Goal: Information Seeking & Learning: Learn about a topic

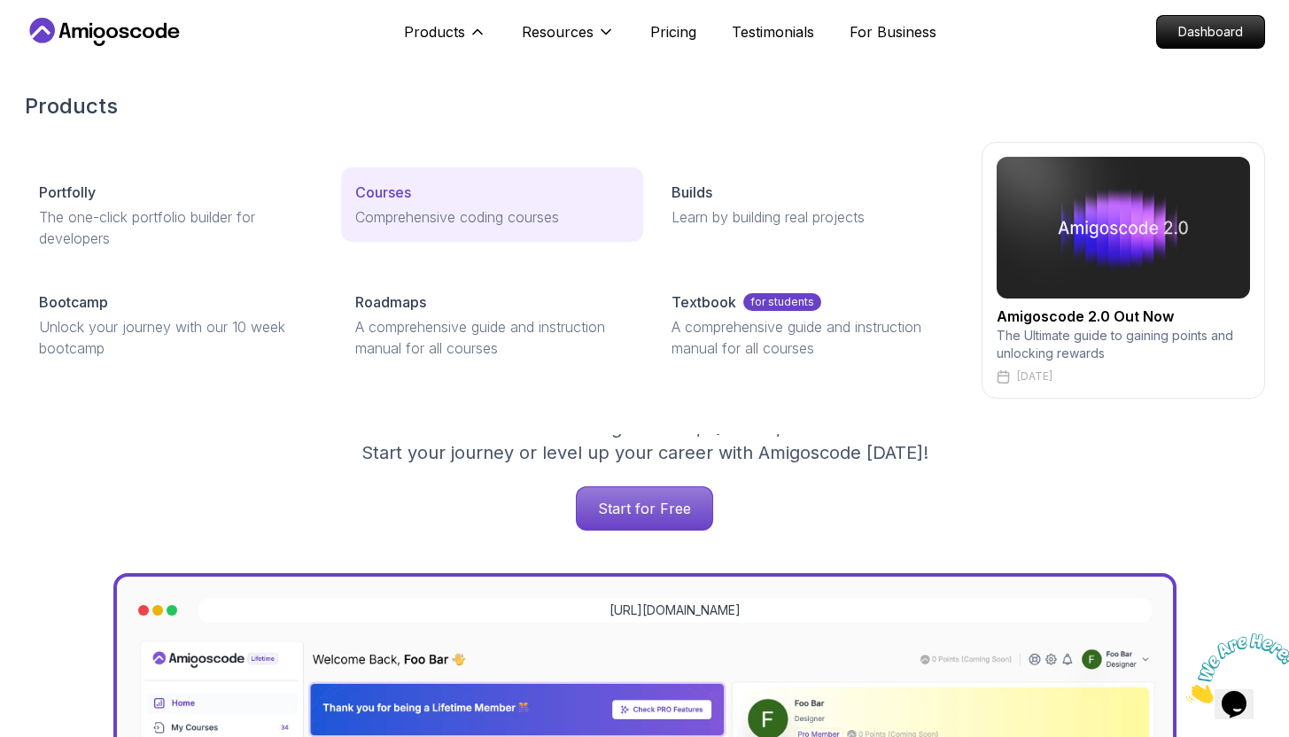
click at [404, 187] on p "Courses" at bounding box center [383, 192] width 56 height 21
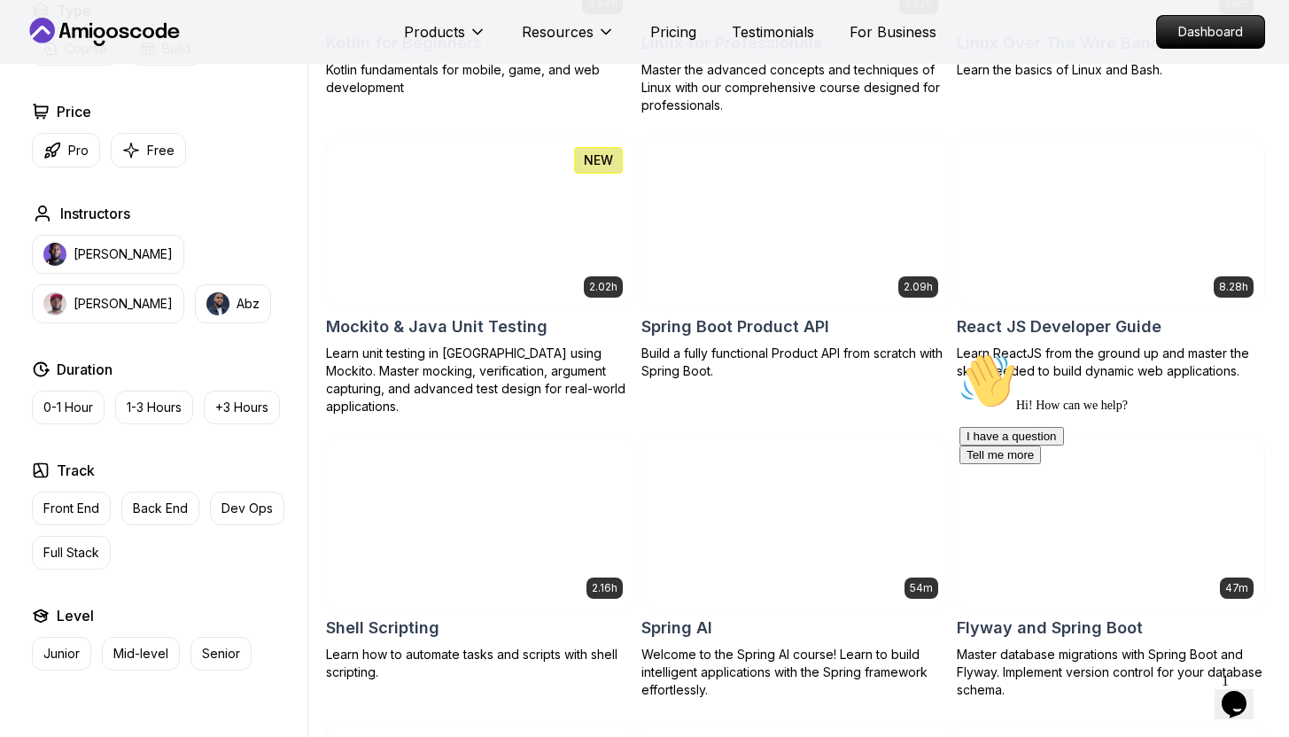
scroll to position [4259, 0]
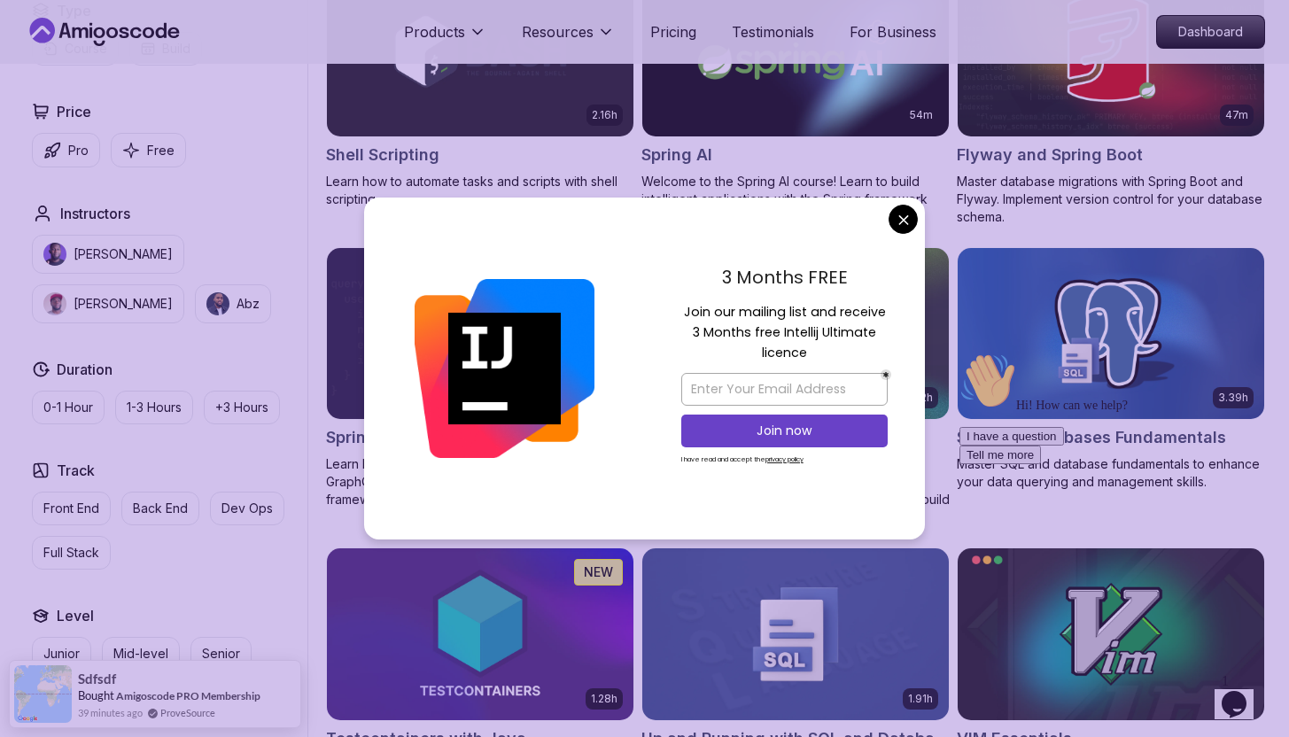
click at [892, 225] on body "Products Resources Pricing Testimonials For Business Dashboard Products Resourc…" at bounding box center [644, 158] width 1289 height 8835
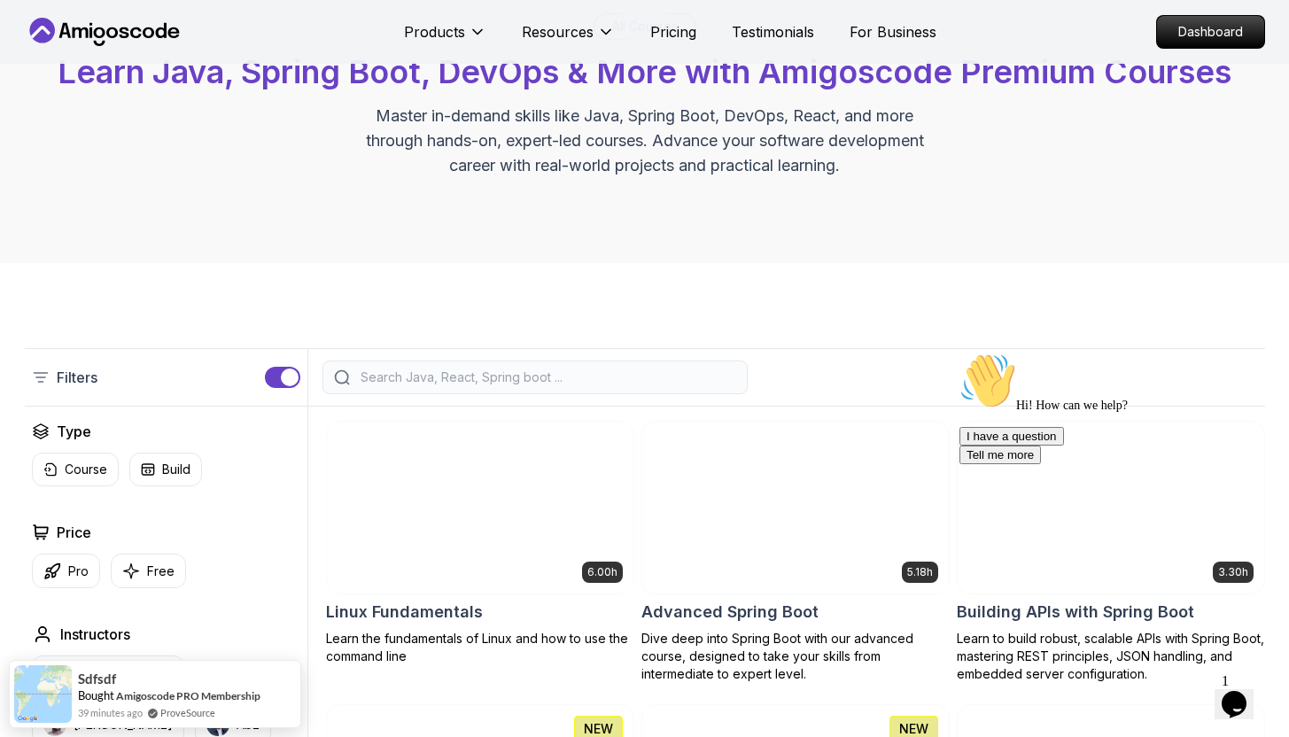
scroll to position [169, 0]
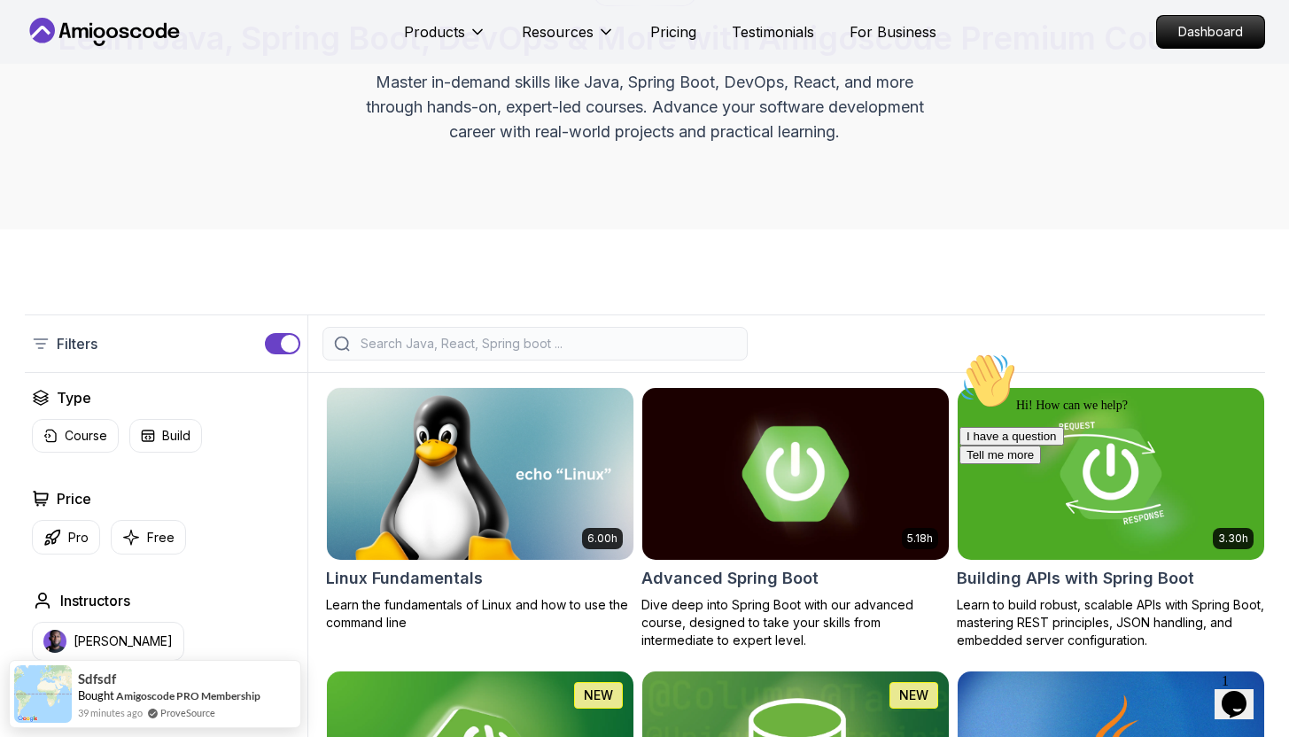
click at [805, 432] on img at bounding box center [796, 474] width 322 height 180
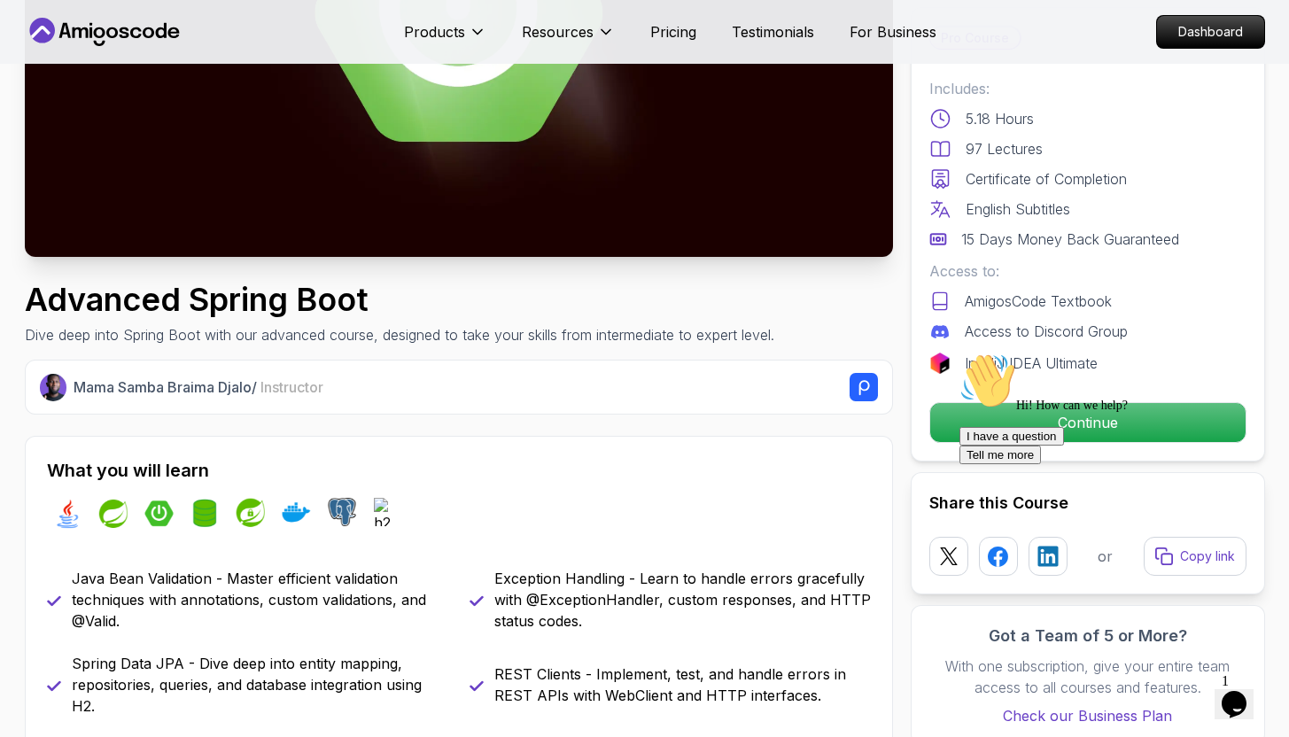
scroll to position [339, 0]
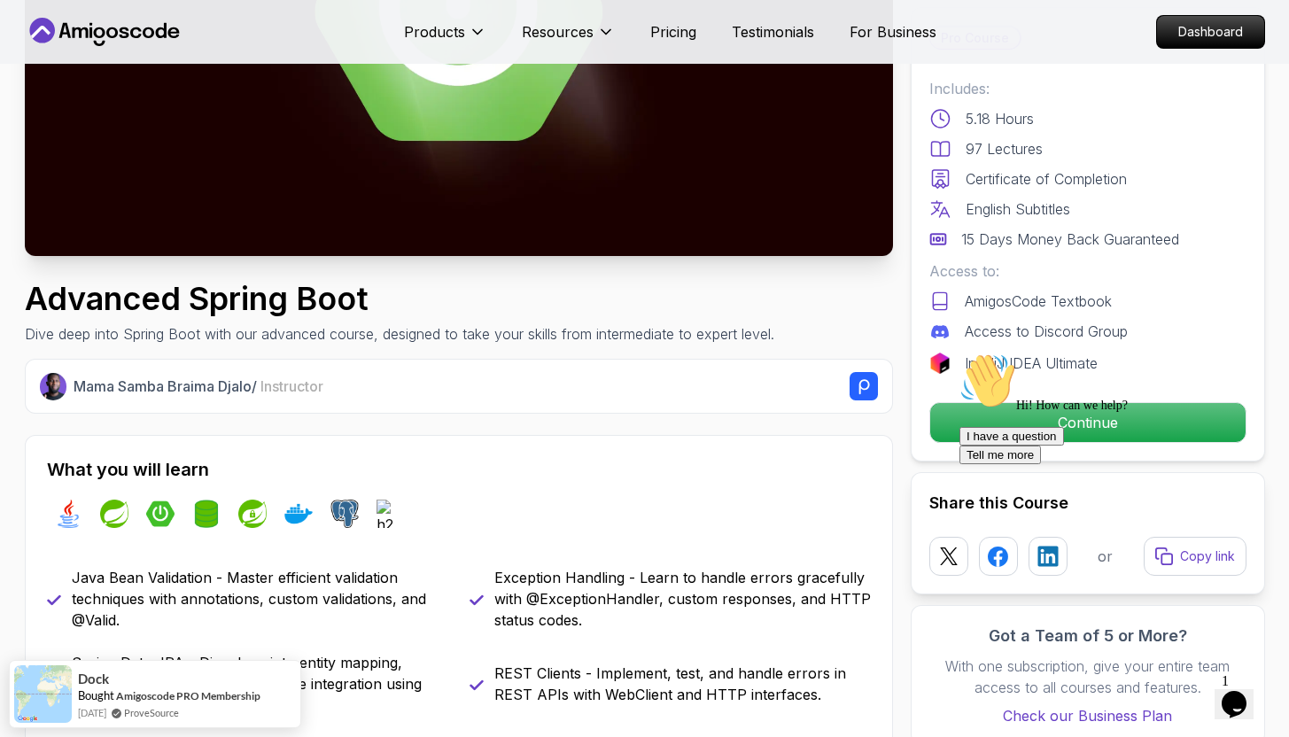
click at [1020, 421] on div "Hi! How can we help? I have a question Tell me more" at bounding box center [1119, 409] width 319 height 112
click at [1023, 417] on div "Hi! How can we help? I have a question Tell me more" at bounding box center [1119, 409] width 319 height 112
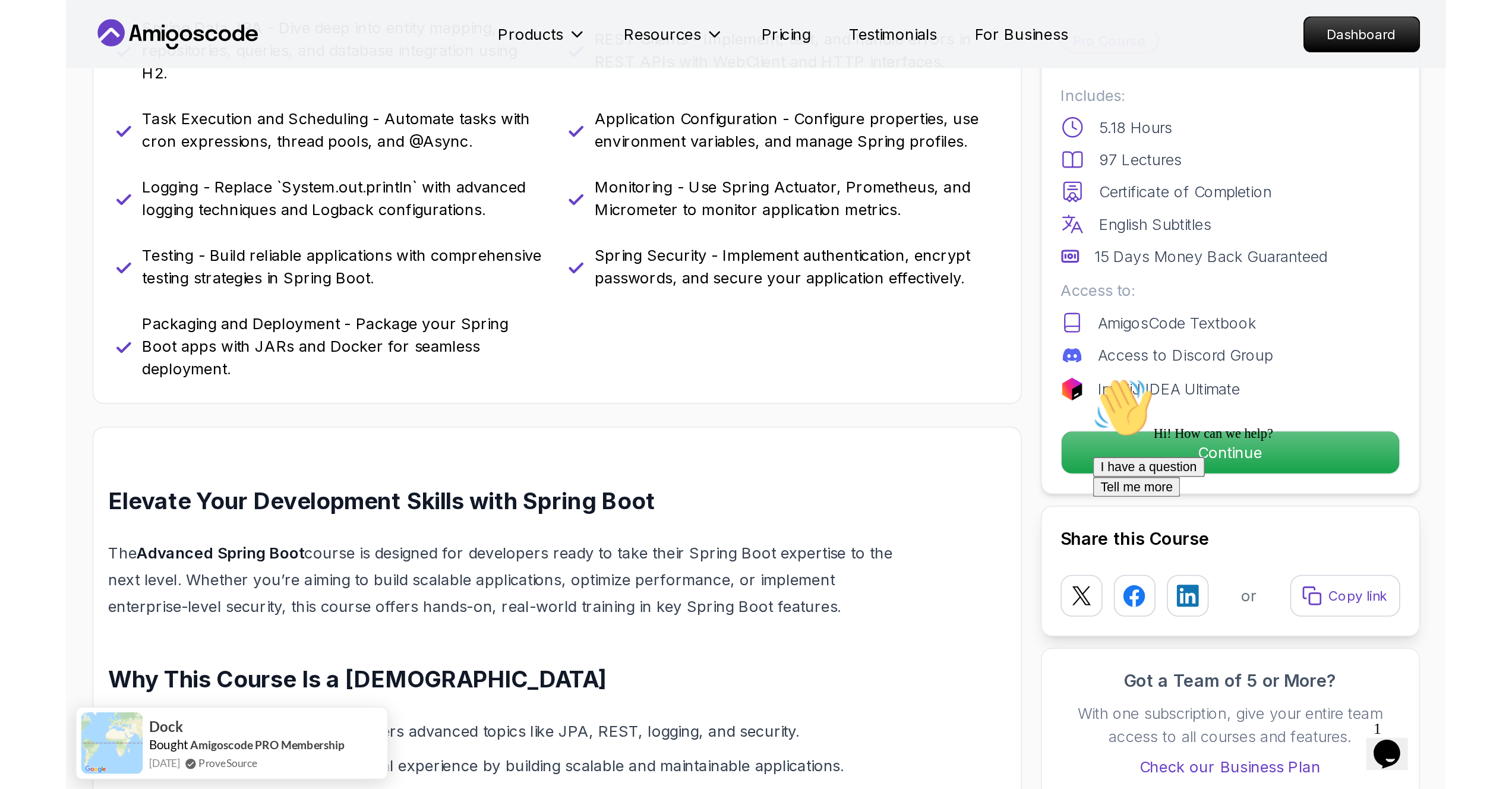
scroll to position [667, 0]
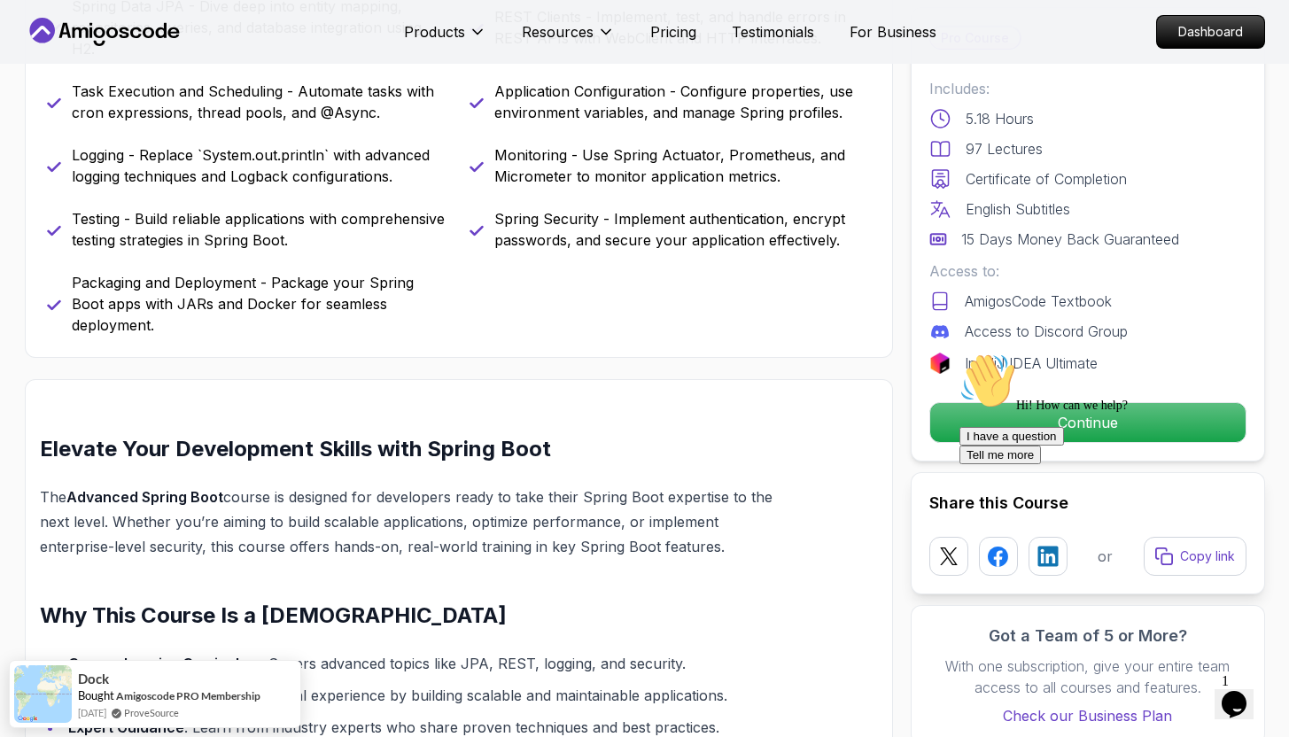
click at [1016, 424] on div "Hi! How can we help? I have a question Tell me more" at bounding box center [1119, 409] width 319 height 112
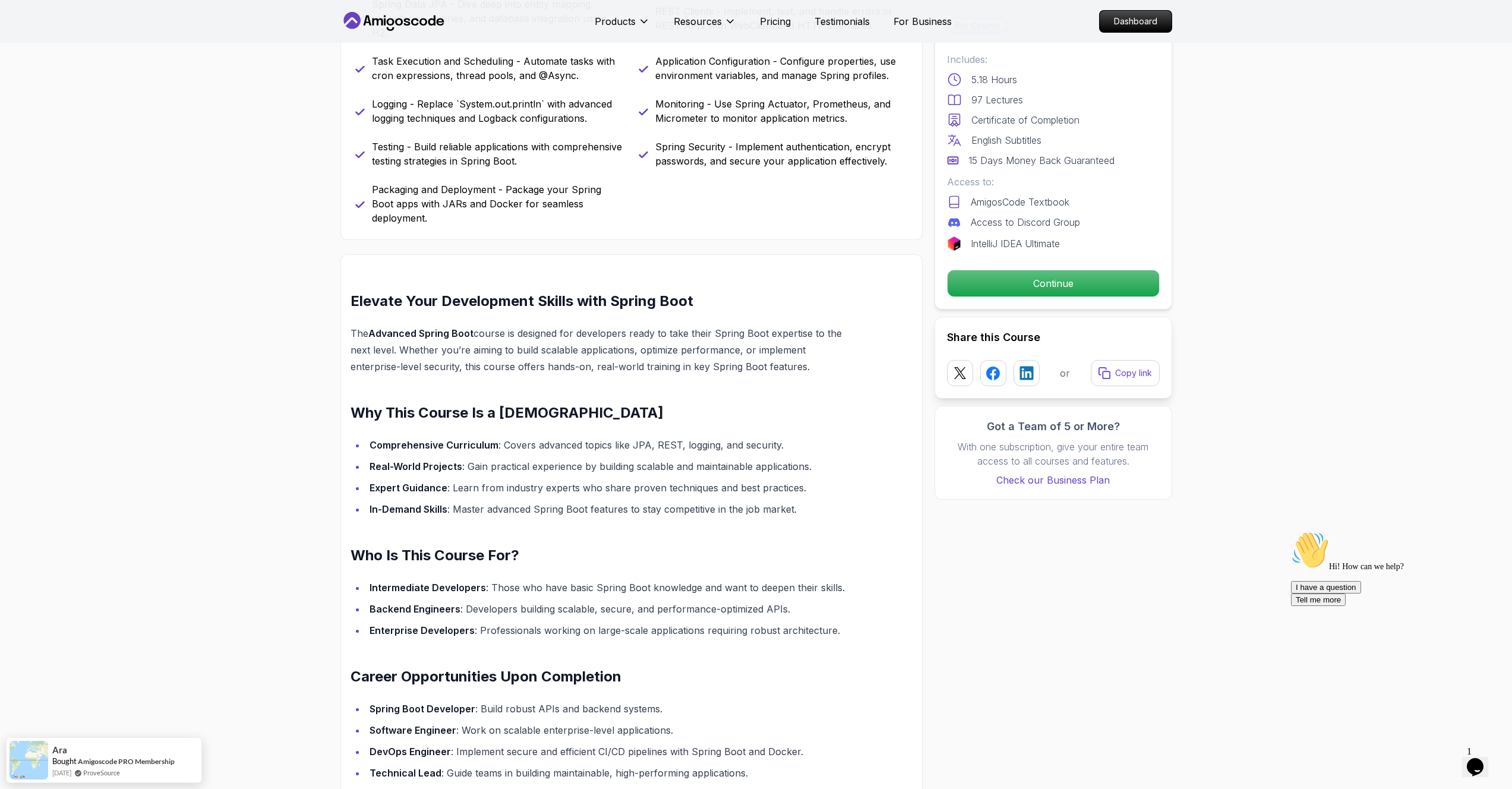
click at [864, 493] on section "Advanced Spring Boot Dive deep into Spring Boot with our advanced course, desig…" at bounding box center [756, 623] width 1512 height 2496
click at [864, 493] on div "Opens Chat This icon Opens the chat window." at bounding box center [1475, 767] width 19 height 19
click at [864, 493] on button "Close Chat This icon closes the chat window." at bounding box center [1473, 769] width 21 height 15
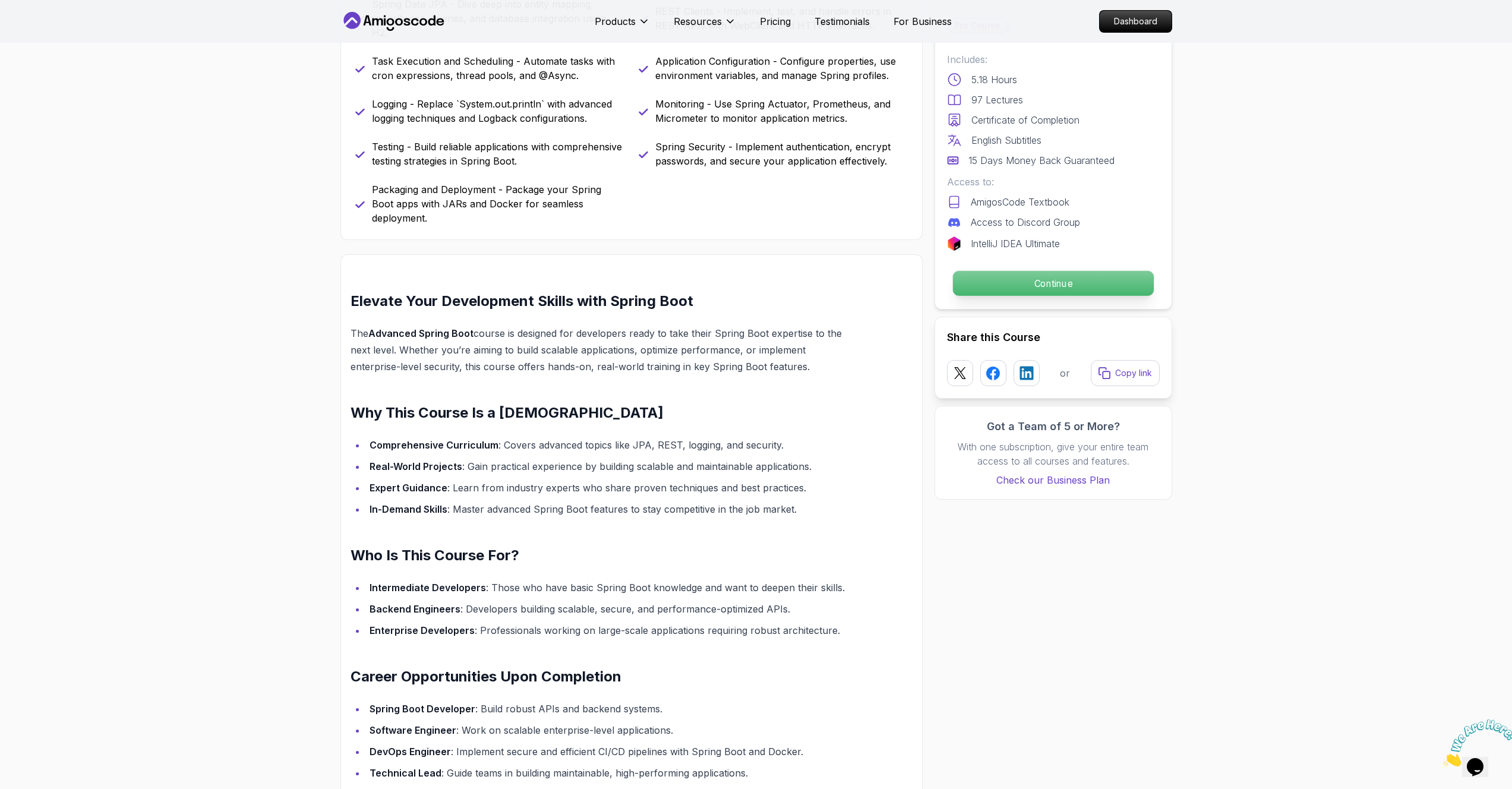
click at [864, 284] on p "Continue" at bounding box center [1053, 283] width 201 height 25
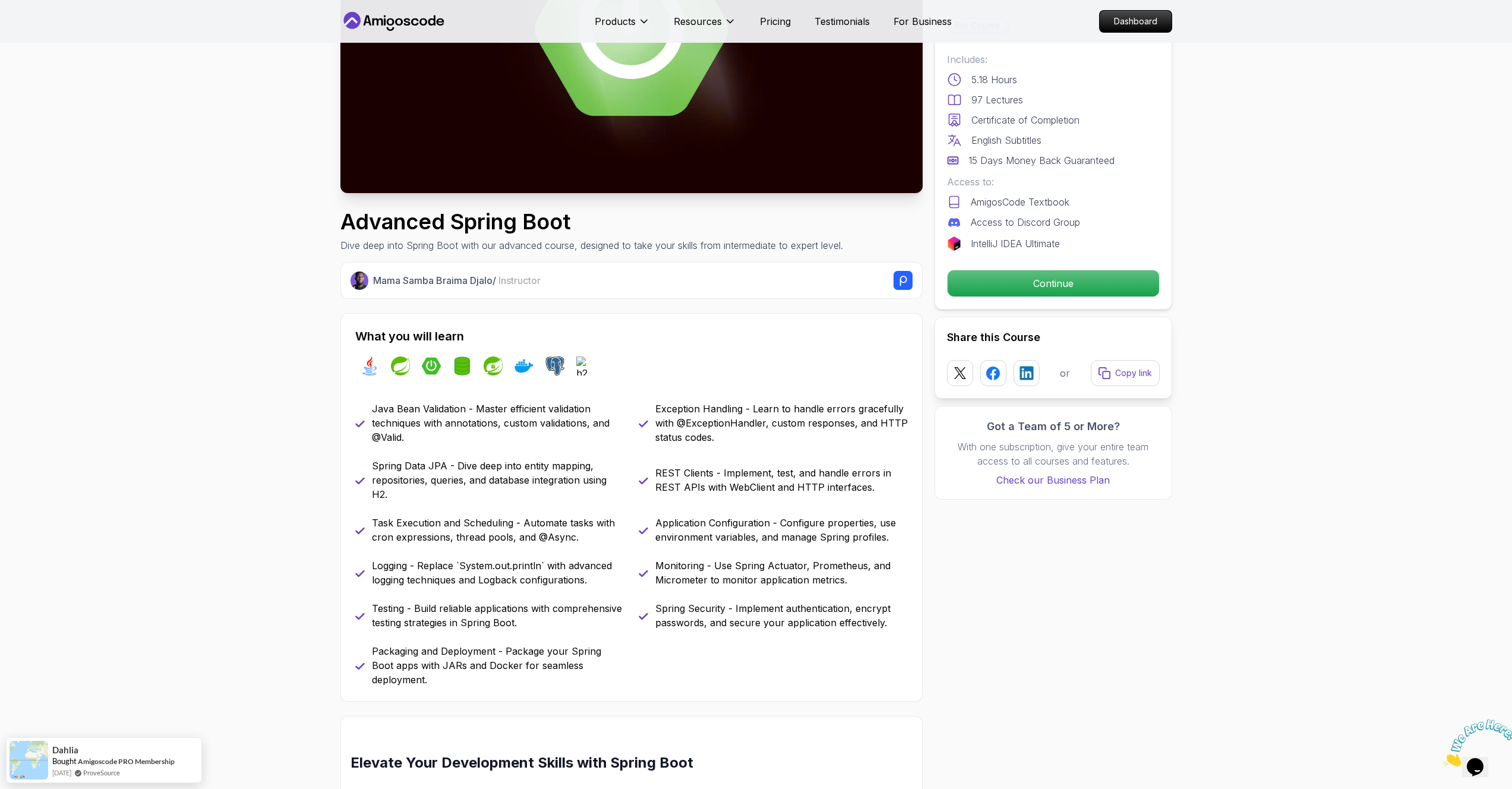
scroll to position [170, 0]
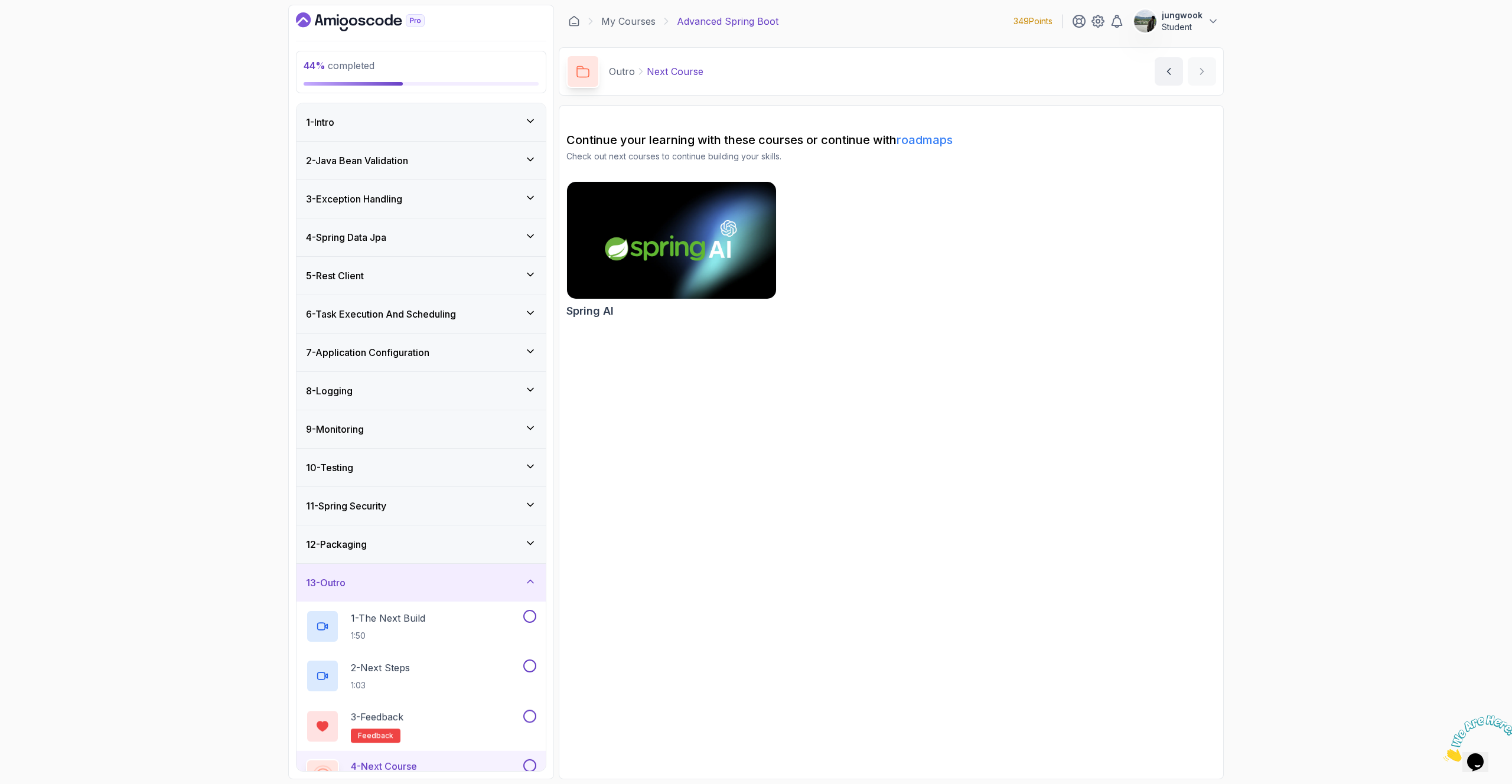
click at [859, 490] on icon "Close" at bounding box center [1443, 758] width 0 height 10
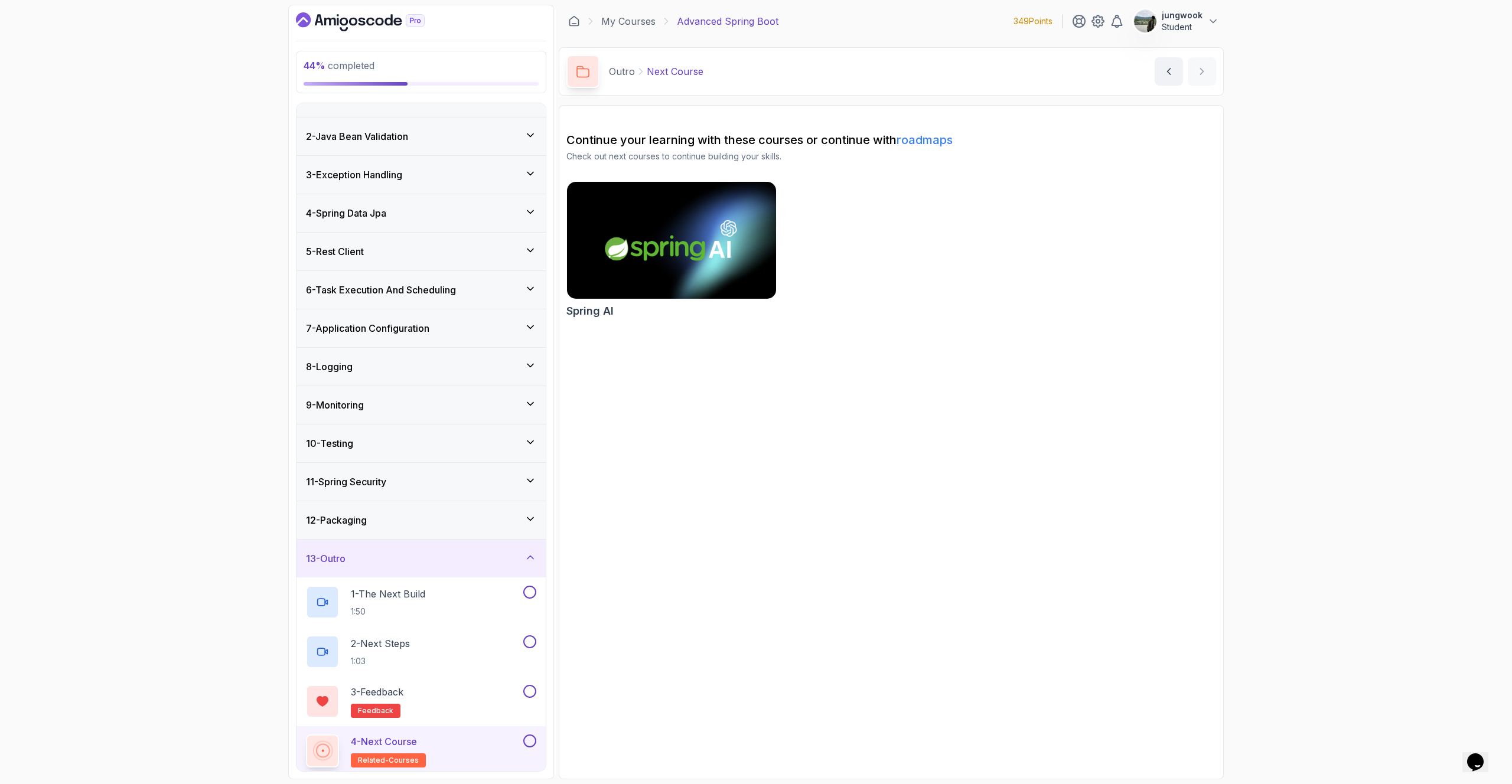
scroll to position [29, 0]
click at [416, 482] on div "11 - Spring Security" at bounding box center [421, 476] width 231 height 14
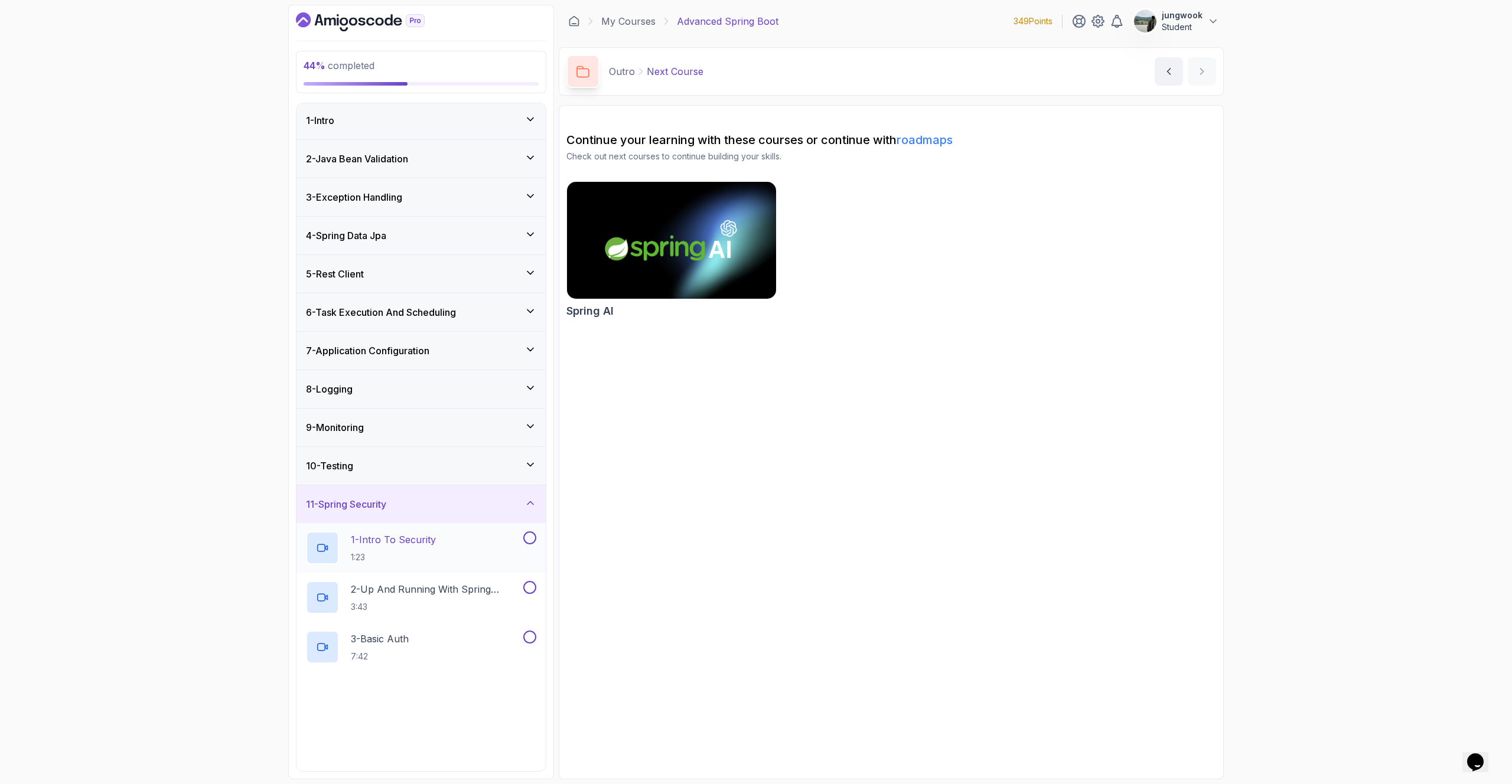
scroll to position [3, 0]
click at [418, 490] on p "1 - Intro To Security" at bounding box center [393, 538] width 85 height 14
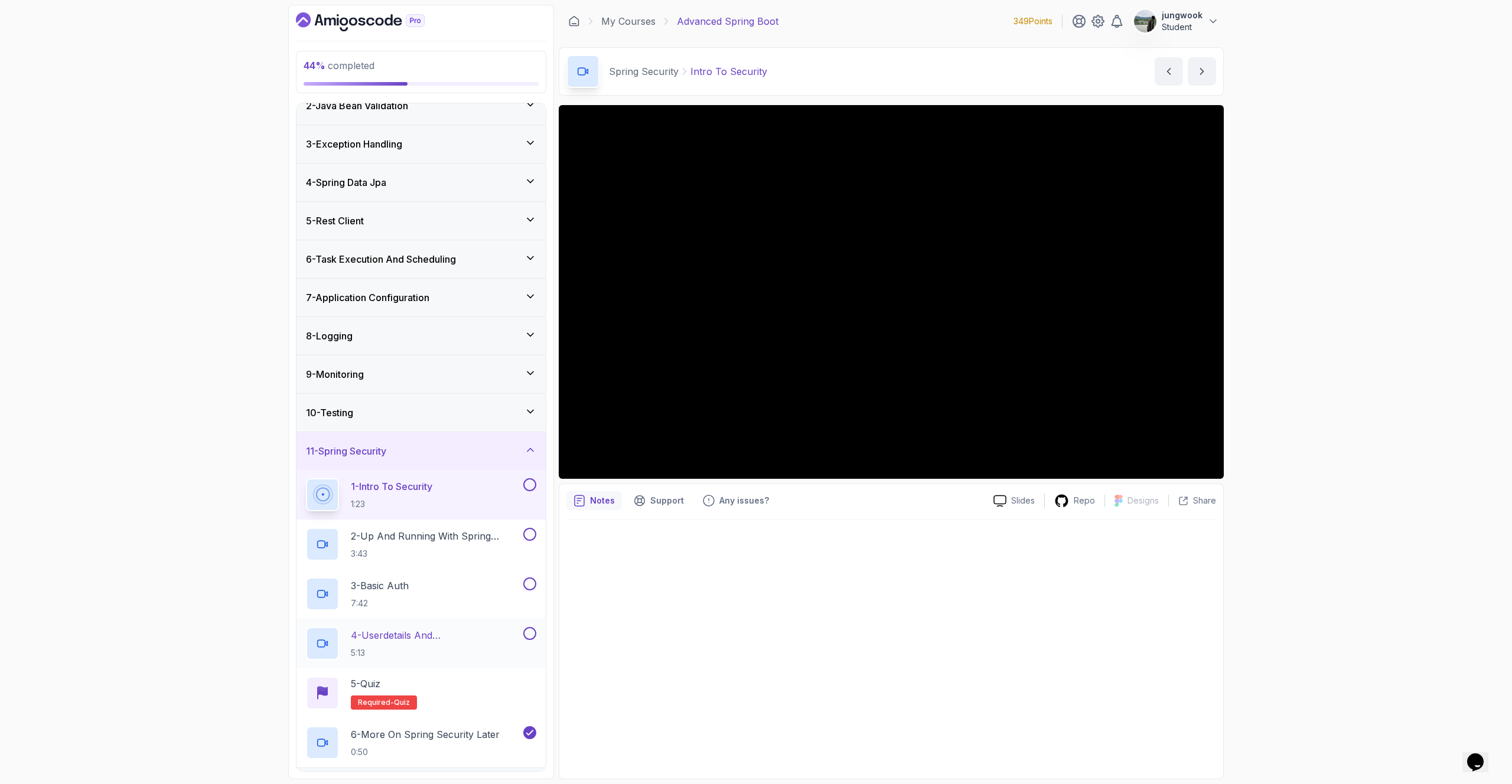
scroll to position [128, 0]
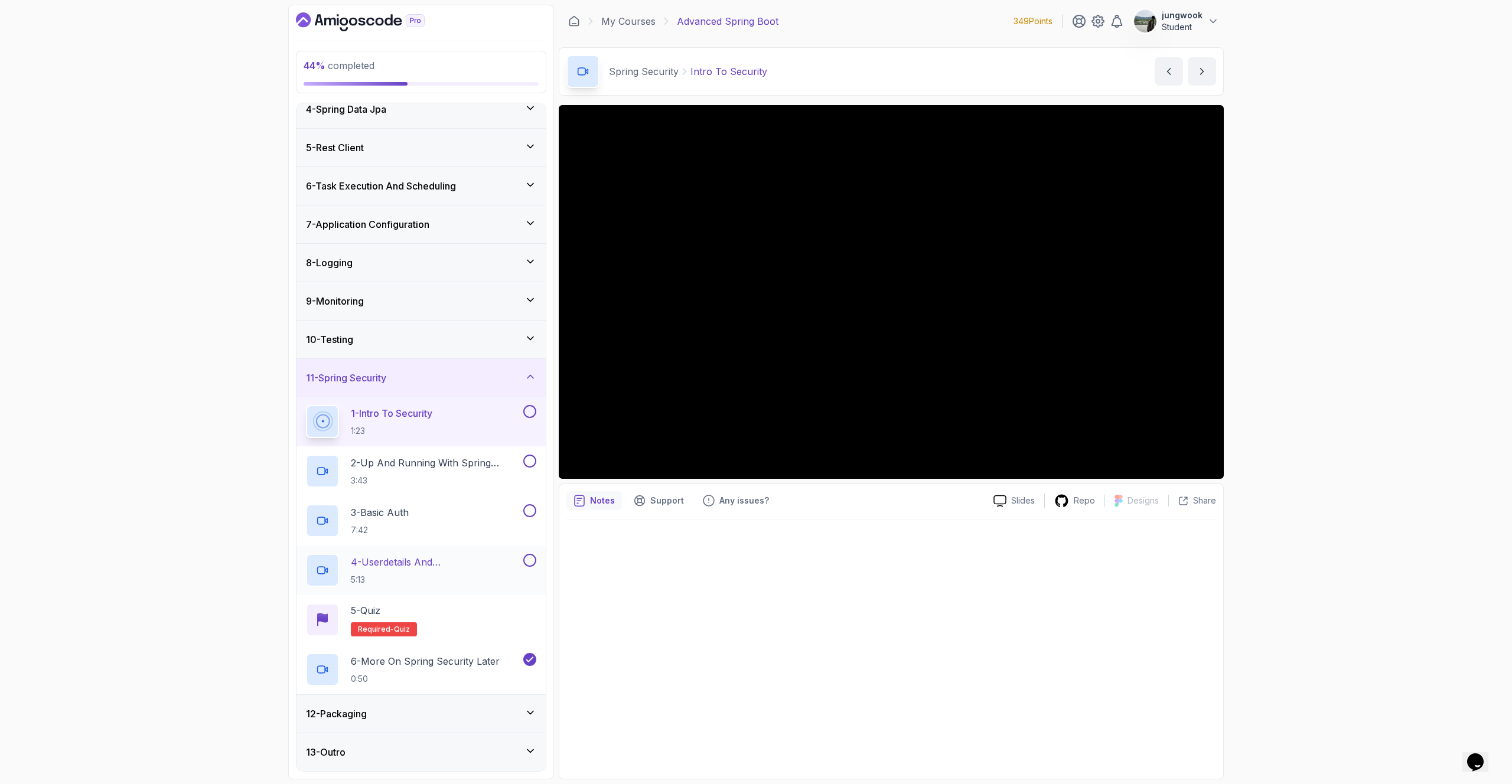
click at [411, 490] on div "12 - Packaging" at bounding box center [421, 713] width 249 height 38
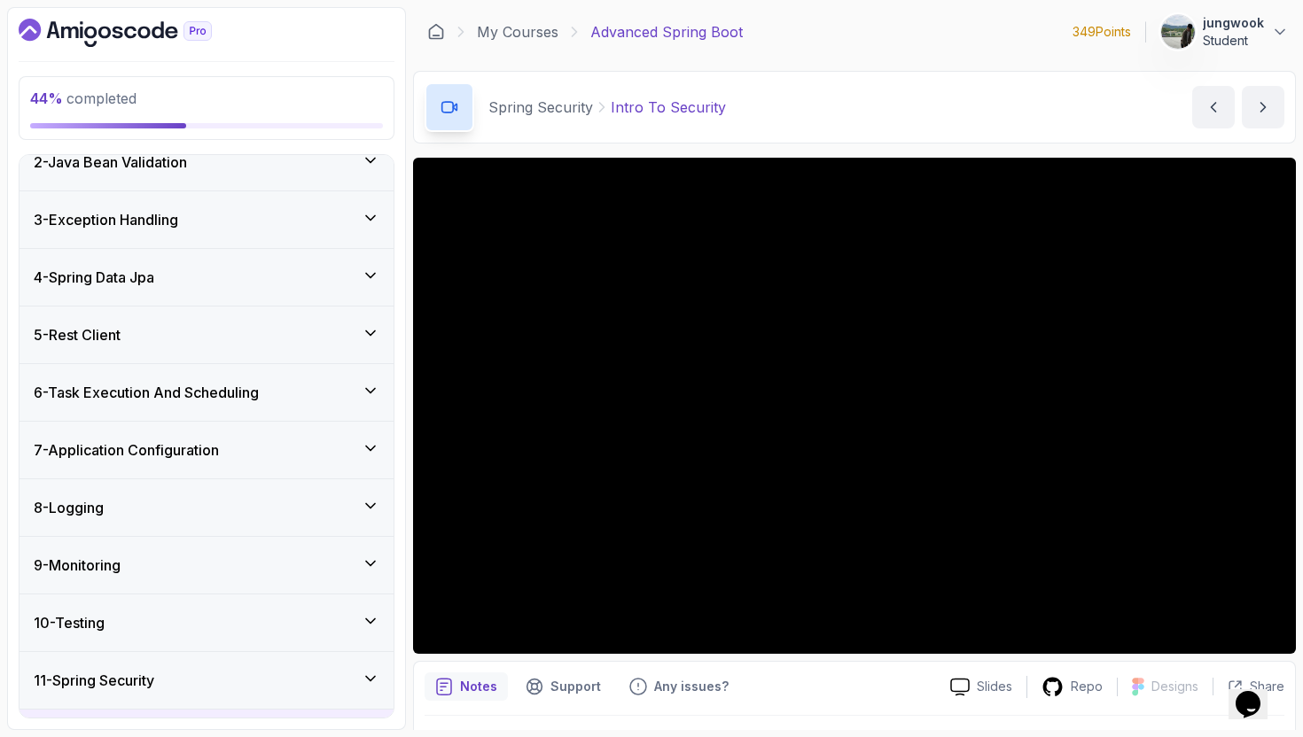
scroll to position [482, 0]
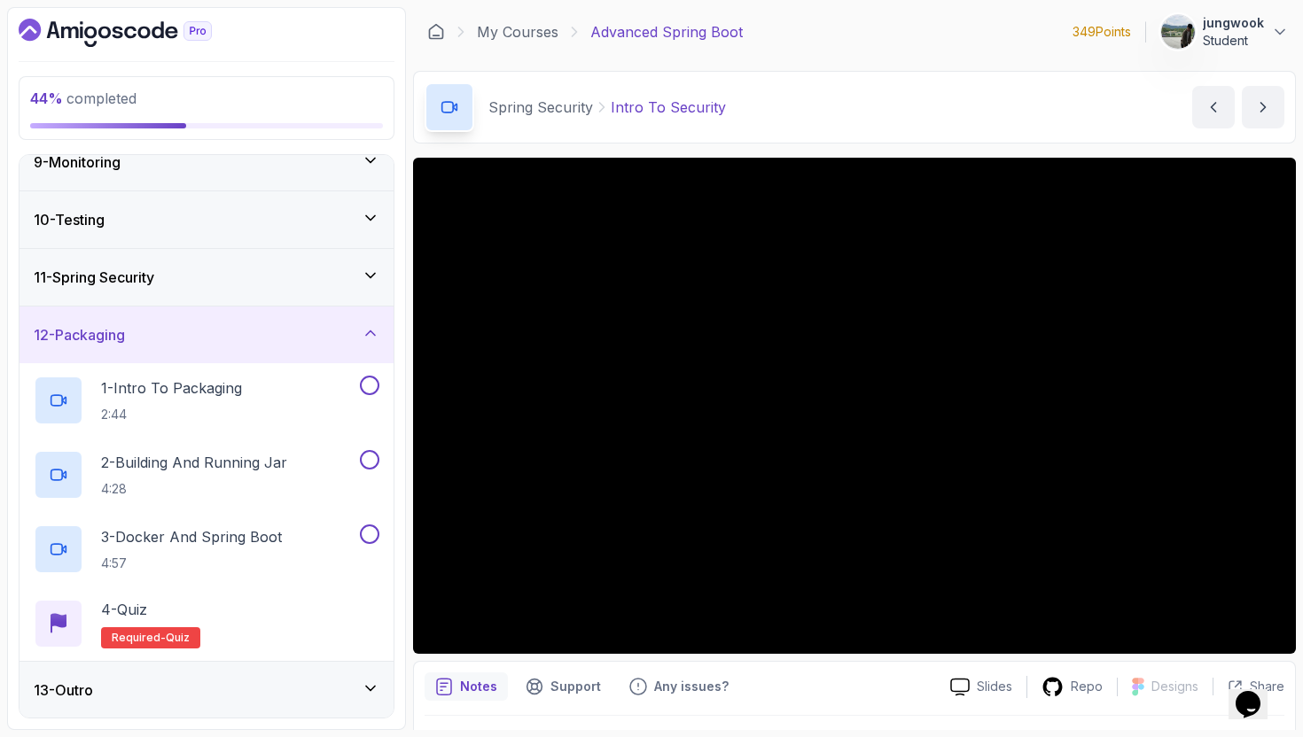
click at [177, 687] on div "13 - Outro" at bounding box center [207, 690] width 346 height 21
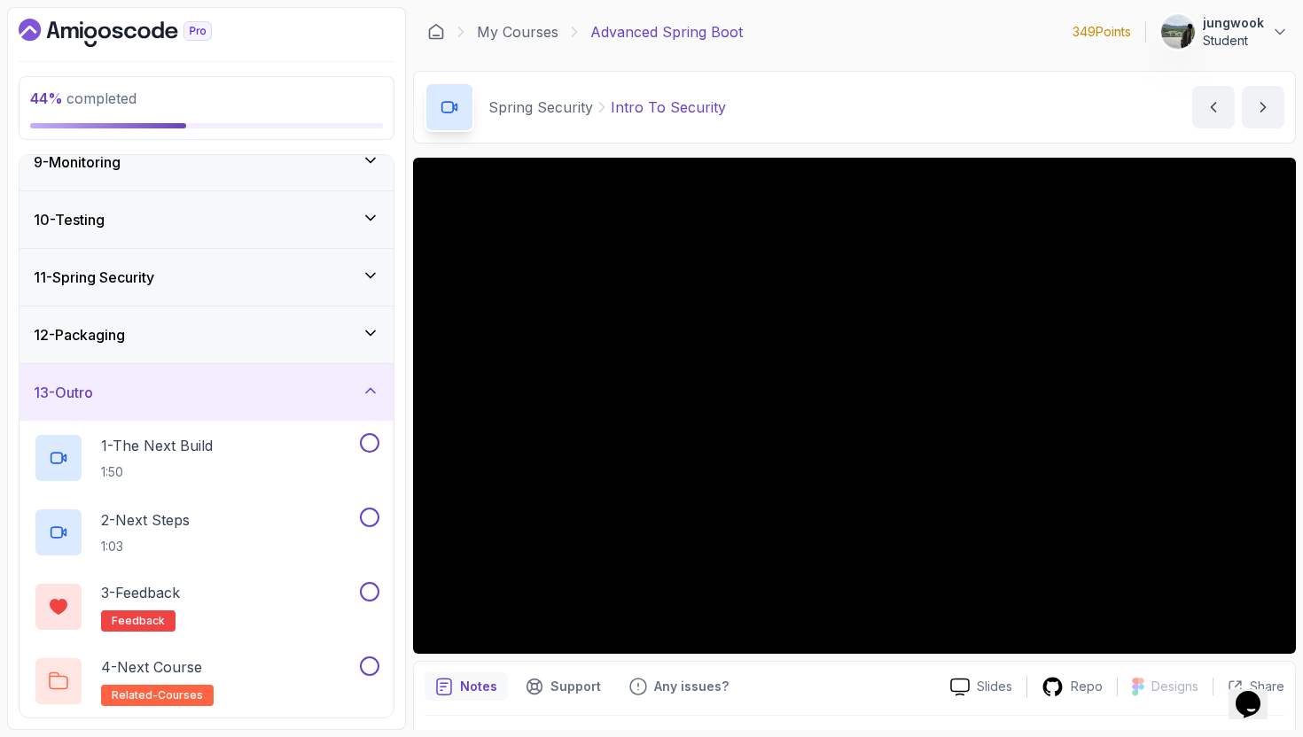
click at [120, 27] on icon "Dashboard" at bounding box center [118, 33] width 11 height 12
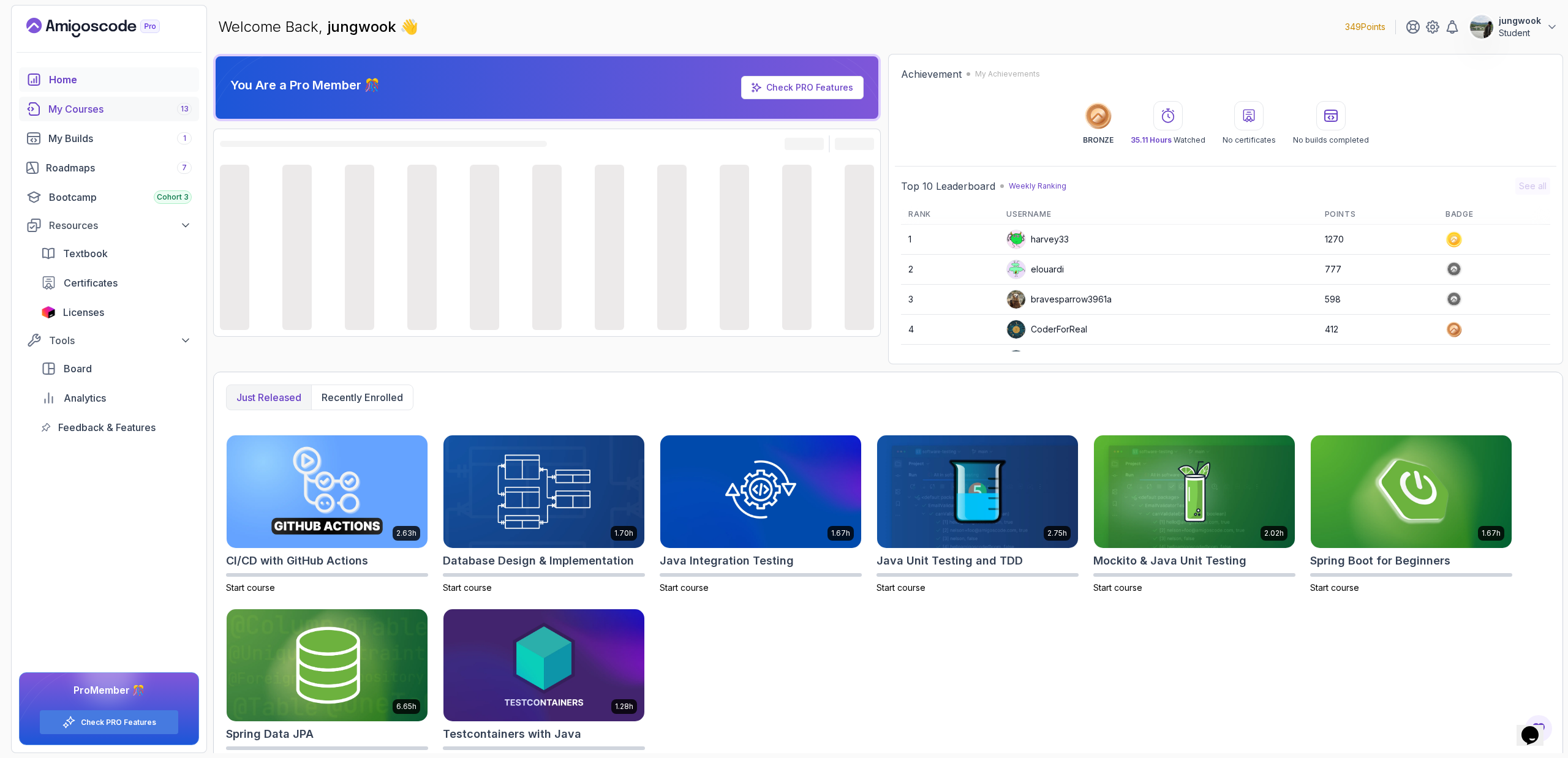
click at [146, 106] on div "My Courses 13" at bounding box center [120, 108] width 143 height 15
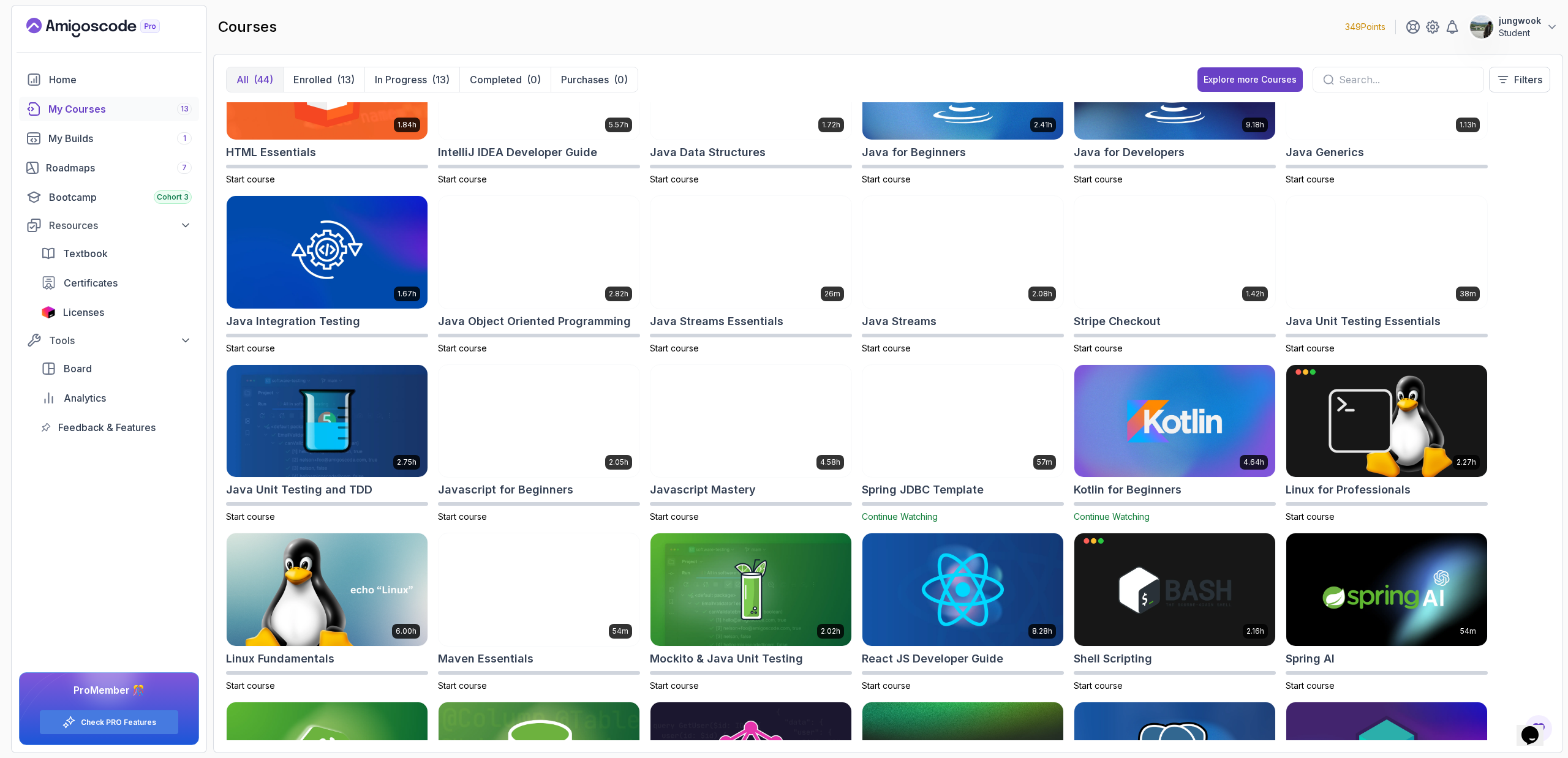
scroll to position [444, 0]
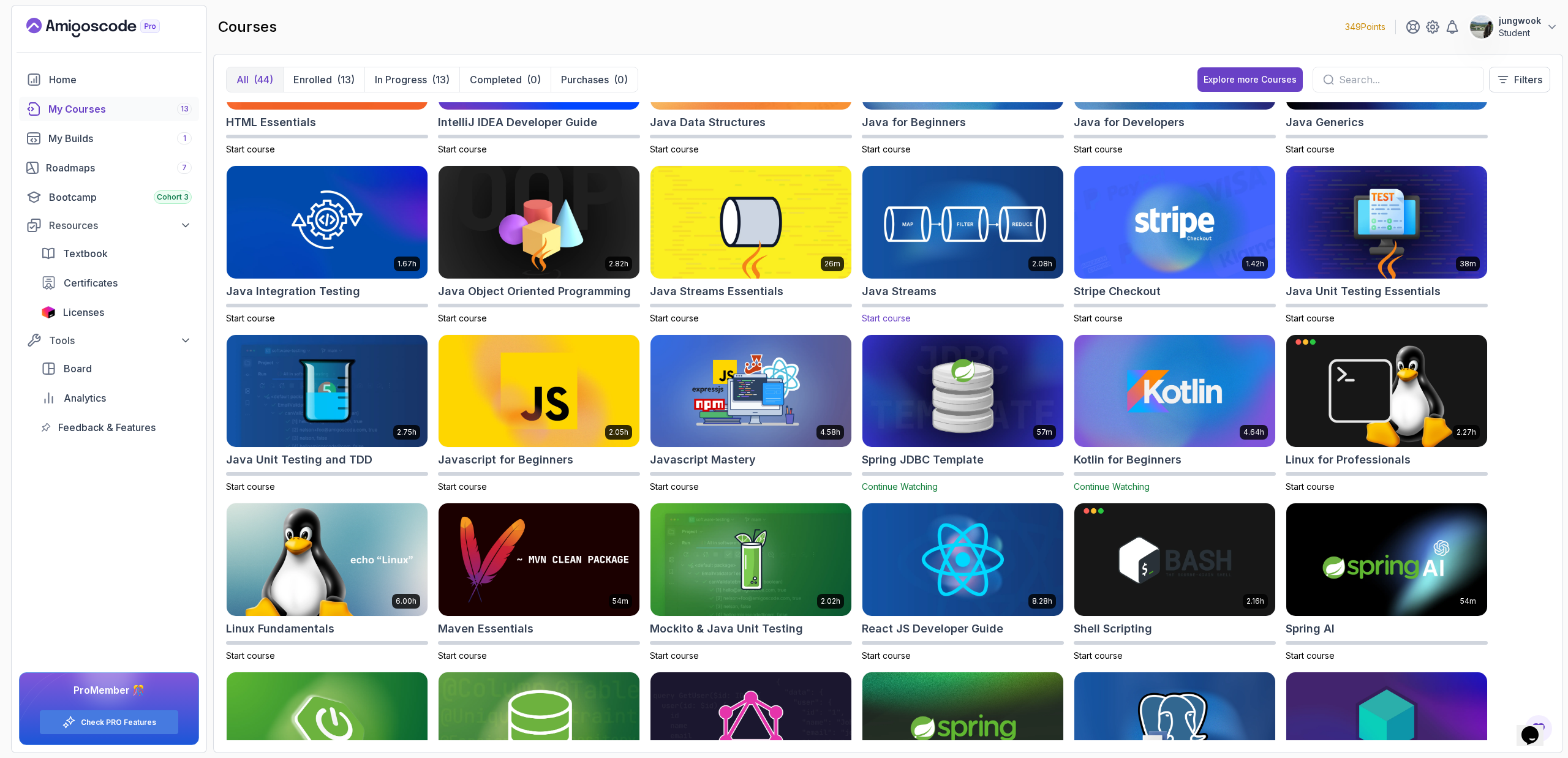
click at [891, 293] on h2 "Java Streams" at bounding box center [899, 291] width 75 height 17
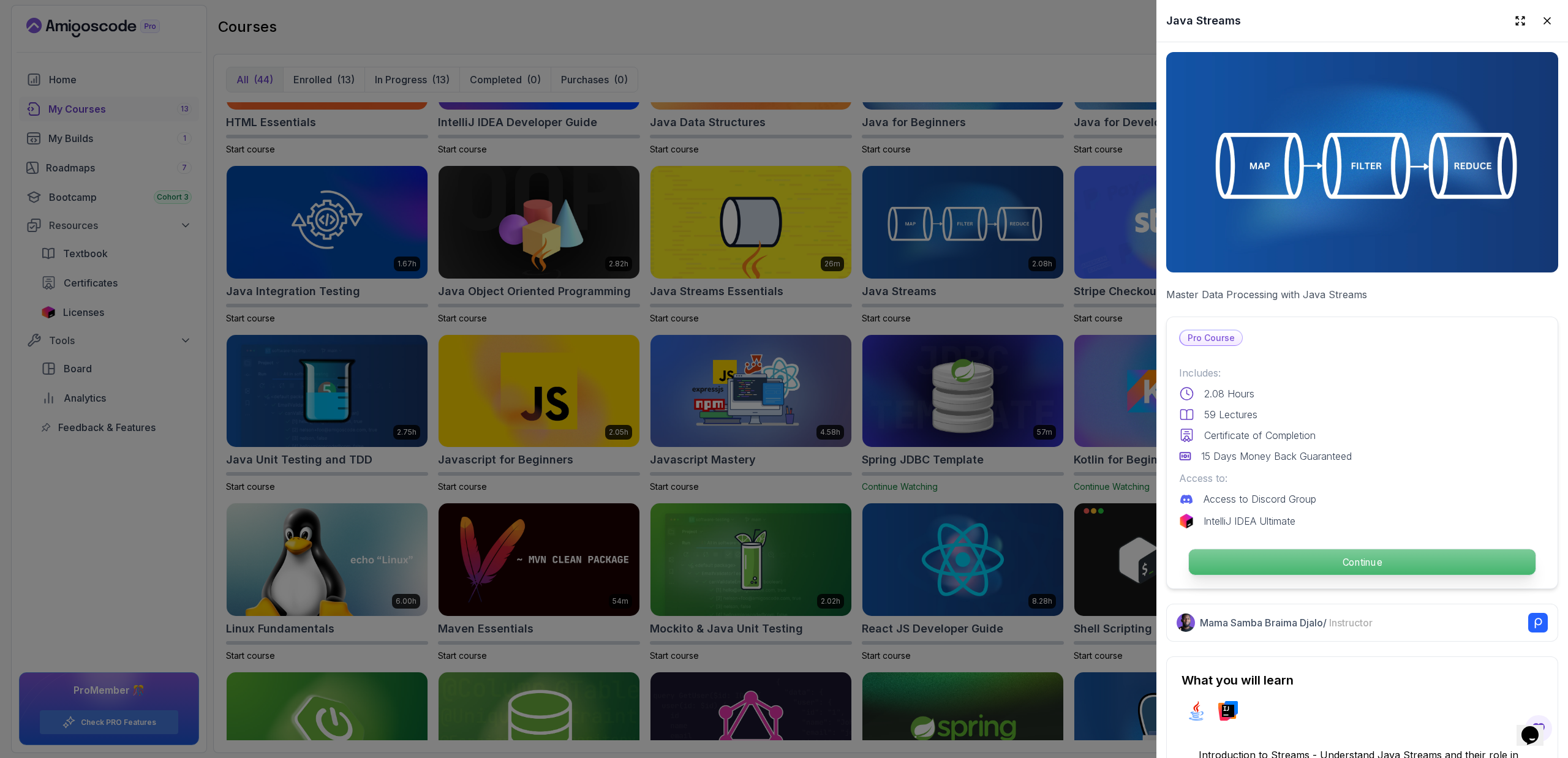
click at [891, 509] on p "Continue" at bounding box center [1362, 562] width 347 height 26
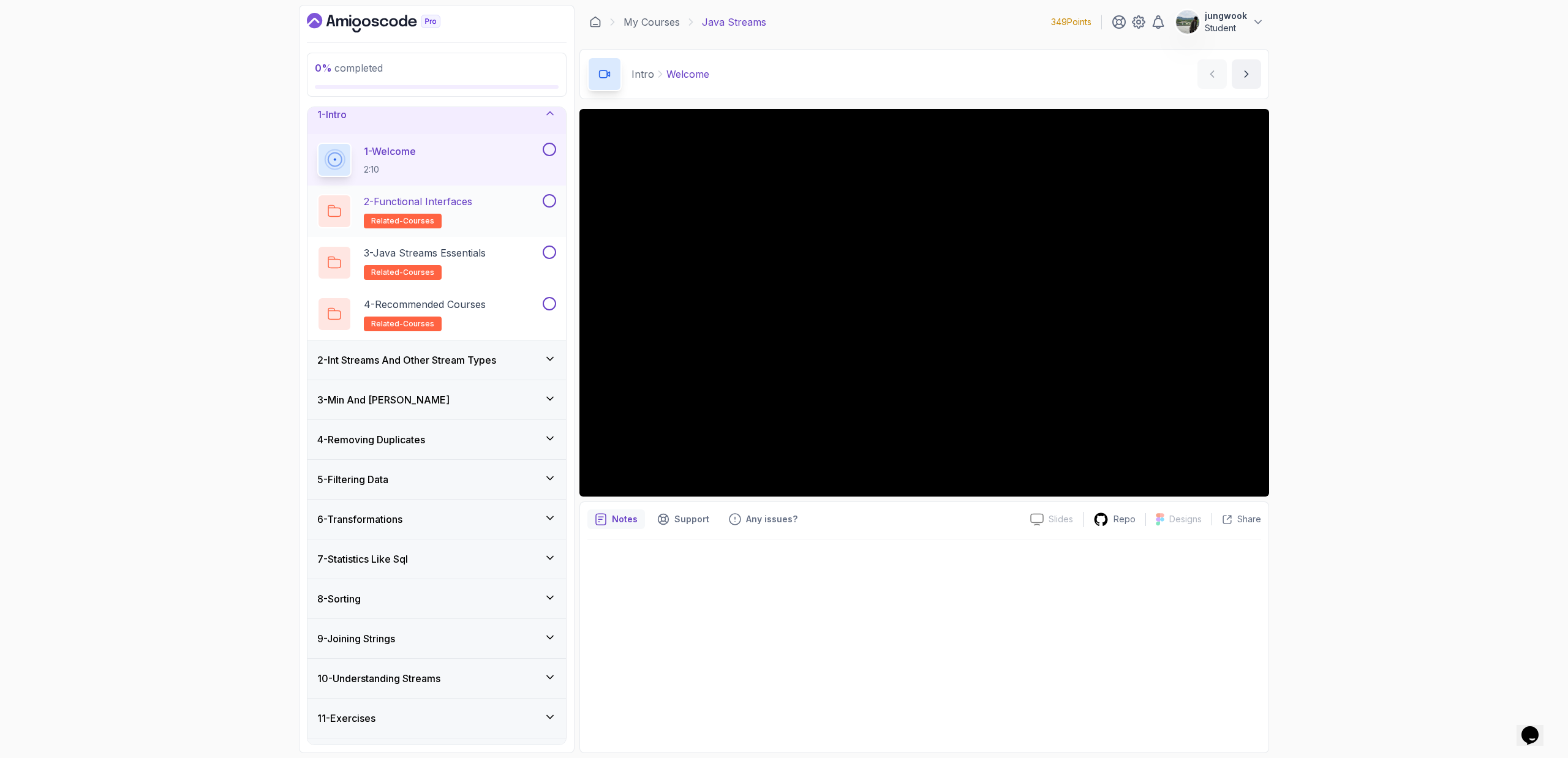
scroll to position [46, 0]
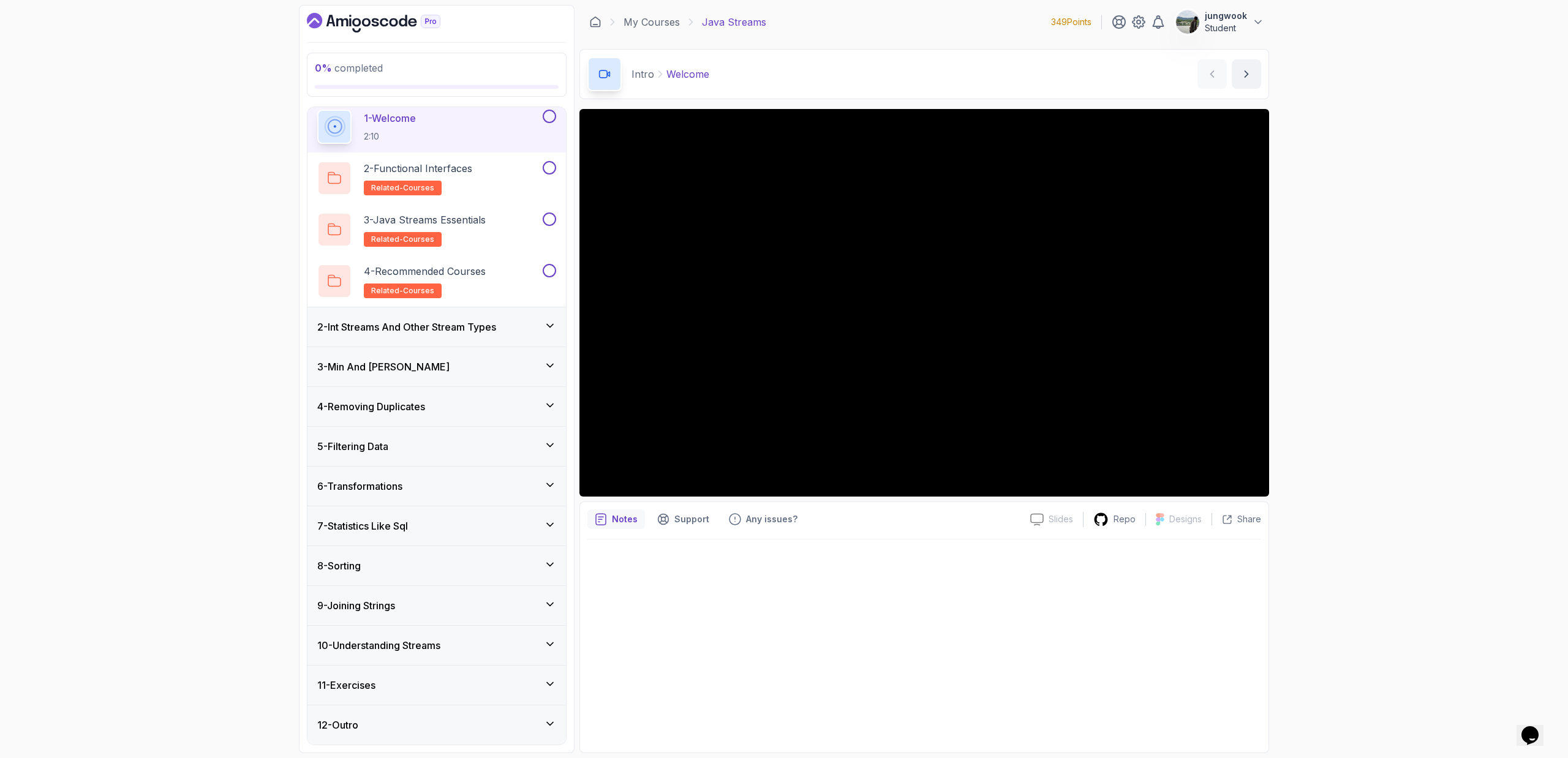
click at [530, 333] on div "2 - Int Streams And Other Stream Types" at bounding box center [437, 327] width 239 height 15
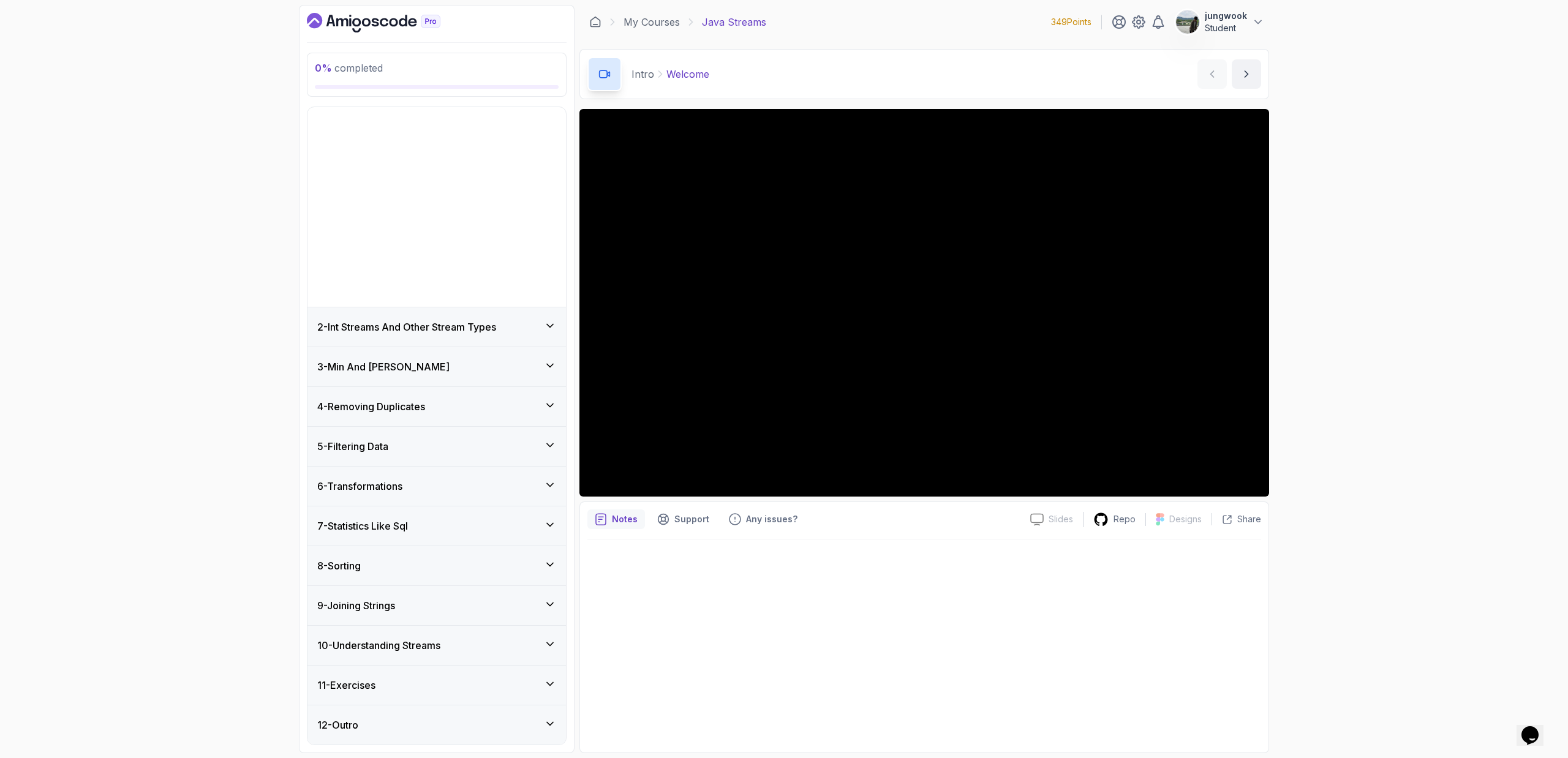
scroll to position [0, 0]
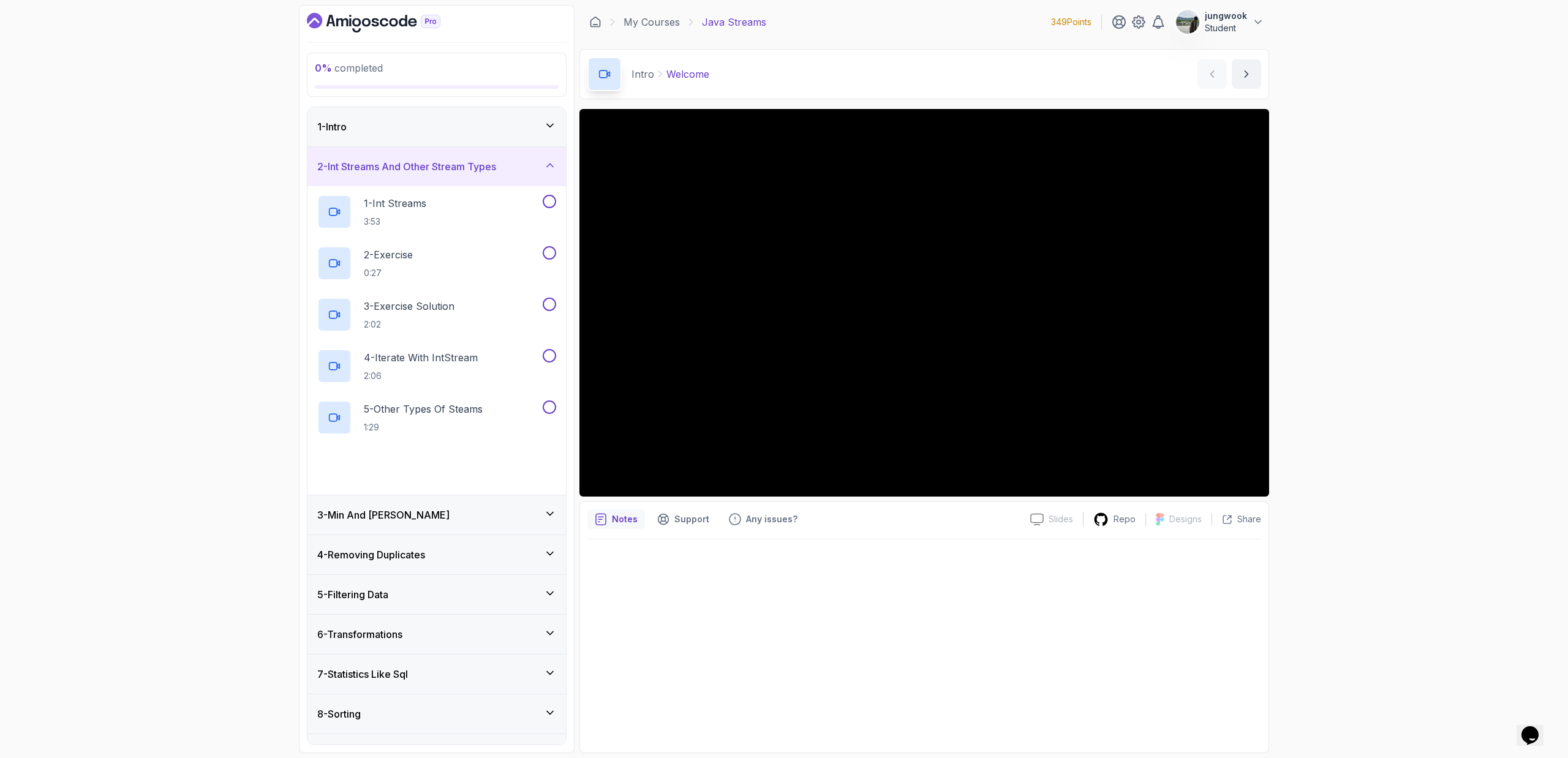
click at [416, 124] on div "1 - Intro" at bounding box center [437, 126] width 239 height 15
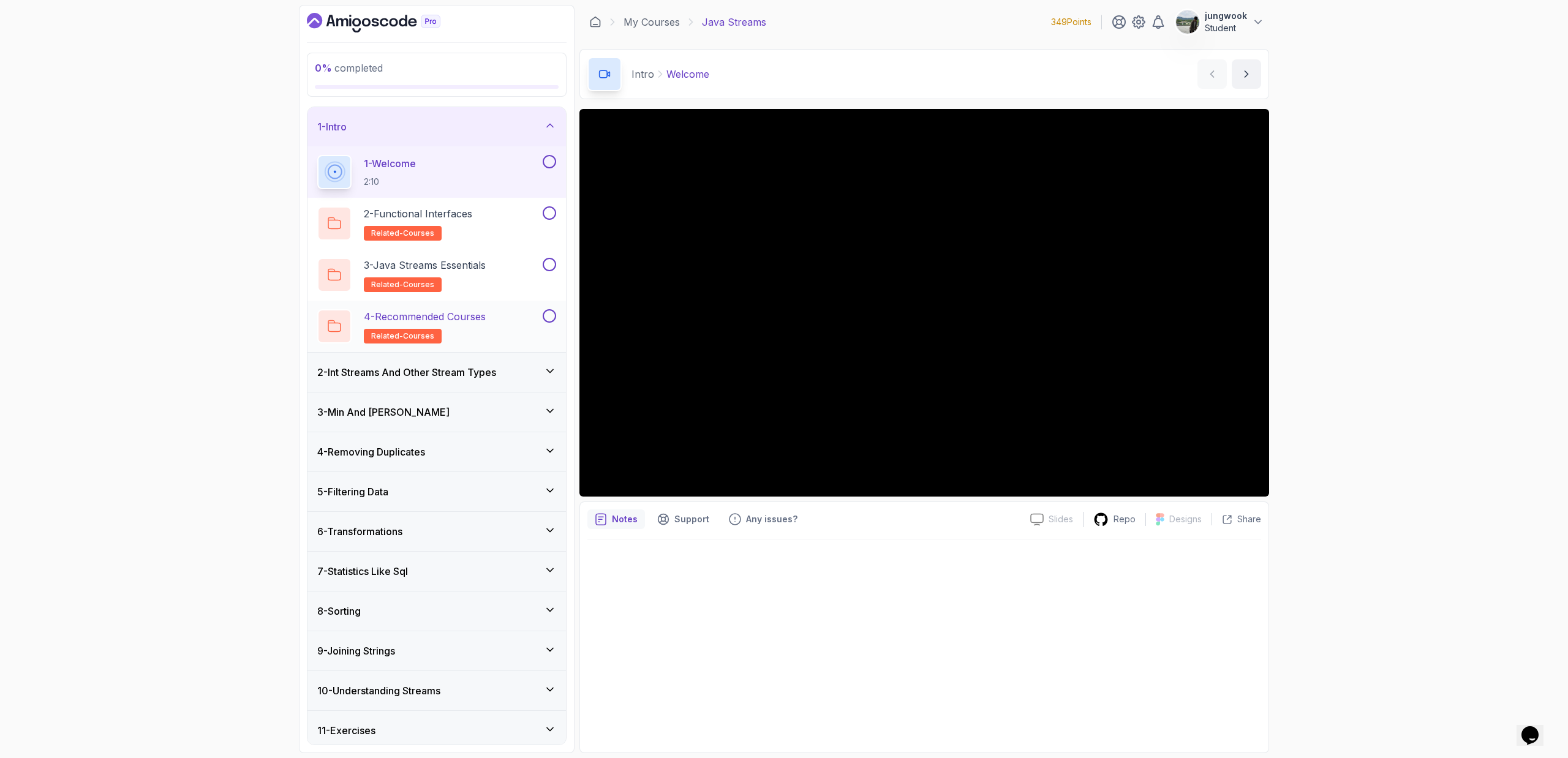
click at [472, 308] on div "4 - Recommended Courses related-courses" at bounding box center [437, 326] width 258 height 51
click at [505, 265] on div "3 - Java Streams Essentials related-courses" at bounding box center [428, 275] width 223 height 35
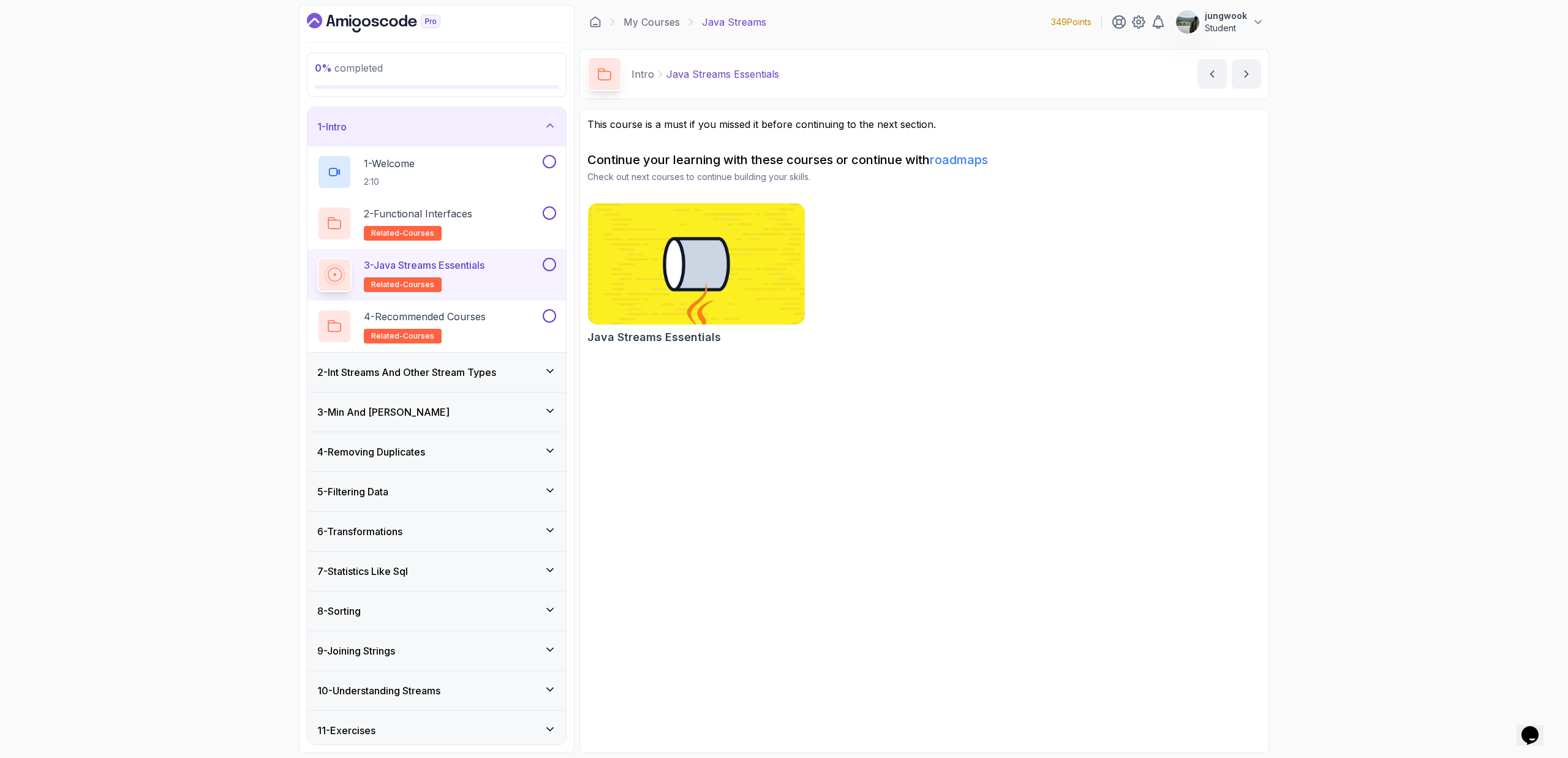
click at [486, 299] on div "3 - Java Streams Essentials related-courses" at bounding box center [437, 275] width 258 height 51
click at [492, 228] on div "2 - Functional Interfaces related-courses" at bounding box center [428, 224] width 223 height 35
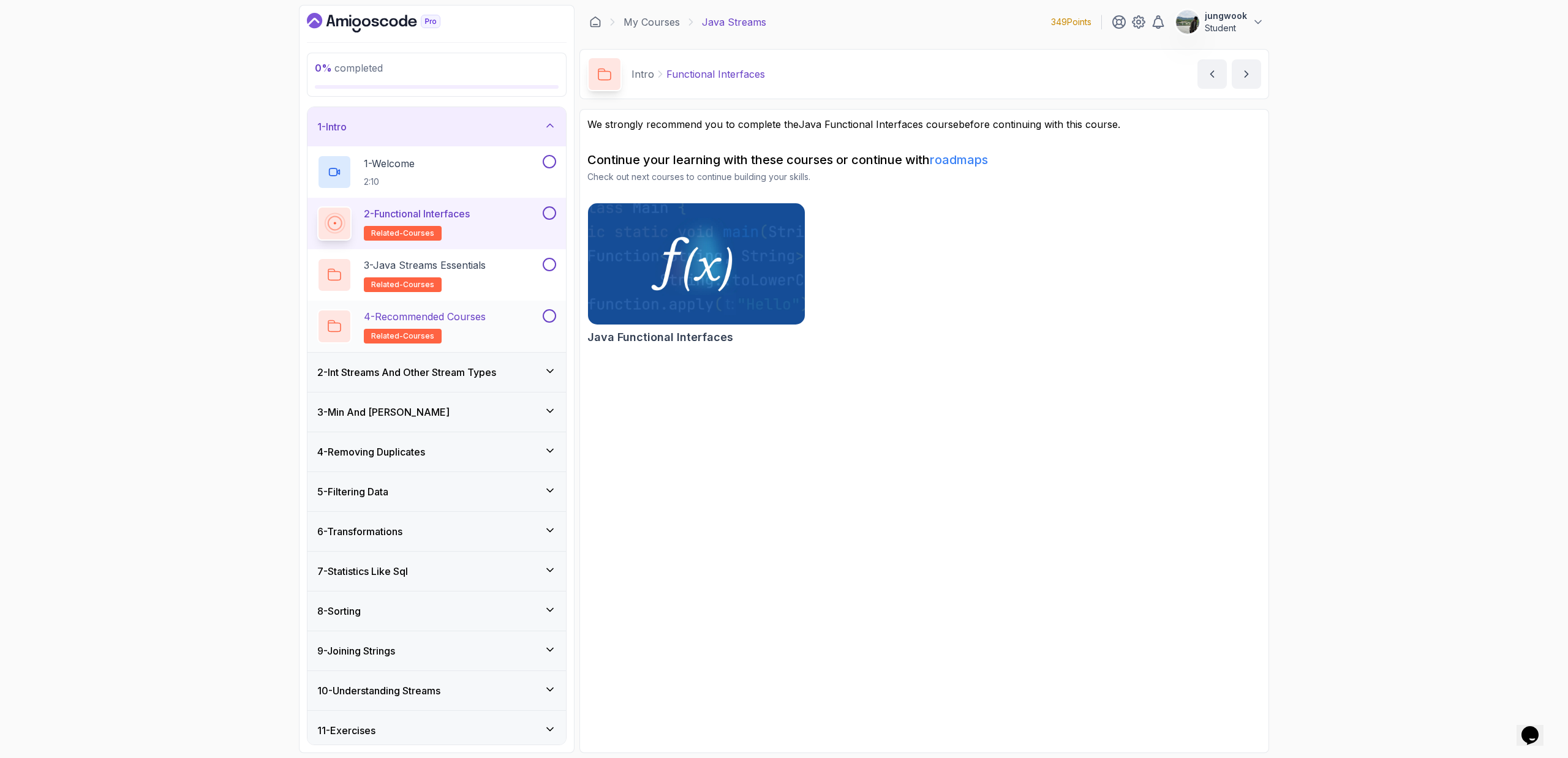
click at [480, 325] on h2 "4 - Recommended Courses related-courses" at bounding box center [424, 327] width 122 height 35
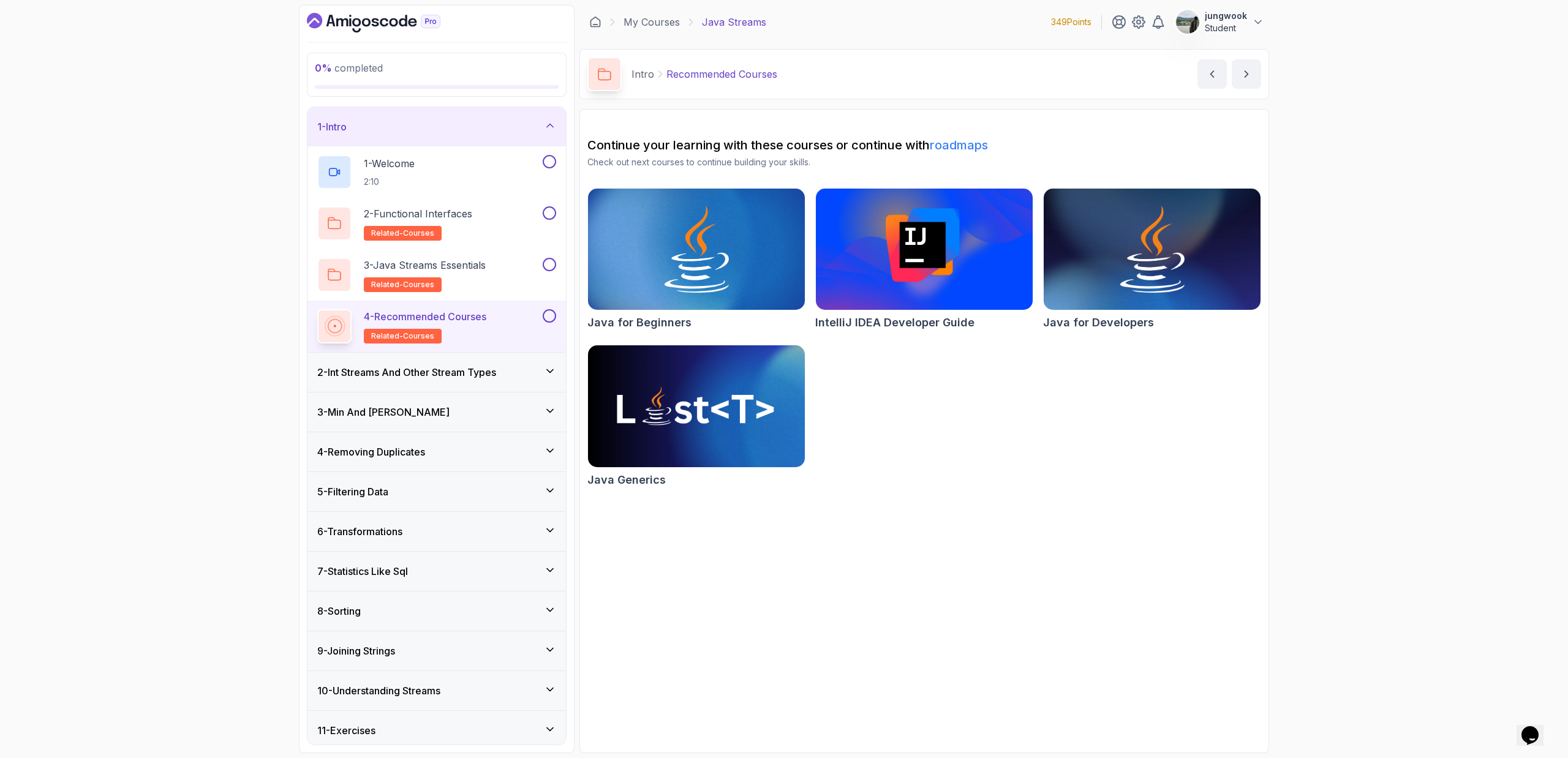
click at [490, 373] on h3 "2 - Int Streams And Other Stream Types" at bounding box center [406, 372] width 179 height 15
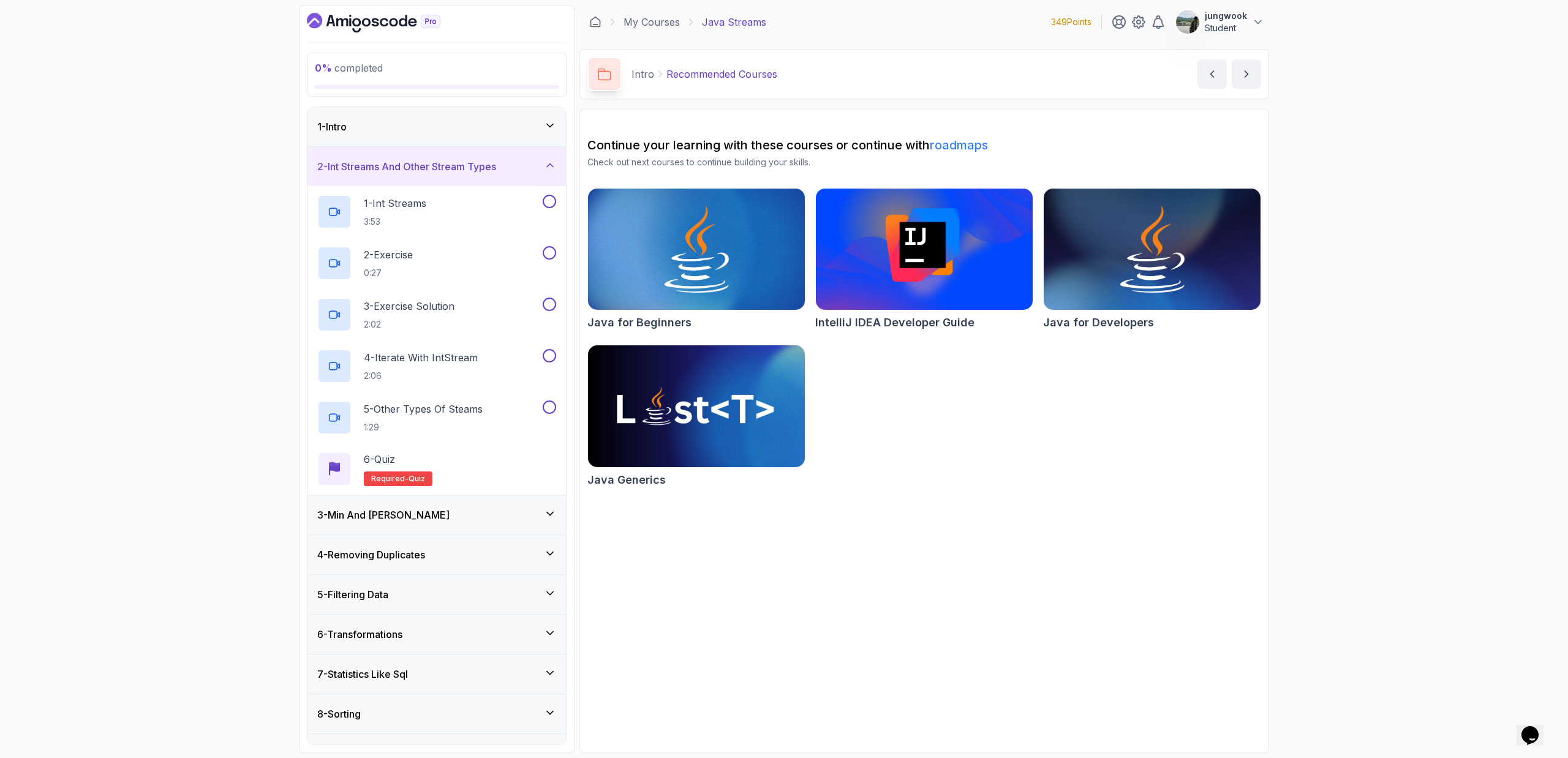
click at [494, 121] on div "1 - Intro" at bounding box center [437, 126] width 239 height 15
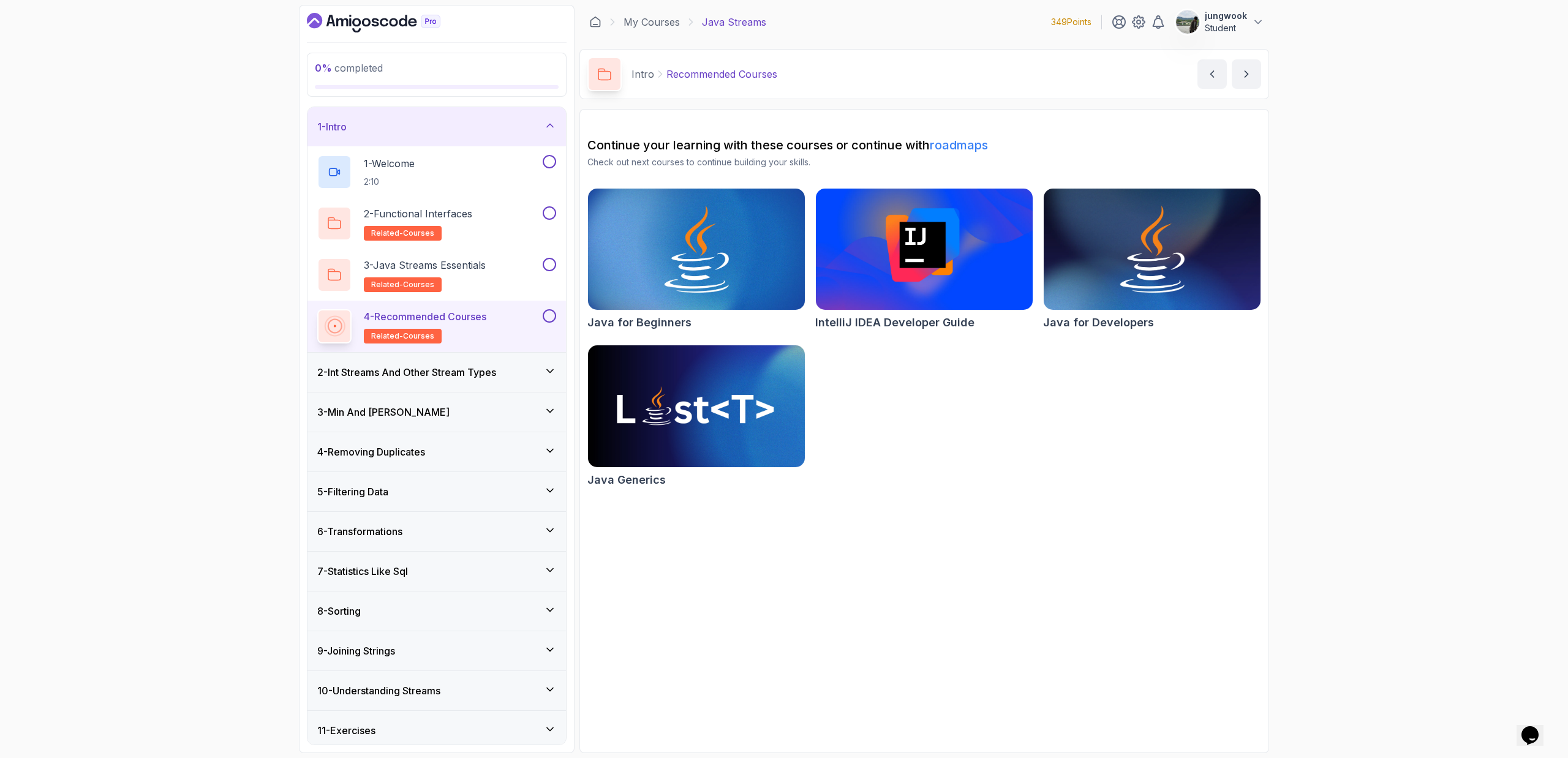
click at [485, 379] on h3 "2 - Int Streams And Other Stream Types" at bounding box center [406, 372] width 179 height 15
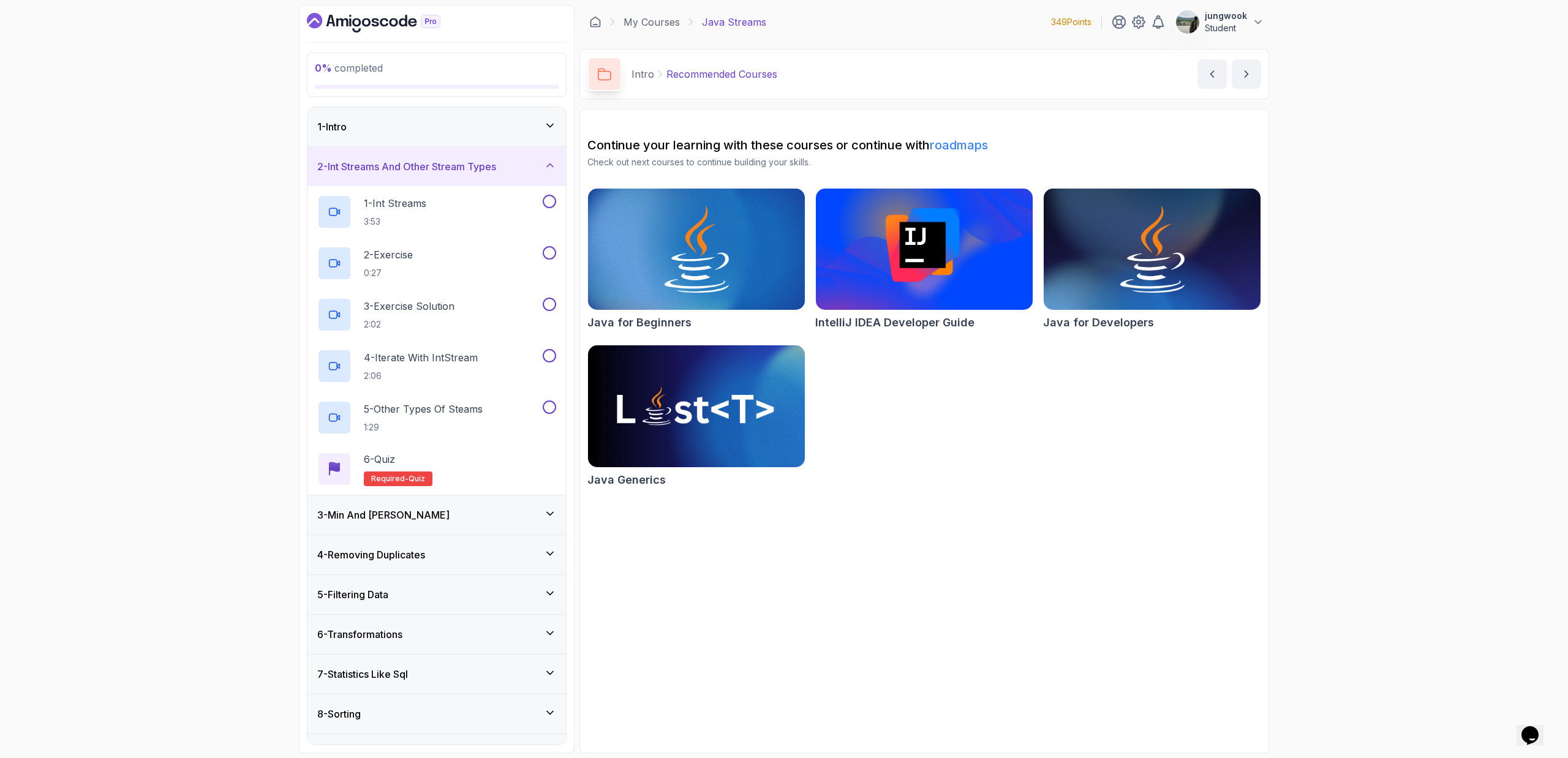
click at [509, 140] on div "1 - Intro" at bounding box center [437, 126] width 258 height 39
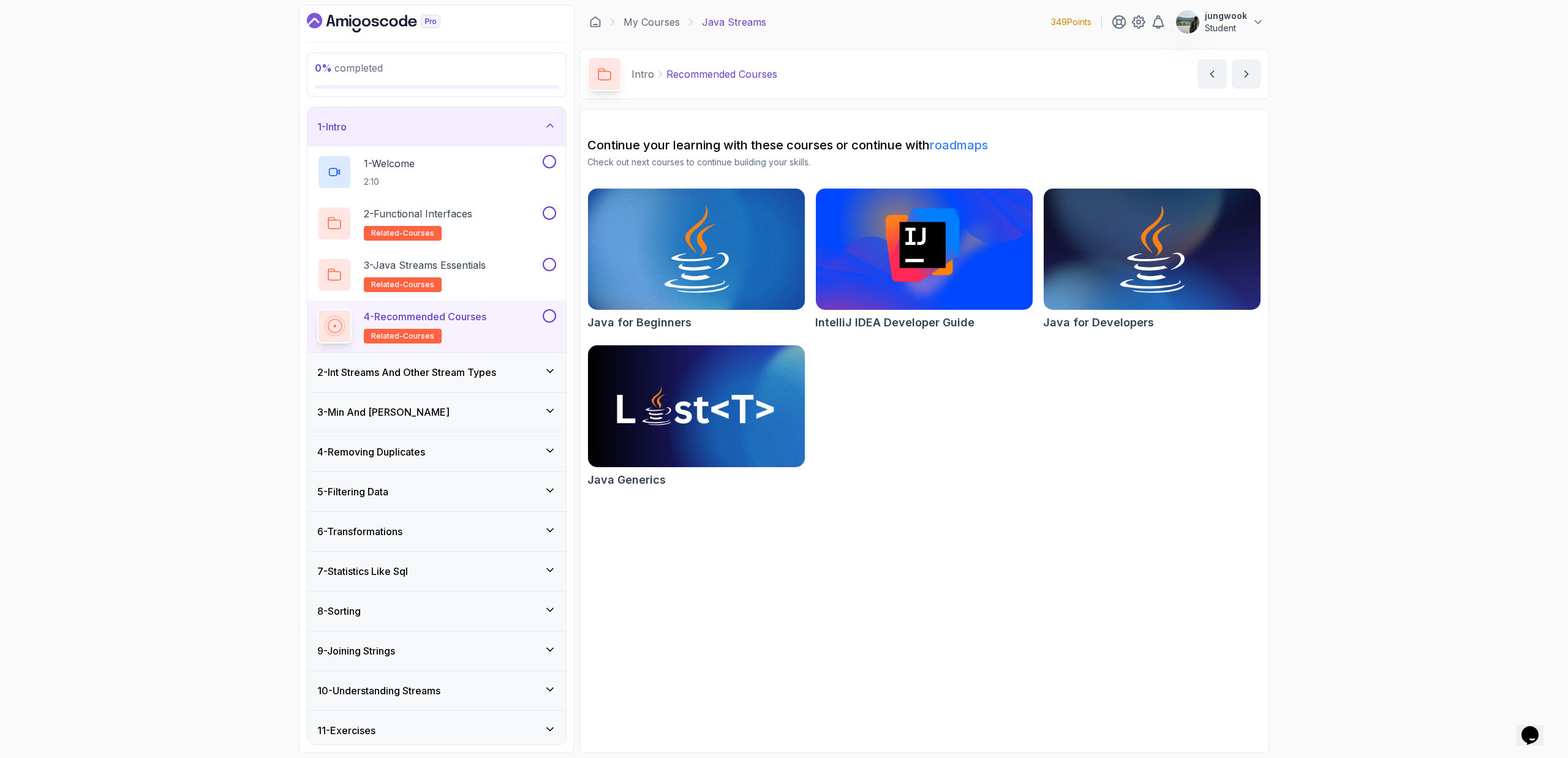
click at [542, 372] on div "2 - Int Streams And Other Stream Types" at bounding box center [437, 372] width 239 height 15
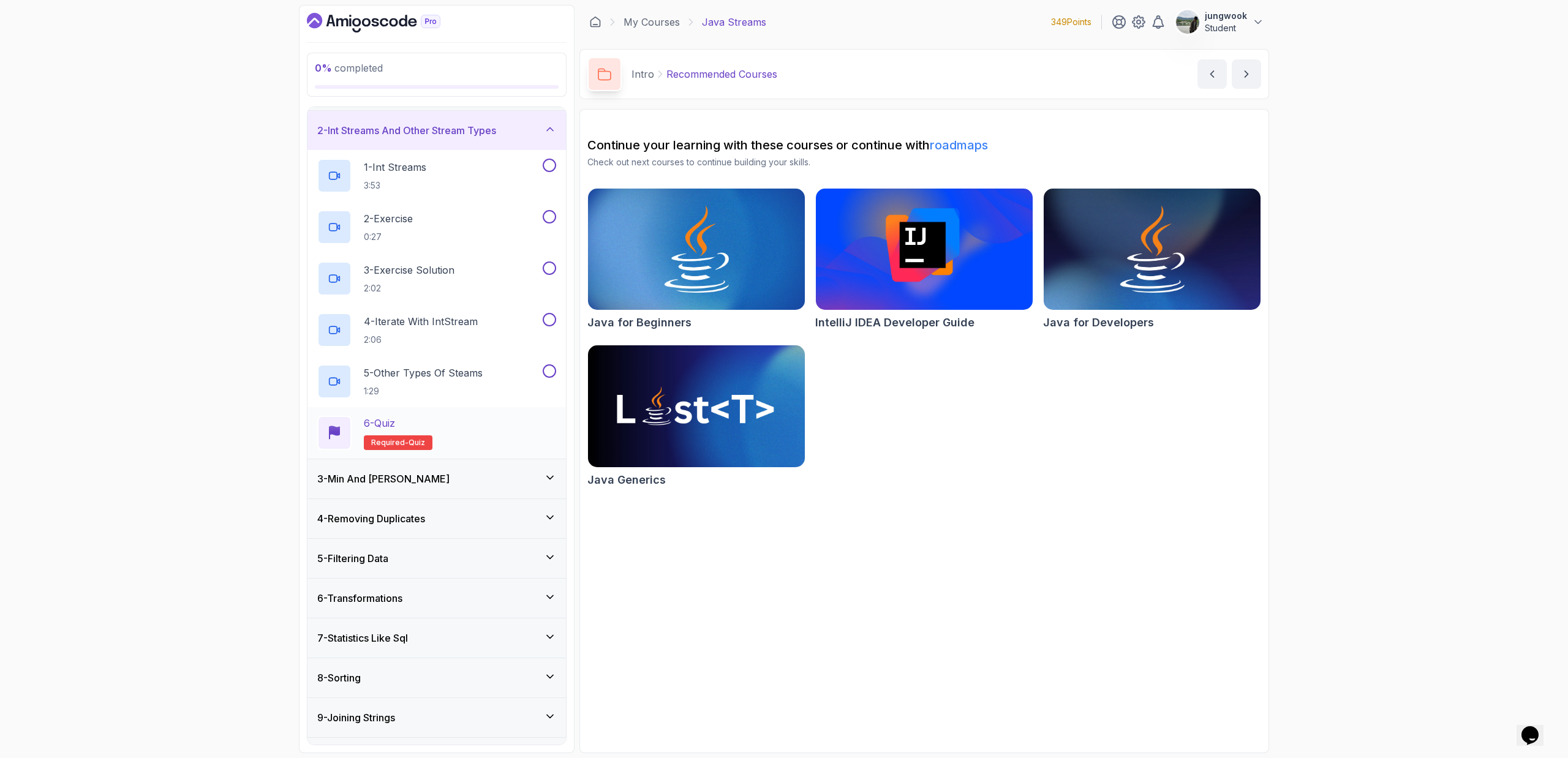
scroll to position [39, 0]
click at [485, 480] on div "3 - Min And Max" at bounding box center [437, 476] width 239 height 15
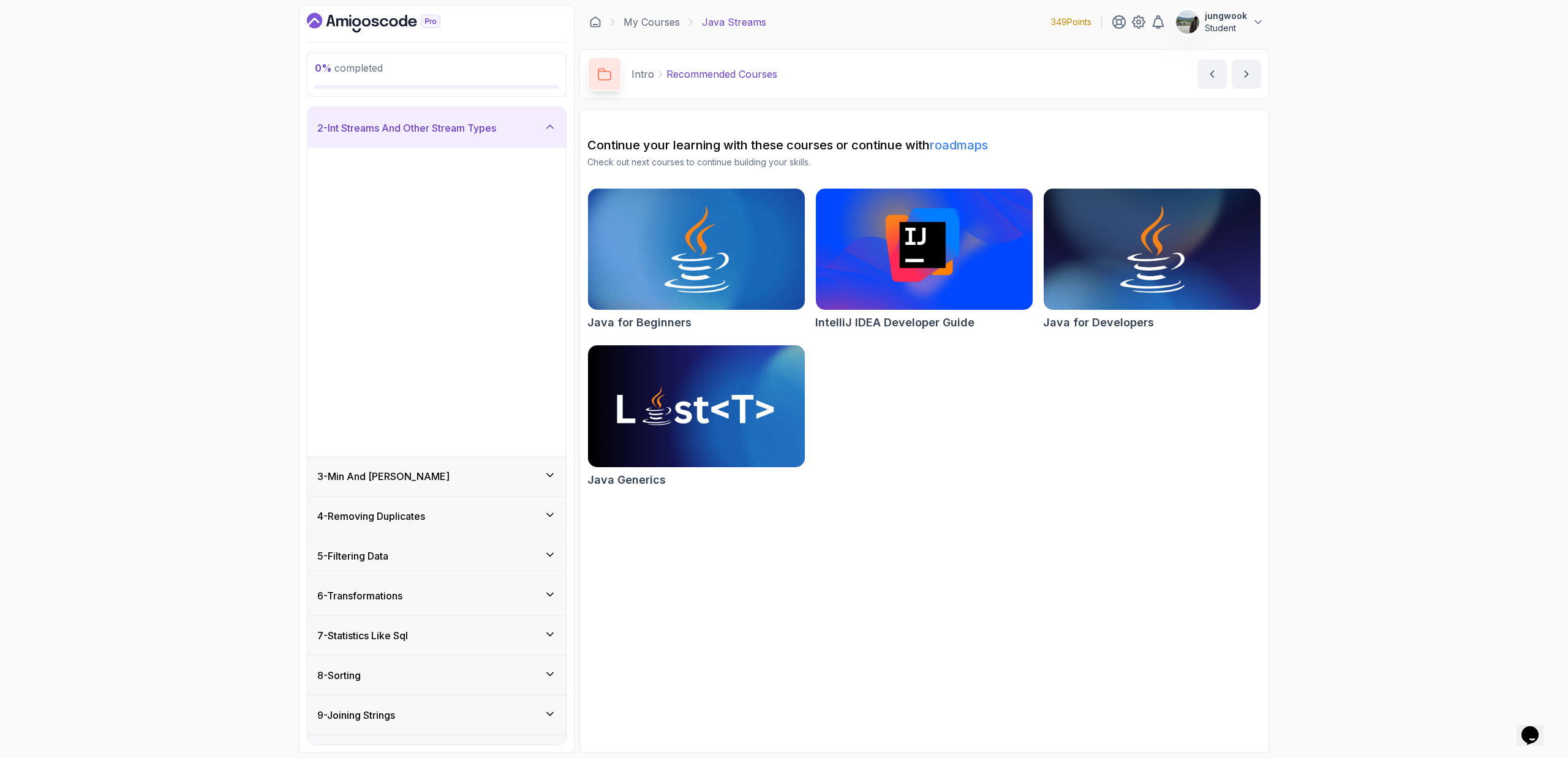
scroll to position [0, 0]
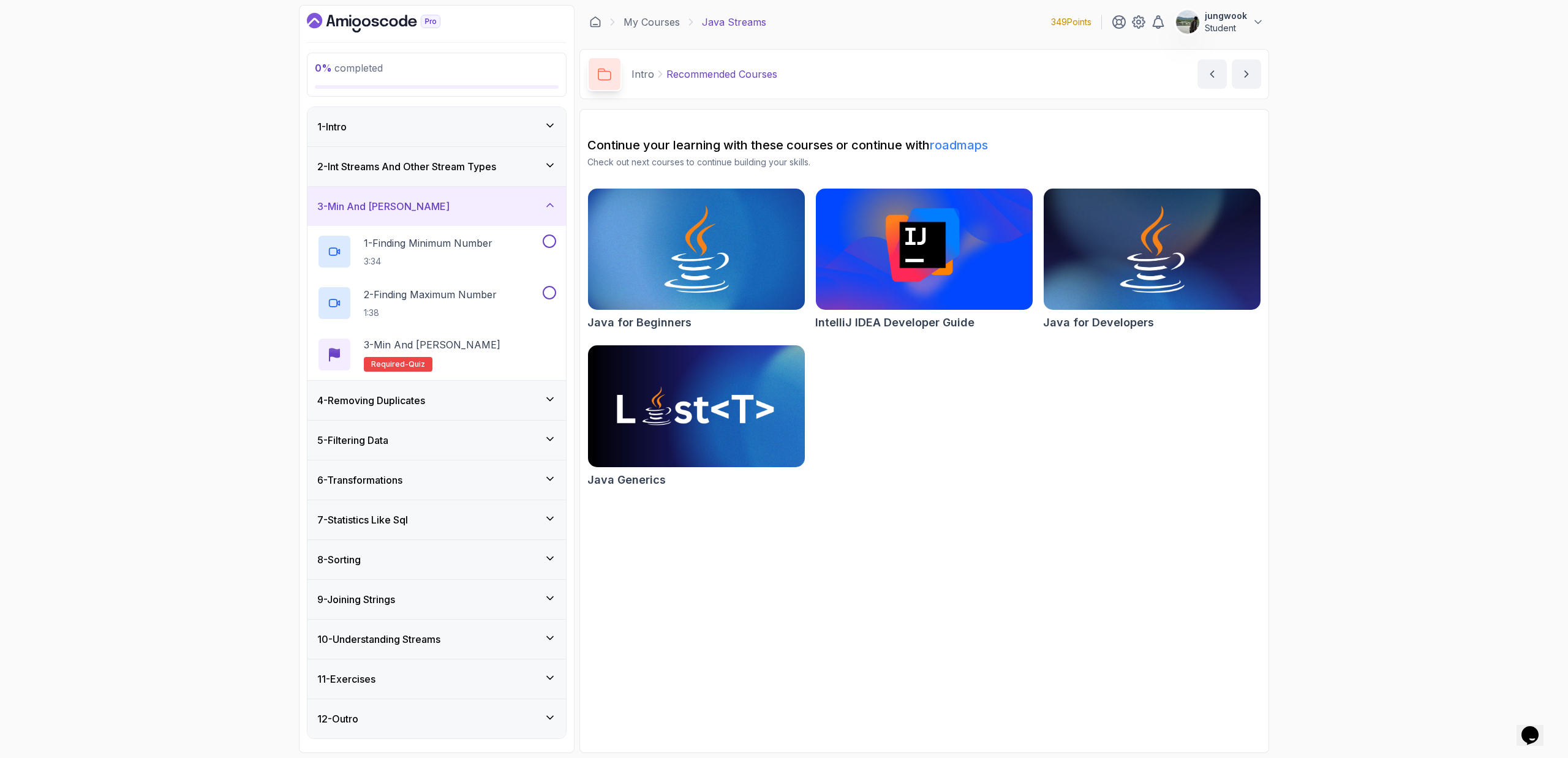
click at [527, 395] on div "4 - Removing Duplicates" at bounding box center [437, 400] width 239 height 15
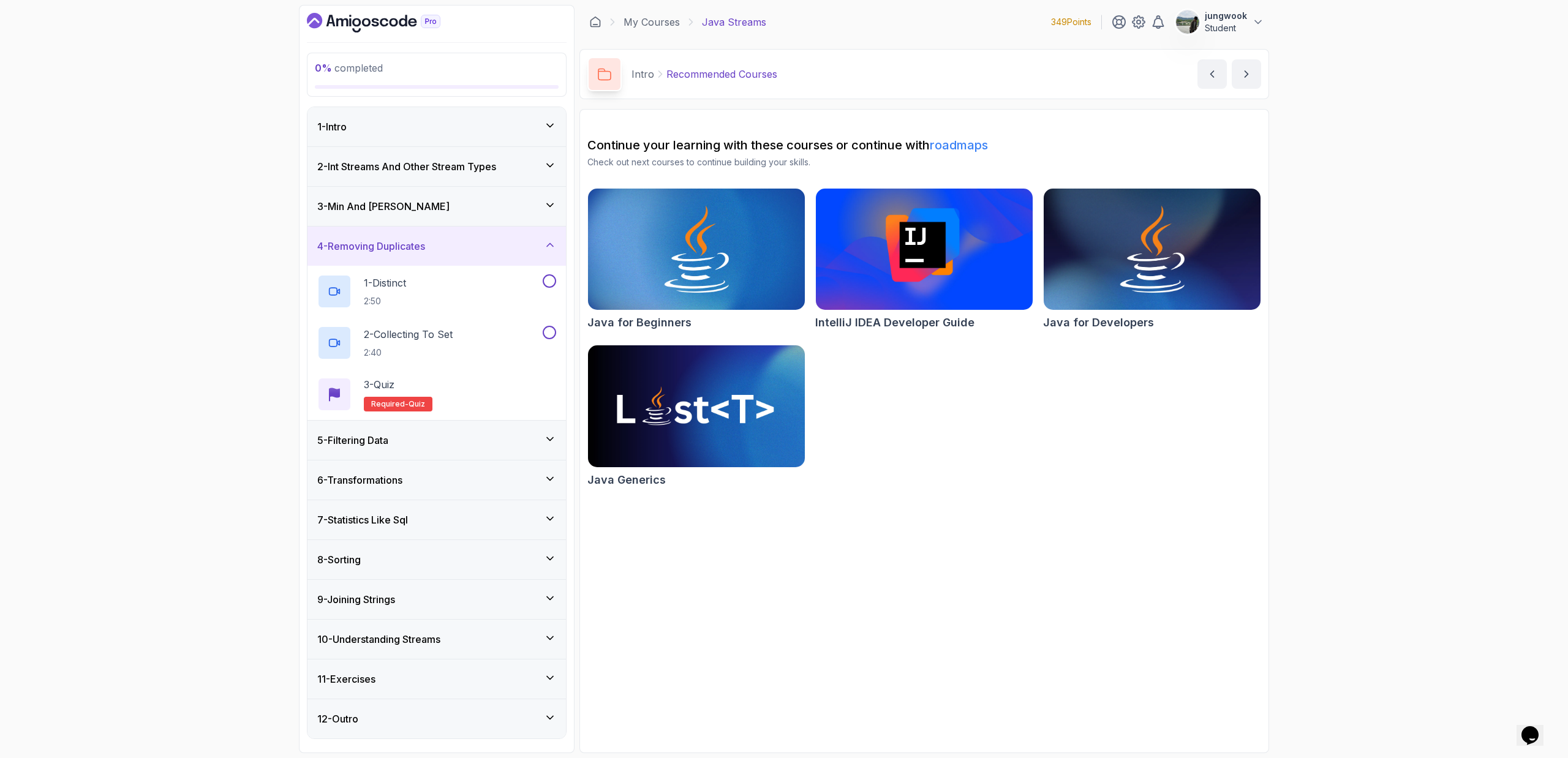
click at [494, 445] on div "5 - Filtering Data" at bounding box center [437, 440] width 239 height 15
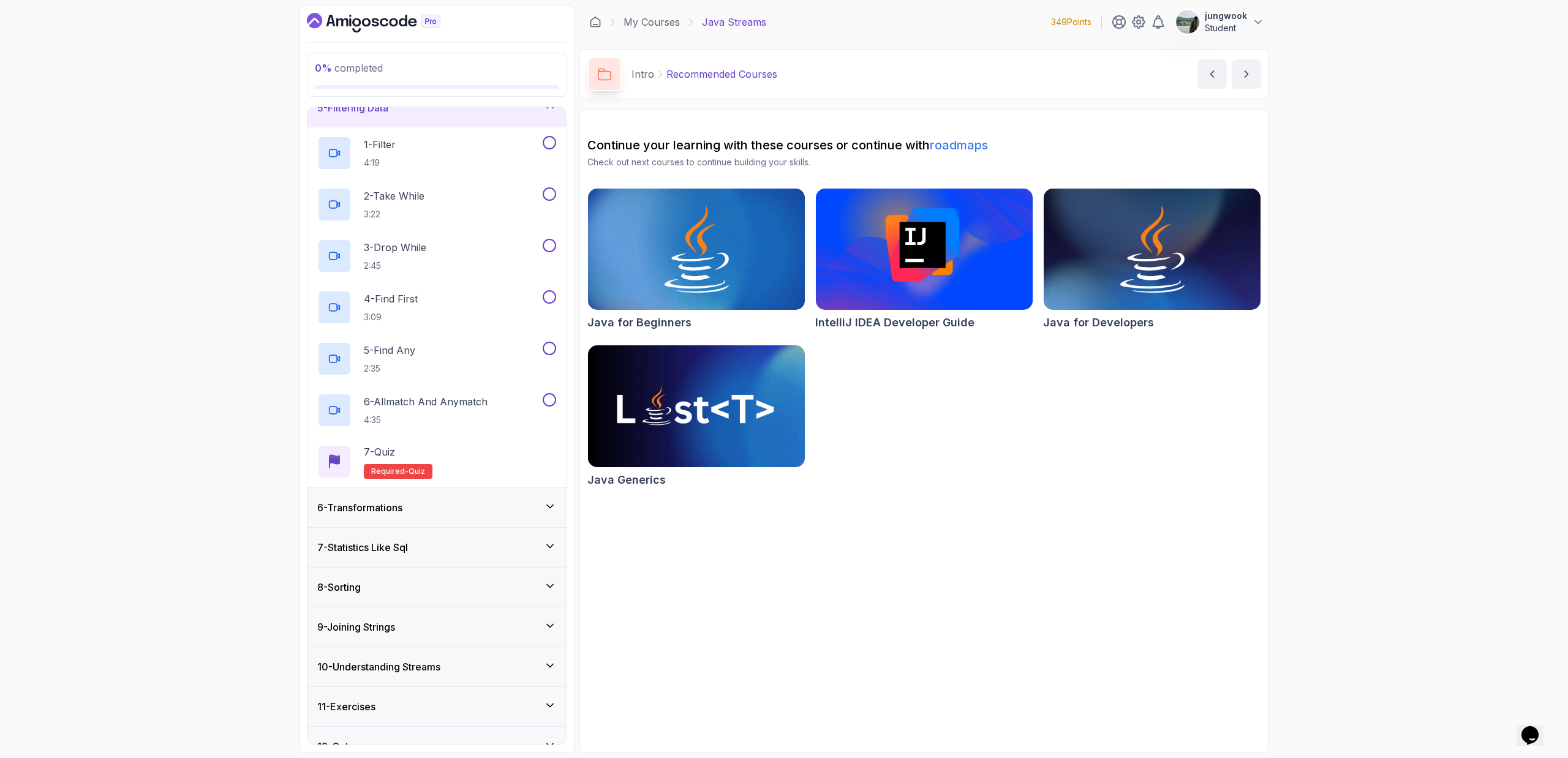
scroll to position [200, 0]
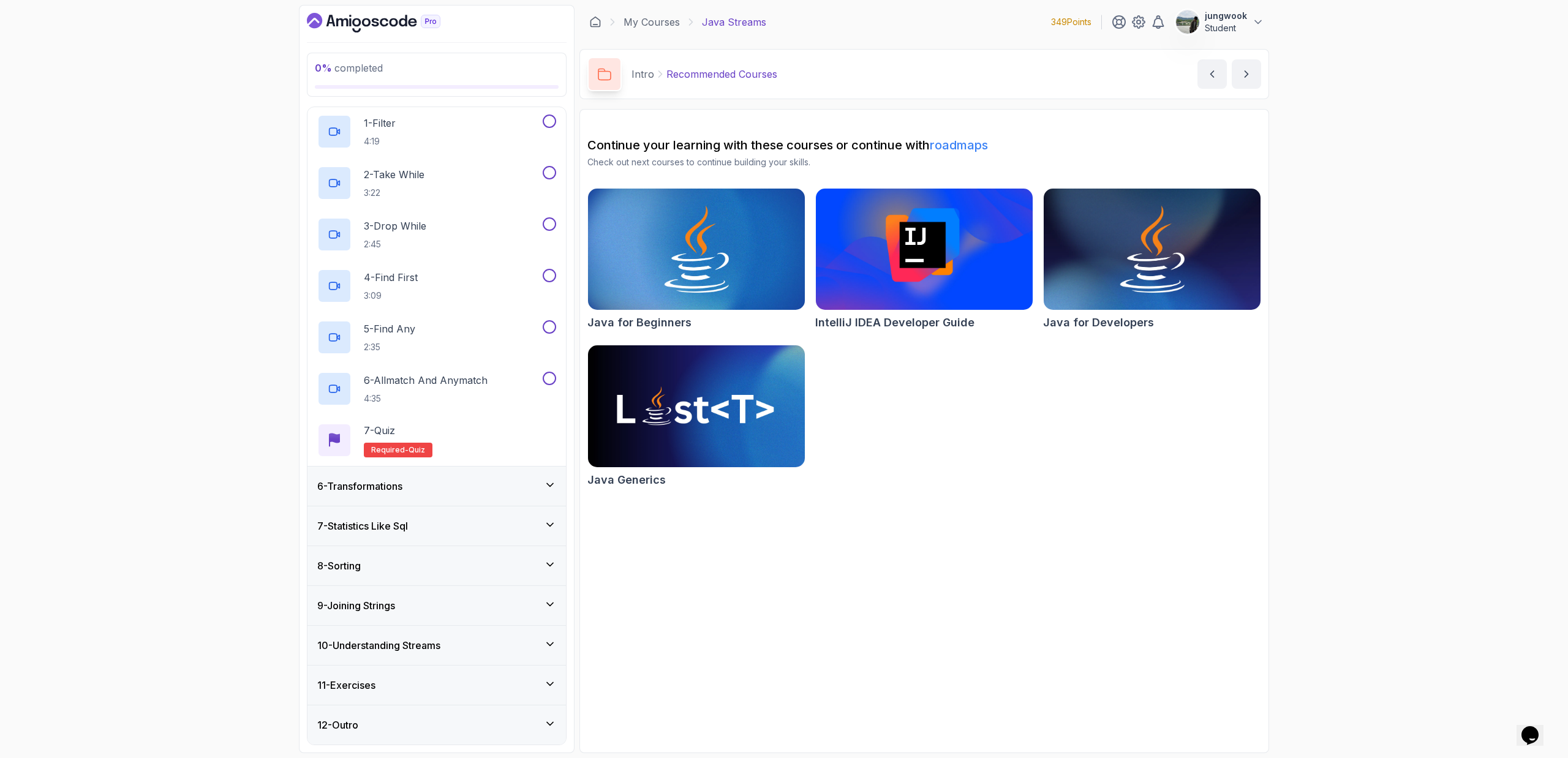
click at [466, 479] on div "6 - Transformations" at bounding box center [437, 486] width 239 height 15
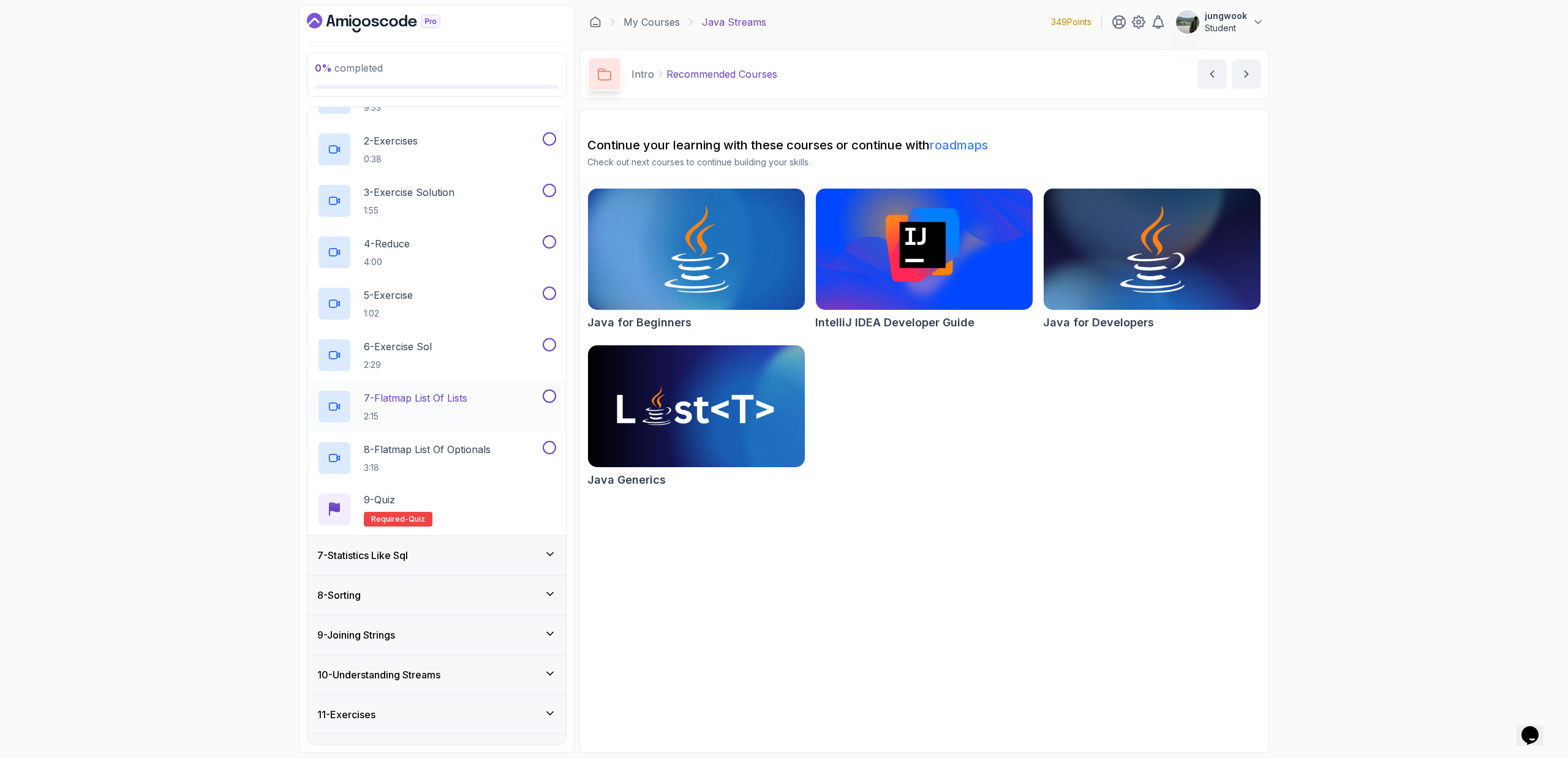
scroll to position [276, 0]
click at [444, 509] on div "7 - Statistics Like Sql" at bounding box center [437, 552] width 258 height 39
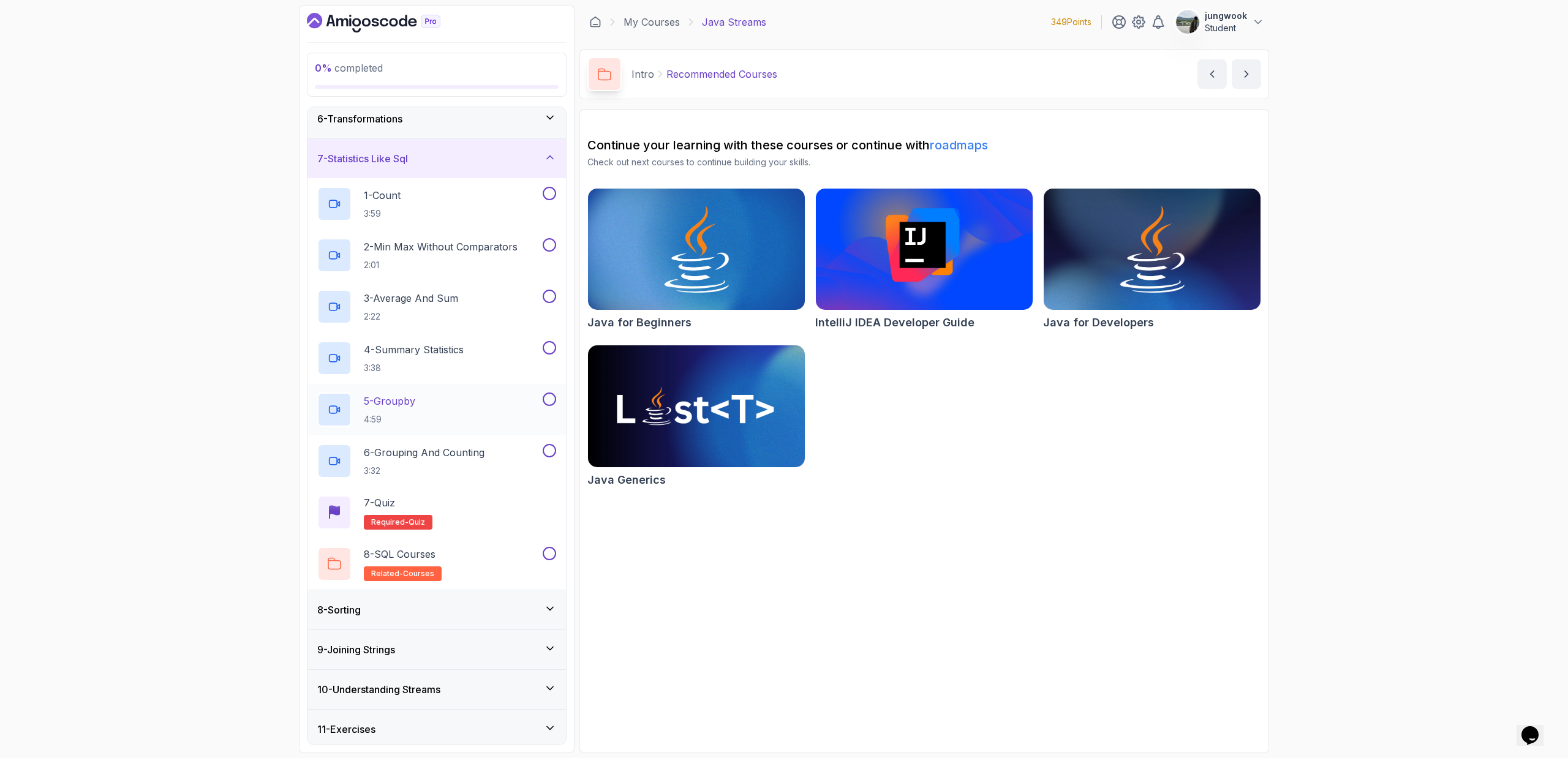
scroll to position [251, 0]
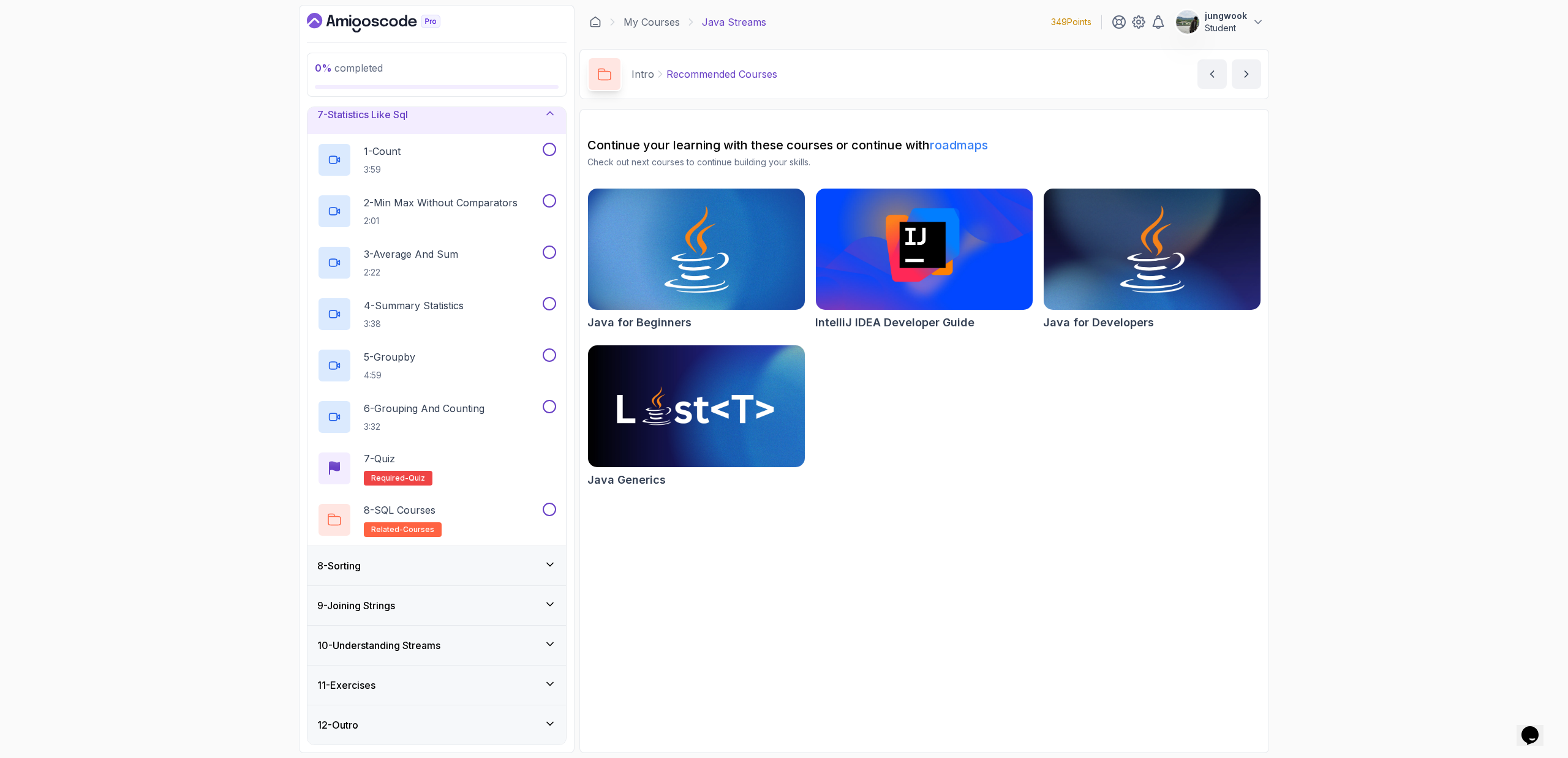
click at [460, 509] on div "8 - Sorting" at bounding box center [437, 565] width 239 height 15
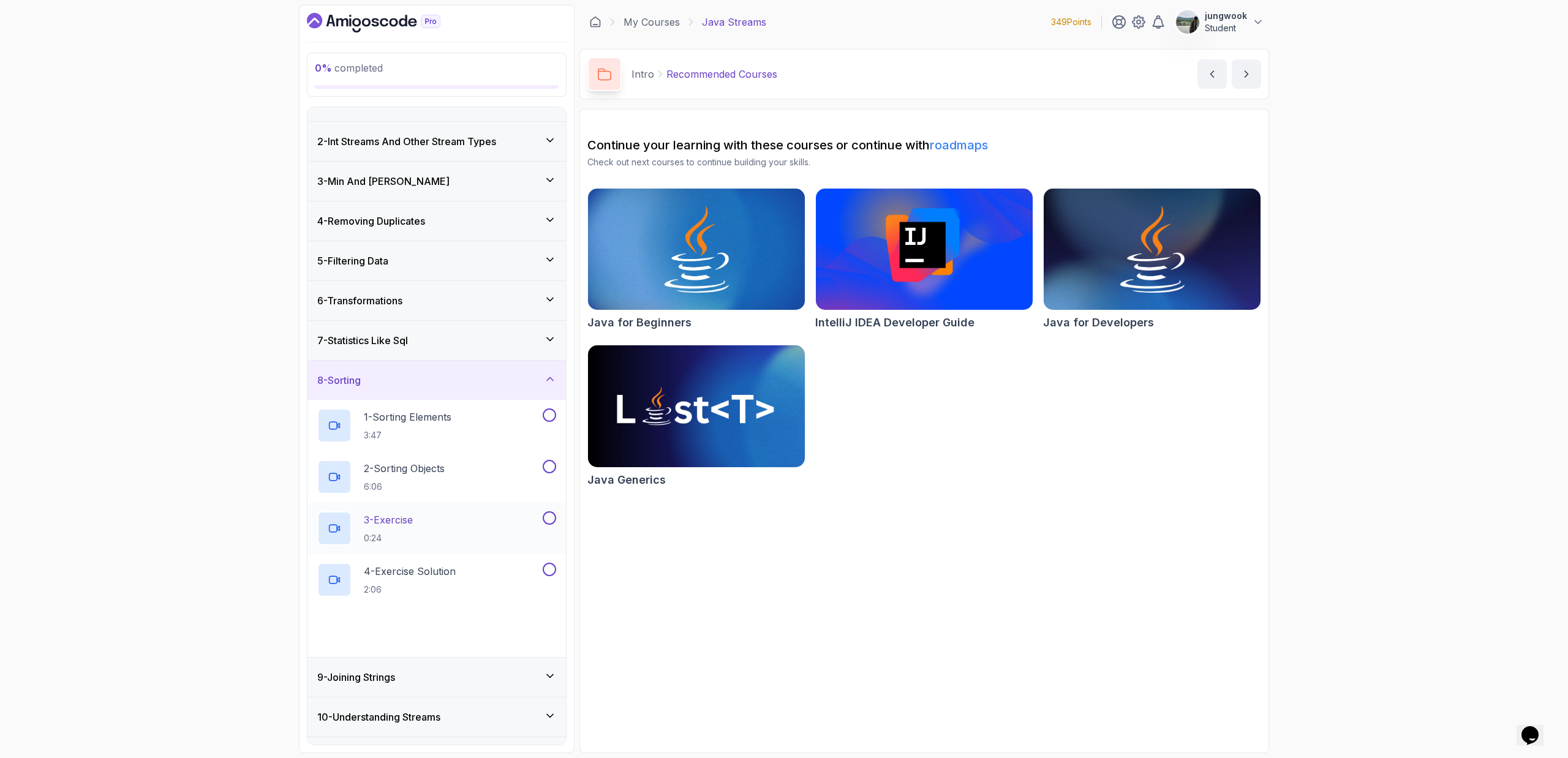
scroll to position [97, 0]
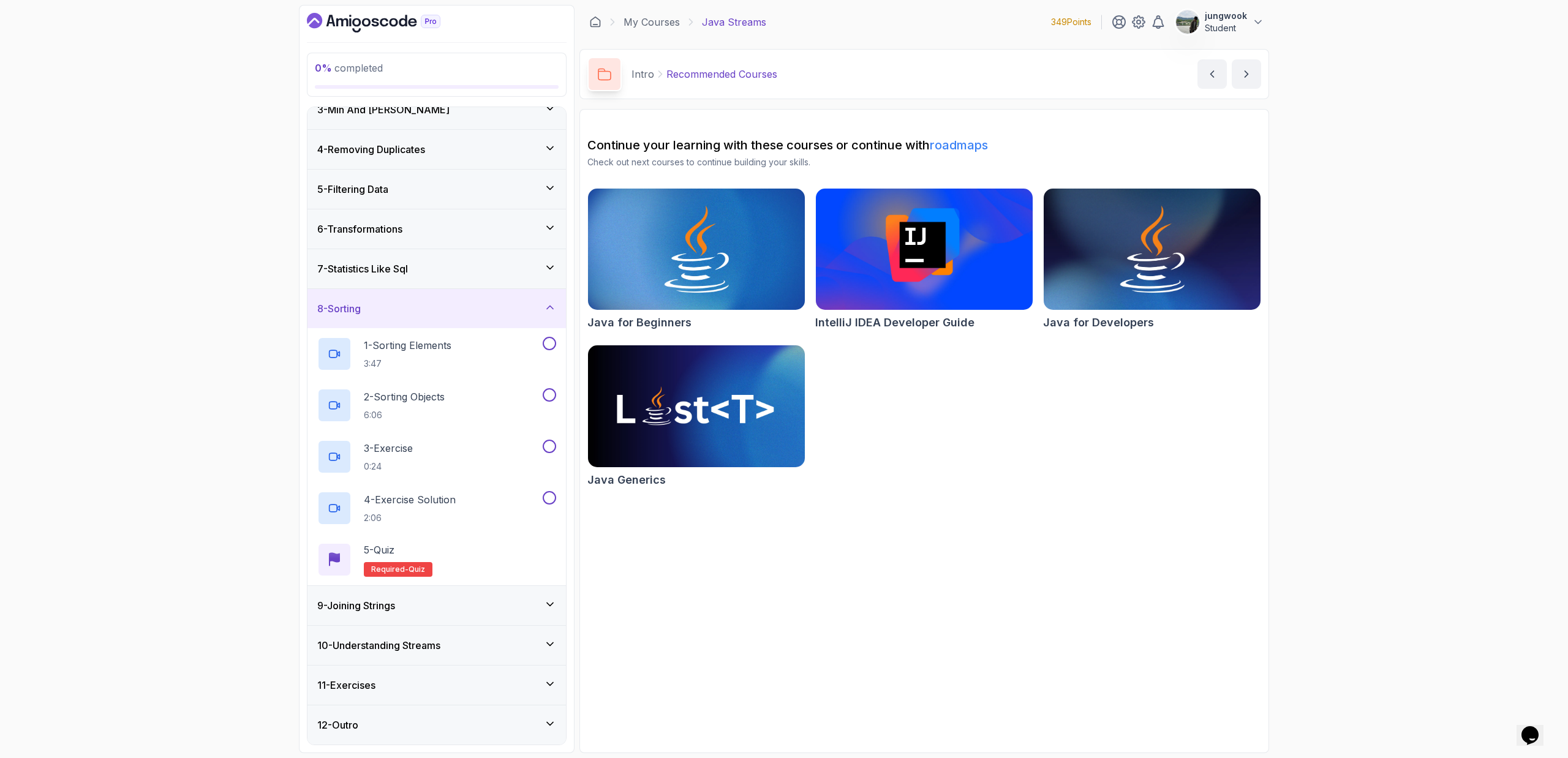
click at [450, 509] on div "9 - Joining Strings" at bounding box center [437, 605] width 239 height 15
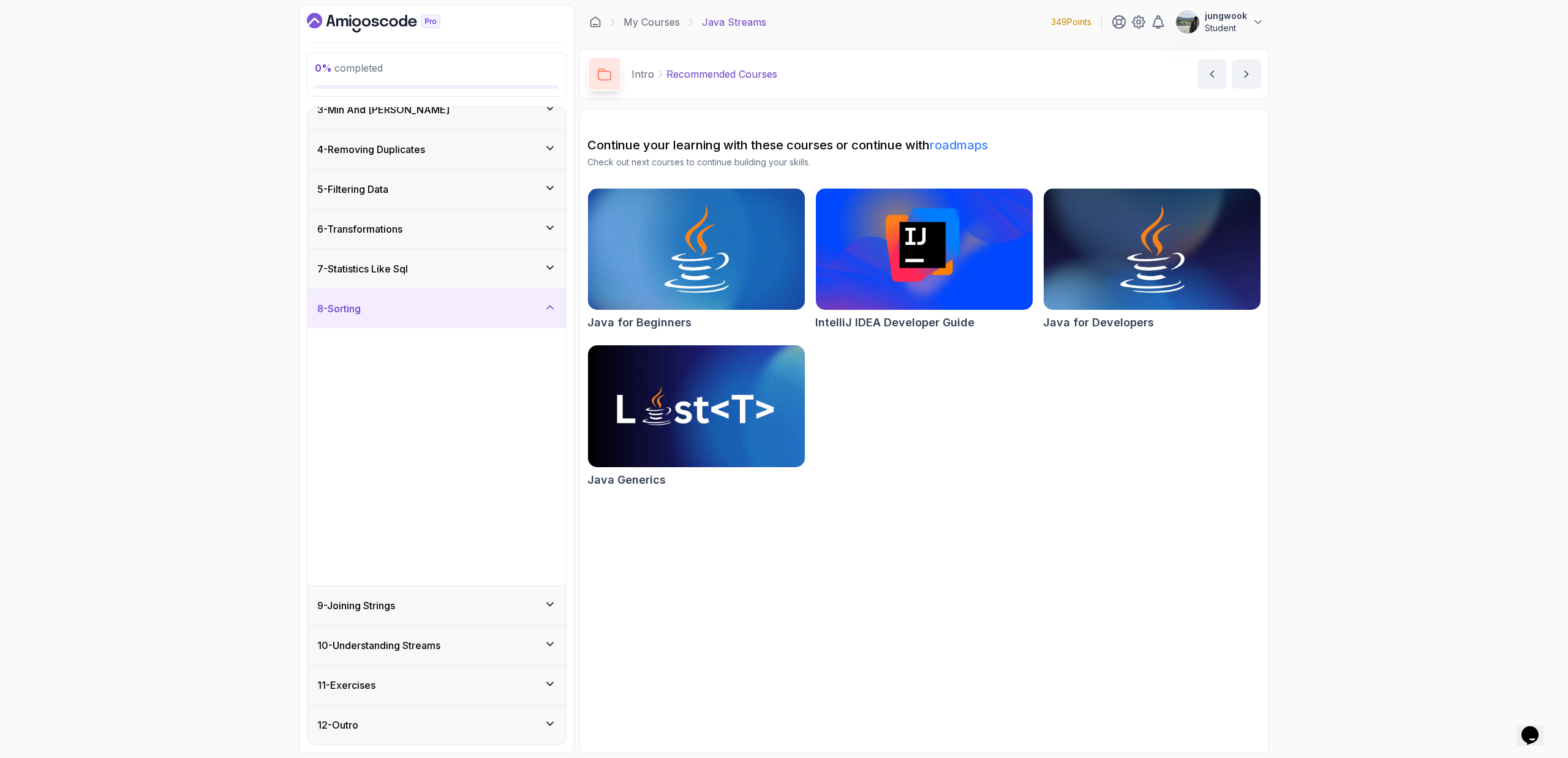
scroll to position [0, 0]
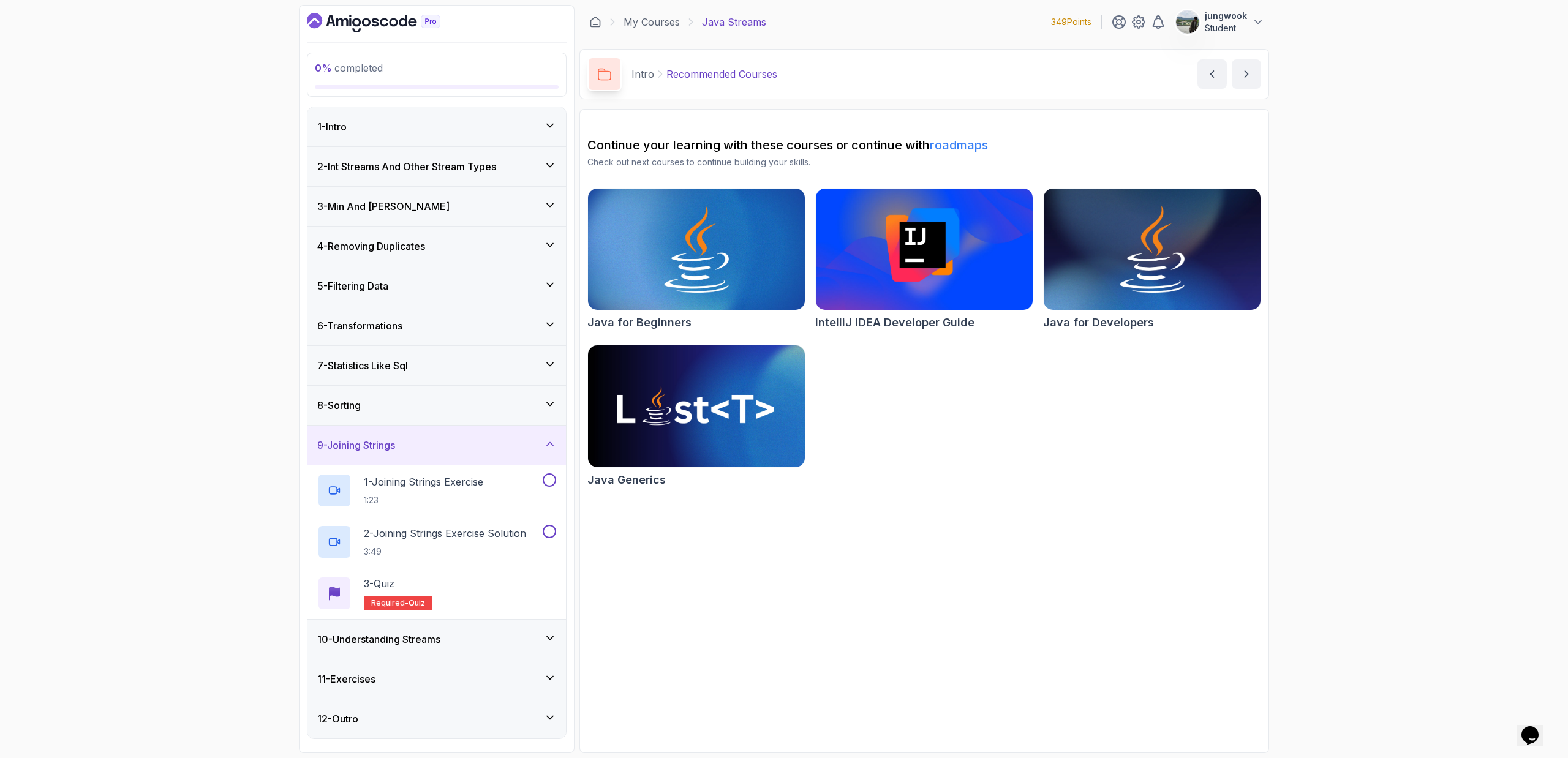
click at [440, 509] on h3 "10 - Understanding Streams" at bounding box center [379, 639] width 123 height 15
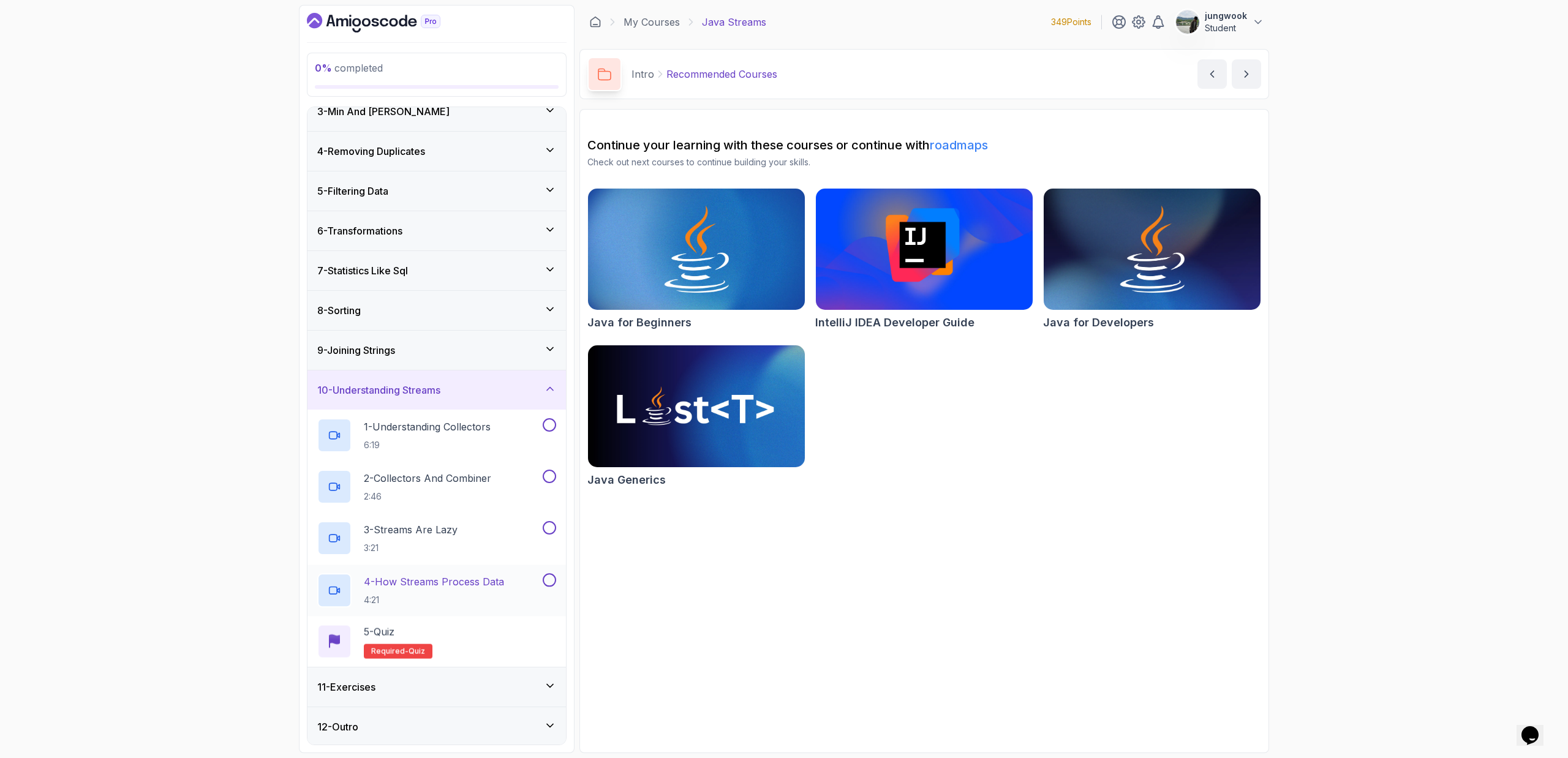
scroll to position [97, 0]
click at [509, 509] on div "11 - Exercises" at bounding box center [437, 685] width 239 height 15
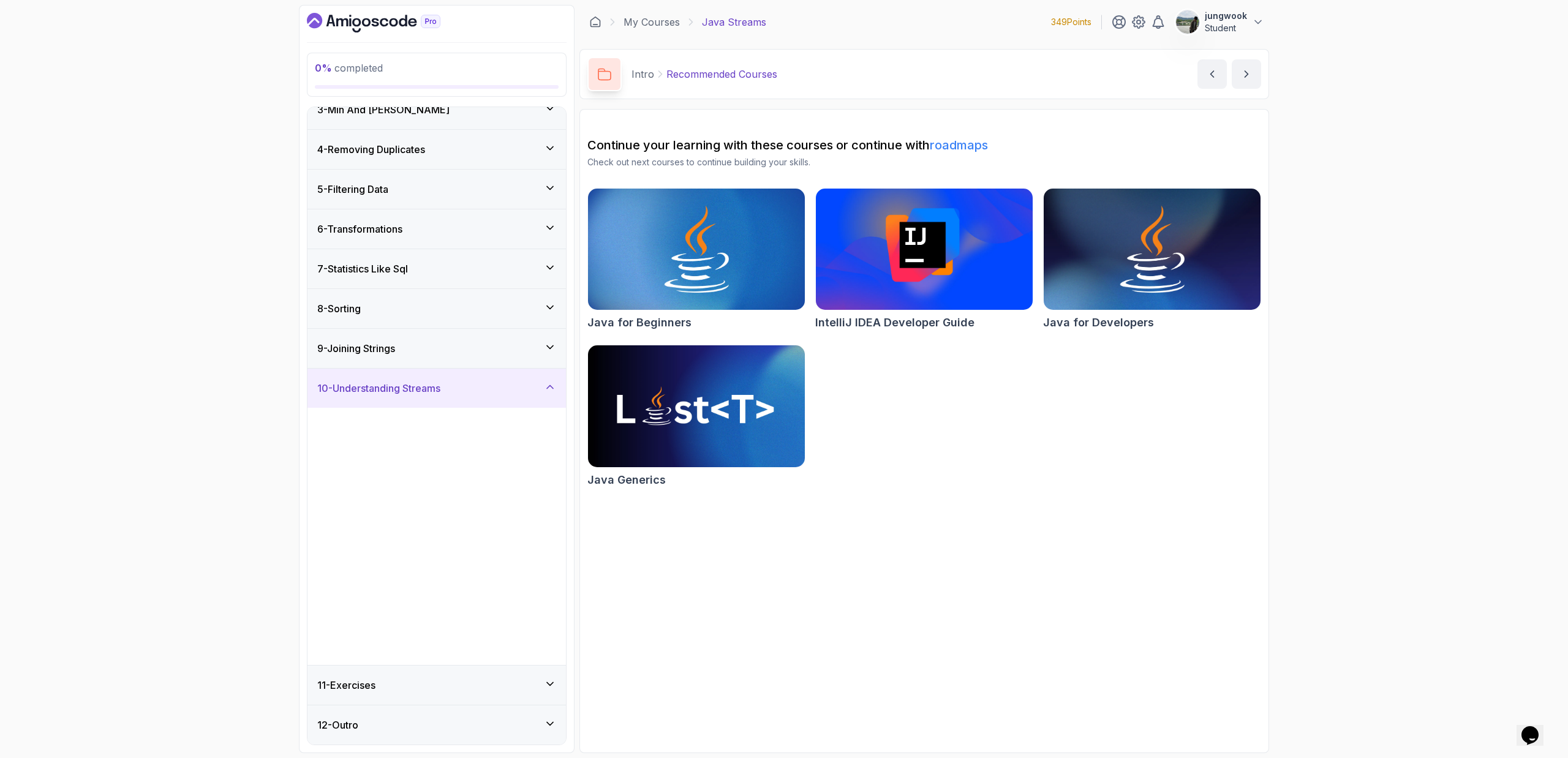
scroll to position [0, 0]
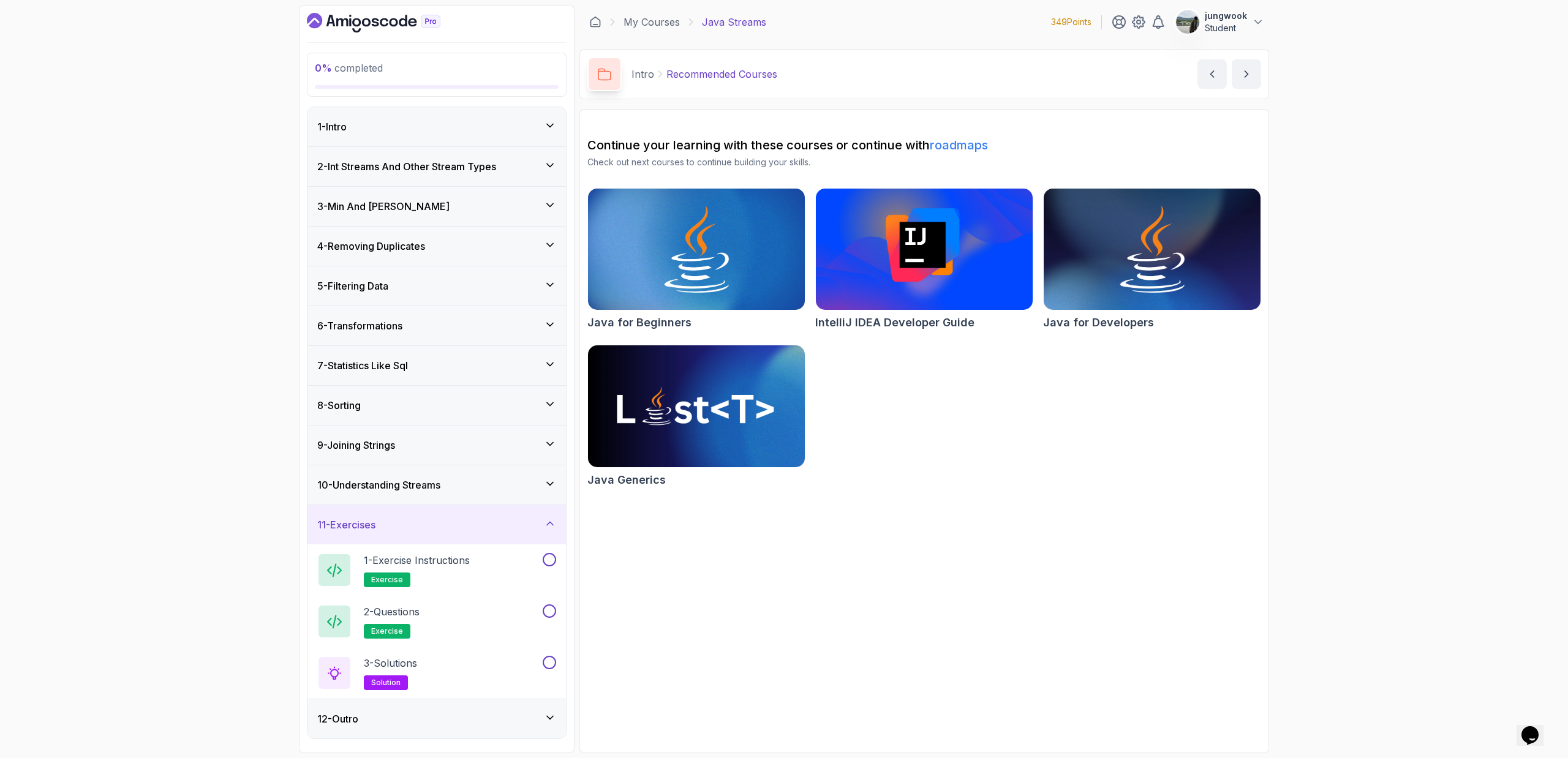
click at [467, 509] on div "12 - Outro" at bounding box center [437, 719] width 239 height 15
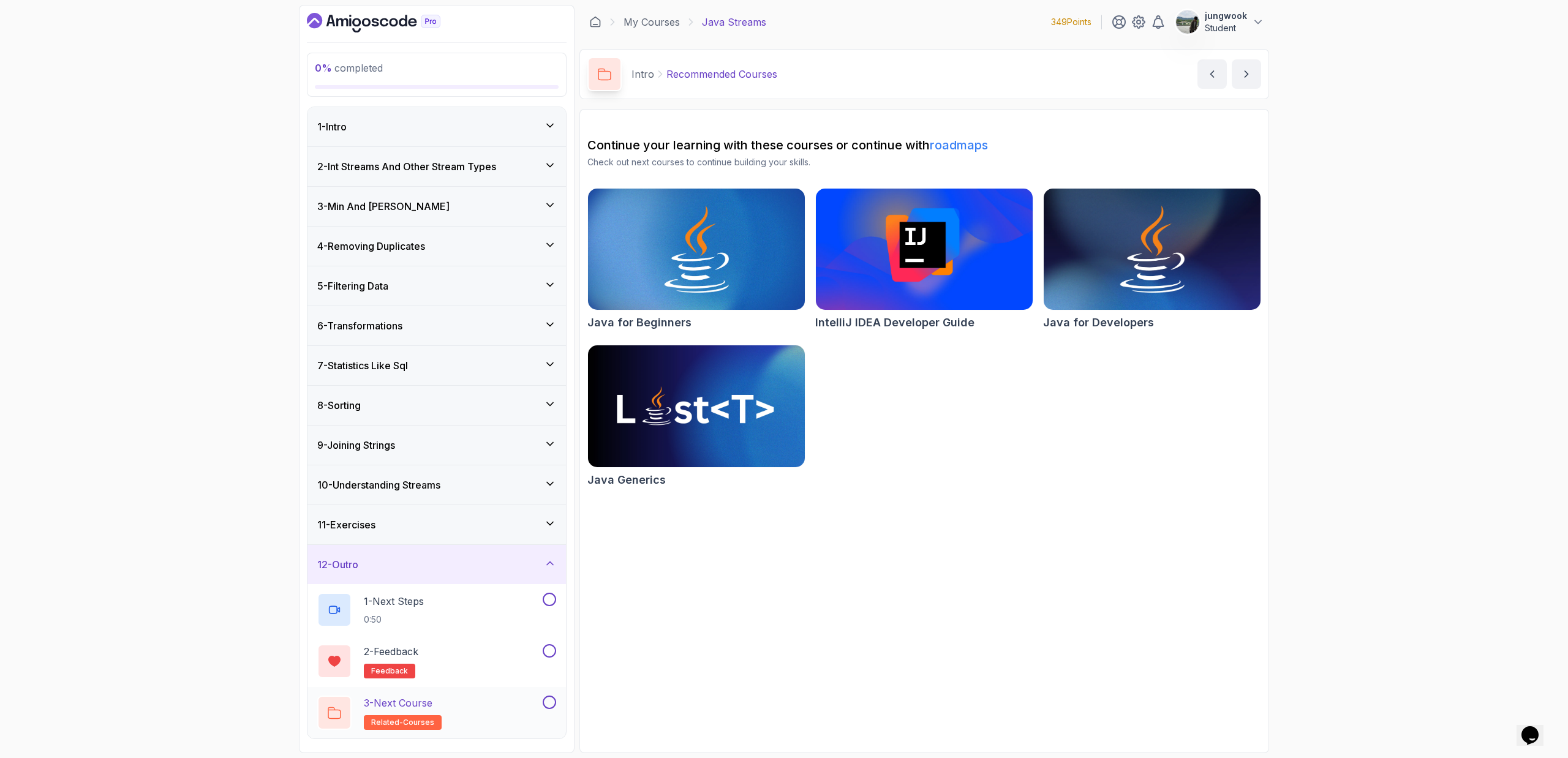
click at [492, 509] on div "3 - Next Course related-courses" at bounding box center [428, 713] width 223 height 35
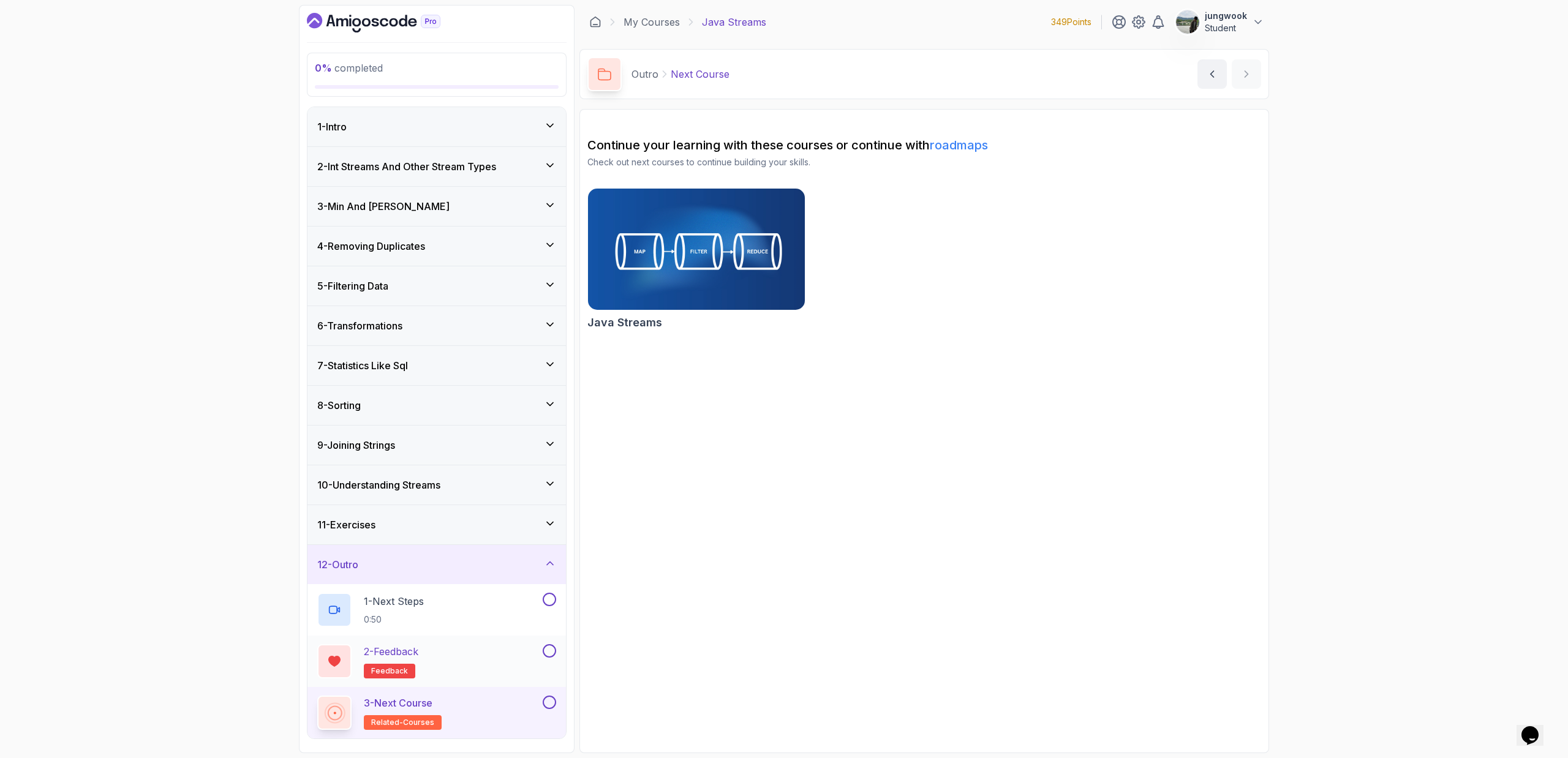
click at [445, 509] on div "2 - Feedback feedback" at bounding box center [428, 661] width 223 height 35
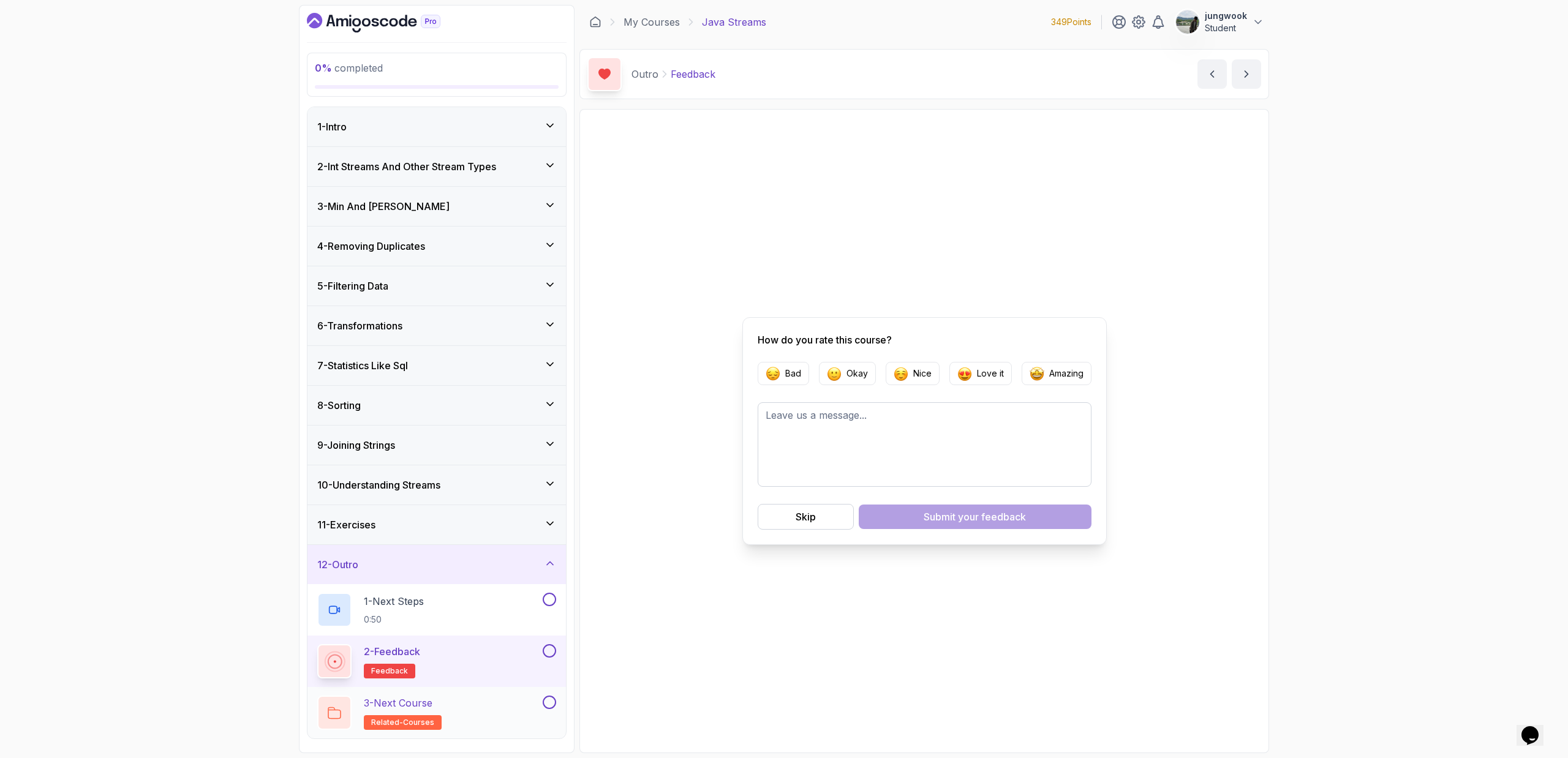
click at [471, 509] on div "3 - Next Course related-courses" at bounding box center [428, 713] width 223 height 35
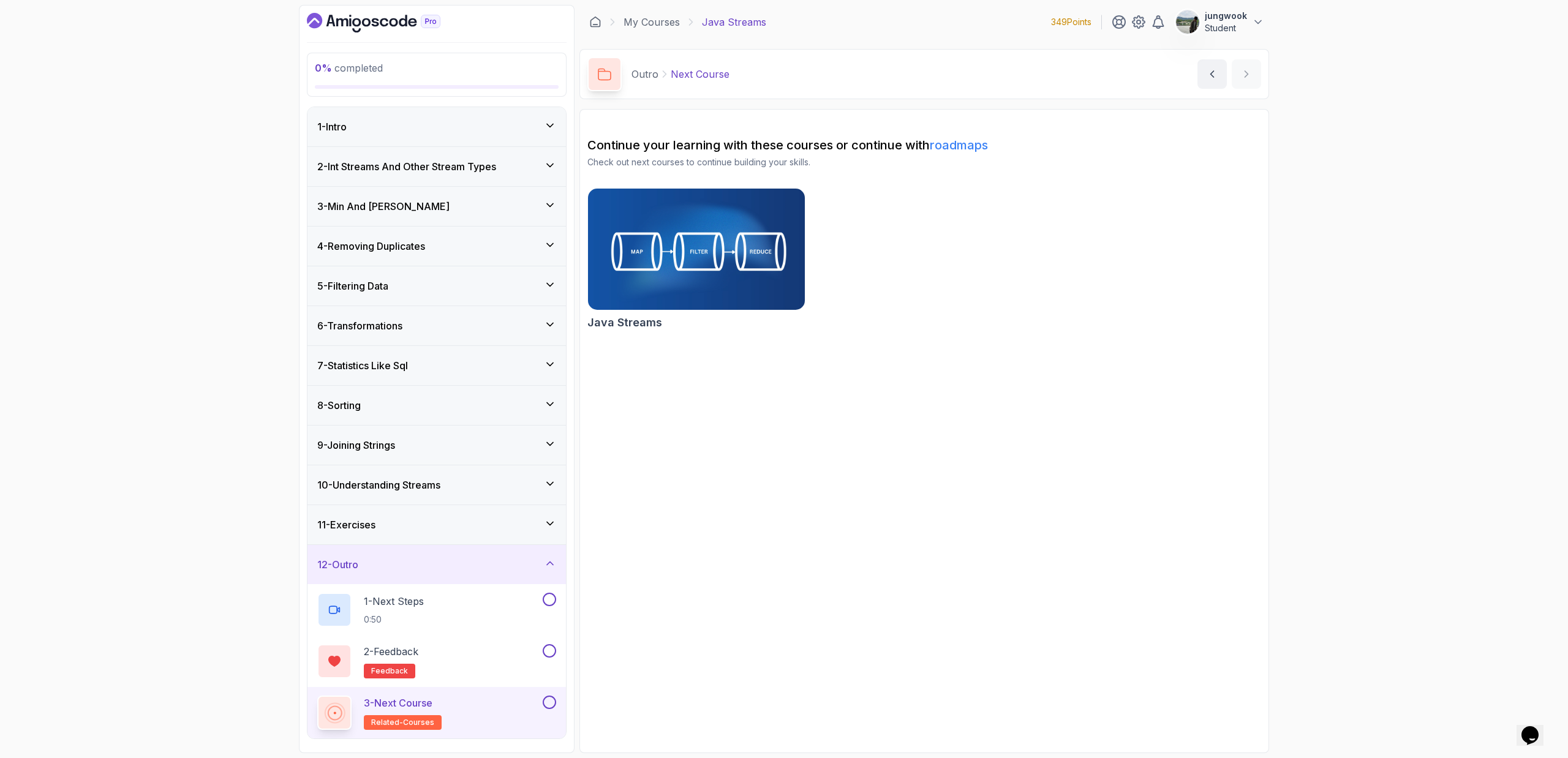
click at [777, 245] on img at bounding box center [697, 249] width 228 height 127
click at [384, 17] on icon "Dashboard" at bounding box center [373, 23] width 133 height 19
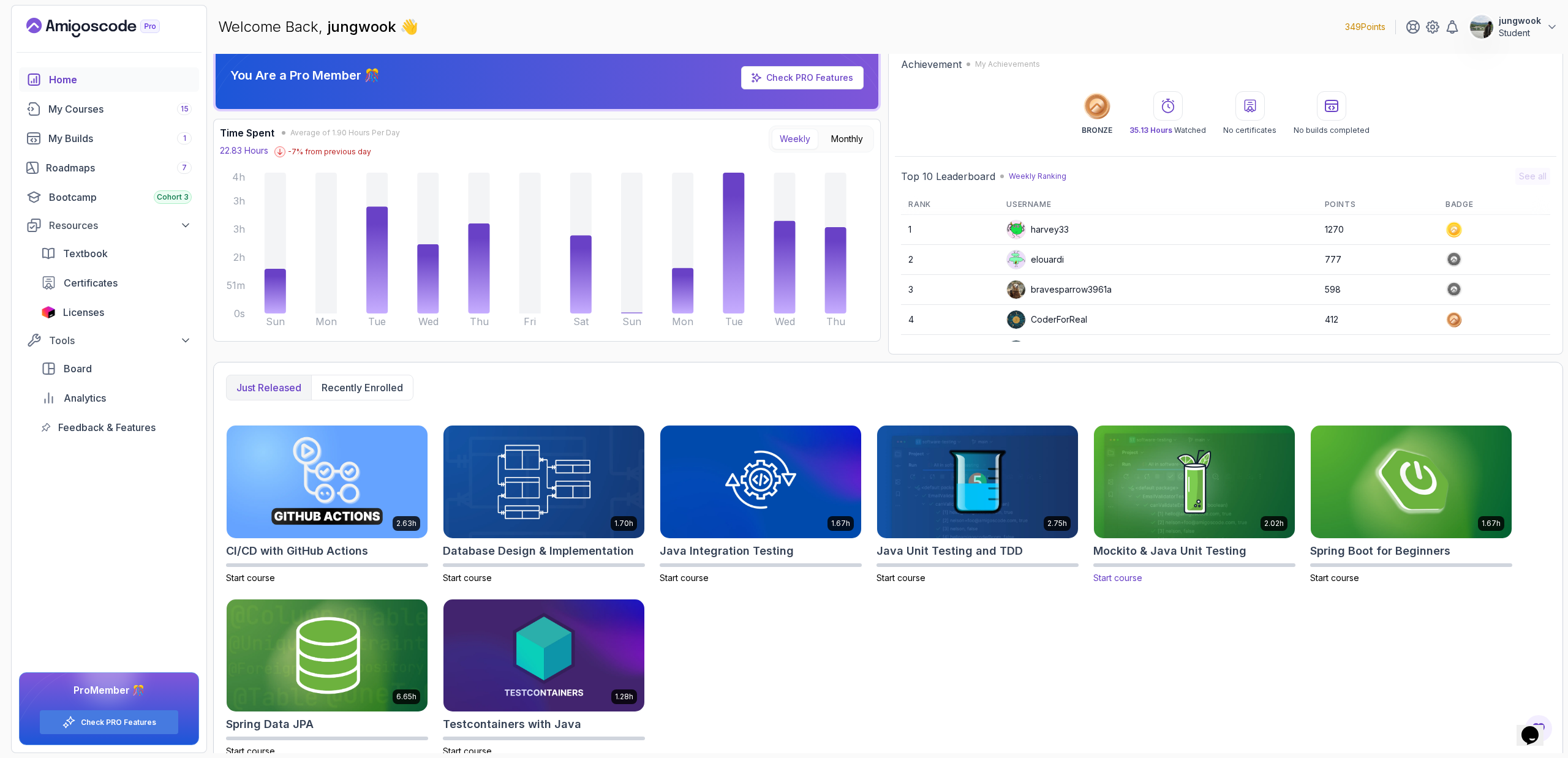
scroll to position [27, 0]
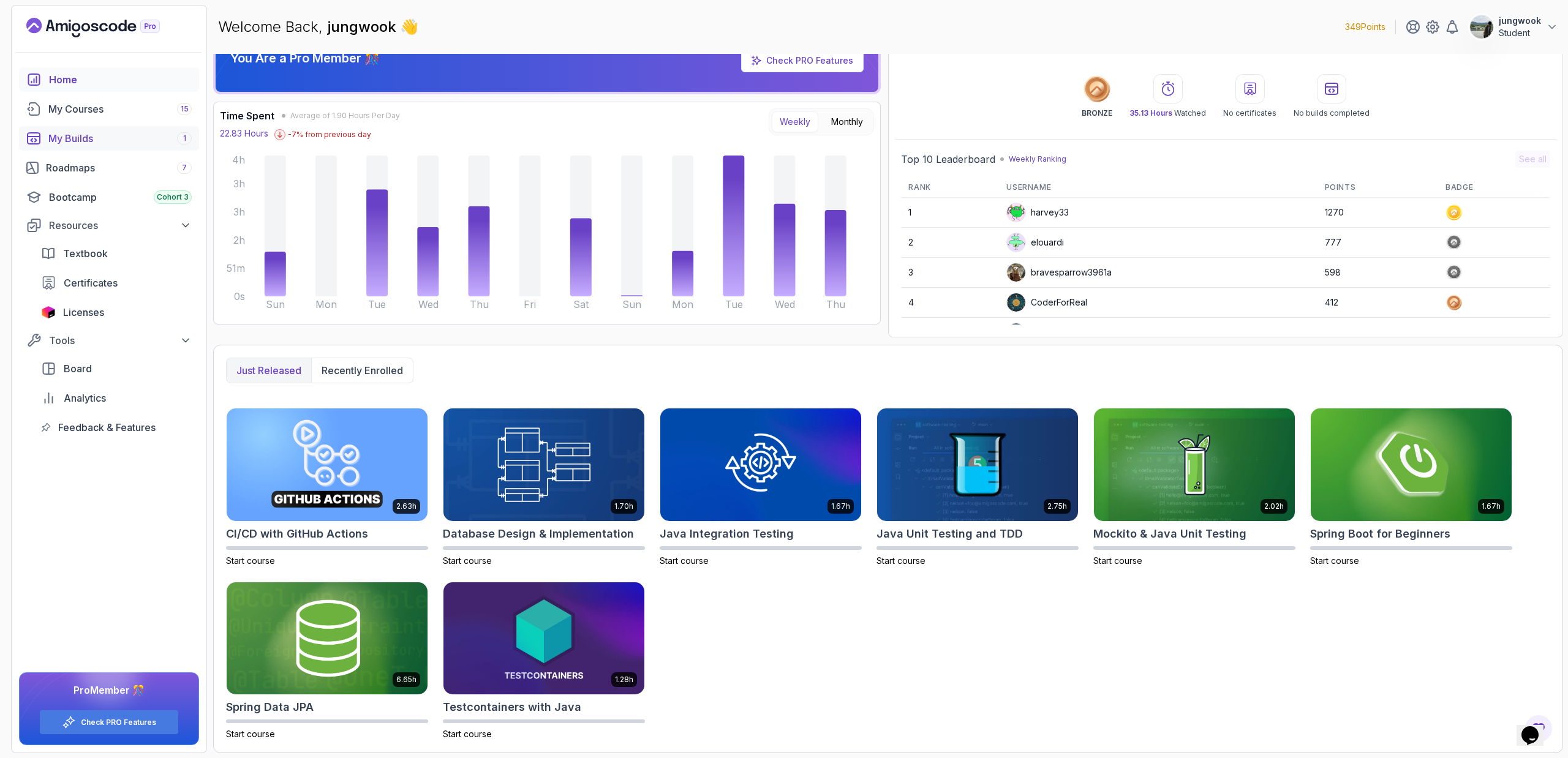
click at [115, 139] on div "My Builds 1" at bounding box center [120, 138] width 143 height 15
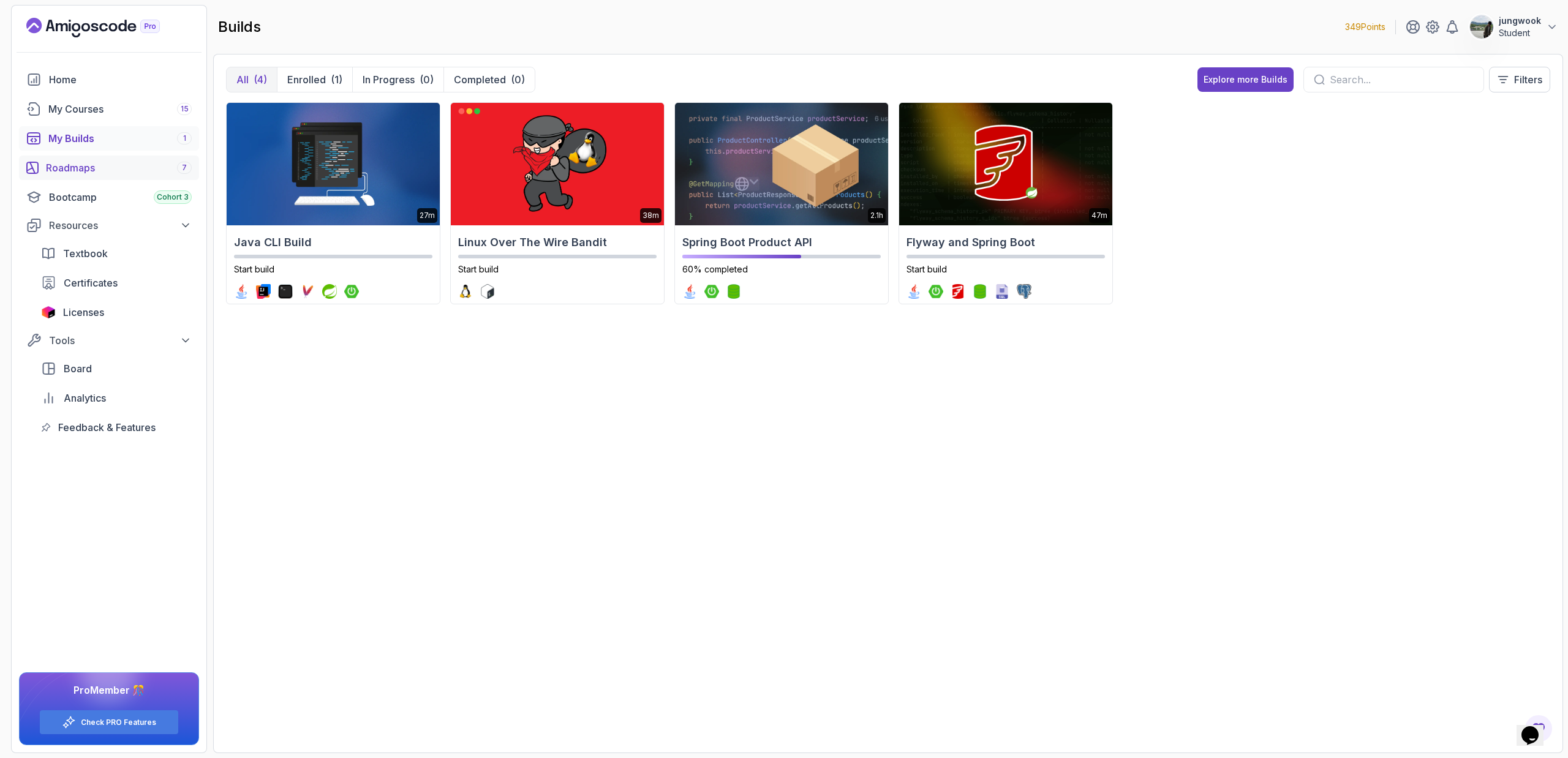
click at [93, 169] on div "Roadmaps 7" at bounding box center [118, 167] width 146 height 15
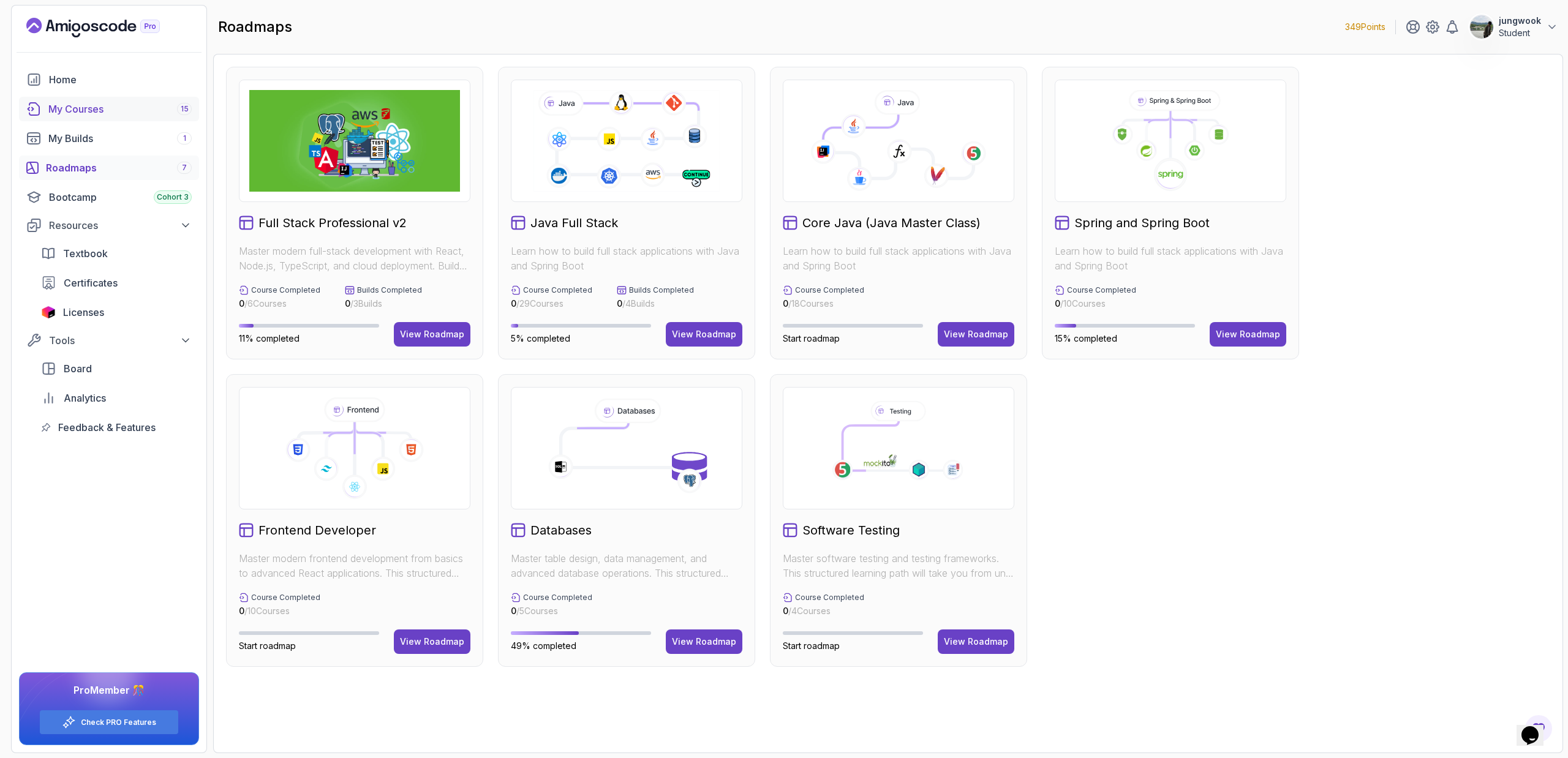
click at [95, 109] on div "My Courses 15" at bounding box center [120, 108] width 143 height 15
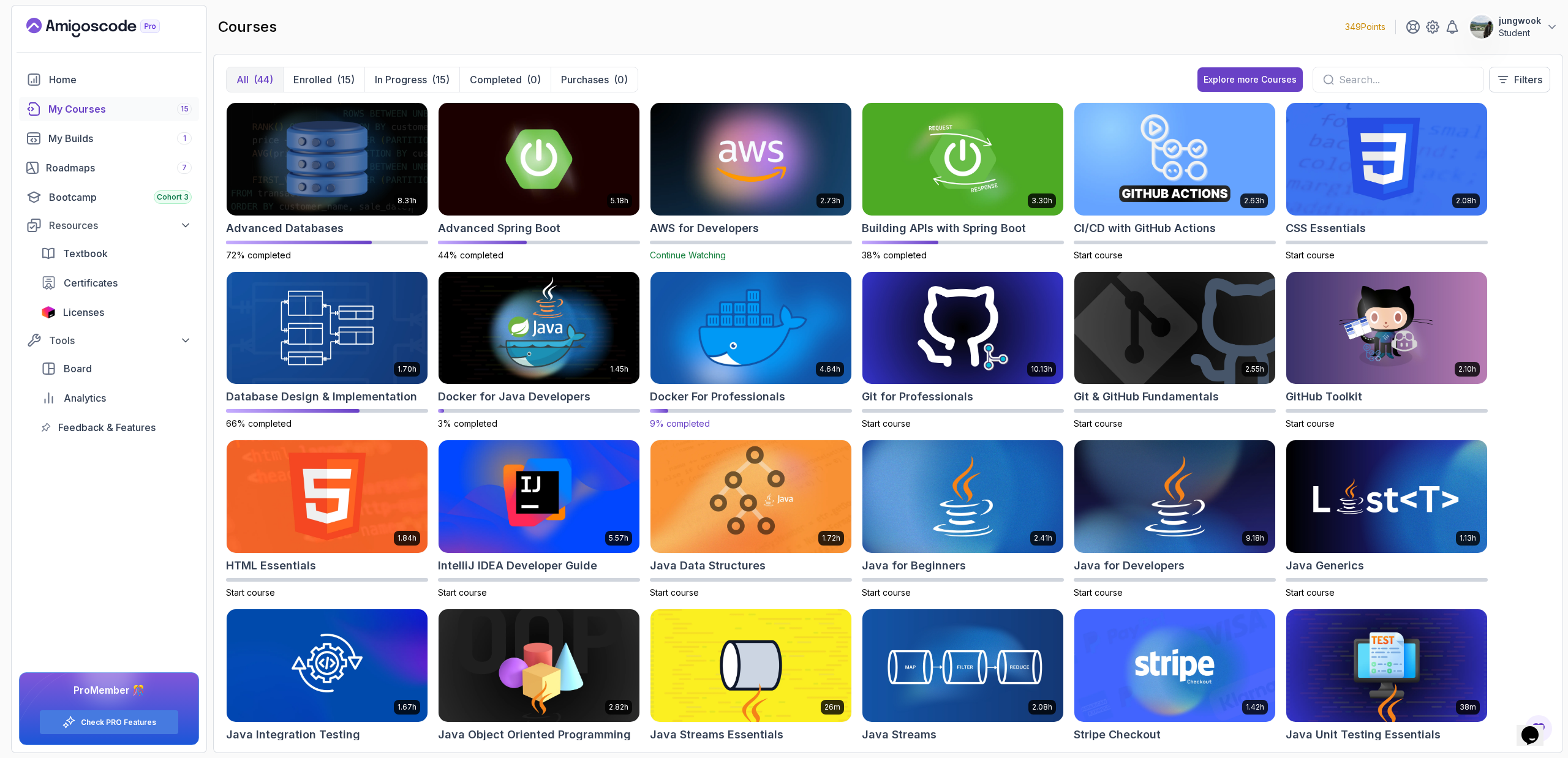
click at [778, 368] on img at bounding box center [750, 328] width 211 height 118
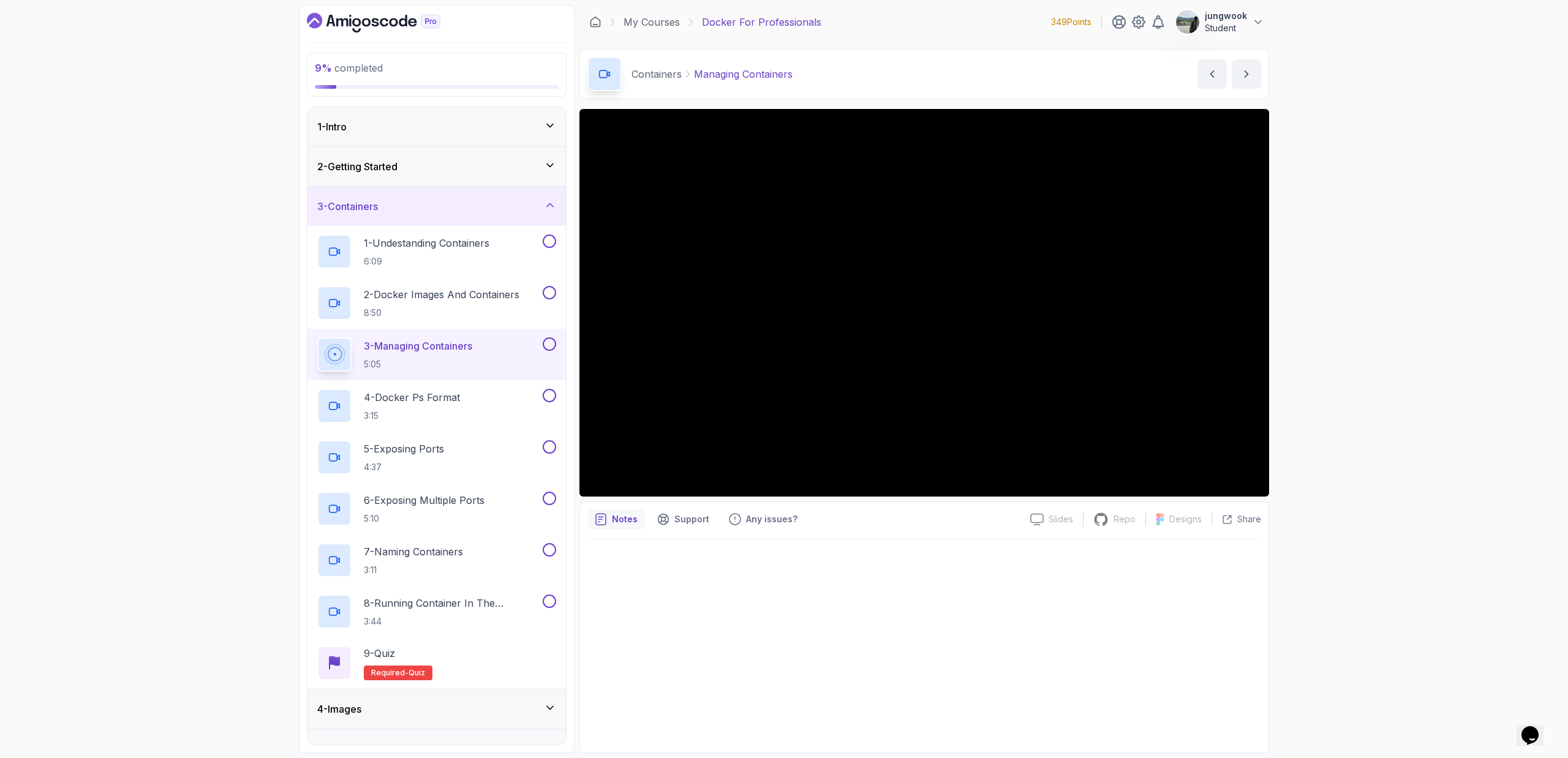
click at [471, 169] on div "2 - Getting Started" at bounding box center [437, 166] width 239 height 15
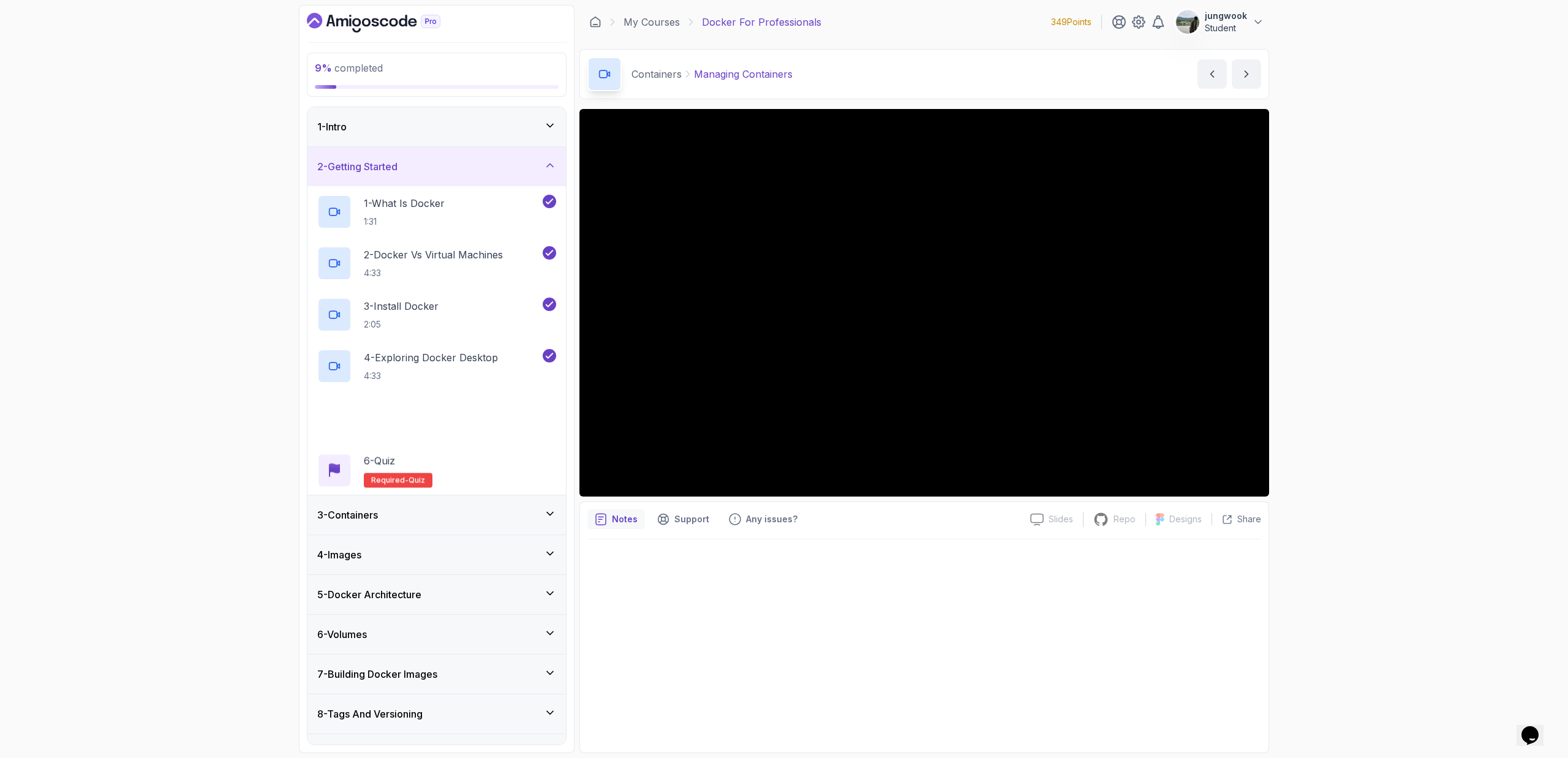
click at [471, 169] on div "2 - Getting Started" at bounding box center [437, 166] width 239 height 15
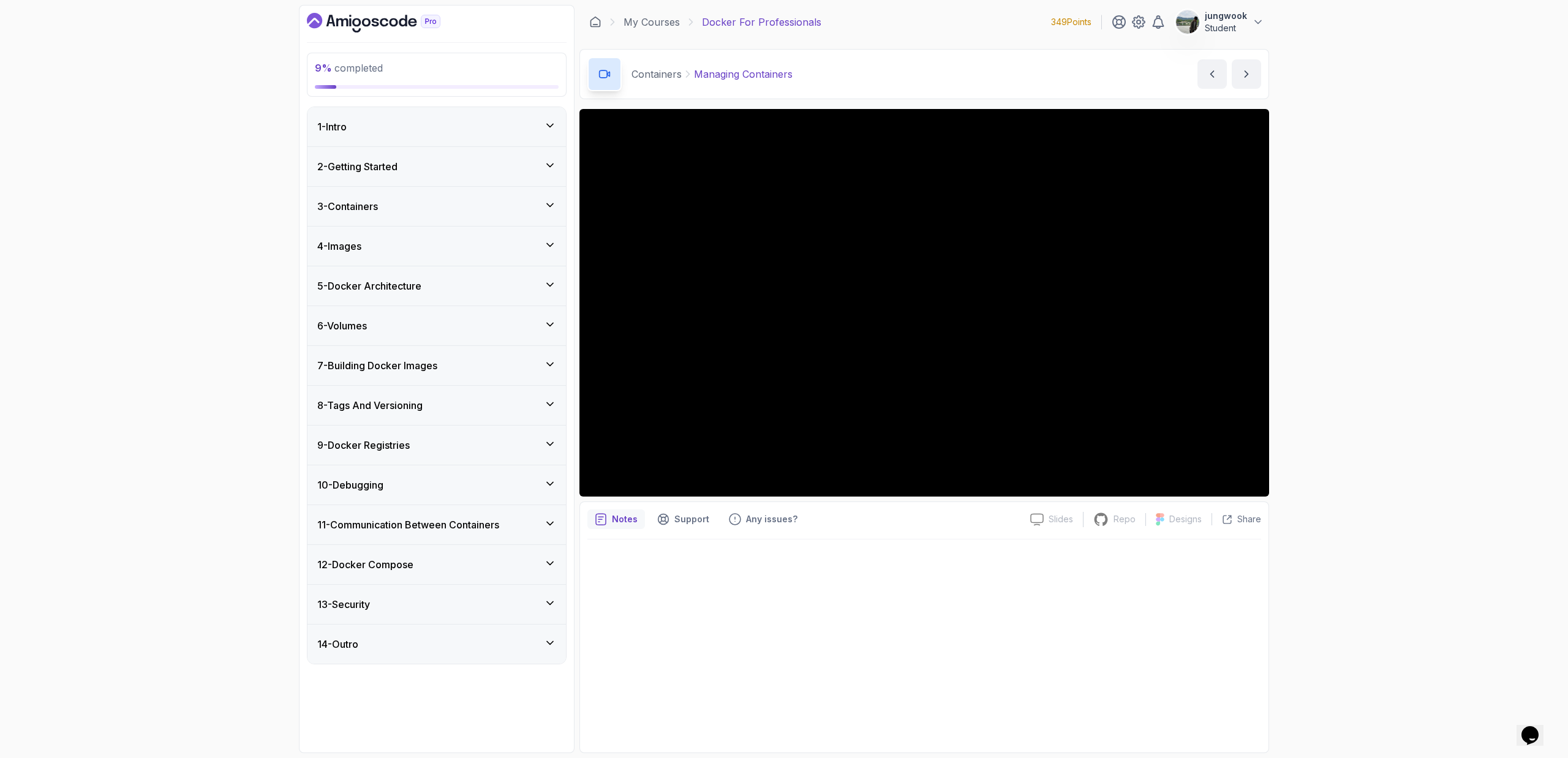
click at [469, 278] on div "5 - Docker Architecture" at bounding box center [437, 285] width 239 height 15
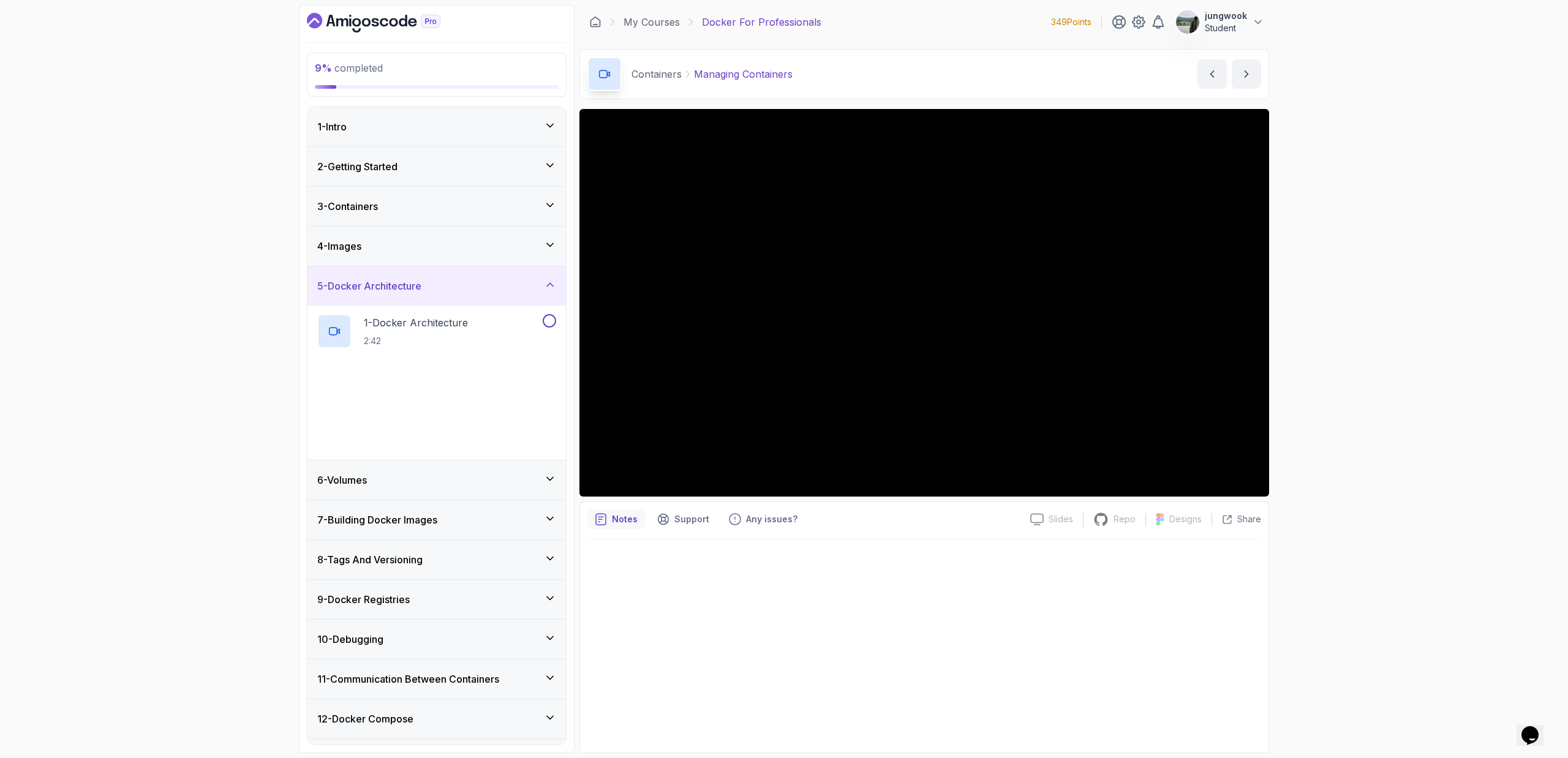
click at [471, 278] on div "5 - Docker Architecture" at bounding box center [437, 285] width 239 height 15
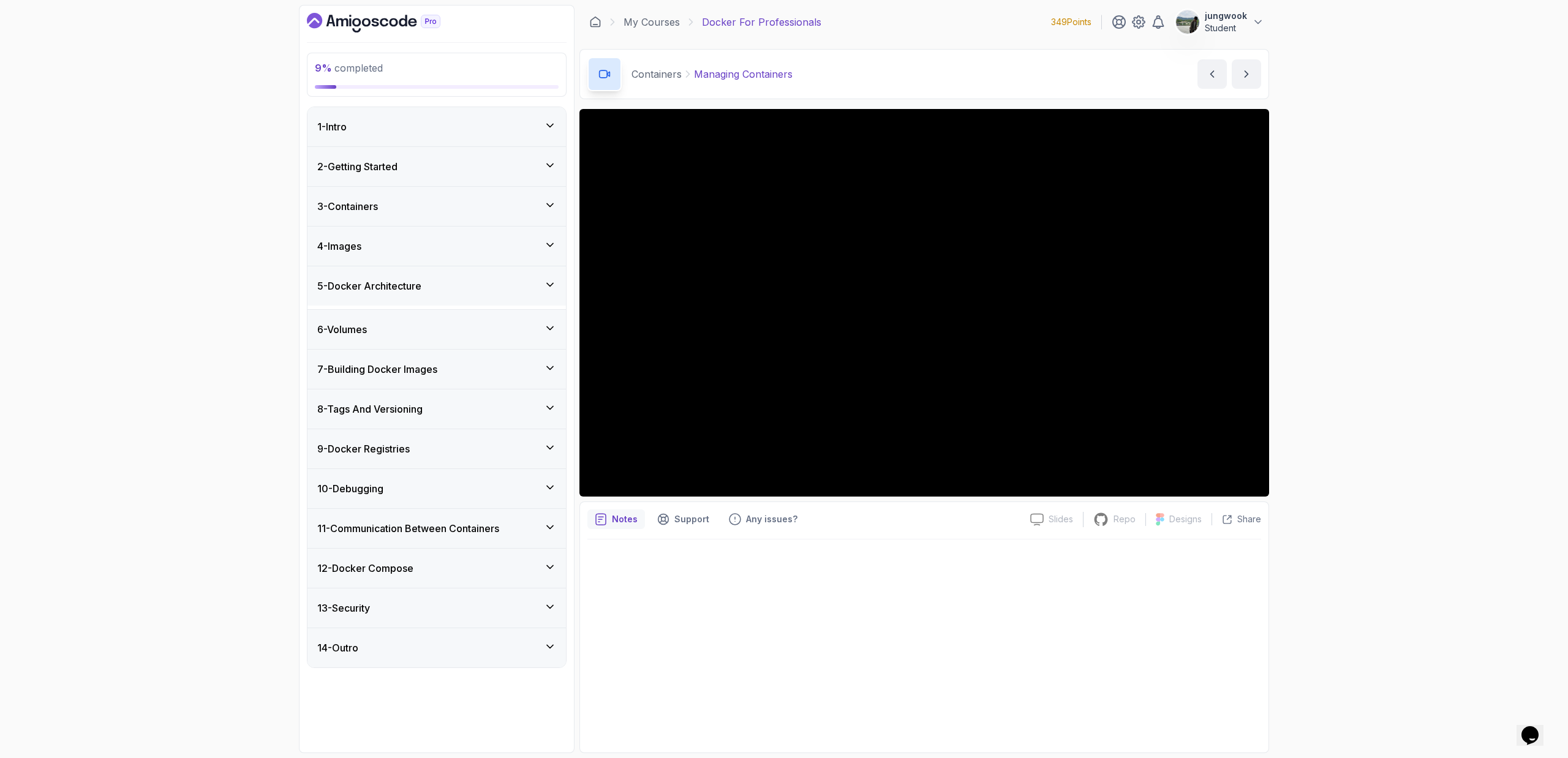
click at [482, 245] on div "4 - Images" at bounding box center [437, 246] width 239 height 15
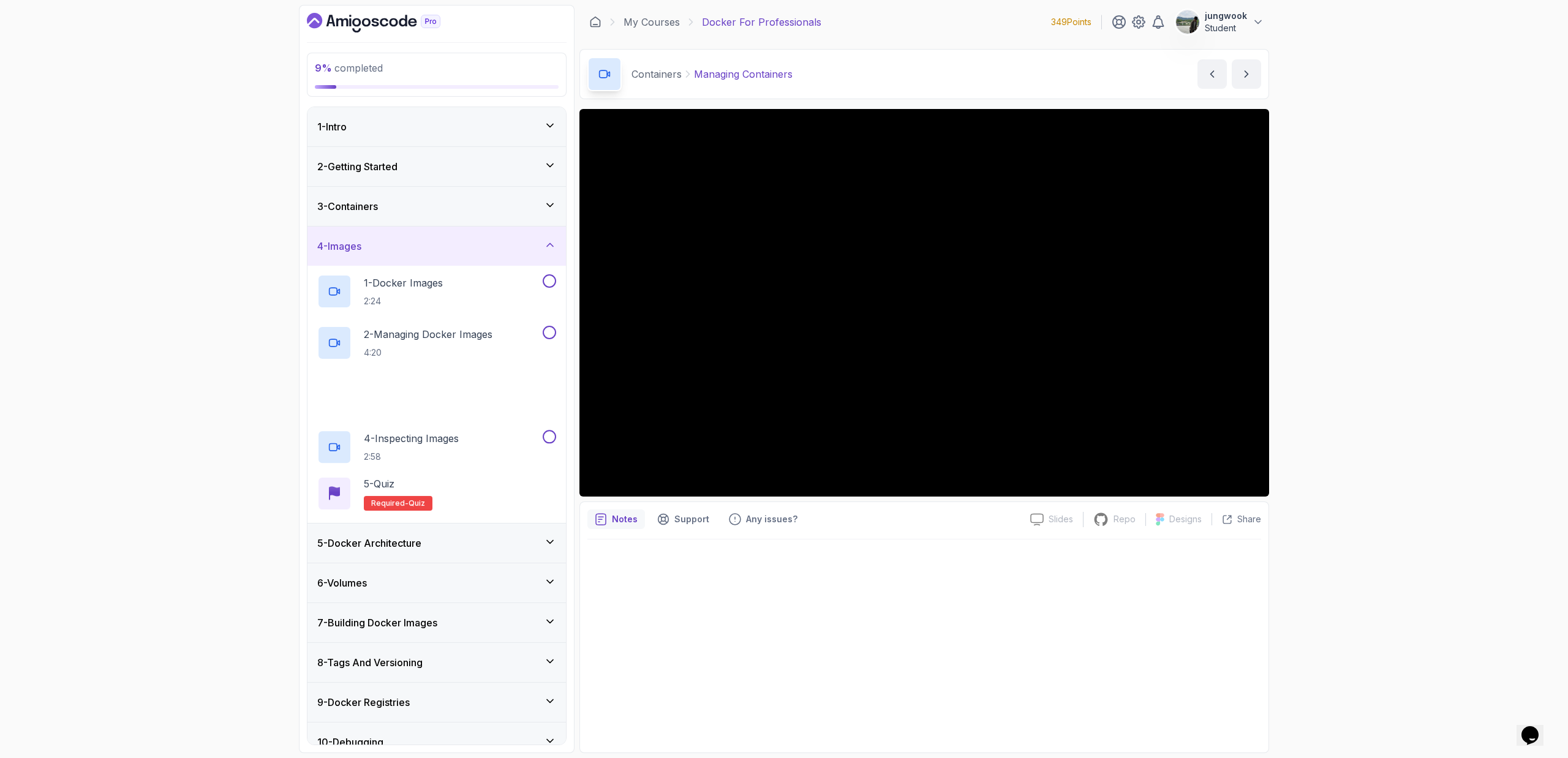
click at [482, 245] on div "4 - Images" at bounding box center [437, 246] width 239 height 15
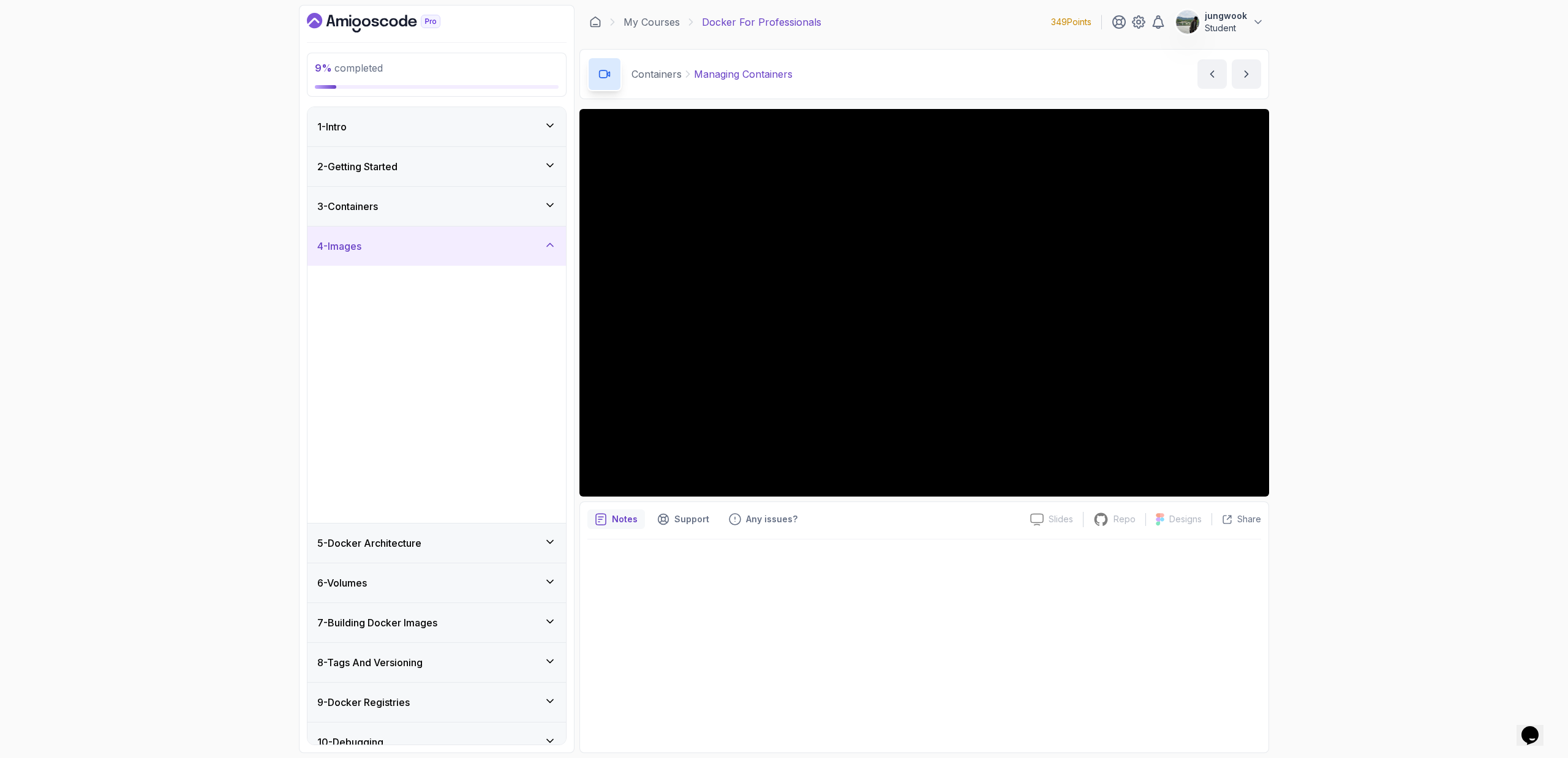
click at [482, 245] on div "4 - Images" at bounding box center [437, 246] width 239 height 15
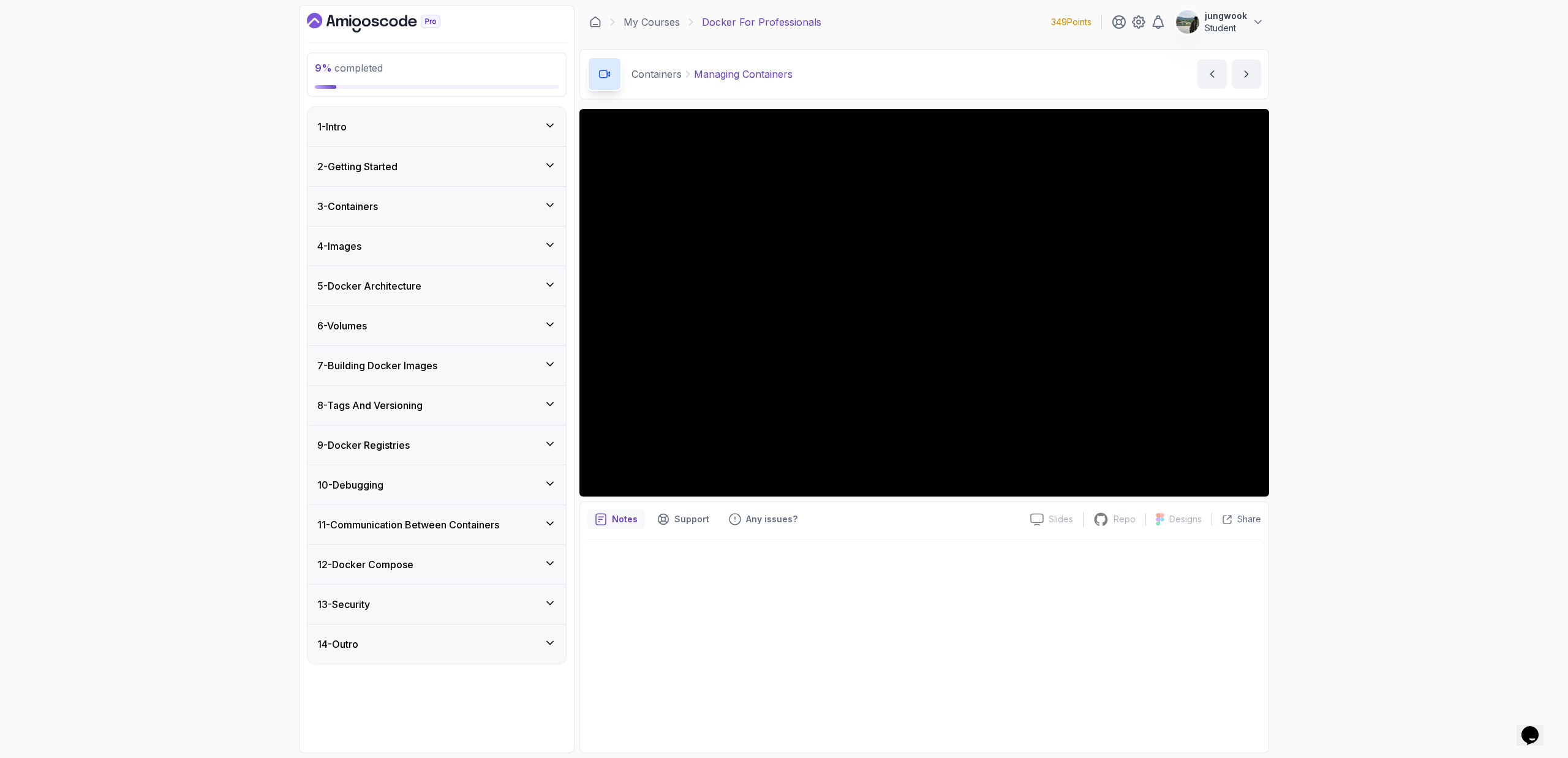
click at [437, 359] on h3 "7 - Building Docker Images" at bounding box center [377, 365] width 120 height 15
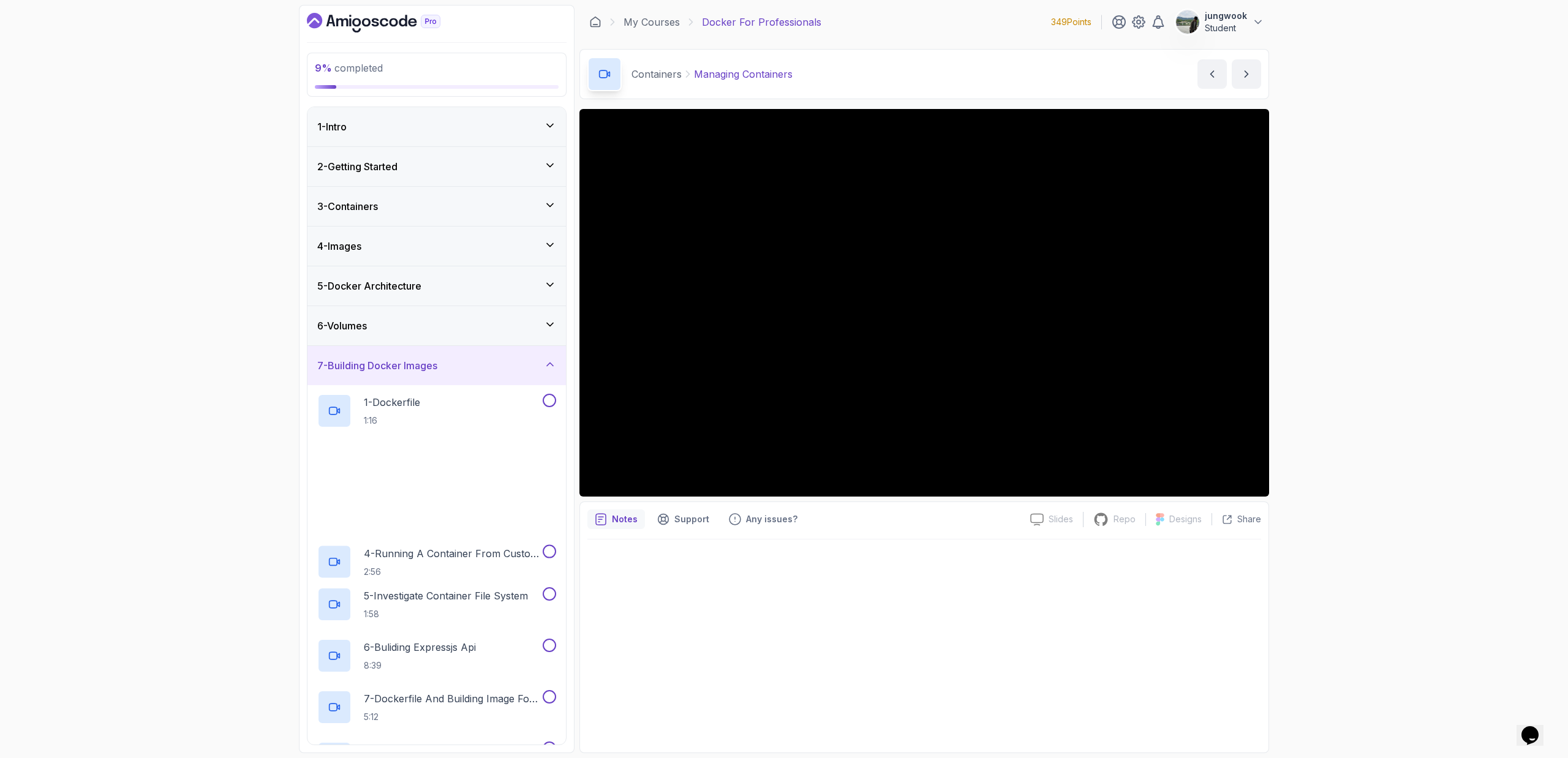
click at [444, 354] on div "7 - Building Docker Images" at bounding box center [437, 366] width 258 height 39
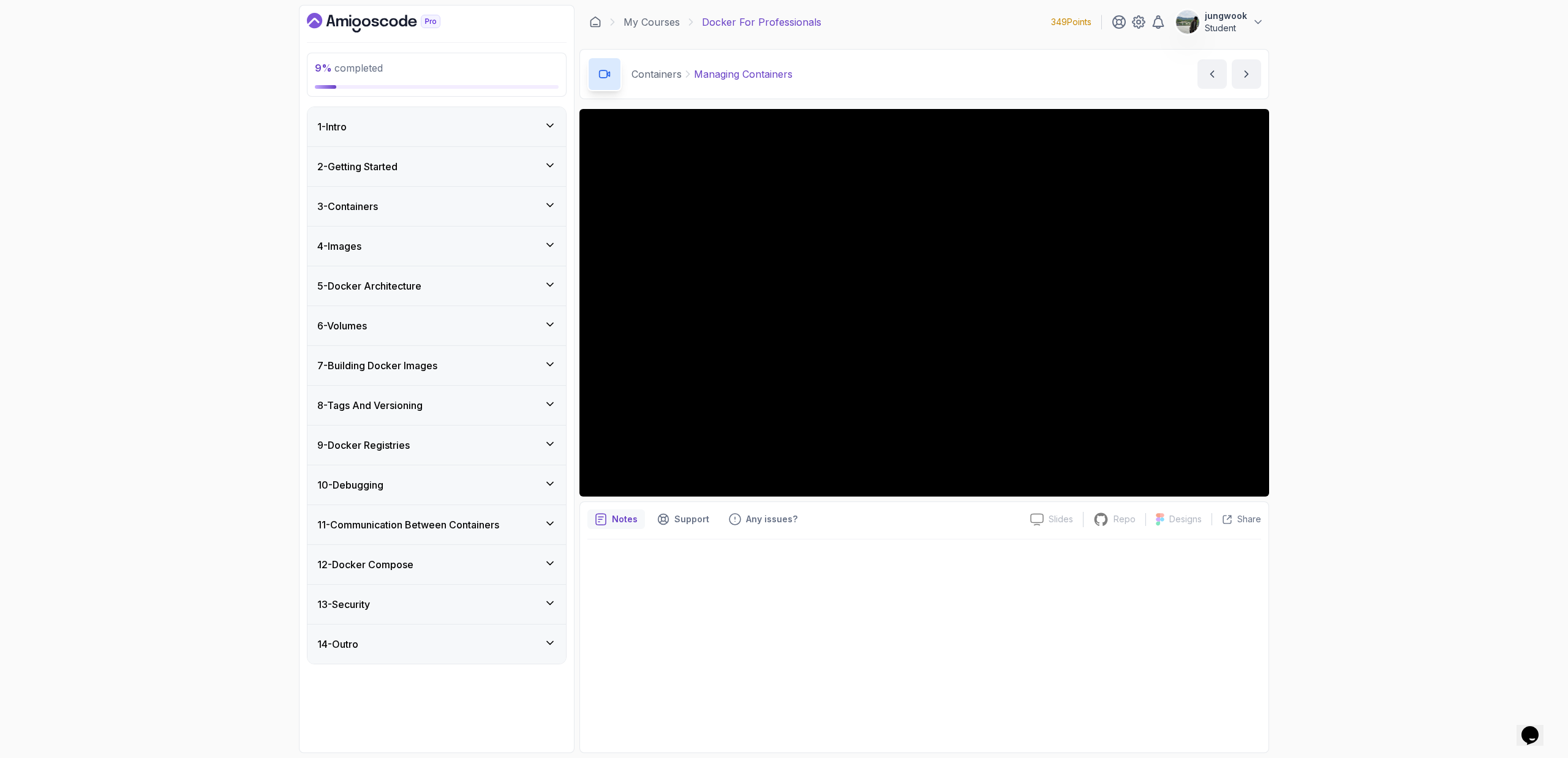
click at [444, 355] on div "7 - Building Docker Images" at bounding box center [437, 366] width 258 height 39
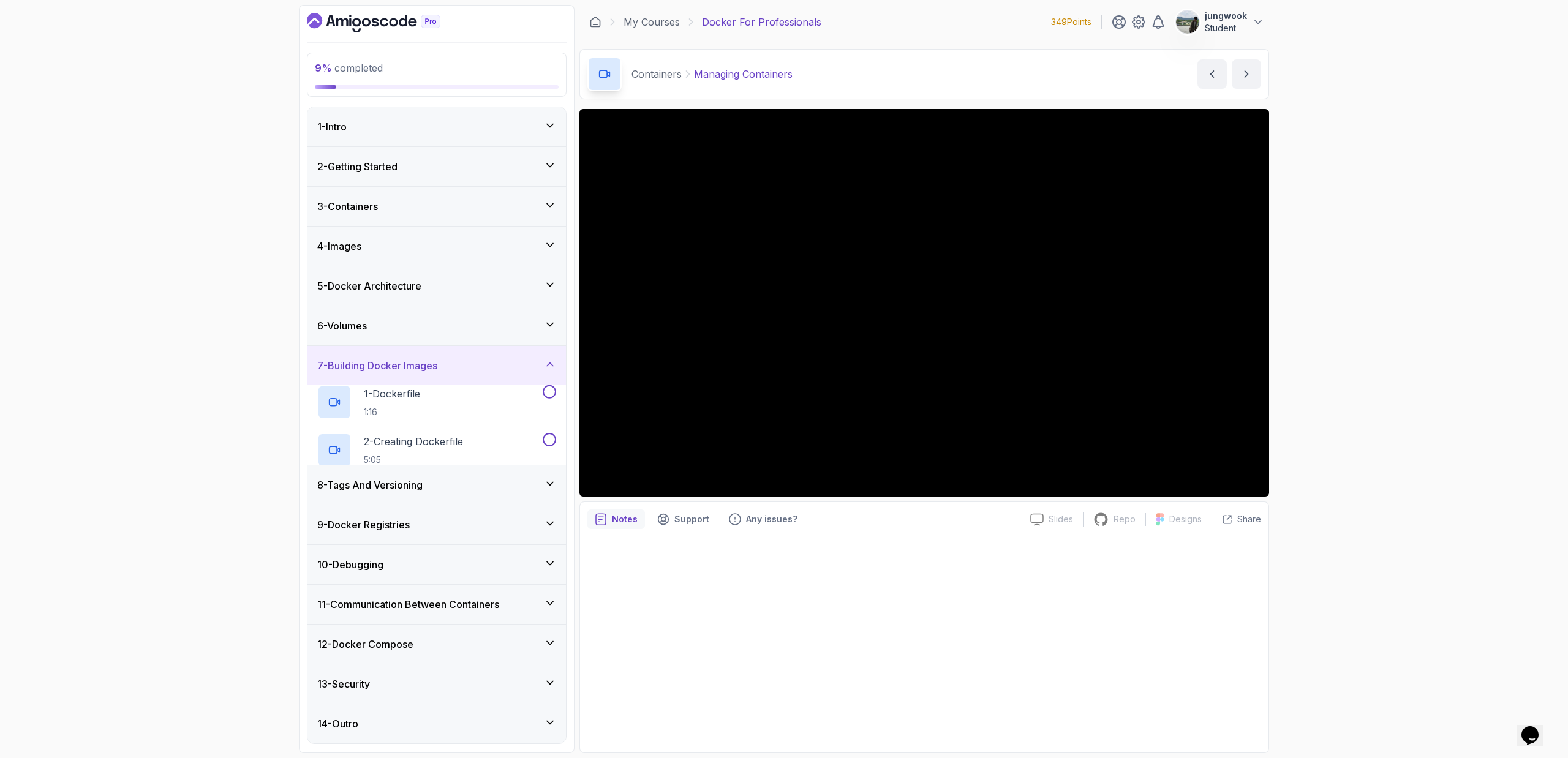
click at [444, 355] on div "7 - Building Docker Images" at bounding box center [437, 366] width 258 height 39
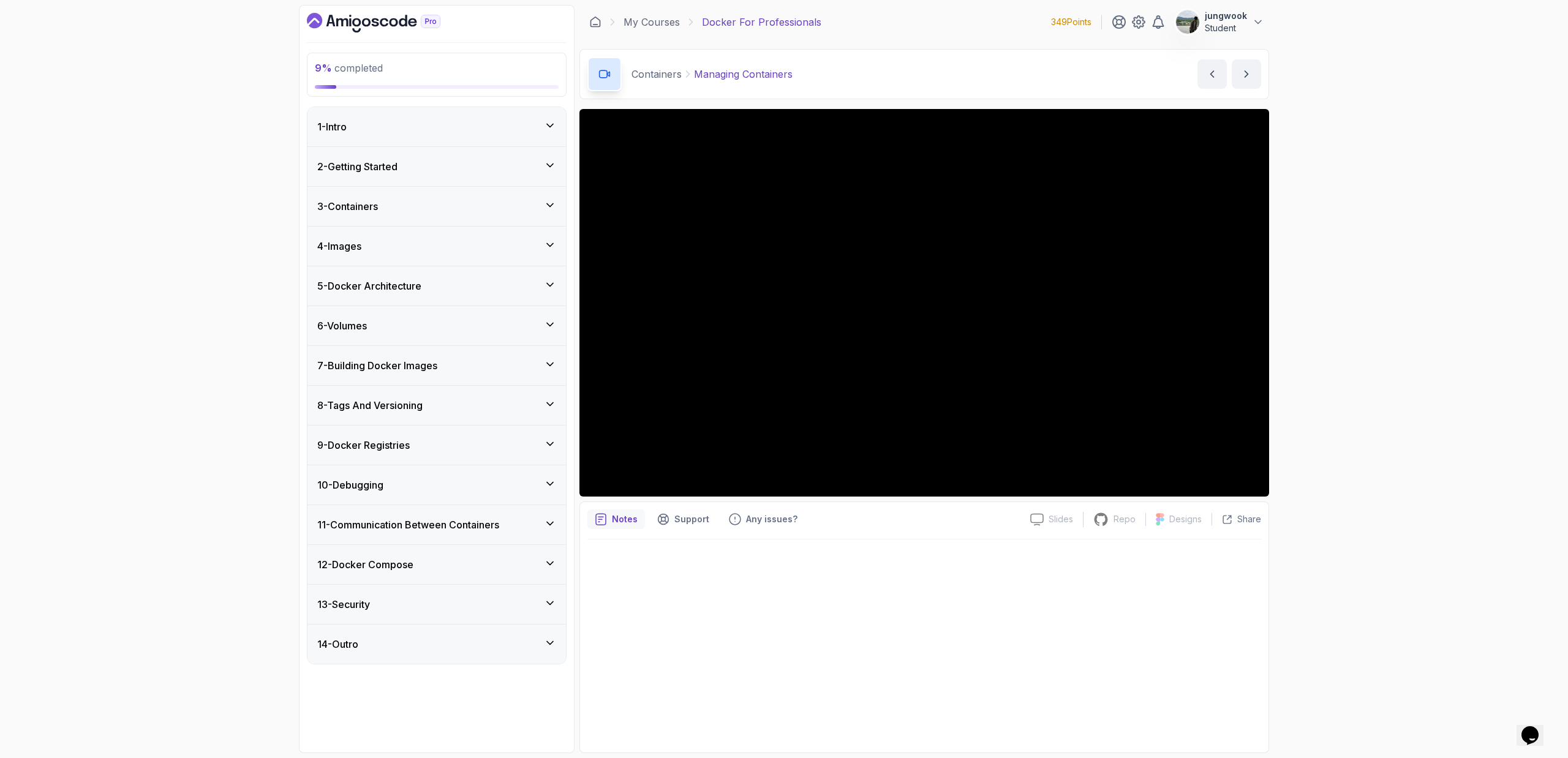
click at [460, 322] on div "6 - Volumes" at bounding box center [437, 325] width 239 height 15
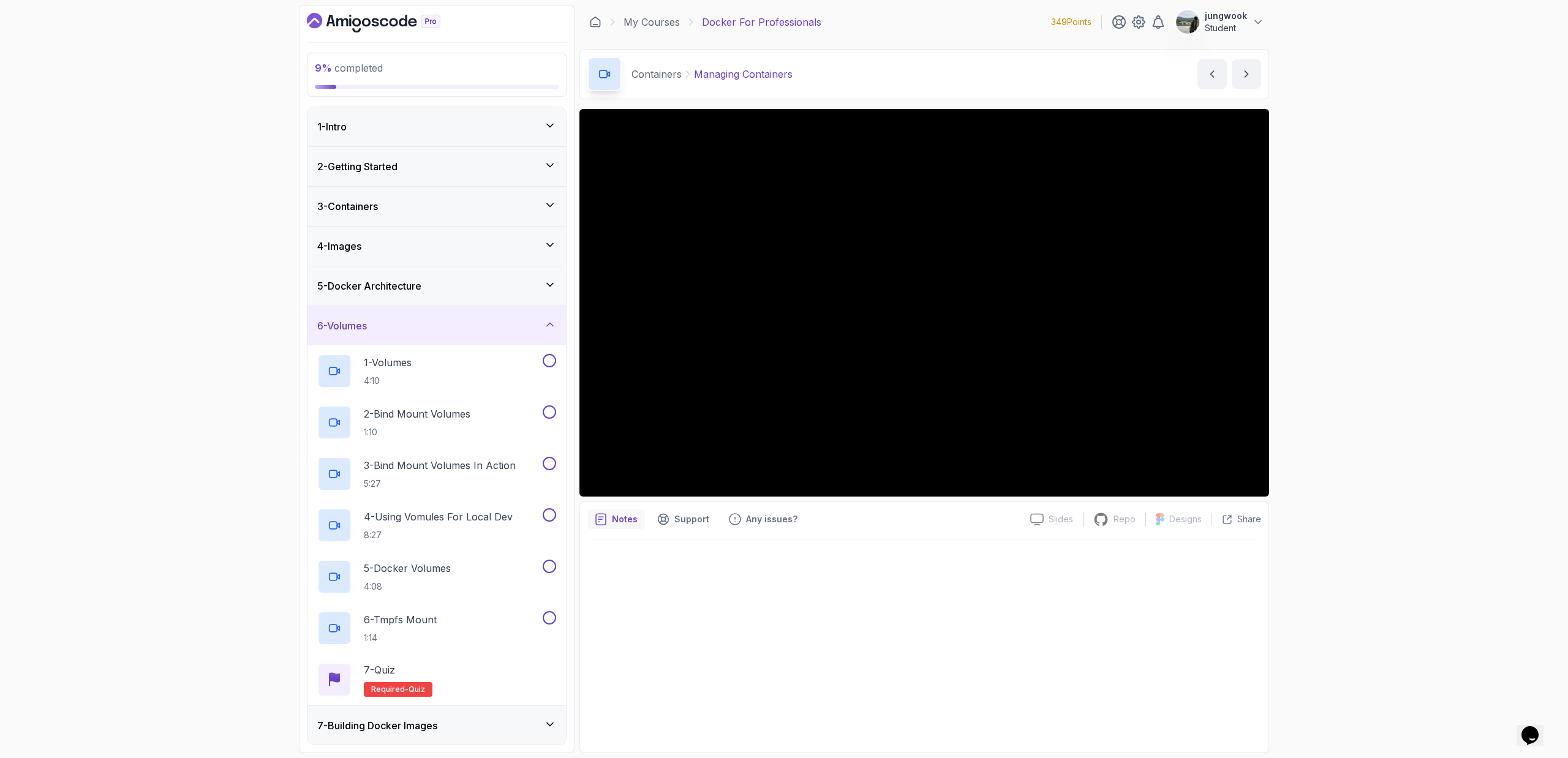
click at [460, 322] on div "6 - Volumes" at bounding box center [437, 325] width 239 height 15
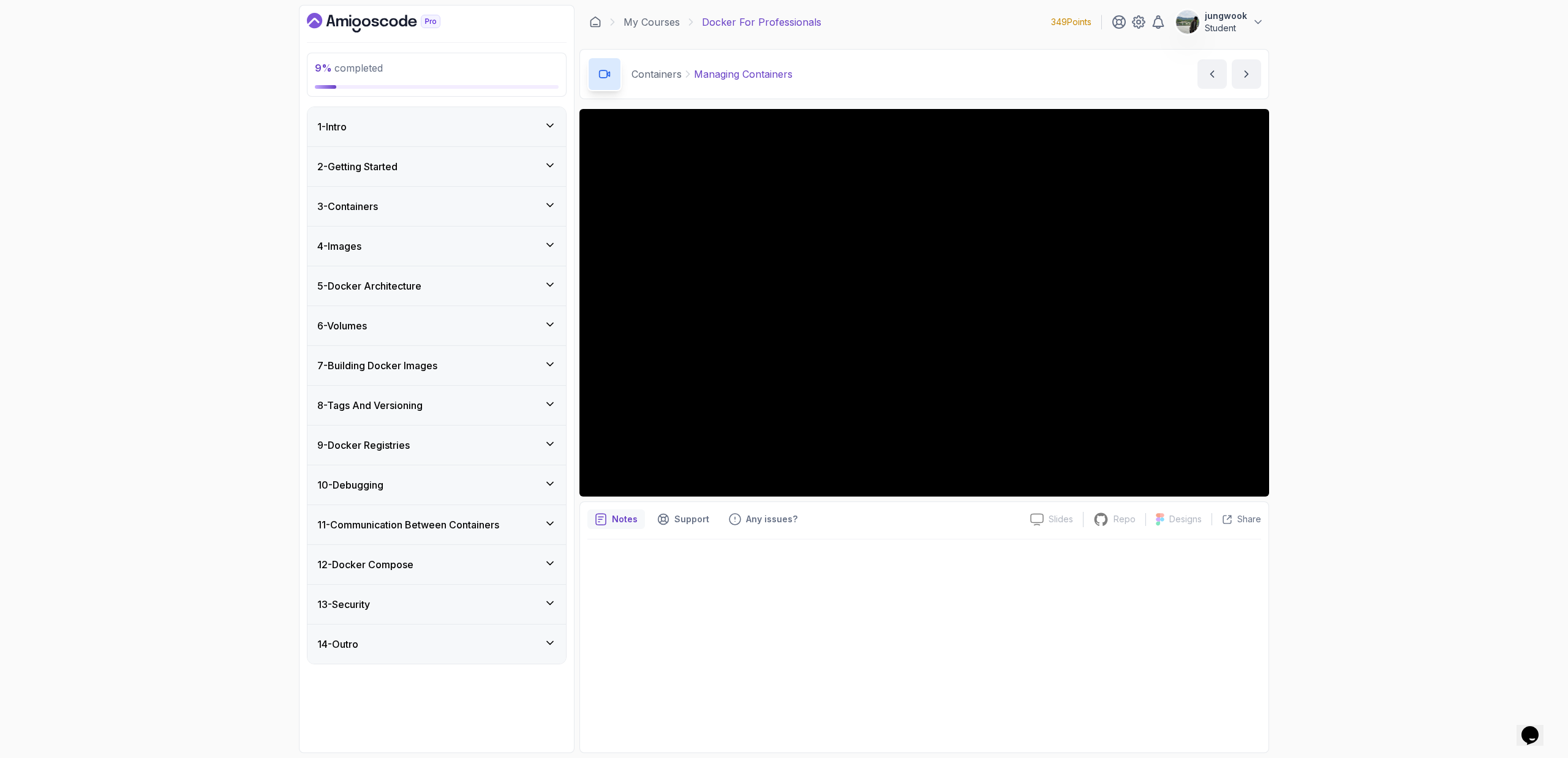
click at [404, 509] on h3 "12 - Docker Compose" at bounding box center [365, 564] width 96 height 15
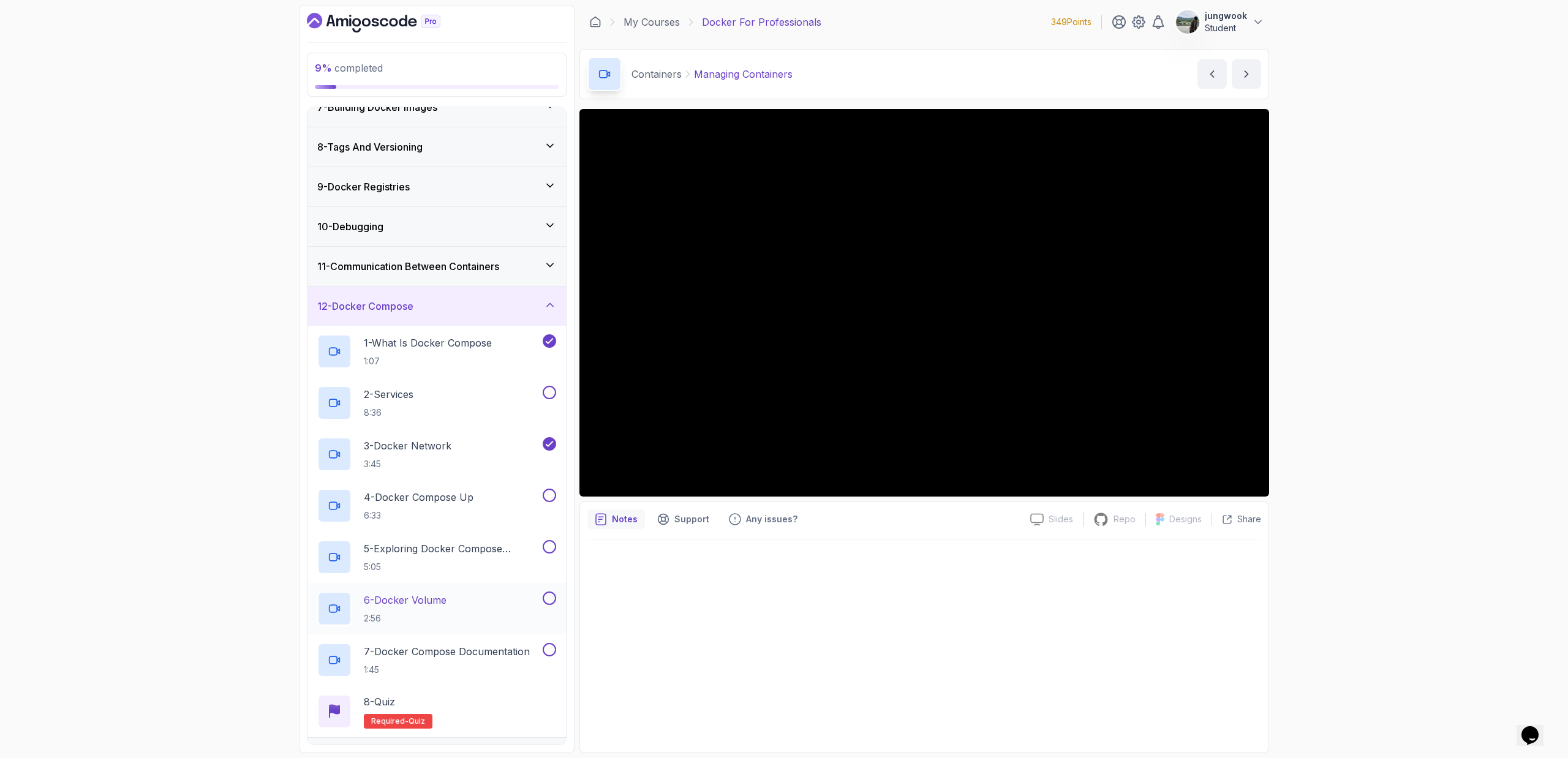
scroll to position [331, 0]
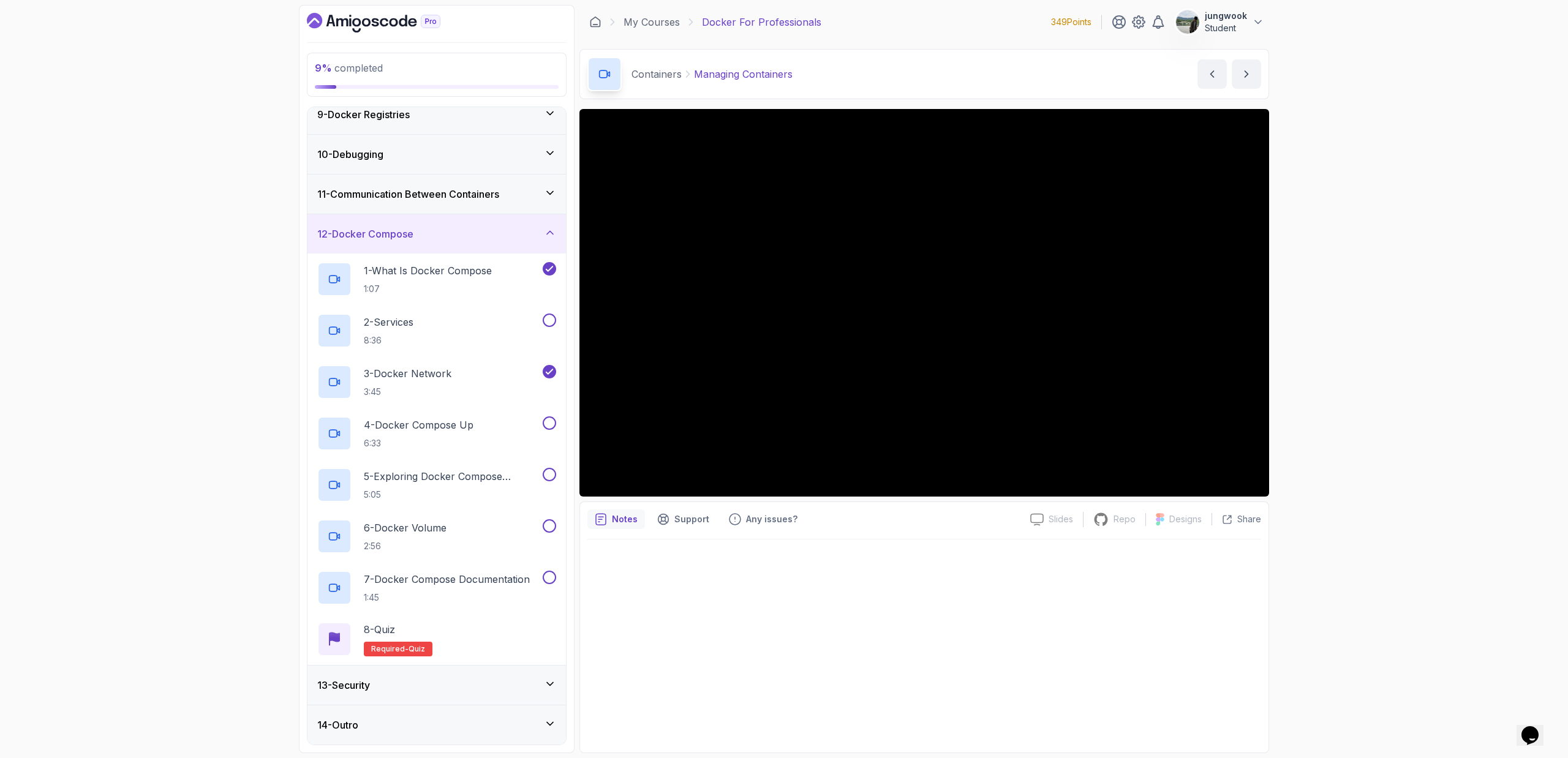
click at [470, 509] on div "13 - Security" at bounding box center [437, 685] width 258 height 39
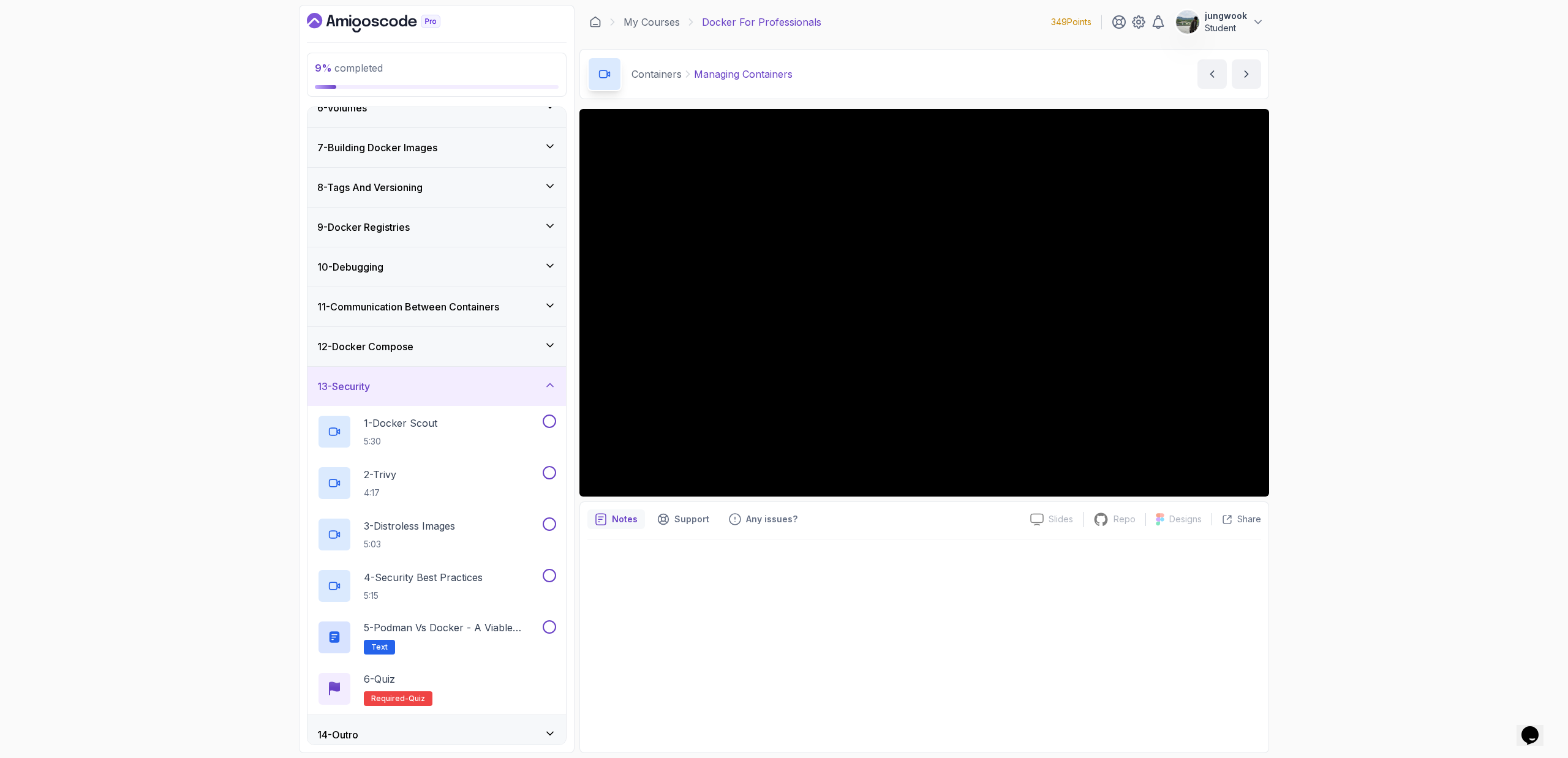
scroll to position [228, 0]
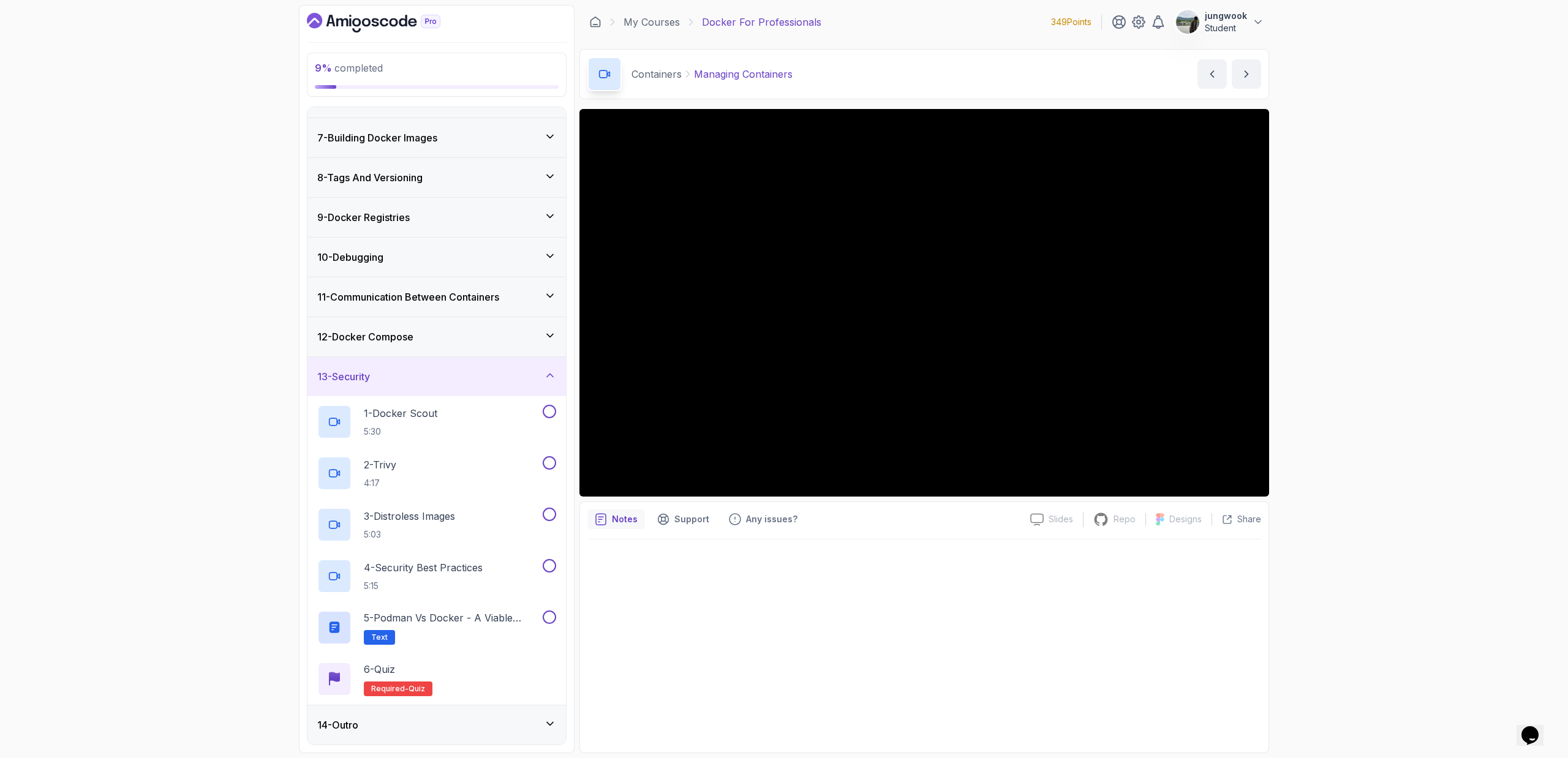
click at [467, 509] on div "14 - Outro" at bounding box center [437, 725] width 258 height 39
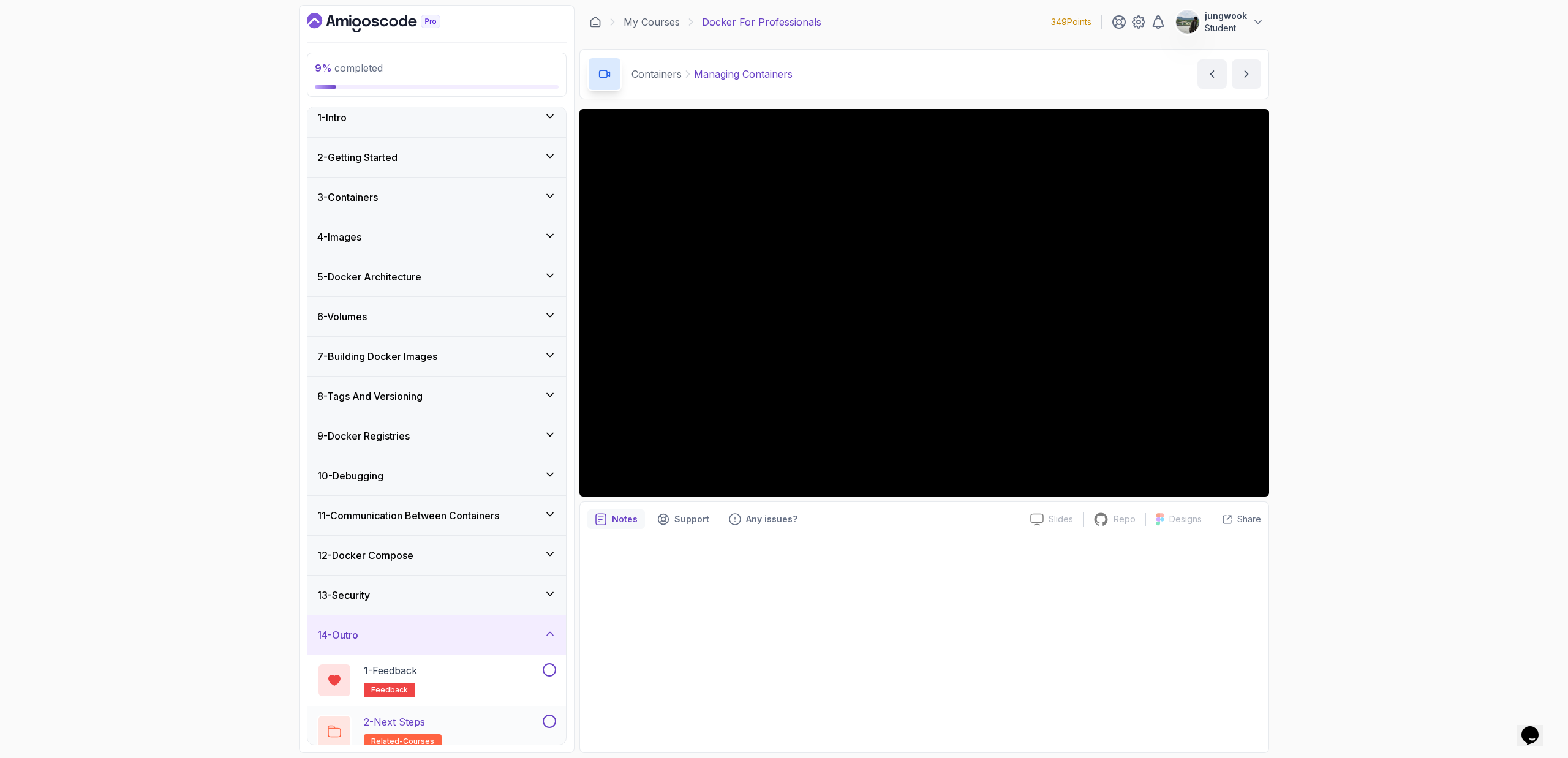
scroll to position [22, 0]
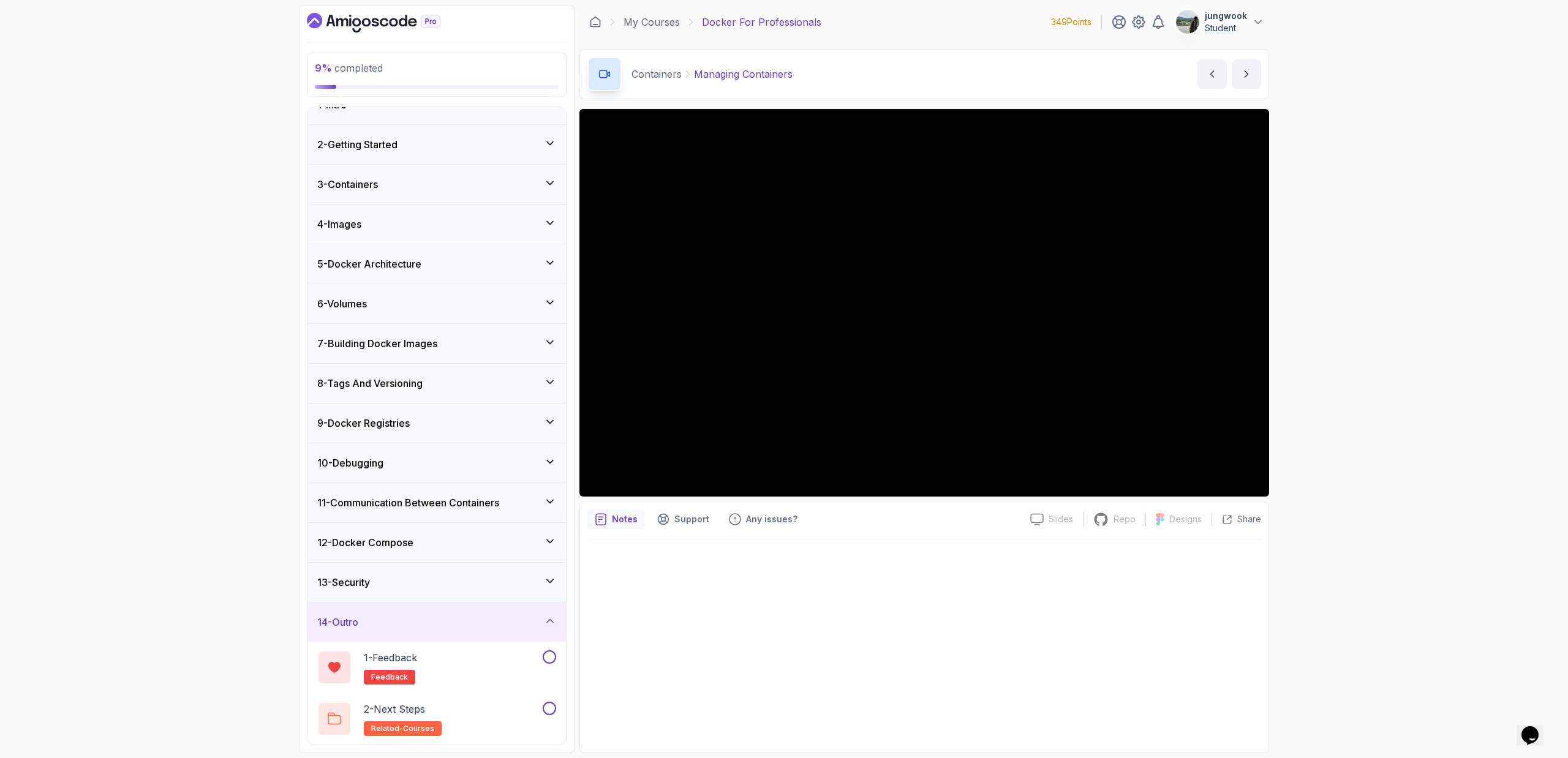
click at [487, 509] on div "13 - Security" at bounding box center [437, 582] width 258 height 39
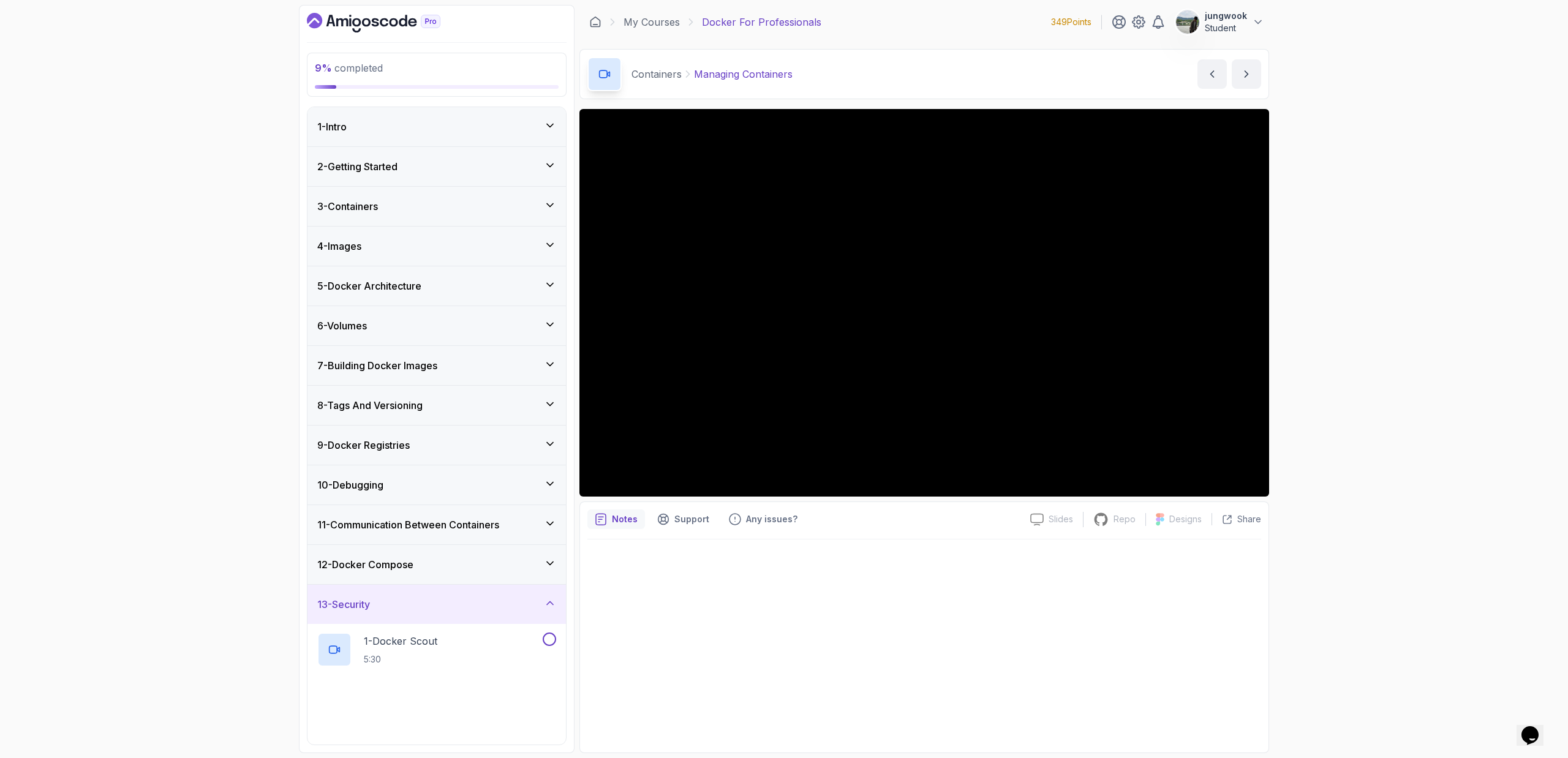
click at [504, 509] on div "11 - Communication Between Containers" at bounding box center [437, 524] width 258 height 39
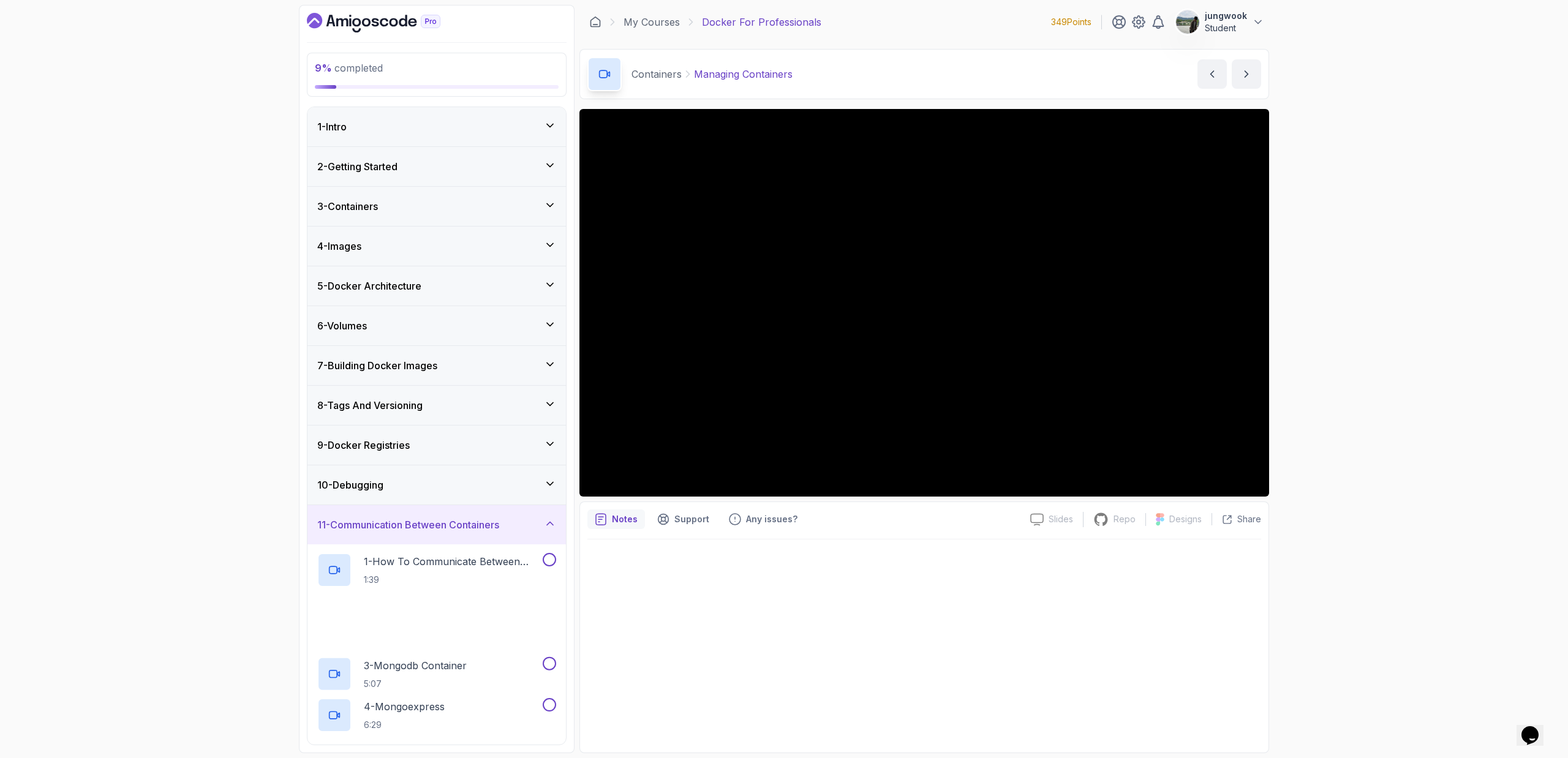
click at [504, 480] on div "10 - Debugging" at bounding box center [437, 484] width 239 height 15
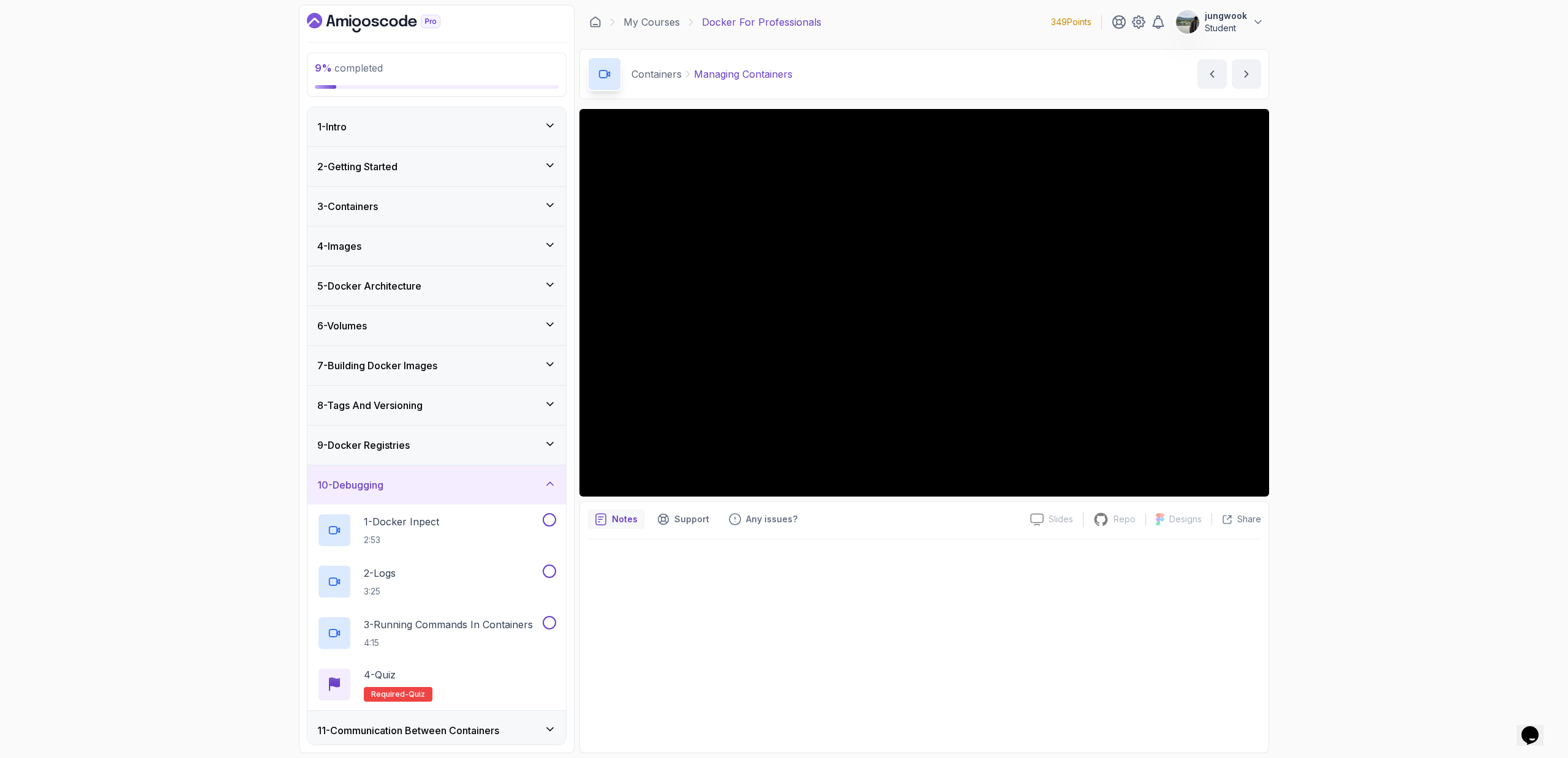
click at [510, 441] on div "9 - Docker Registries" at bounding box center [437, 445] width 239 height 15
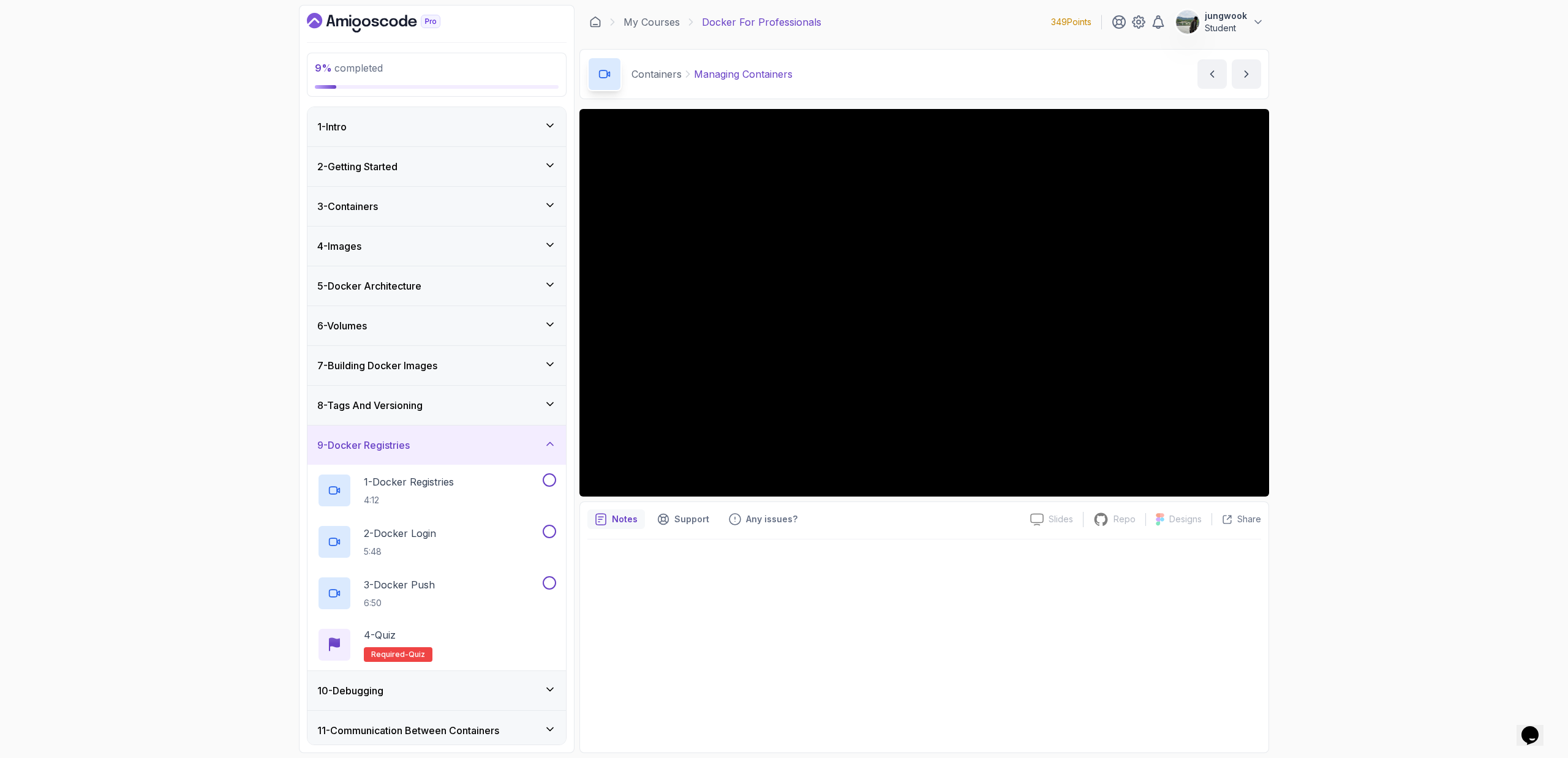
click at [511, 410] on div "8 - Tags And Versioning" at bounding box center [437, 405] width 239 height 15
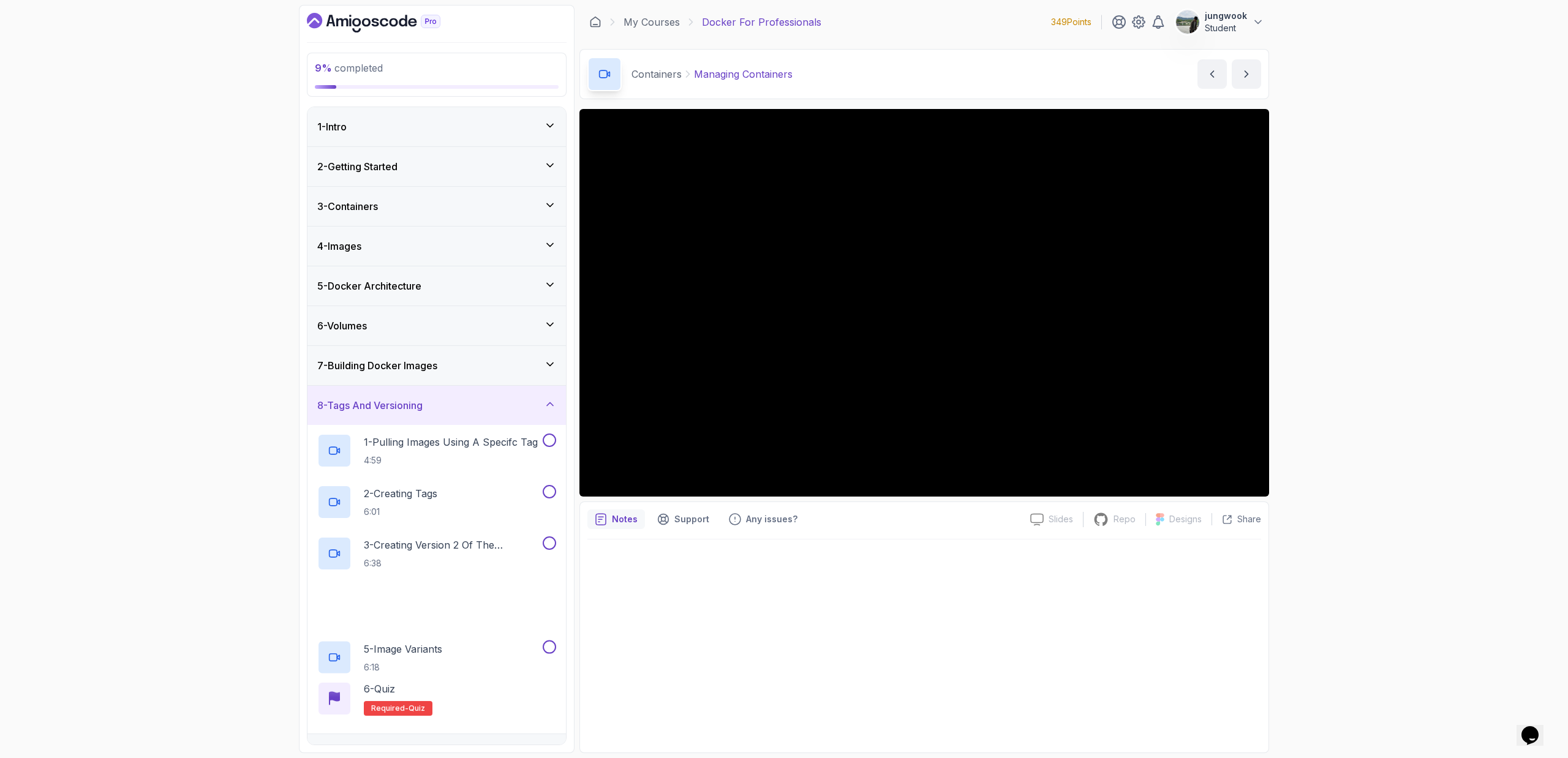
click at [503, 351] on div "7 - Building Docker Images" at bounding box center [437, 366] width 258 height 39
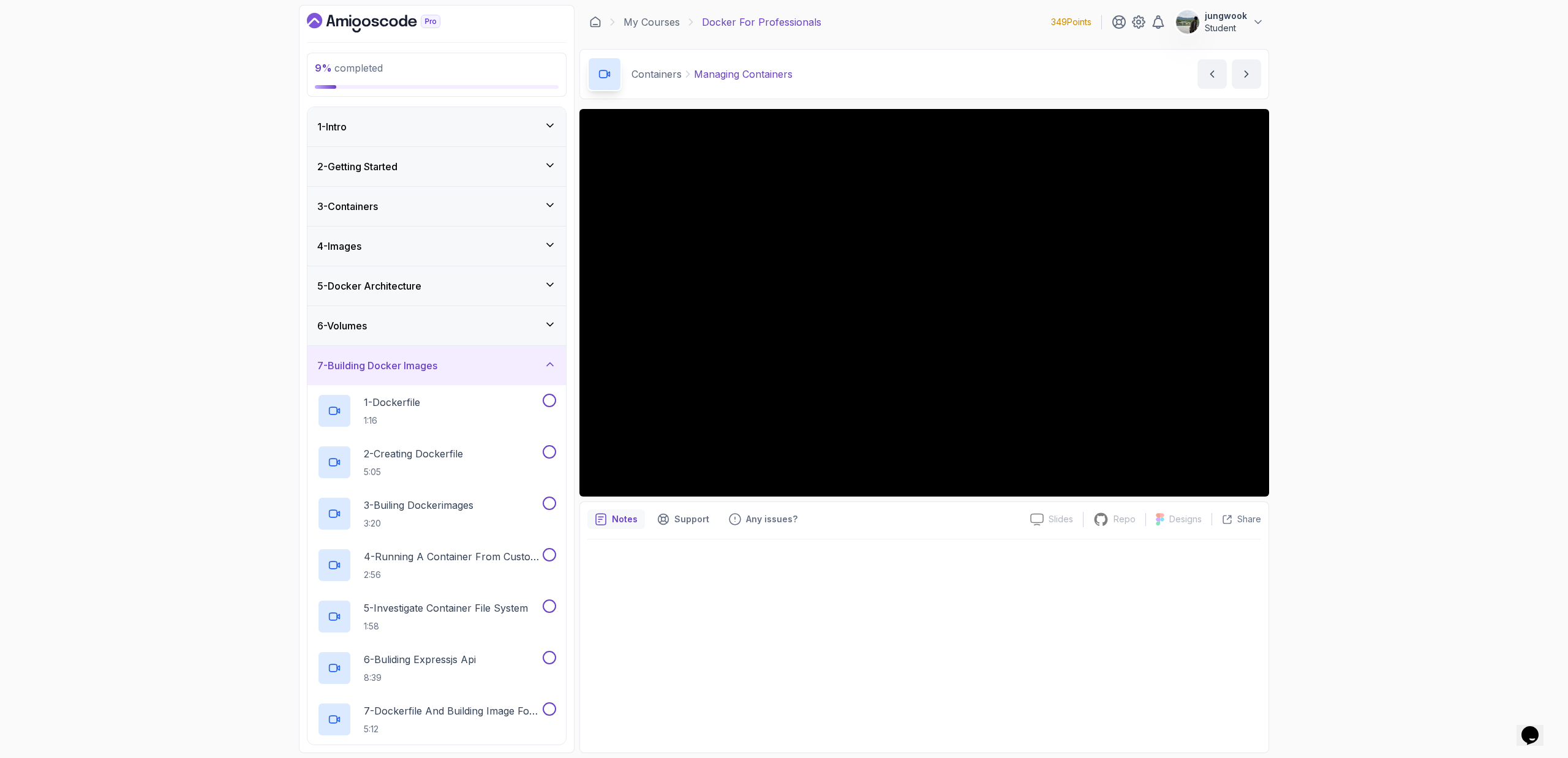
click at [491, 313] on div "6 - Volumes" at bounding box center [437, 325] width 258 height 39
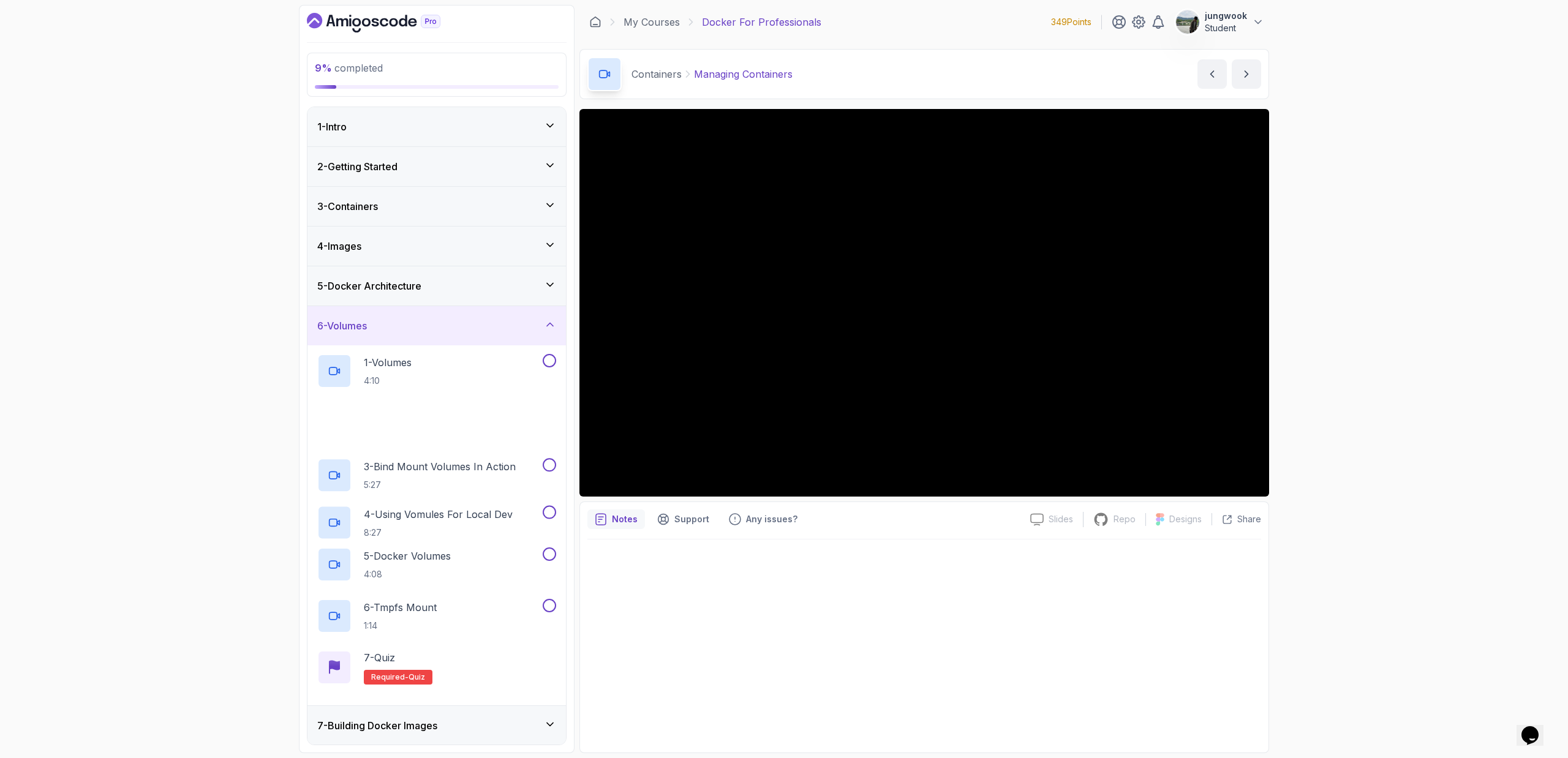
click at [488, 285] on div "5 - Docker Architecture" at bounding box center [437, 285] width 239 height 15
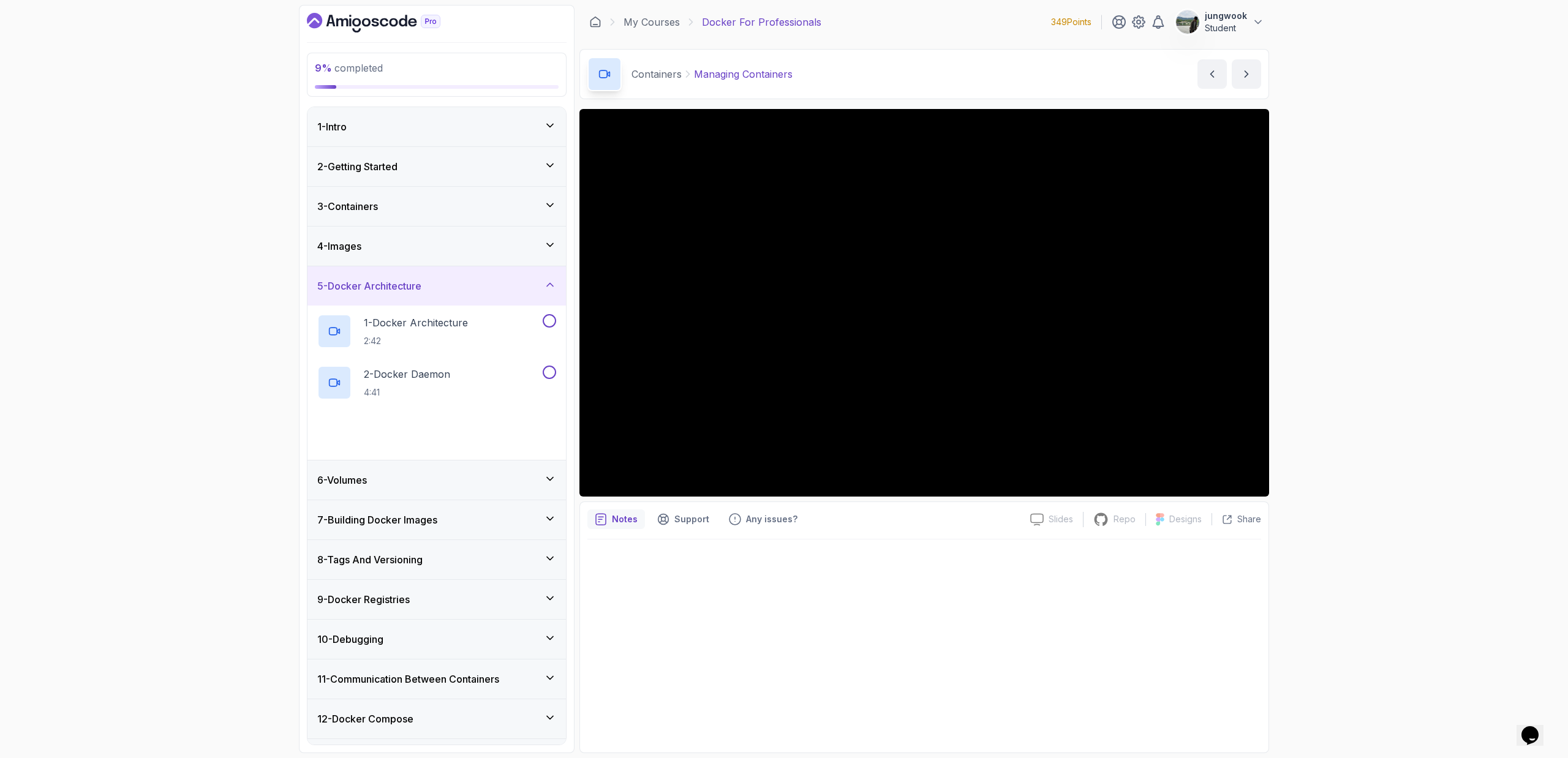
click at [460, 256] on div "4 - Images" at bounding box center [437, 246] width 258 height 39
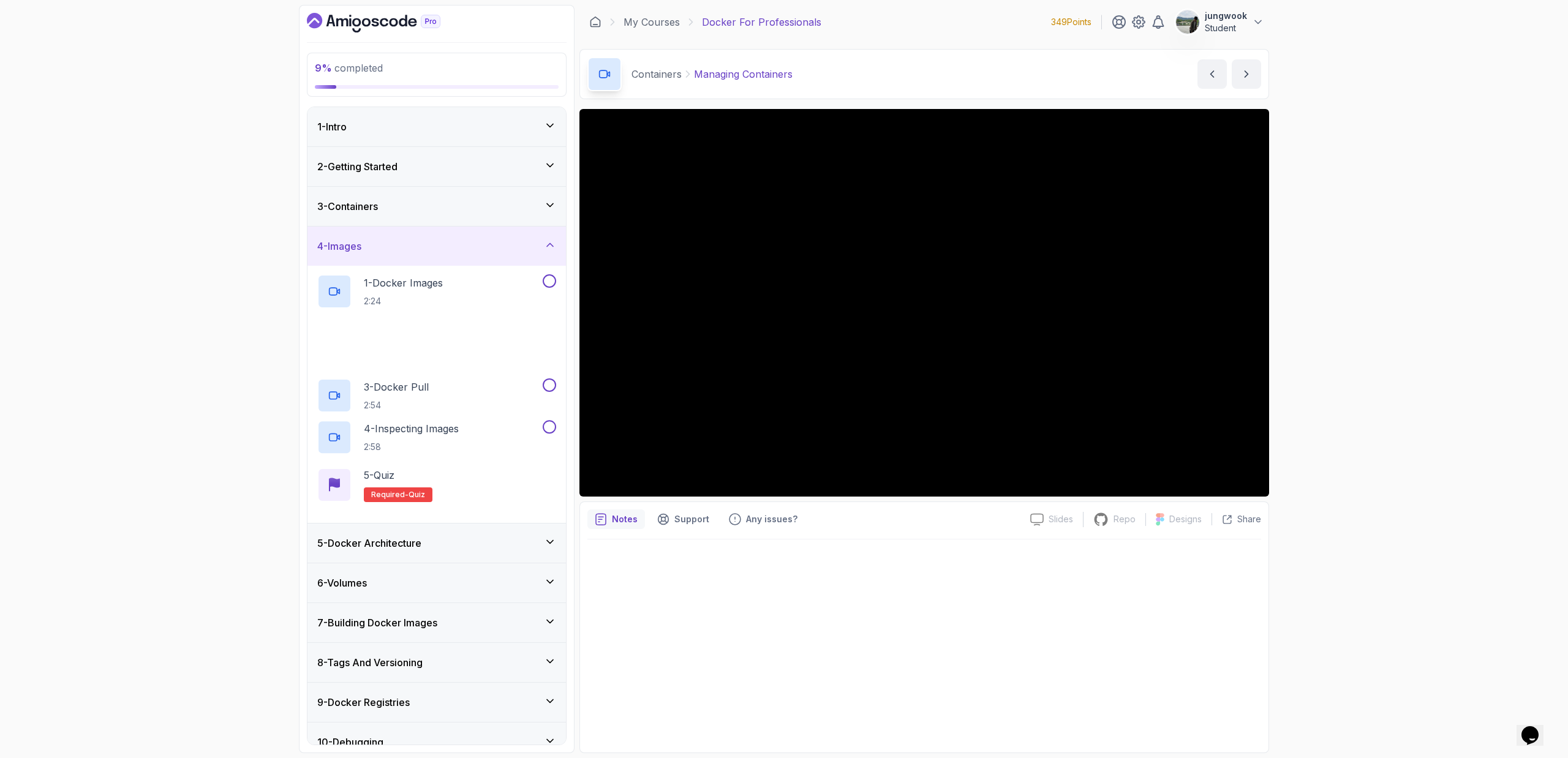
click at [450, 207] on div "3 - Containers" at bounding box center [437, 206] width 239 height 15
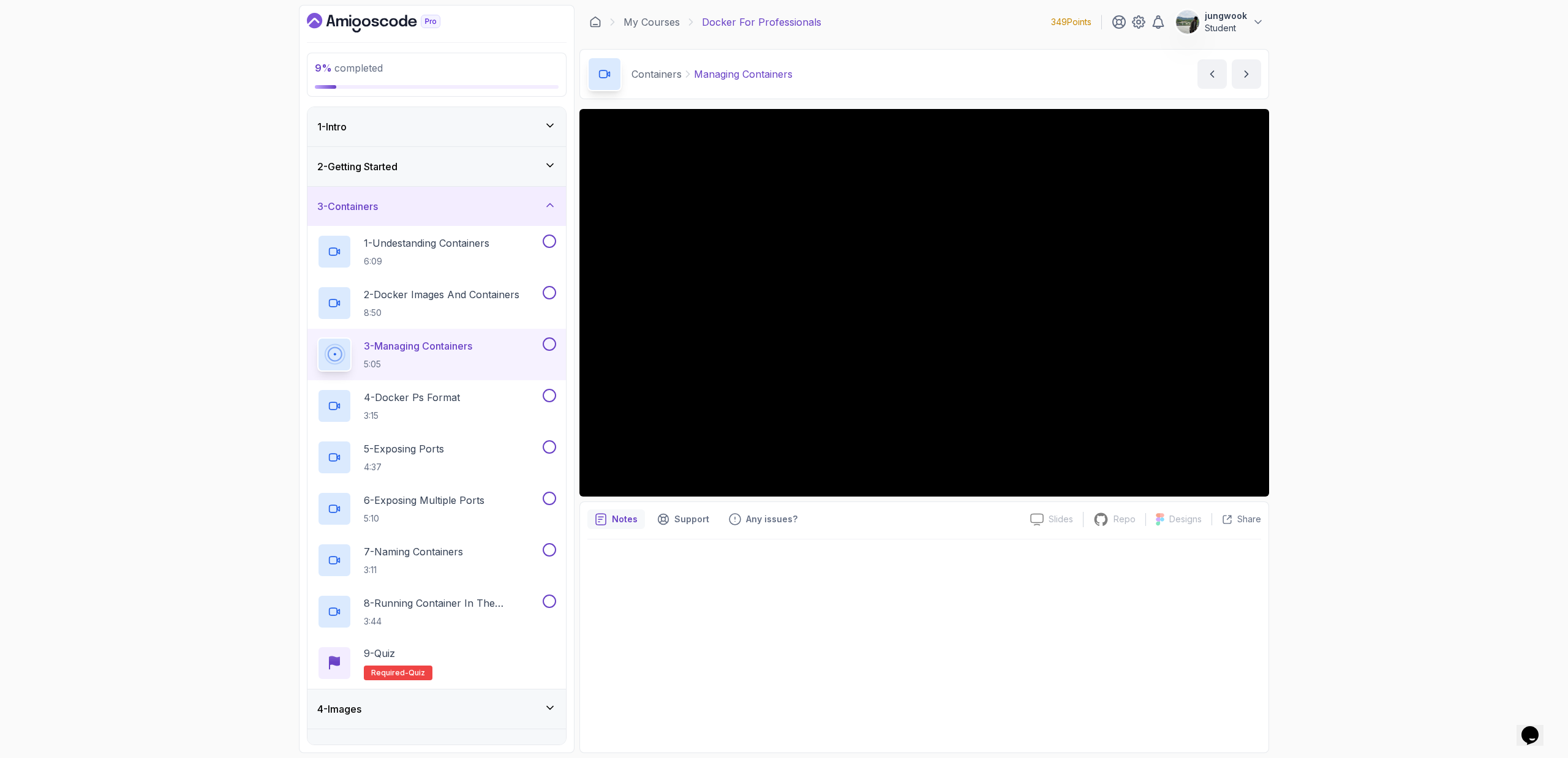
click at [426, 162] on div "2 - Getting Started" at bounding box center [437, 166] width 239 height 15
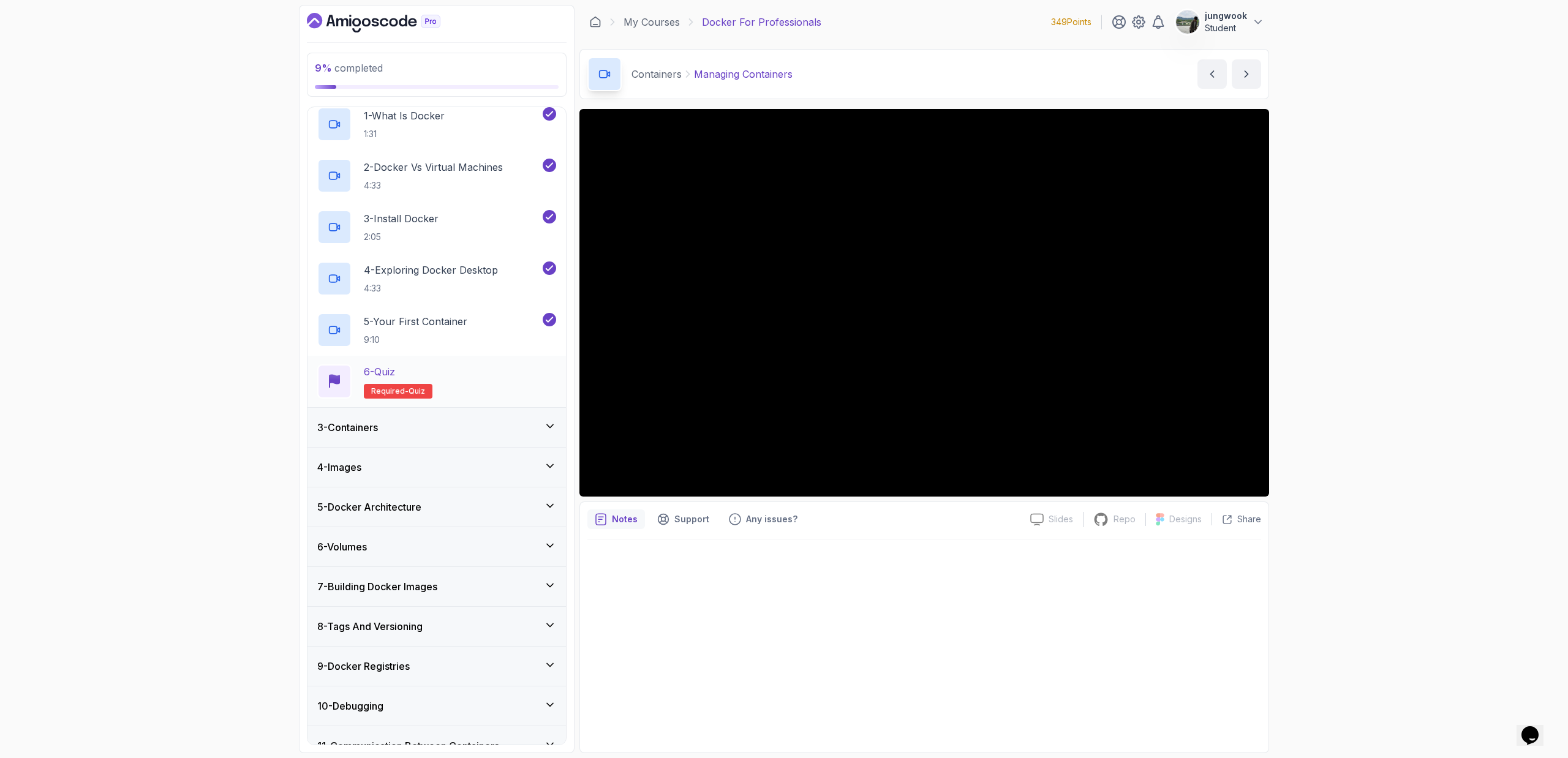
scroll to position [228, 0]
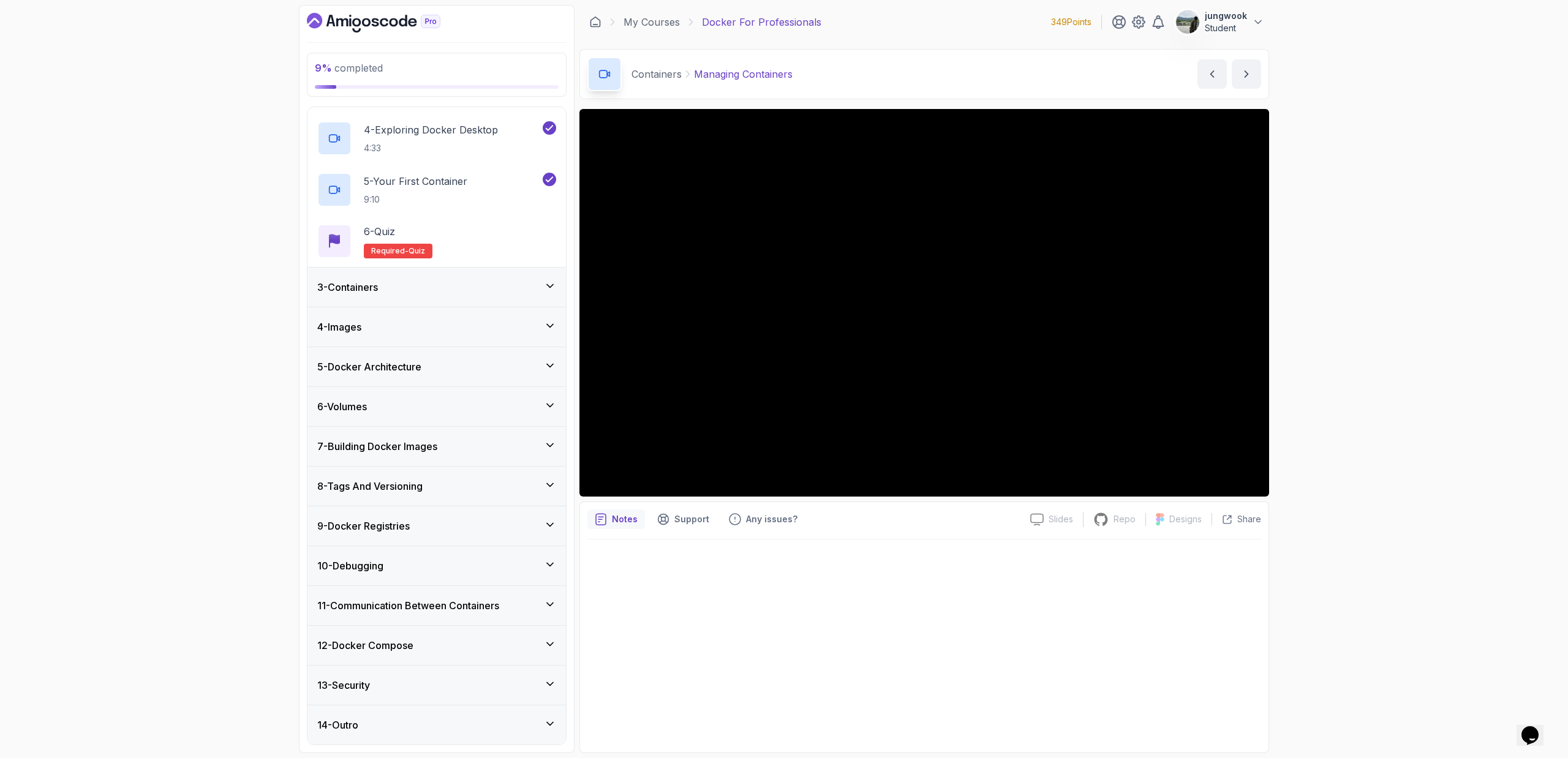
click at [341, 509] on h3 "13 - Security" at bounding box center [343, 685] width 53 height 15
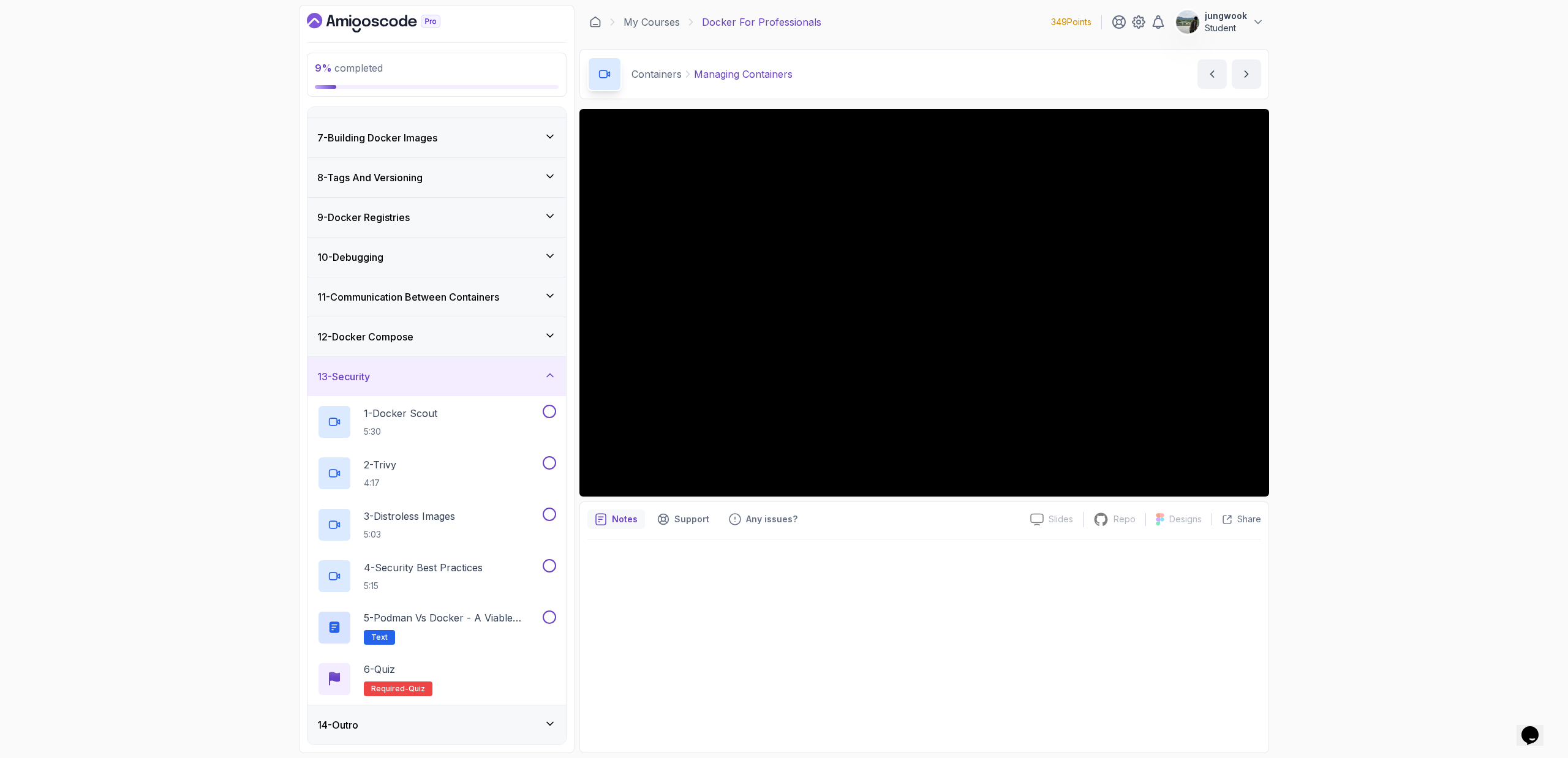
click at [470, 341] on div "12 - Docker Compose" at bounding box center [437, 337] width 239 height 15
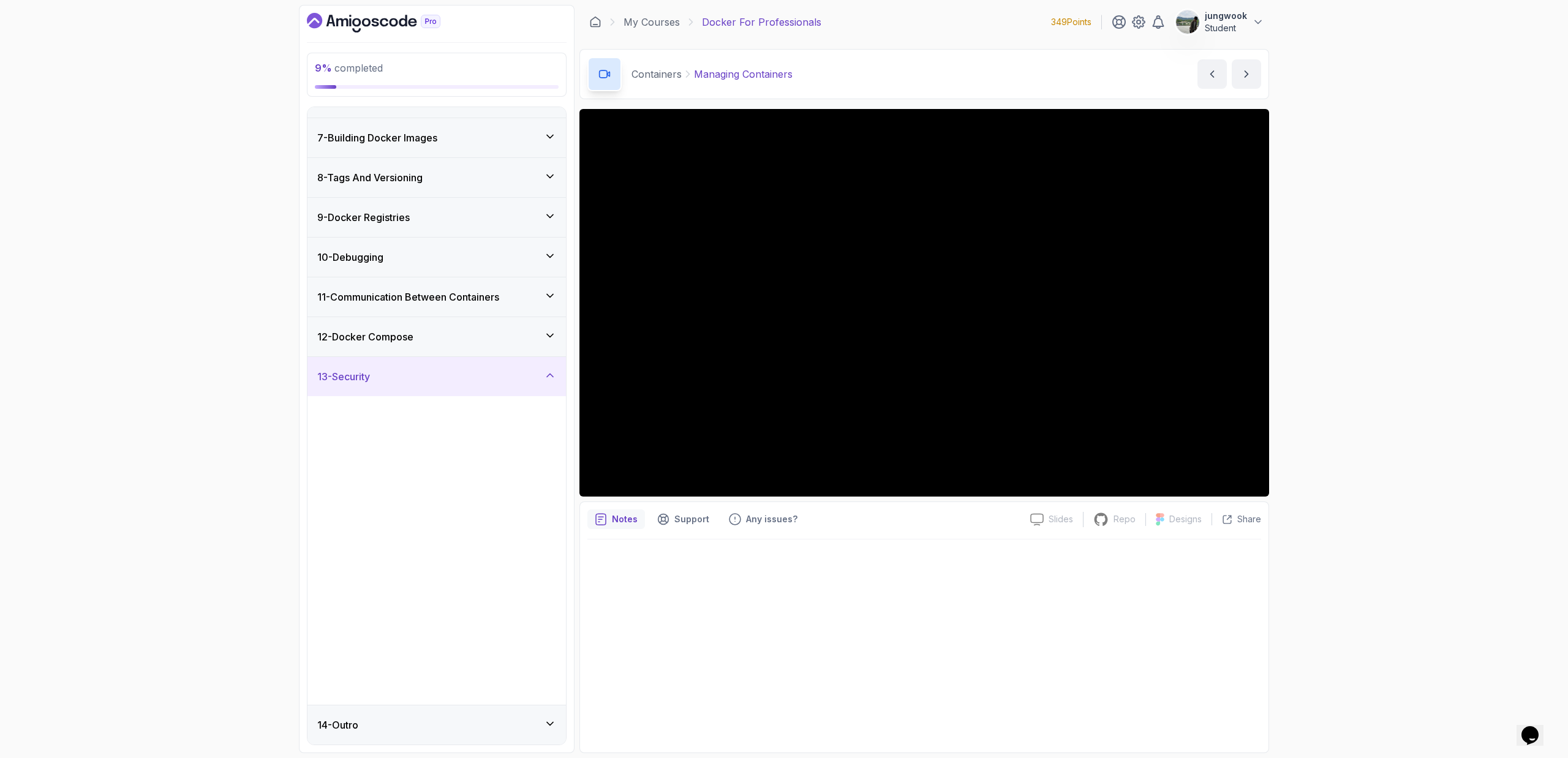
scroll to position [0, 0]
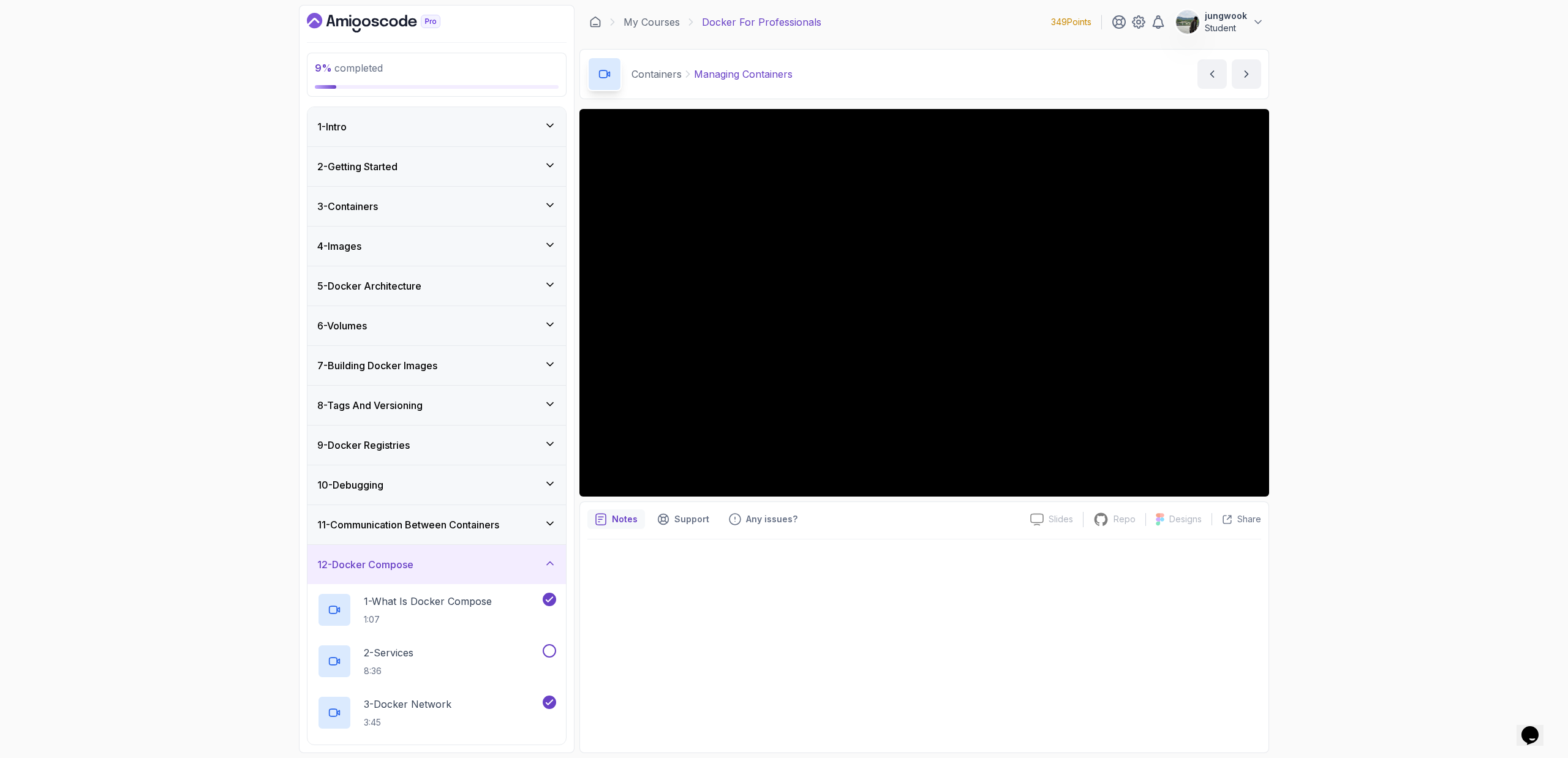
click at [383, 509] on div "12 - Docker Compose" at bounding box center [437, 565] width 258 height 39
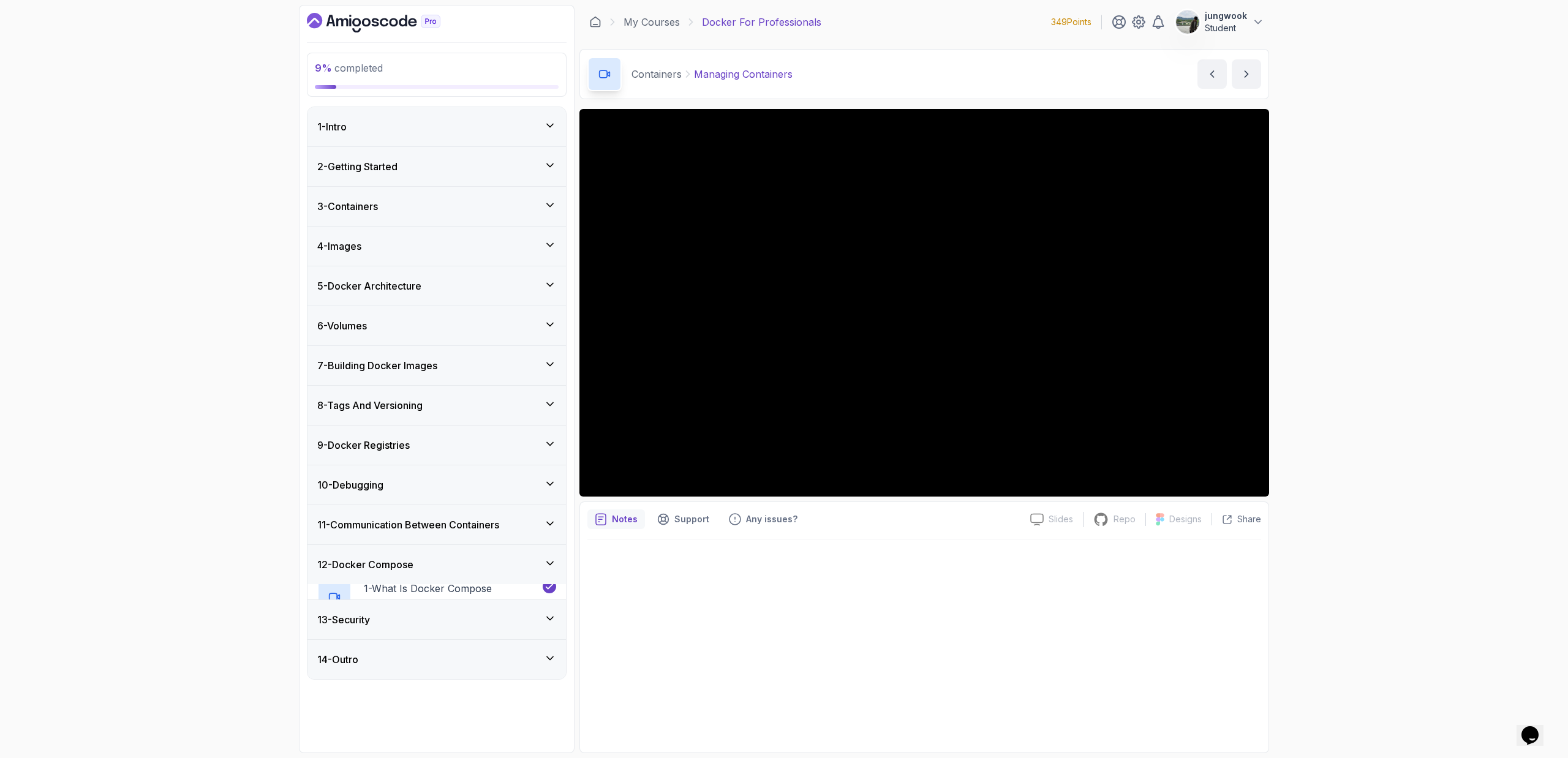
click at [395, 509] on h3 "11 - Communication Between Containers" at bounding box center [408, 524] width 182 height 15
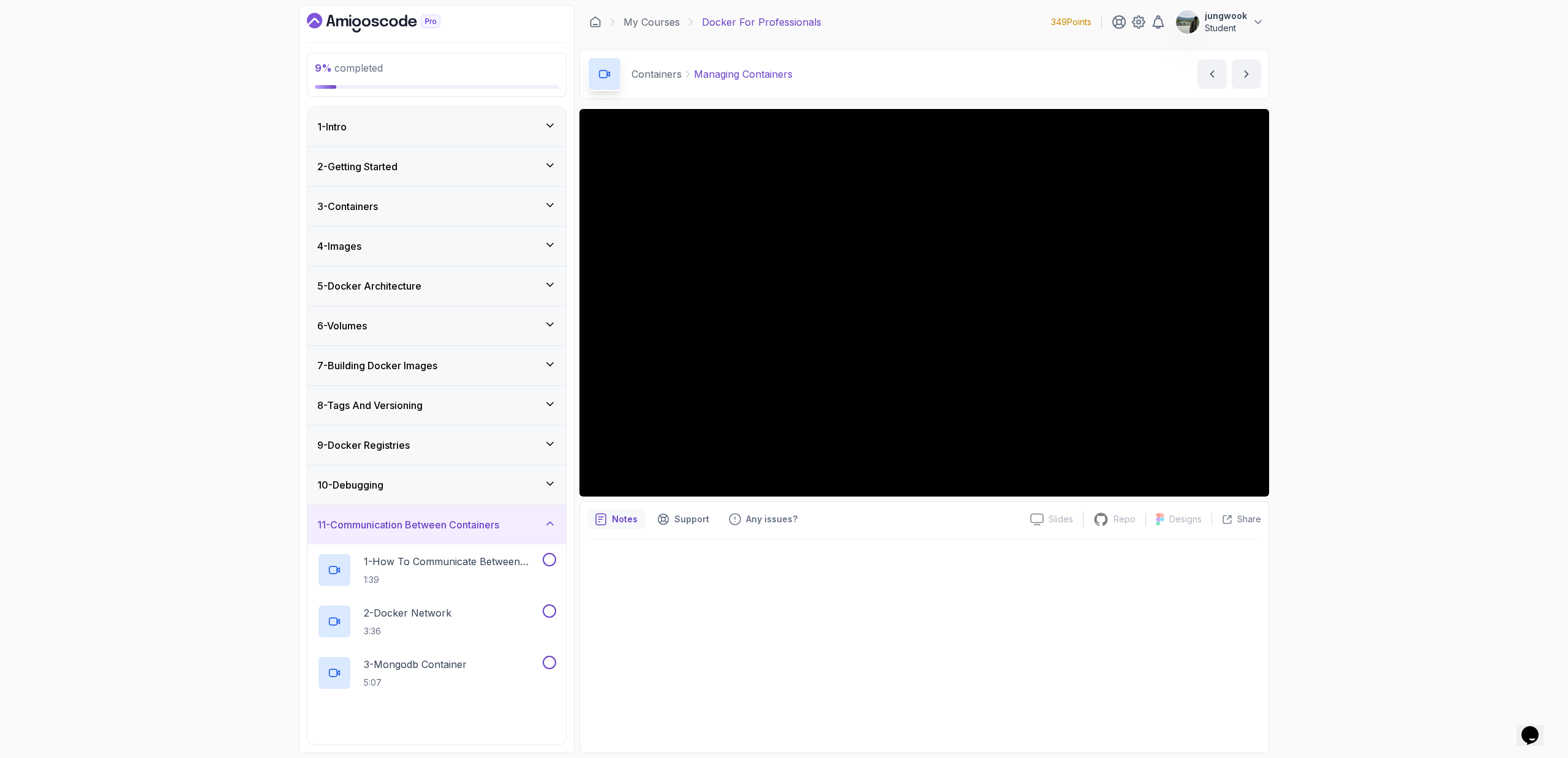
click at [437, 358] on h3 "7 - Building Docker Images" at bounding box center [377, 365] width 120 height 15
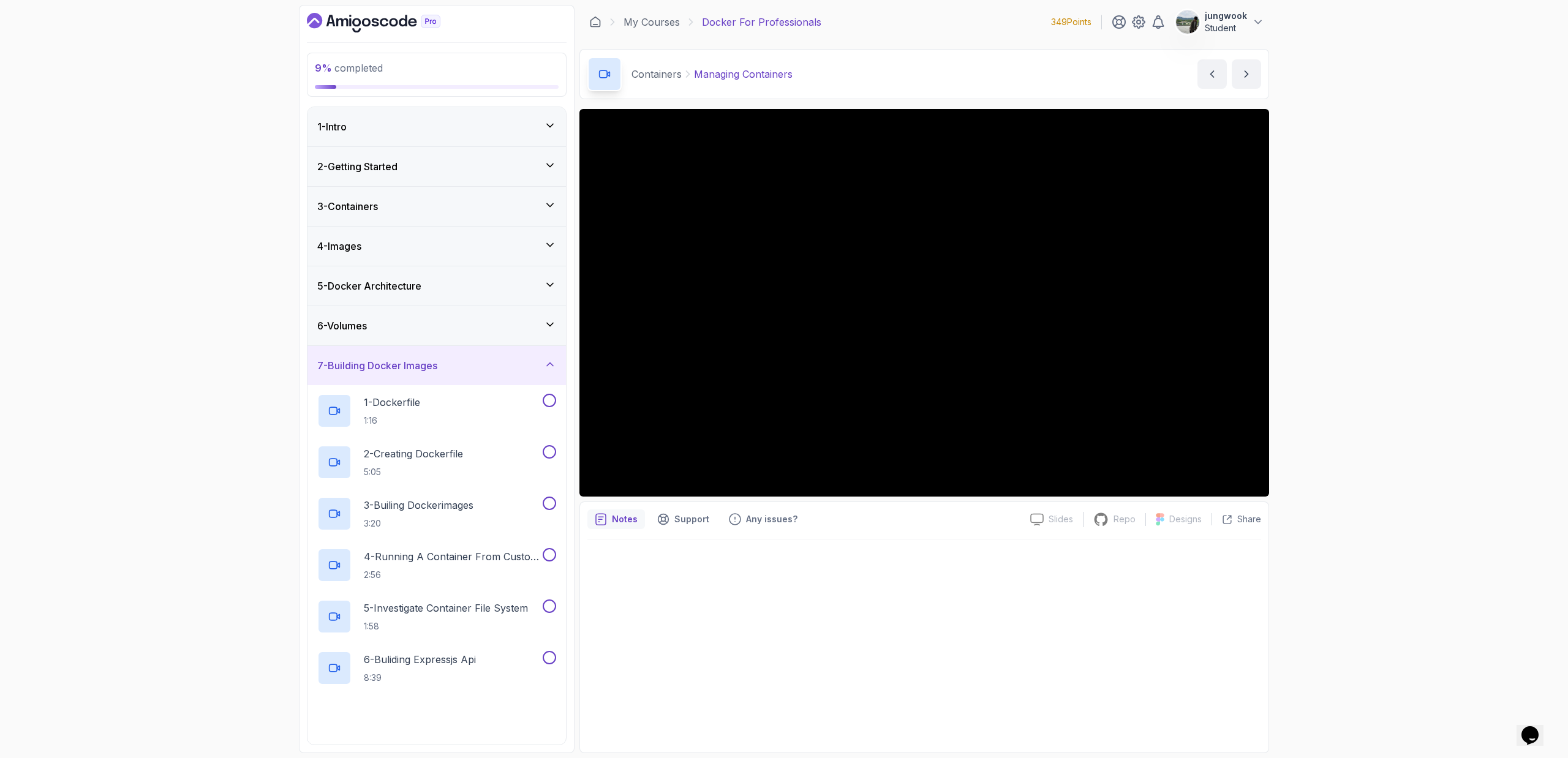
click at [440, 307] on div "6 - Volumes" at bounding box center [437, 325] width 258 height 39
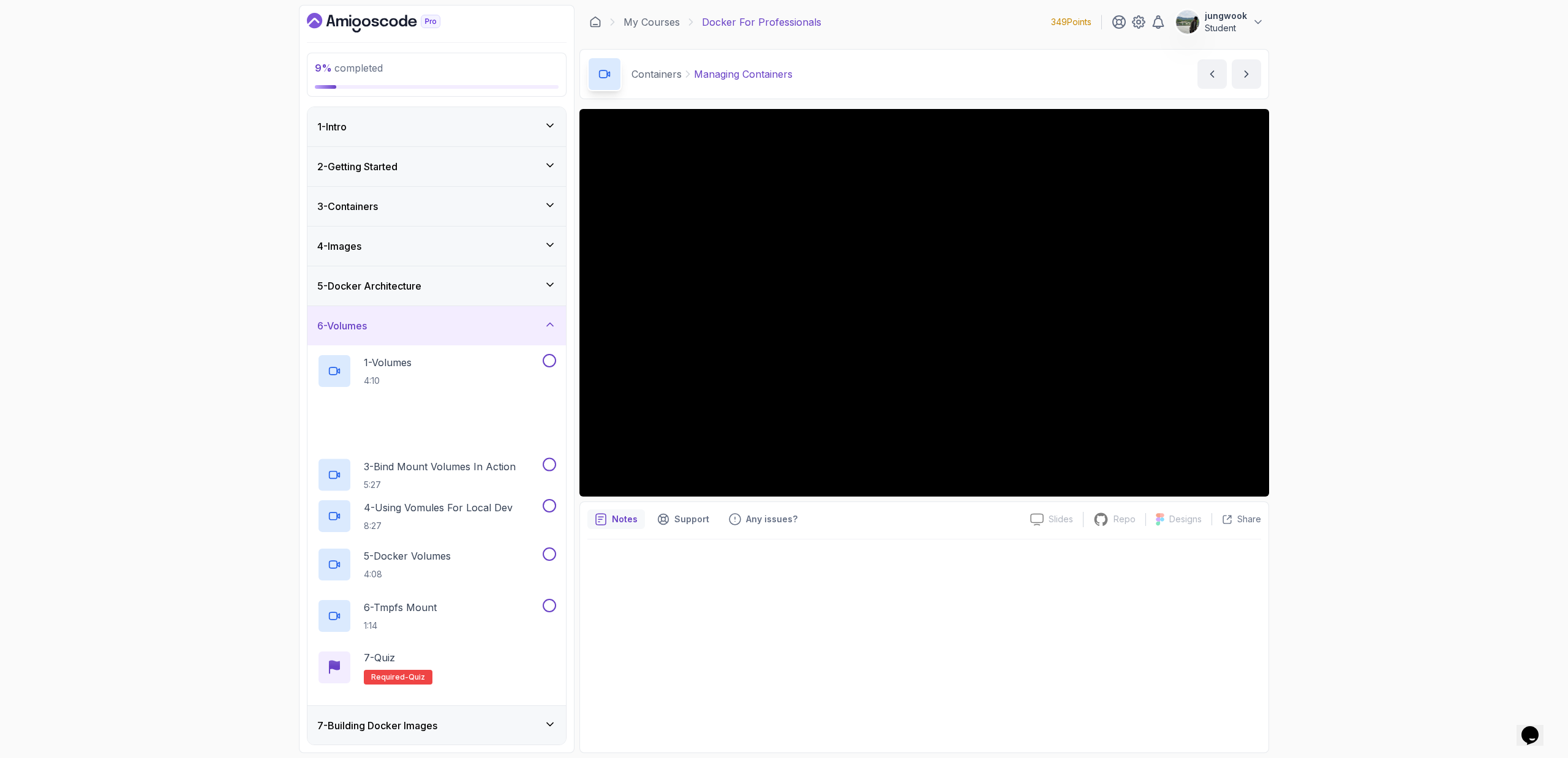
click at [446, 277] on div "5 - Docker Architecture" at bounding box center [437, 285] width 258 height 39
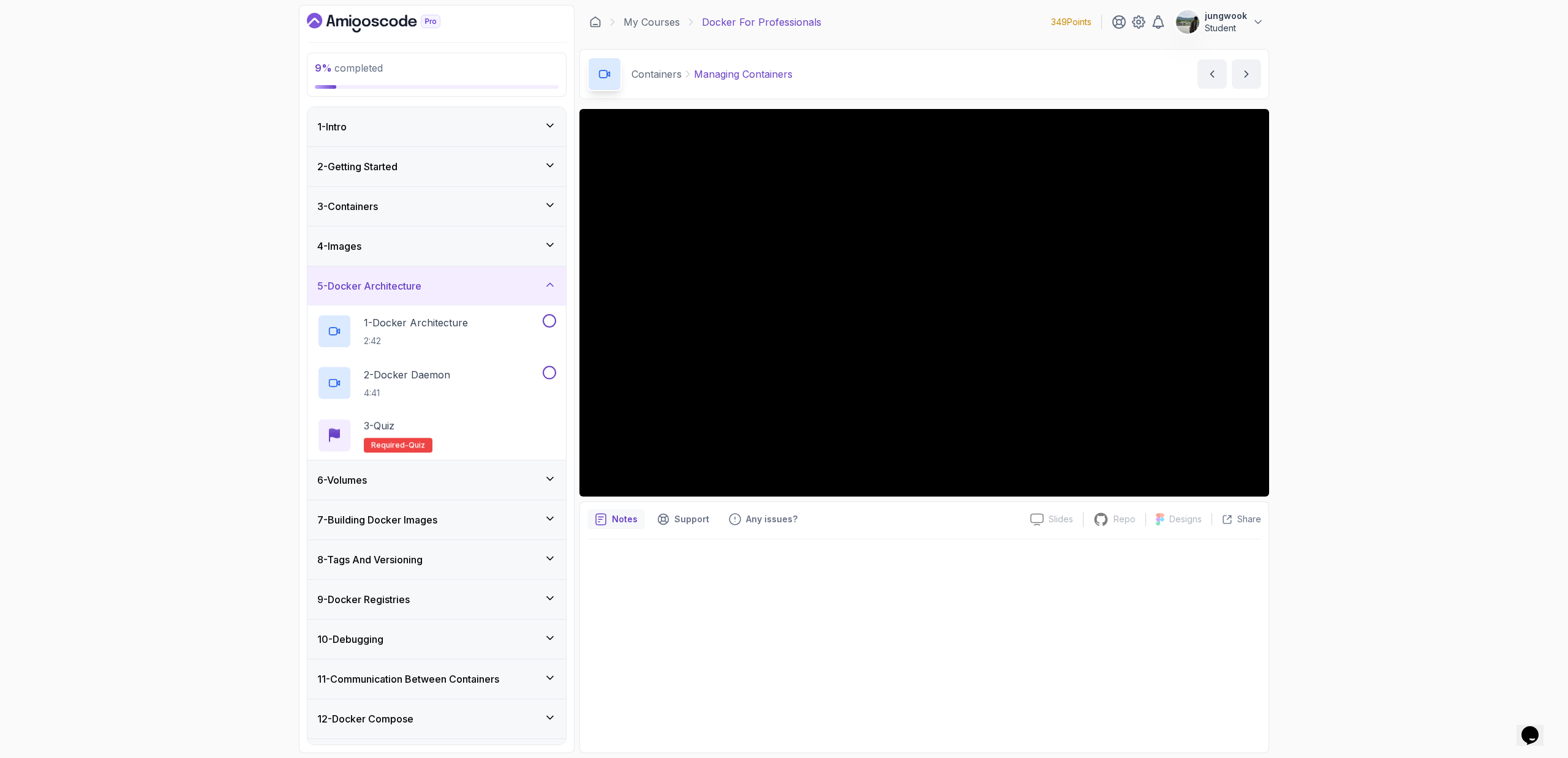
click at [447, 218] on div "3 - Containers" at bounding box center [437, 206] width 258 height 39
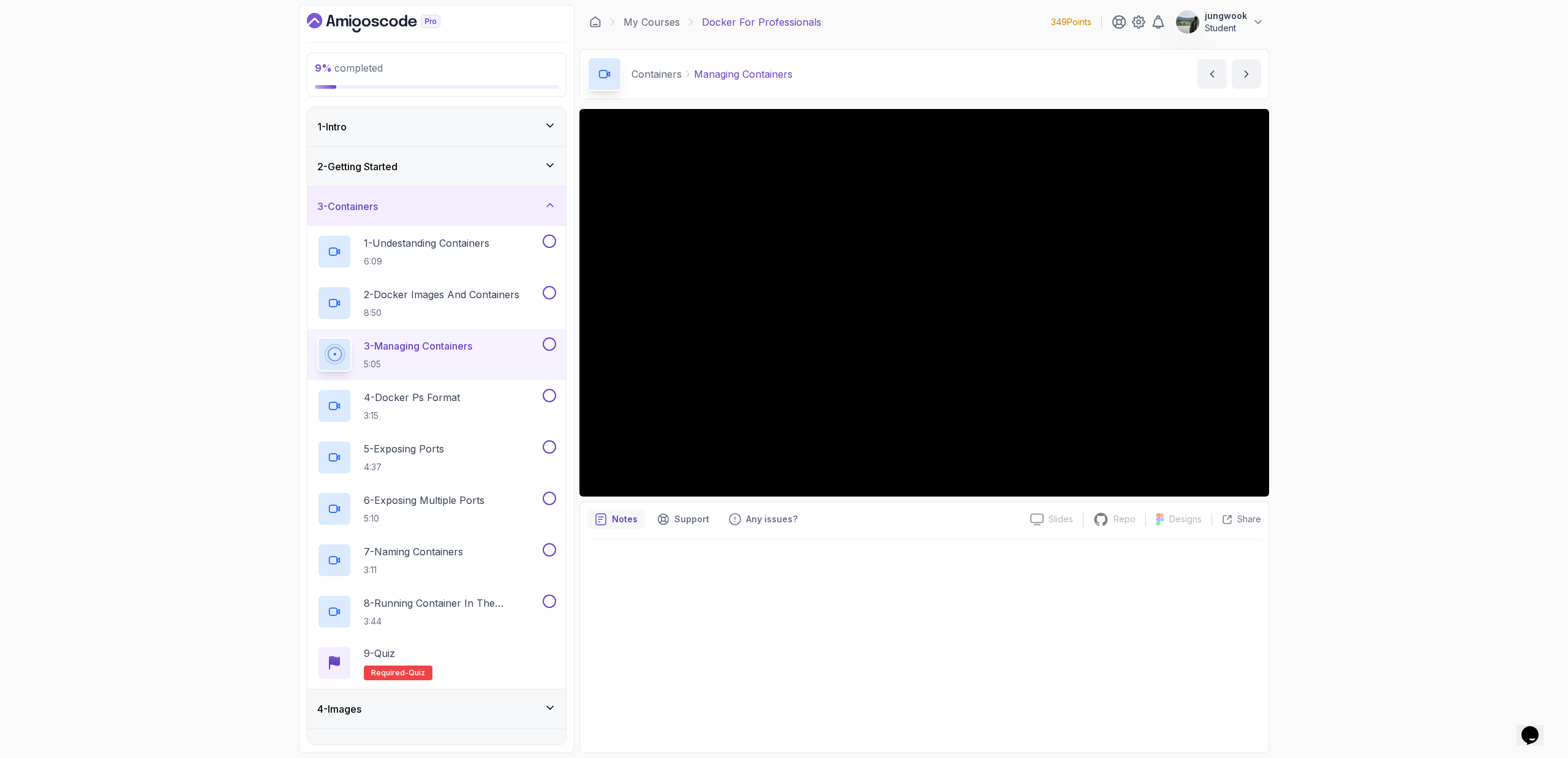
click at [455, 177] on div "2 - Getting Started" at bounding box center [437, 167] width 258 height 39
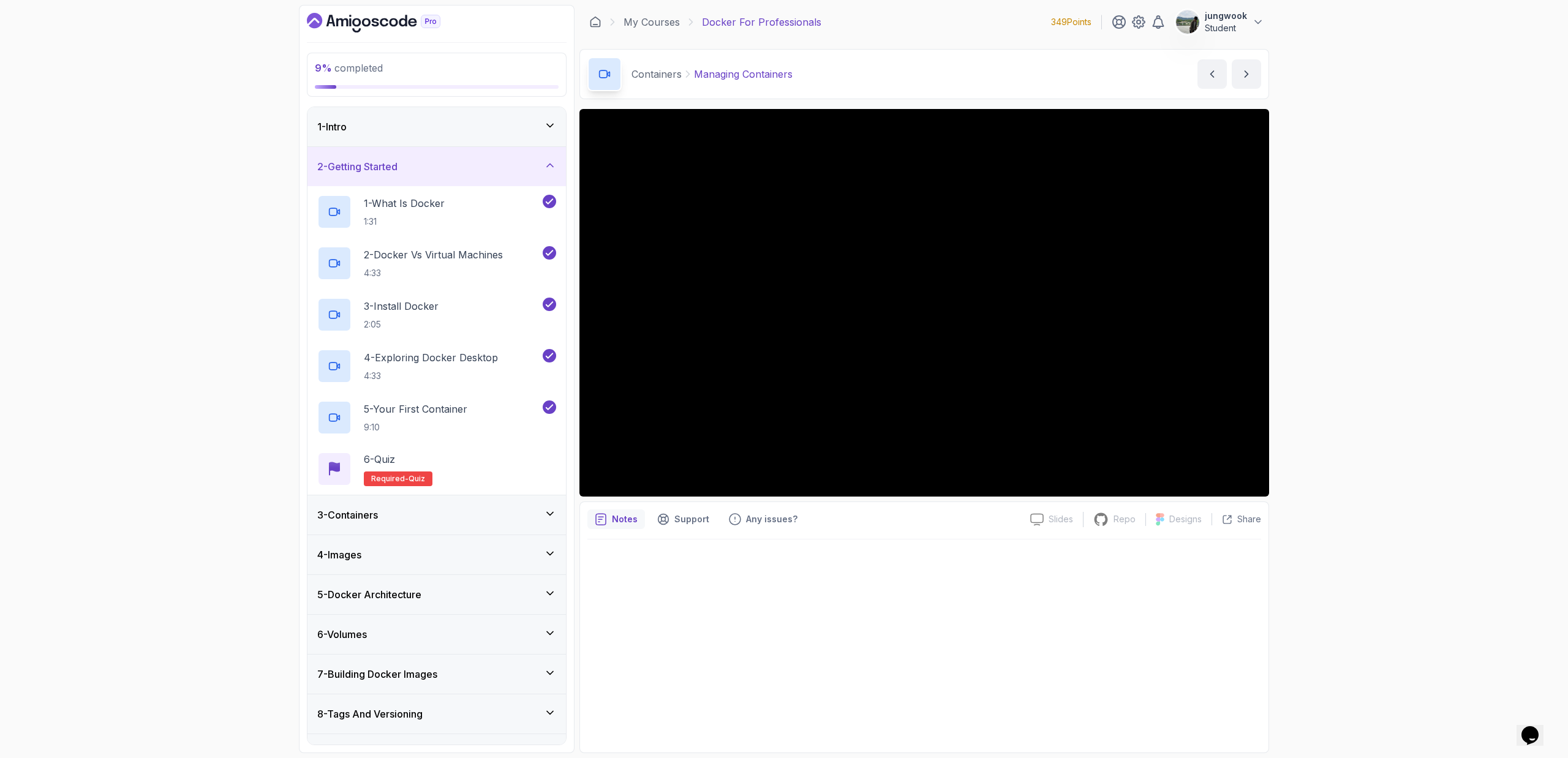
click at [372, 21] on icon "Dashboard" at bounding box center [373, 23] width 133 height 19
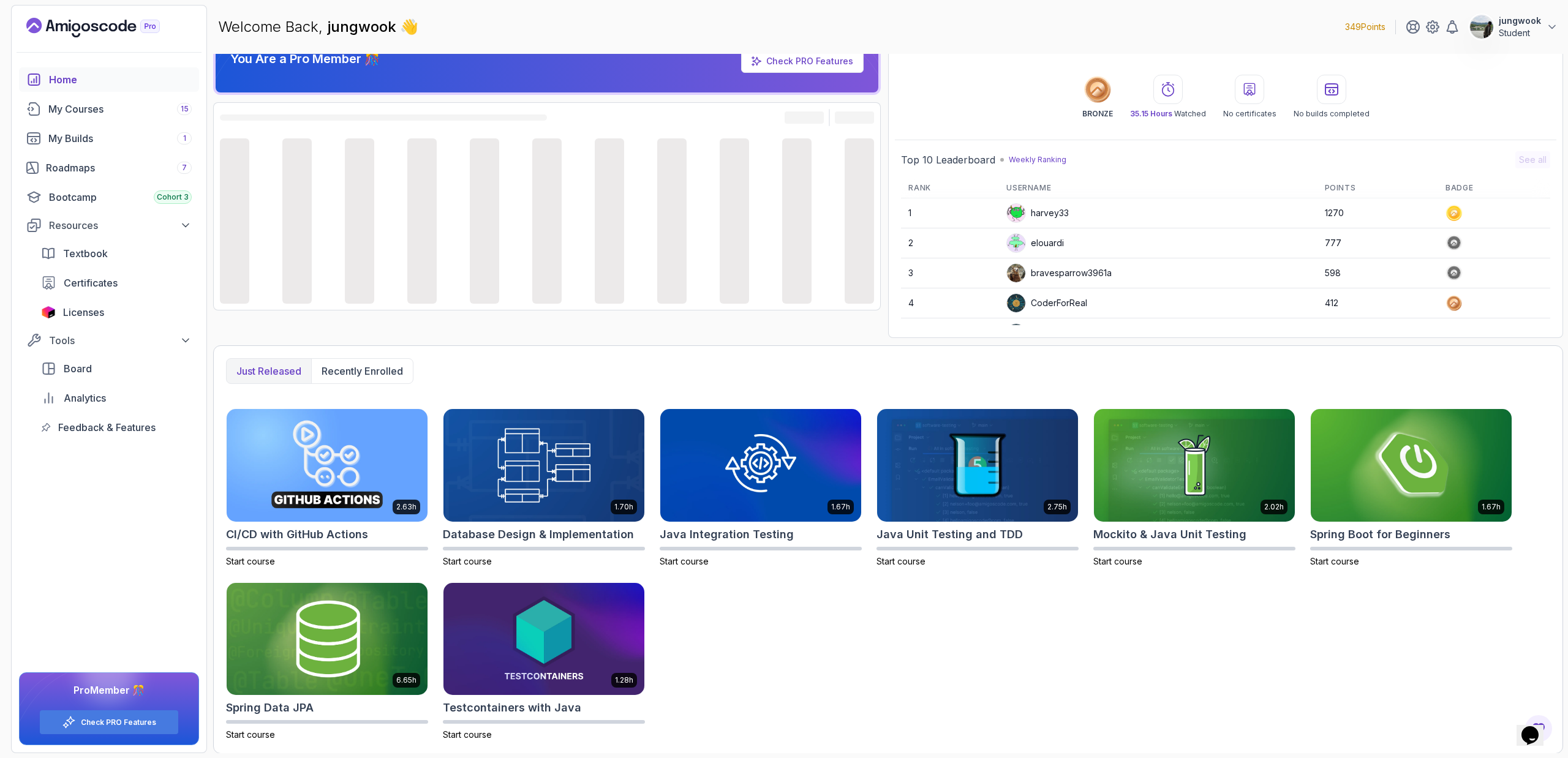
scroll to position [27, 0]
click at [93, 115] on div "My Courses 15" at bounding box center [120, 108] width 143 height 15
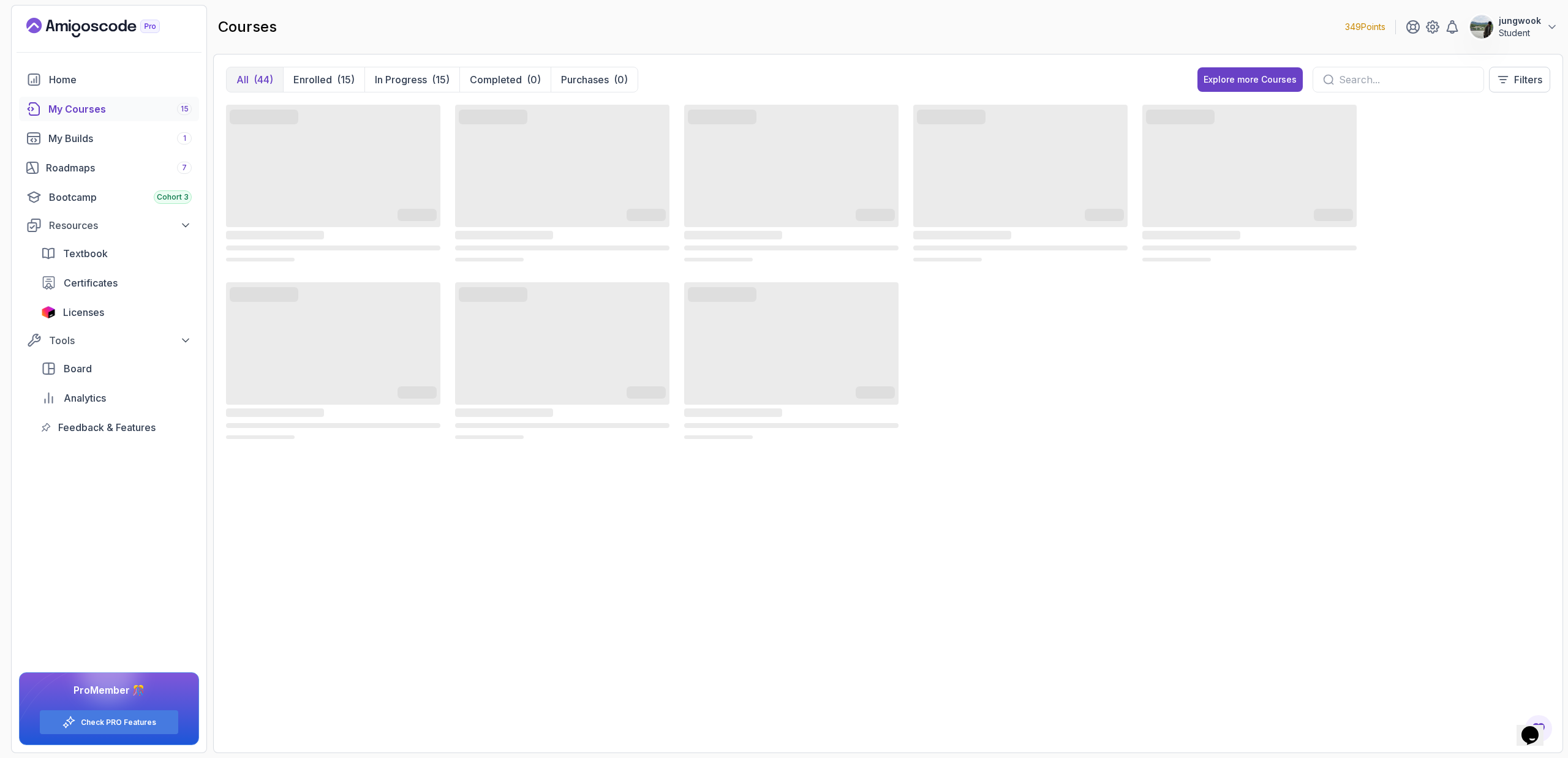
click at [115, 117] on link "My Courses 15" at bounding box center [108, 108] width 180 height 24
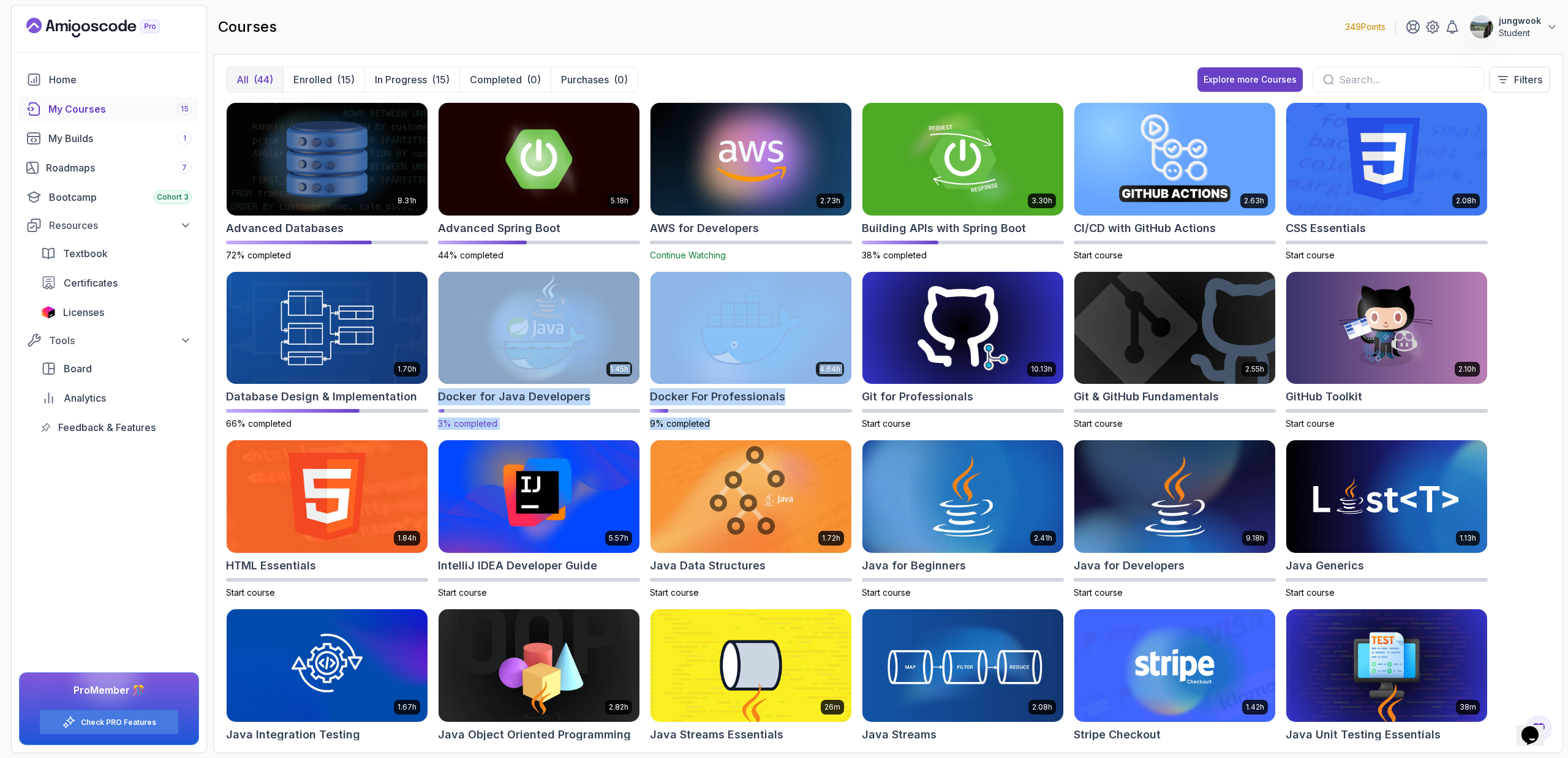
drag, startPoint x: 809, startPoint y: 434, endPoint x: 466, endPoint y: 319, distance: 361.8
click at [466, 319] on div "8.31h Advanced Databases 72% completed 5.18h Advanced Spring Boot 44% completed…" at bounding box center [888, 421] width 1324 height 638
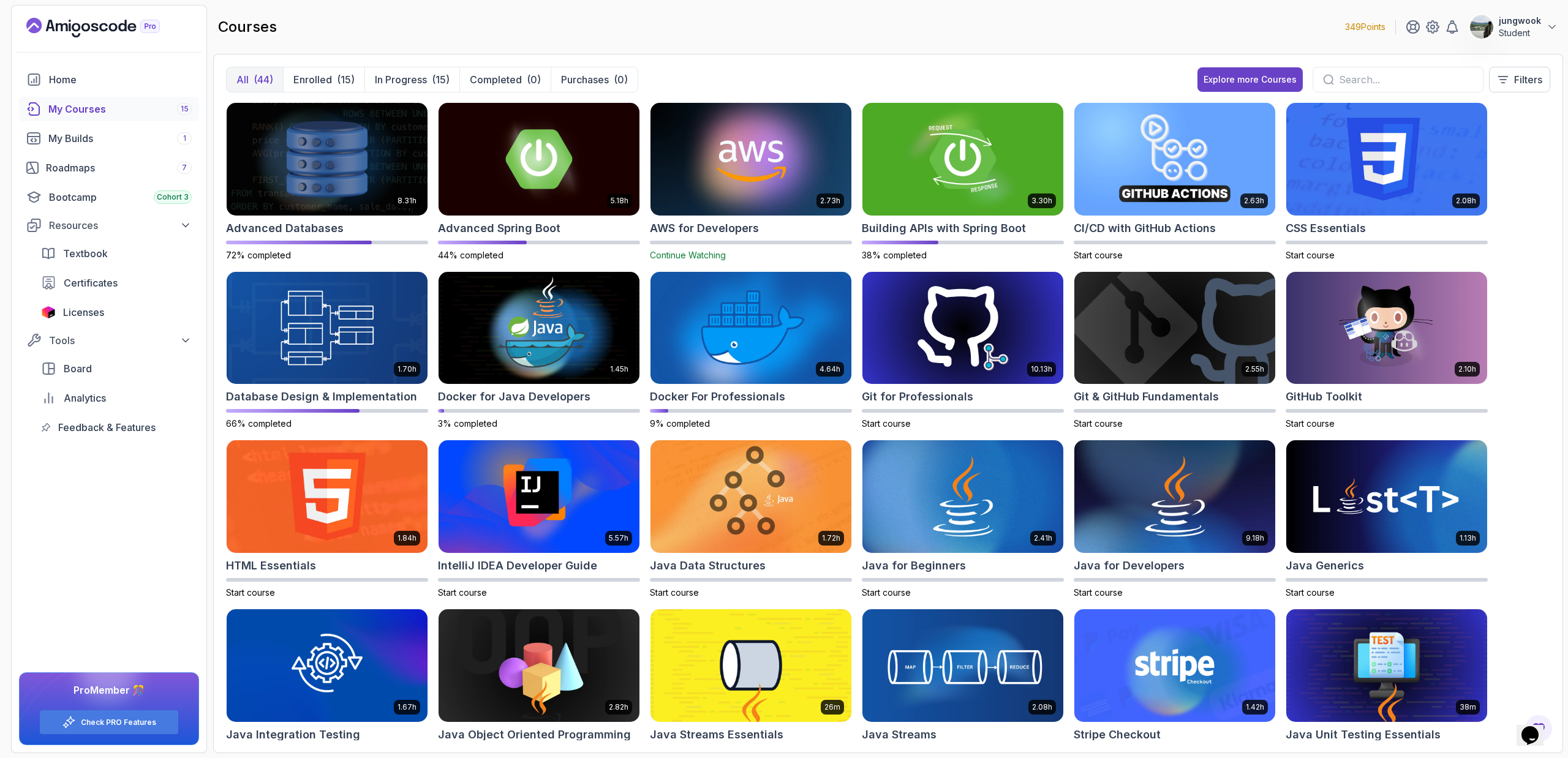
drag, startPoint x: 1008, startPoint y: 59, endPoint x: 1007, endPoint y: 73, distance: 14.0
click at [891, 73] on div "All (44) Enrolled (15) In Progress (15) Completed (0) Purchases (0) Explore mor…" at bounding box center [887, 404] width 1350 height 699
click at [891, 73] on div "All (44) Enrolled (15) In Progress (15) Completed (0) Purchases (0) Explore mor…" at bounding box center [888, 84] width 1324 height 35
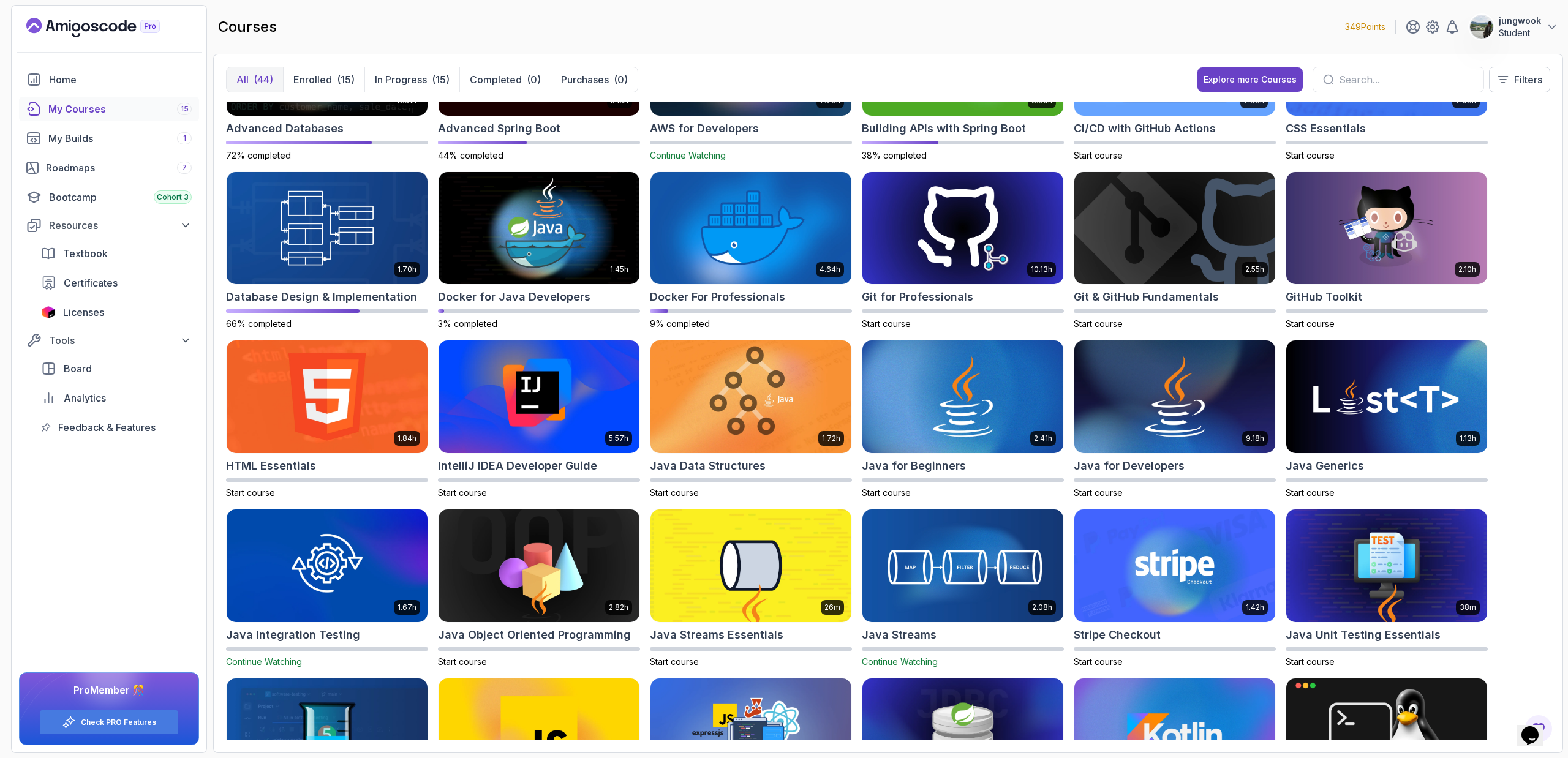
scroll to position [137, 0]
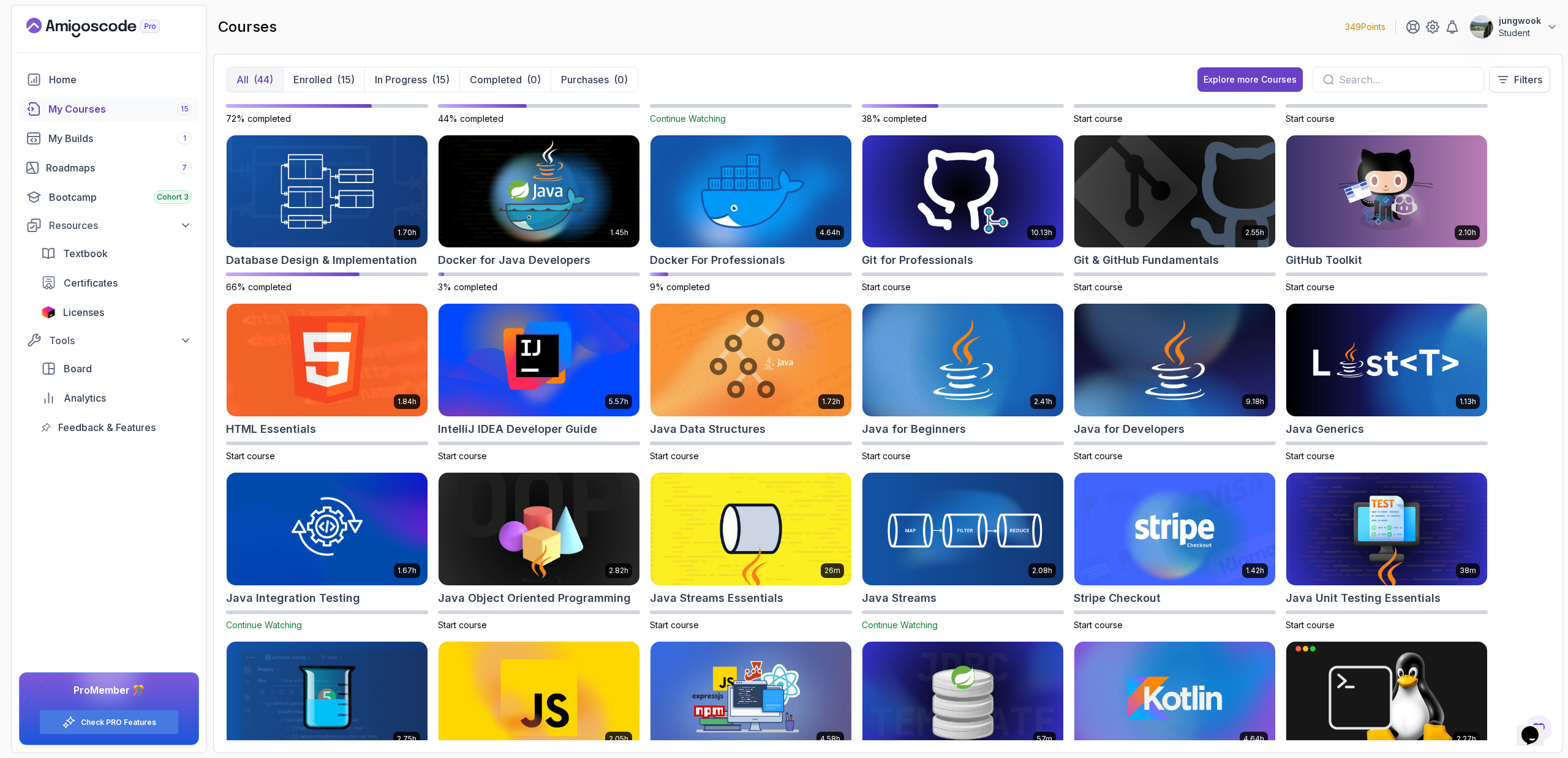
drag, startPoint x: 1498, startPoint y: 347, endPoint x: 1536, endPoint y: 395, distance: 61.2
click at [891, 395] on div "8.31h Advanced Databases 72% completed 5.18h Advanced Spring Boot 44% completed…" at bounding box center [888, 421] width 1324 height 638
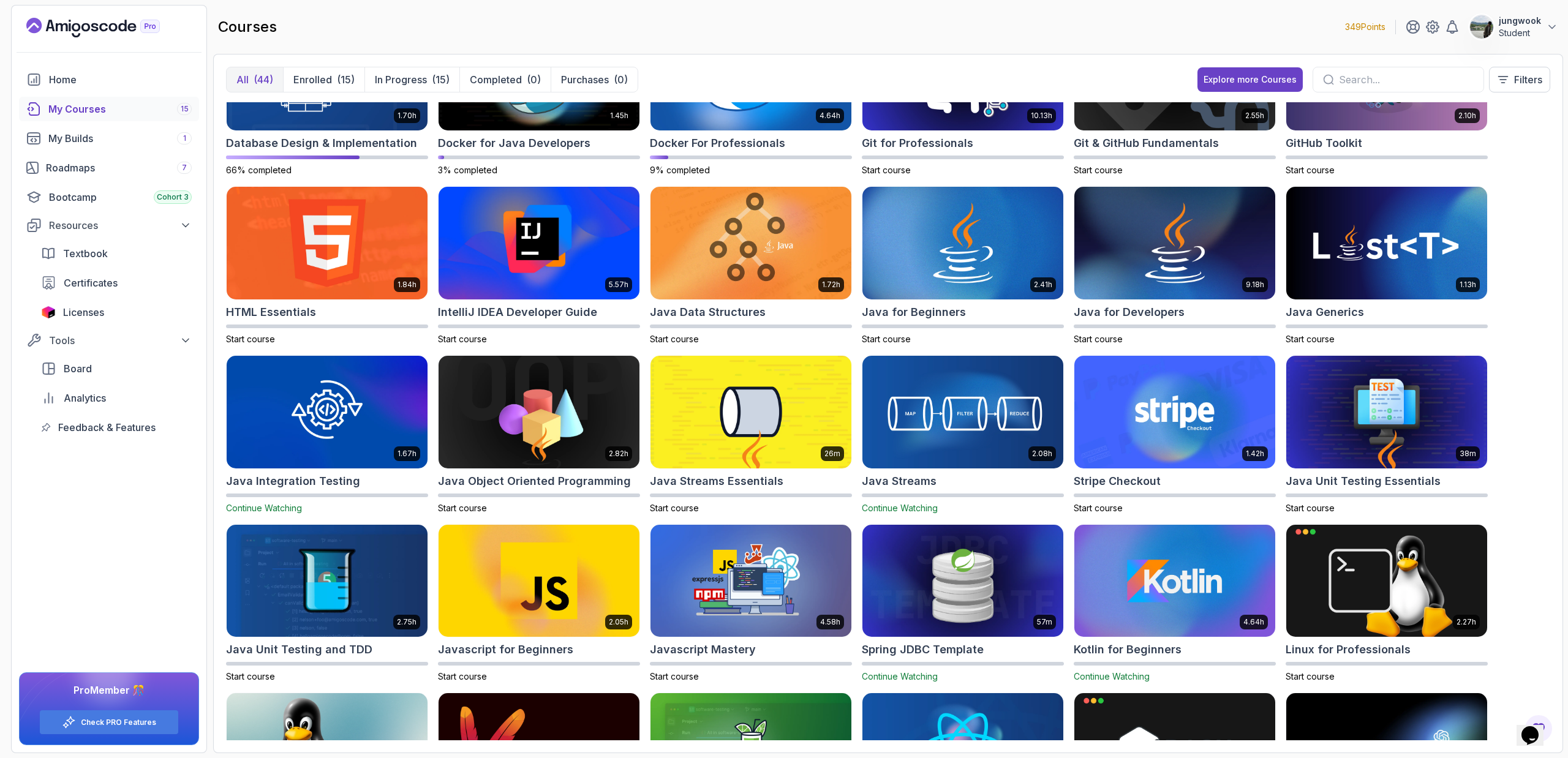
scroll to position [263, 0]
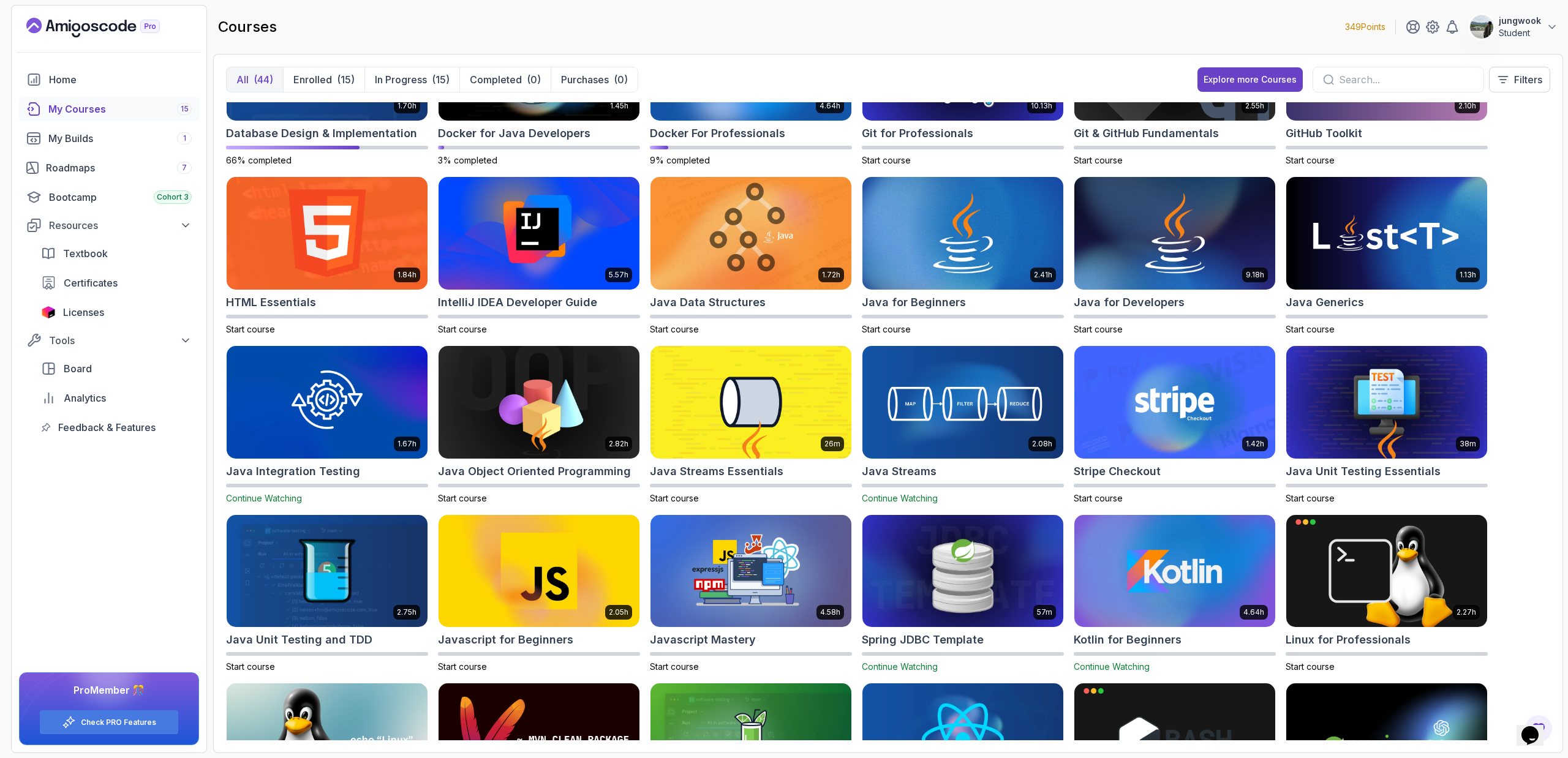
drag, startPoint x: 1542, startPoint y: 284, endPoint x: 1495, endPoint y: 269, distance: 49.3
click at [891, 269] on div "8.31h Advanced Databases 72% completed 5.18h Advanced Spring Boot 44% completed…" at bounding box center [888, 421] width 1324 height 638
drag, startPoint x: 1519, startPoint y: 257, endPoint x: 1515, endPoint y: 245, distance: 12.6
click at [891, 245] on div "8.31h Advanced Databases 72% completed 5.18h Advanced Spring Boot 44% completed…" at bounding box center [888, 421] width 1324 height 638
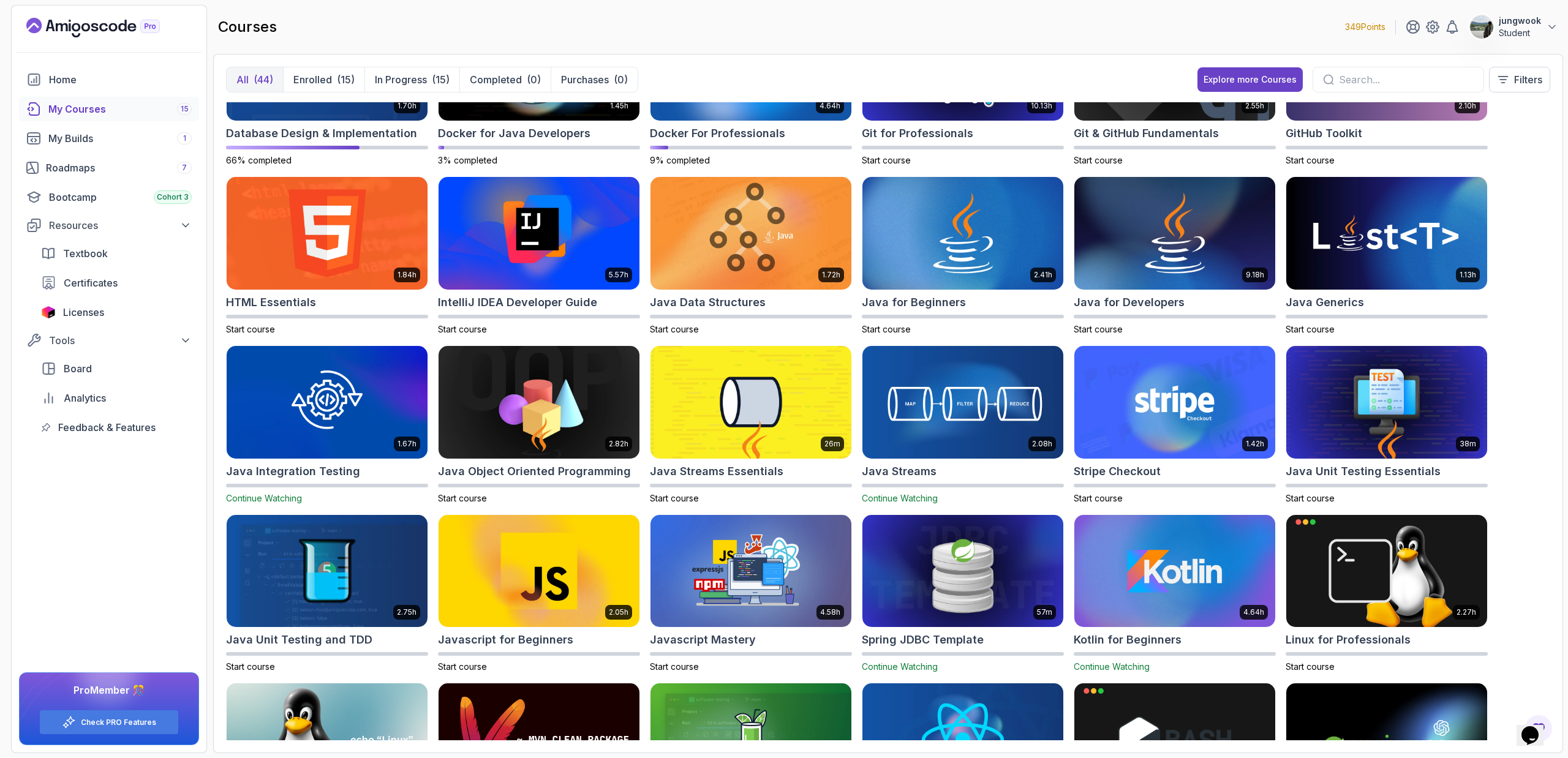
click at [891, 245] on div "8.31h Advanced Databases 72% completed 5.18h Advanced Spring Boot 44% completed…" at bounding box center [888, 421] width 1324 height 638
drag, startPoint x: 1533, startPoint y: 235, endPoint x: 1319, endPoint y: 233, distance: 214.0
click at [891, 233] on div "8.31h Advanced Databases 72% completed 5.18h Advanced Spring Boot 44% completed…" at bounding box center [888, 421] width 1324 height 638
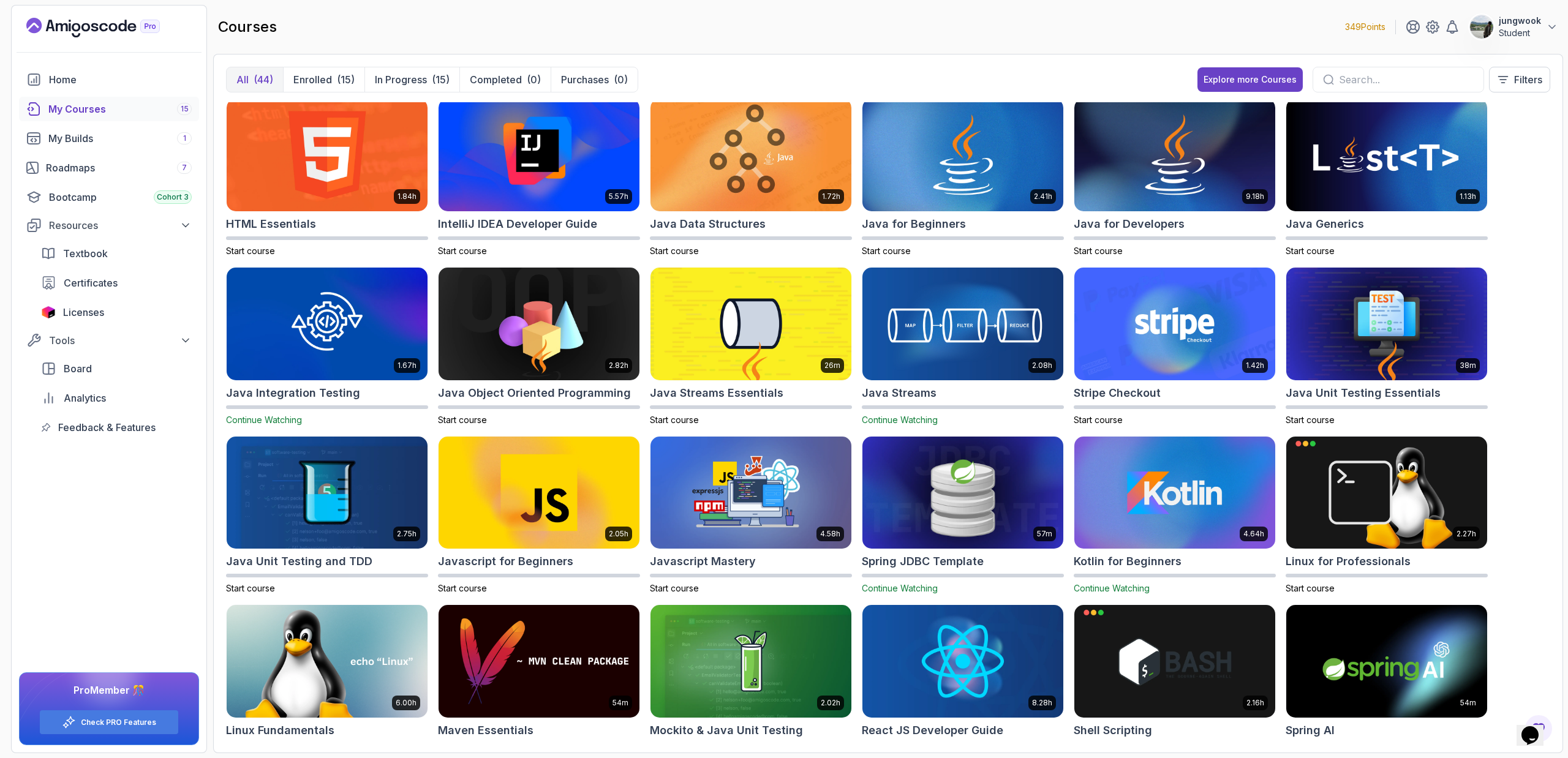
scroll to position [187, 0]
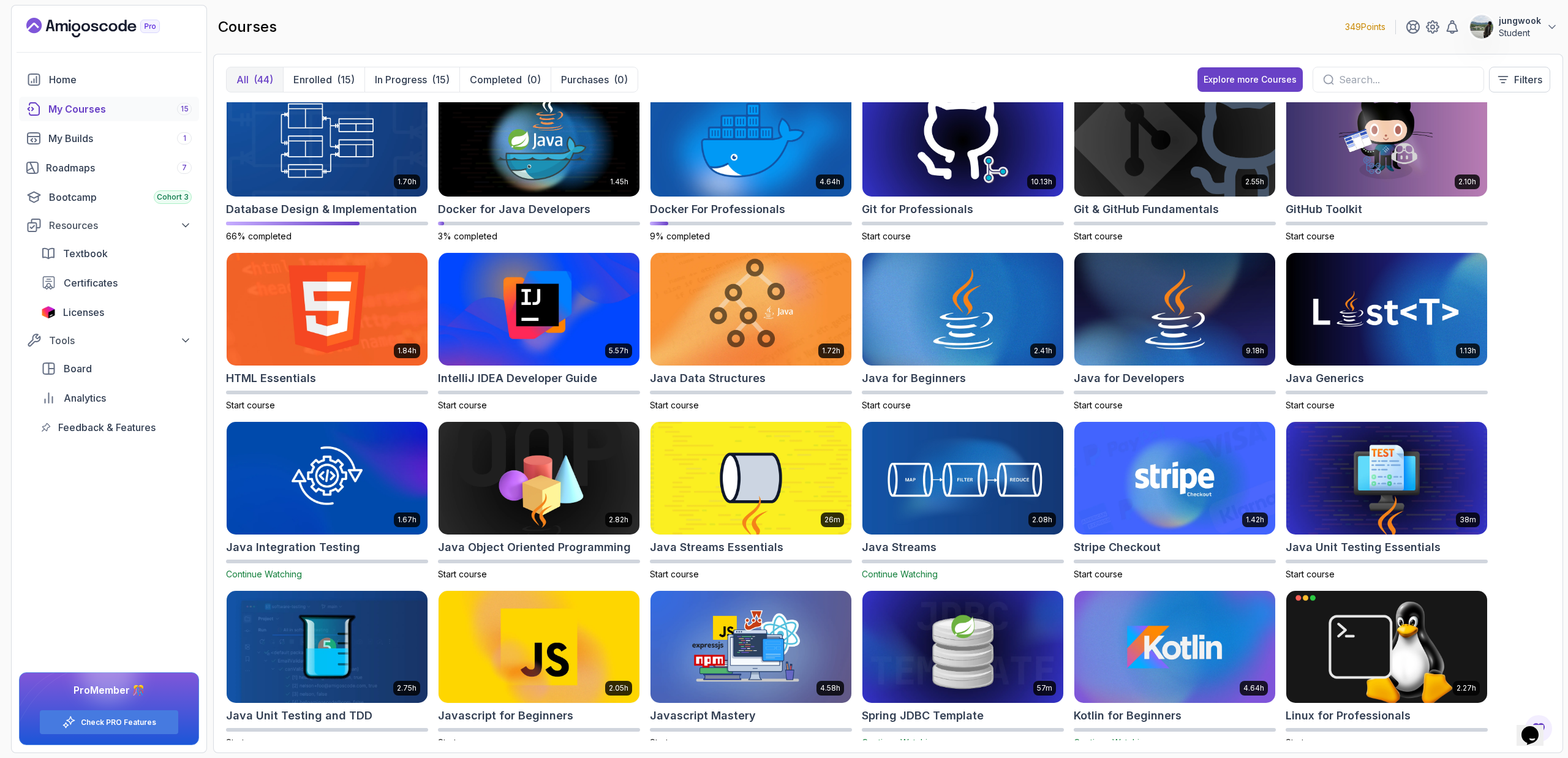
click at [891, 368] on div "8.31h Advanced Databases 72% completed 5.18h Advanced Spring Boot 44% completed…" at bounding box center [888, 421] width 1324 height 638
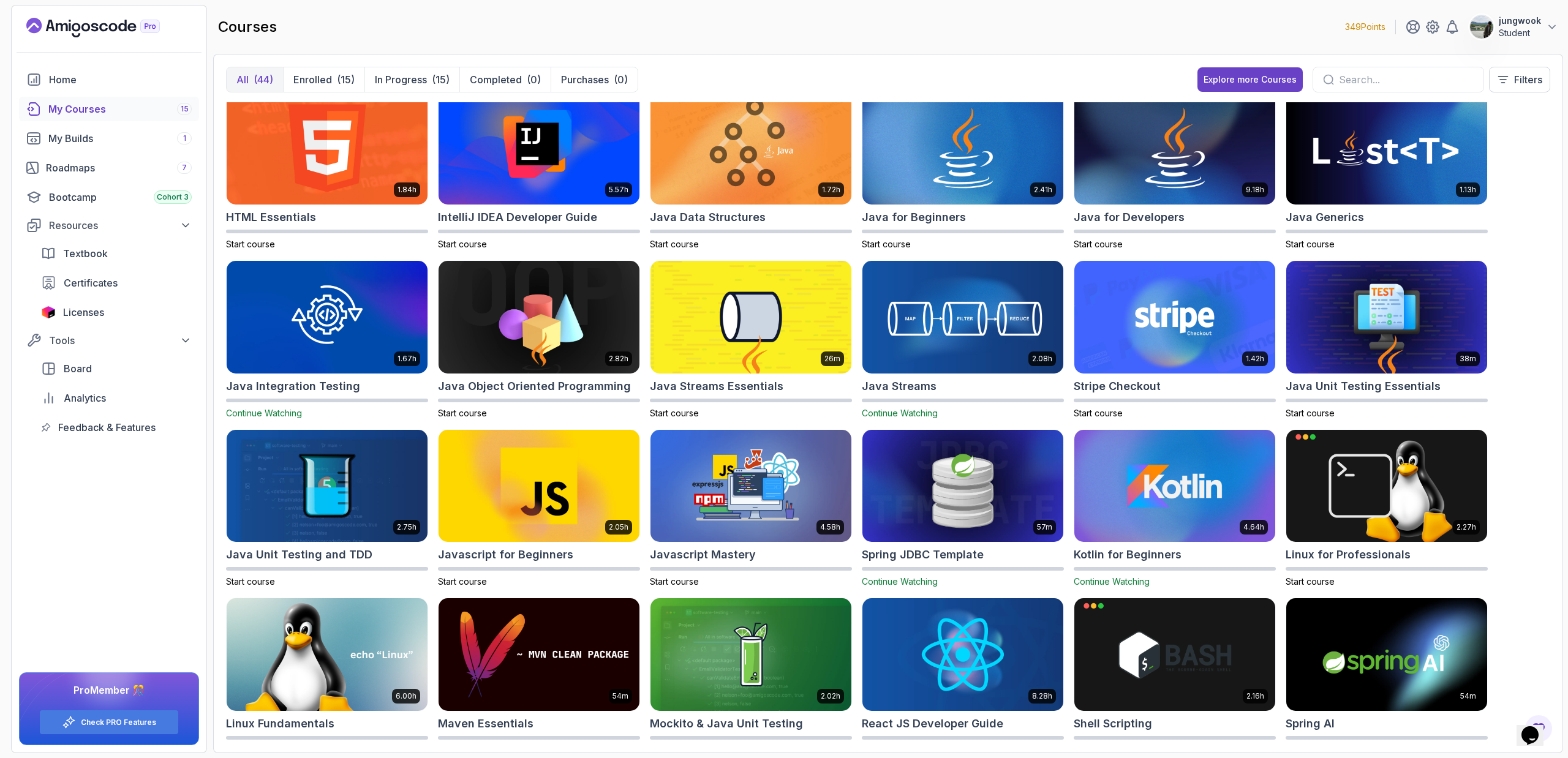
scroll to position [549, 0]
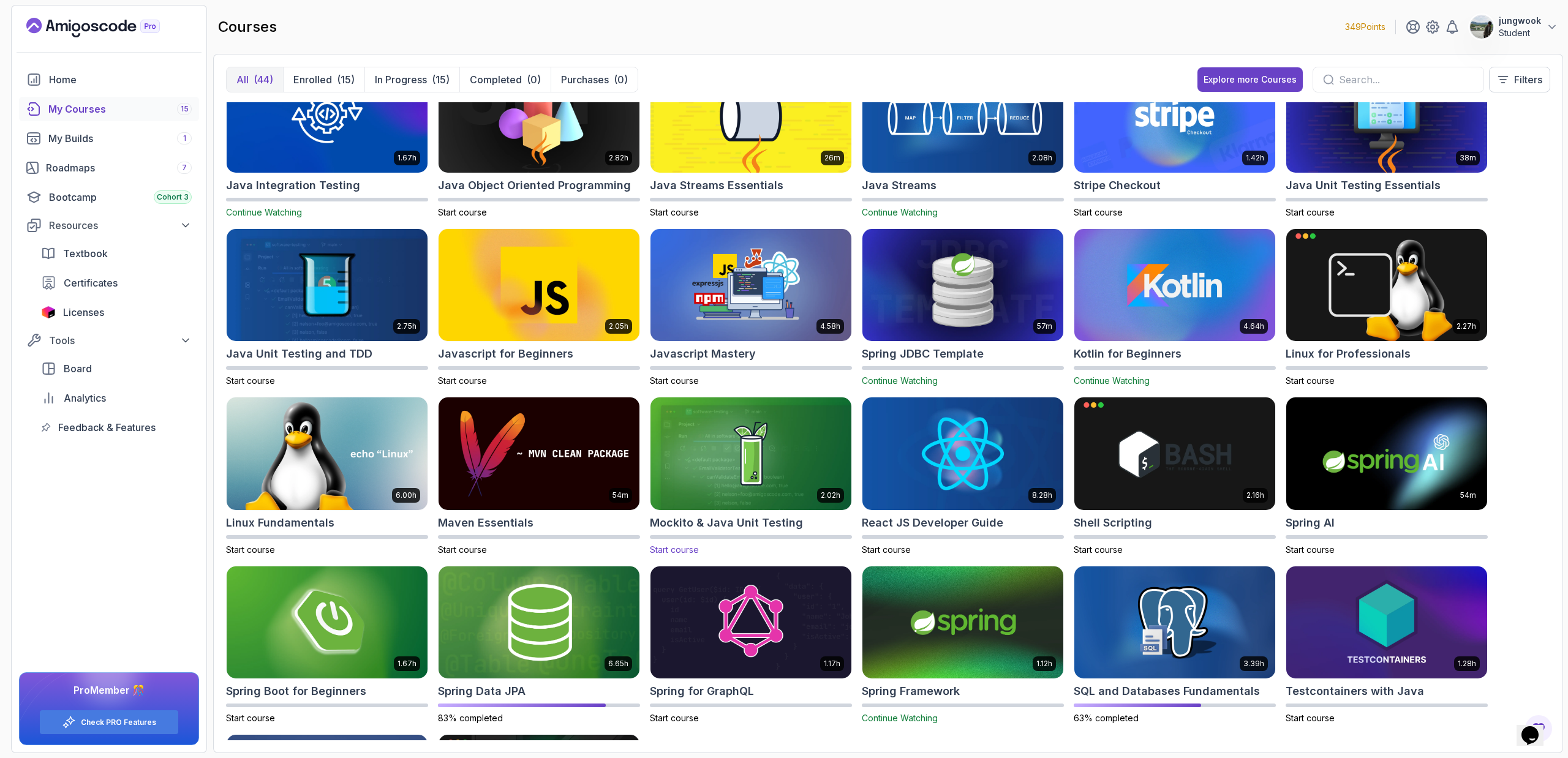
click at [735, 433] on img at bounding box center [750, 454] width 211 height 118
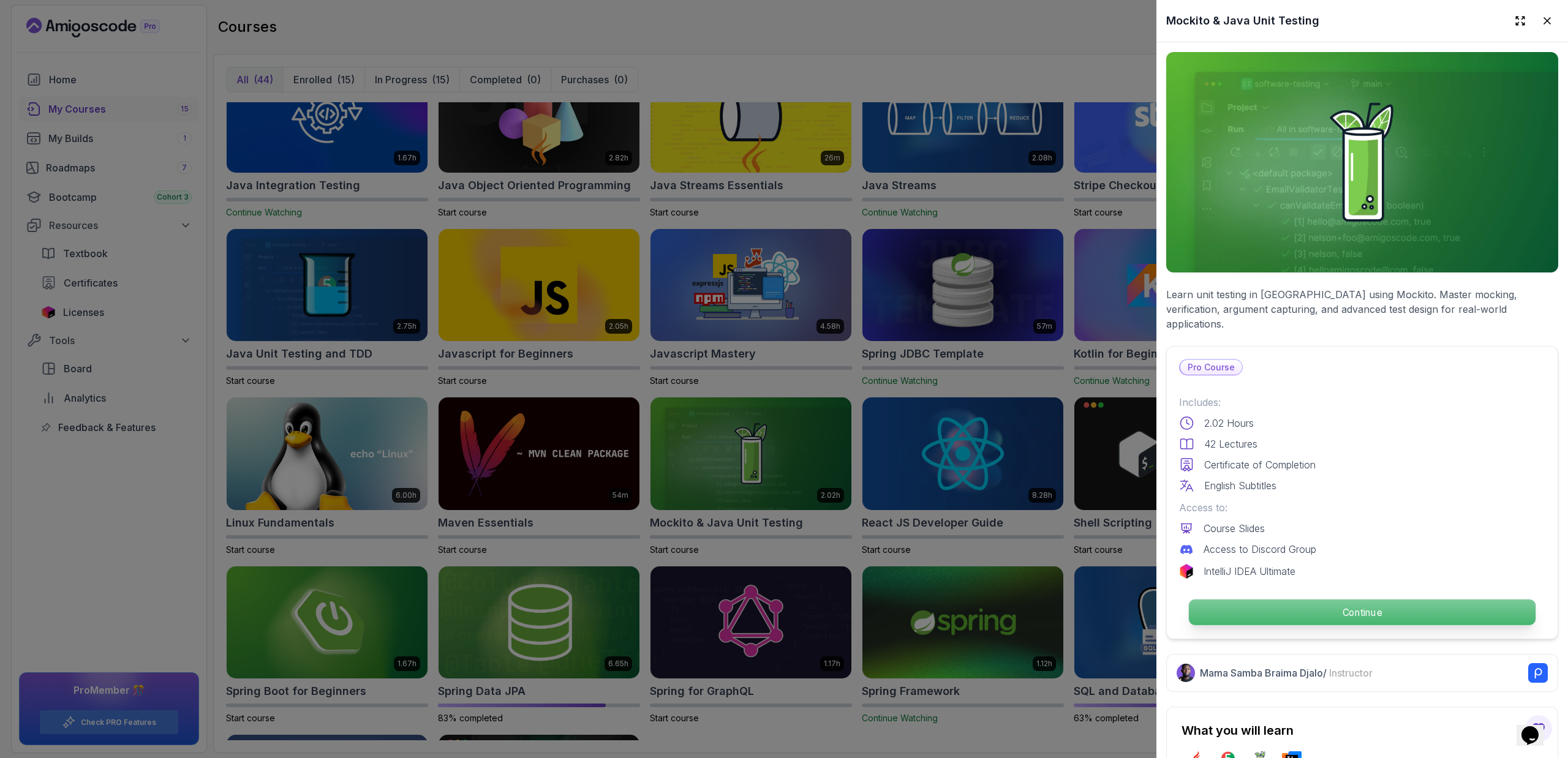
click at [891, 509] on p "Continue" at bounding box center [1362, 612] width 347 height 26
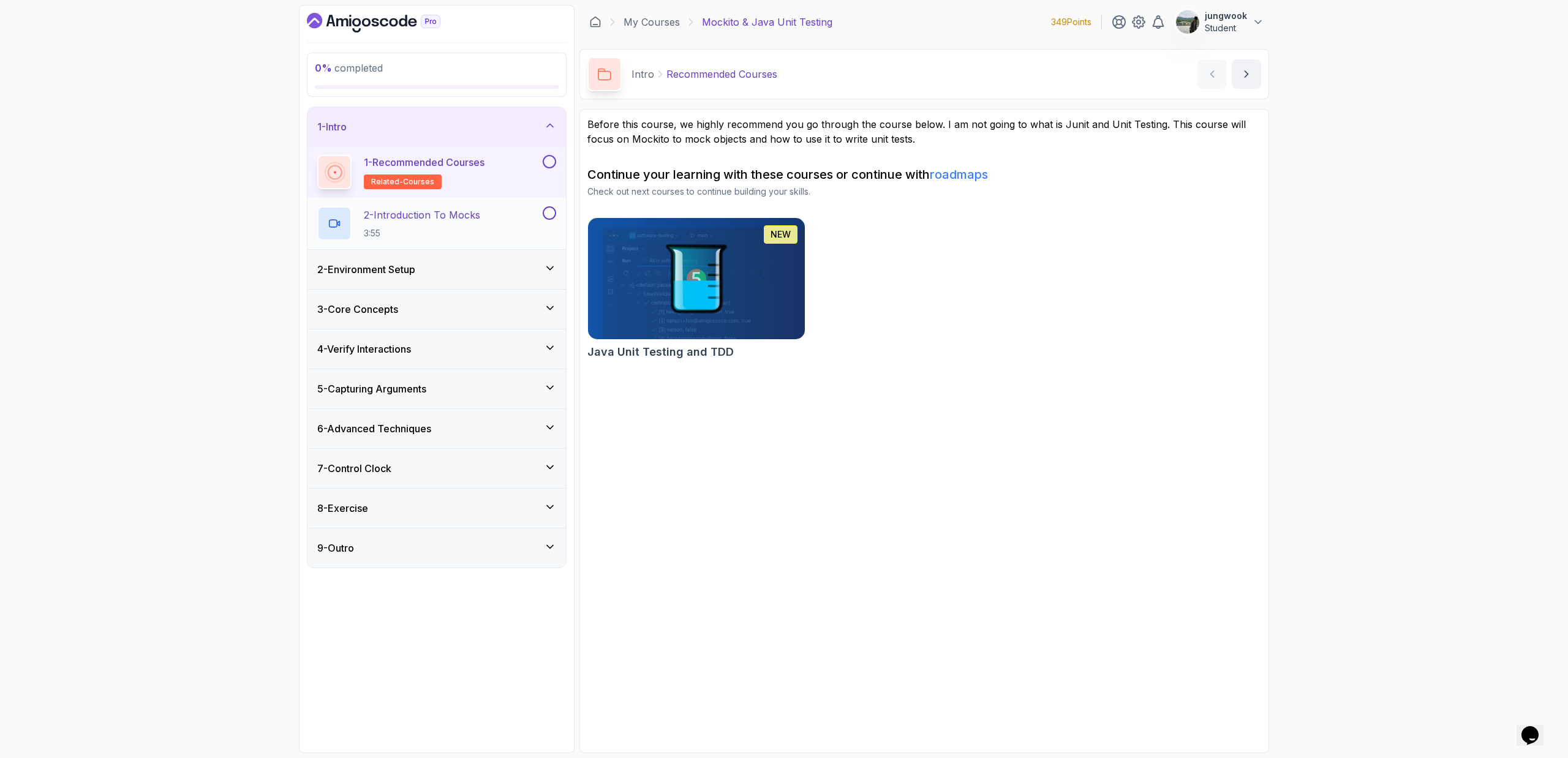
click at [463, 229] on p "3:55" at bounding box center [422, 234] width 116 height 12
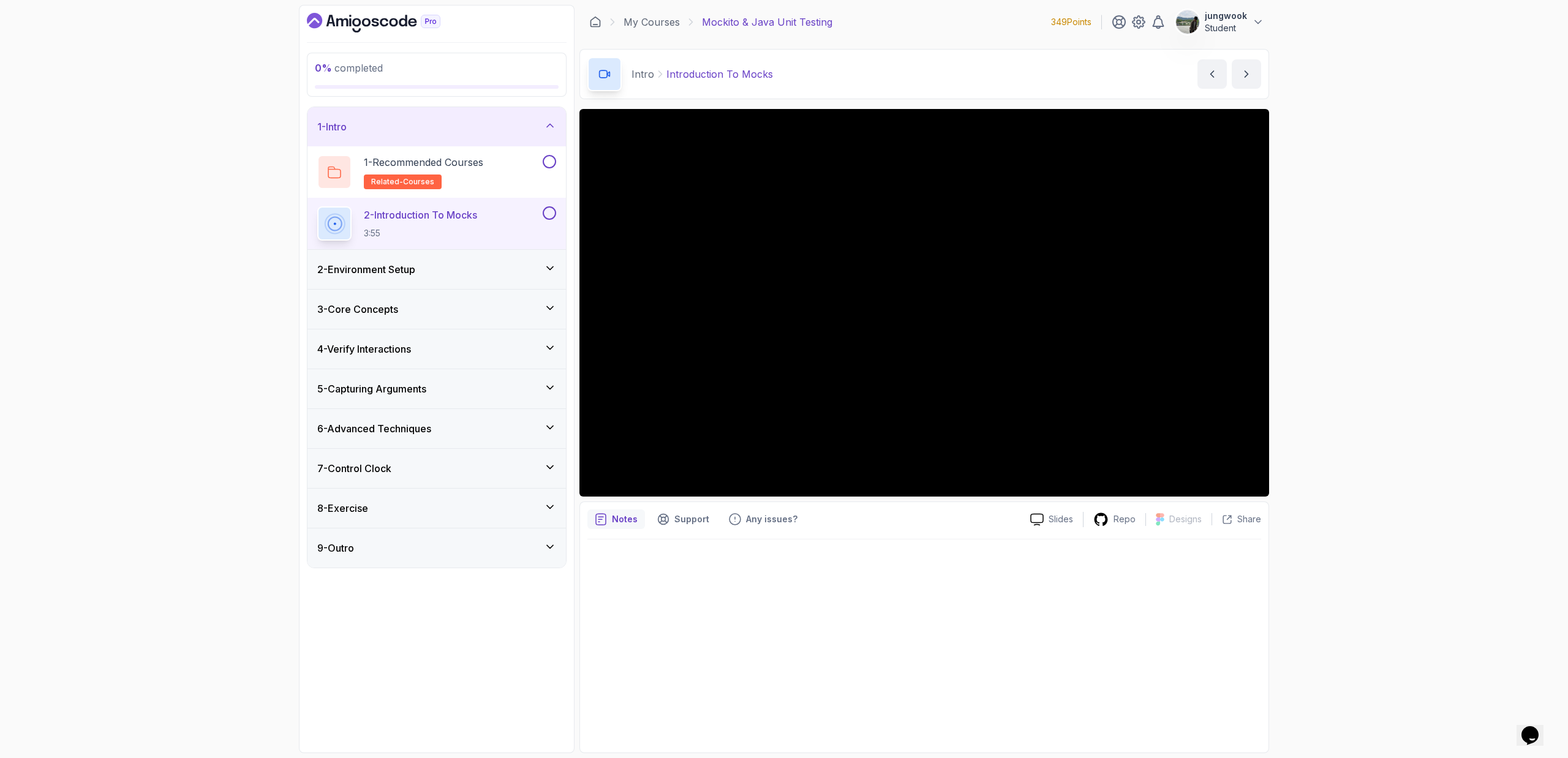
click at [429, 256] on div "2 - Environment Setup" at bounding box center [437, 269] width 258 height 39
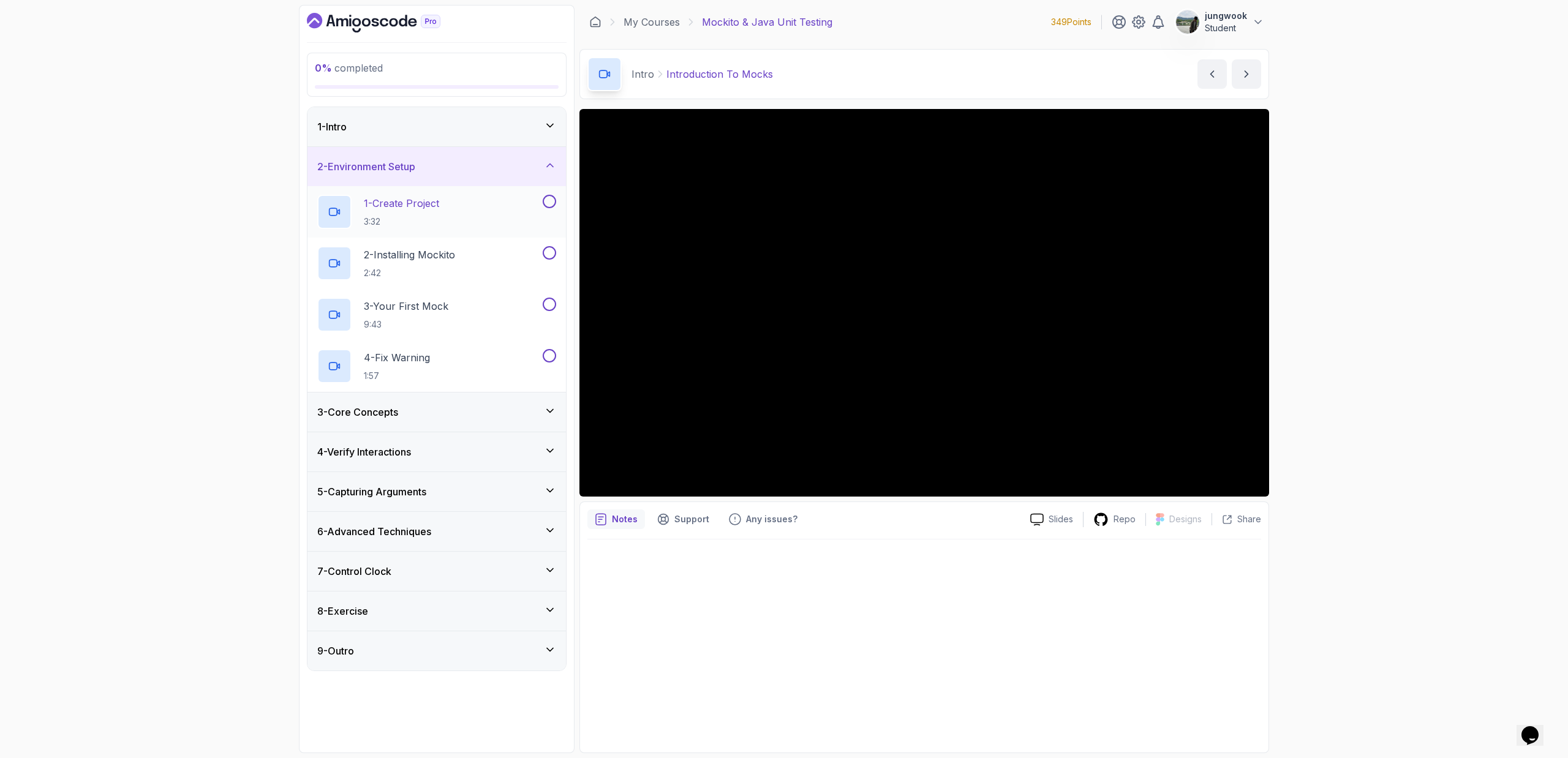
click at [439, 216] on p "3:32" at bounding box center [401, 222] width 75 height 12
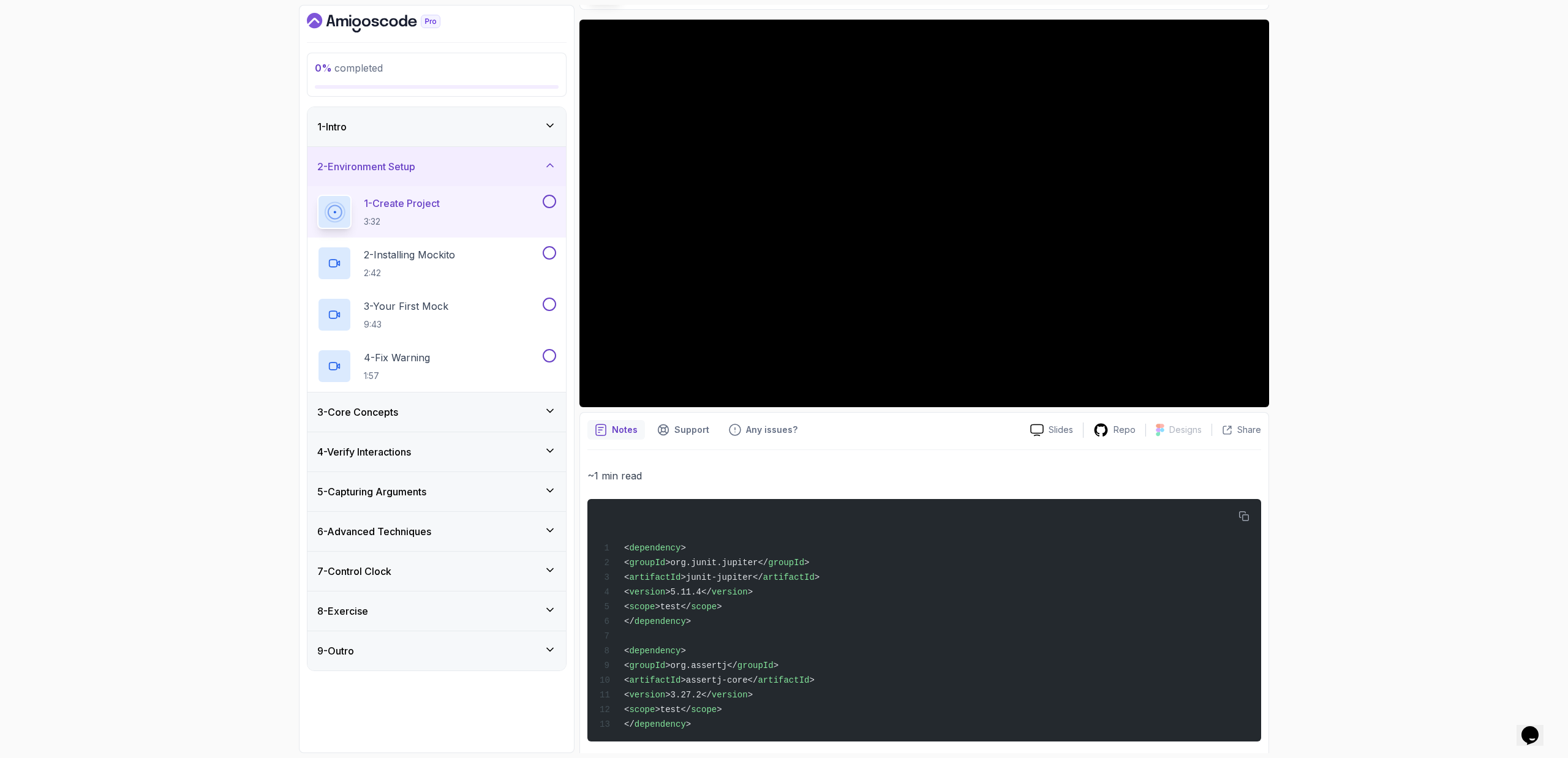
scroll to position [103, 0]
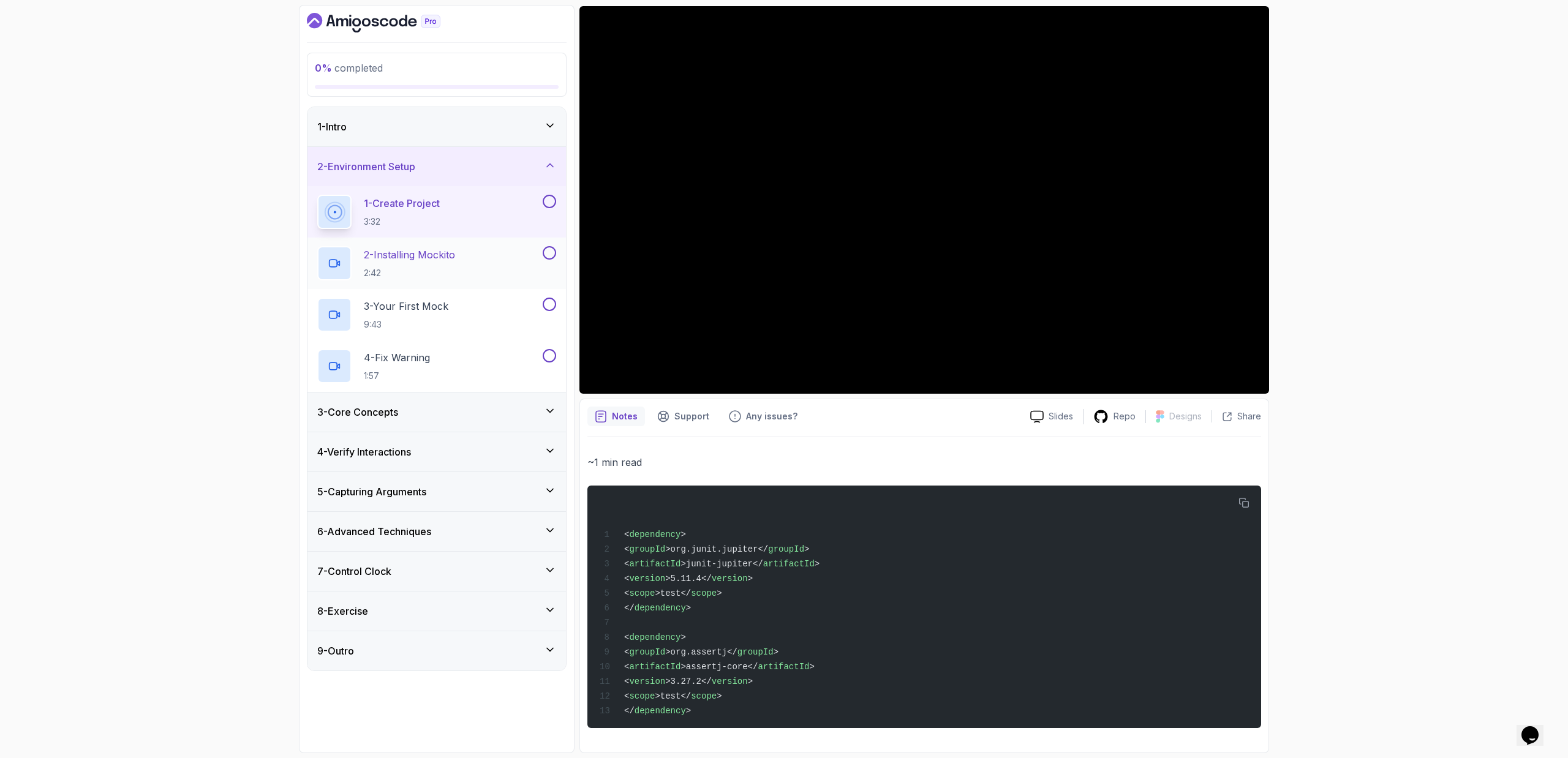
click at [453, 252] on p "2 - Installing Mockito" at bounding box center [409, 254] width 91 height 15
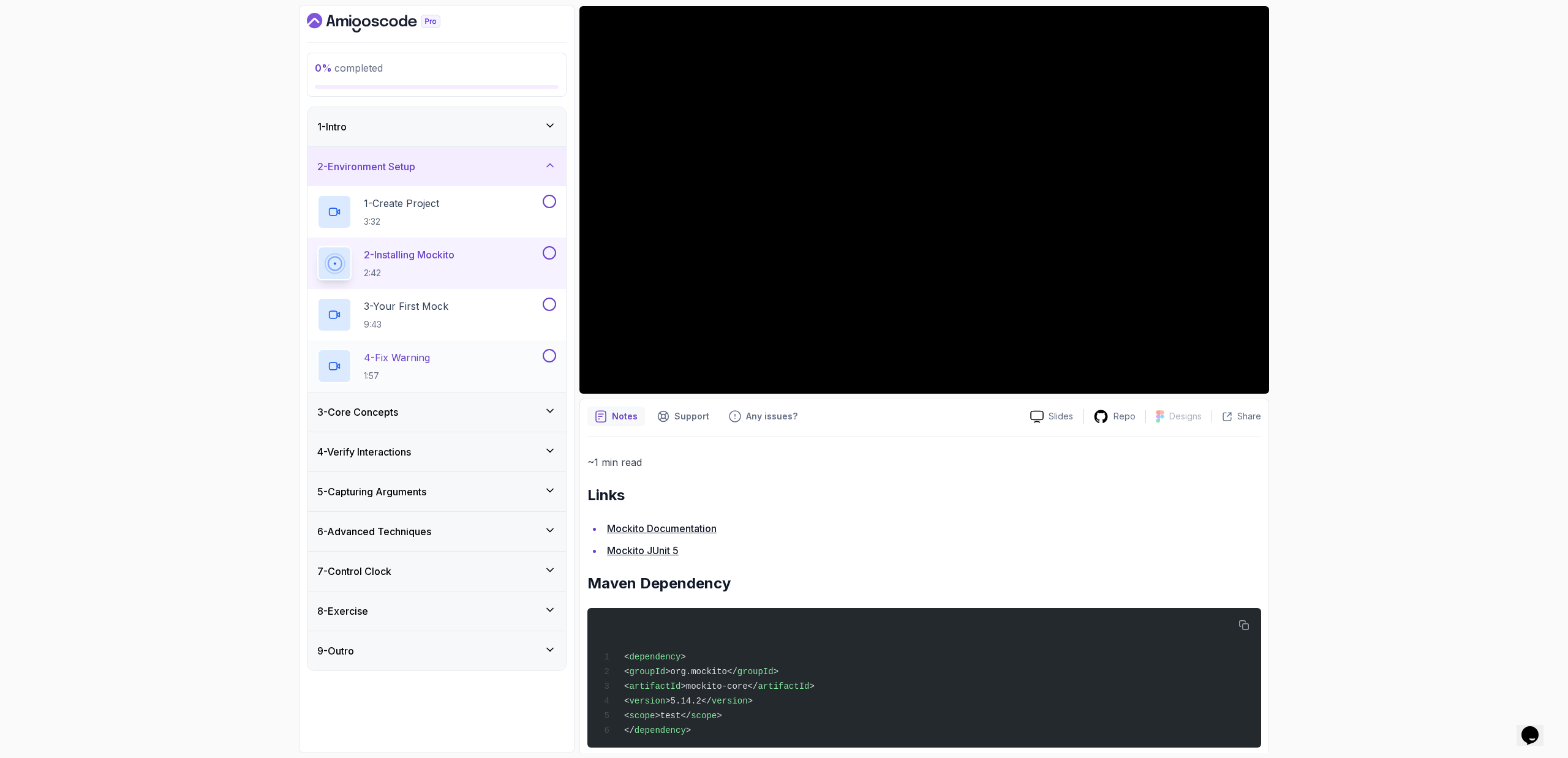
click at [406, 389] on div "4 - Fix Warning 1:57" at bounding box center [437, 366] width 258 height 51
click at [397, 423] on div "3 - Core Concepts" at bounding box center [437, 412] width 258 height 39
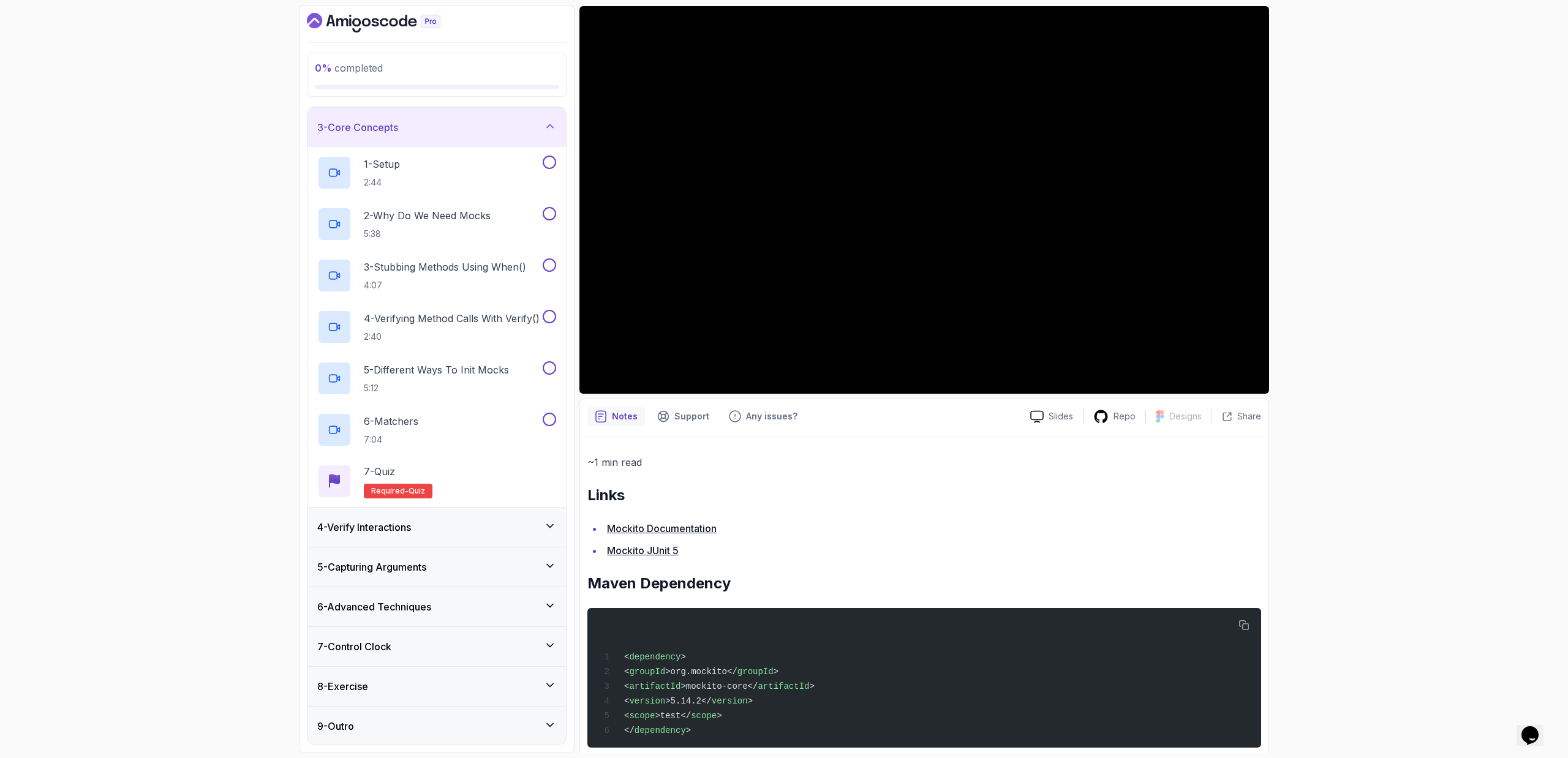
scroll to position [80, 0]
click at [455, 509] on div "4 - Verify Interactions" at bounding box center [437, 526] width 239 height 15
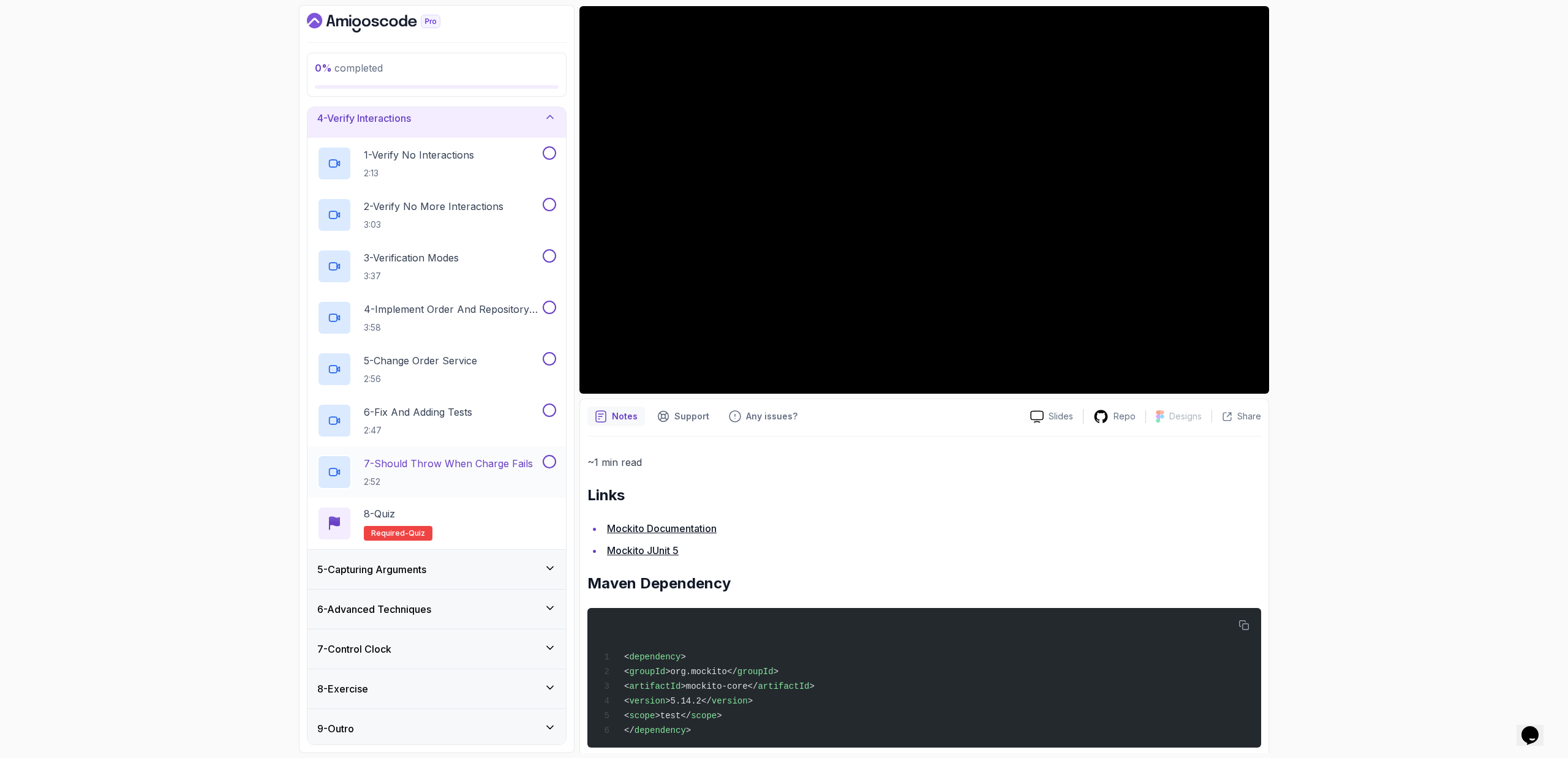
scroll to position [132, 0]
click at [490, 509] on div "7 - Control Clock" at bounding box center [437, 645] width 239 height 15
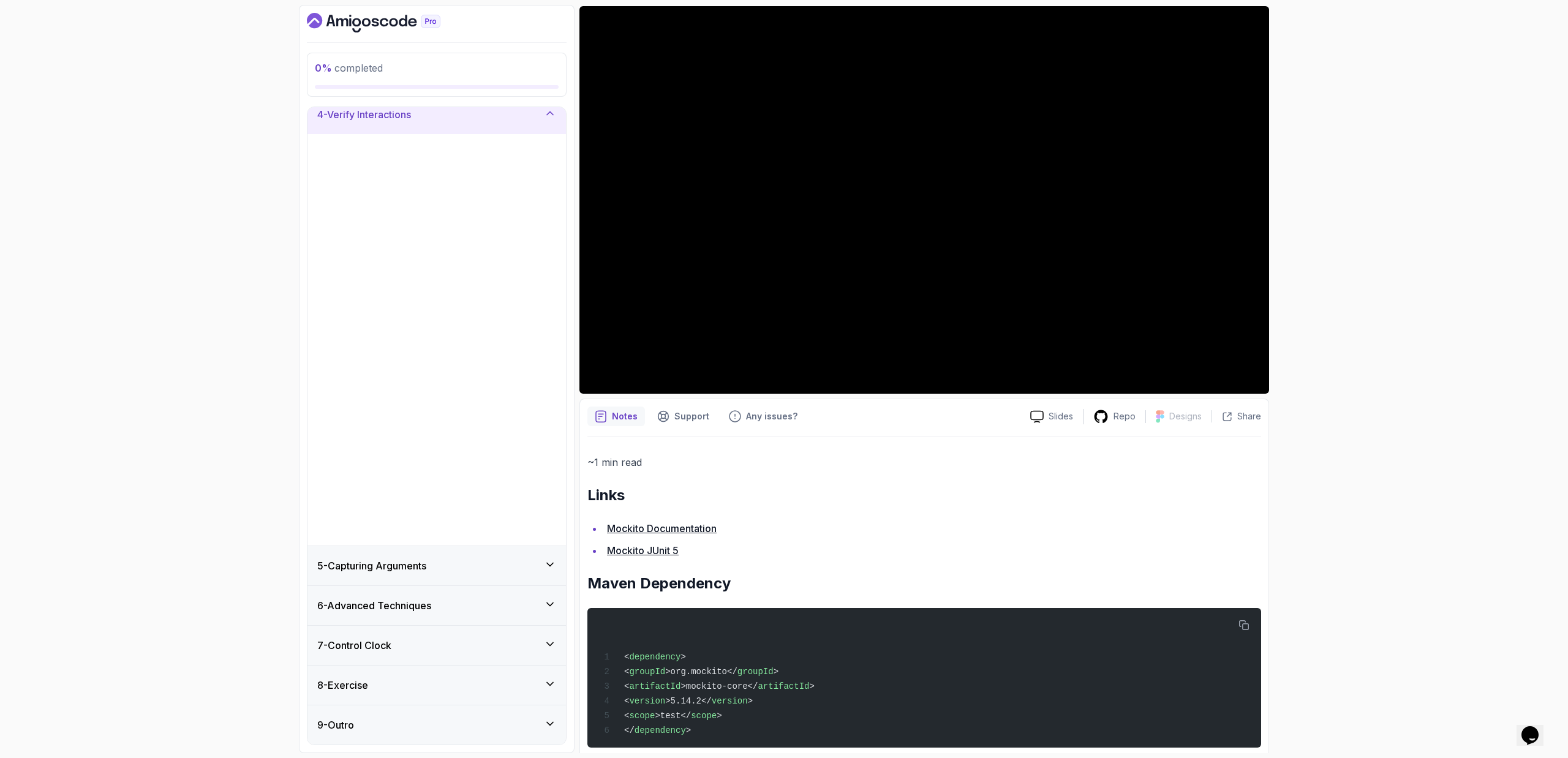
scroll to position [0, 0]
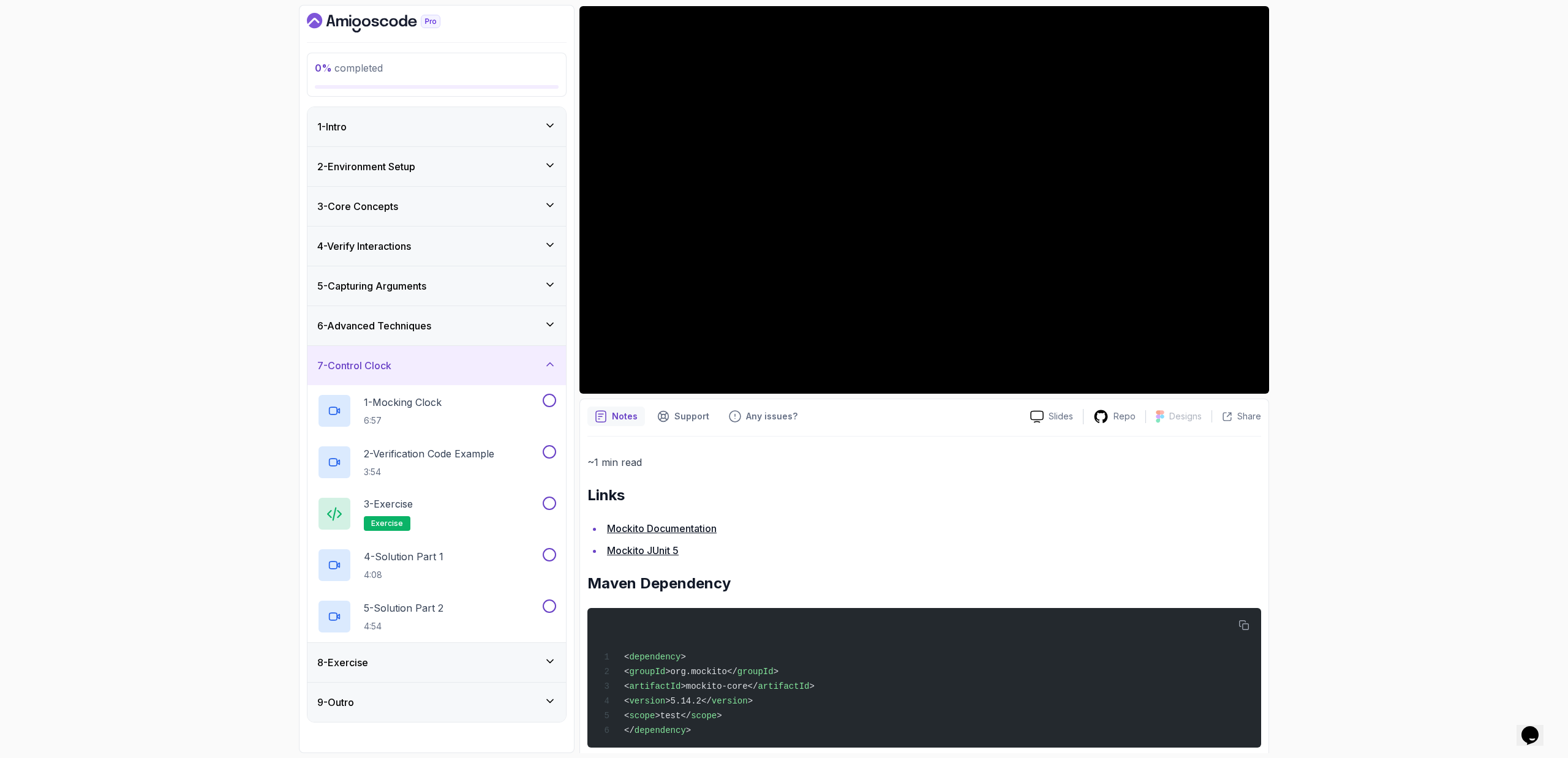
click at [393, 509] on div "8 - Exercise" at bounding box center [437, 662] width 239 height 15
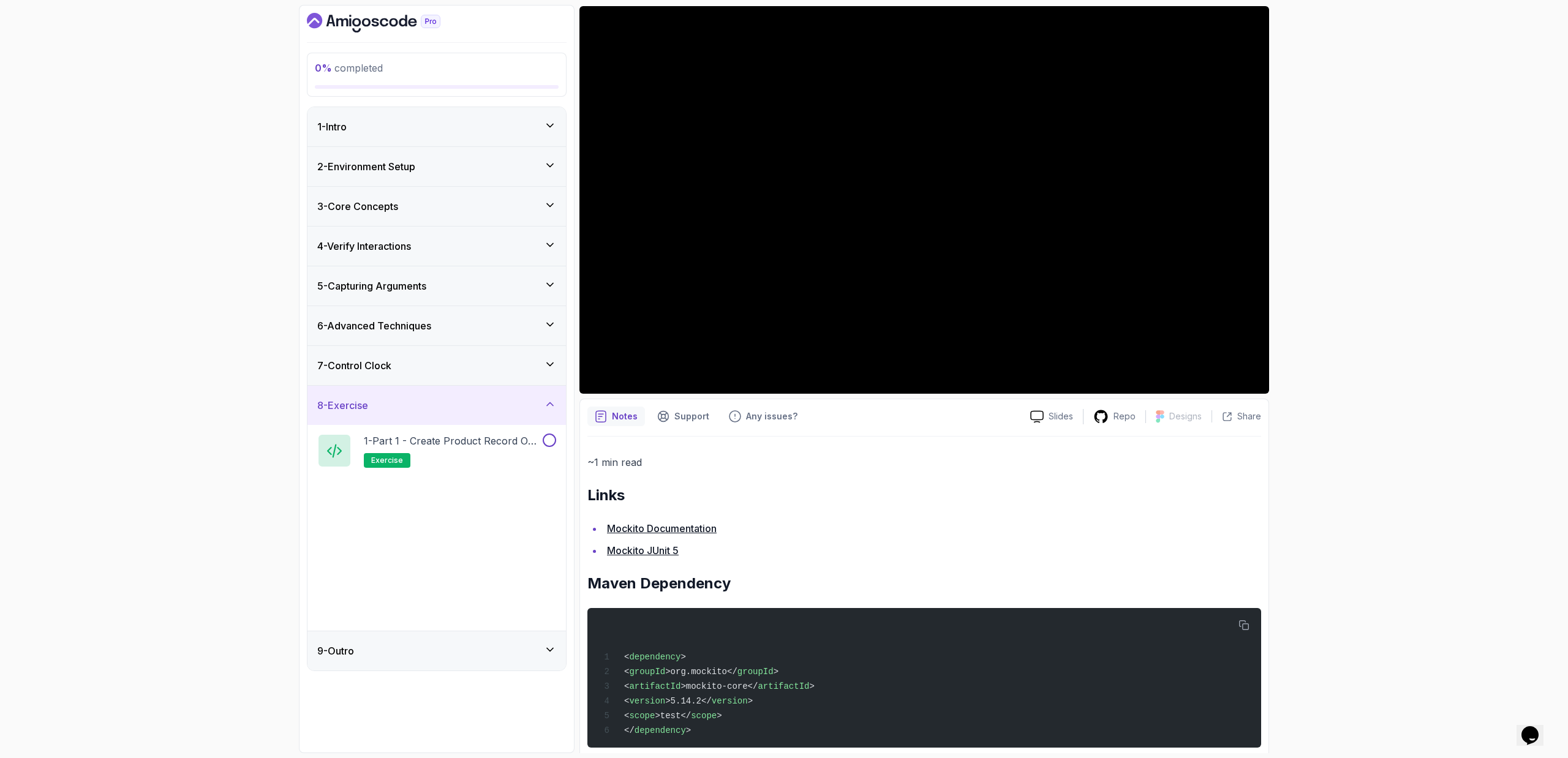
click at [395, 509] on div "9 - Outro" at bounding box center [437, 651] width 258 height 39
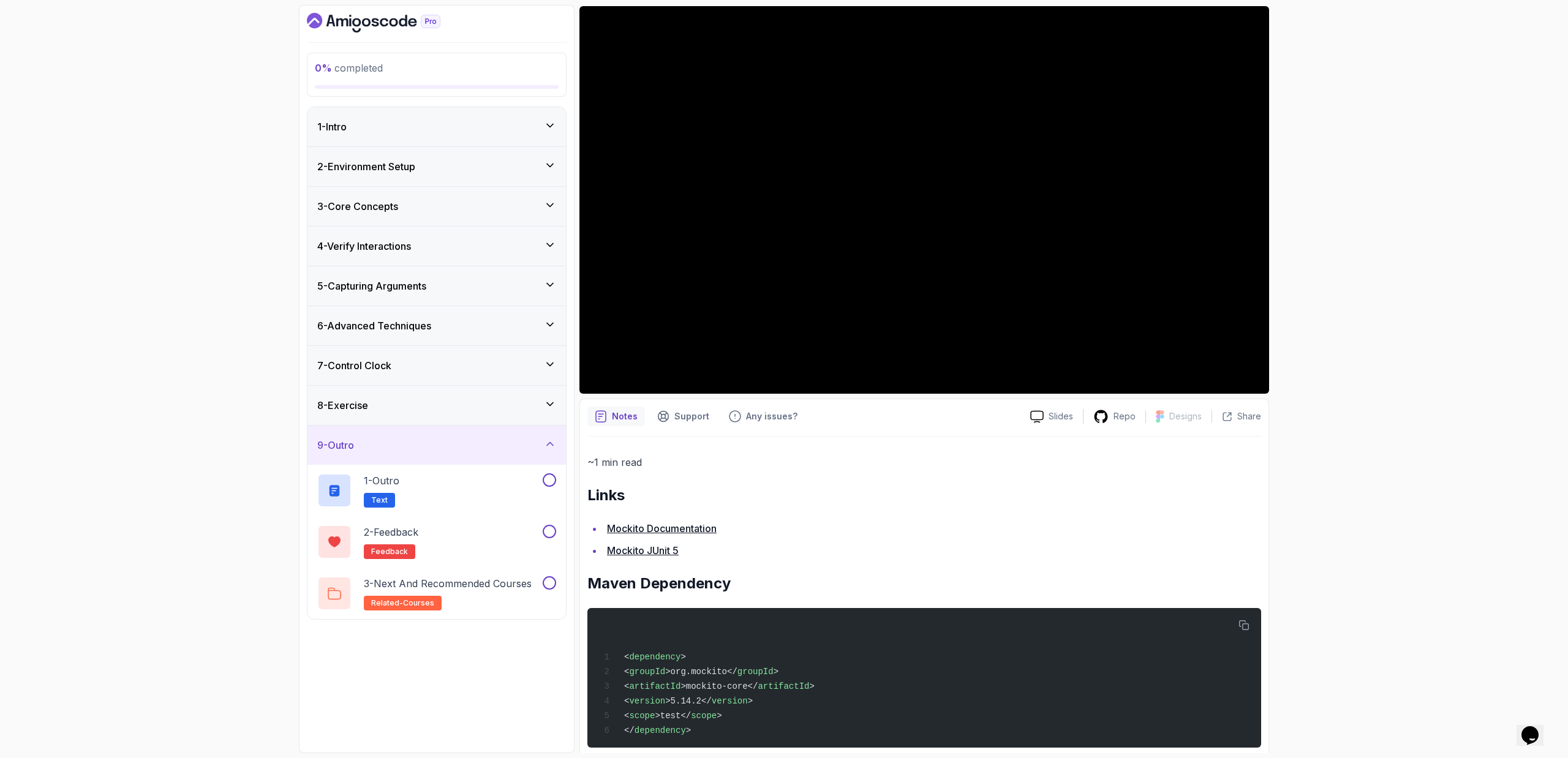
click at [461, 406] on div "8 - Exercise" at bounding box center [437, 405] width 239 height 15
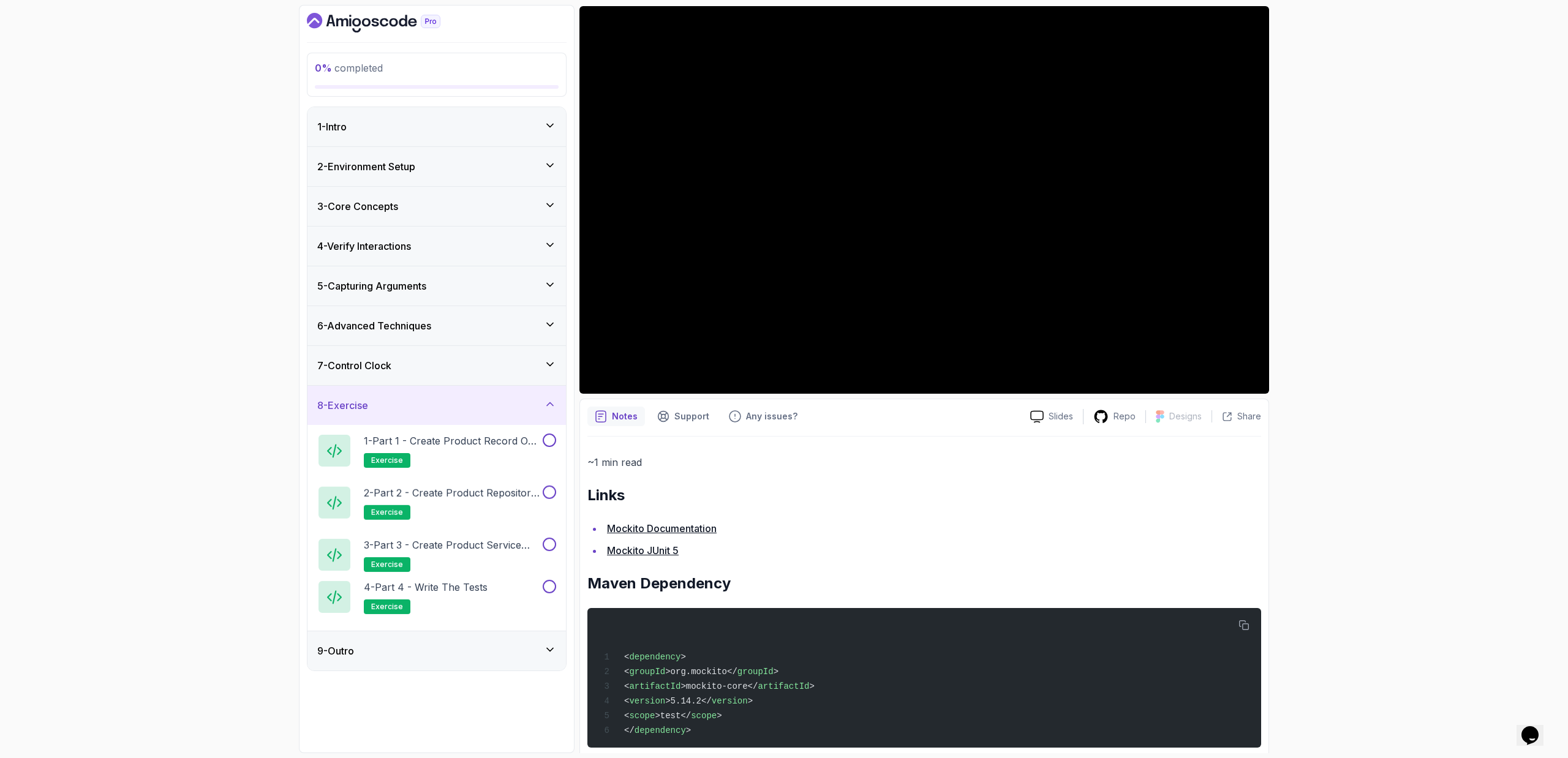
click at [474, 364] on div "7 - Control Clock" at bounding box center [437, 365] width 239 height 15
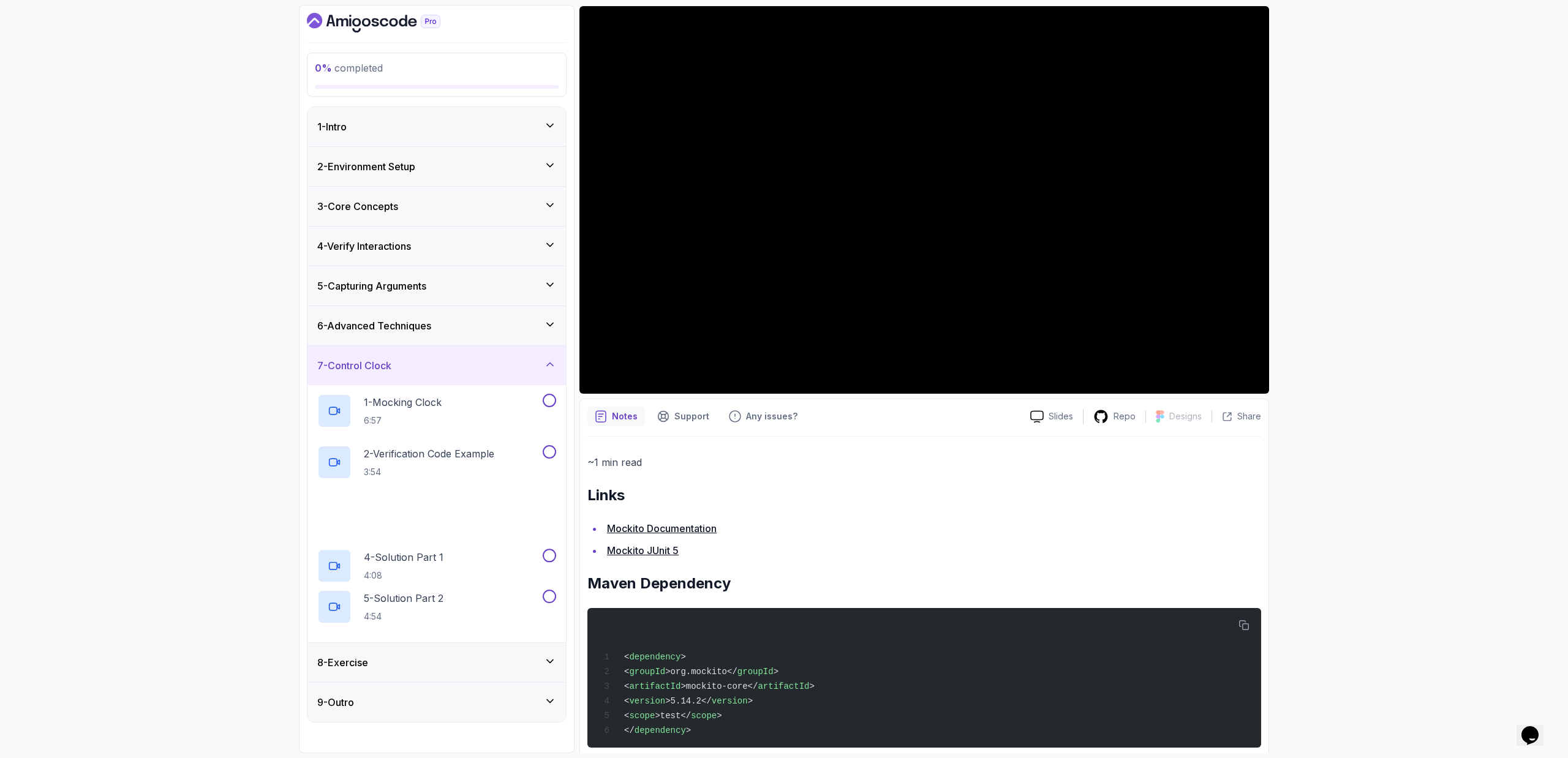
click at [482, 331] on div "6 - Advanced Techniques" at bounding box center [437, 325] width 239 height 15
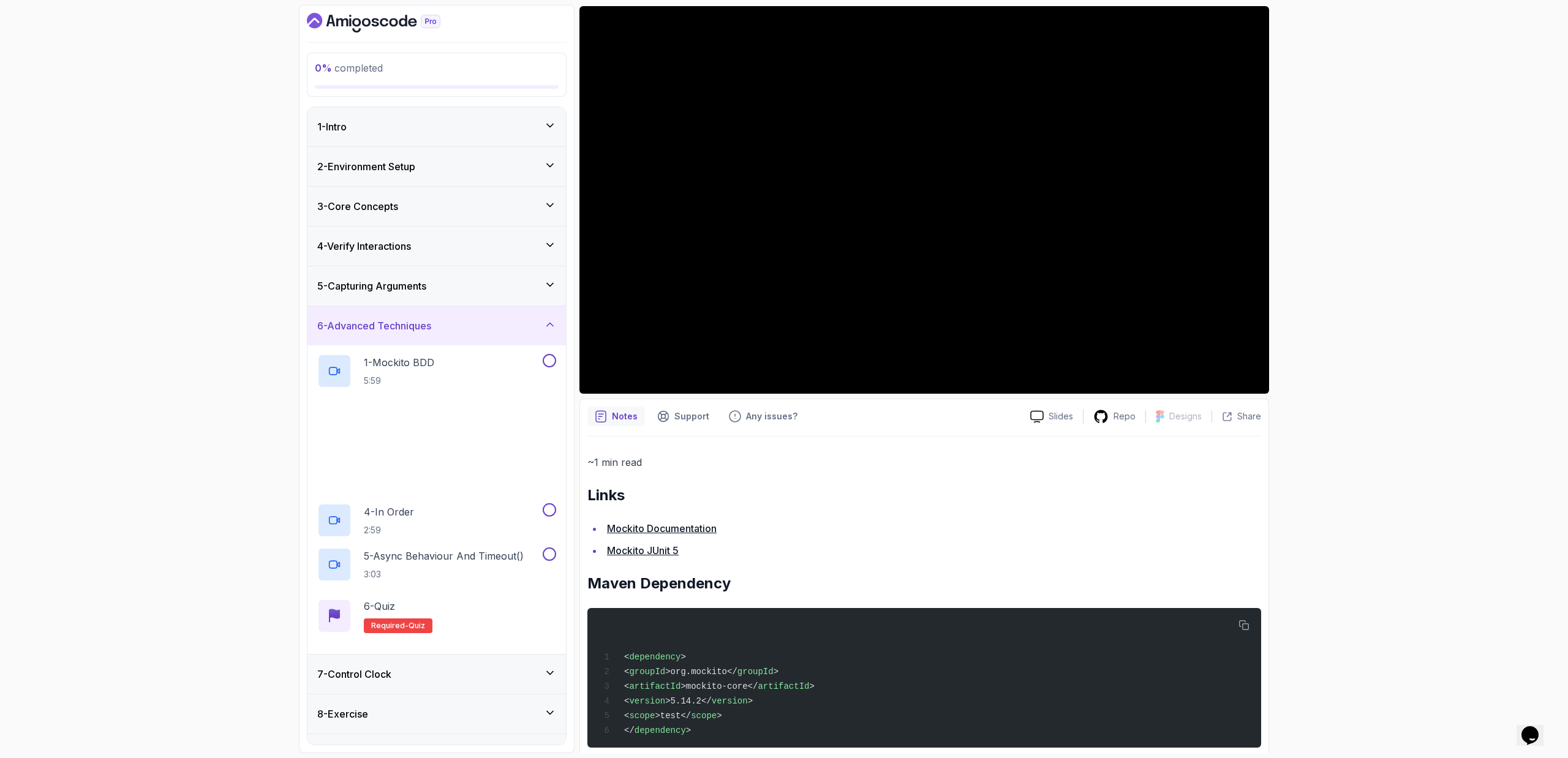
click at [497, 281] on div "5 - Capturing Arguments" at bounding box center [437, 285] width 239 height 15
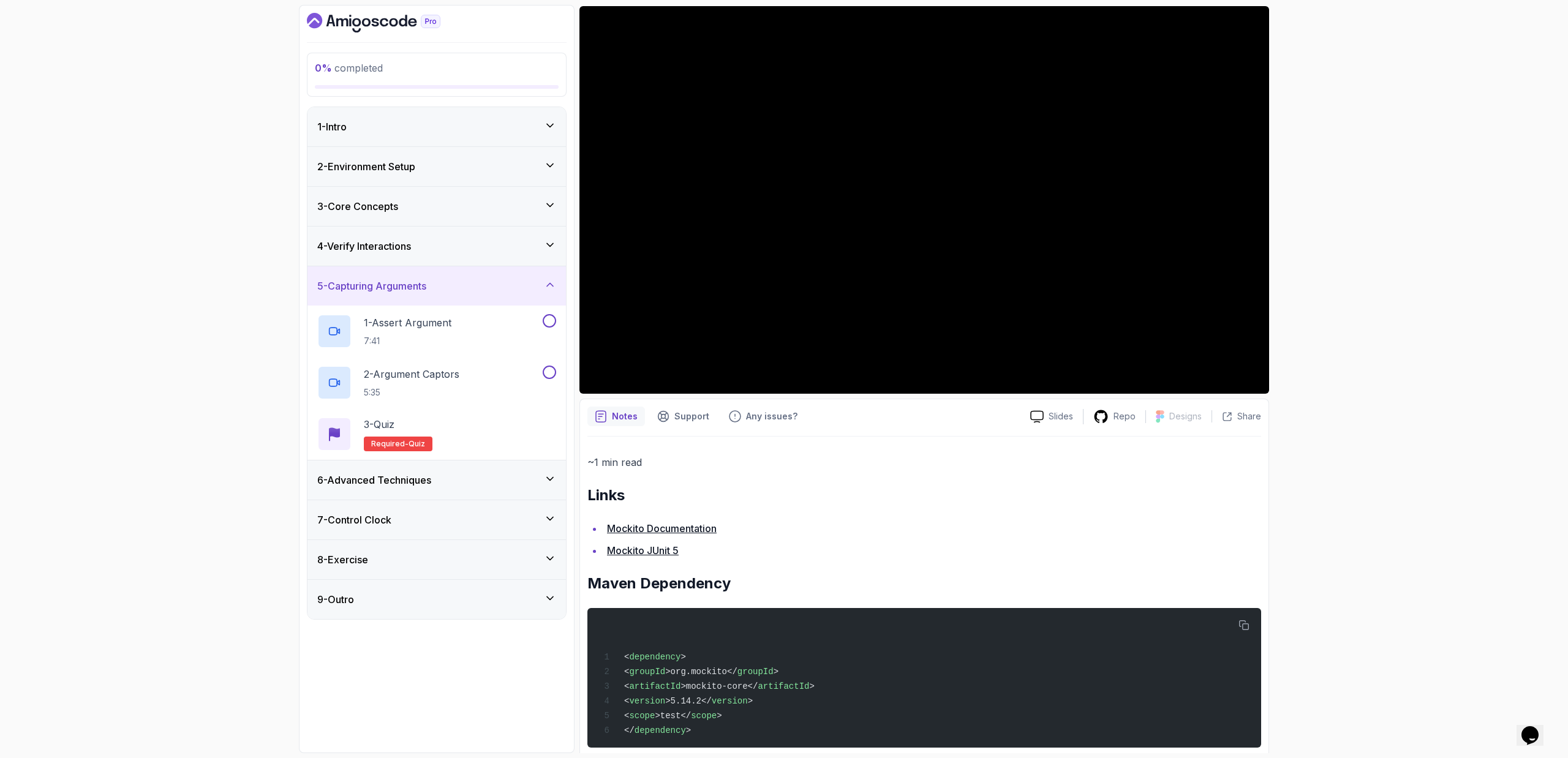
click at [473, 245] on div "4 - Verify Interactions" at bounding box center [437, 246] width 239 height 15
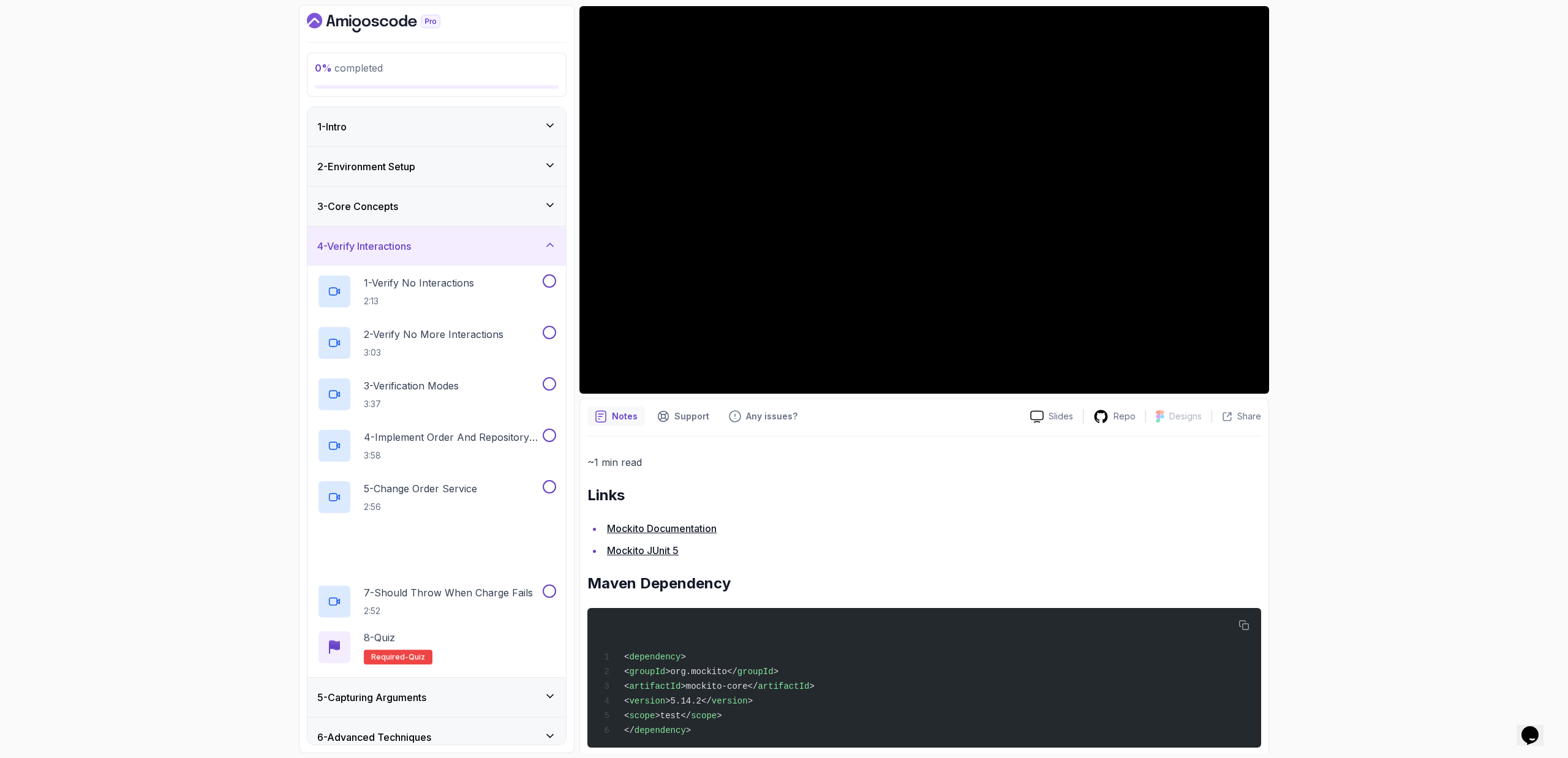
click at [485, 196] on div "3 - Core Concepts" at bounding box center [437, 206] width 258 height 39
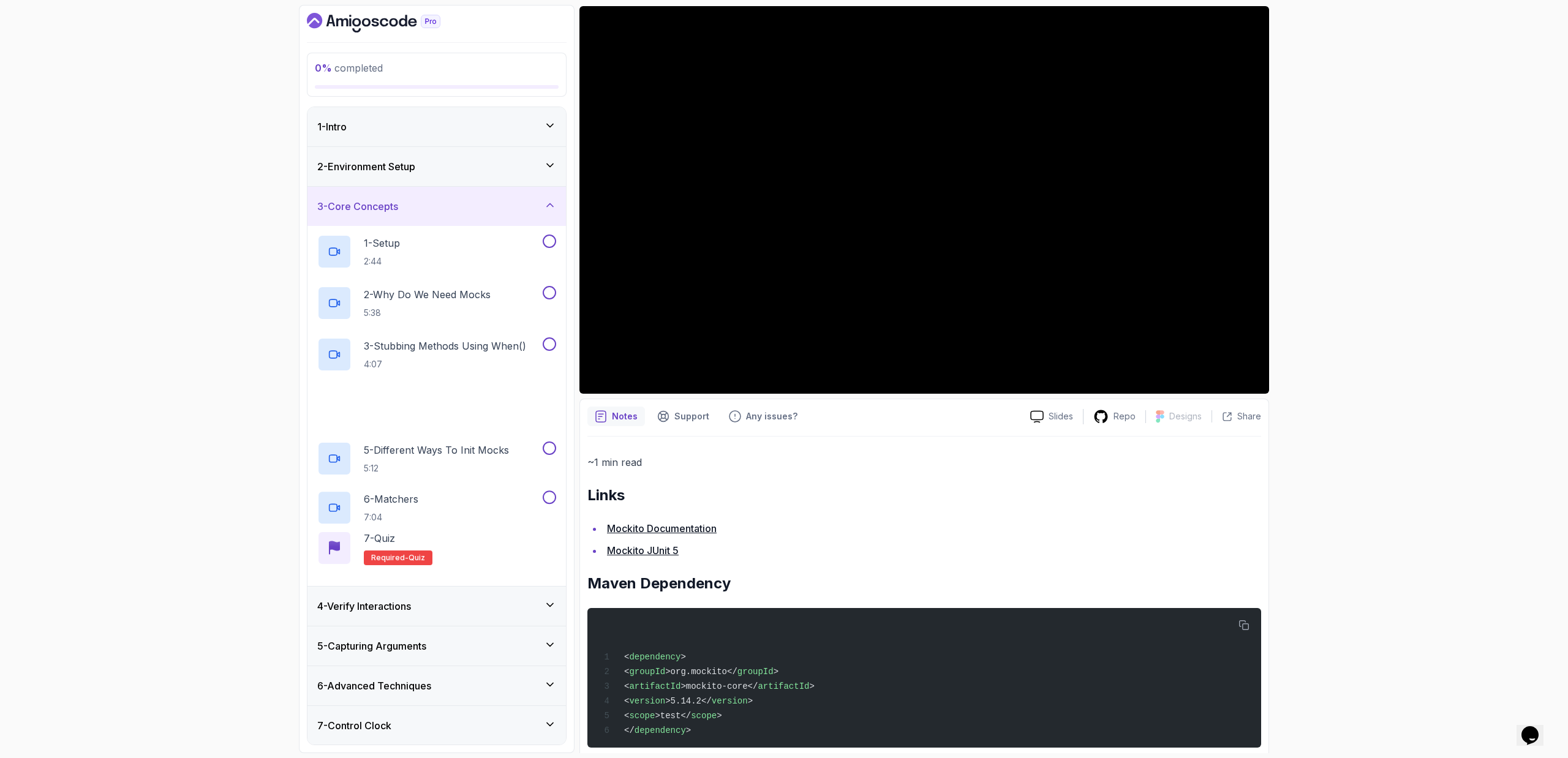
click at [503, 169] on div "2 - Environment Setup" at bounding box center [437, 166] width 239 height 15
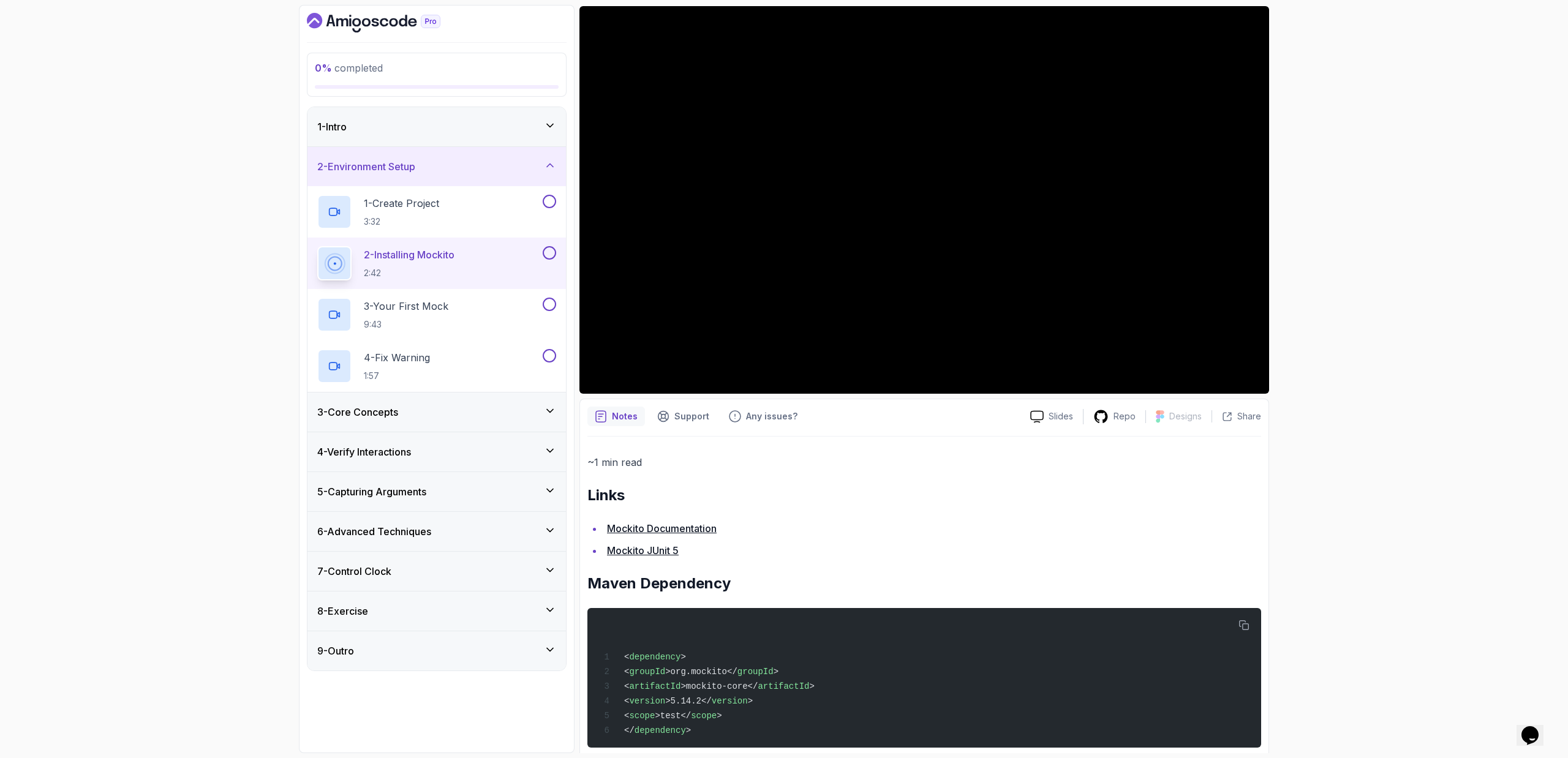
click at [398, 417] on h3 "3 - Core Concepts" at bounding box center [357, 412] width 81 height 15
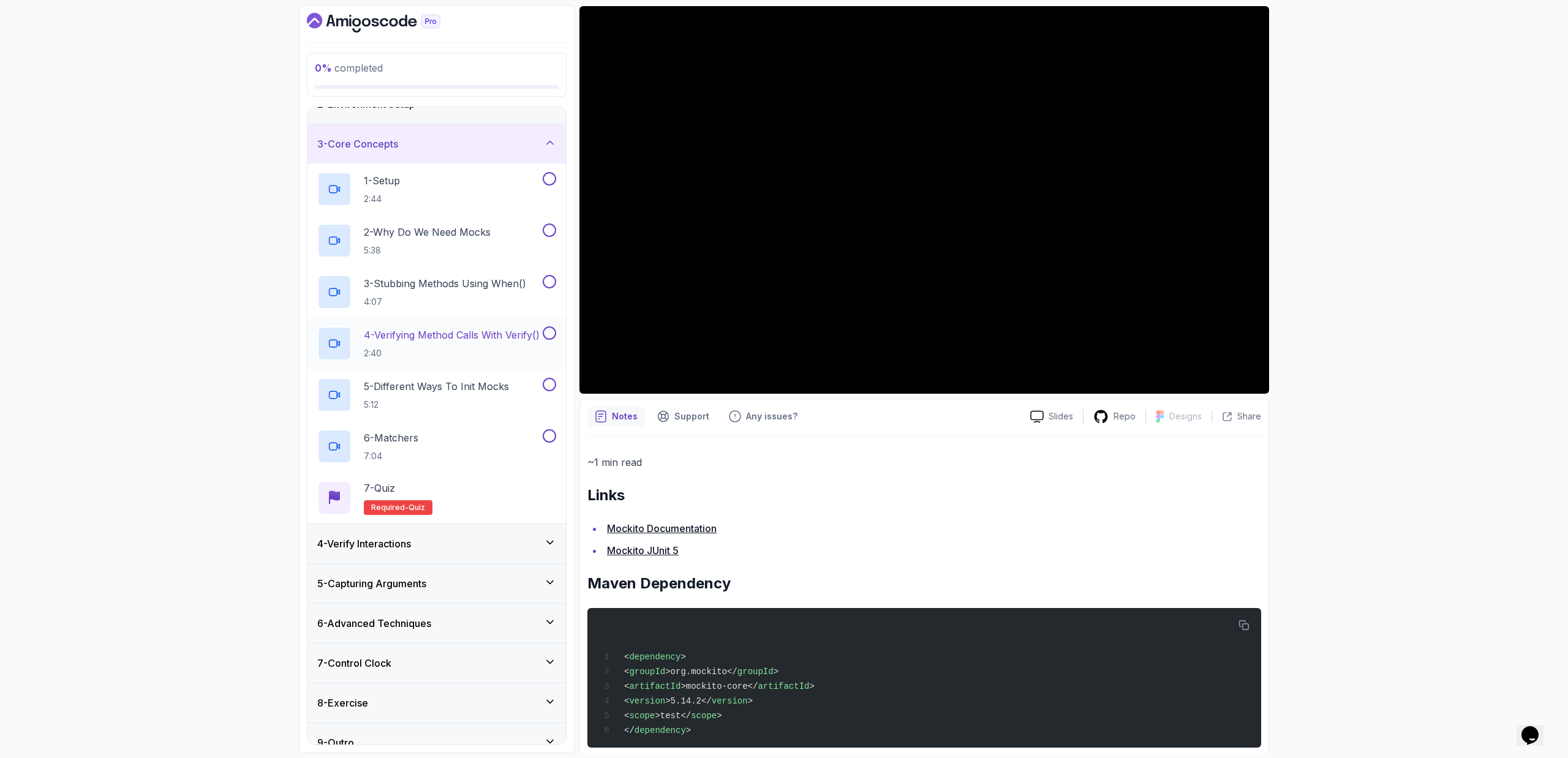
scroll to position [80, 0]
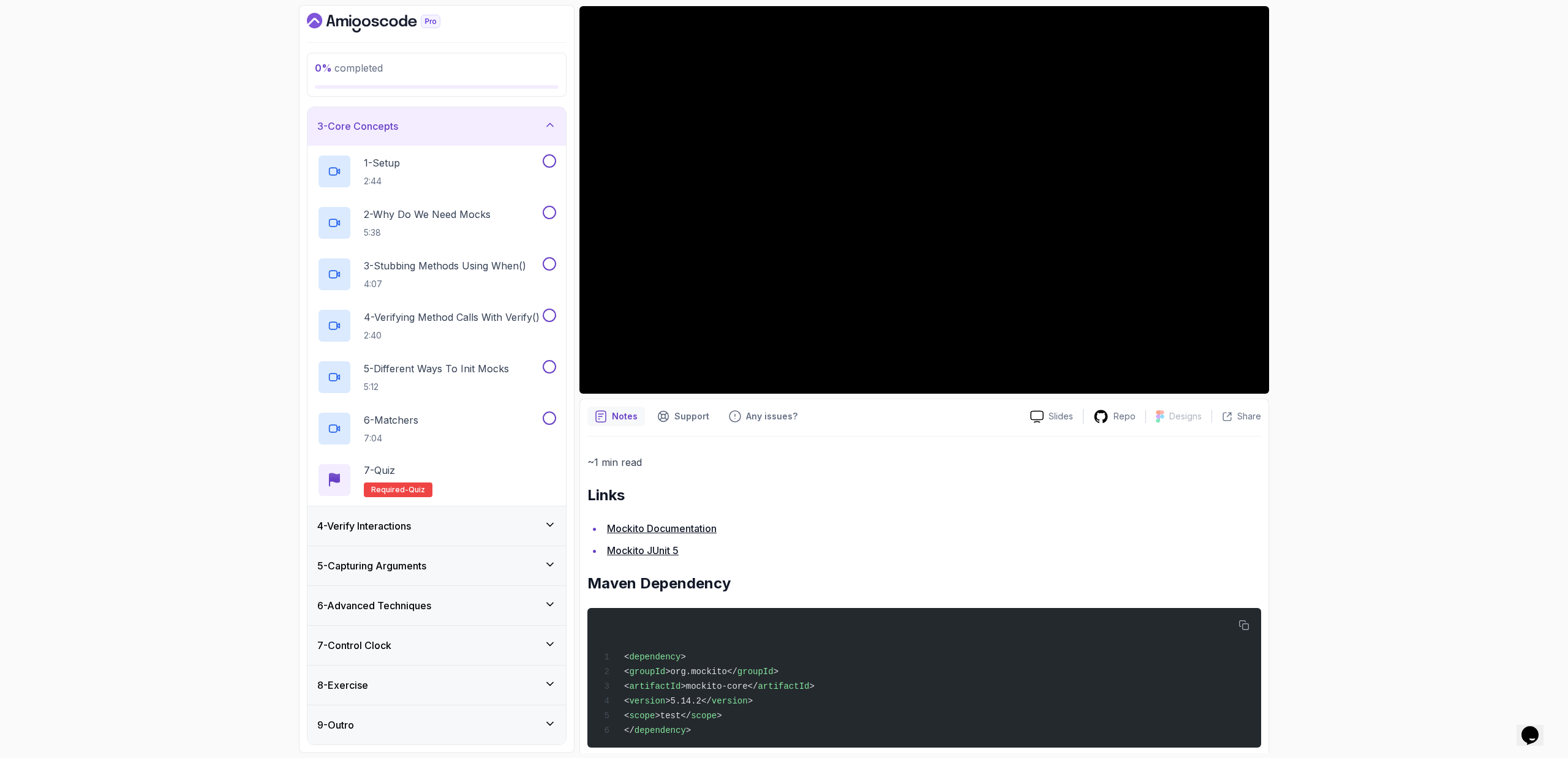
click at [390, 20] on icon "Dashboard" at bounding box center [393, 23] width 8 height 8
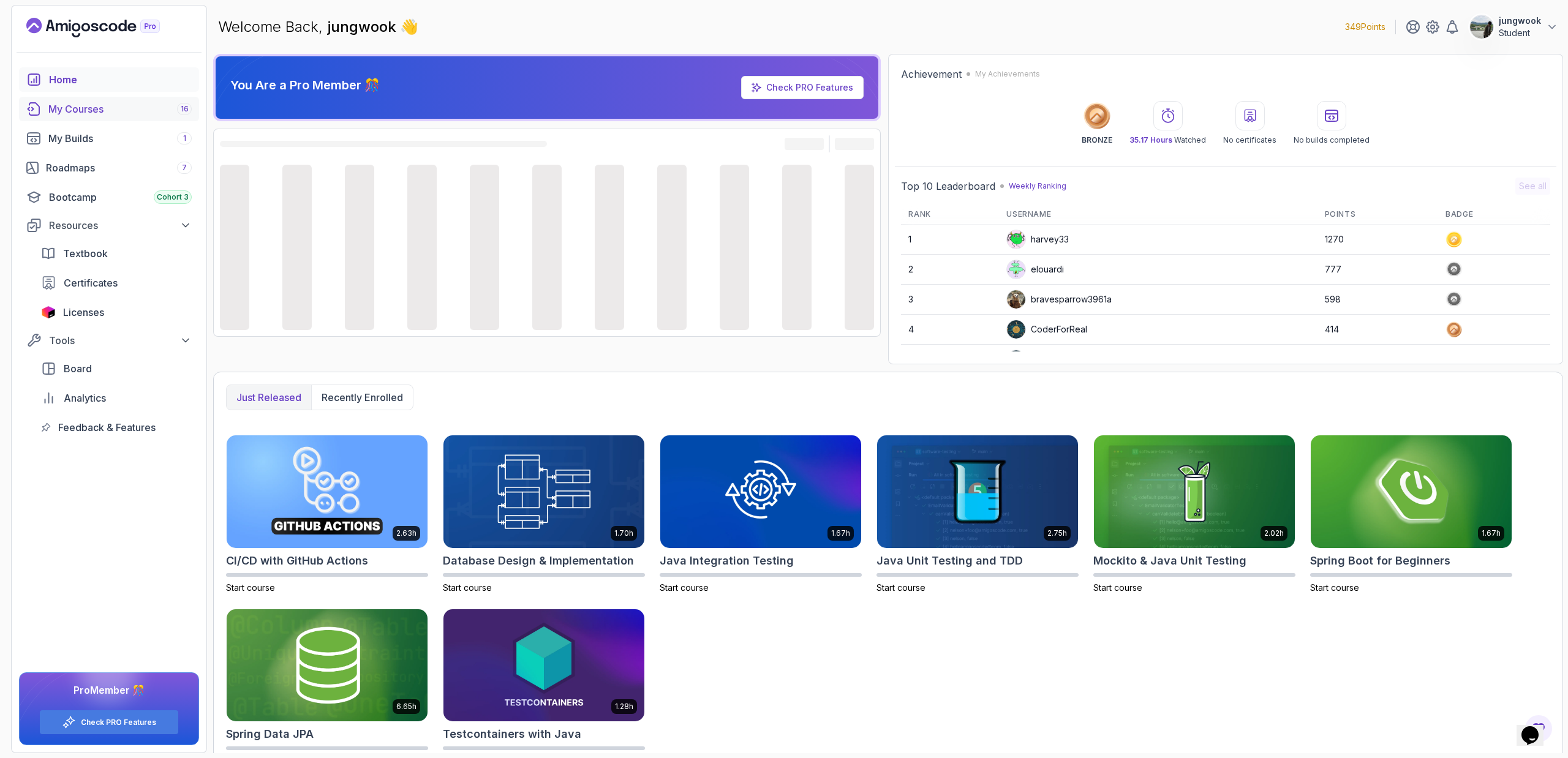
click at [94, 113] on div "My Courses 16" at bounding box center [120, 108] width 143 height 15
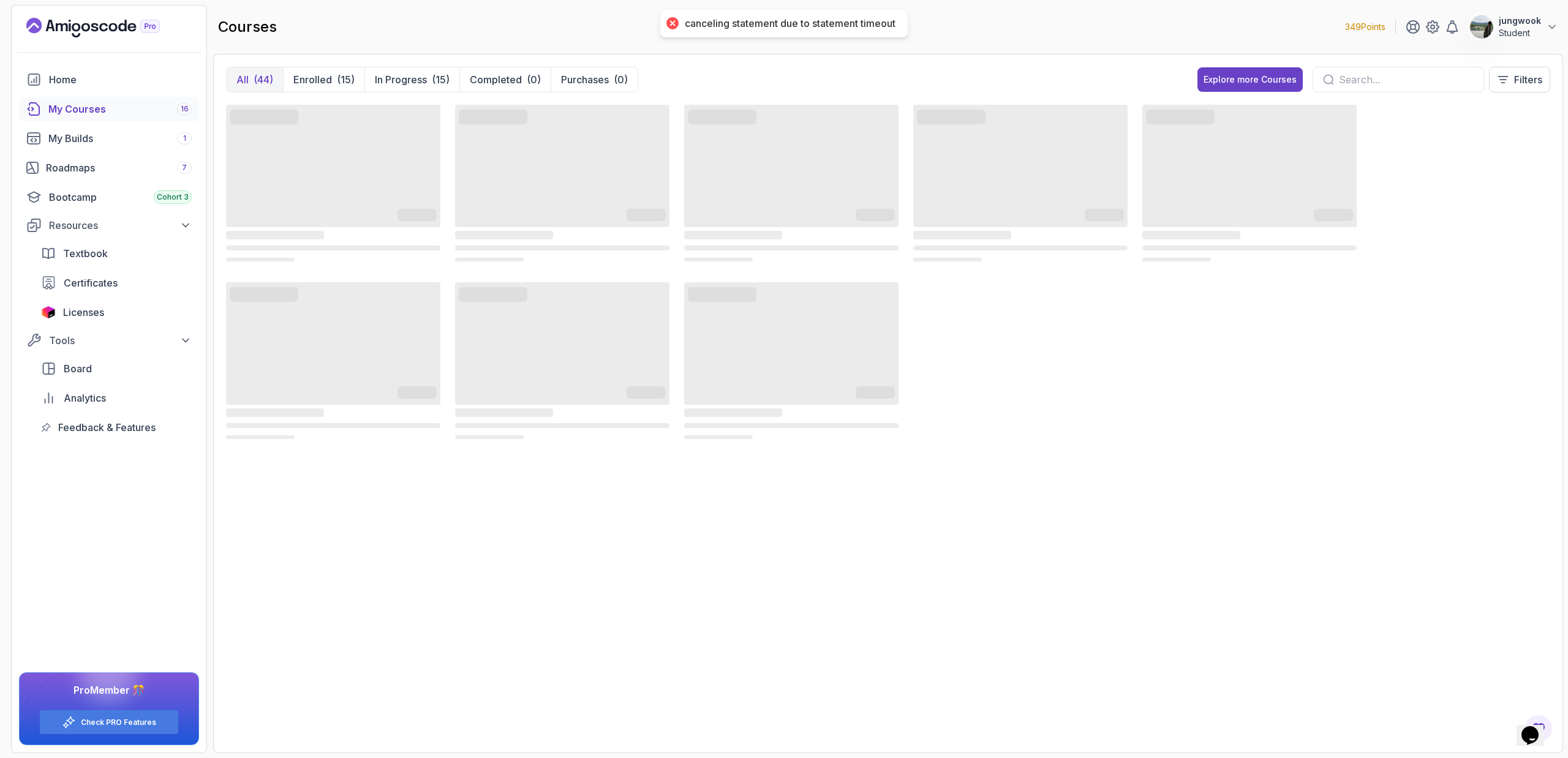
click at [100, 111] on div "My Courses 16" at bounding box center [120, 108] width 143 height 15
click at [101, 115] on div "My Courses 16" at bounding box center [120, 108] width 143 height 15
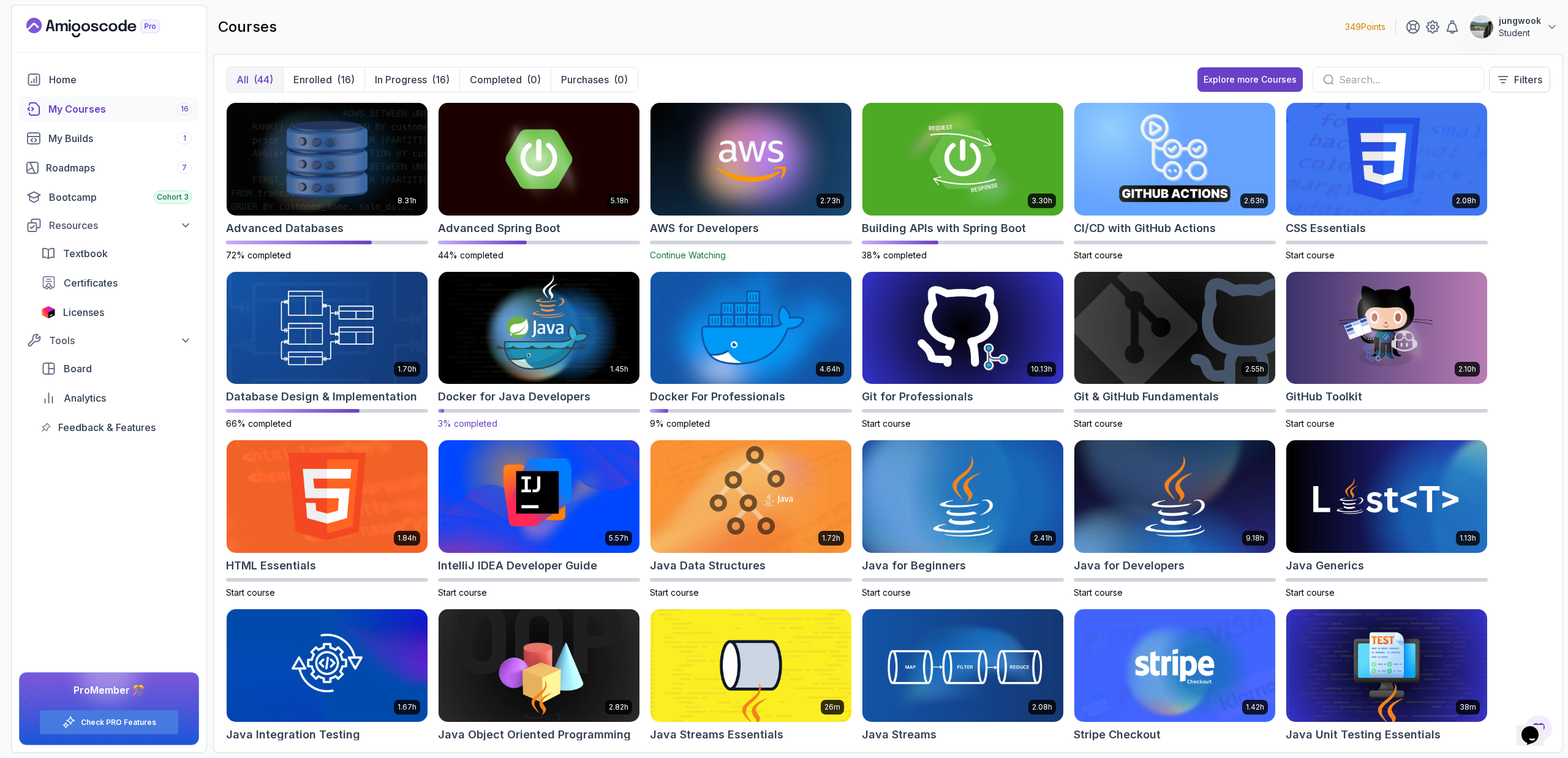
click at [594, 342] on img at bounding box center [538, 328] width 211 height 118
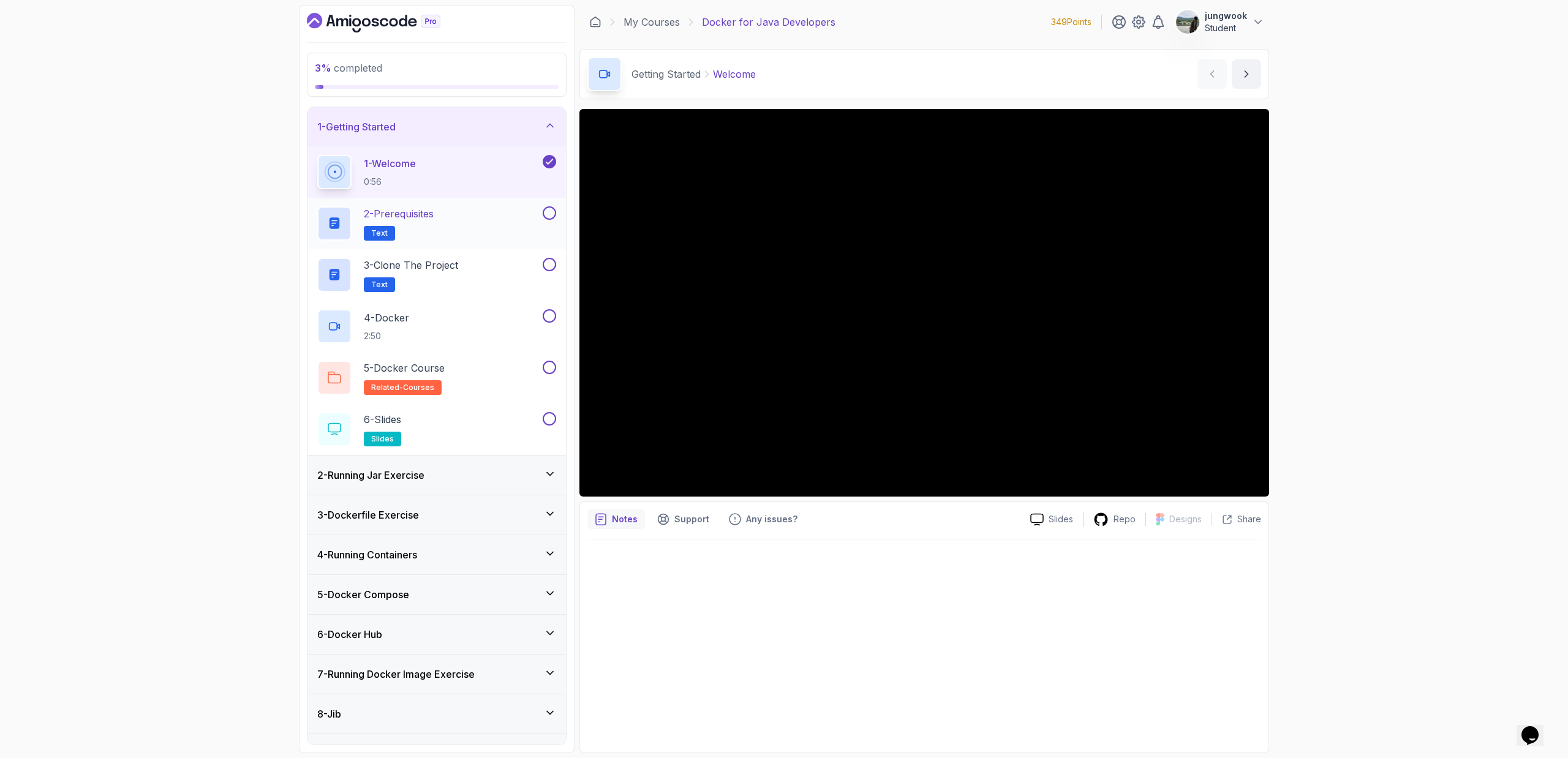
click at [509, 225] on div "2 - Prerequisites Text" at bounding box center [428, 224] width 223 height 35
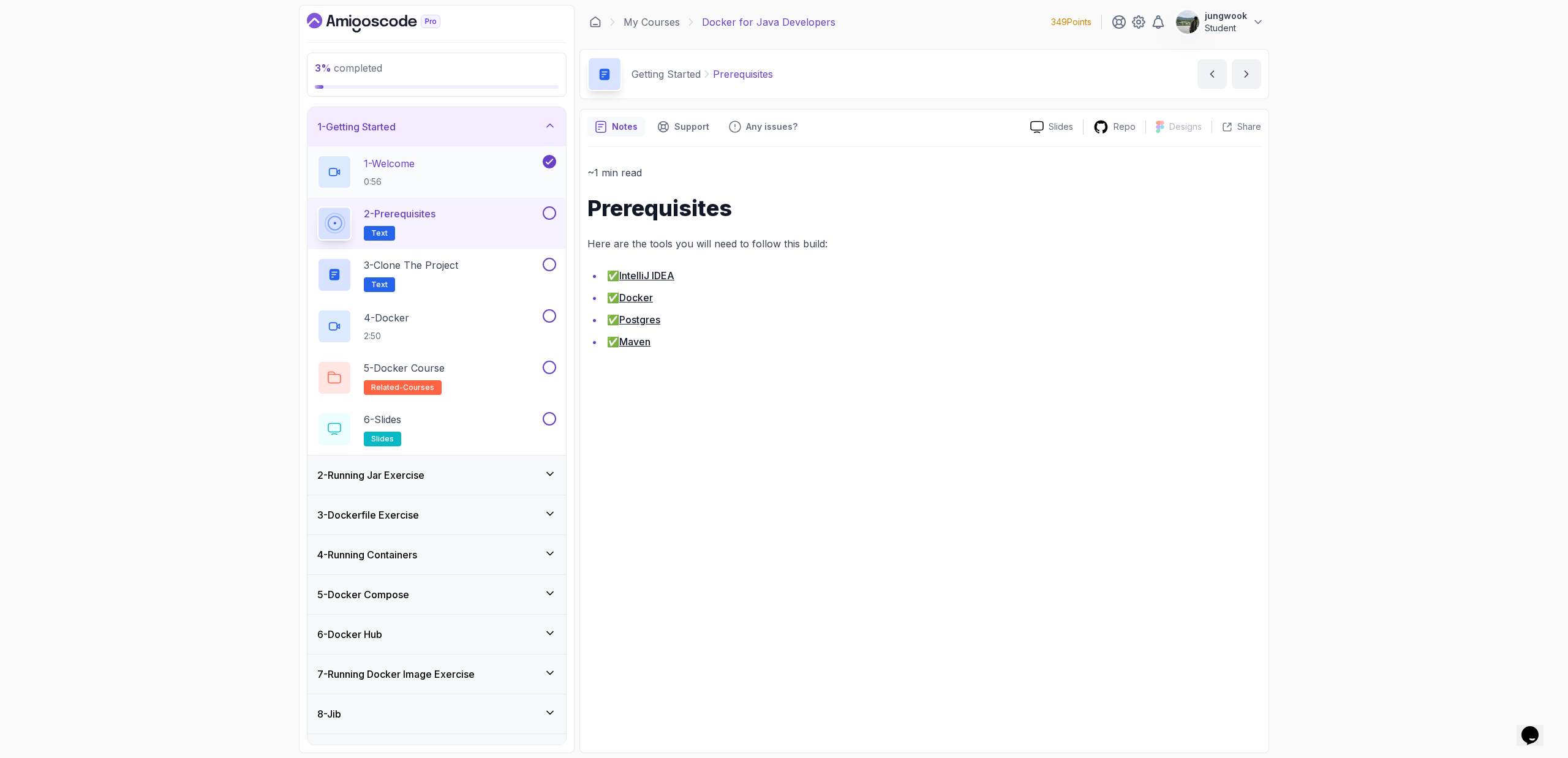
click at [491, 171] on div "1 - Welcome 0:56" at bounding box center [428, 172] width 223 height 35
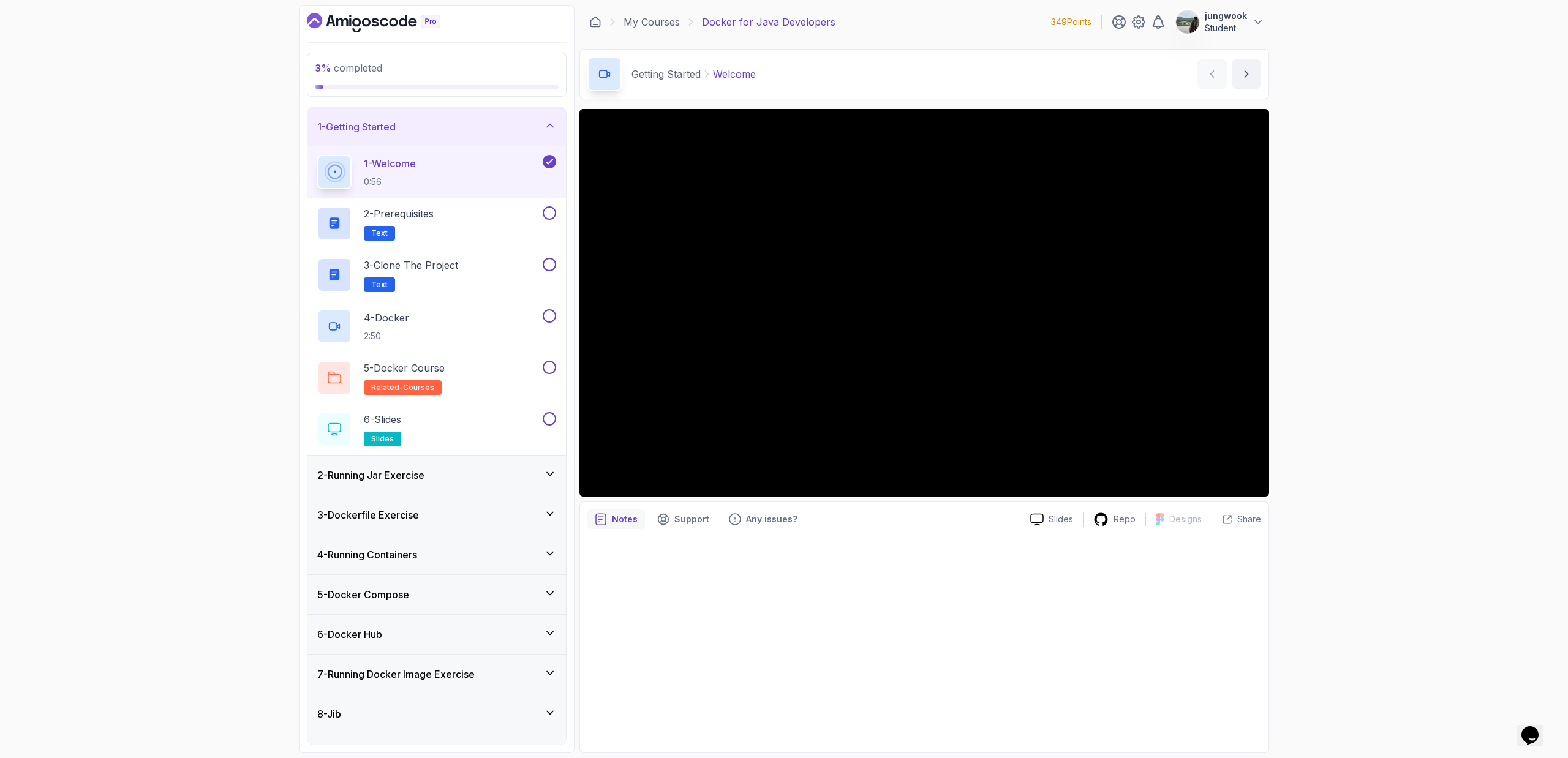
click at [891, 448] on div "3 % completed 1 - Getting Started 1 - Welcome 0:56 2 - Prerequisites Text 3 - C…" at bounding box center [784, 379] width 1568 height 758
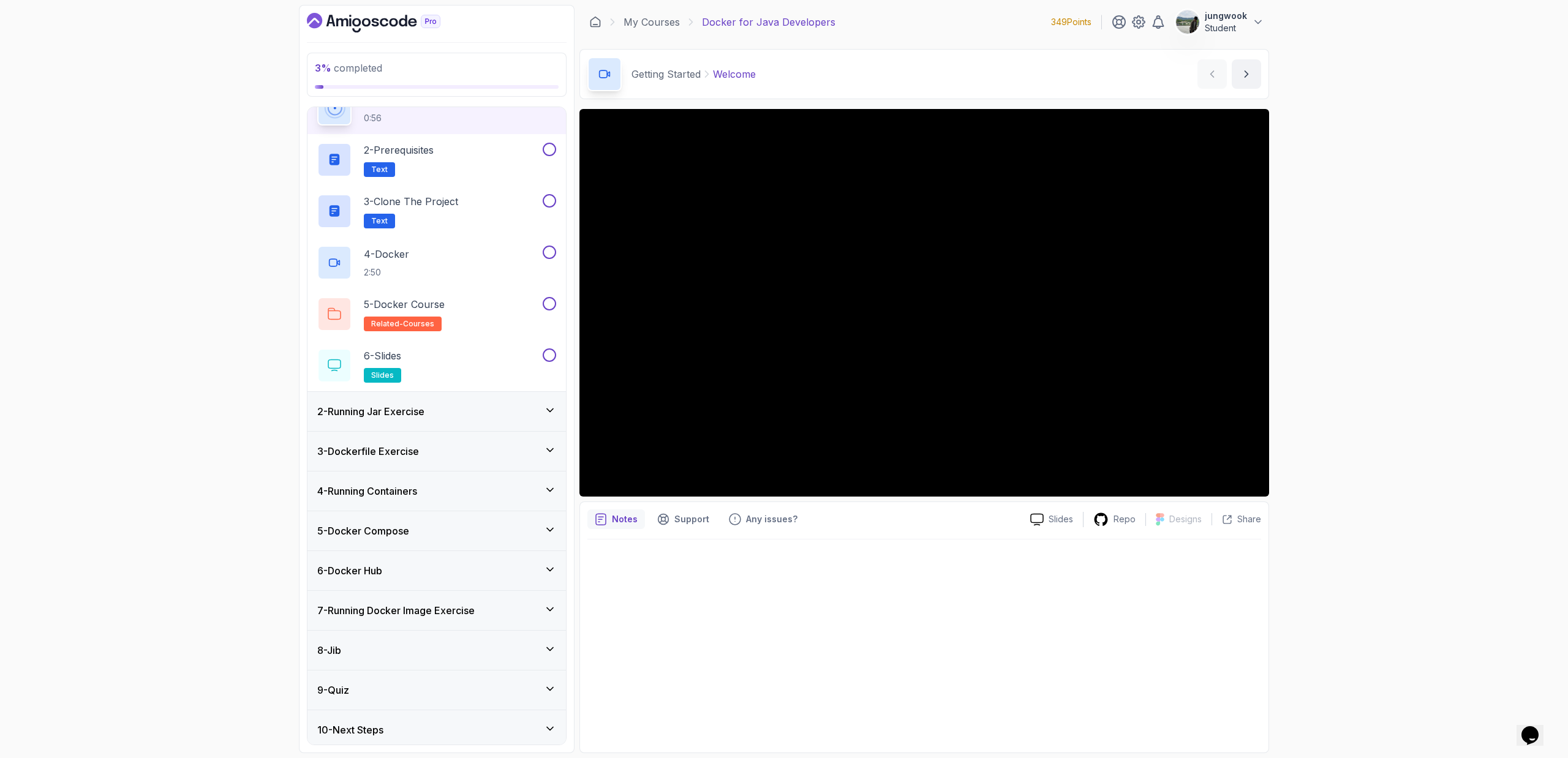
scroll to position [68, 0]
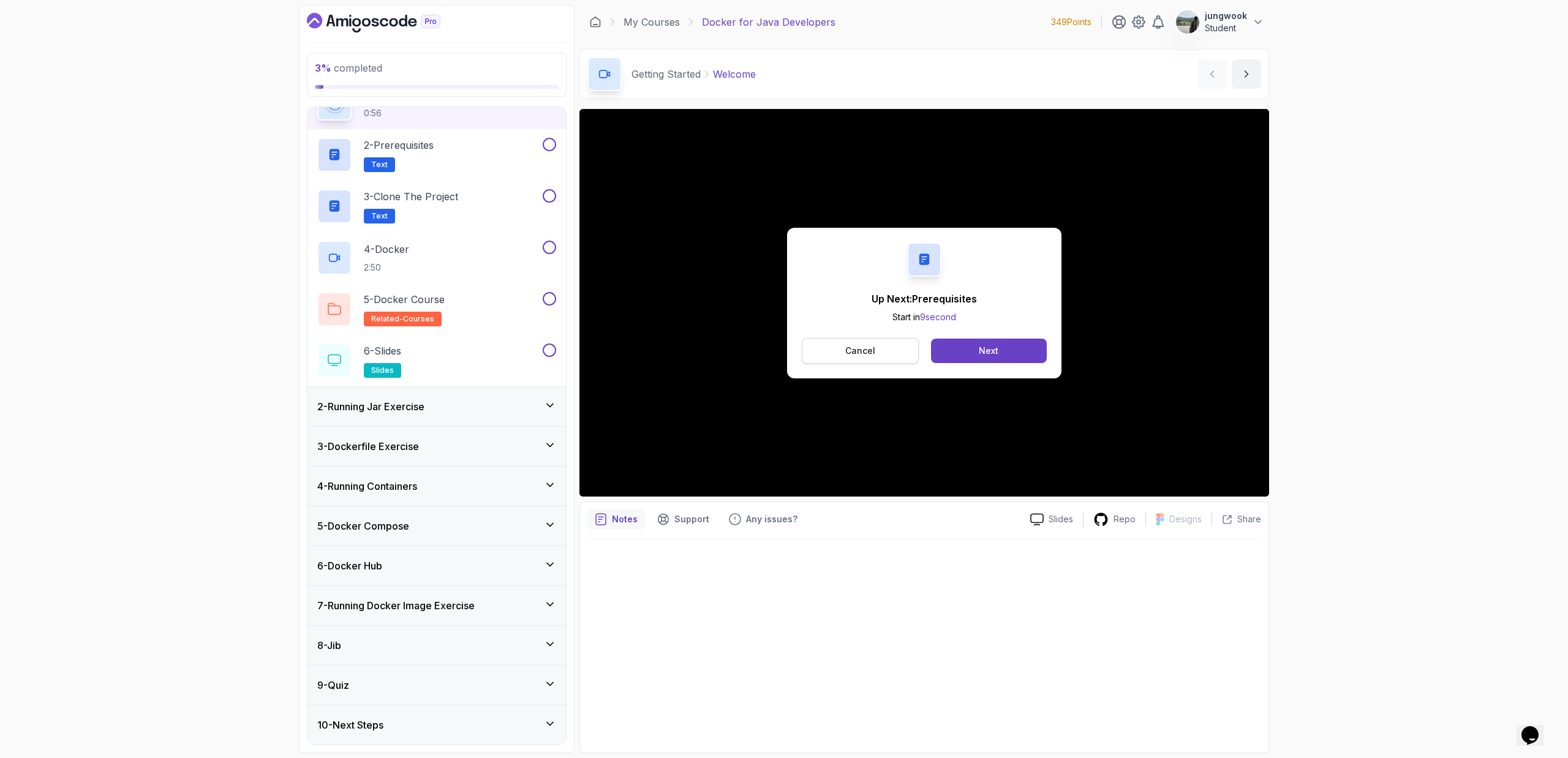
click at [824, 341] on button "Cancel" at bounding box center [860, 350] width 117 height 26
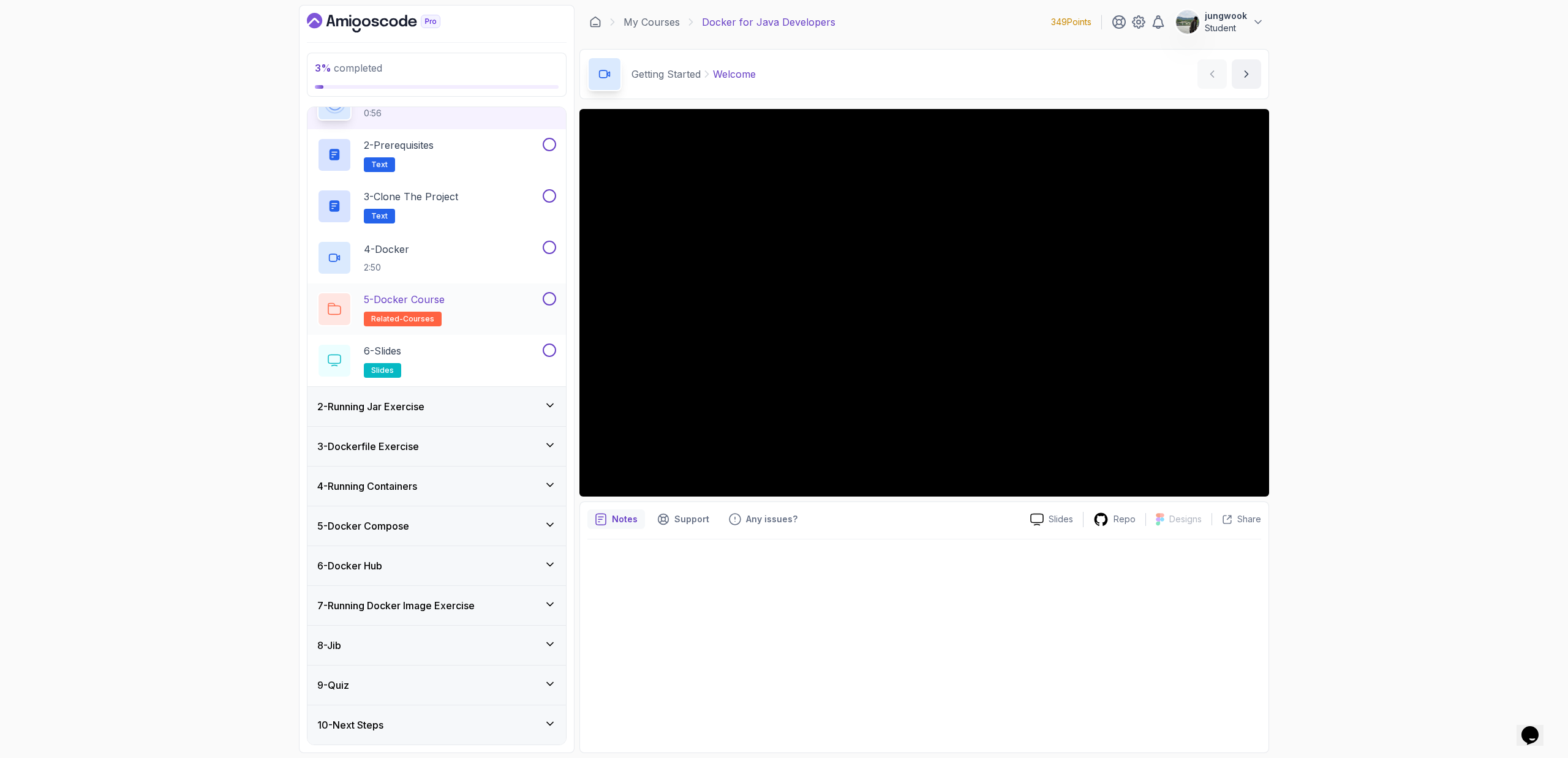
click at [466, 314] on div "5 - Docker Course related-courses" at bounding box center [428, 310] width 223 height 35
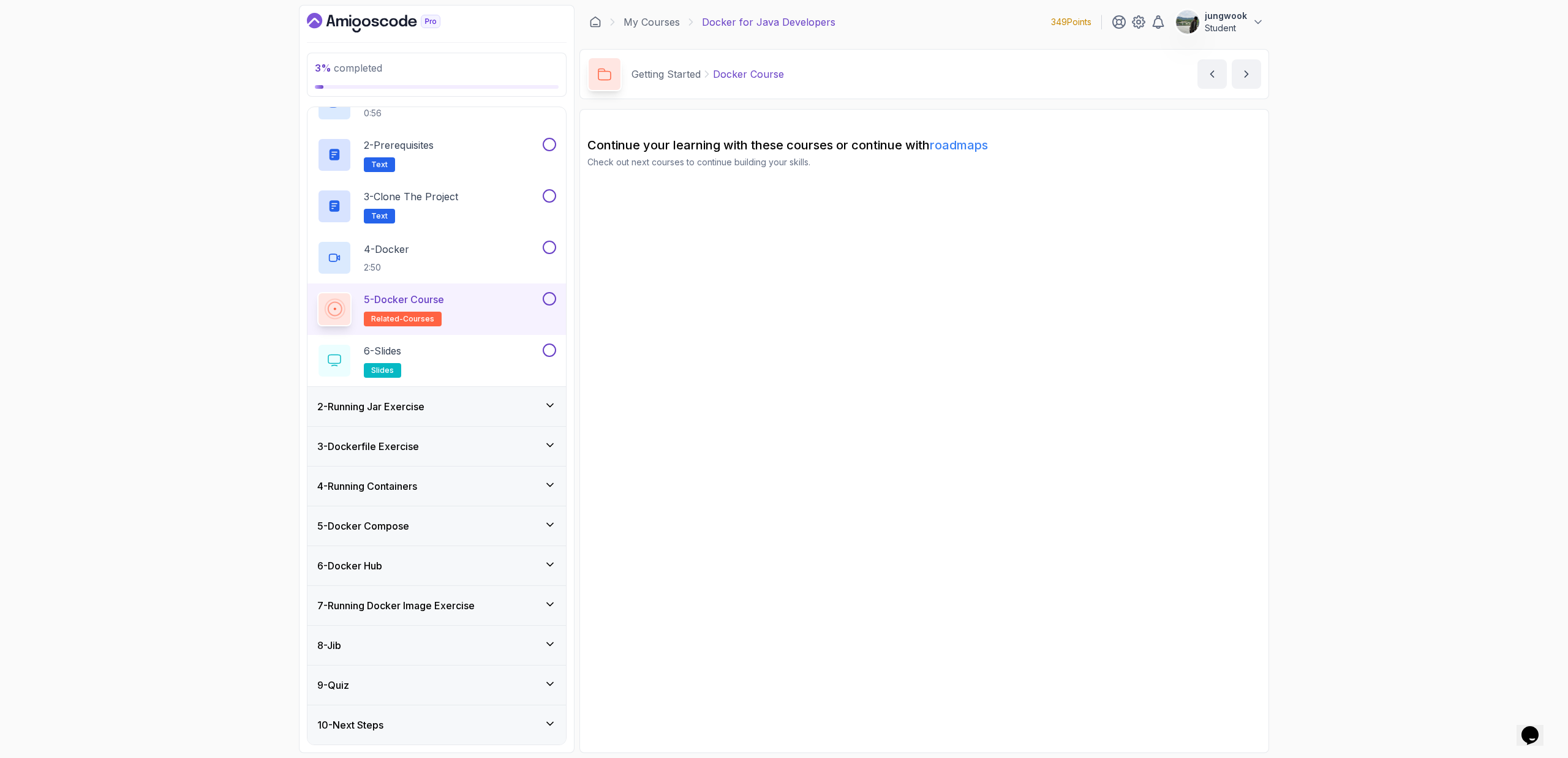
click at [447, 415] on div "2 - Running Jar Exercise" at bounding box center [437, 406] width 258 height 39
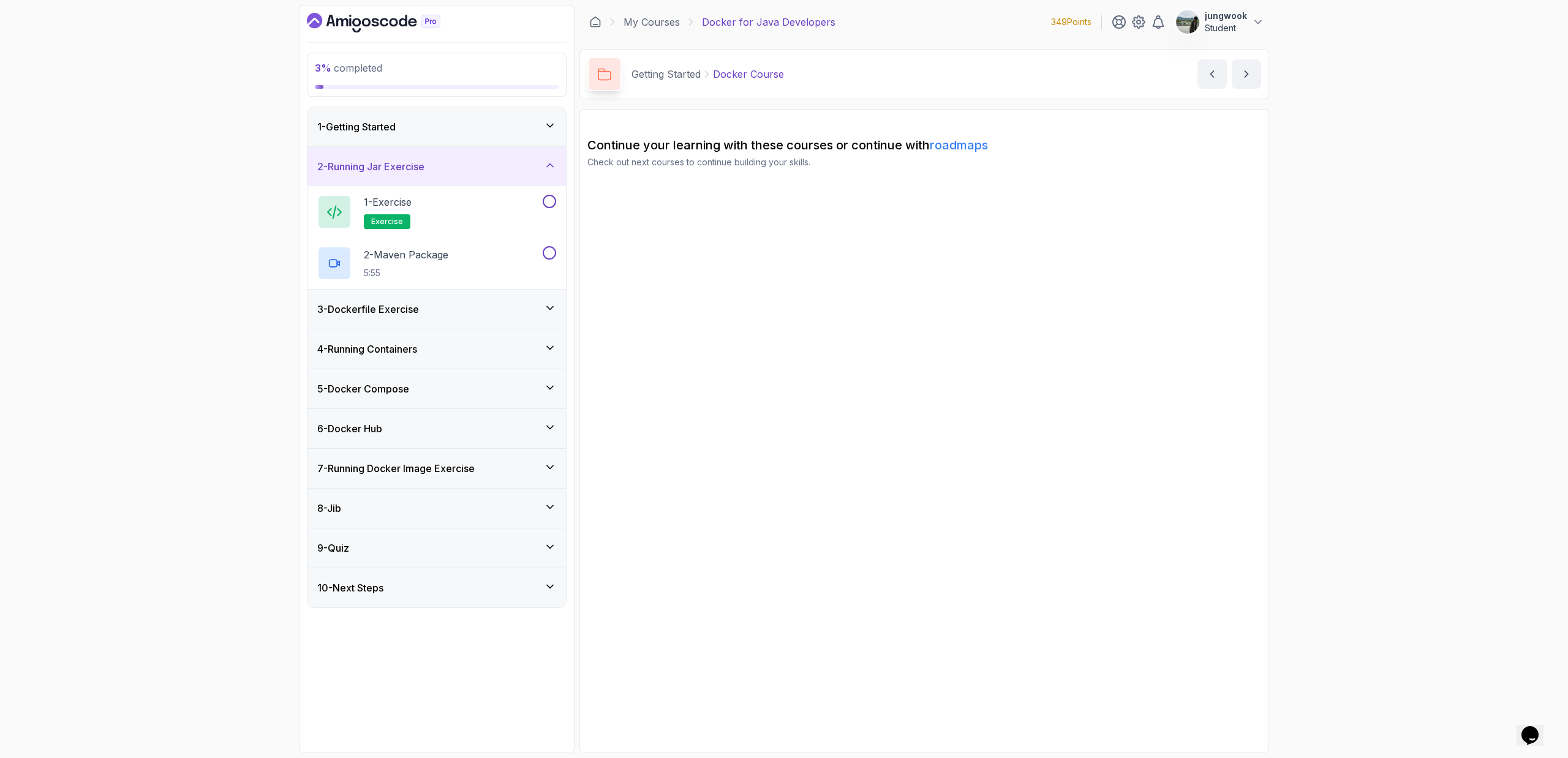
click at [492, 303] on div "3 - Dockerfile Exercise" at bounding box center [437, 309] width 239 height 15
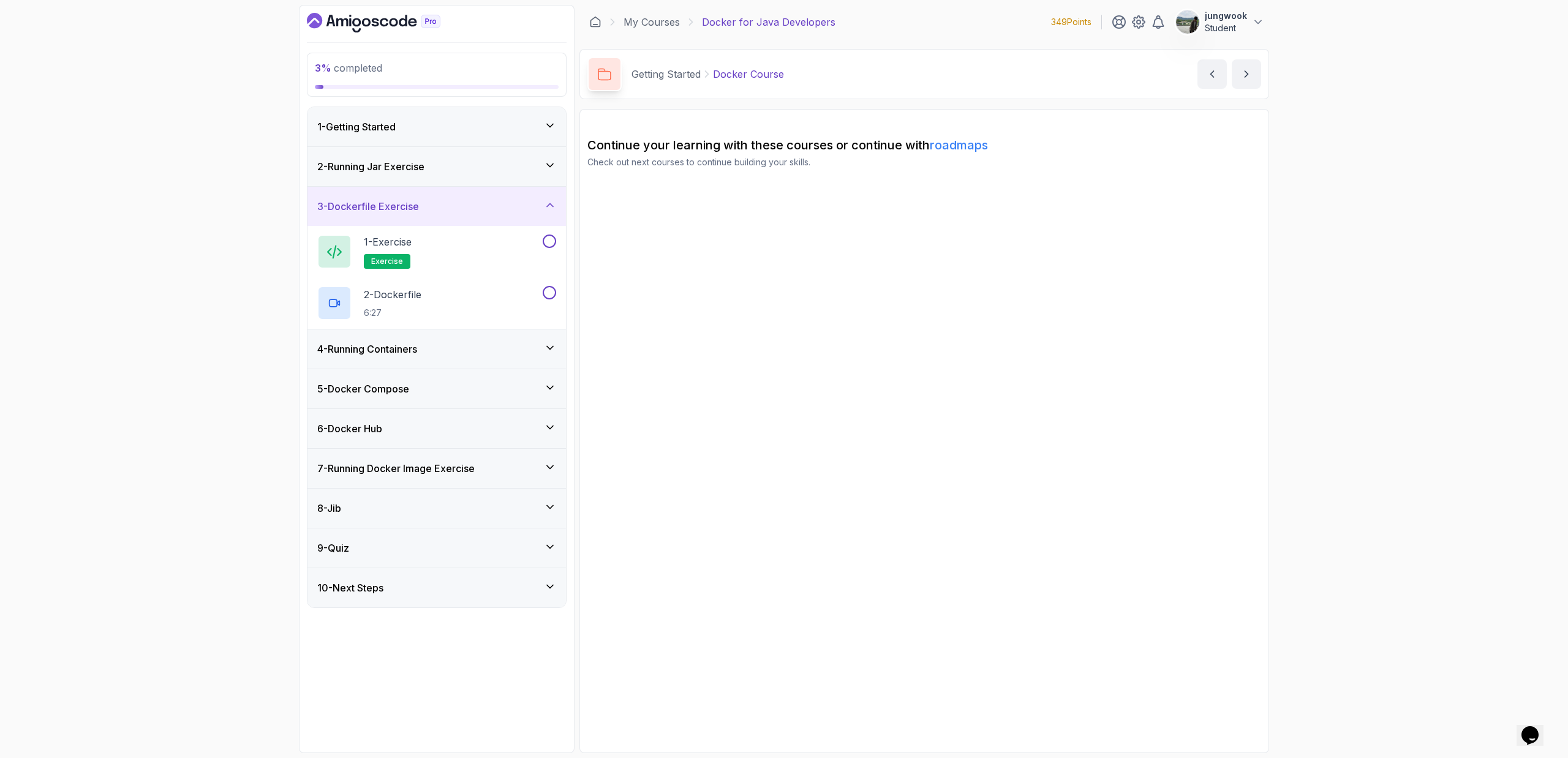
click at [469, 347] on div "4 - Running Containers" at bounding box center [437, 348] width 239 height 15
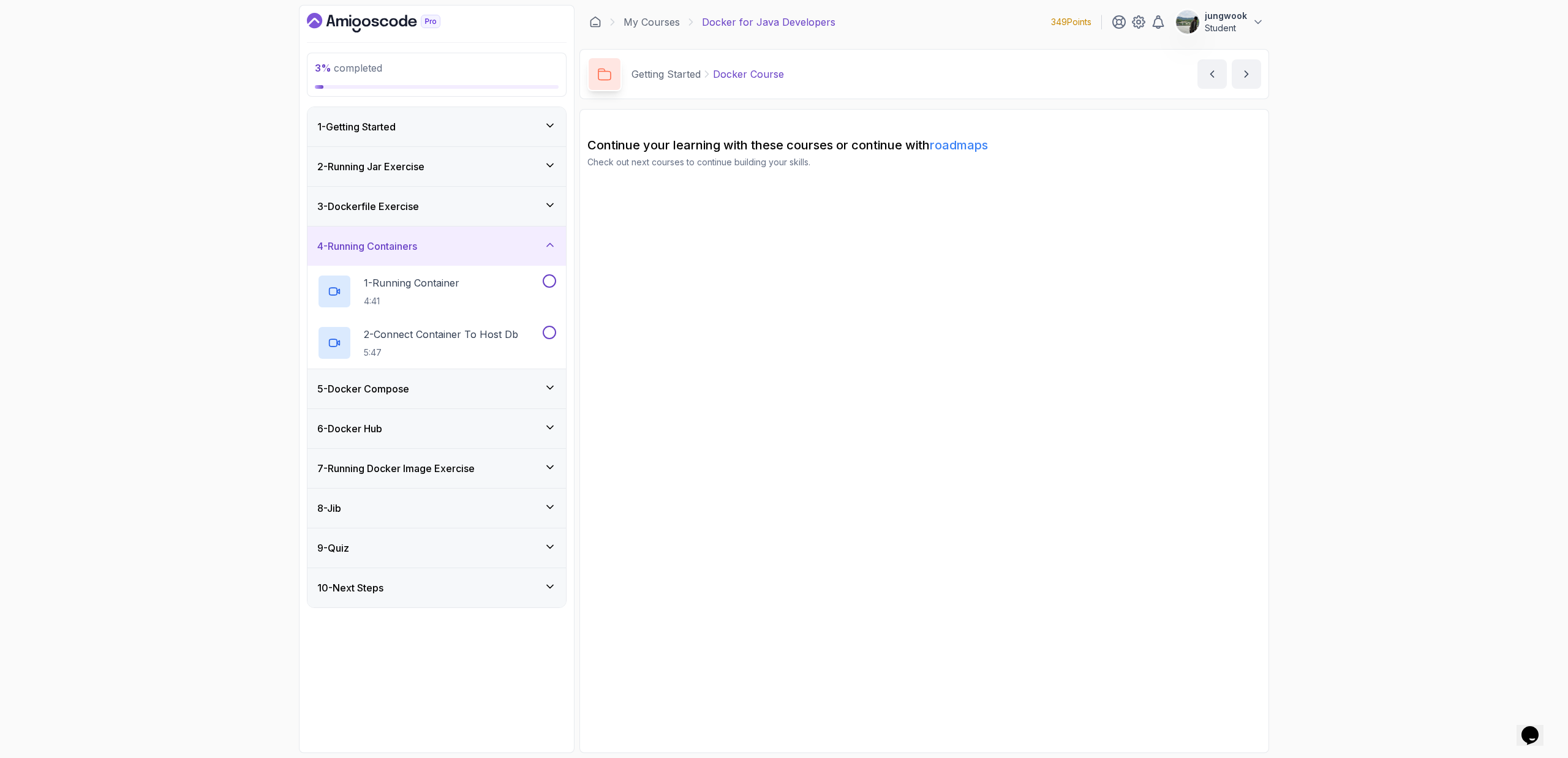
click at [451, 381] on div "5 - Docker Compose" at bounding box center [437, 388] width 239 height 15
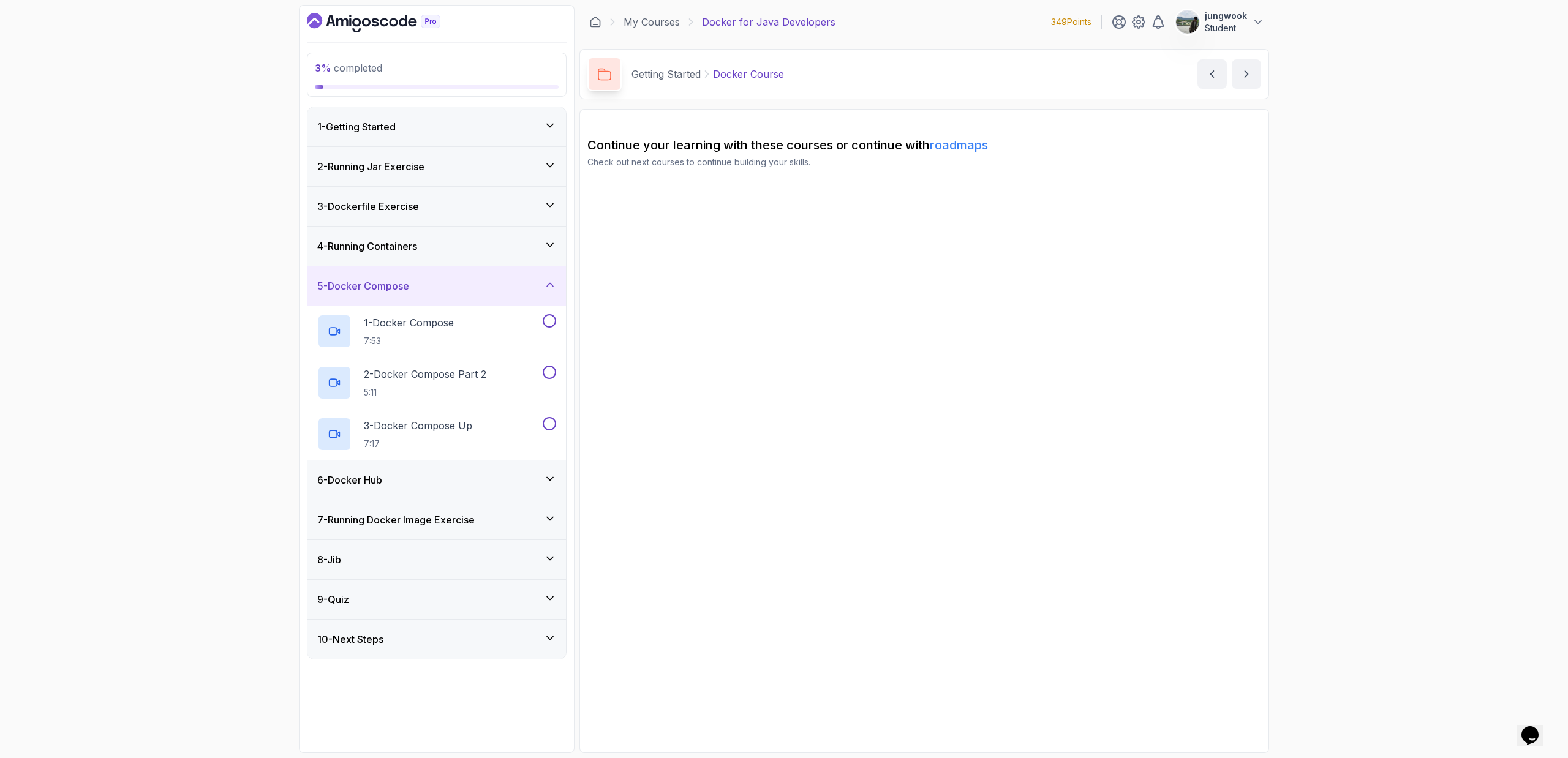
click at [460, 477] on div "6 - Docker Hub" at bounding box center [437, 480] width 239 height 15
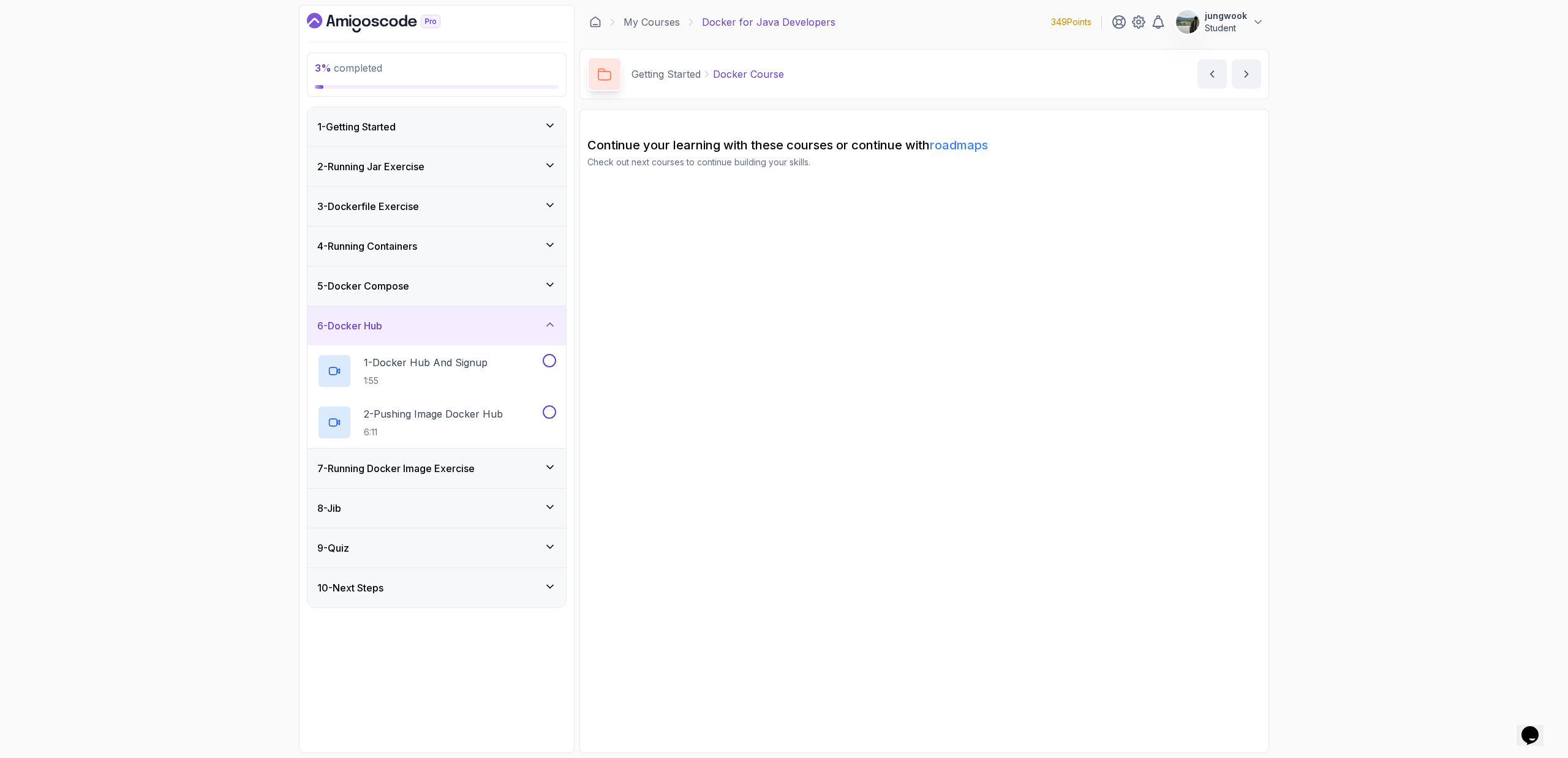
click at [474, 471] on h3 "7 - Running Docker Image Exercise" at bounding box center [396, 468] width 158 height 15
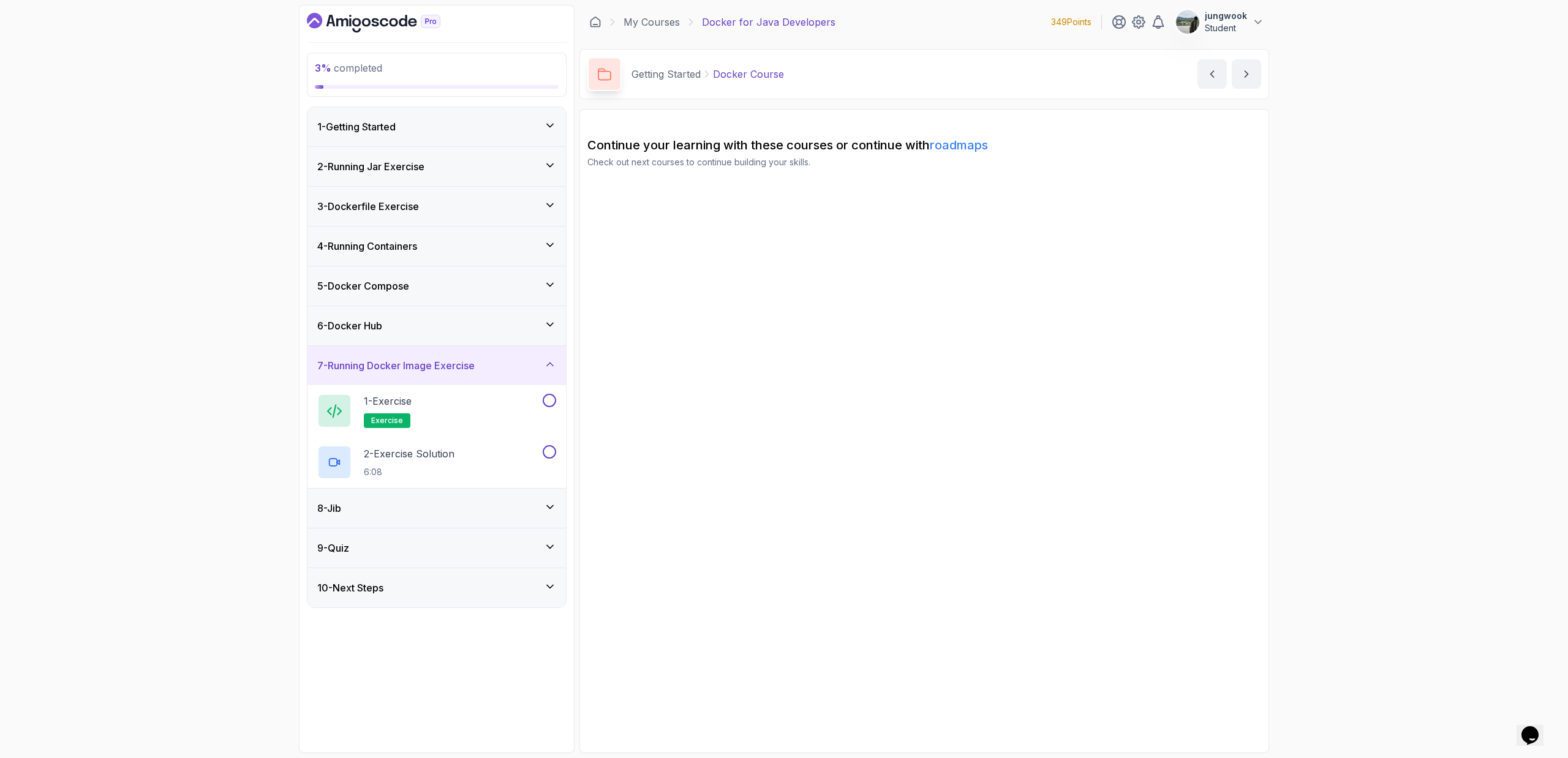
click at [487, 509] on div "8 - Jib" at bounding box center [437, 508] width 239 height 15
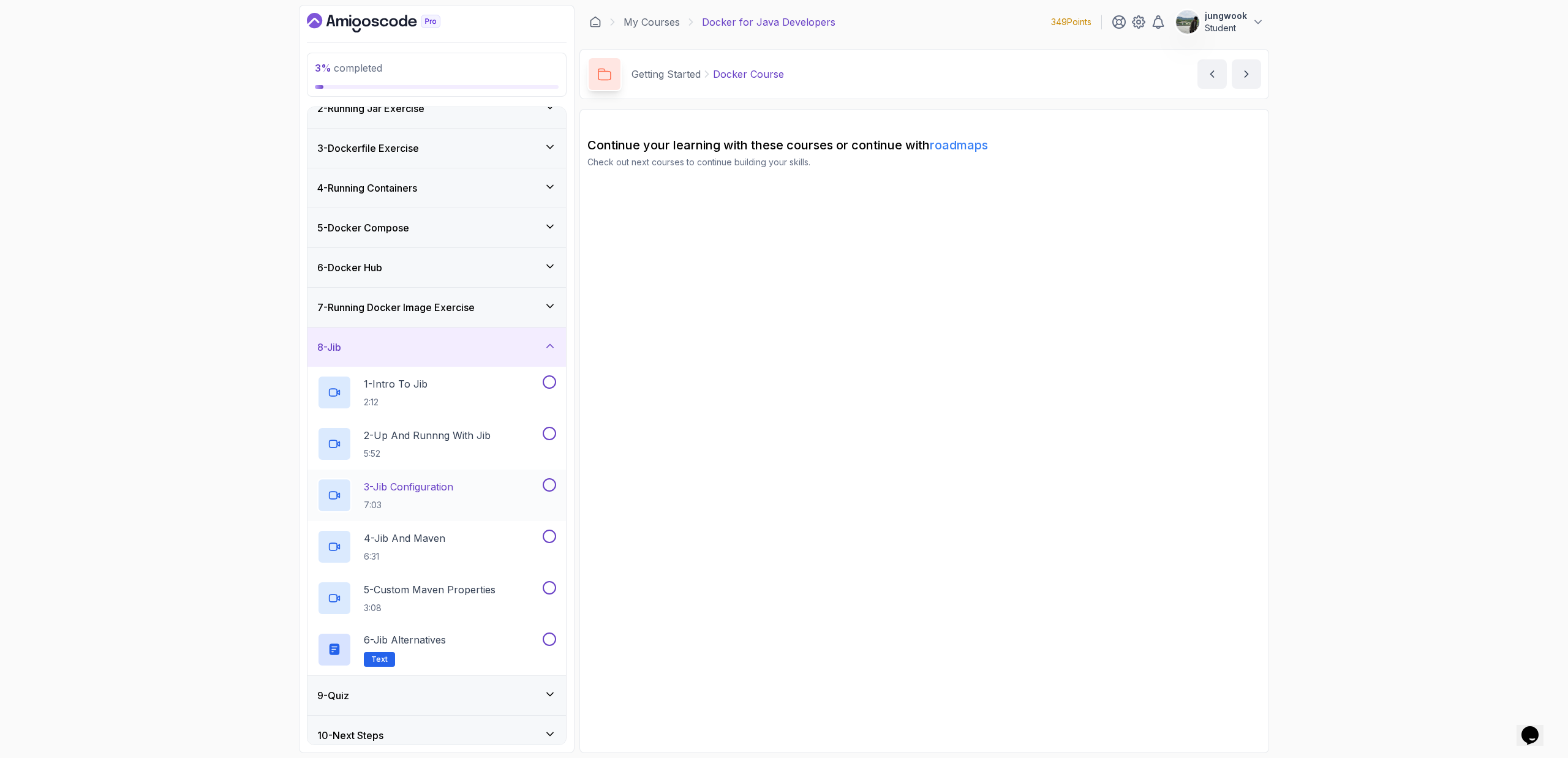
scroll to position [68, 0]
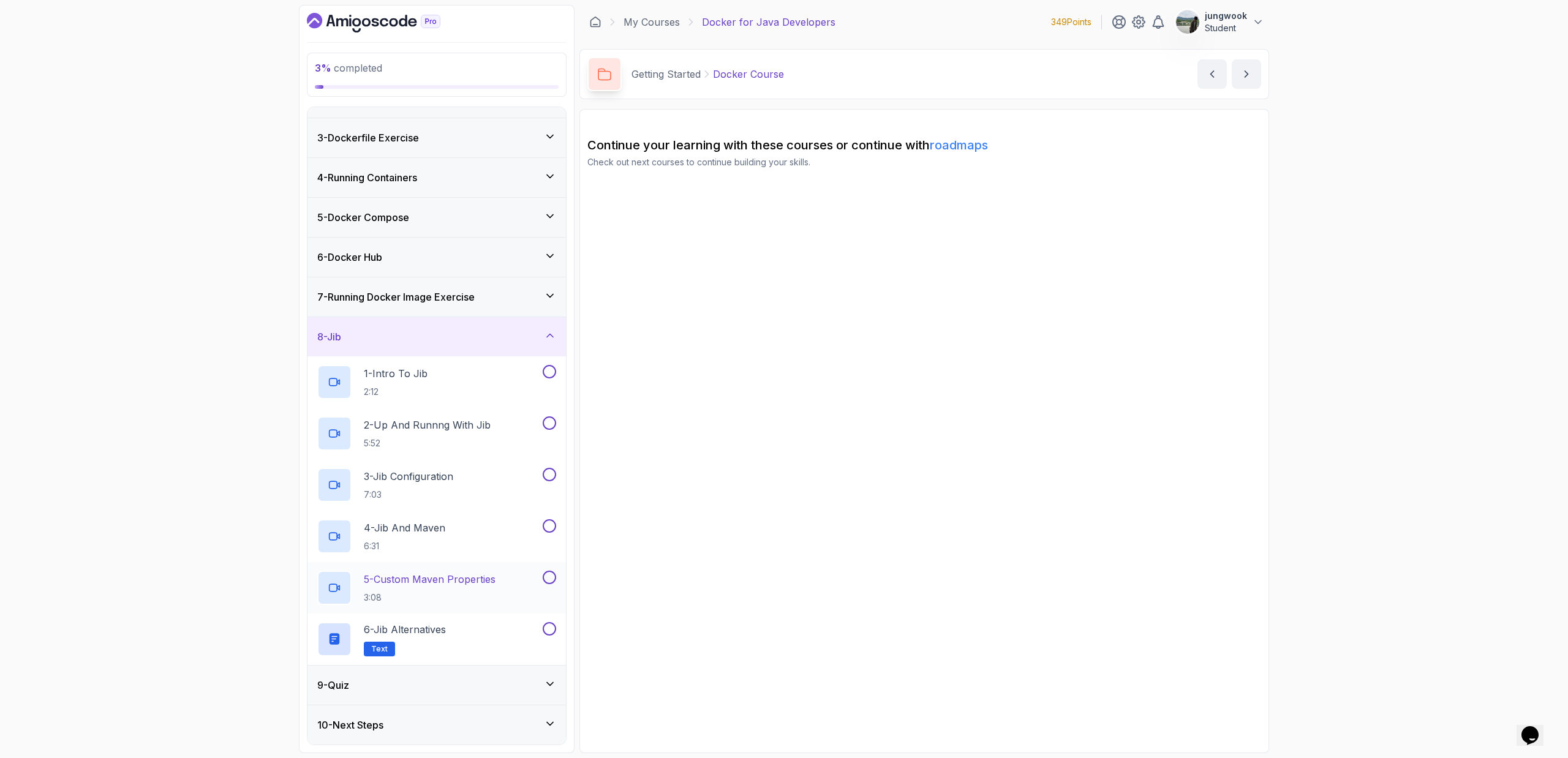
click at [507, 509] on div "9 - Quiz" at bounding box center [437, 685] width 258 height 39
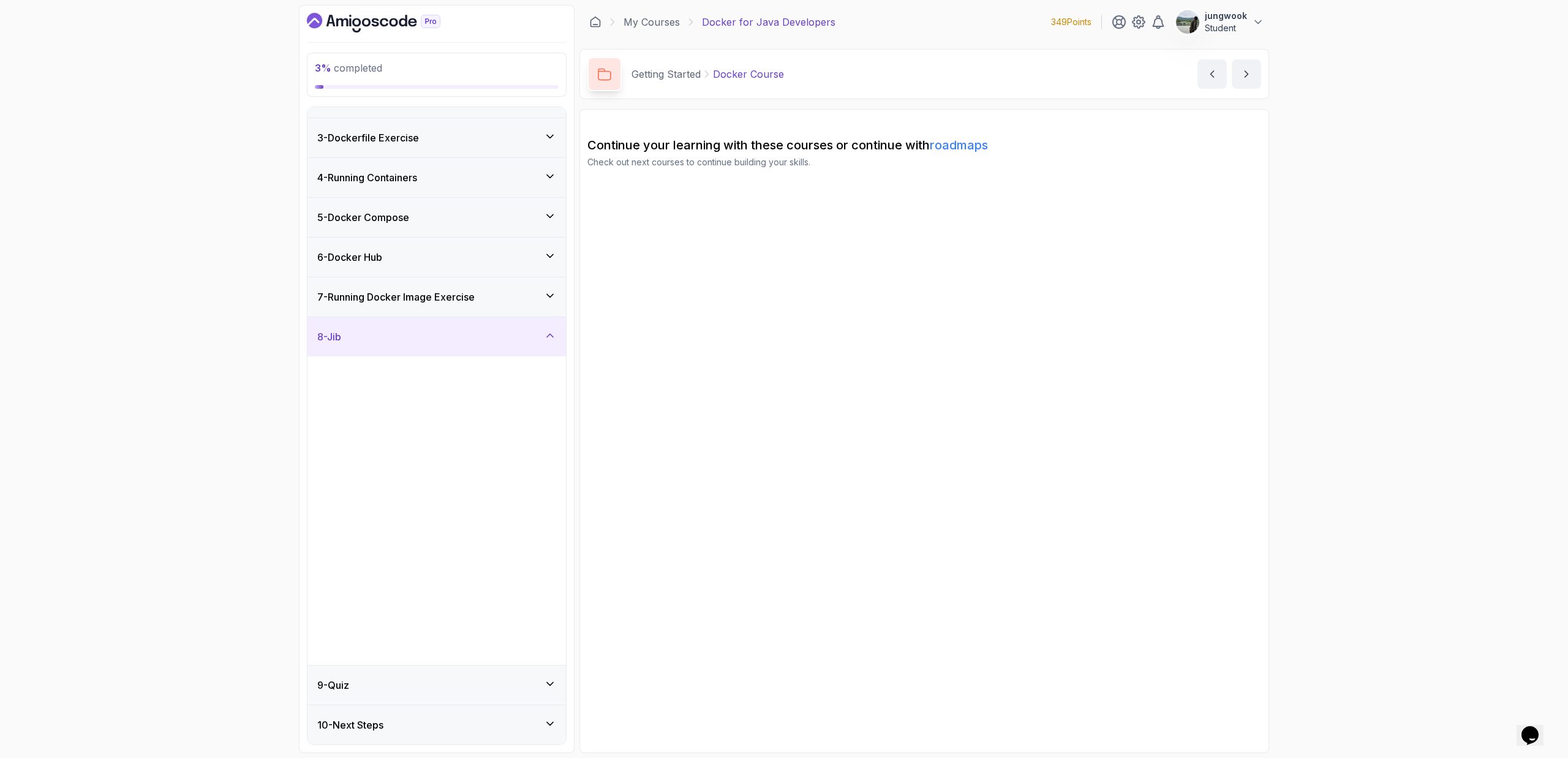
scroll to position [0, 0]
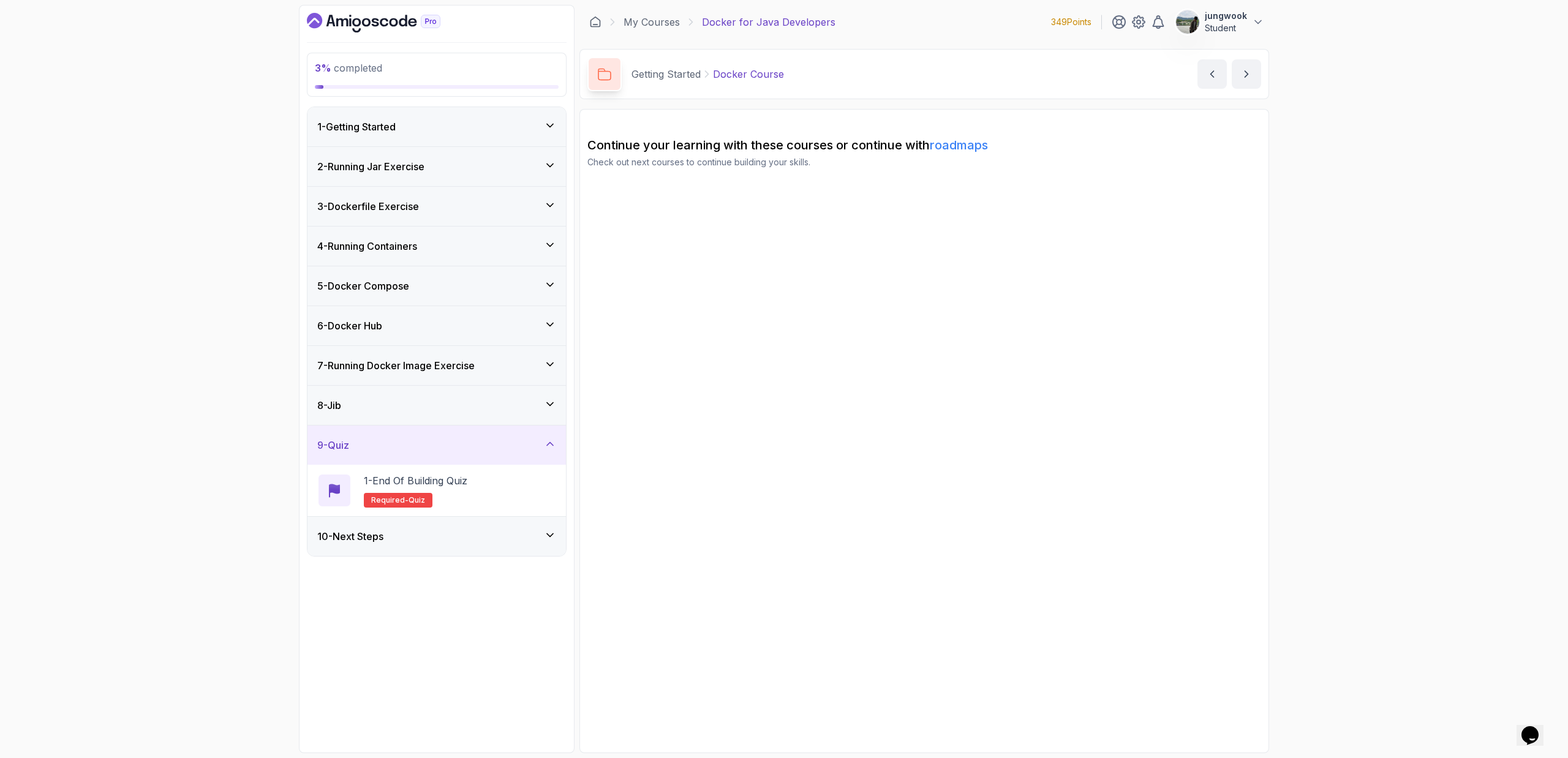
click at [514, 509] on div "10 - Next Steps" at bounding box center [437, 536] width 239 height 15
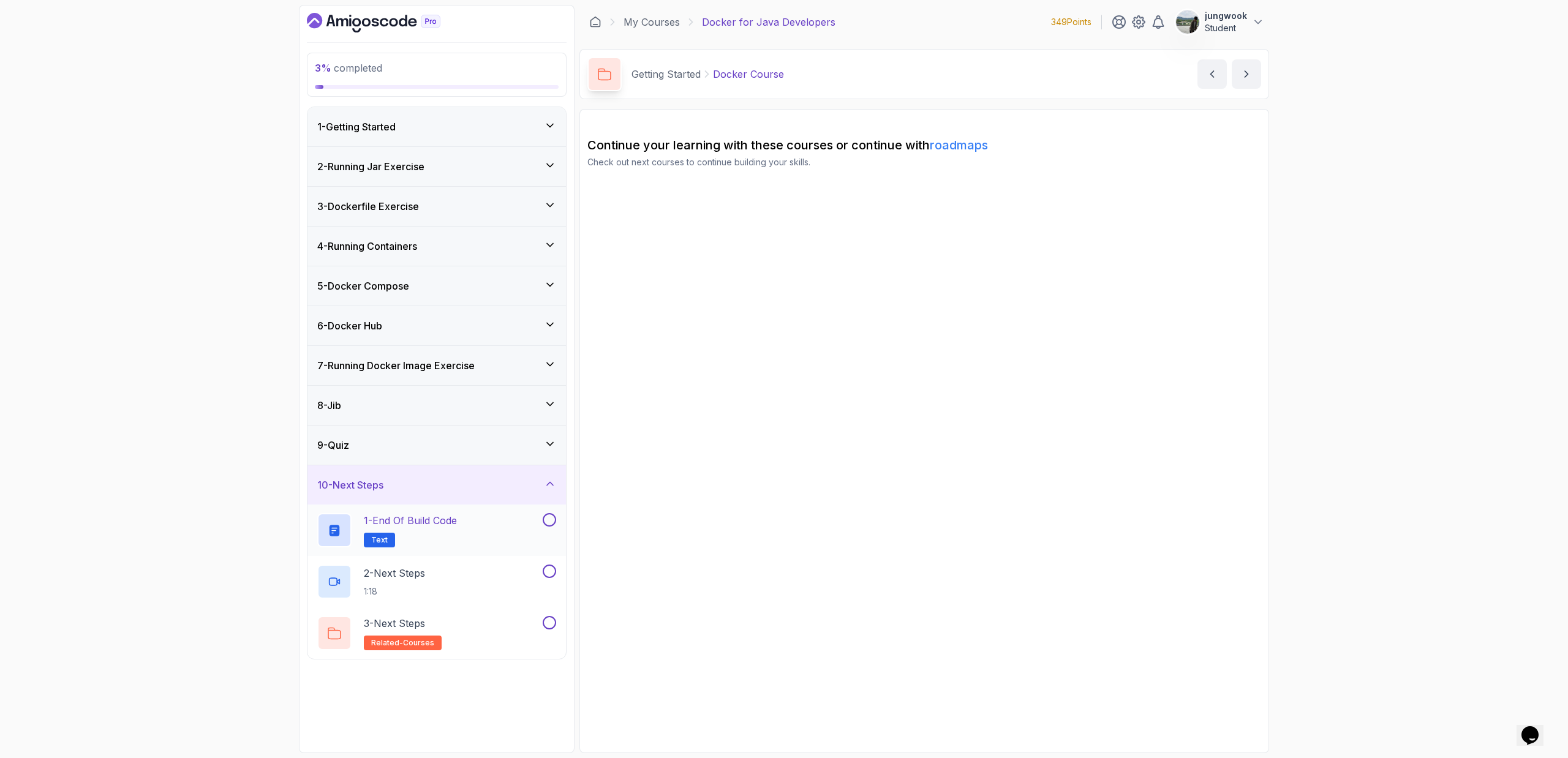
click at [468, 509] on div "1 - End of build code Text" at bounding box center [428, 531] width 223 height 35
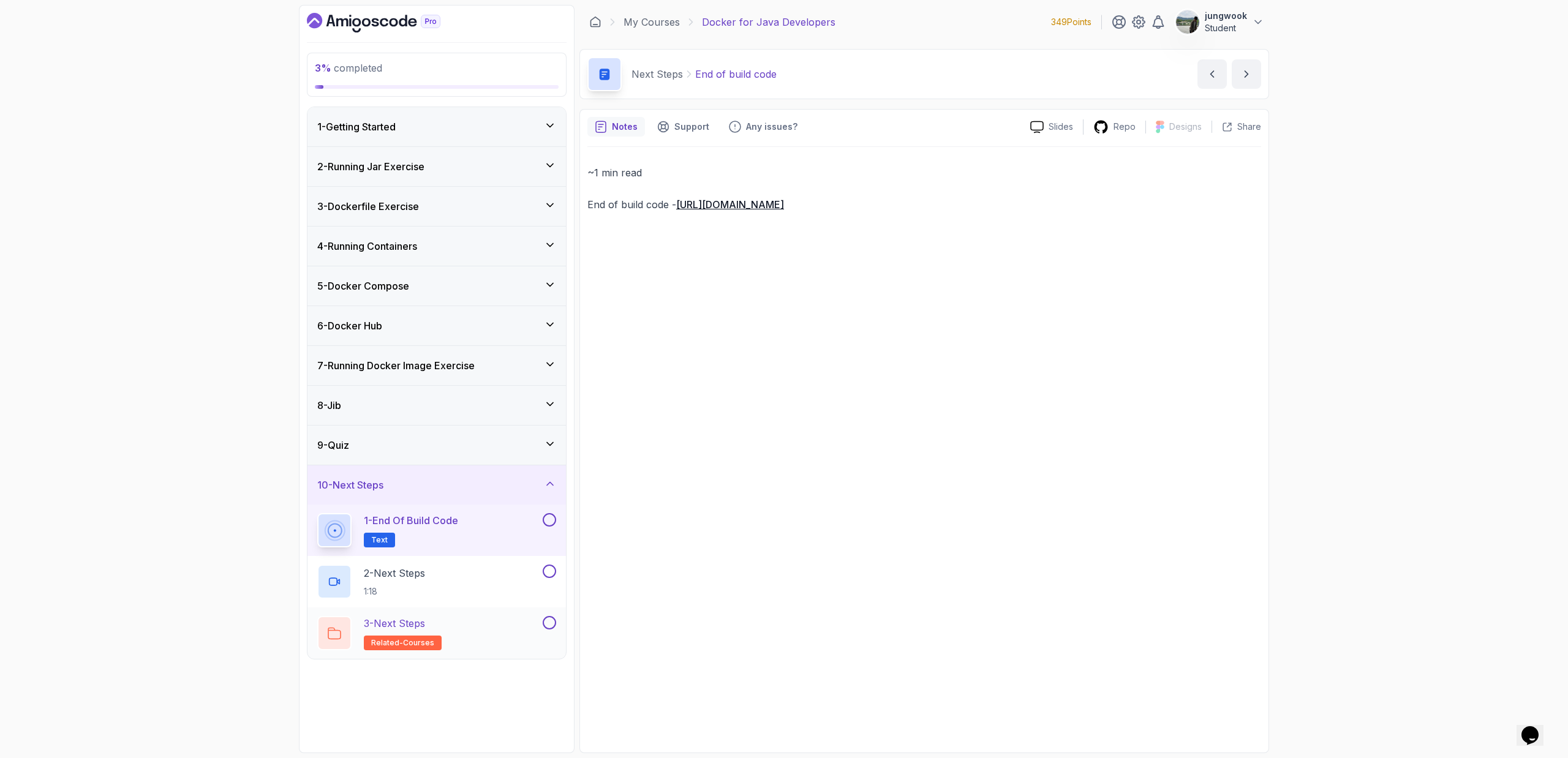
click at [439, 509] on div "3 - Next Steps related-courses" at bounding box center [428, 634] width 223 height 35
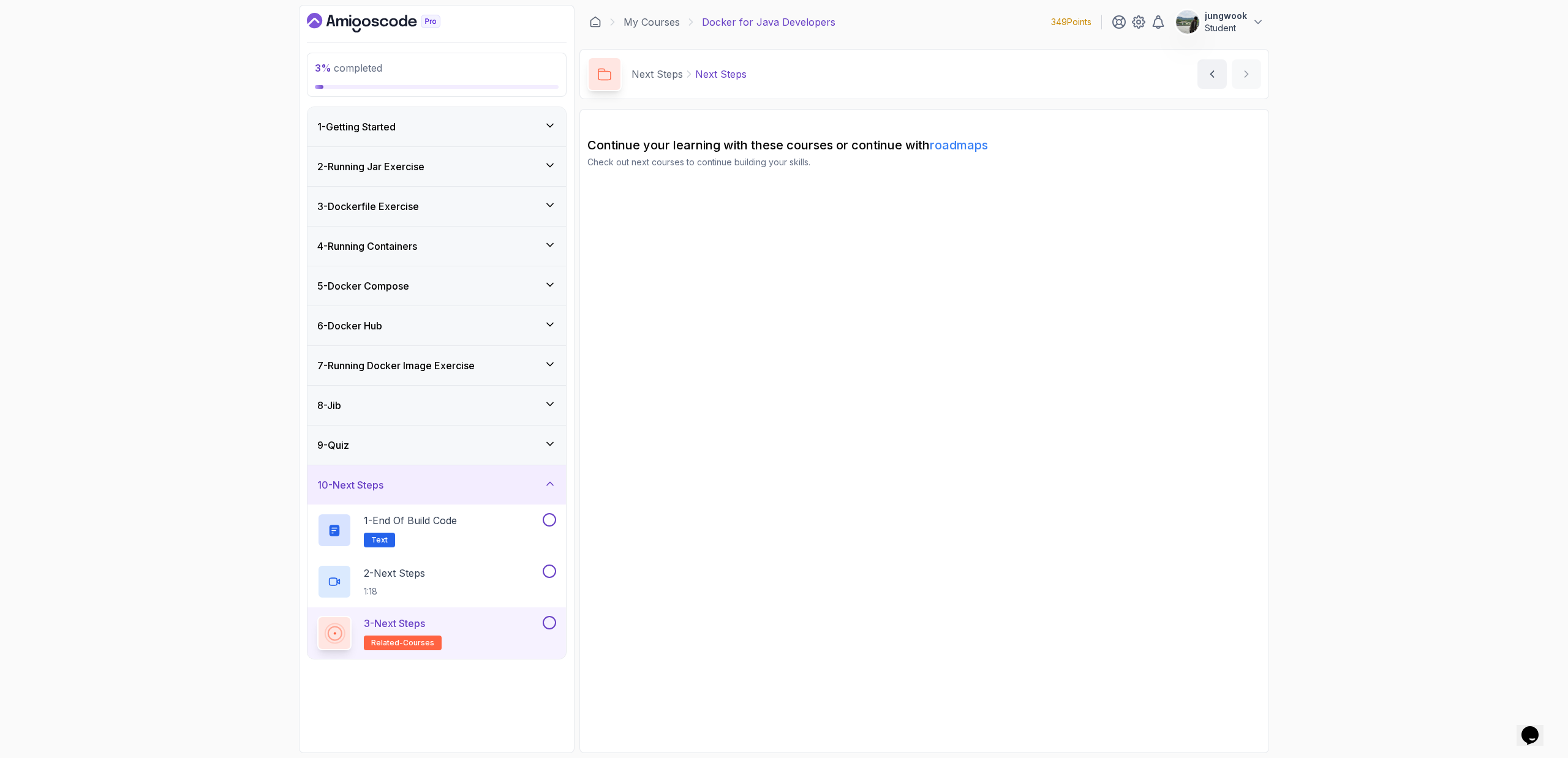
click at [419, 120] on div "1 - Getting Started" at bounding box center [437, 126] width 239 height 15
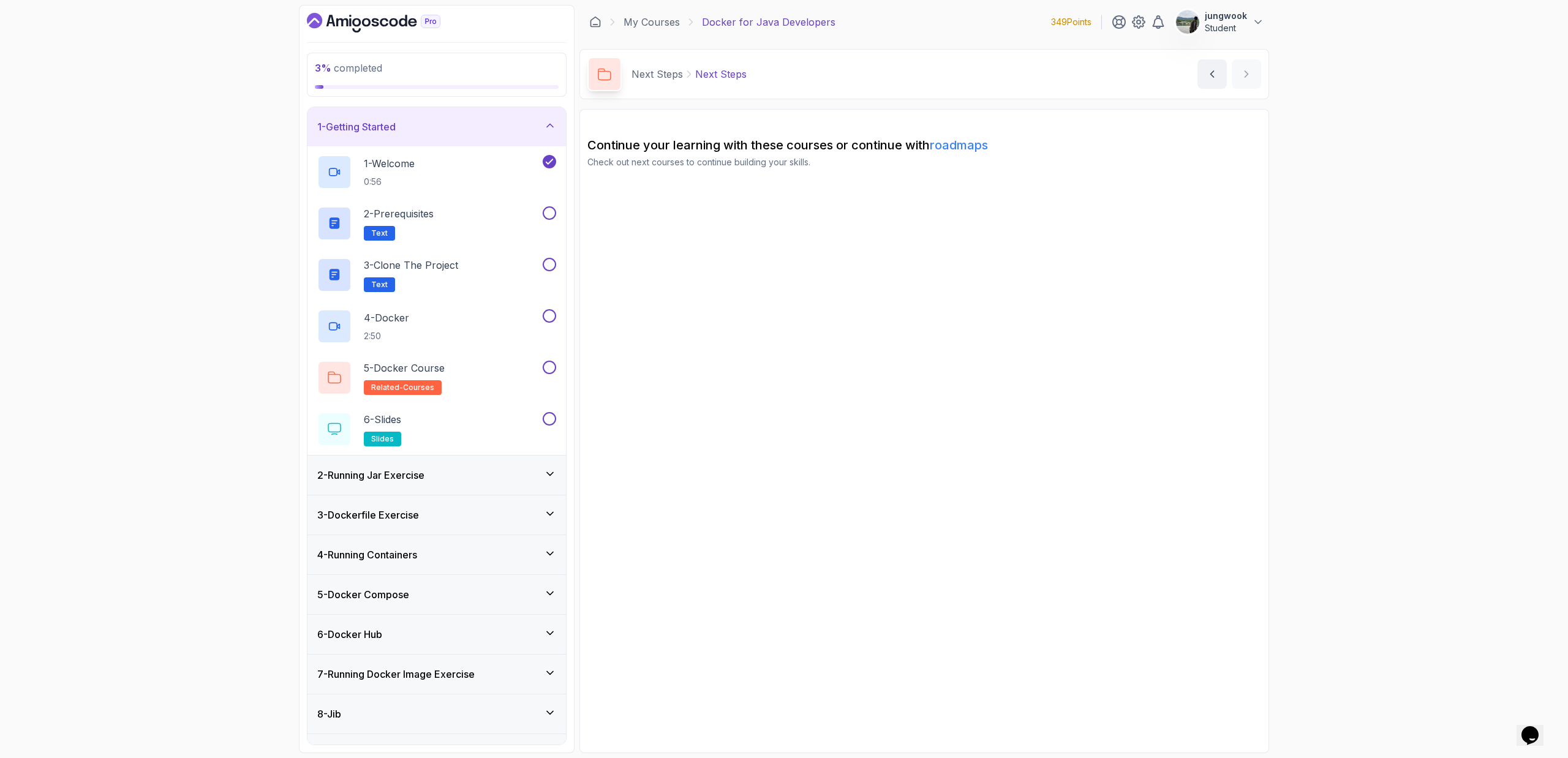
click at [501, 468] on div "2 - Running Jar Exercise" at bounding box center [437, 475] width 239 height 15
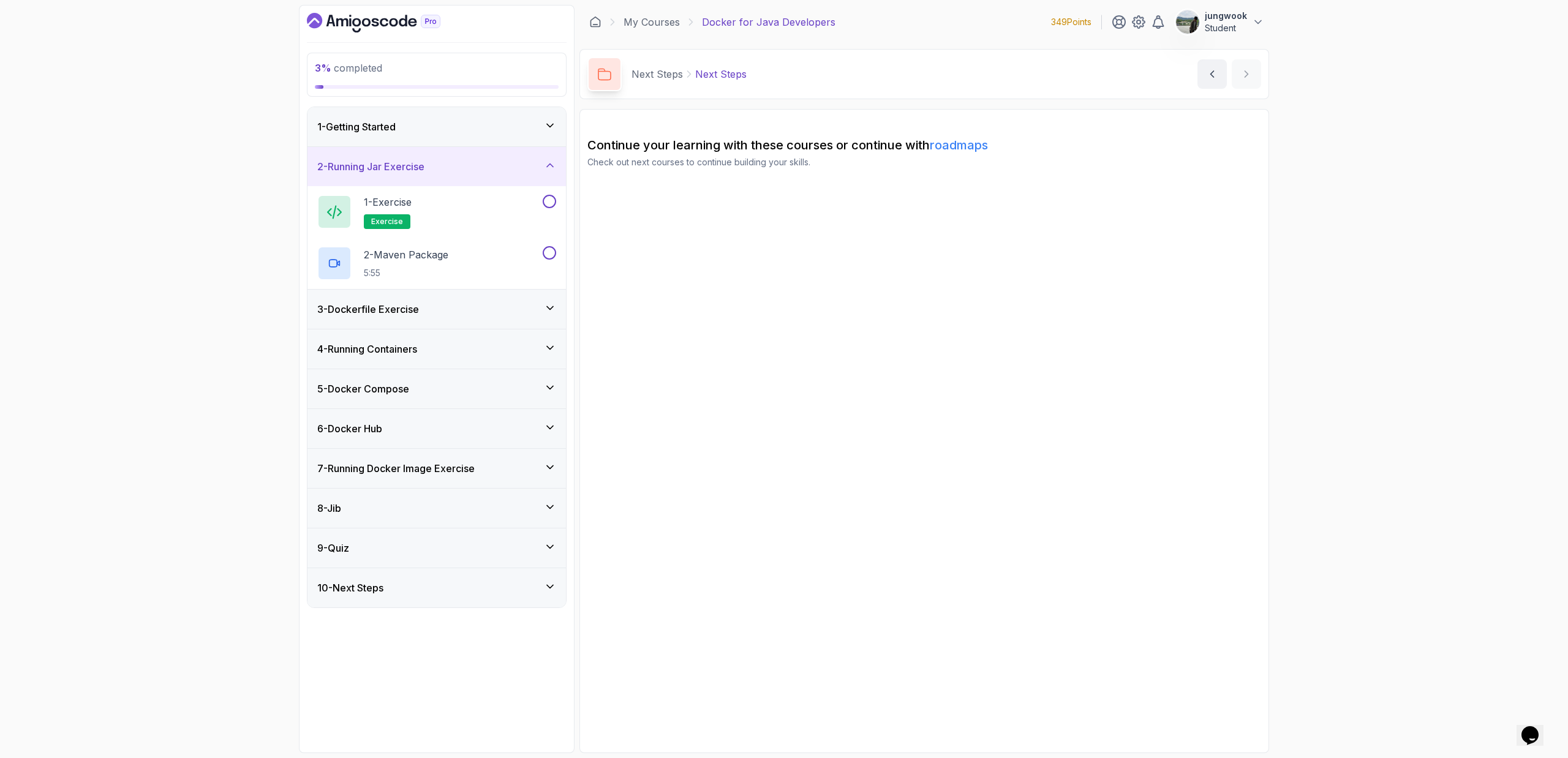
click at [535, 310] on div "3 - Dockerfile Exercise" at bounding box center [437, 309] width 239 height 15
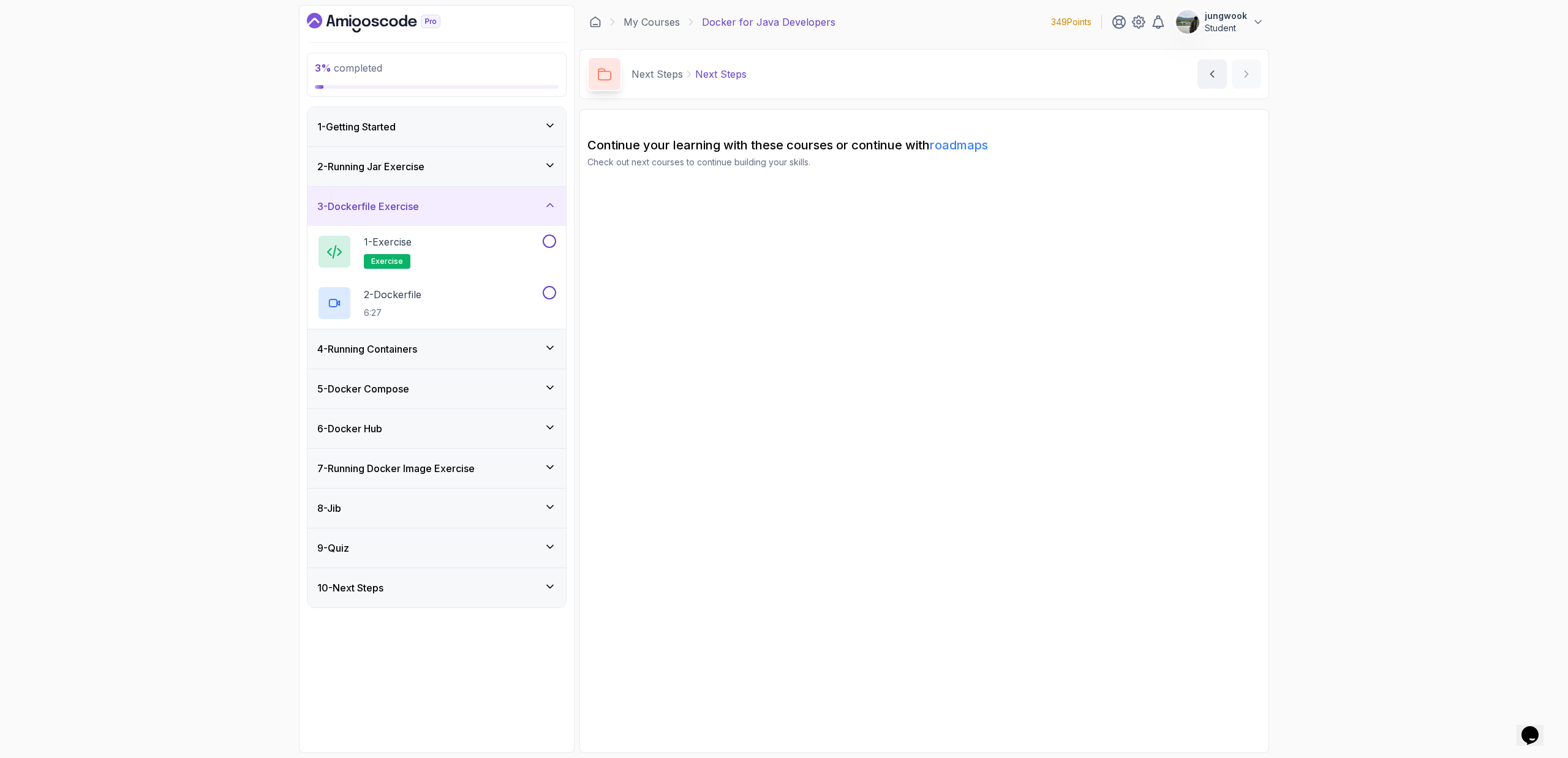
click at [525, 370] on div "5 - Docker Compose" at bounding box center [437, 388] width 258 height 39
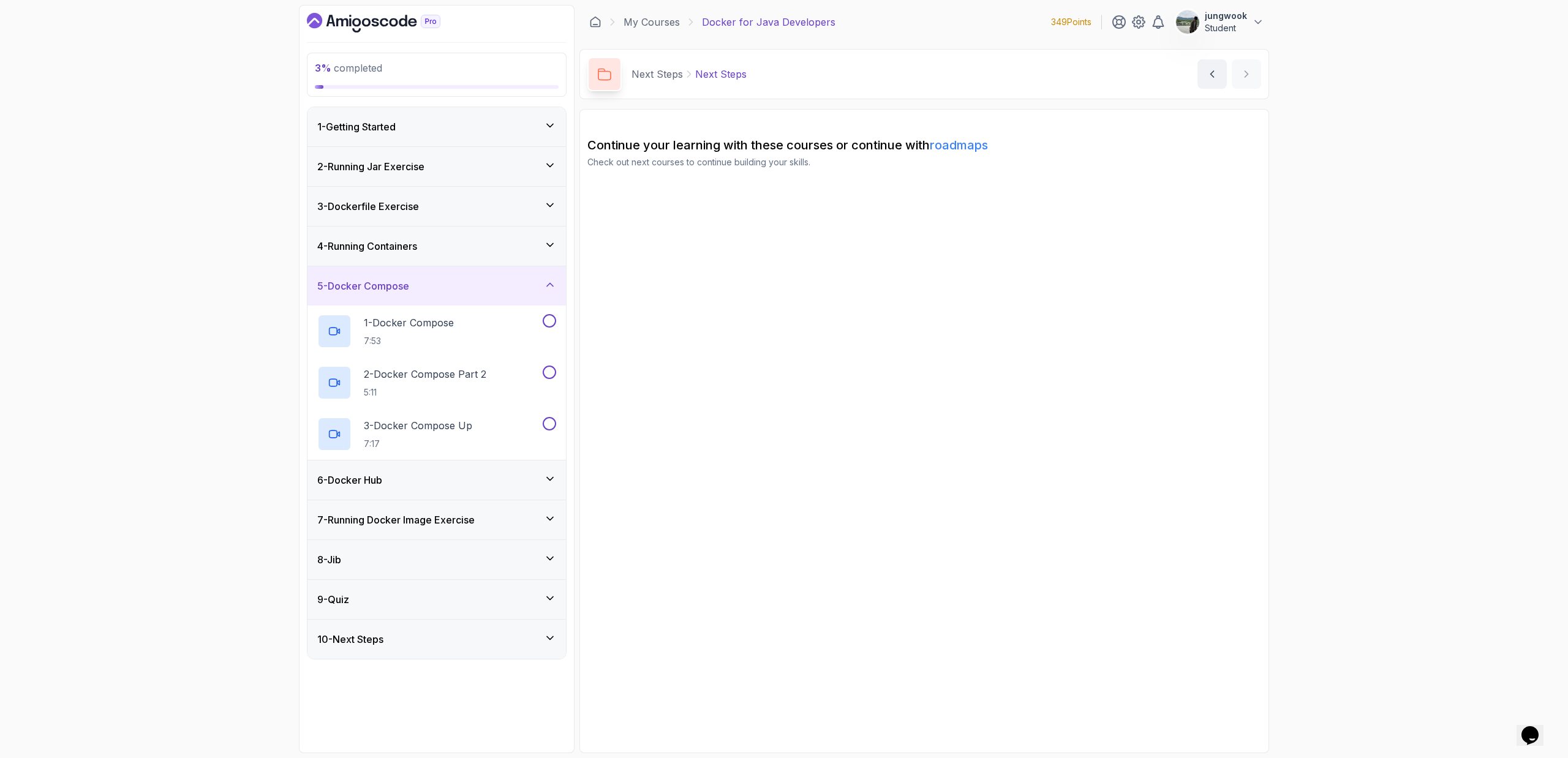
click at [533, 256] on div "4 - Running Containers" at bounding box center [437, 246] width 258 height 39
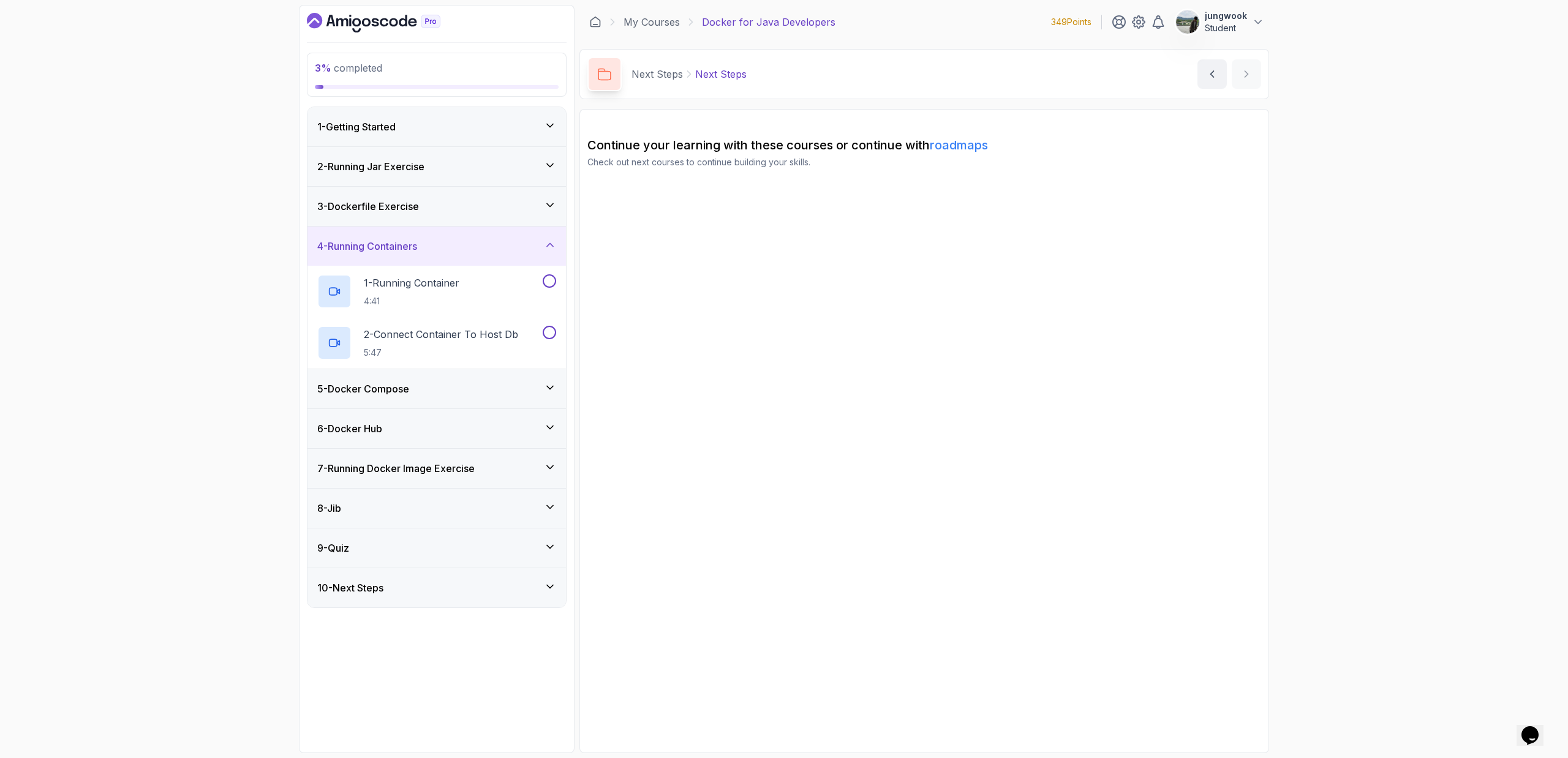
click at [496, 380] on div "5 - Docker Compose" at bounding box center [437, 388] width 258 height 39
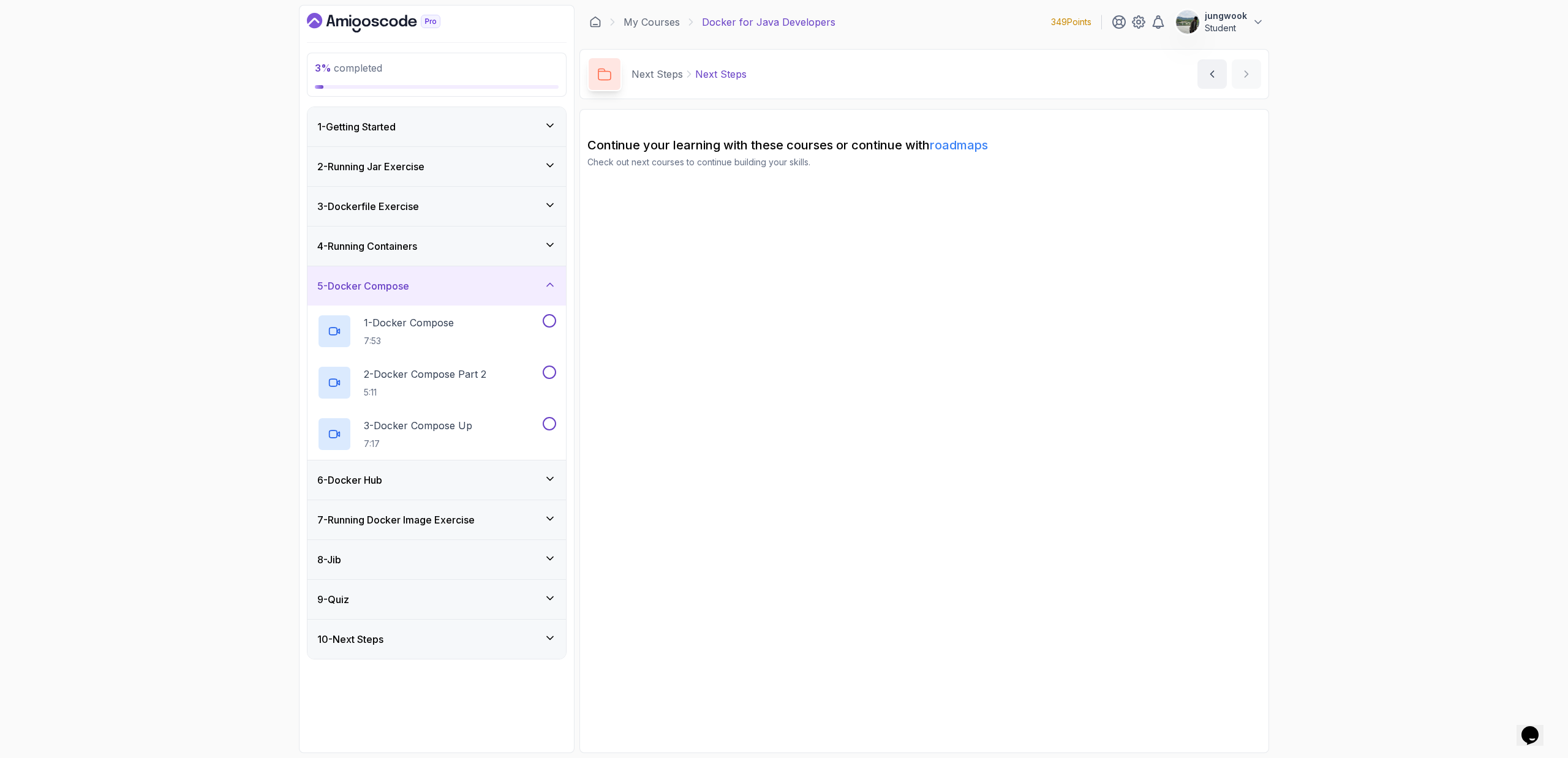
click at [483, 478] on div "6 - Docker Hub" at bounding box center [437, 480] width 239 height 15
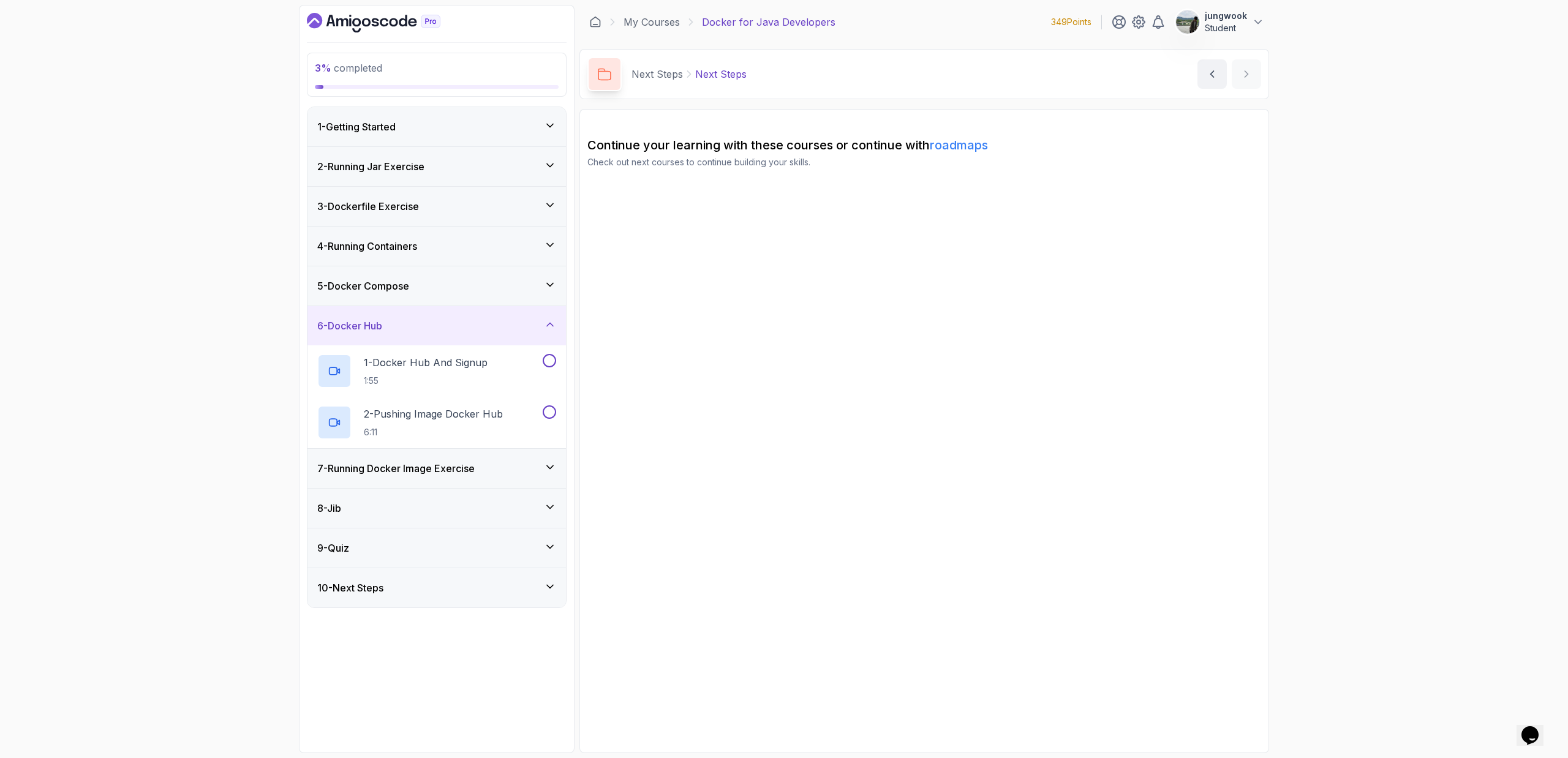
click at [493, 473] on div "7 - Running Docker Image Exercise" at bounding box center [437, 468] width 239 height 15
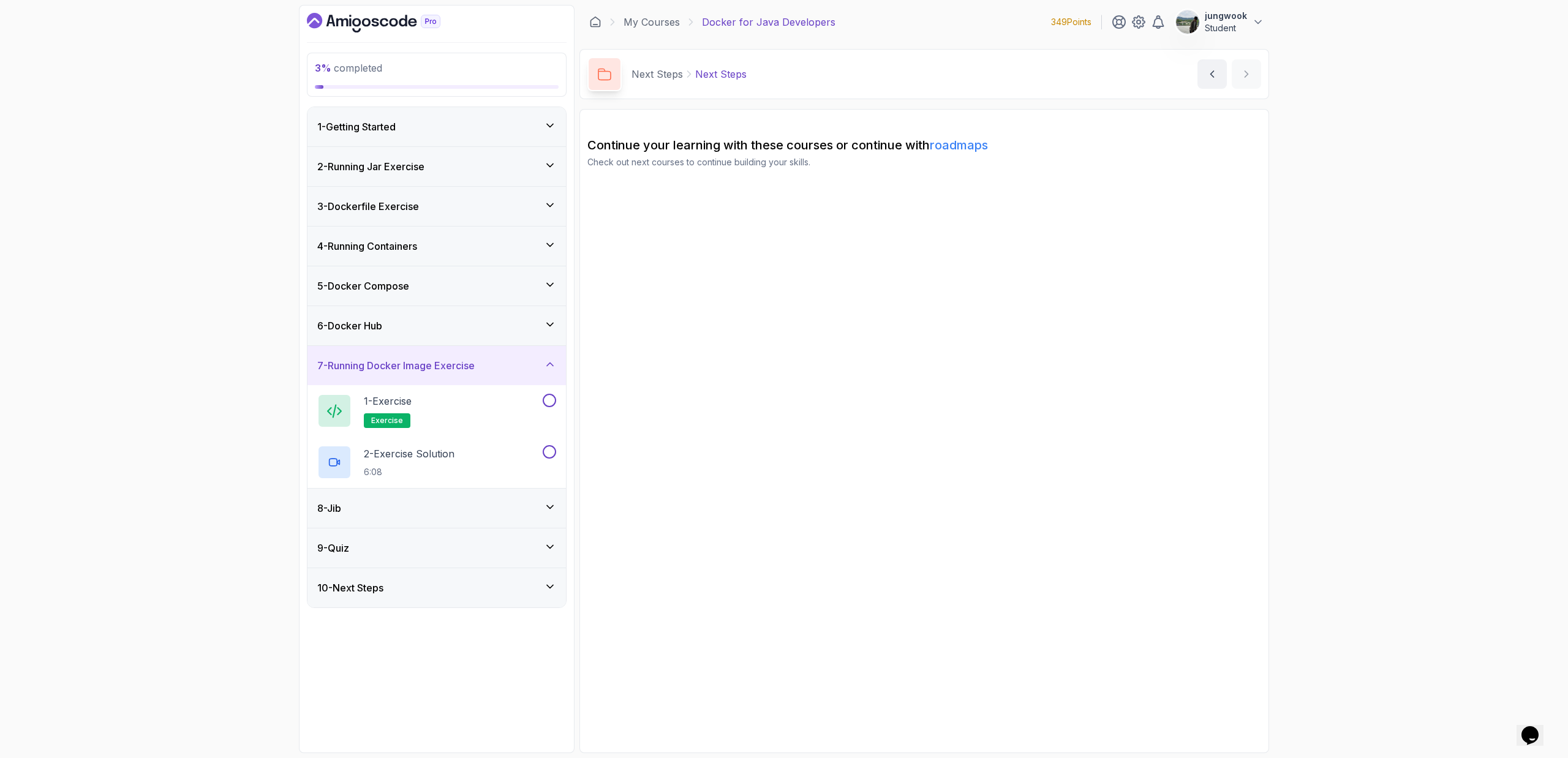
click at [482, 500] on div "8 - Jib" at bounding box center [437, 508] width 258 height 39
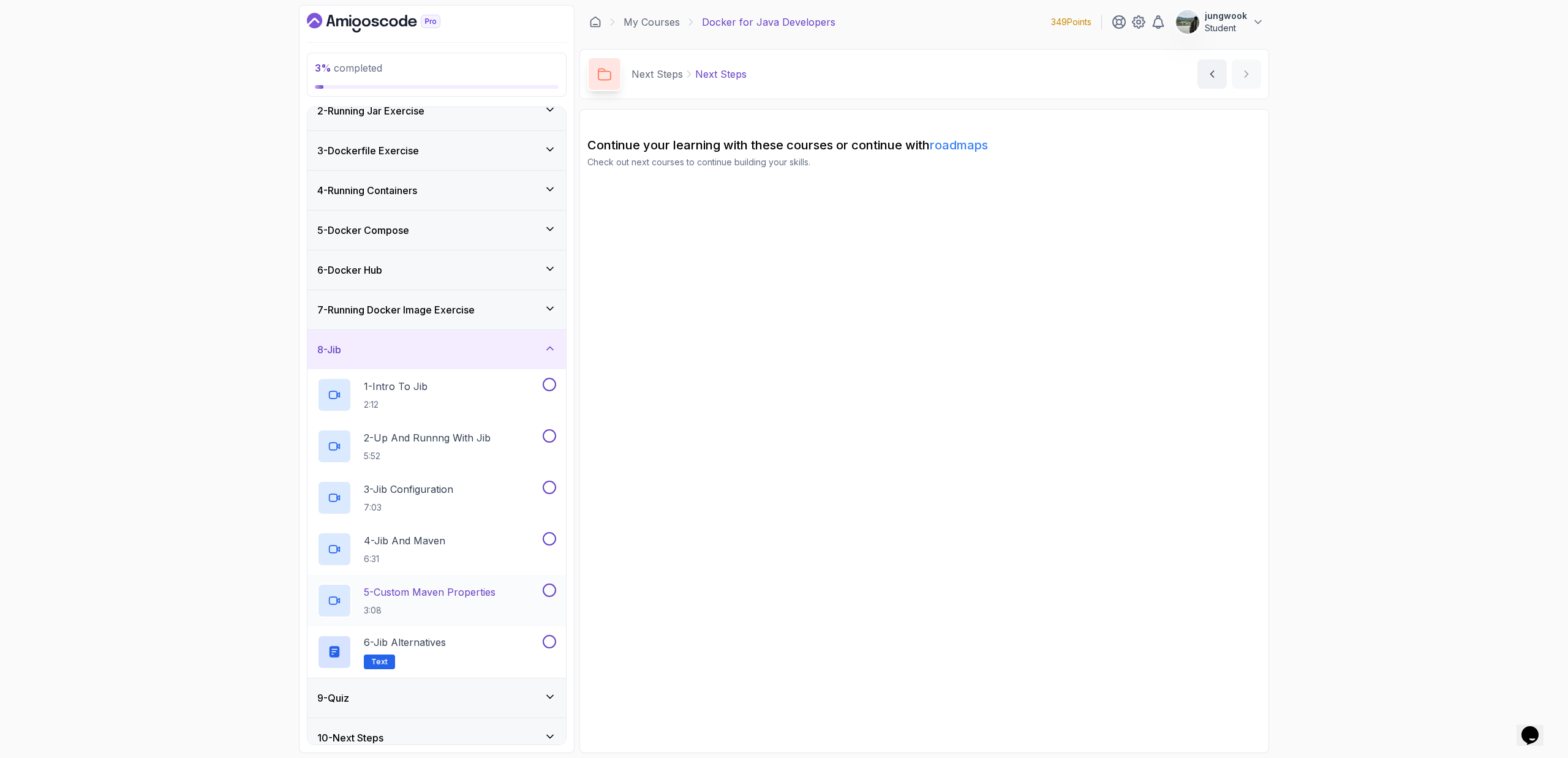
scroll to position [68, 0]
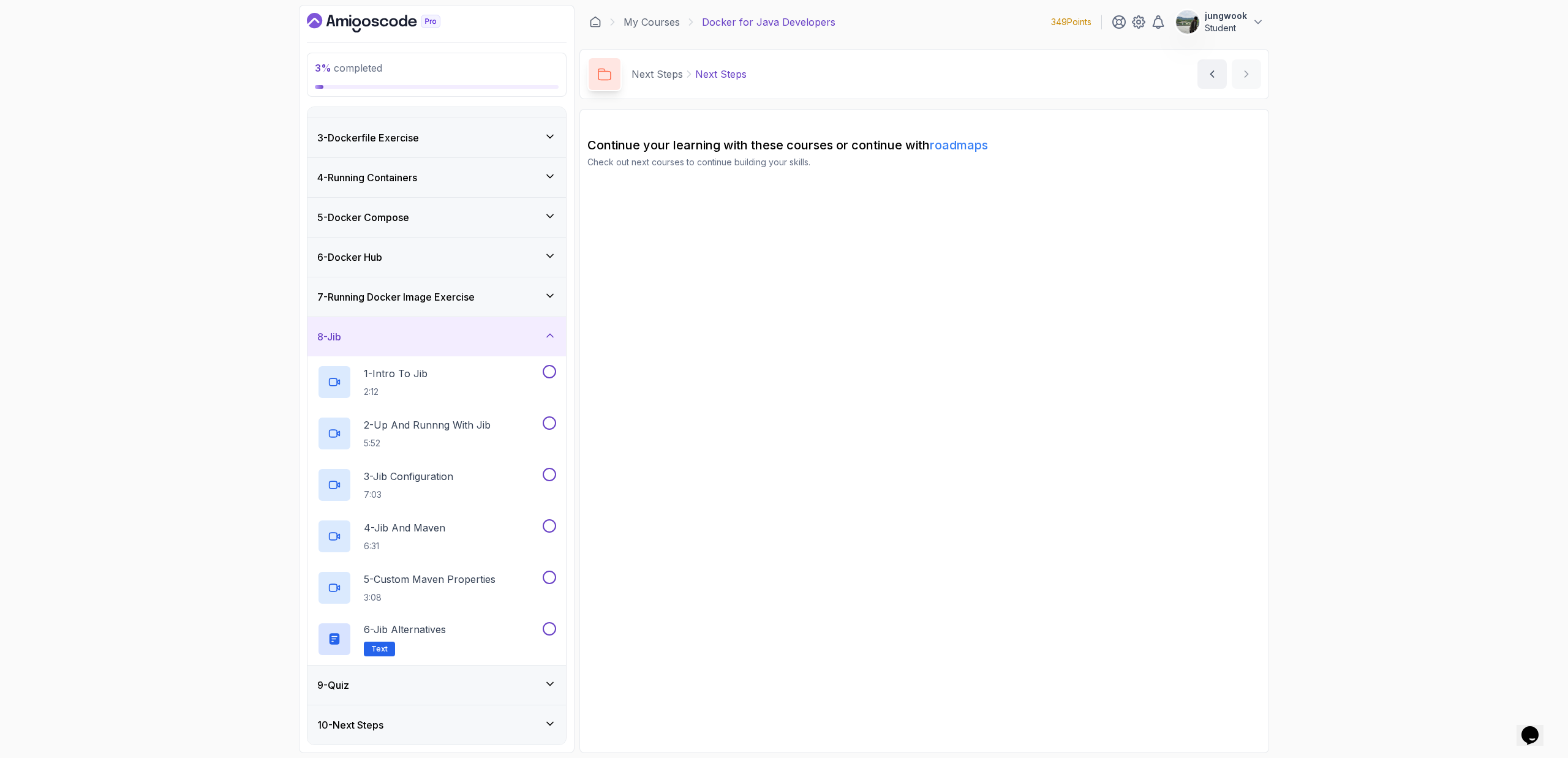
click at [502, 509] on div "9 - Quiz" at bounding box center [437, 685] width 239 height 15
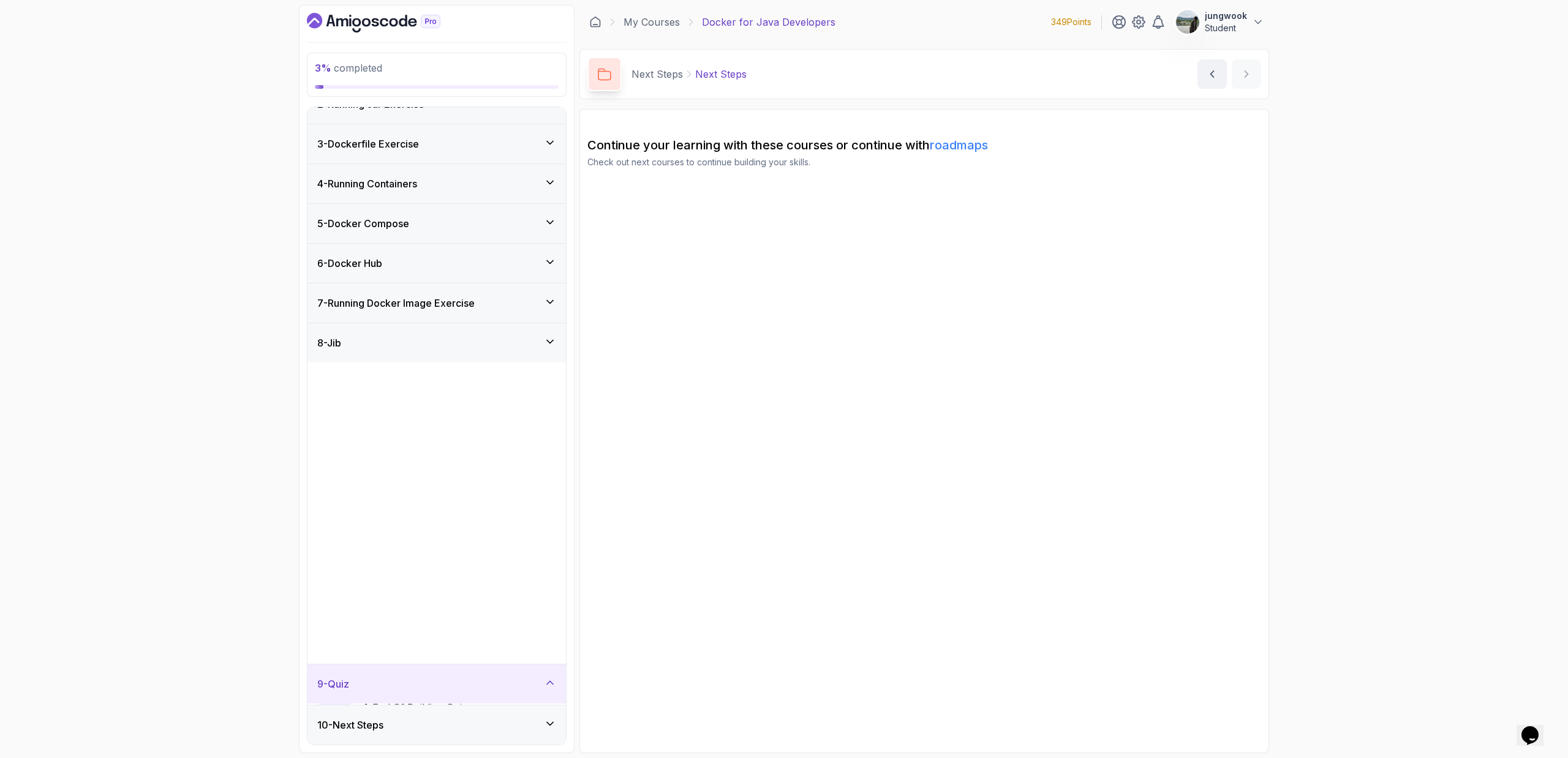
scroll to position [0, 0]
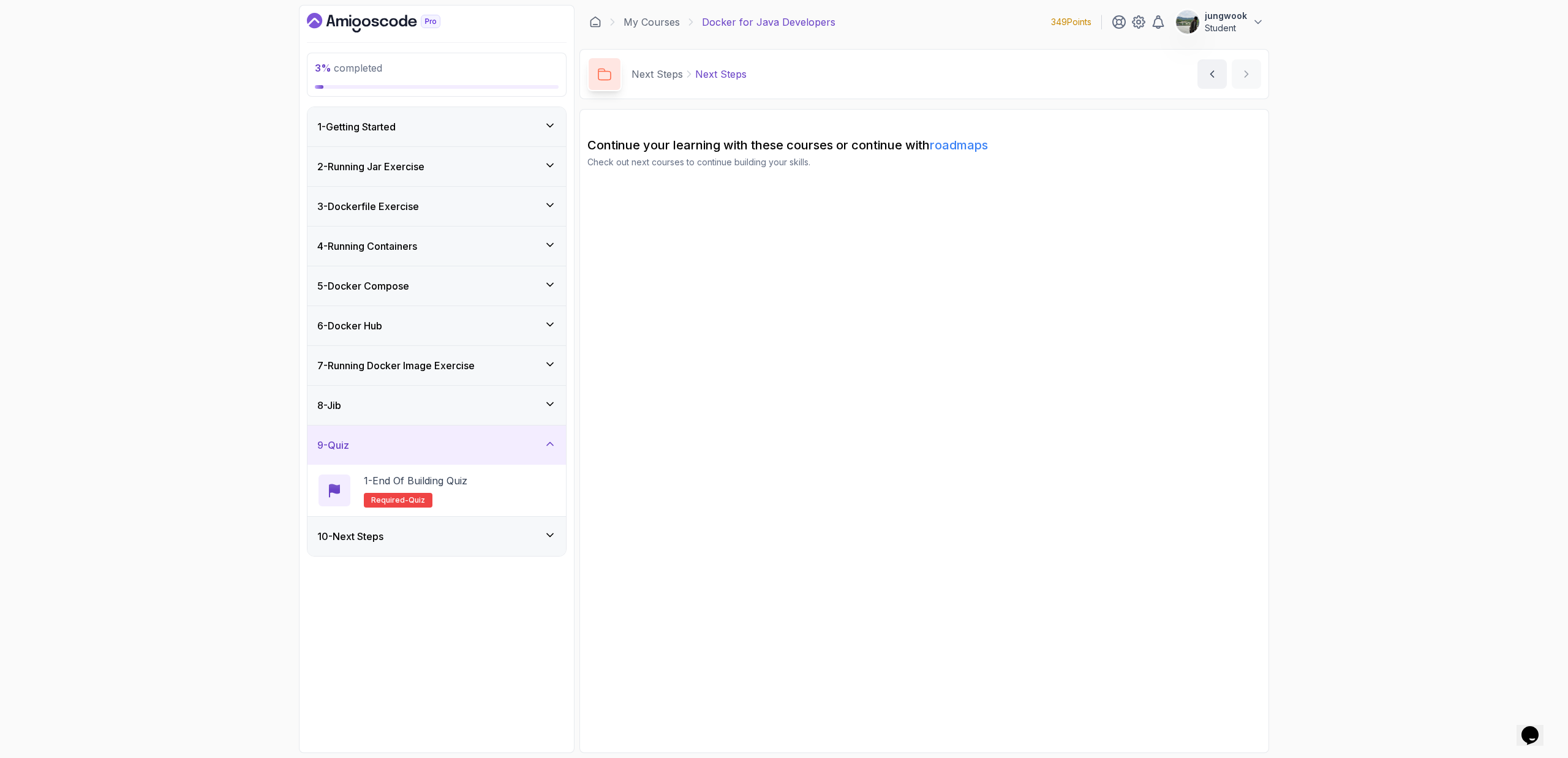
click at [433, 140] on div "1 - Getting Started" at bounding box center [437, 126] width 258 height 39
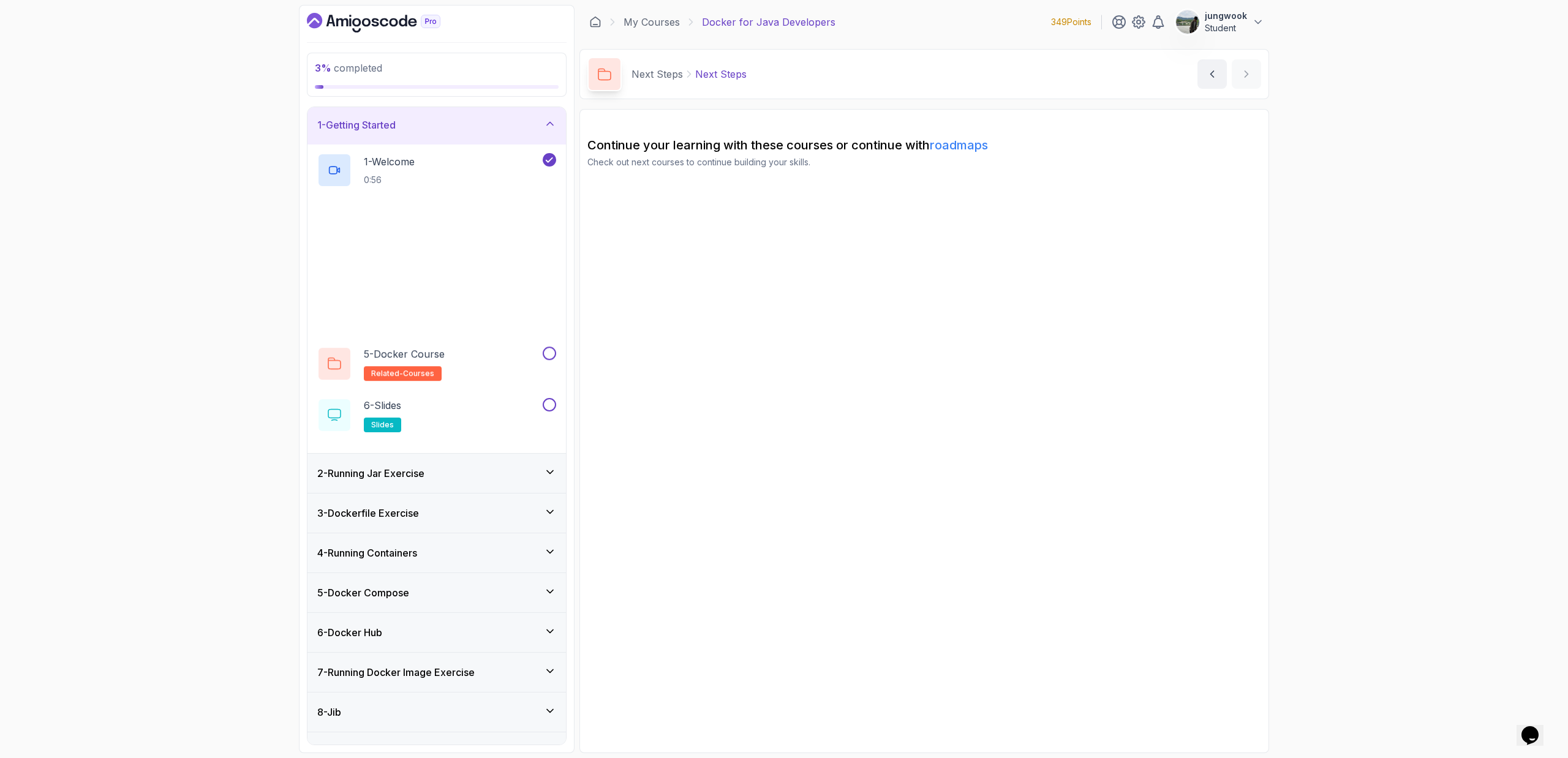
scroll to position [3, 0]
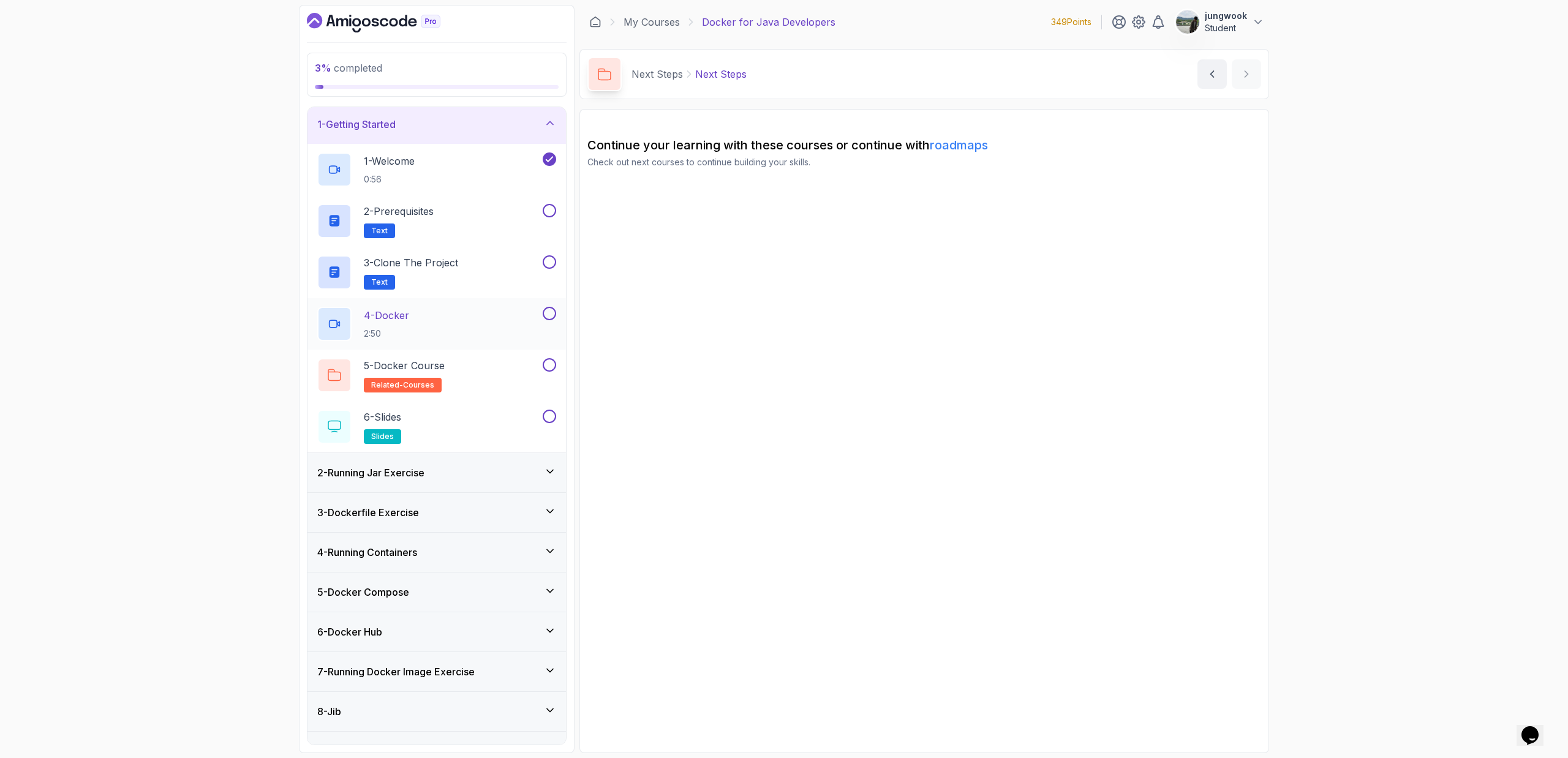
click at [457, 325] on div "4 - Docker 2:50" at bounding box center [428, 324] width 223 height 35
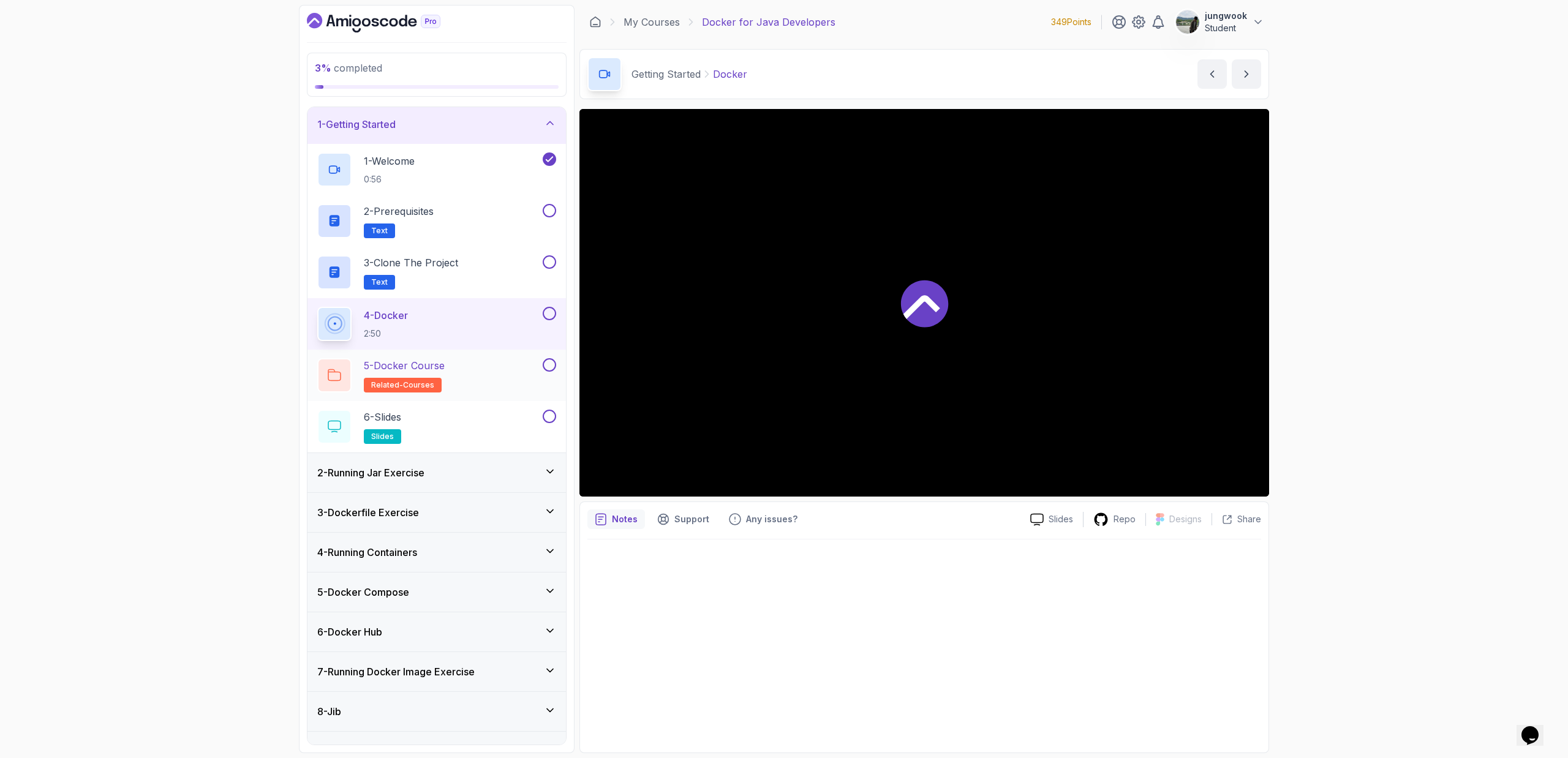
click at [465, 364] on div "5 - Docker Course related-courses" at bounding box center [428, 375] width 223 height 35
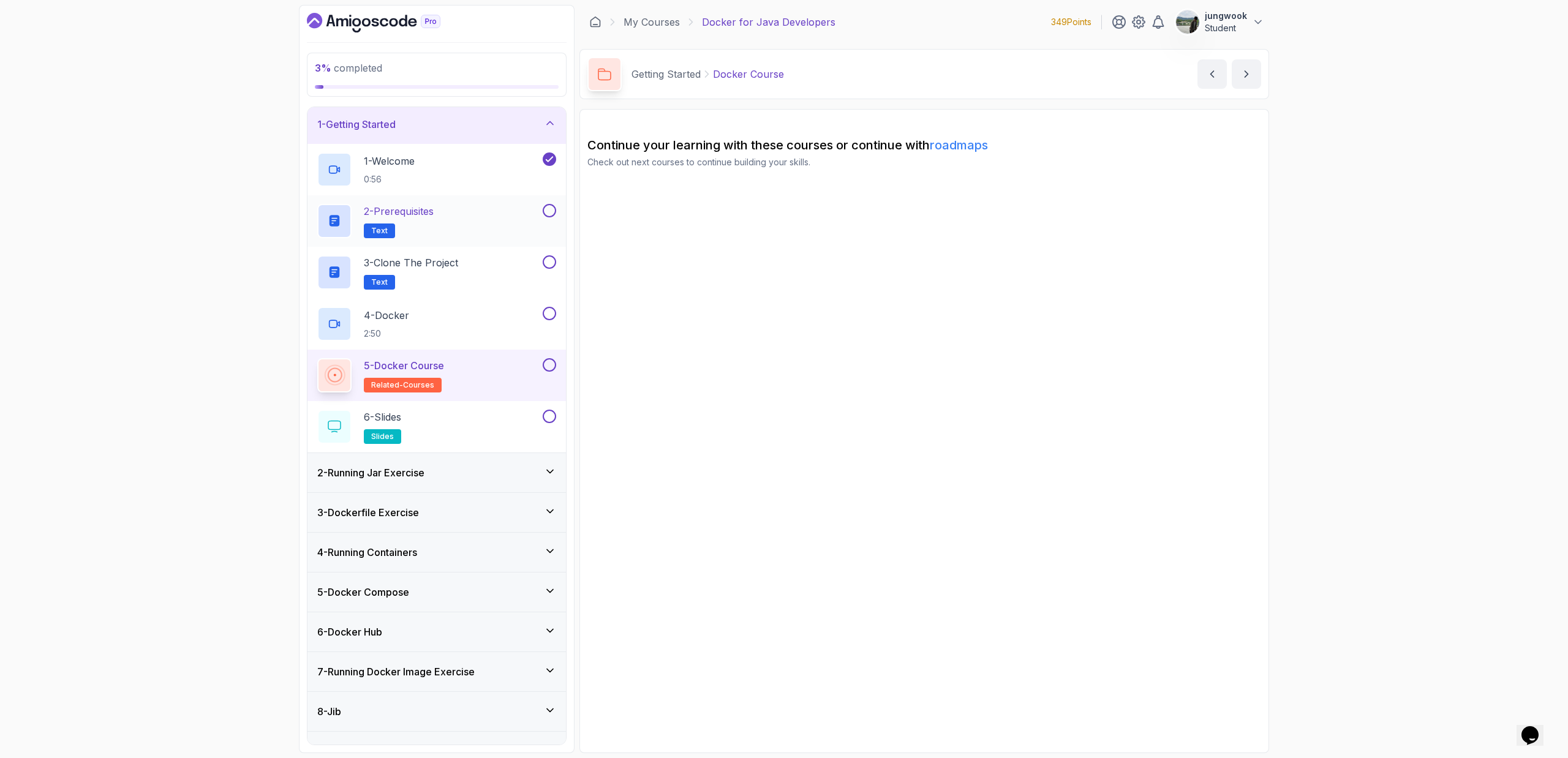
click at [423, 213] on p "2 - Prerequisites" at bounding box center [398, 211] width 70 height 15
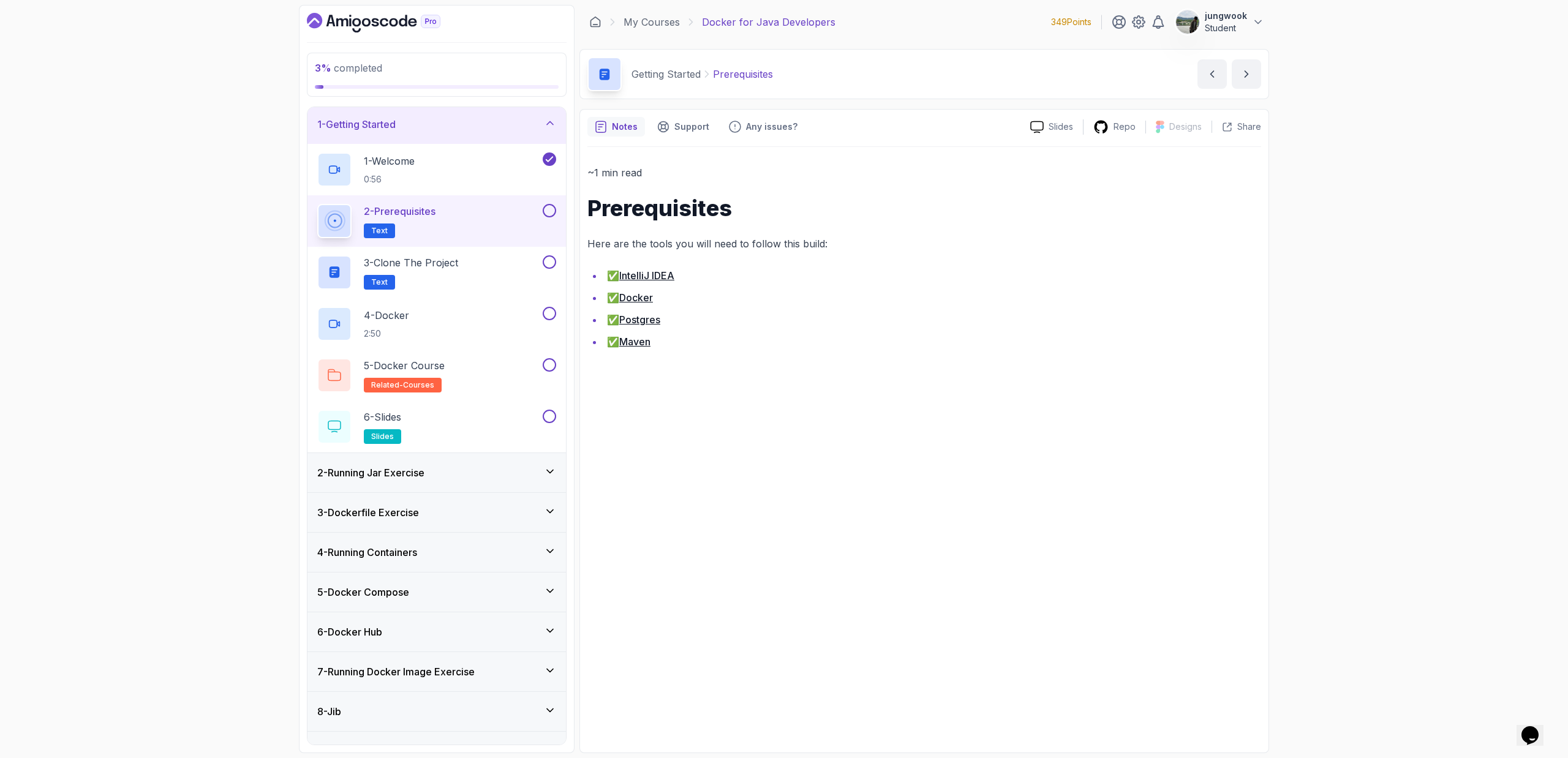
click at [634, 304] on li "✅ Docker" at bounding box center [932, 297] width 658 height 17
click at [638, 301] on link "Docker" at bounding box center [636, 298] width 34 height 12
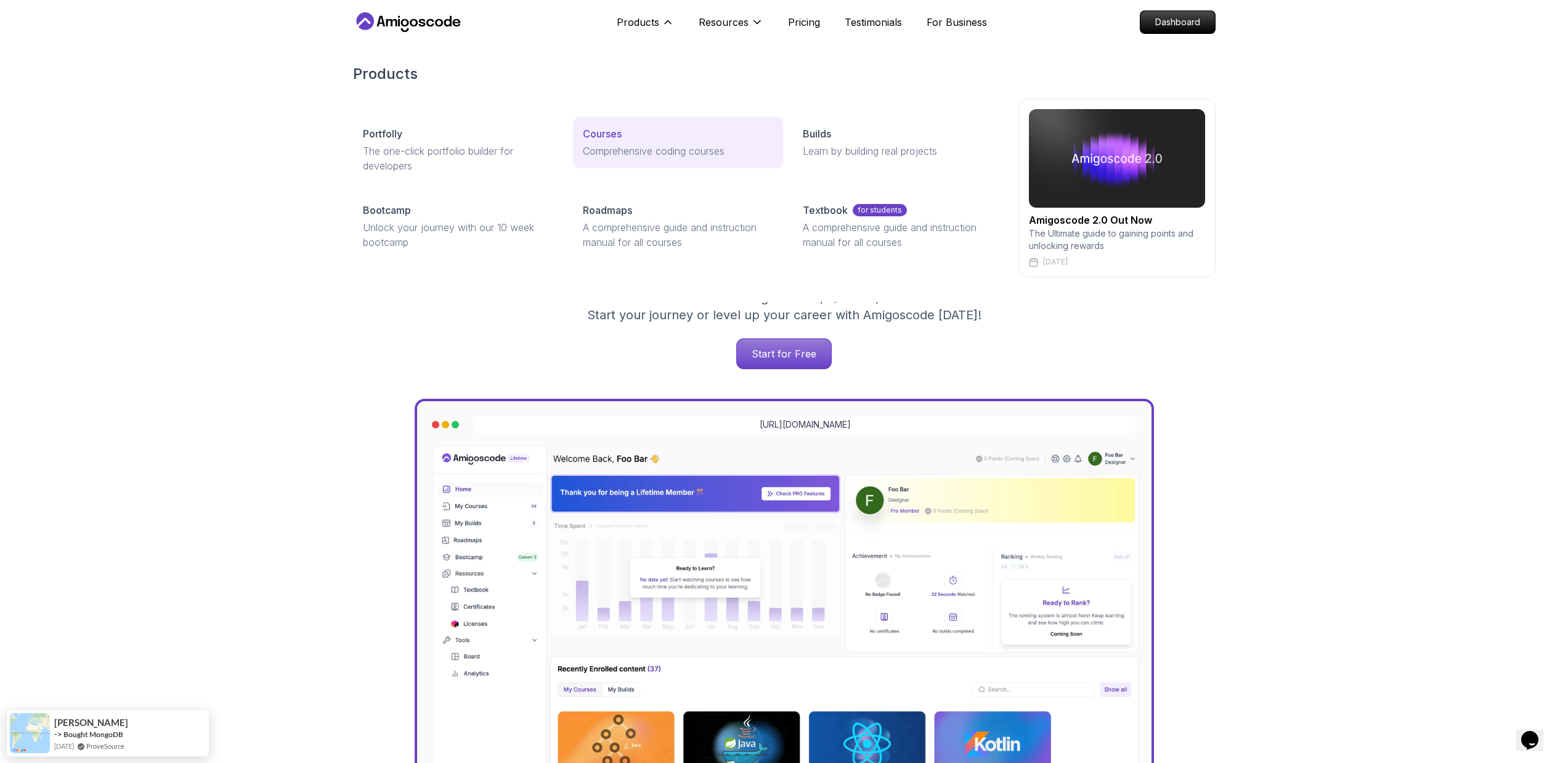
click at [591, 145] on p "Comprehensive coding courses" at bounding box center [678, 150] width 191 height 15
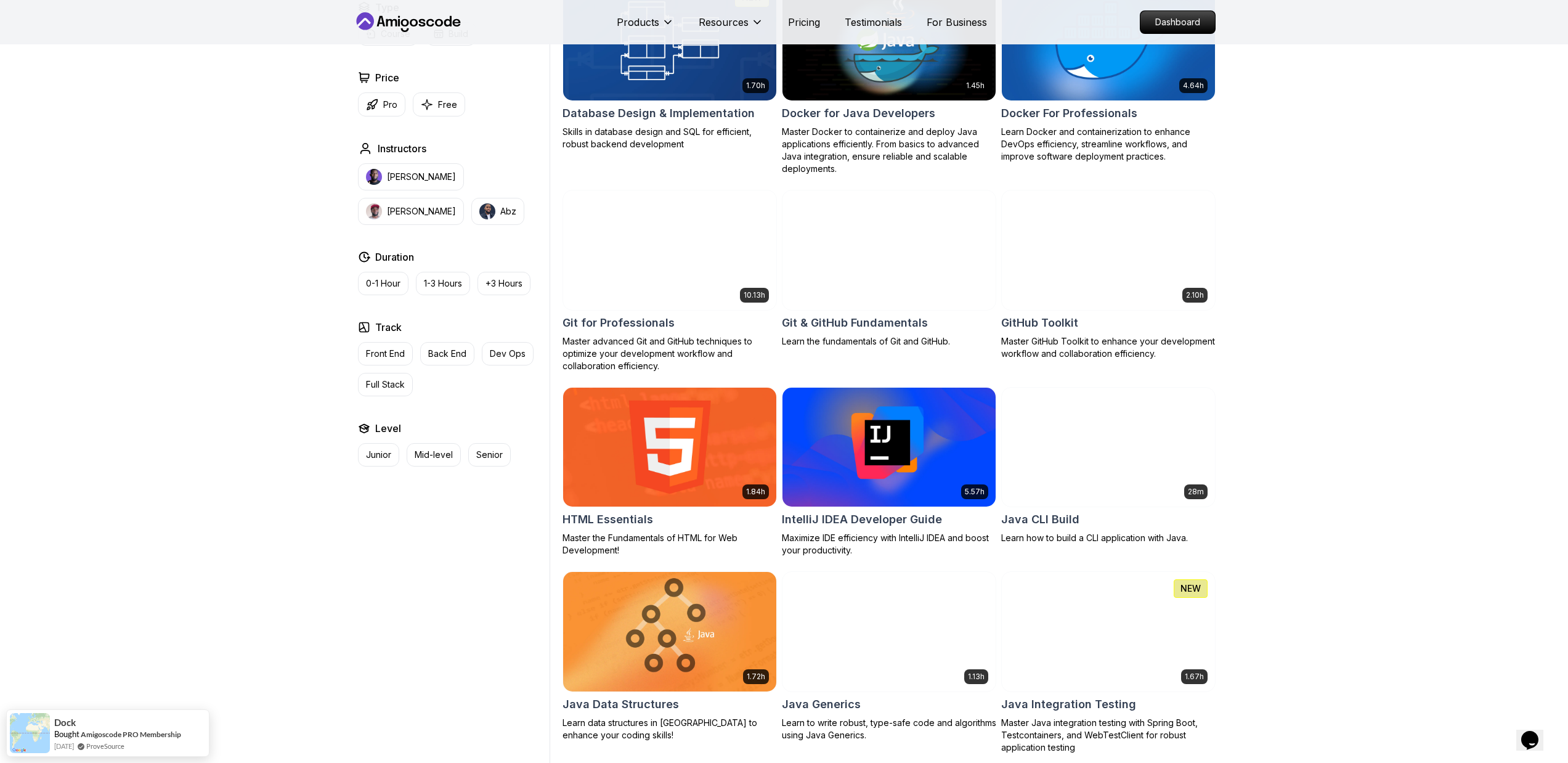
scroll to position [1432, 0]
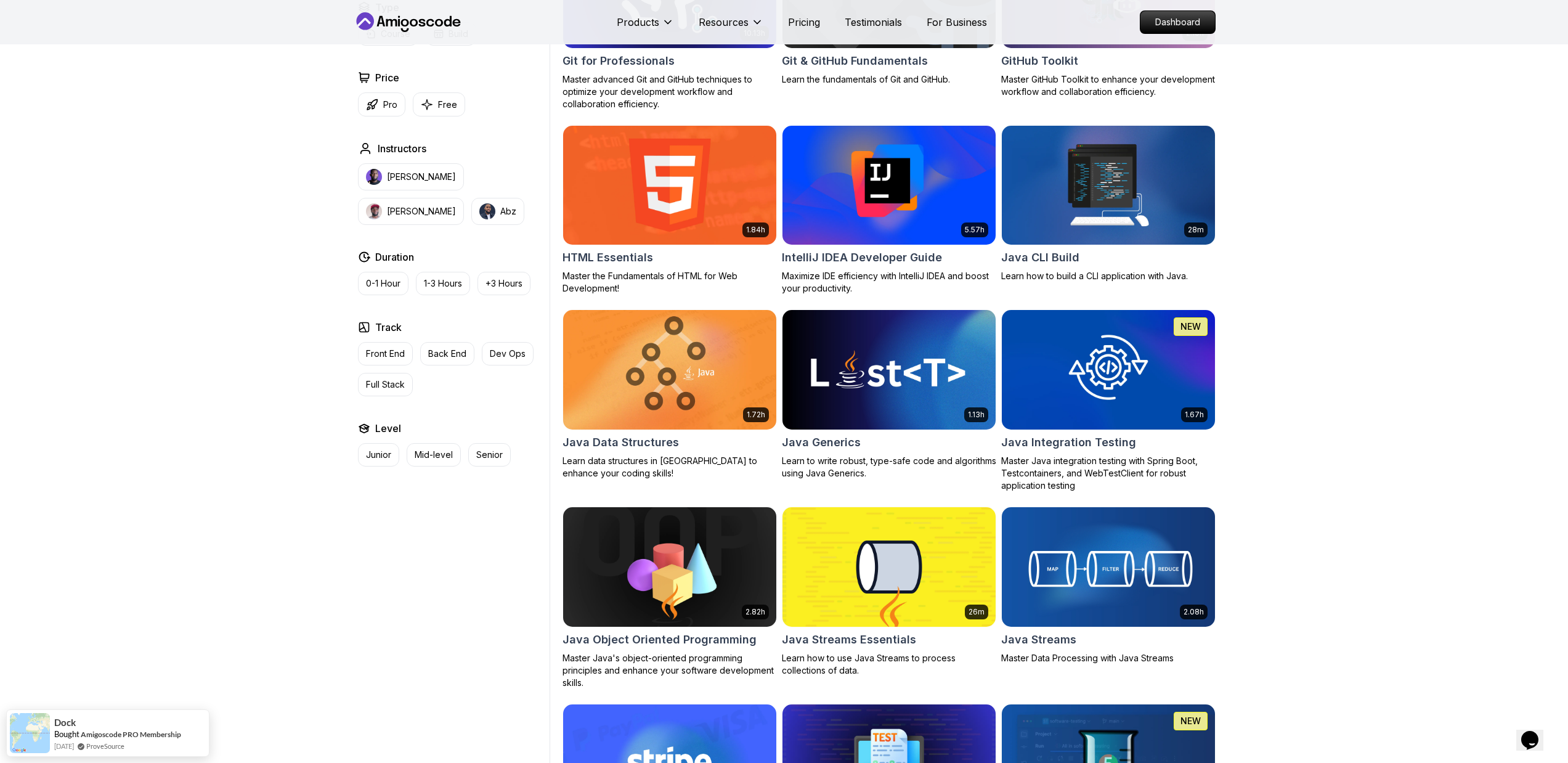
click at [1123, 382] on img at bounding box center [1108, 369] width 224 height 125
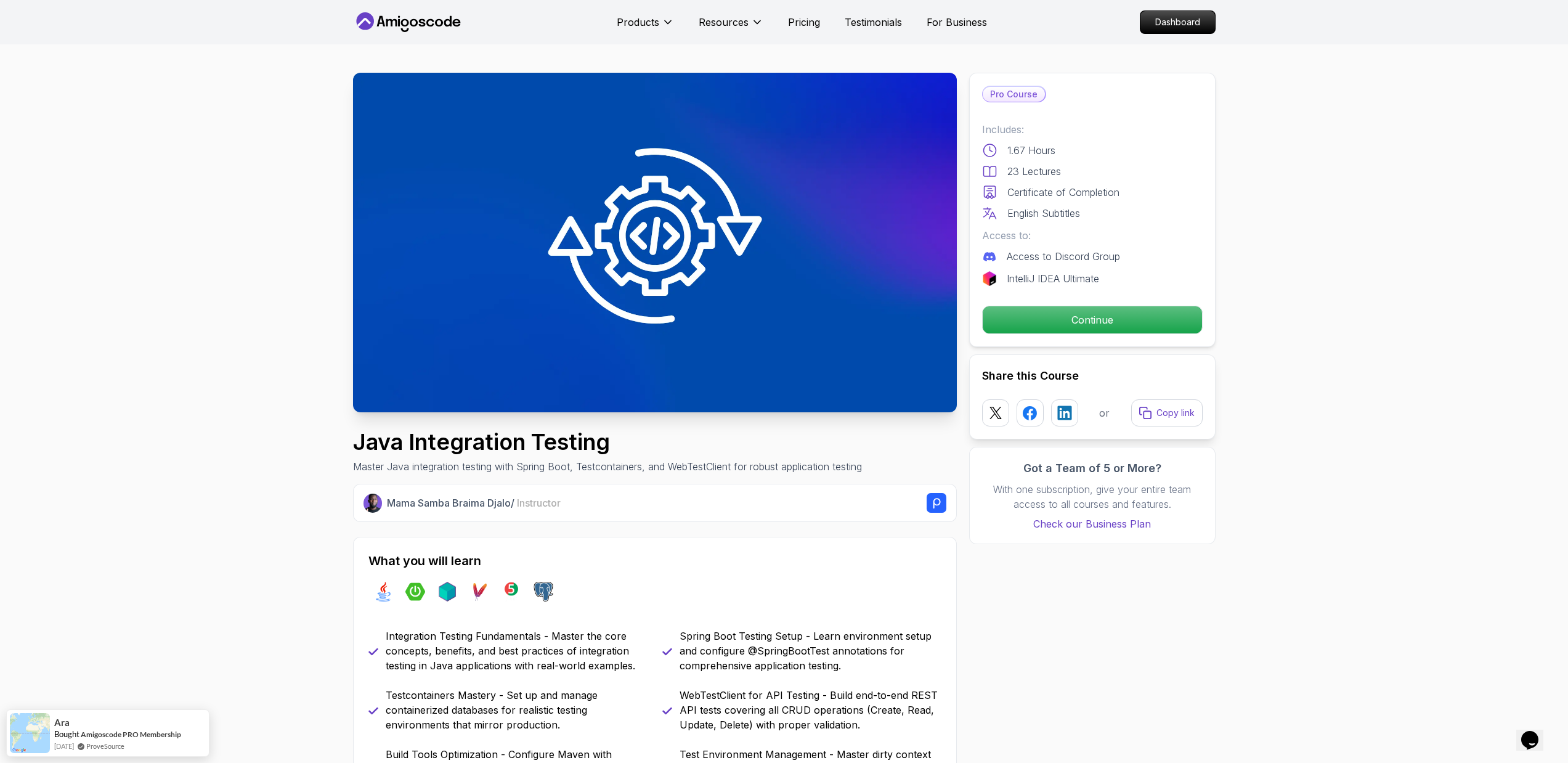
scroll to position [3, 0]
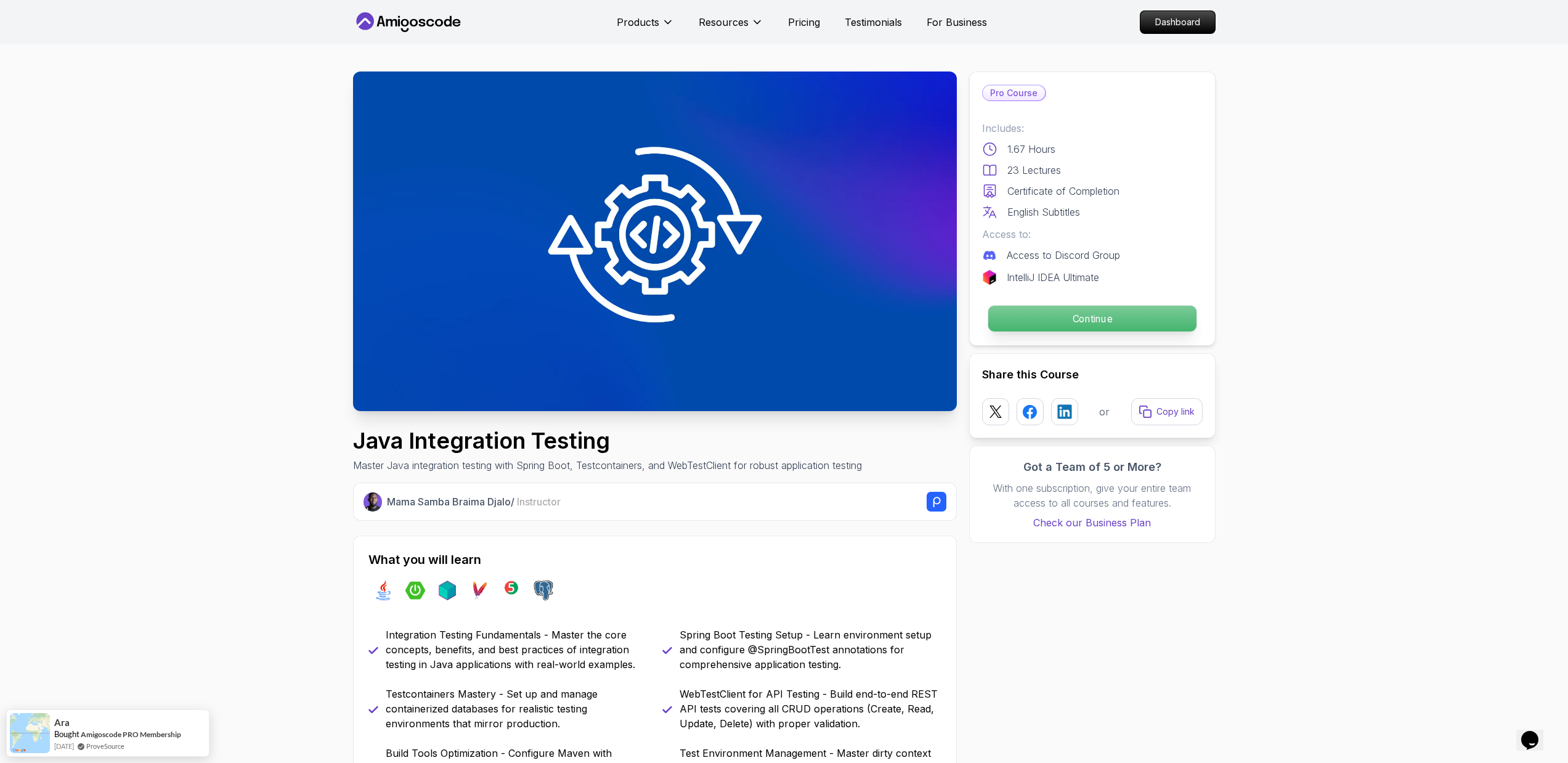
click at [998, 306] on p "Continue" at bounding box center [1092, 319] width 209 height 26
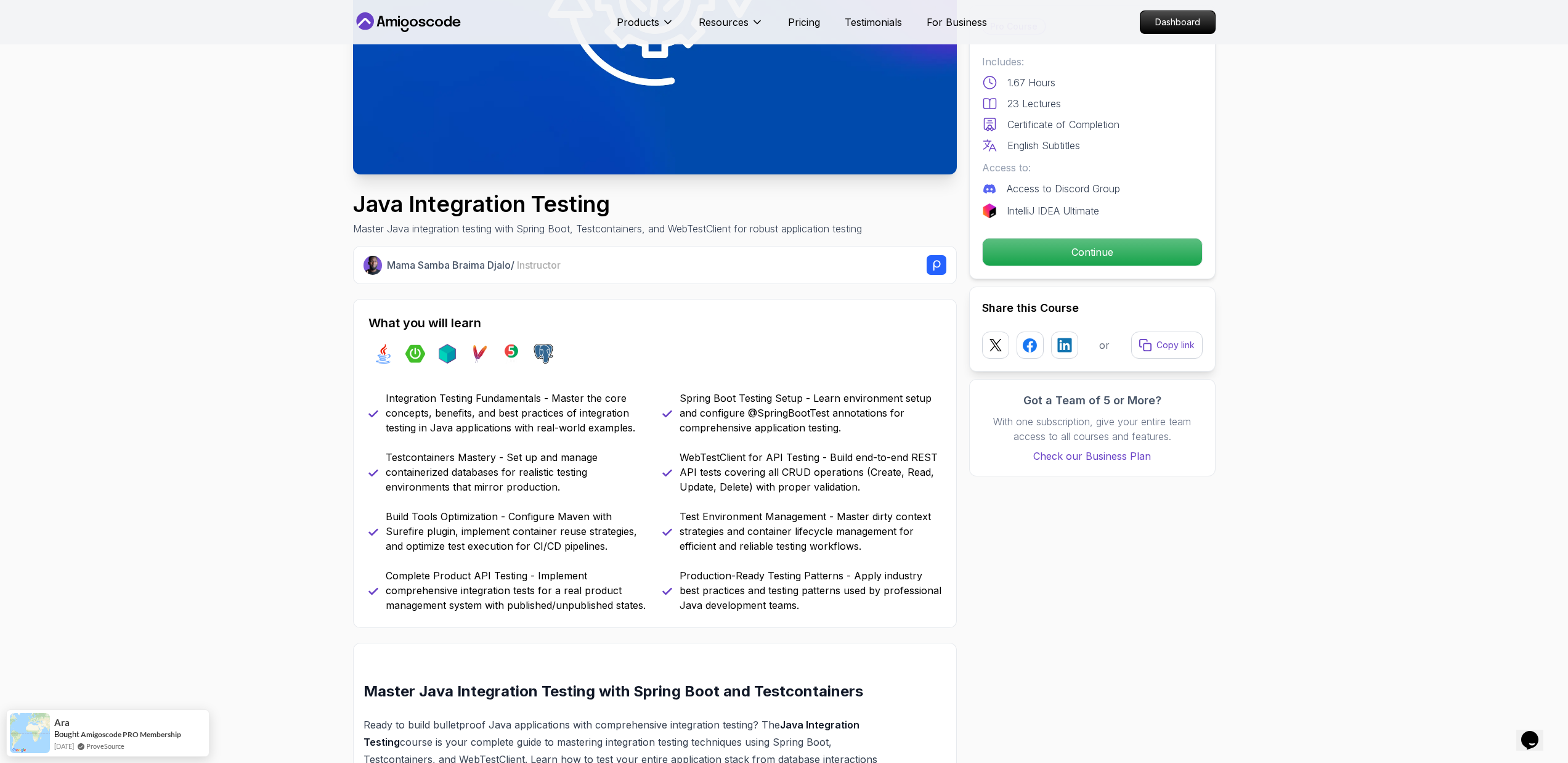
scroll to position [235, 0]
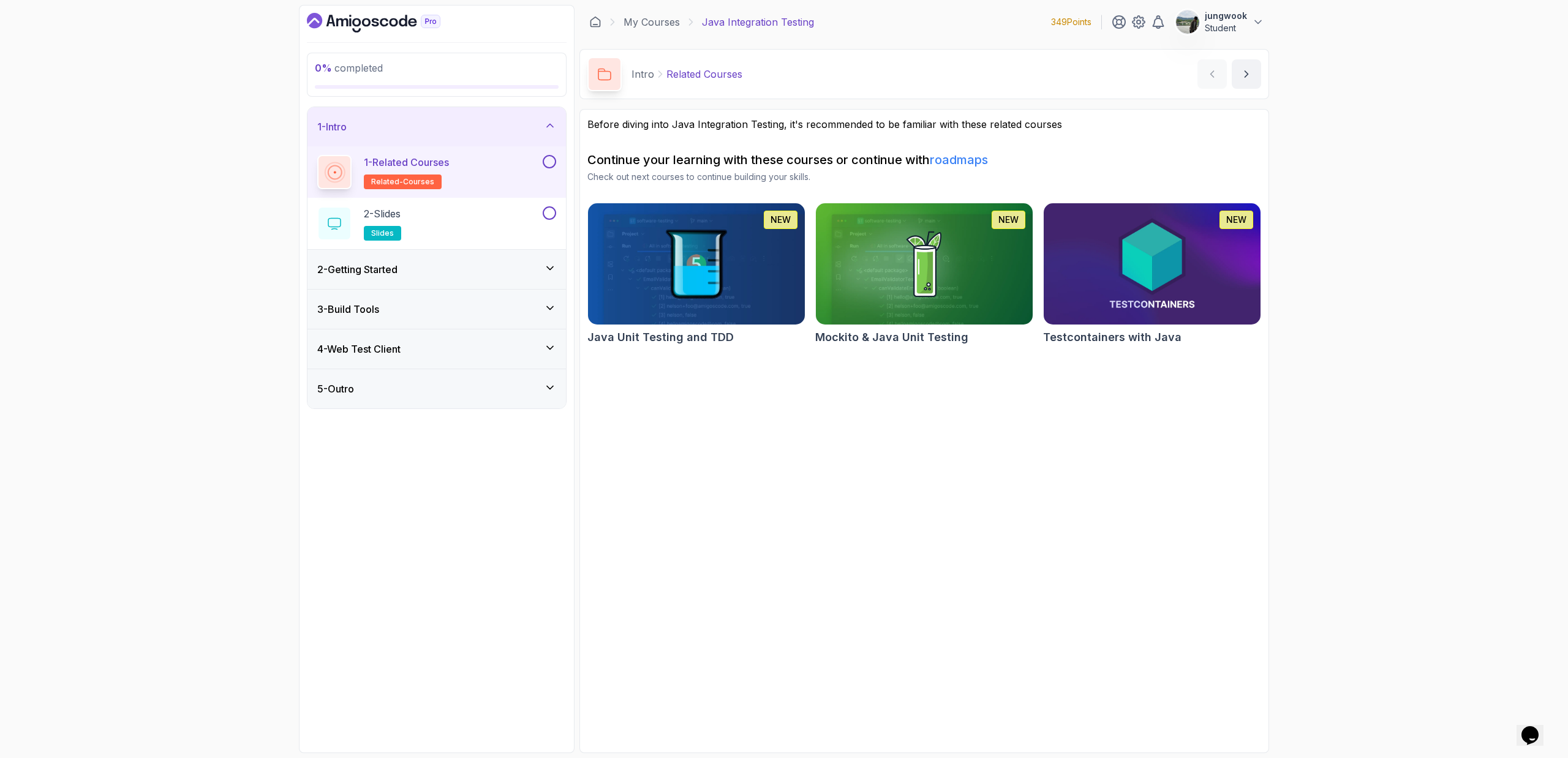
click at [508, 268] on div "2 - Getting Started" at bounding box center [437, 269] width 239 height 15
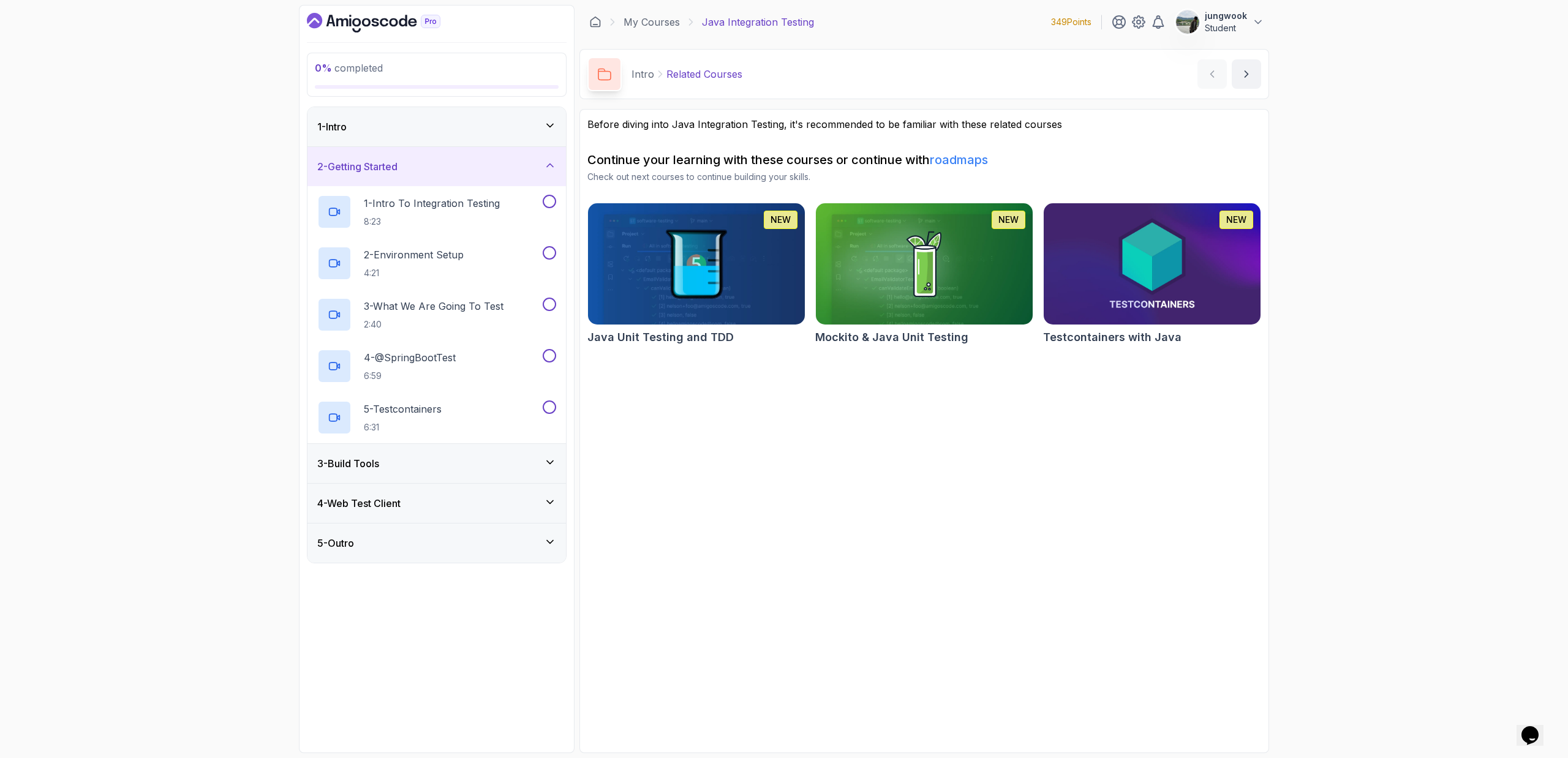
click at [471, 448] on div "3 - Build Tools" at bounding box center [437, 463] width 258 height 39
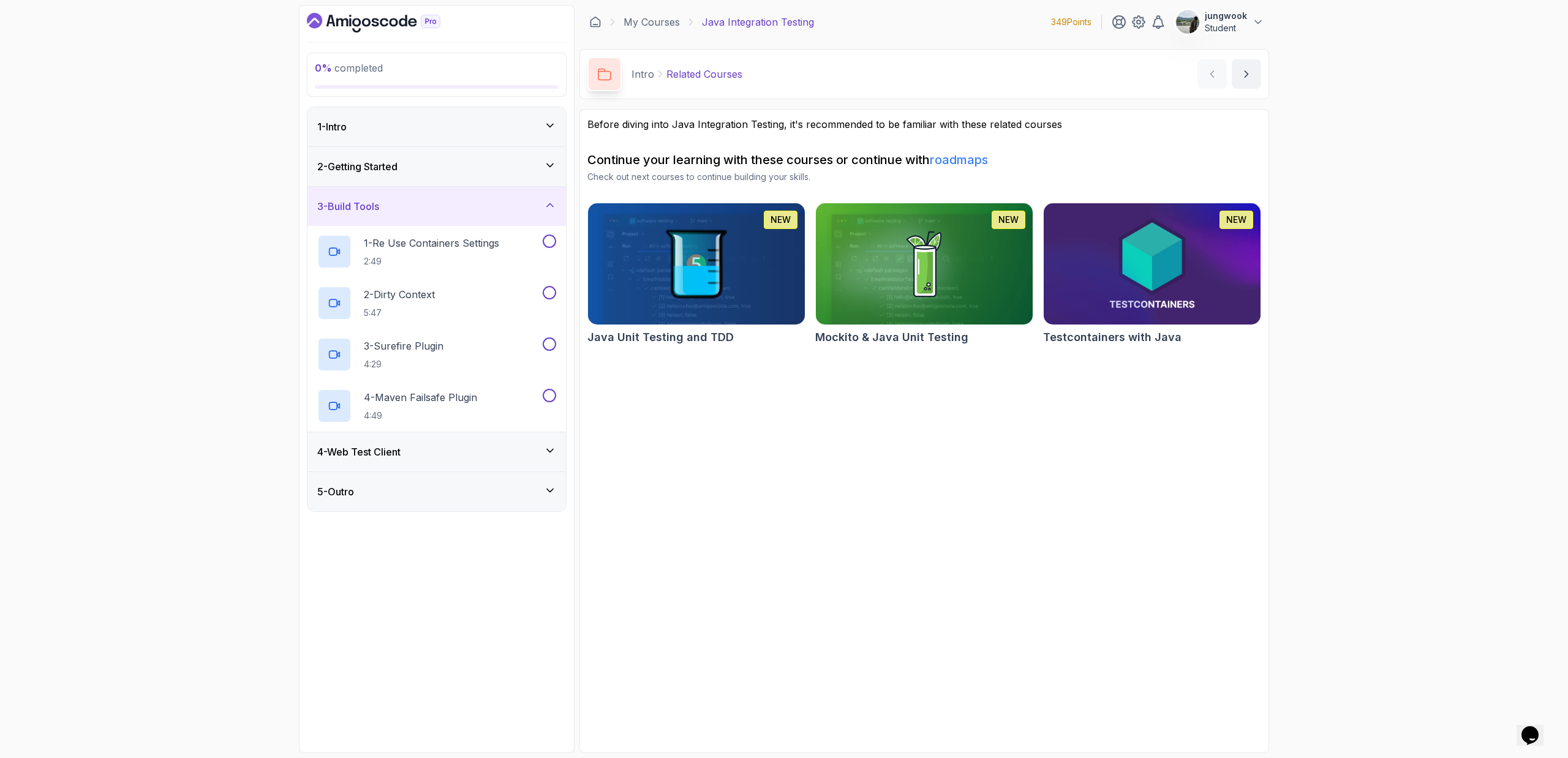
click at [514, 456] on div "4 - Web Test Client" at bounding box center [437, 451] width 239 height 15
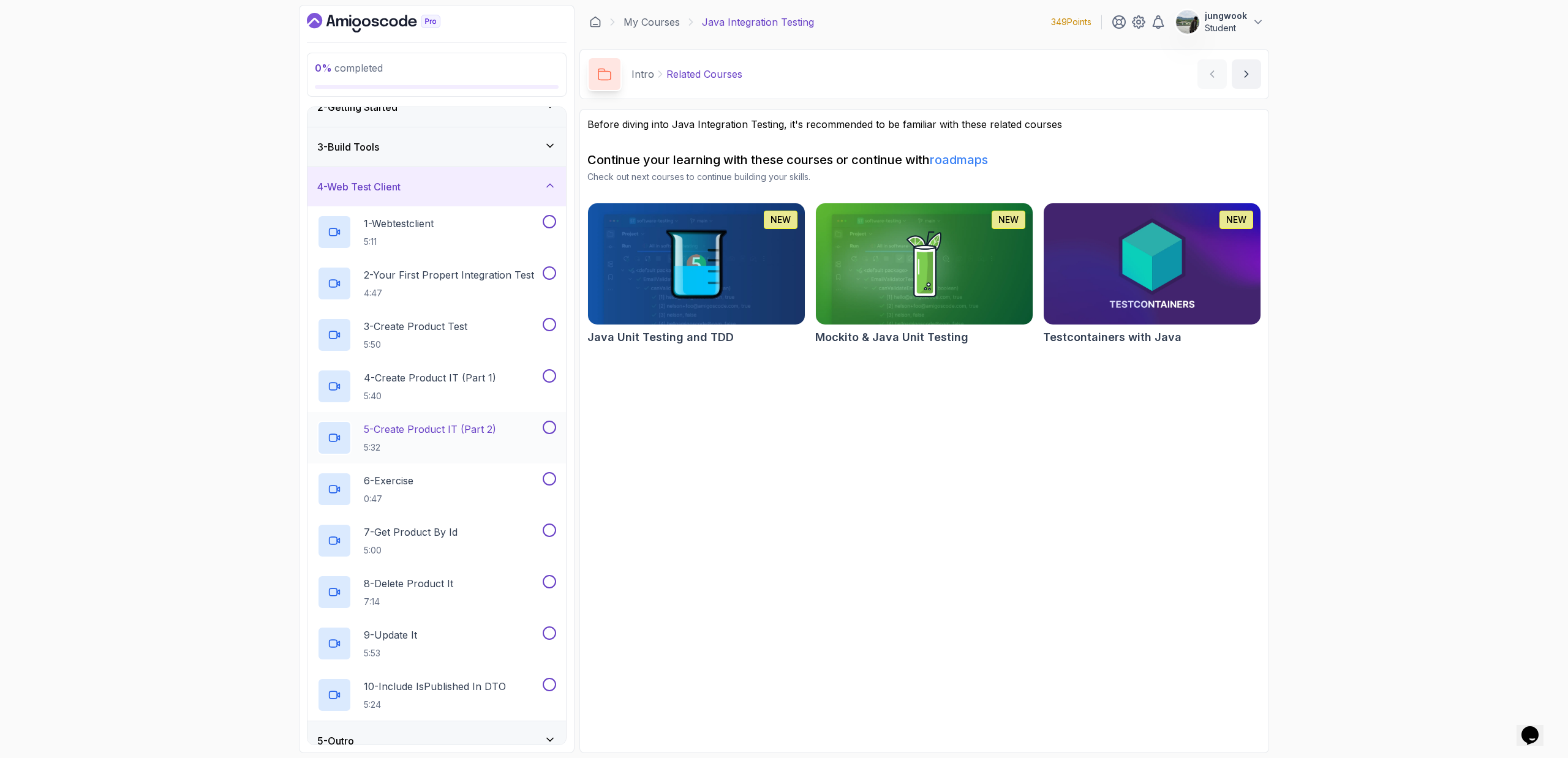
scroll to position [75, 0]
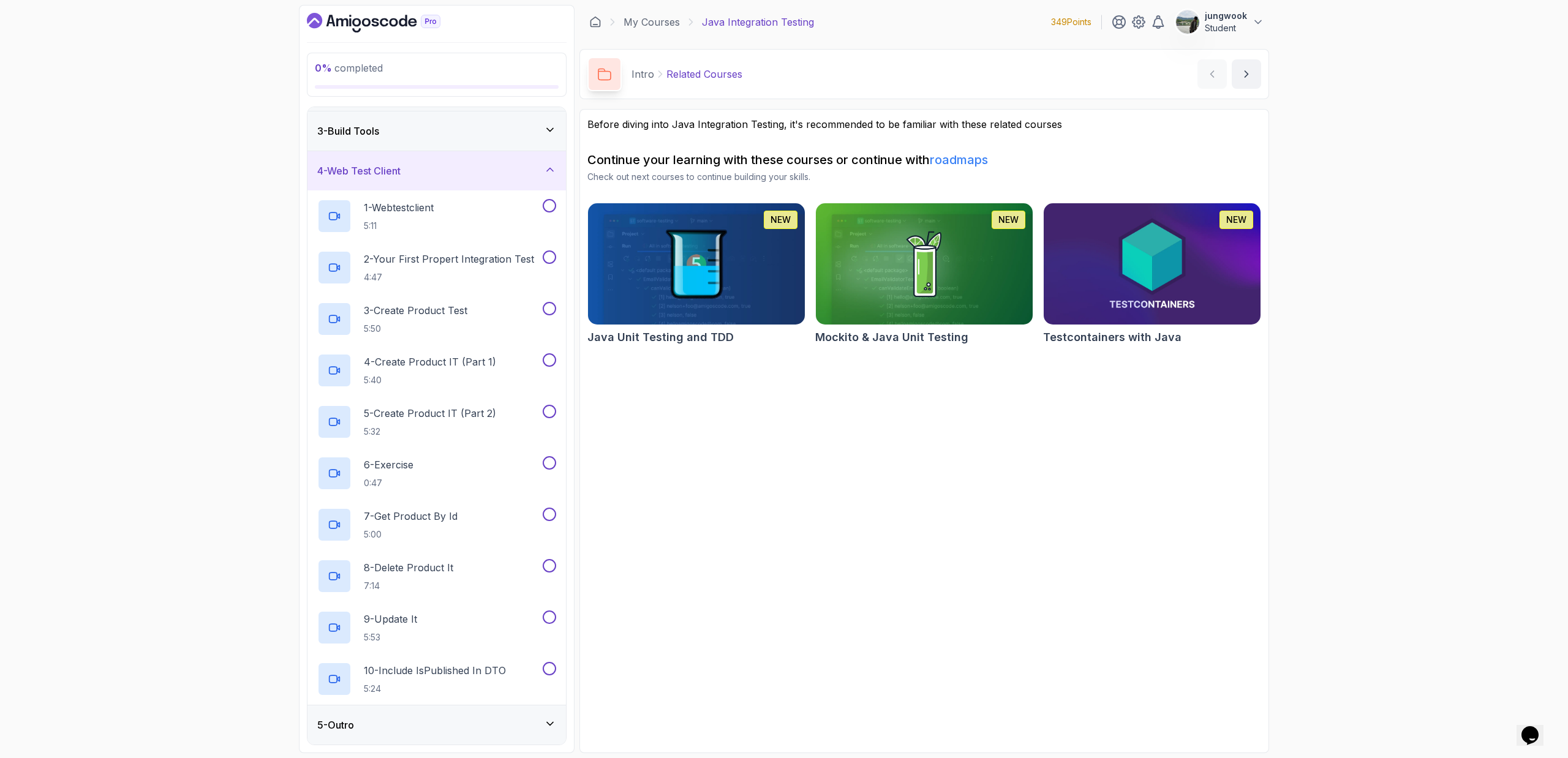
click at [475, 724] on div "5 - Outro" at bounding box center [437, 725] width 239 height 15
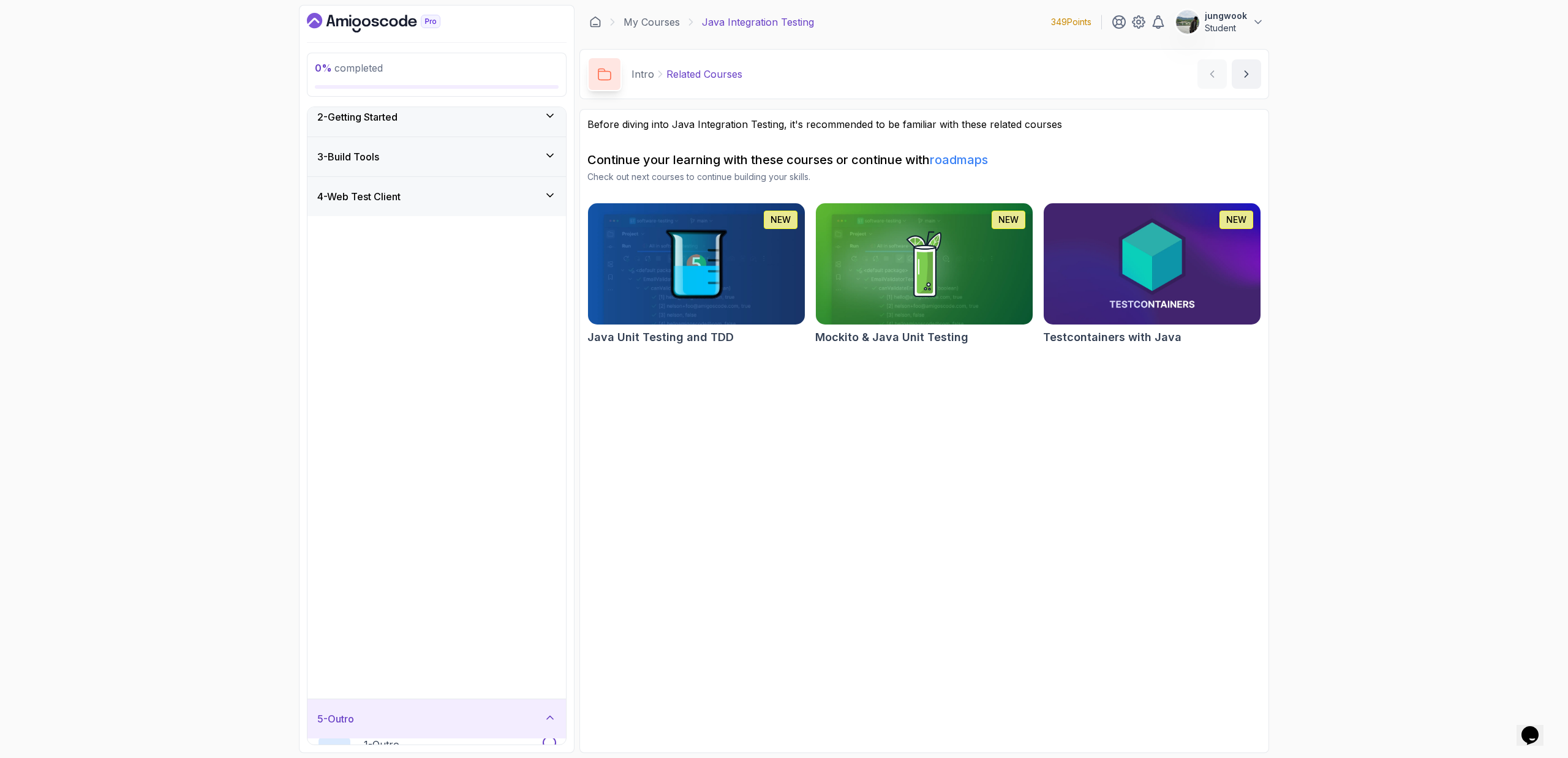
scroll to position [0, 0]
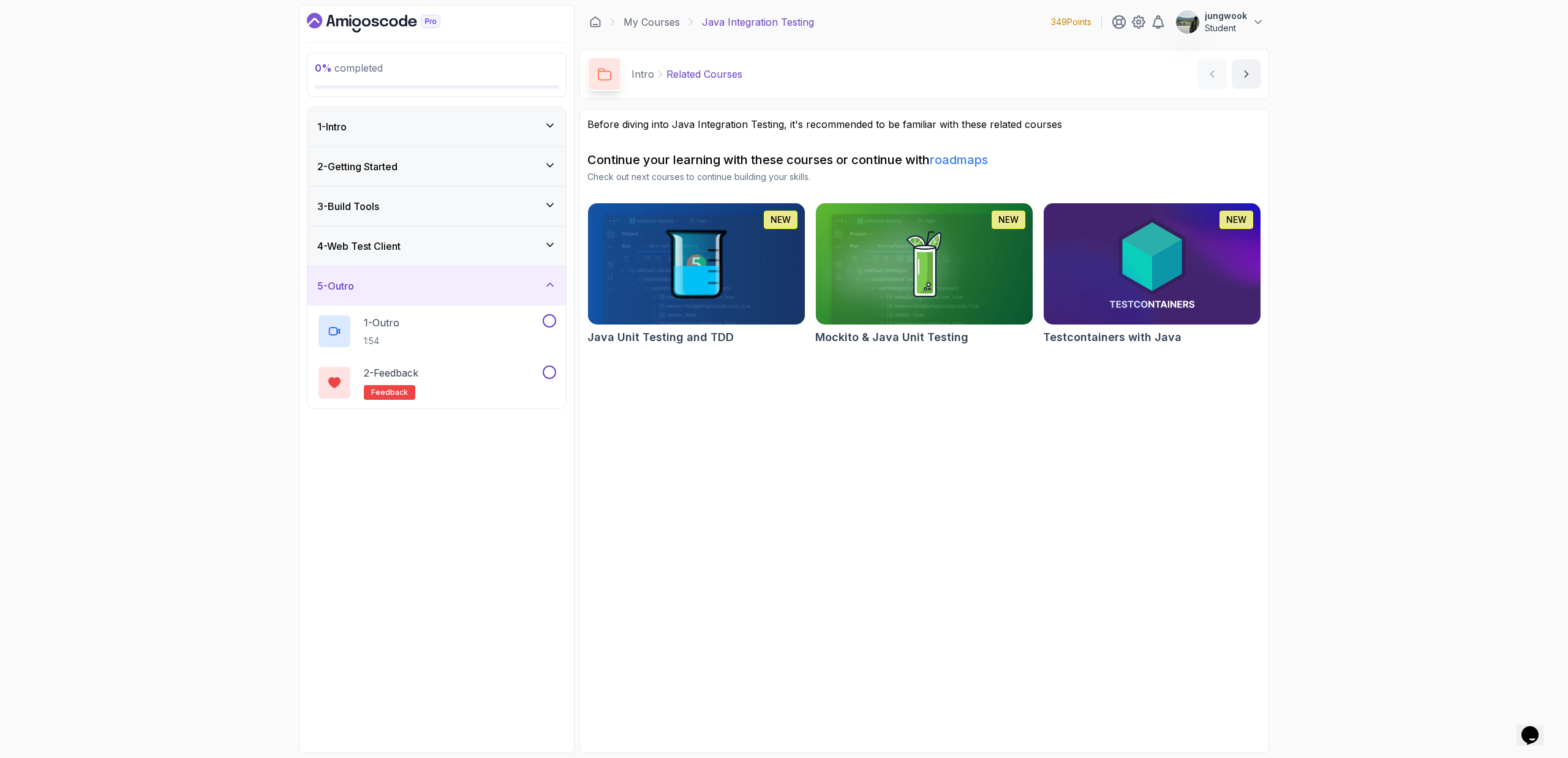
click at [418, 253] on div "4 - Web Test Client" at bounding box center [437, 246] width 239 height 15
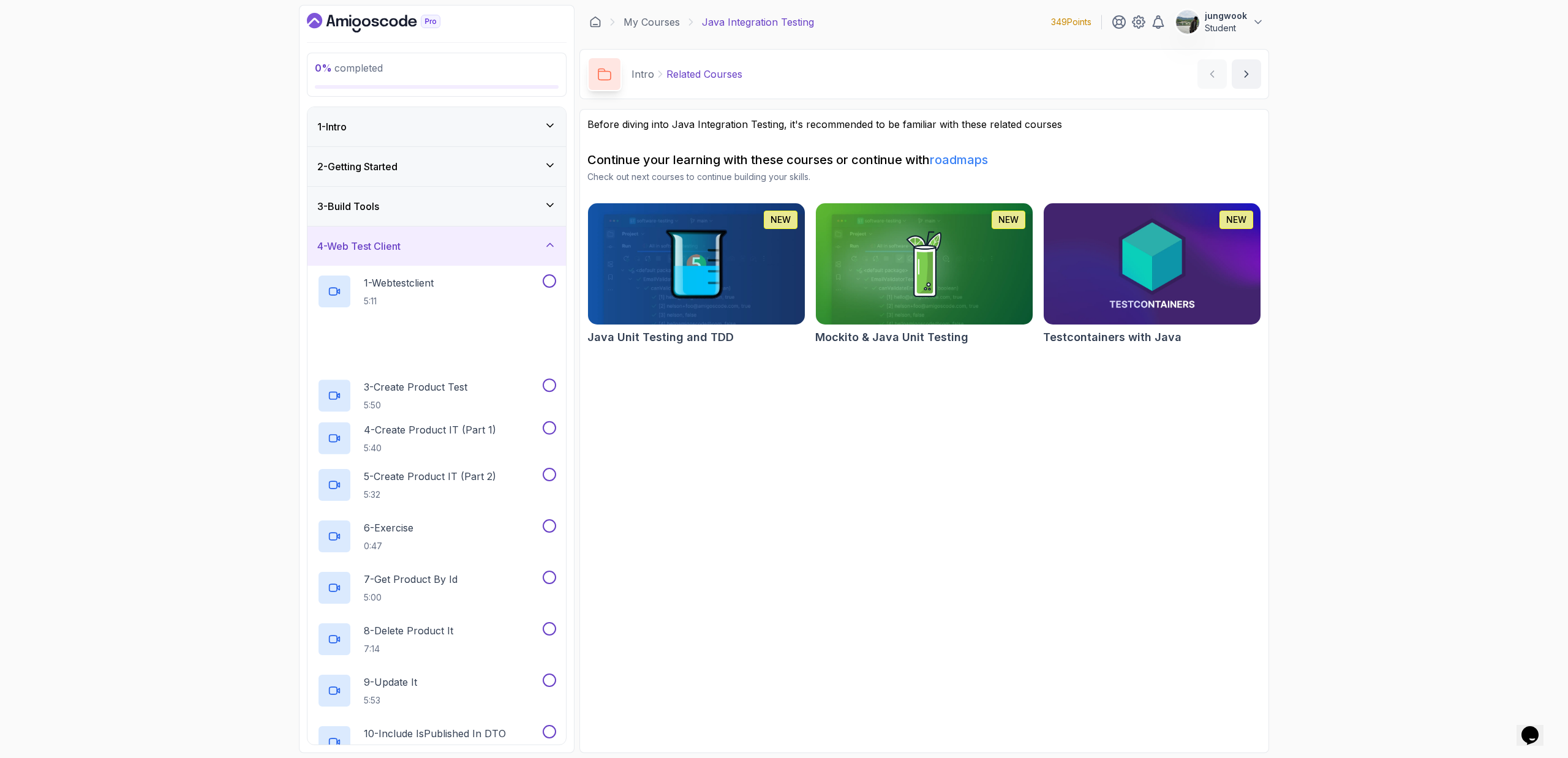
click at [452, 210] on div "3 - Build Tools" at bounding box center [437, 206] width 239 height 15
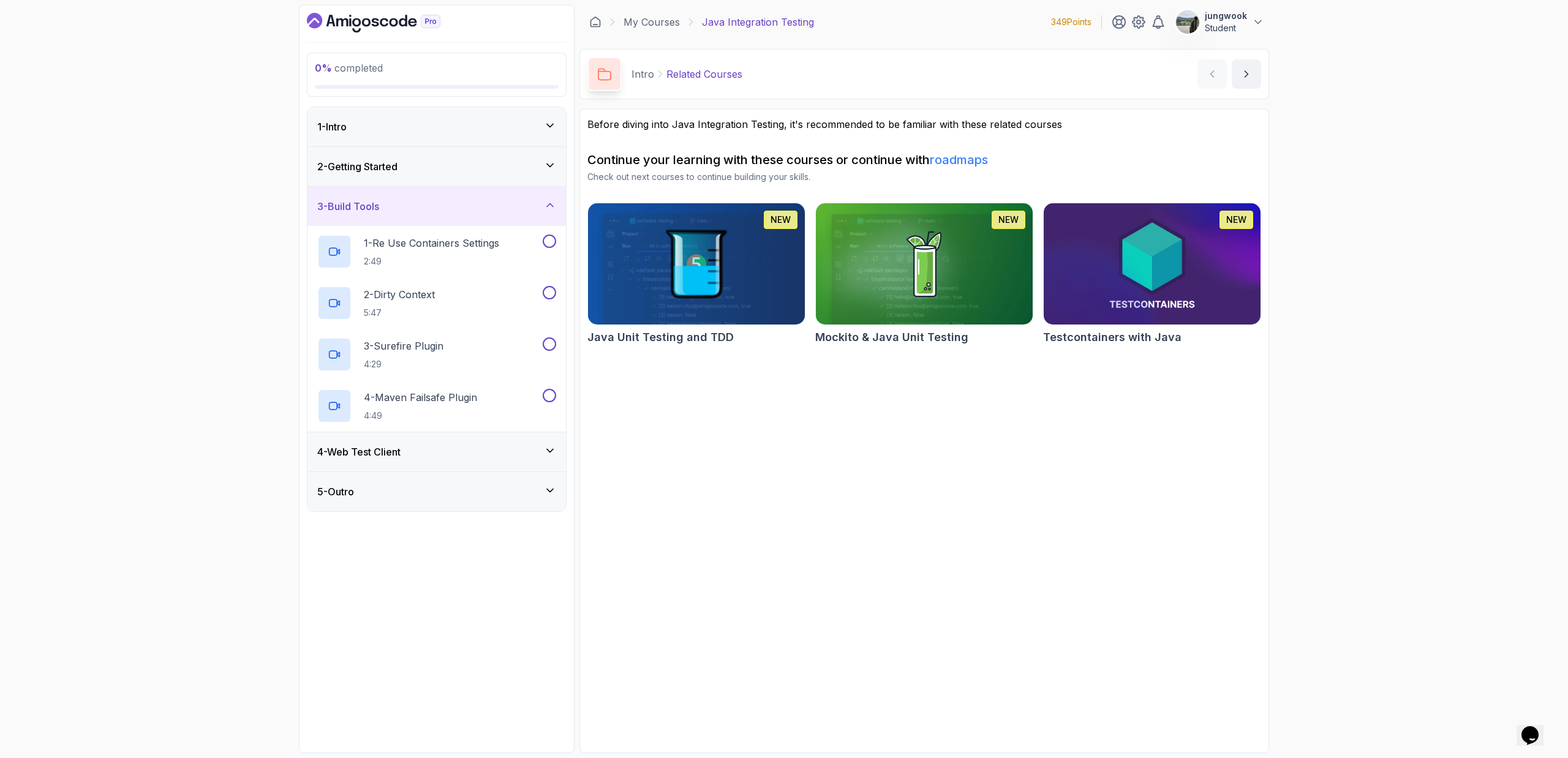
click at [467, 177] on div "2 - Getting Started" at bounding box center [437, 167] width 258 height 39
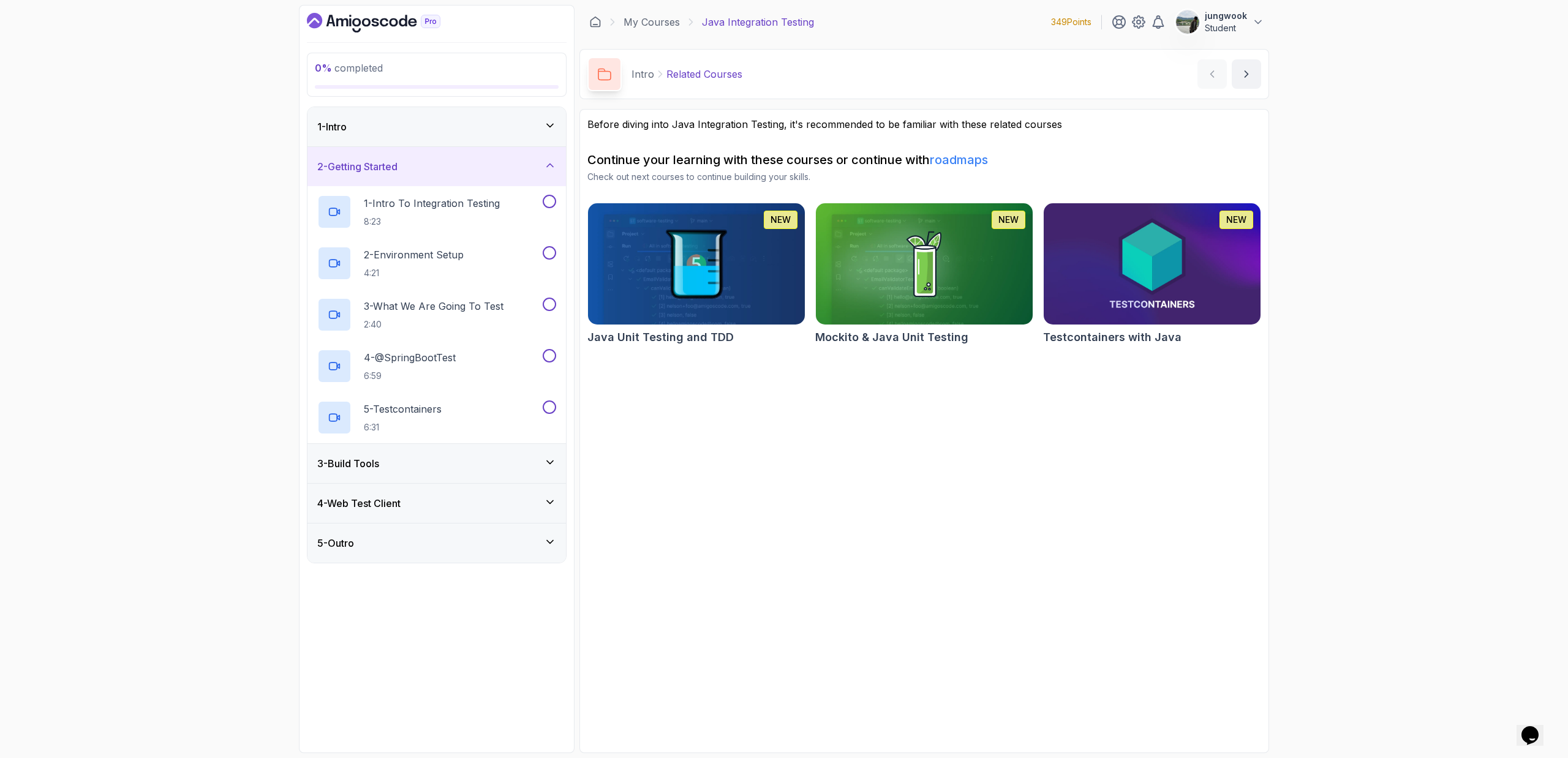
click at [471, 128] on div "1 - Intro" at bounding box center [437, 126] width 239 height 15
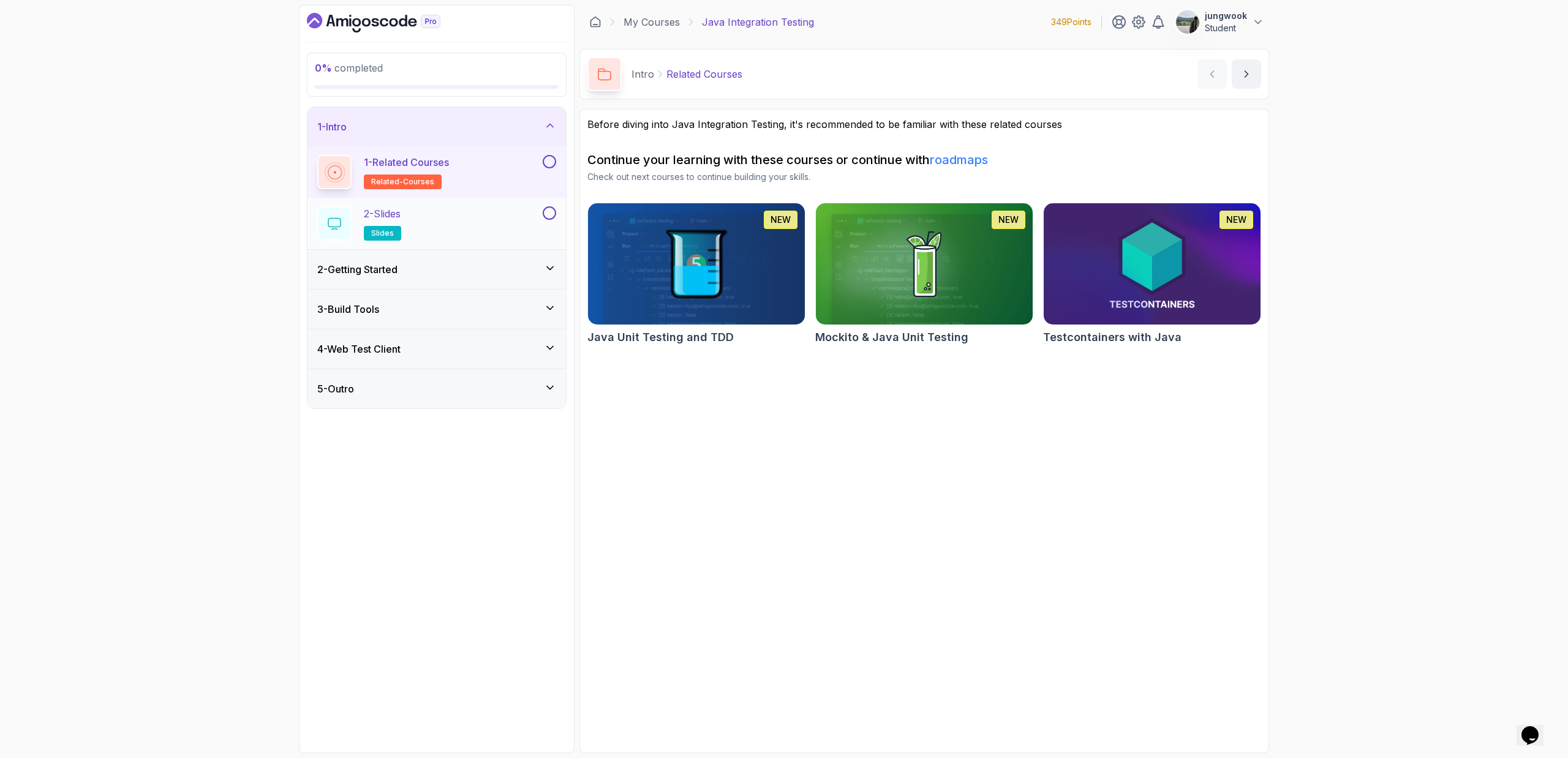
click at [454, 224] on div "2 - Slides slides" at bounding box center [428, 224] width 223 height 35
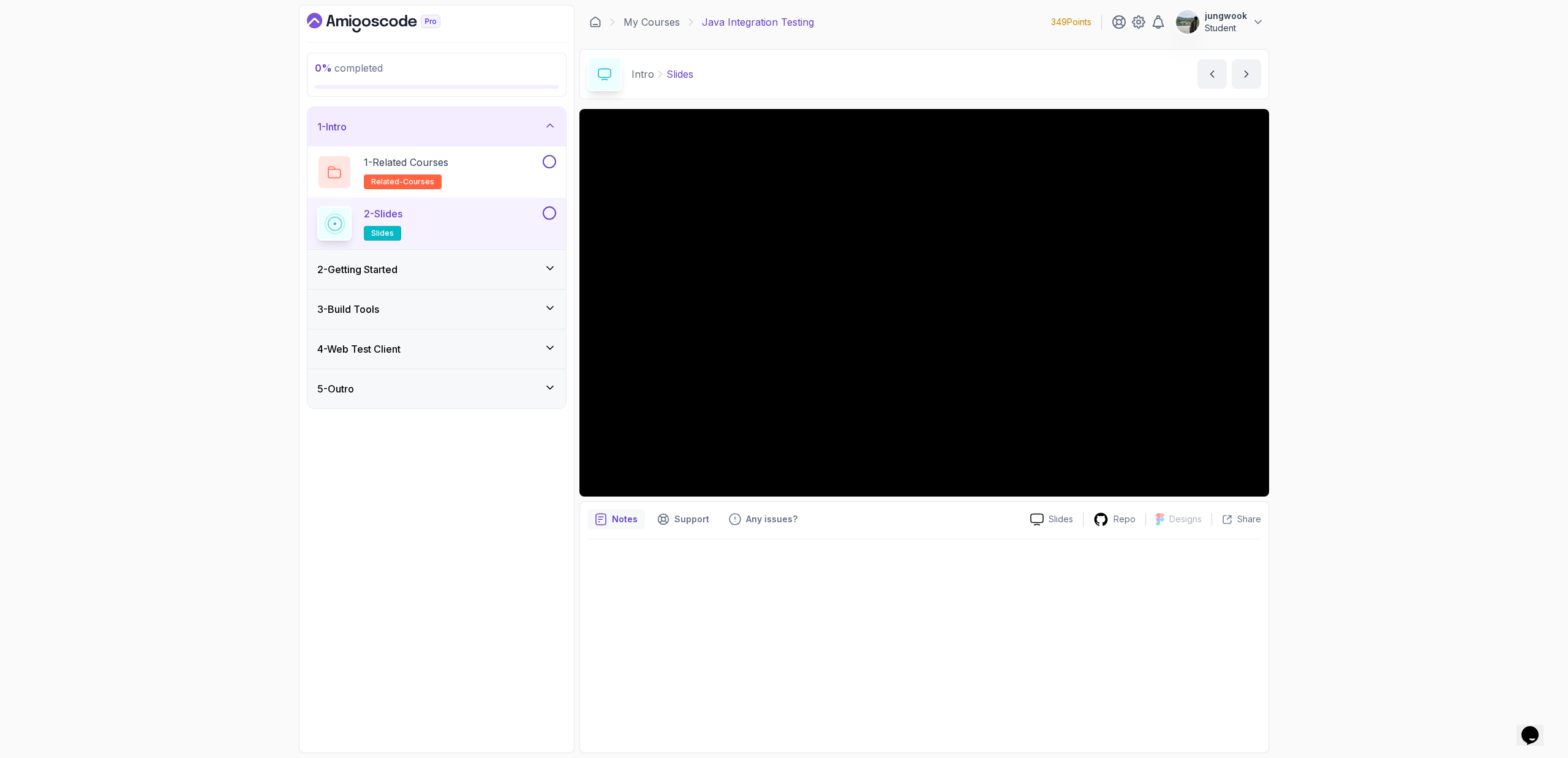
click at [445, 272] on div "2 - Getting Started" at bounding box center [437, 269] width 239 height 15
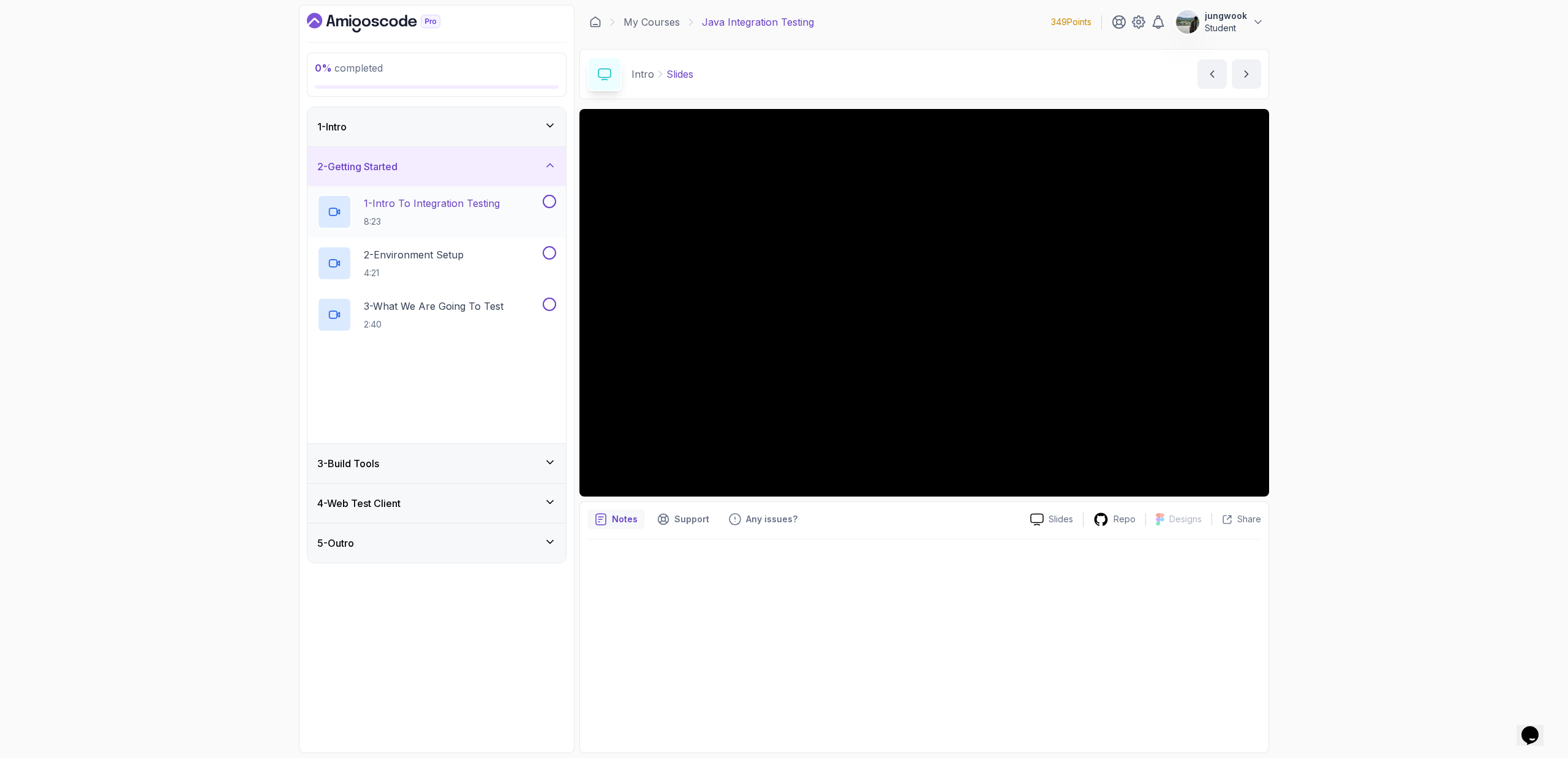
click at [439, 209] on p "1 - Intro To Integration Testing" at bounding box center [431, 203] width 136 height 15
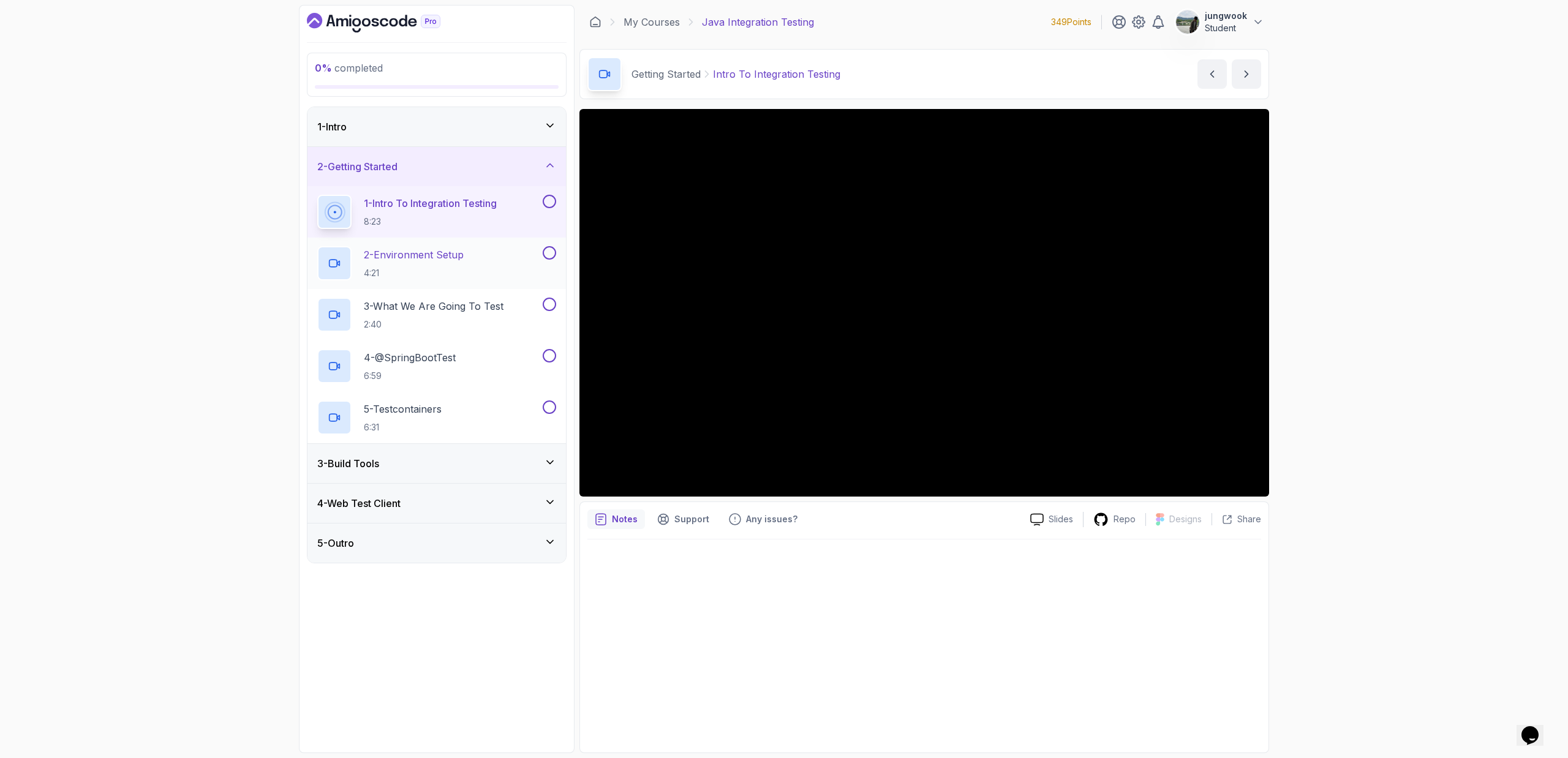
click at [491, 271] on div "2 - Environment Setup 4:21" at bounding box center [428, 263] width 223 height 35
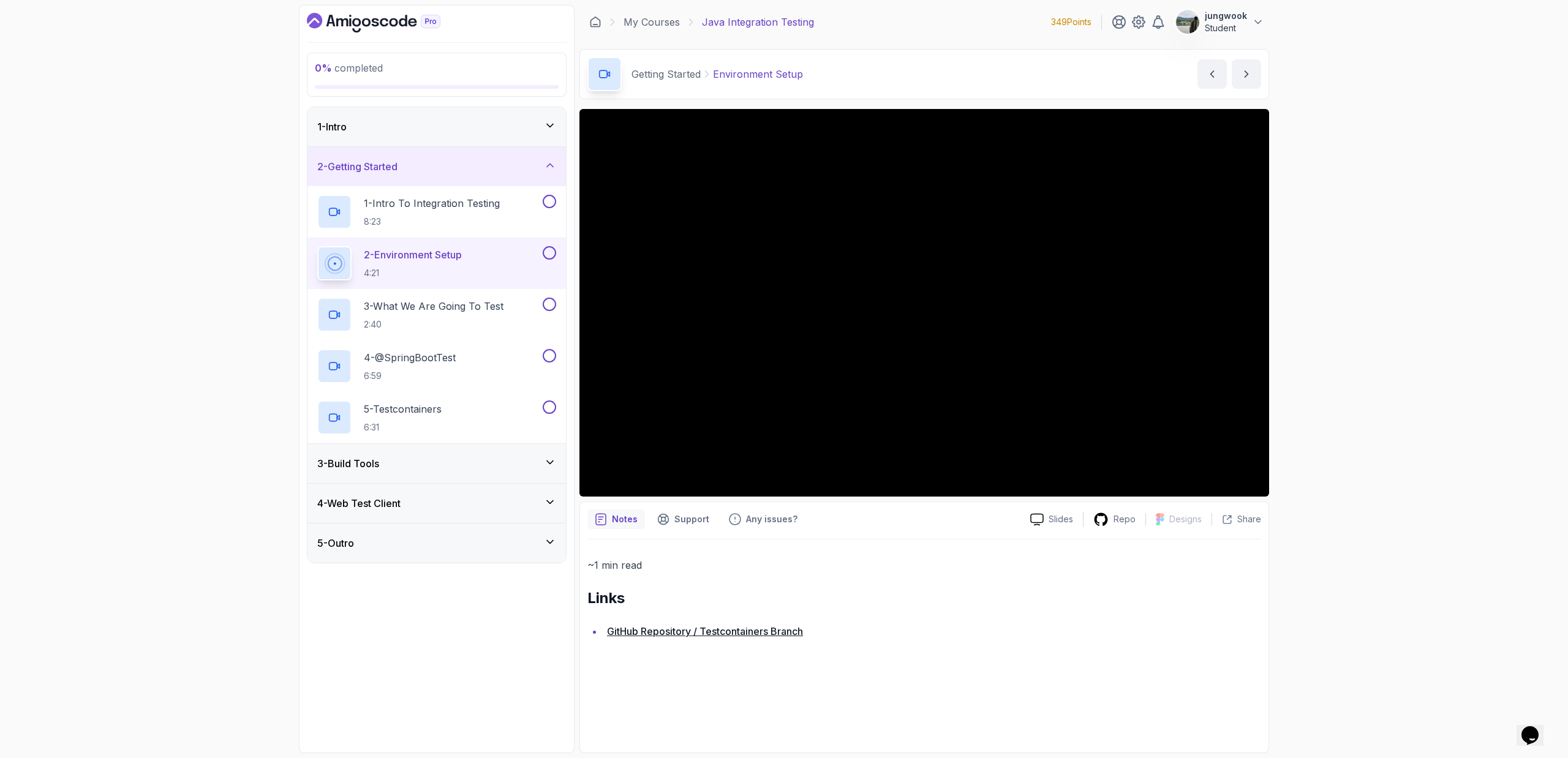
click at [522, 473] on div "3 - Build Tools" at bounding box center [437, 463] width 258 height 39
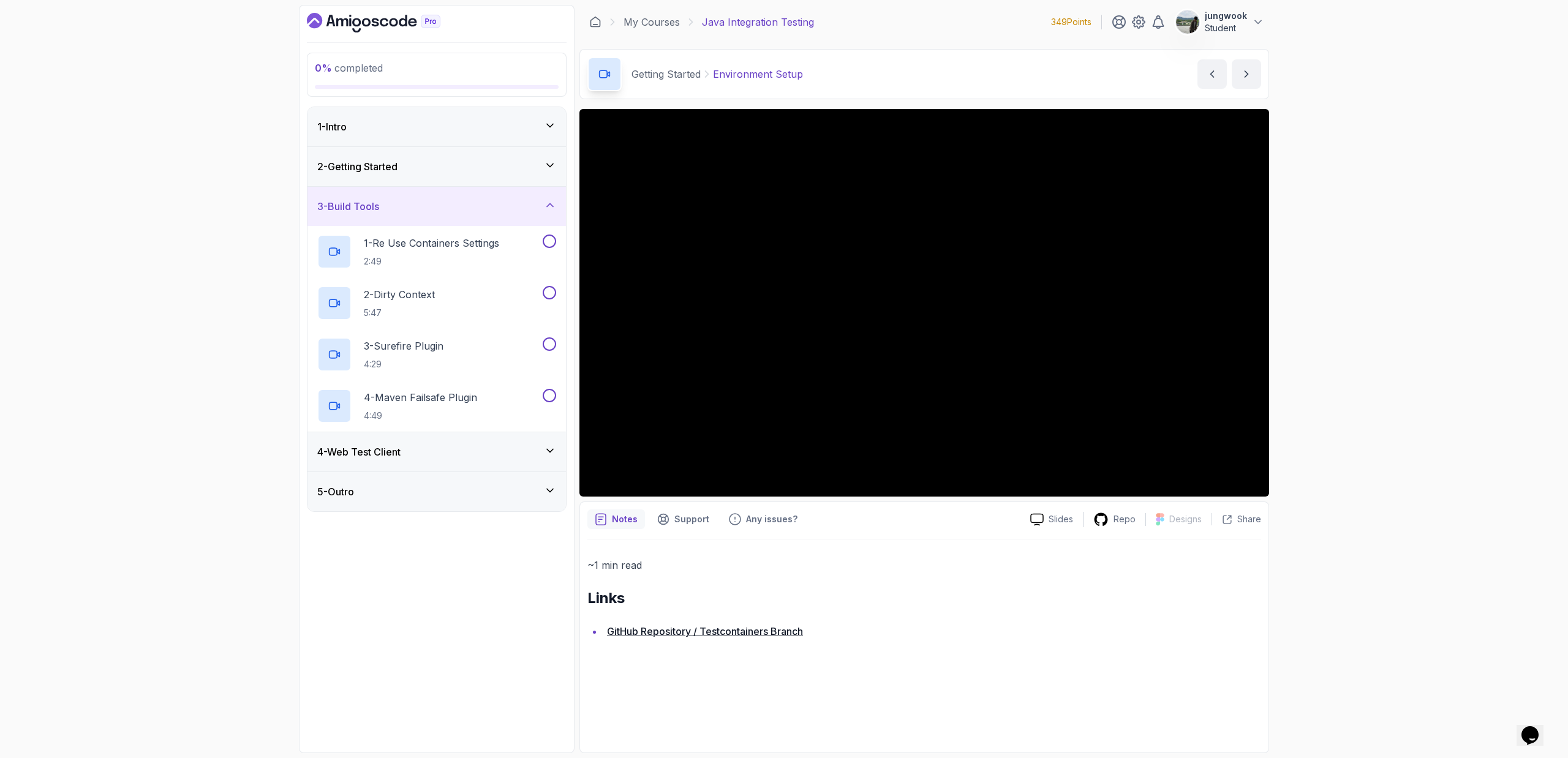
click at [546, 448] on icon at bounding box center [550, 451] width 12 height 12
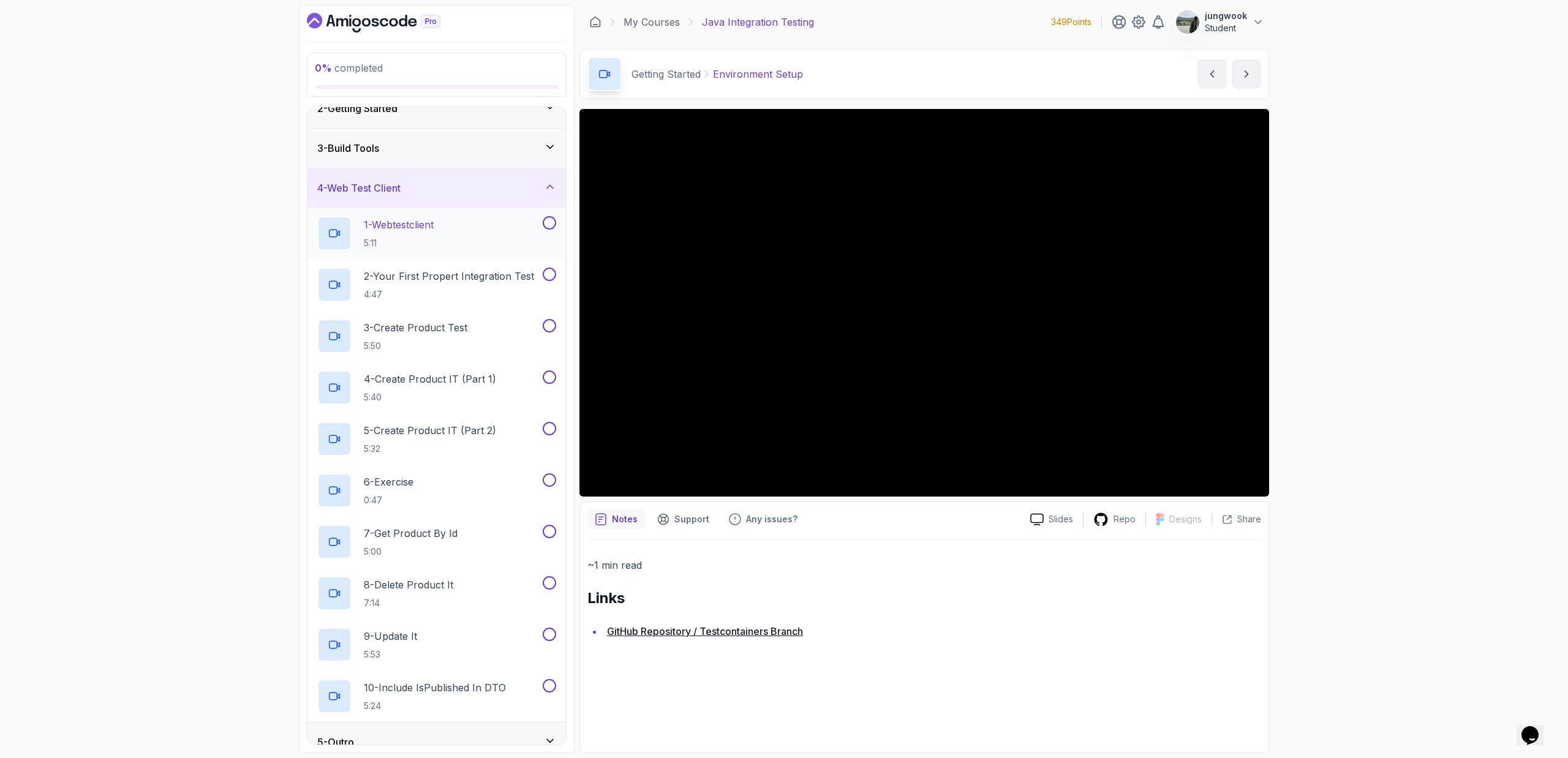
scroll to position [75, 0]
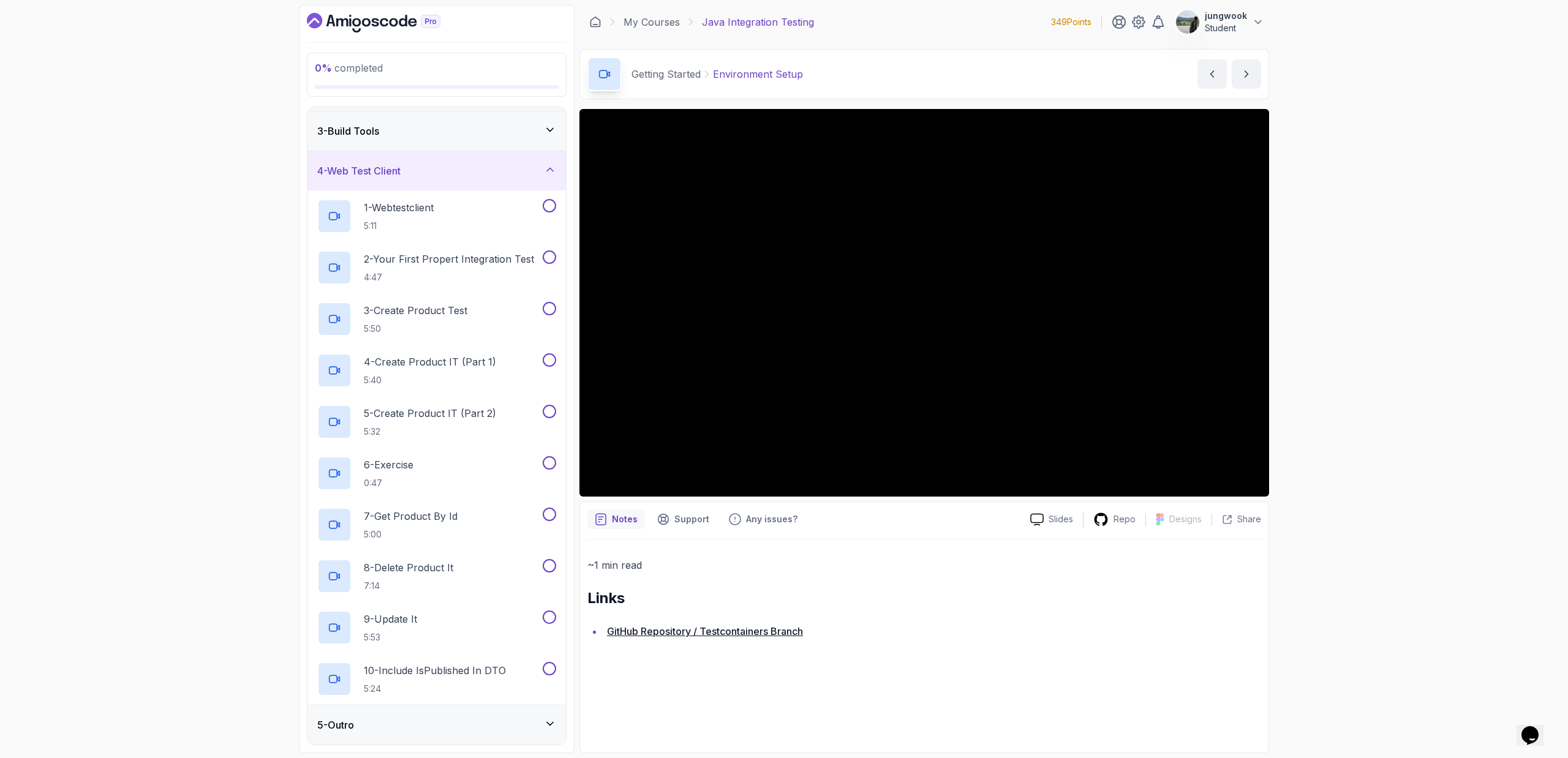
click at [533, 729] on div "5 - Outro" at bounding box center [437, 725] width 239 height 15
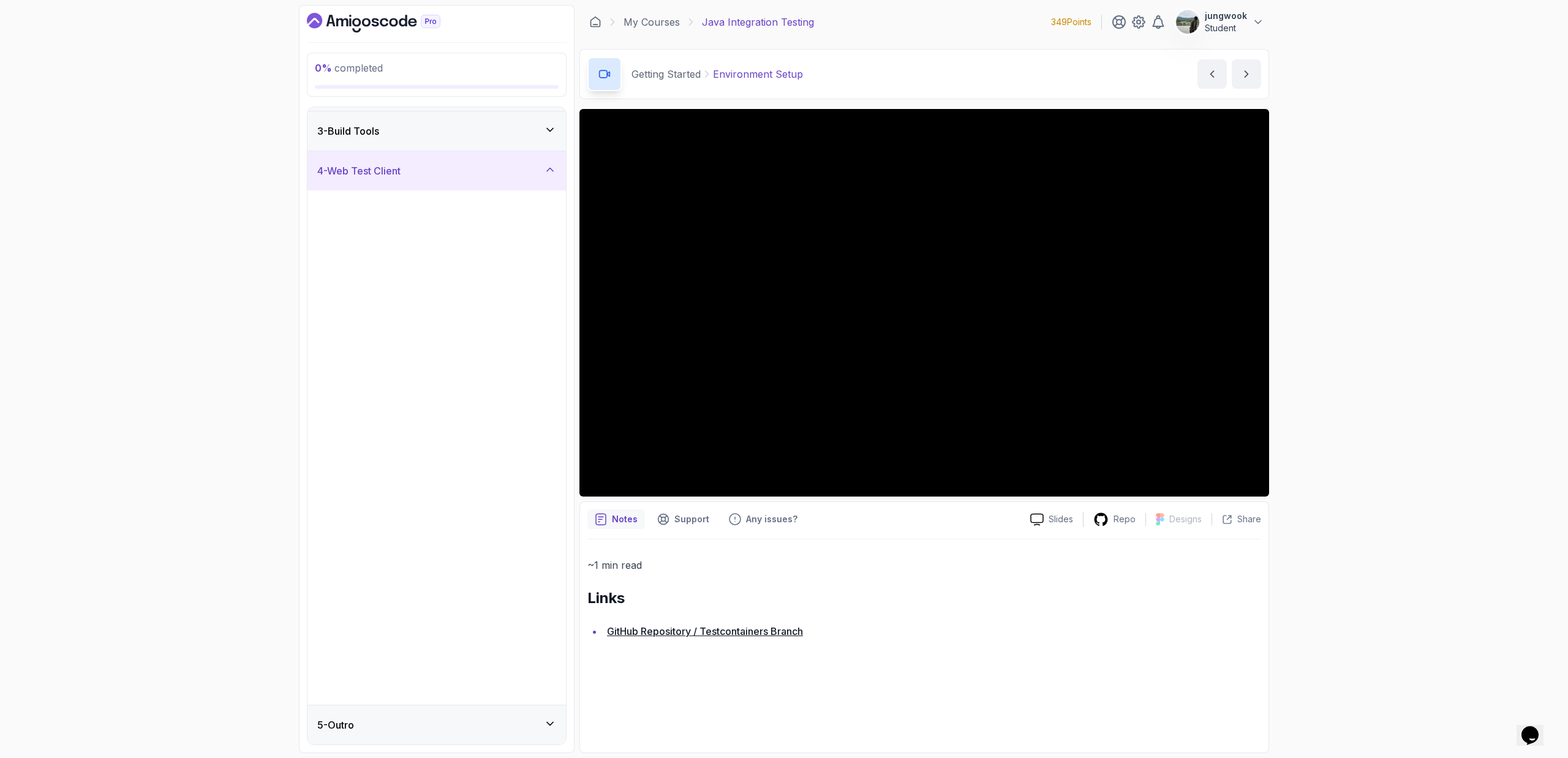
scroll to position [0, 0]
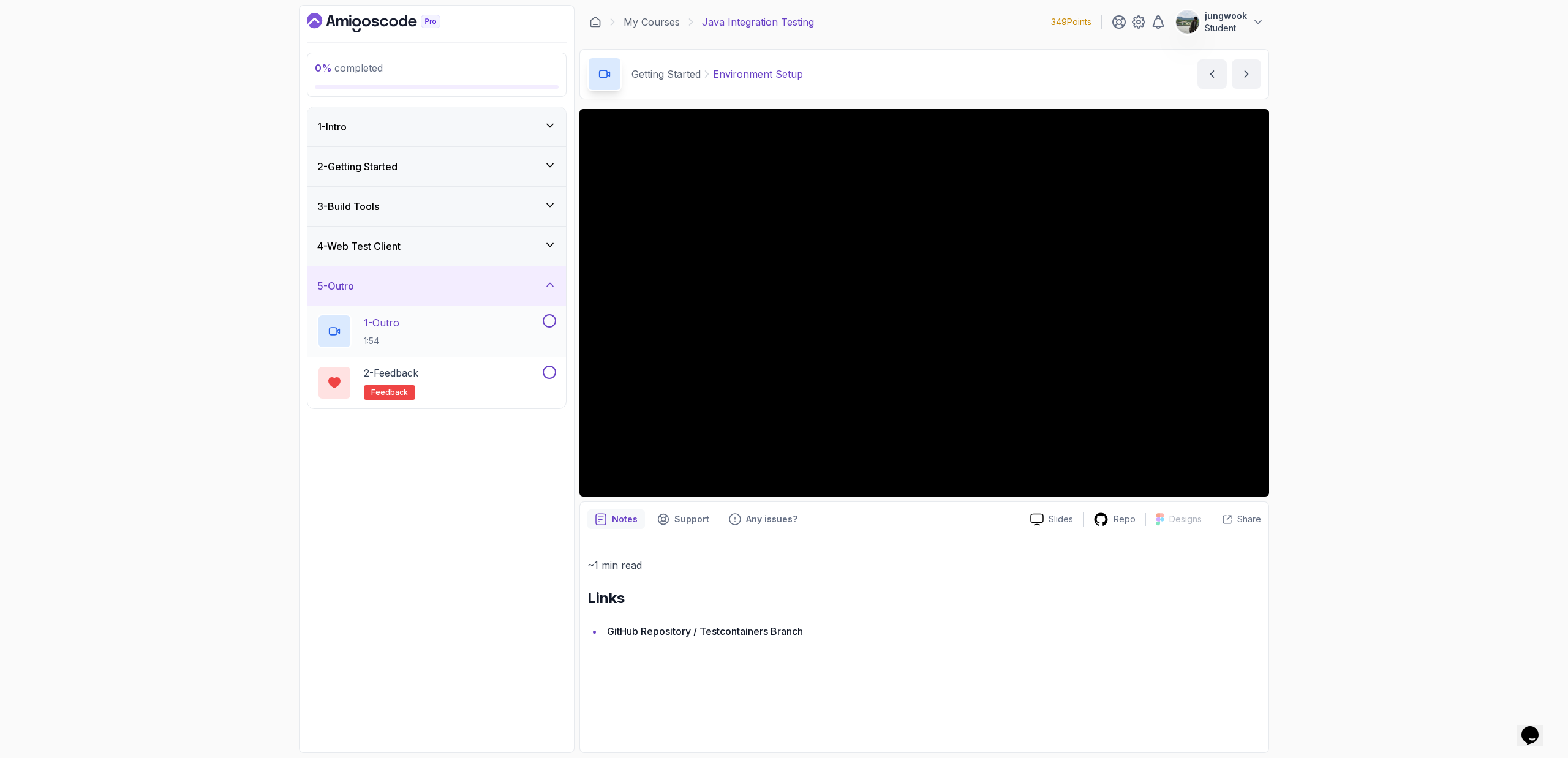
click at [438, 332] on div "1 - Outro 1:54" at bounding box center [428, 332] width 223 height 35
click at [446, 368] on div "2 - Feedback feedback" at bounding box center [428, 383] width 223 height 35
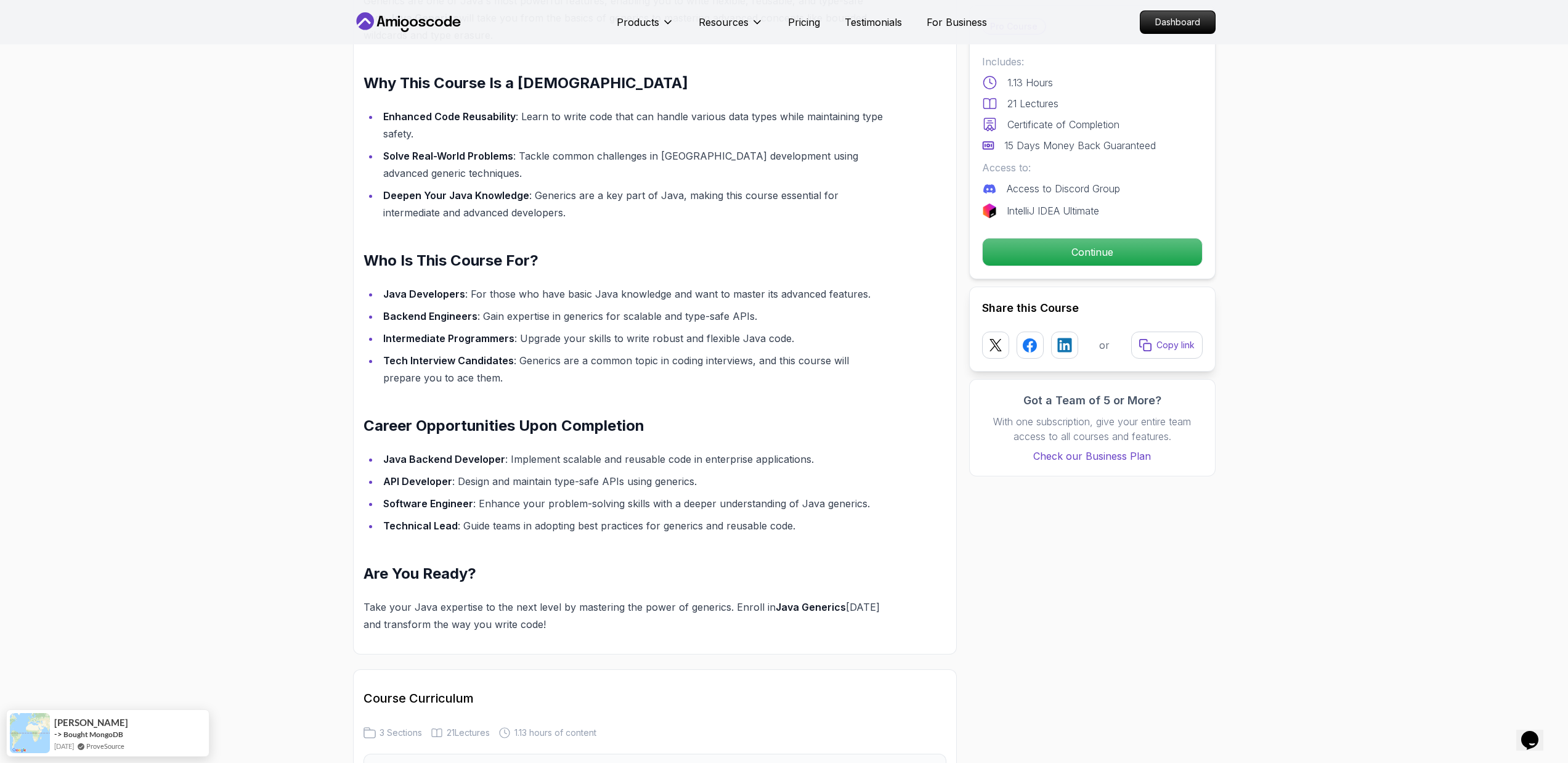
scroll to position [1276, 0]
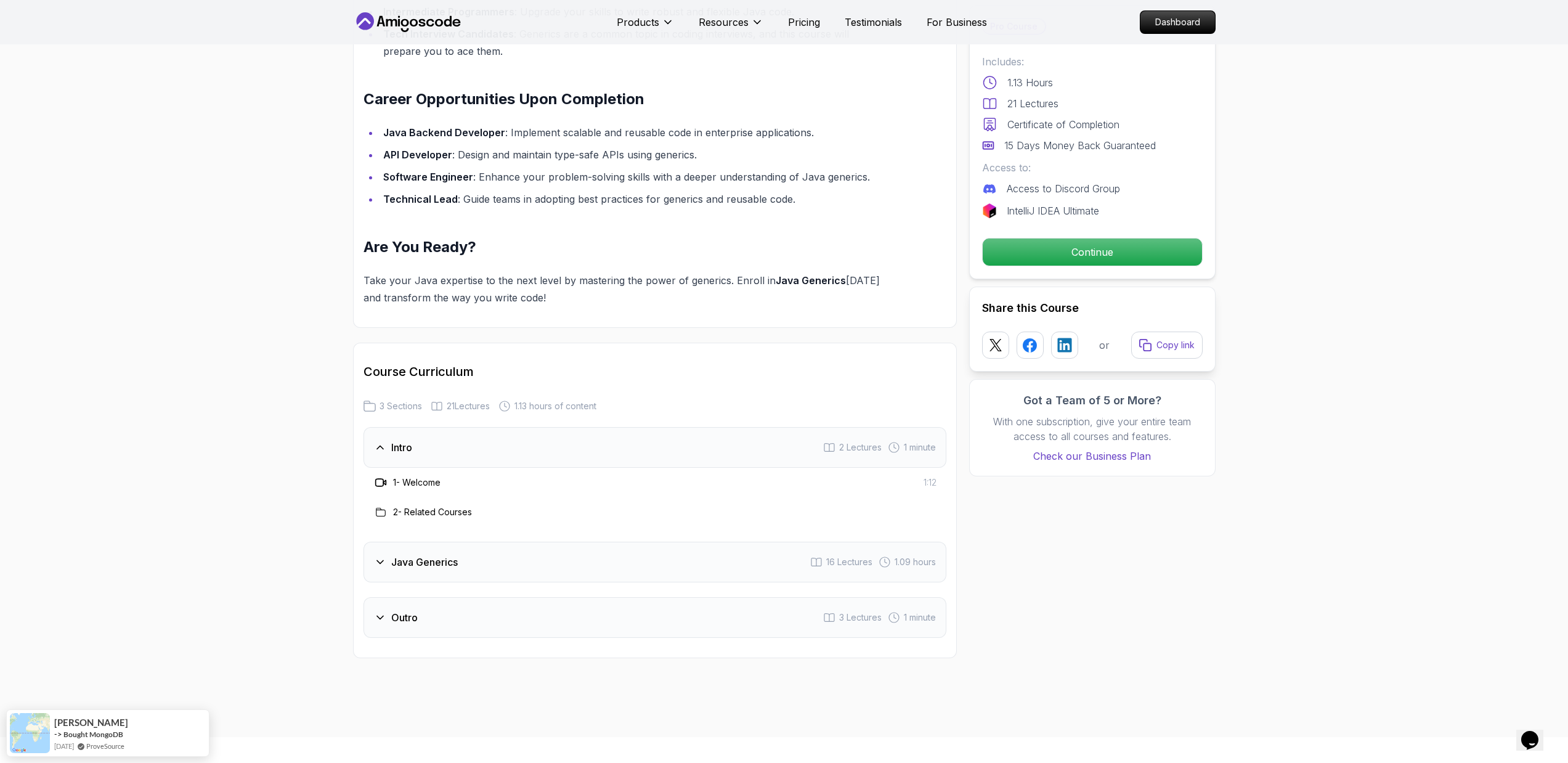
click at [551, 582] on div "Java Generics 16 Lectures 1.09 hours" at bounding box center [655, 562] width 583 height 40
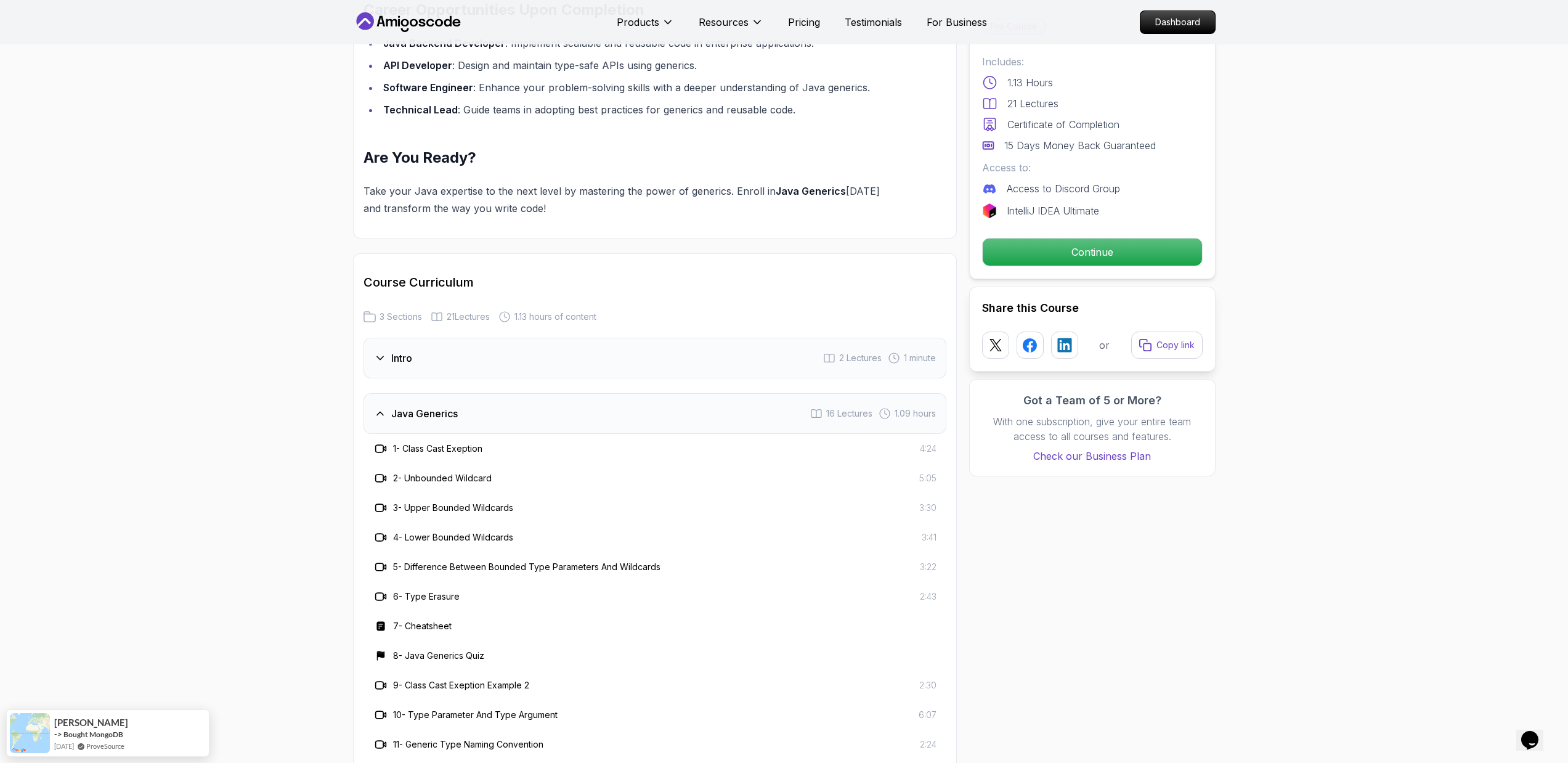
scroll to position [1622, 0]
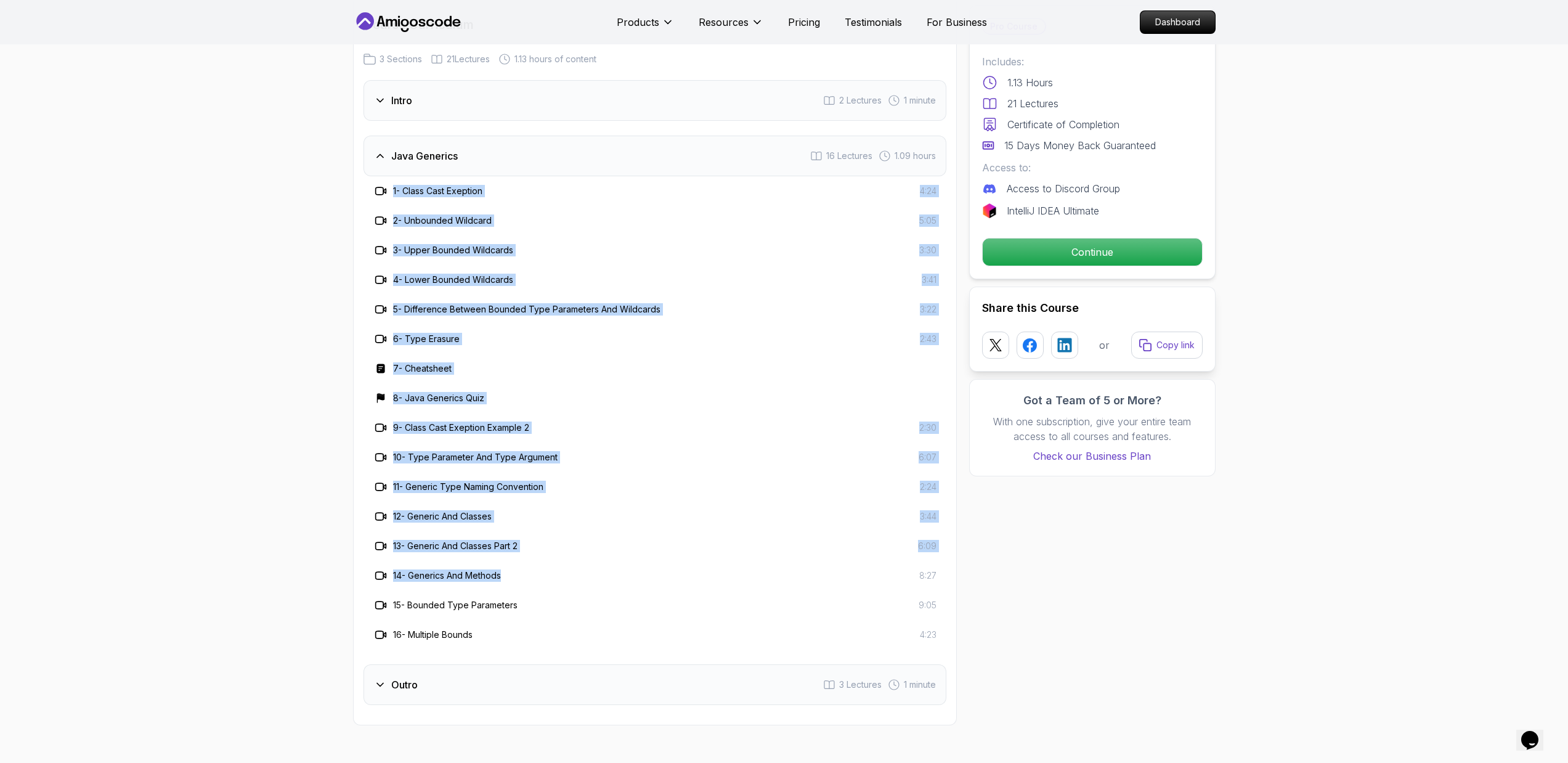
drag, startPoint x: 499, startPoint y: 184, endPoint x: 551, endPoint y: 571, distance: 390.5
click at [551, 571] on div "1 - Class Cast Exeption 4:24 2 - Unbounded Wildcard 5:05 3 - Upper Bounded Wild…" at bounding box center [655, 412] width 583 height 474
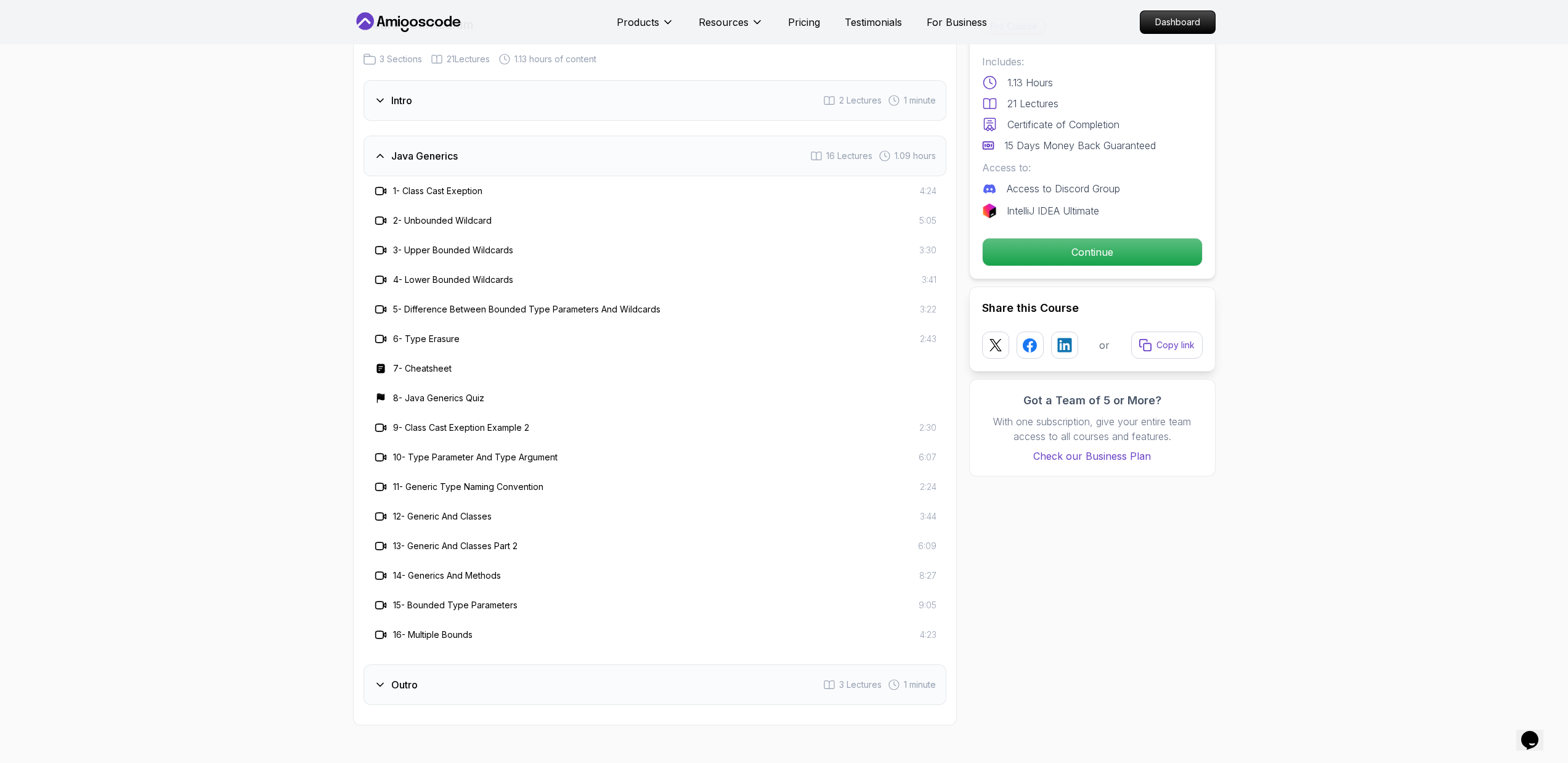
click at [440, 673] on div "Outro 3 Lectures 1 minute" at bounding box center [655, 684] width 583 height 40
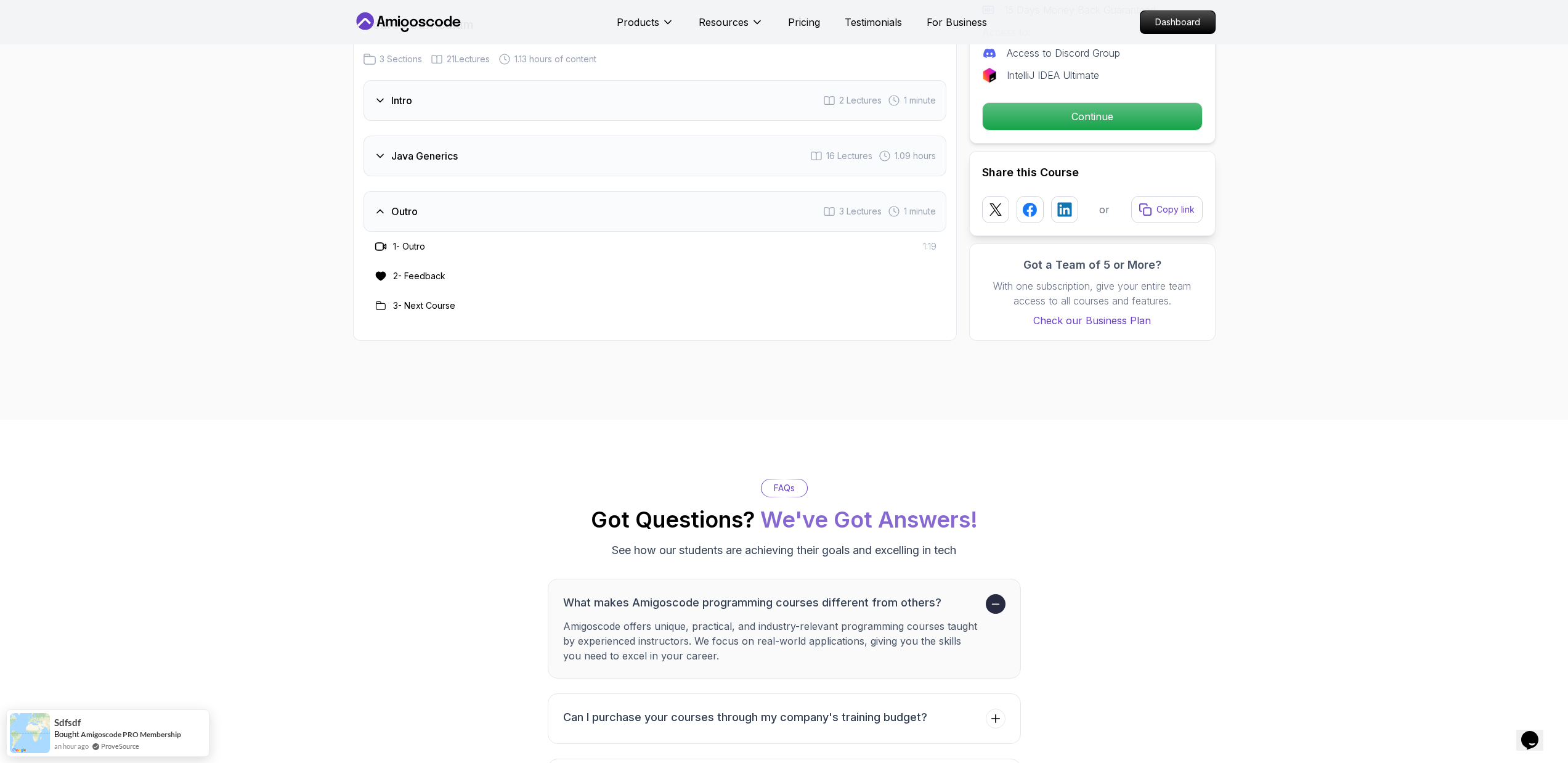
click at [567, 170] on div "Java Generics 16 Lectures 1.09 hours" at bounding box center [655, 156] width 583 height 40
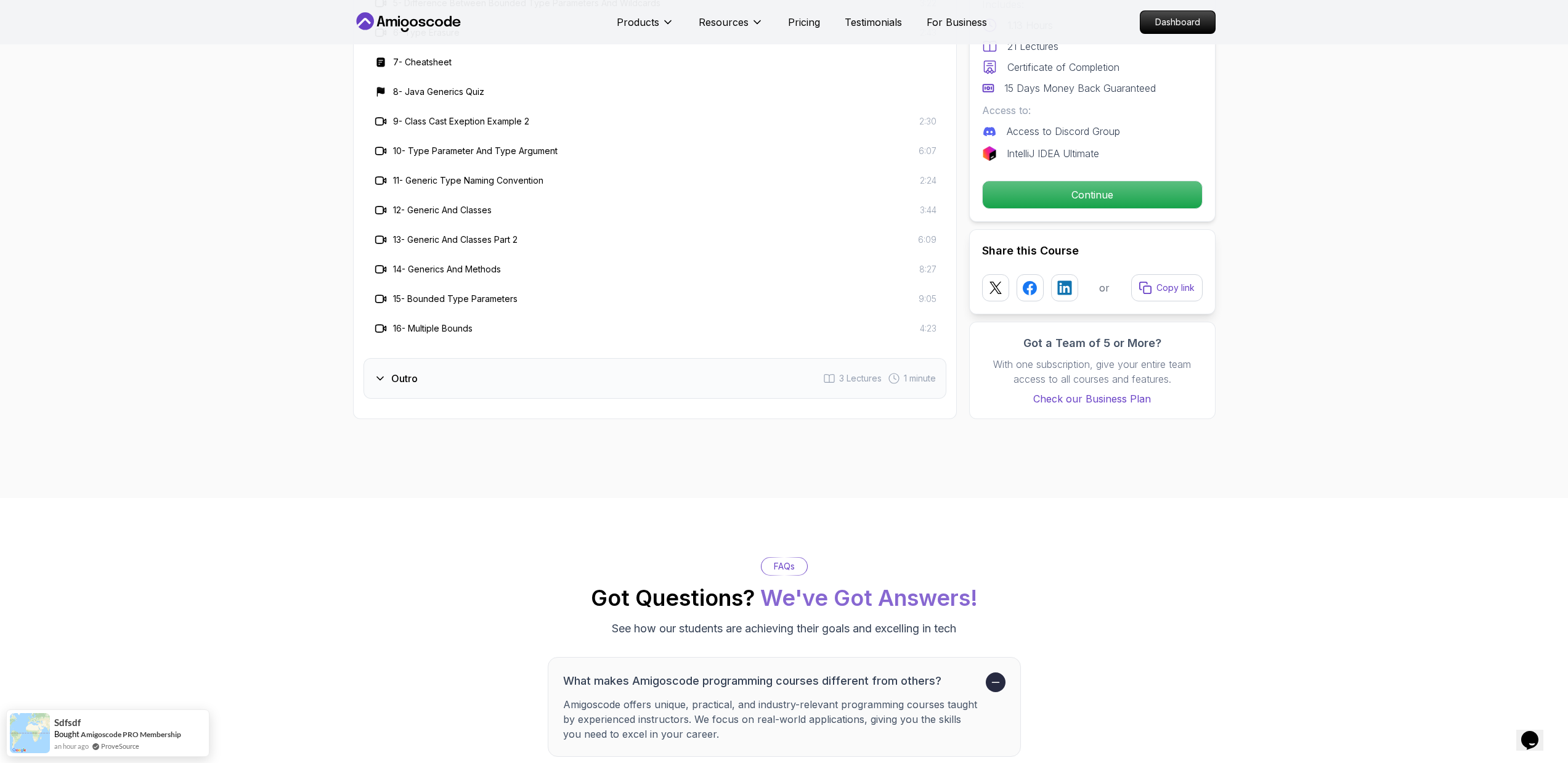
scroll to position [1994, 0]
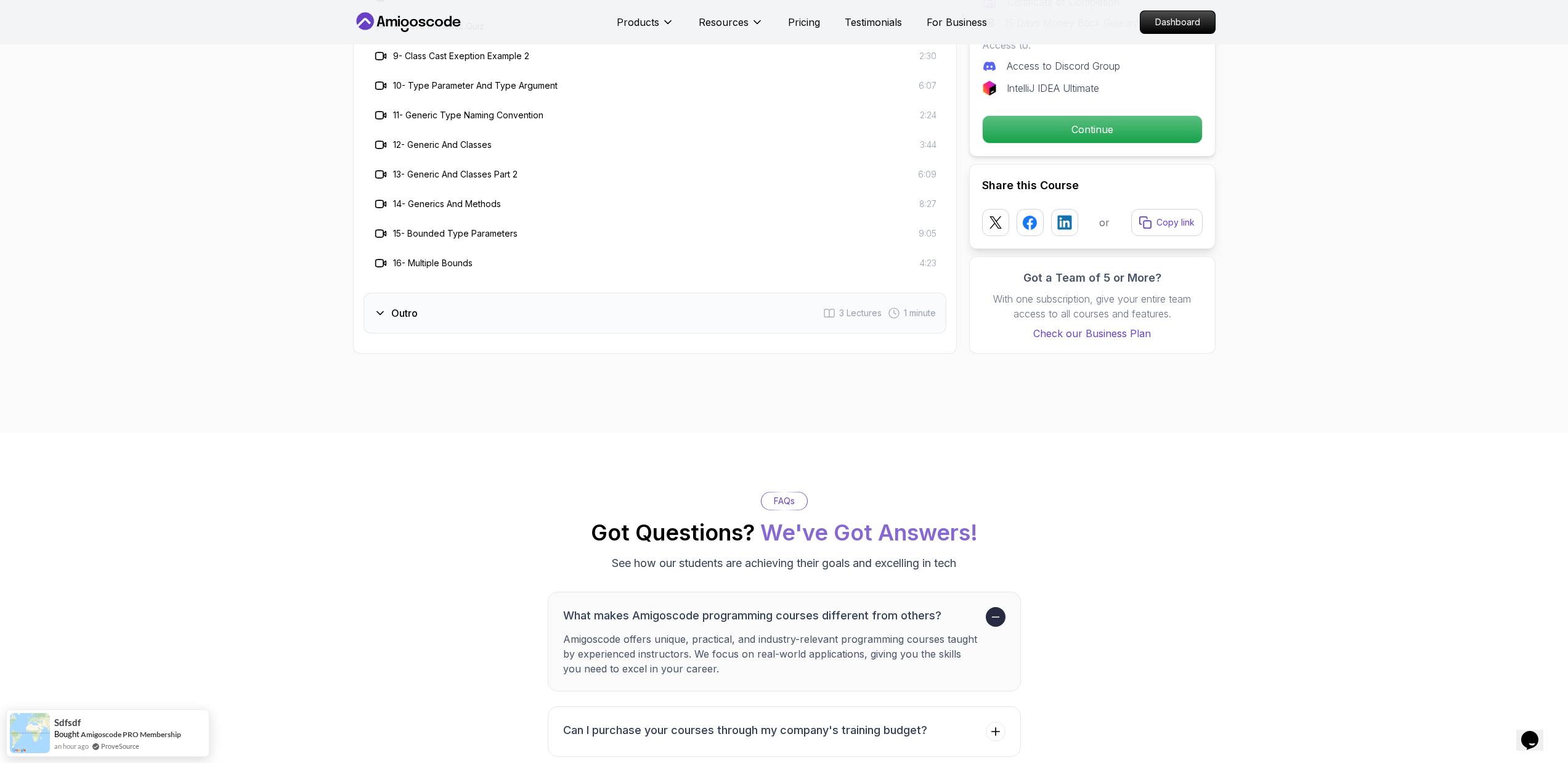
click at [522, 314] on div "Outro 3 Lectures 1 minute" at bounding box center [655, 313] width 583 height 40
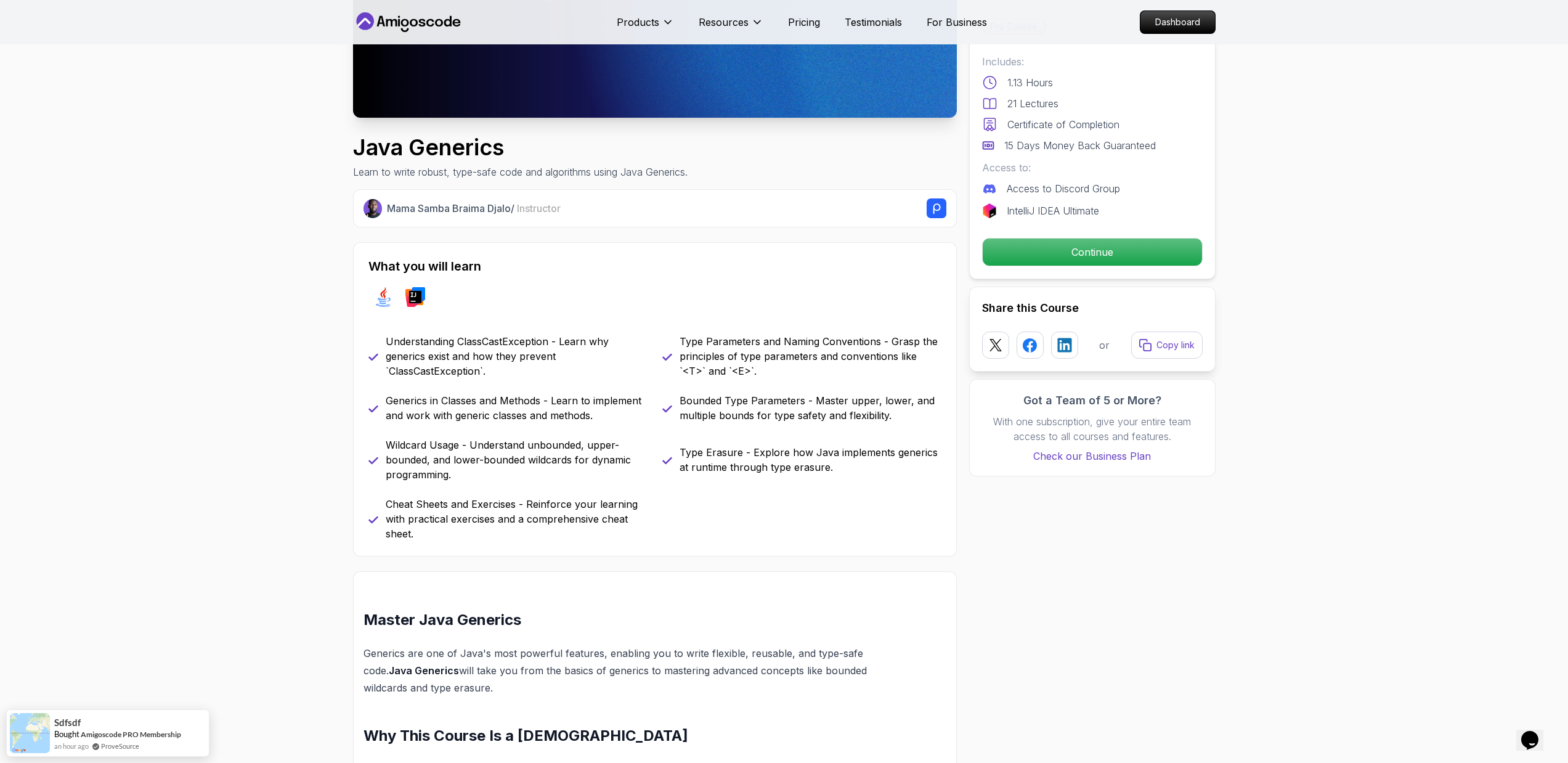
scroll to position [460, 0]
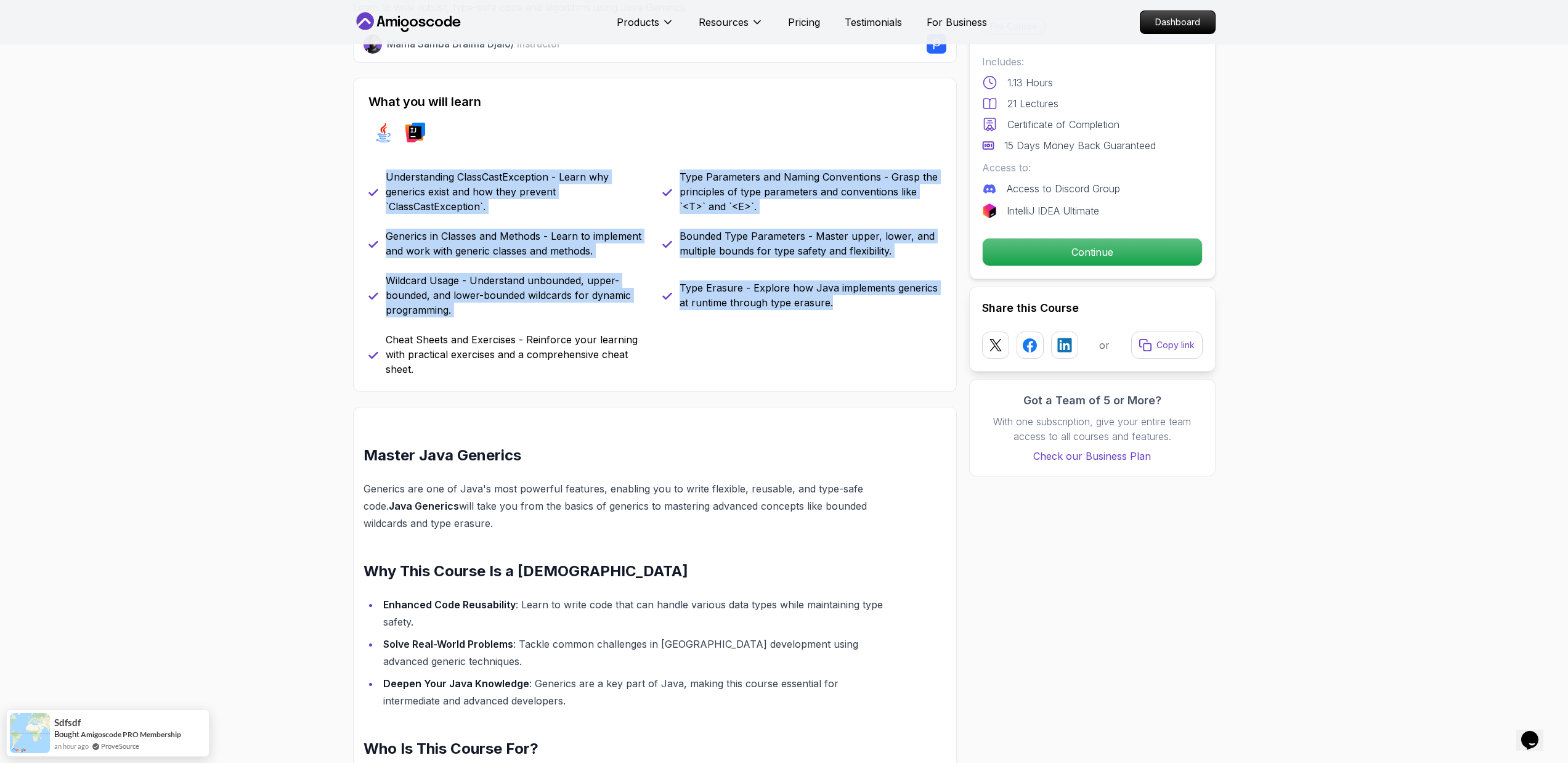
drag, startPoint x: 433, startPoint y: 161, endPoint x: 744, endPoint y: 355, distance: 366.5
click at [739, 339] on div "What you will learn java intellij Understanding ClassCastException - Learn why …" at bounding box center [655, 235] width 604 height 314
click at [747, 362] on div "Understanding ClassCastException - Learn why generics exist and how they preven…" at bounding box center [655, 273] width 573 height 207
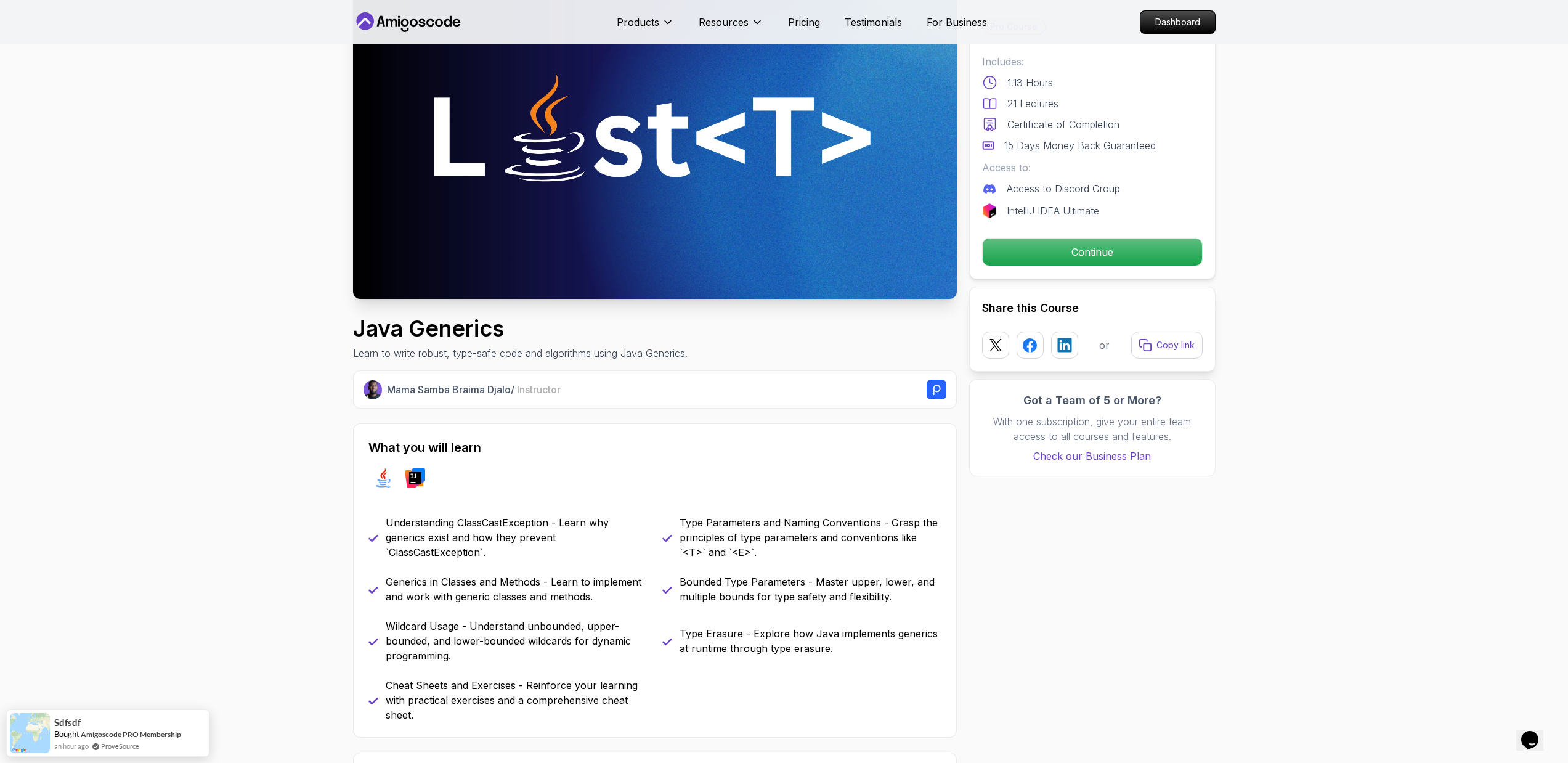
scroll to position [0, 0]
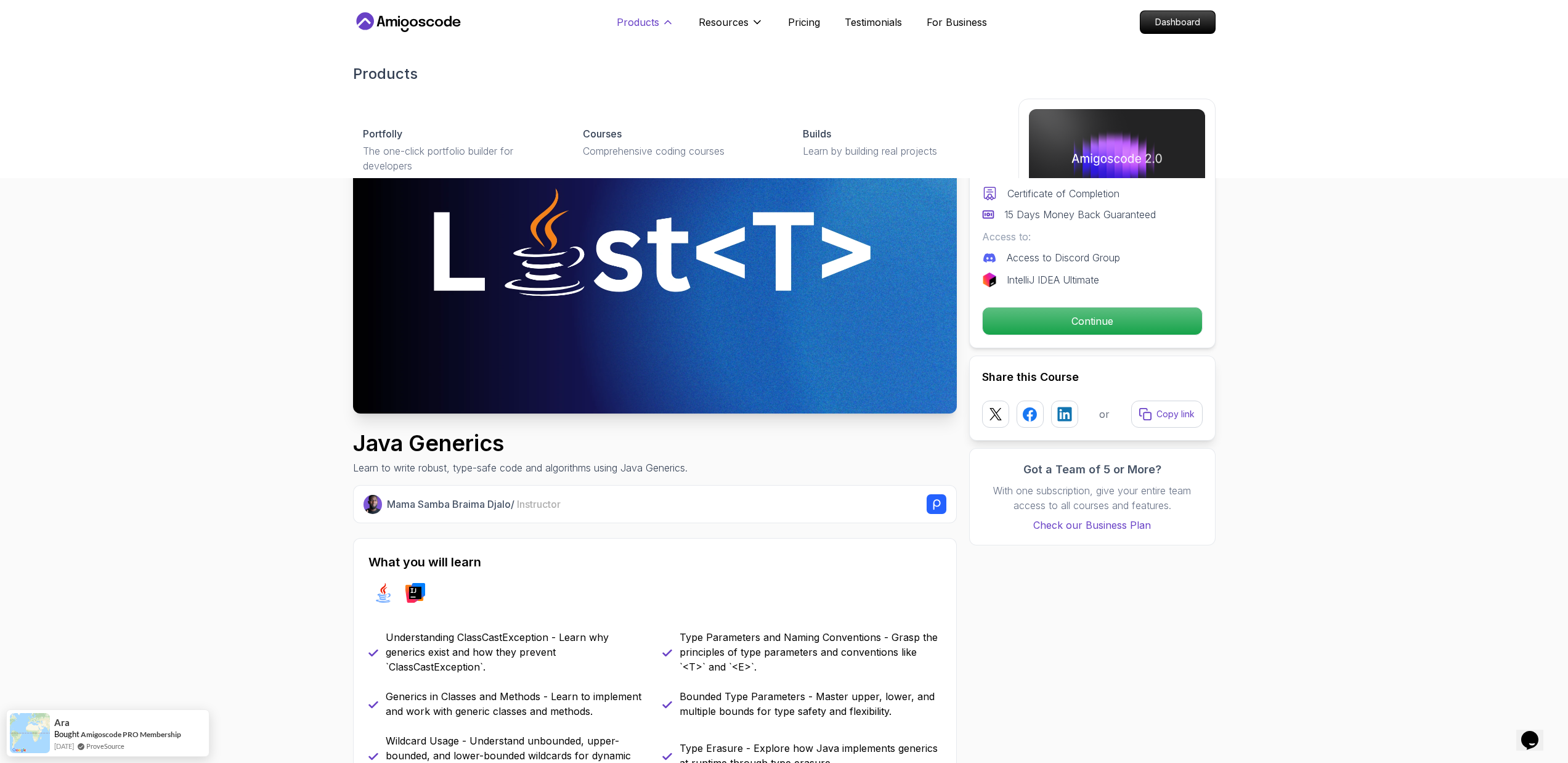
click at [642, 20] on p "Products" at bounding box center [638, 22] width 42 height 15
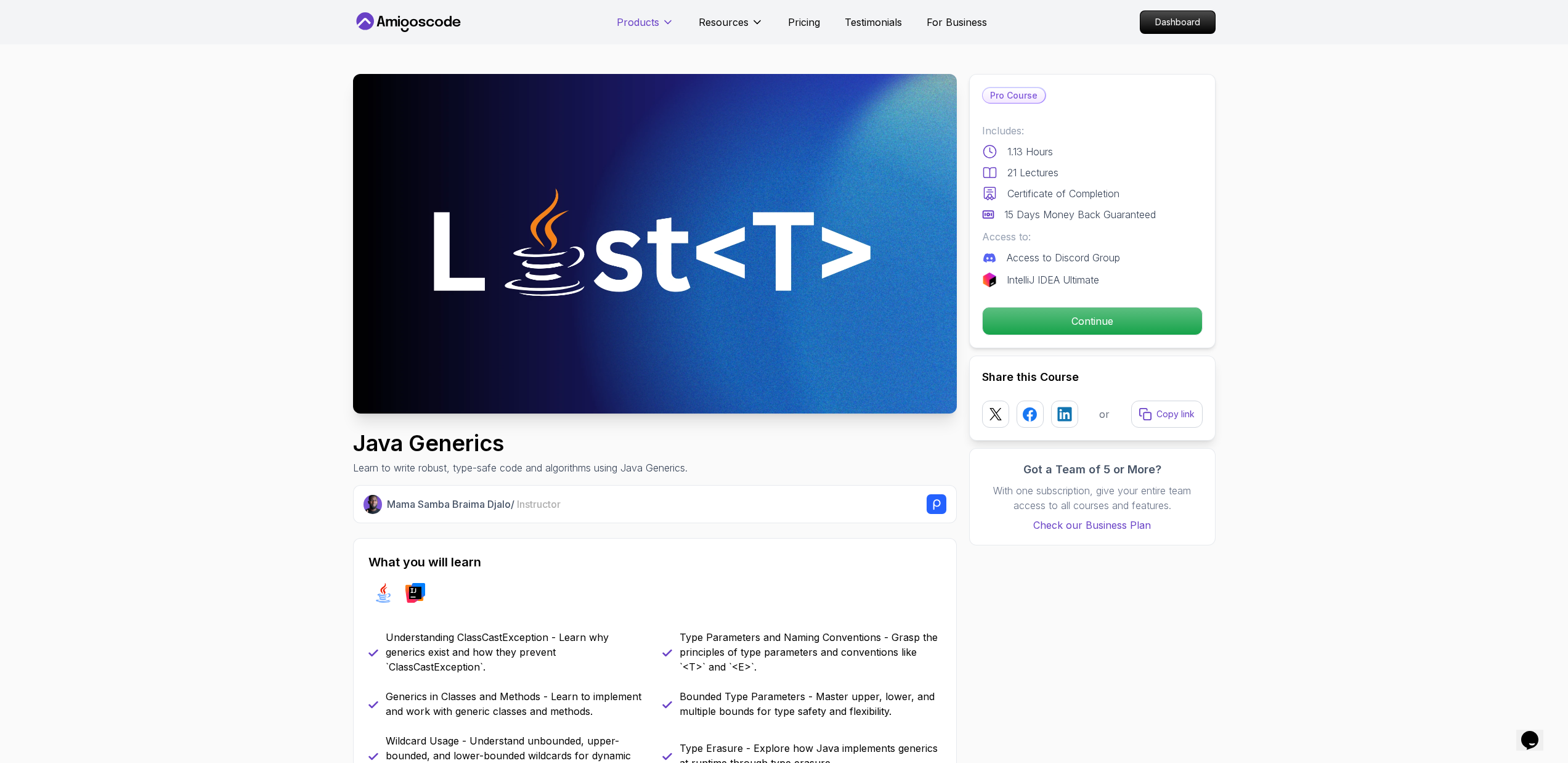
click at [642, 20] on p "Products" at bounding box center [638, 22] width 42 height 15
click at [1085, 321] on p "Continue" at bounding box center [1092, 321] width 209 height 26
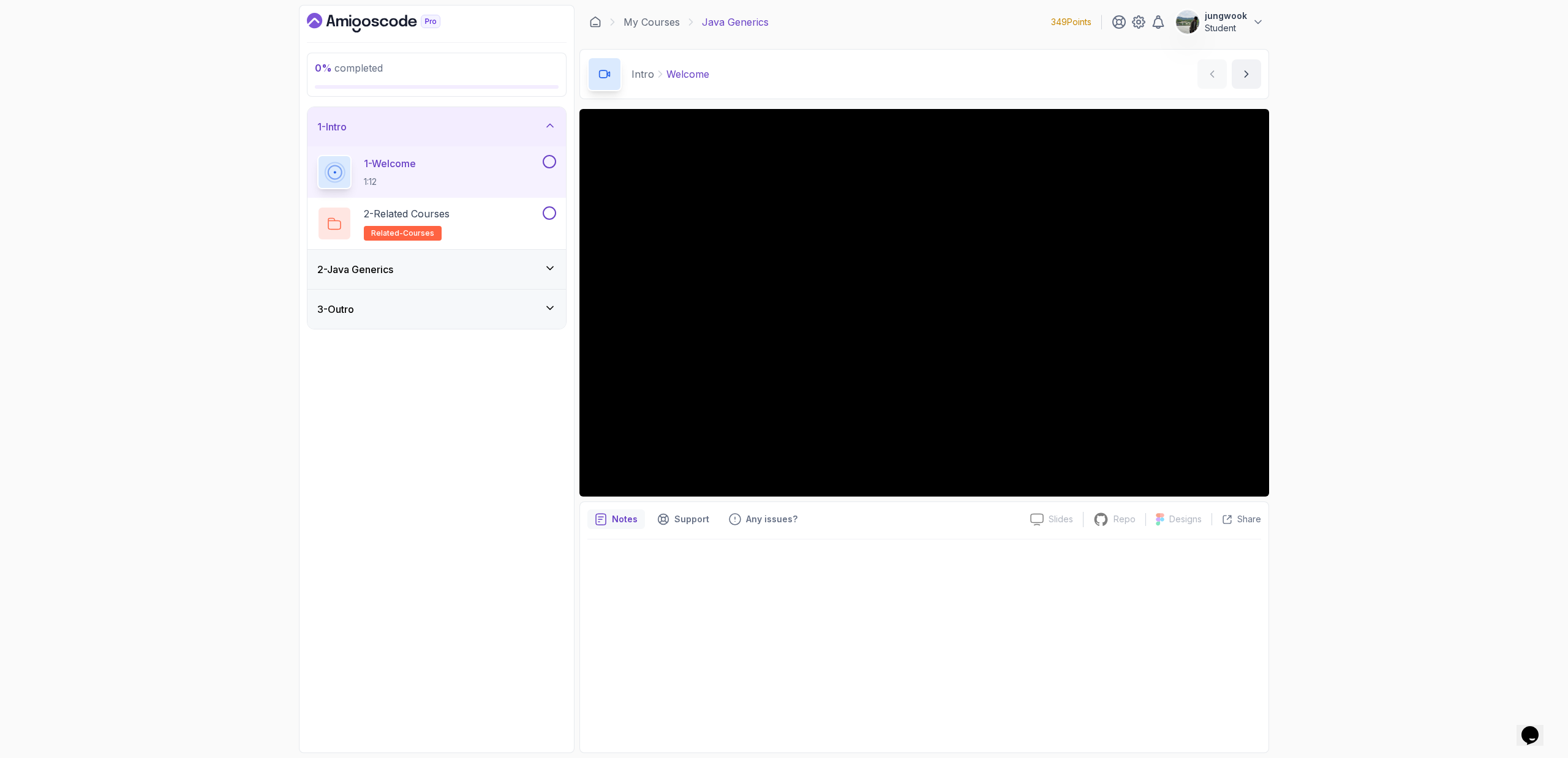
click at [487, 276] on div "2 - Java Generics" at bounding box center [437, 269] width 239 height 15
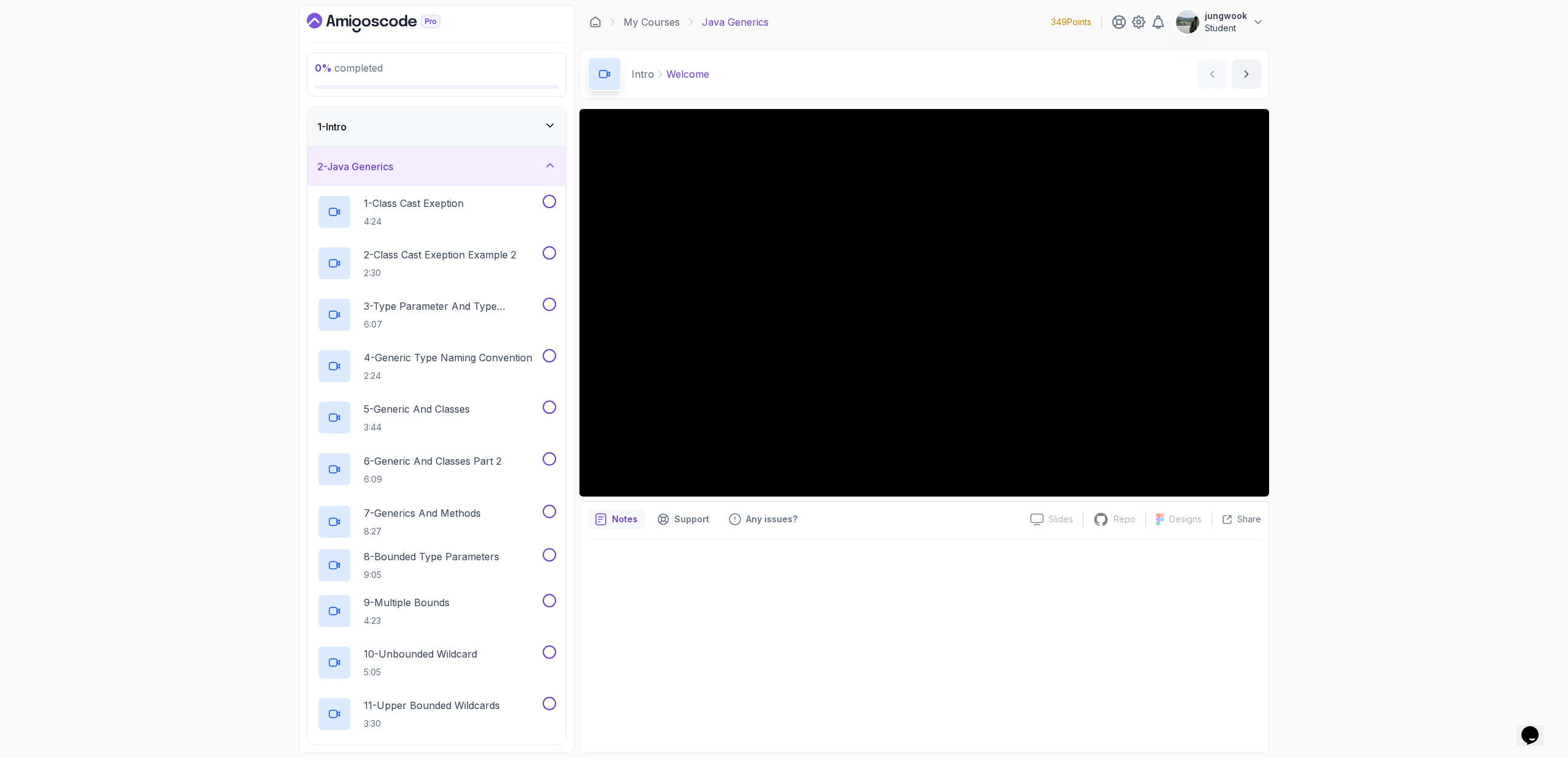
click at [483, 132] on div "1 - Intro" at bounding box center [437, 126] width 239 height 15
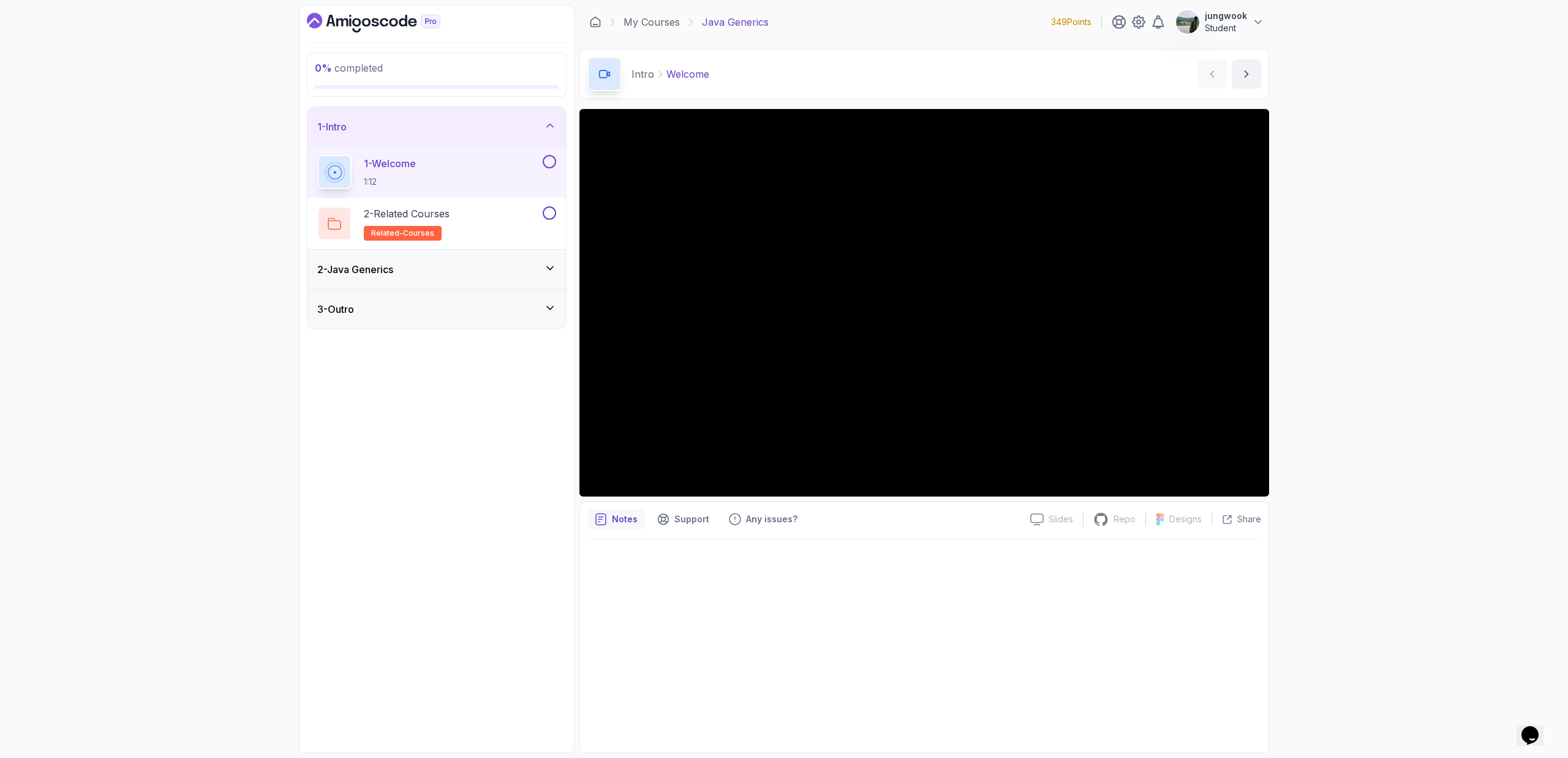
click at [438, 263] on div "2 - Java Generics" at bounding box center [437, 269] width 239 height 15
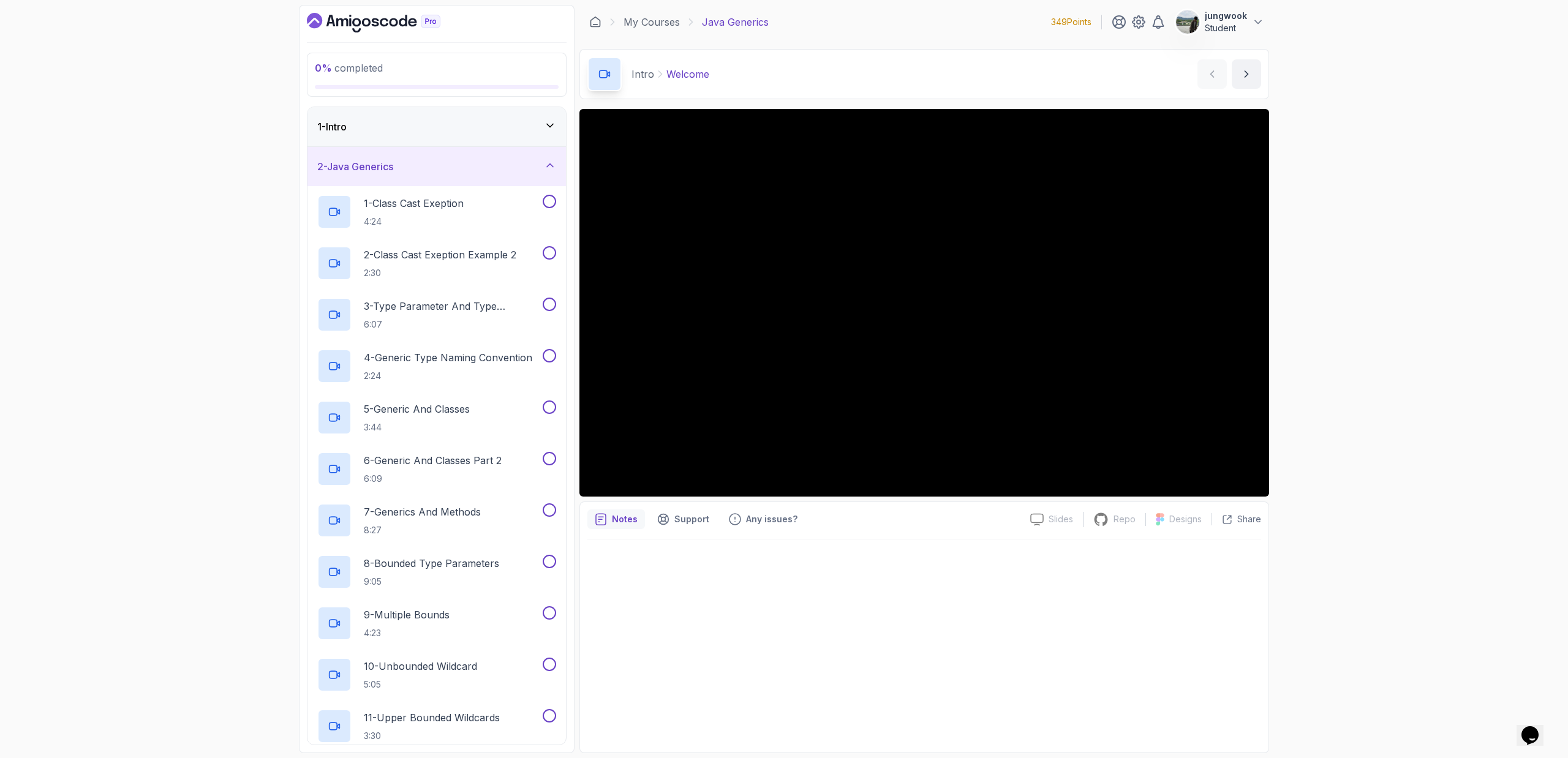
click at [458, 126] on div "1 - Intro" at bounding box center [437, 126] width 239 height 15
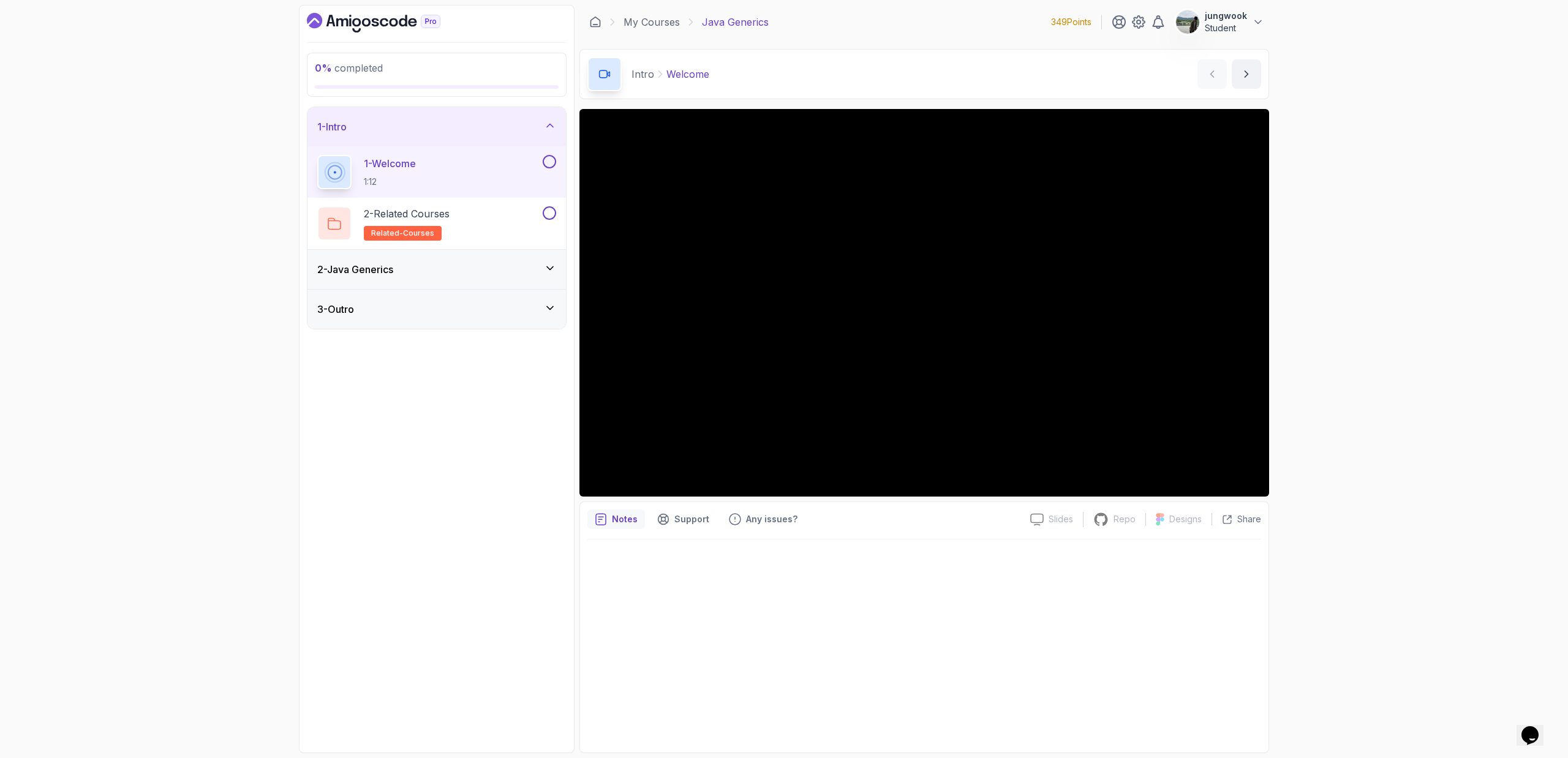
click at [457, 133] on div "1 - Intro" at bounding box center [437, 126] width 239 height 15
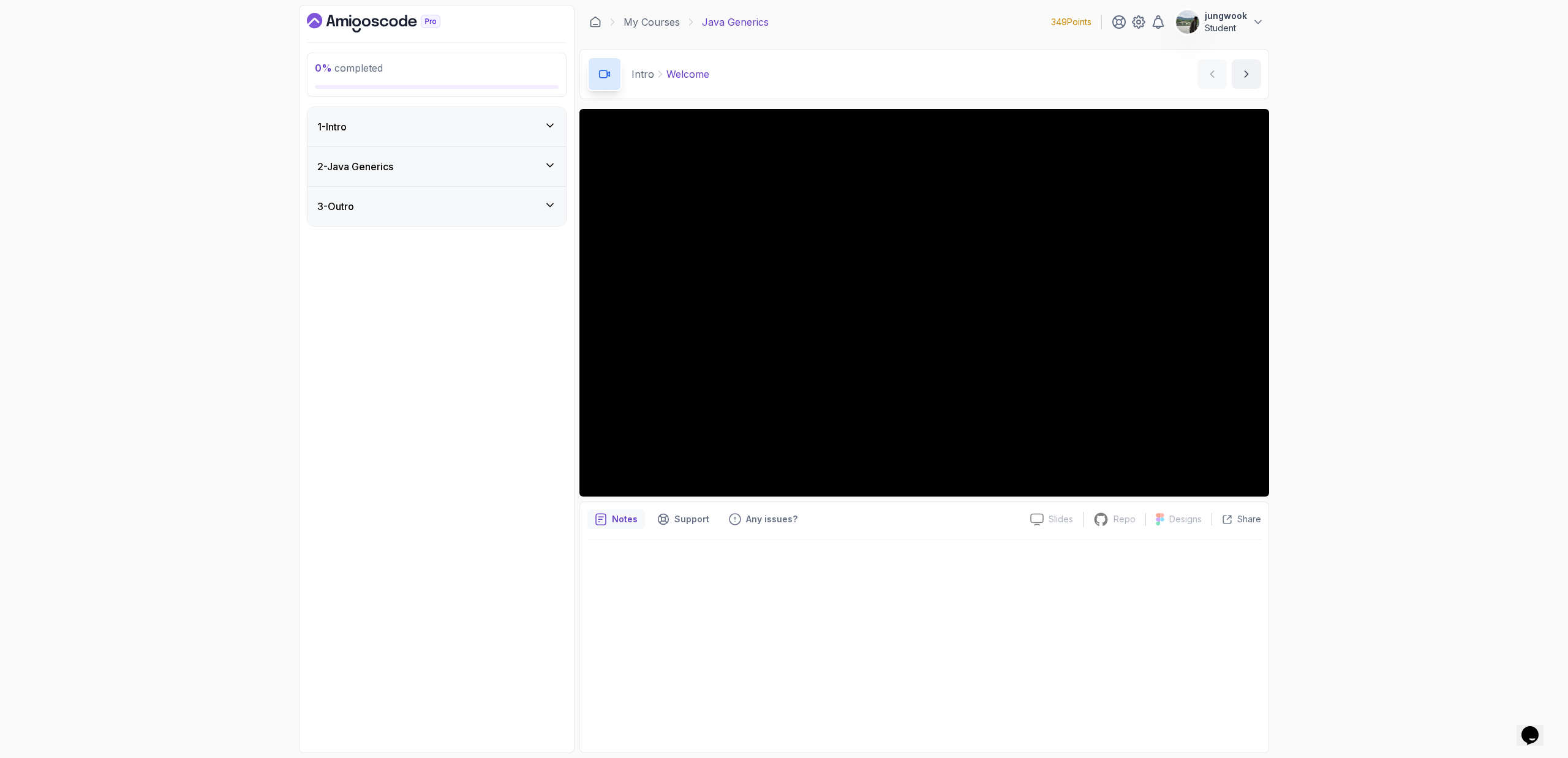
click at [455, 161] on div "2 - Java Generics" at bounding box center [437, 166] width 239 height 15
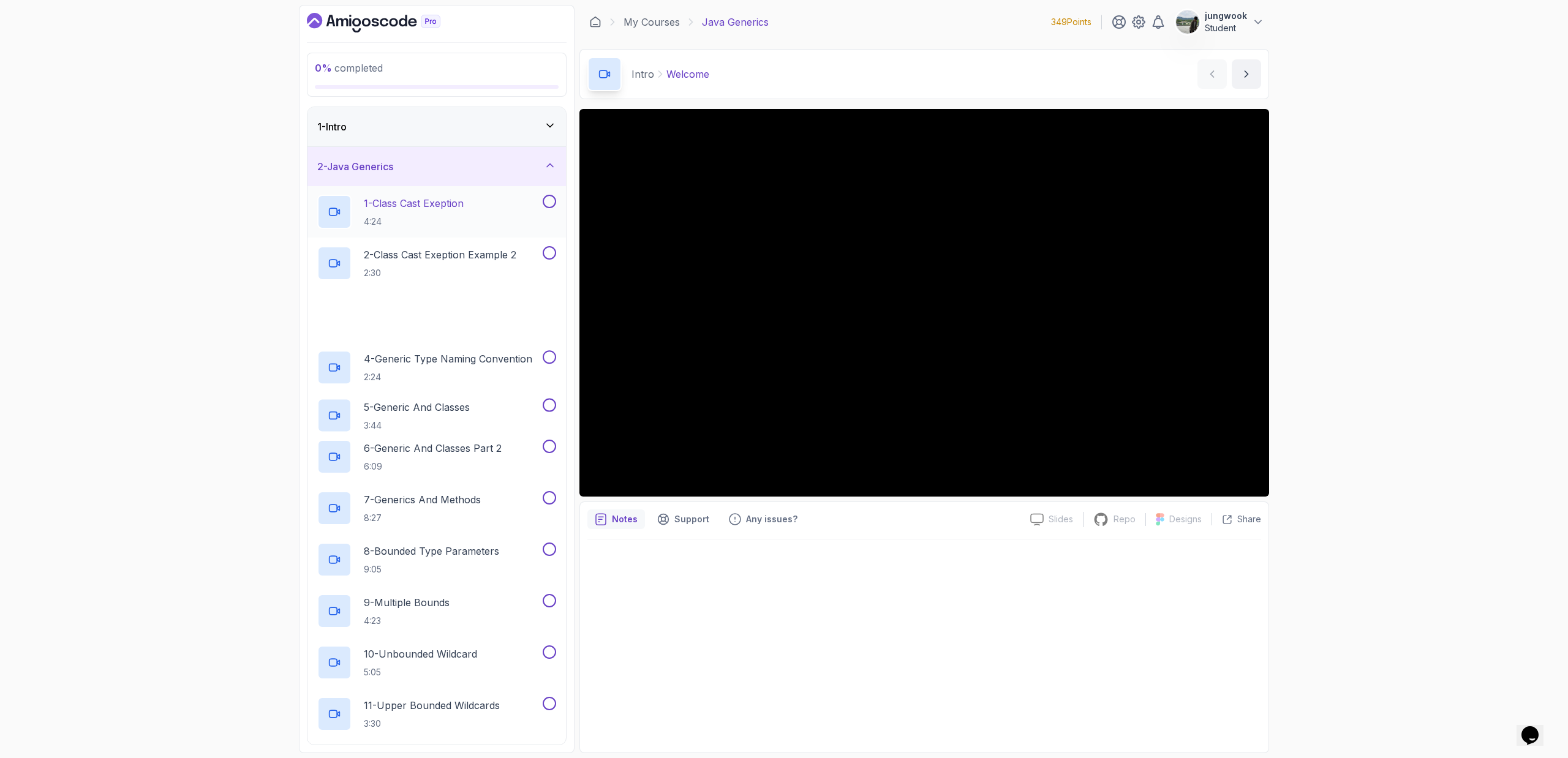
click at [451, 214] on h2 "1 - Class Cast Exeption 4:24" at bounding box center [413, 212] width 100 height 32
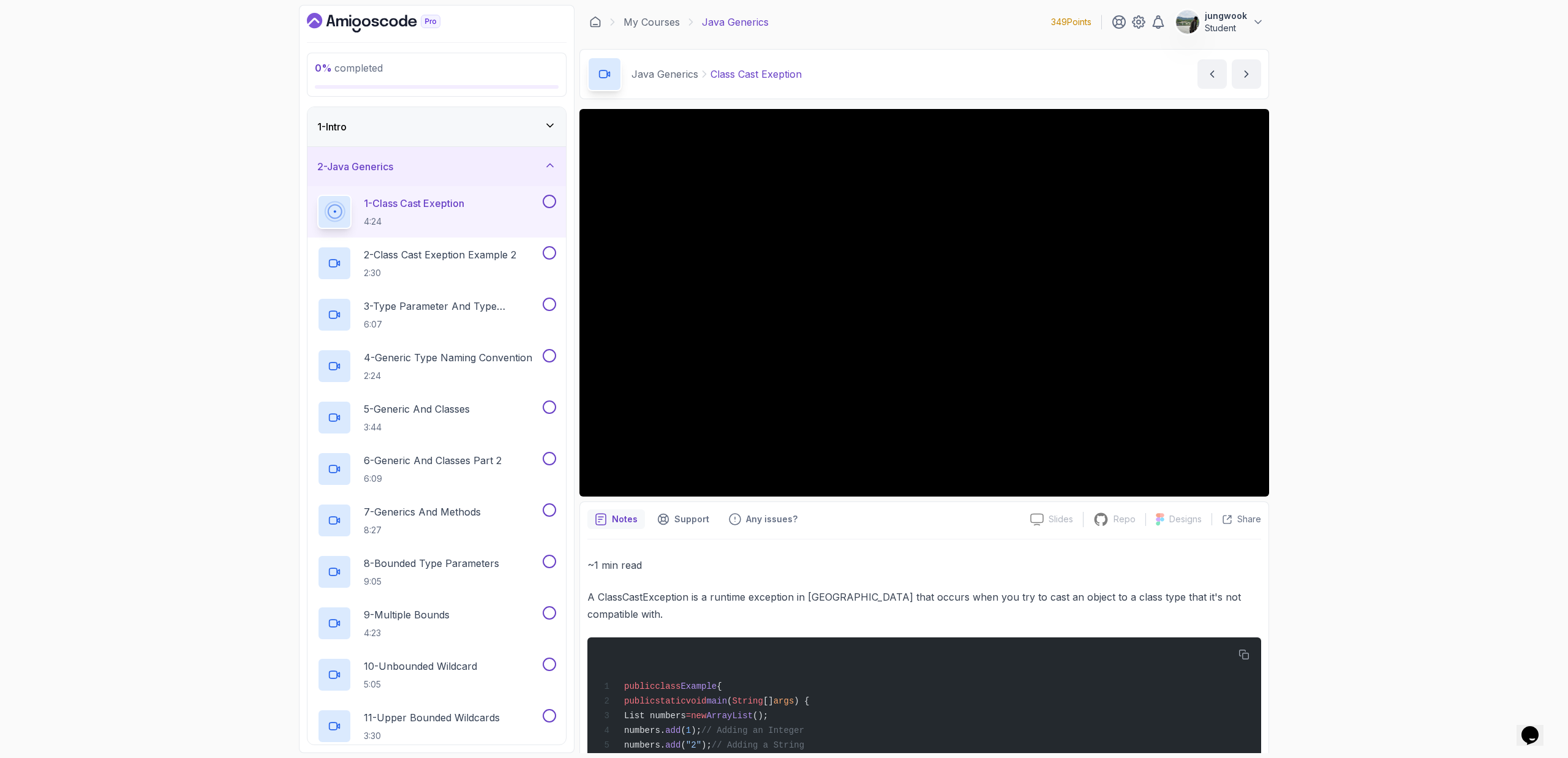
click at [1290, 439] on div "0 % completed 1 - Intro 2 - Java Generics 1 - Class Cast Exeption 4:24 2 - Clas…" at bounding box center [784, 379] width 1568 height 758
click at [1294, 424] on div "0 % completed 1 - Intro 2 - Java Generics 1 - Class Cast Exeption 4:24 2 - Clas…" at bounding box center [784, 379] width 1568 height 758
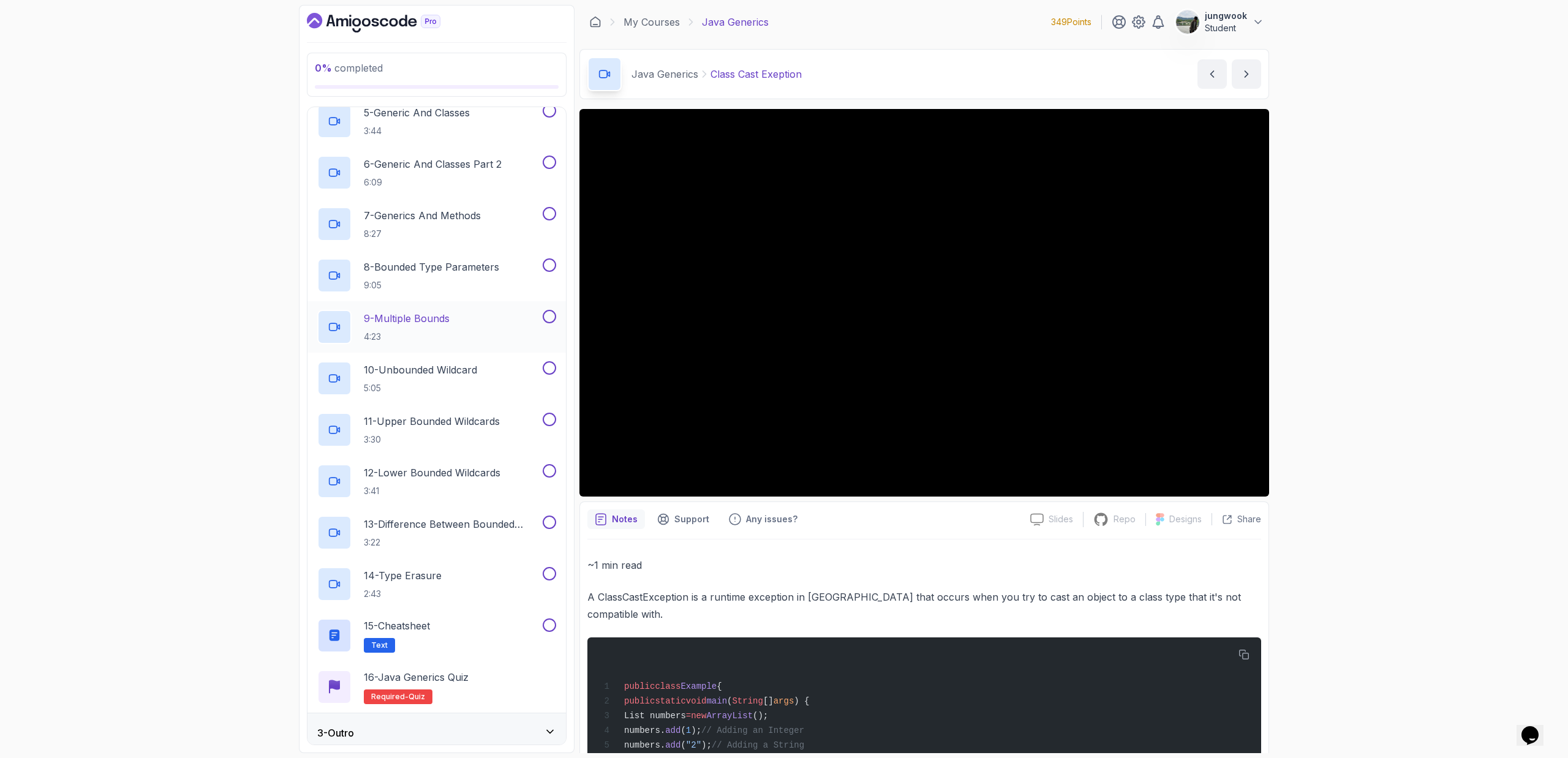
scroll to position [304, 0]
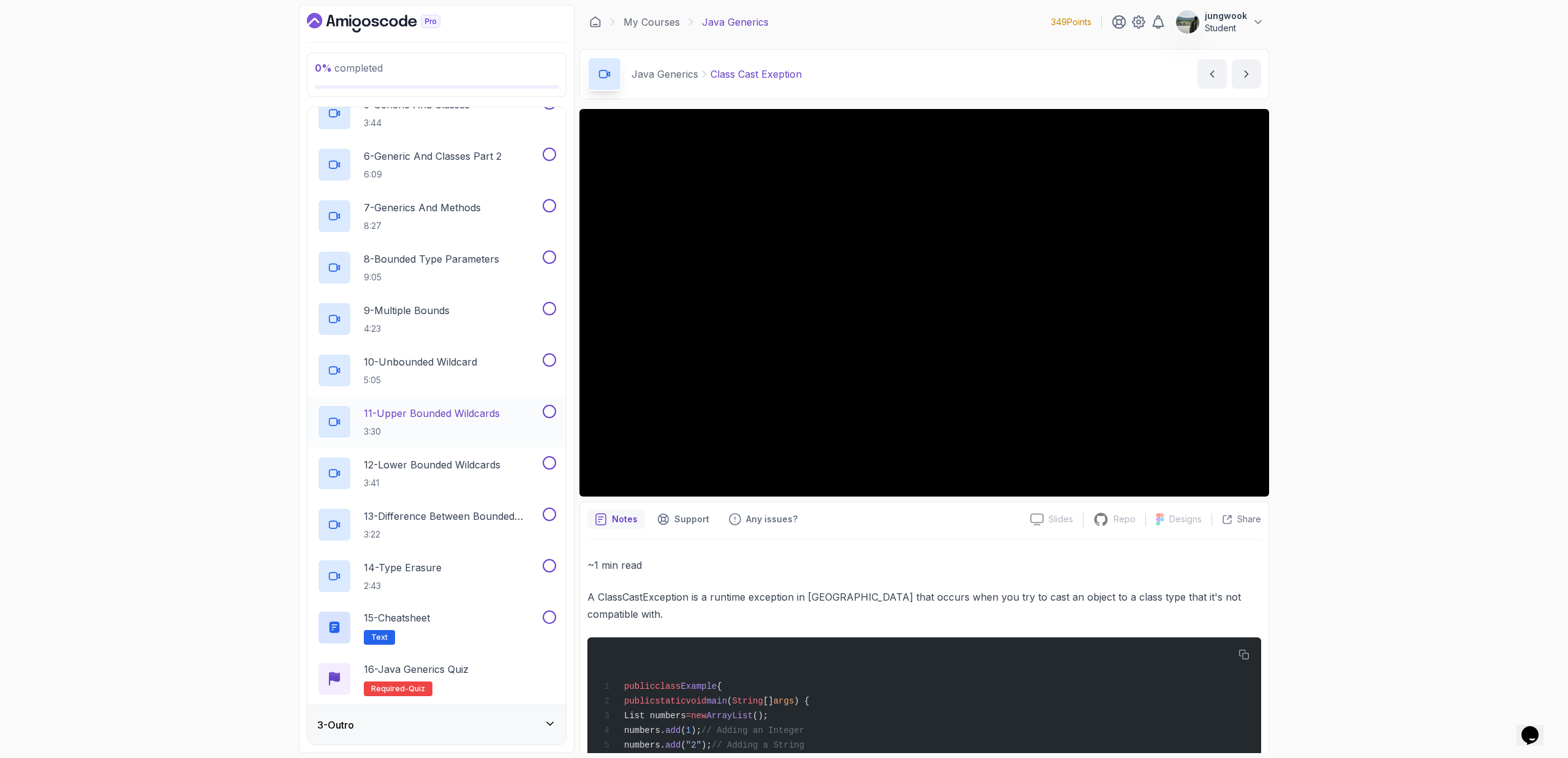
click at [440, 731] on div "3 - Outro" at bounding box center [437, 725] width 239 height 15
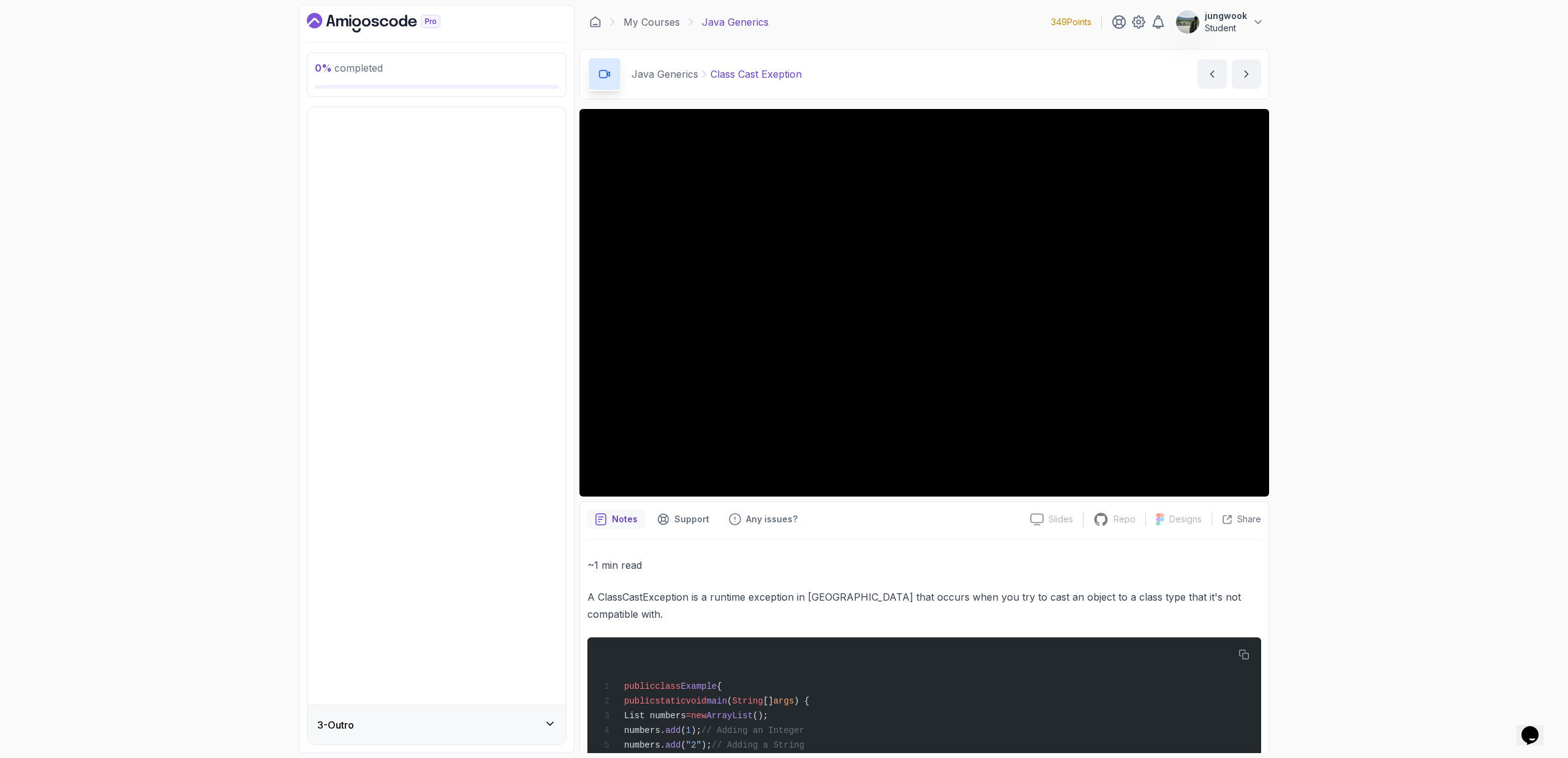
scroll to position [0, 0]
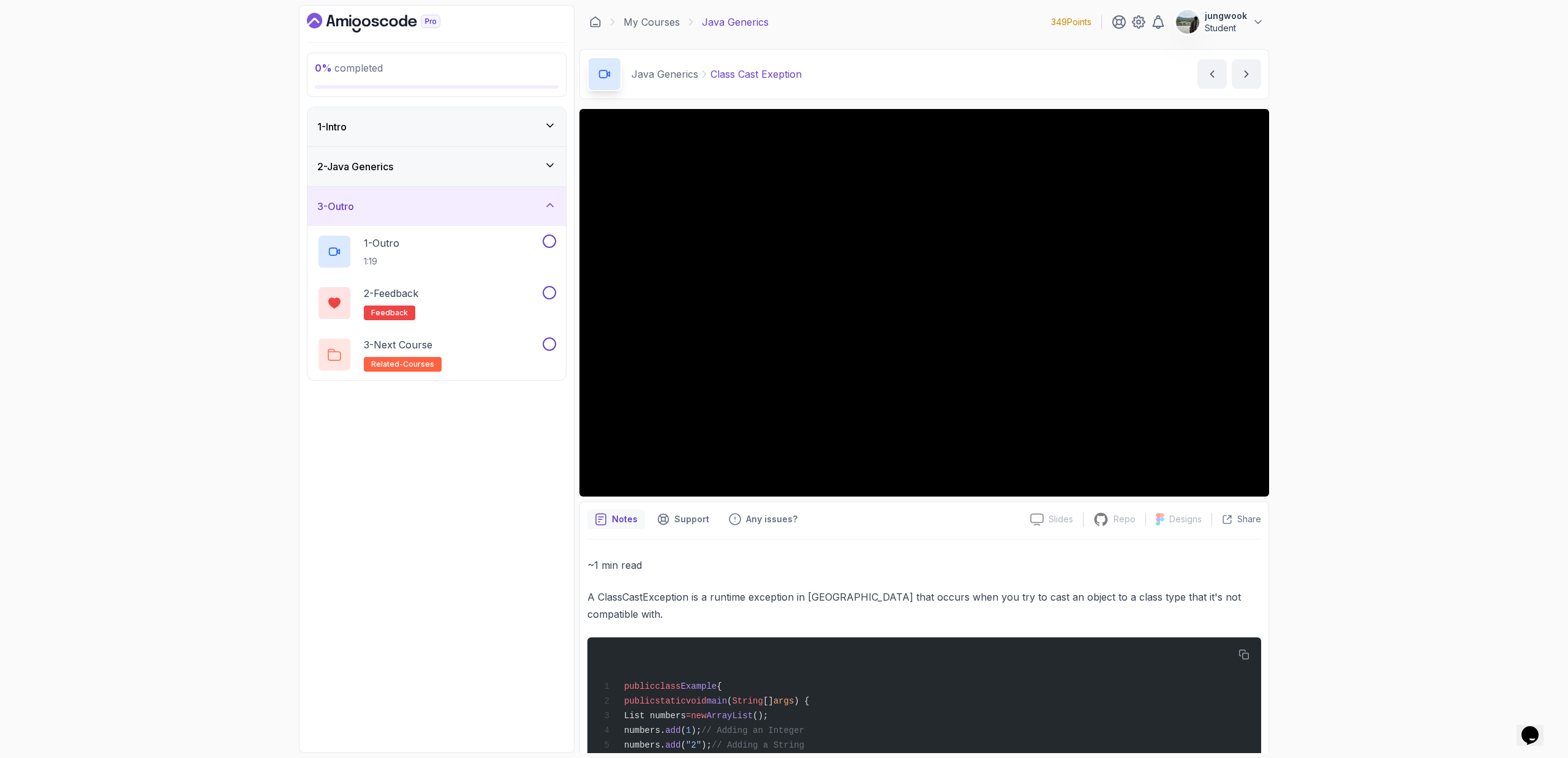
click at [460, 140] on div "1 - Intro" at bounding box center [437, 126] width 258 height 39
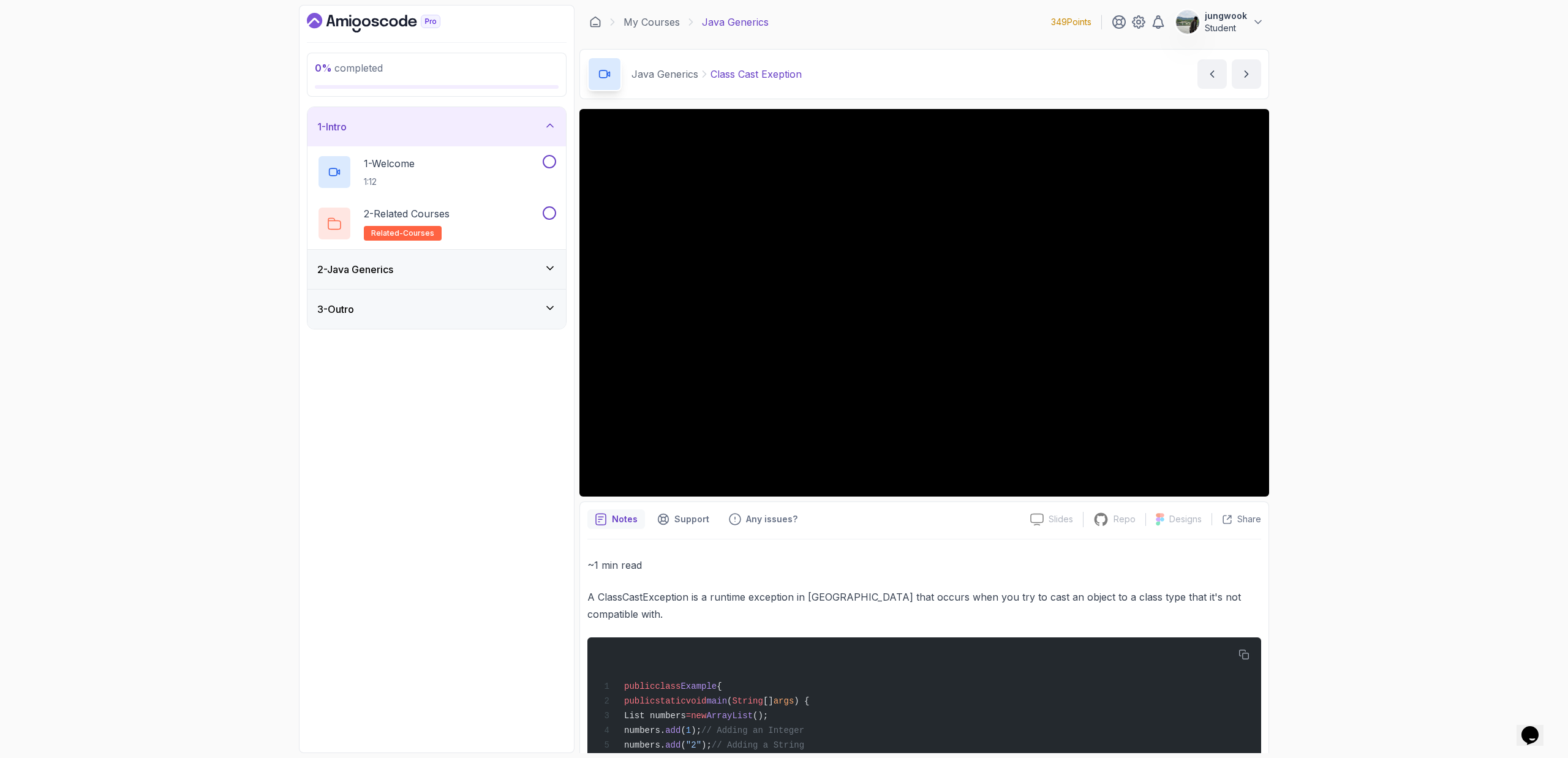
click at [410, 276] on div "2 - Java Generics" at bounding box center [437, 269] width 239 height 15
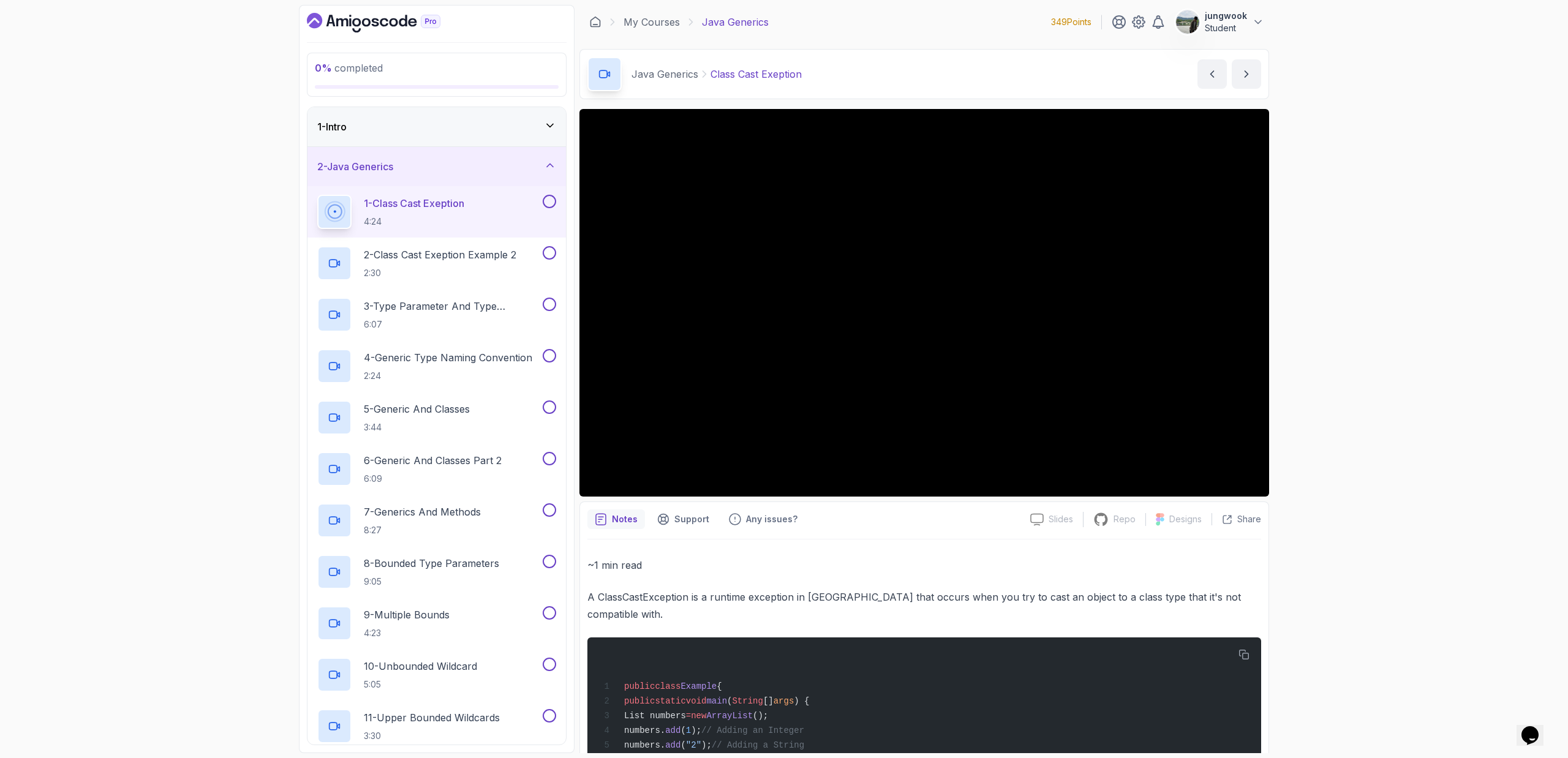
click at [1345, 462] on div "0 % completed 1 - Intro 2 - Java Generics 1 - Class Cast Exeption 4:24 2 - Clas…" at bounding box center [784, 379] width 1568 height 758
click at [461, 265] on h2 "2 - Class Cast Exeption Example 2 2:30" at bounding box center [440, 263] width 153 height 32
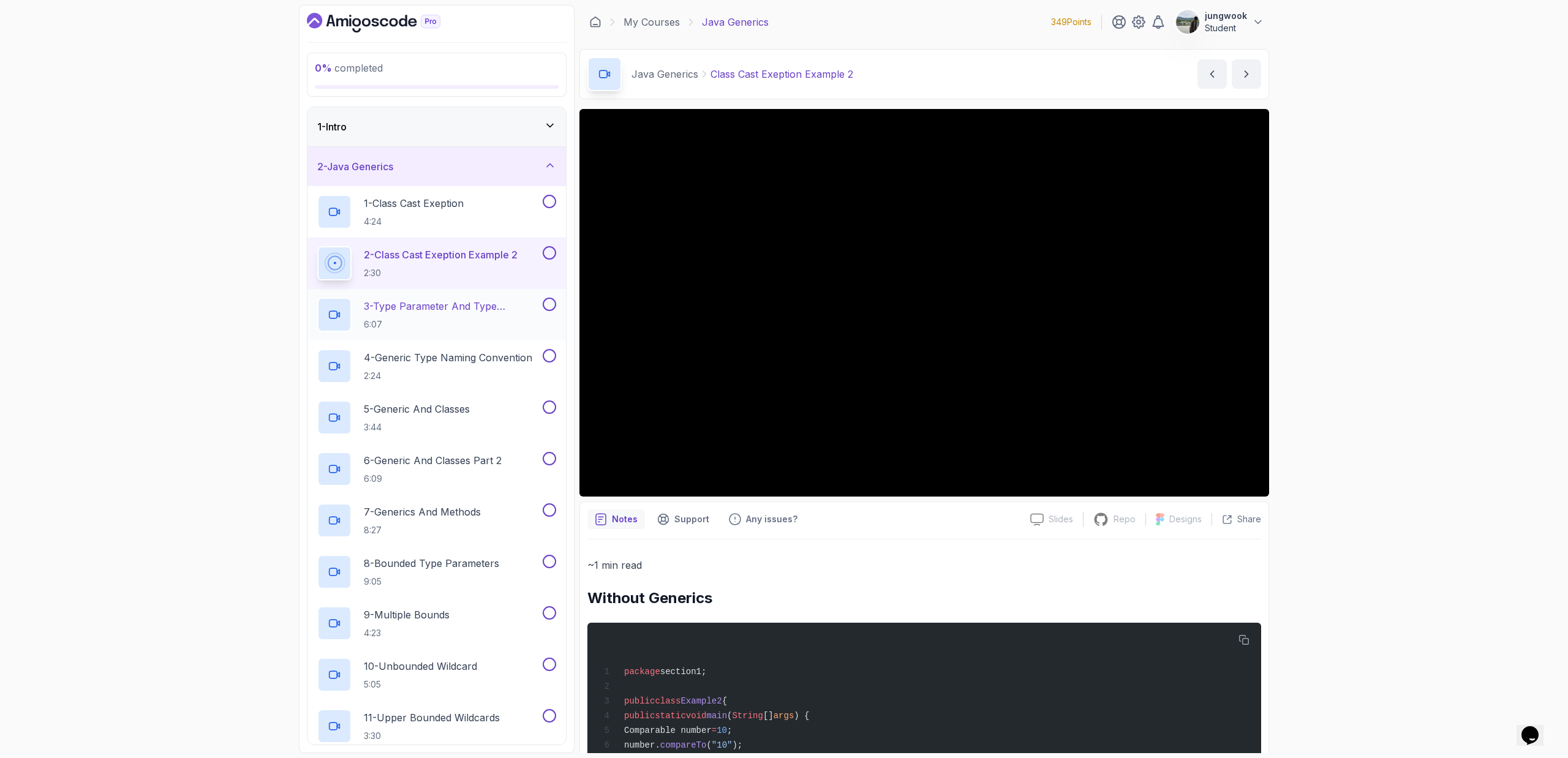
click at [502, 314] on h2 "3 - Type Parameter And Type Argument 6:07" at bounding box center [451, 314] width 176 height 32
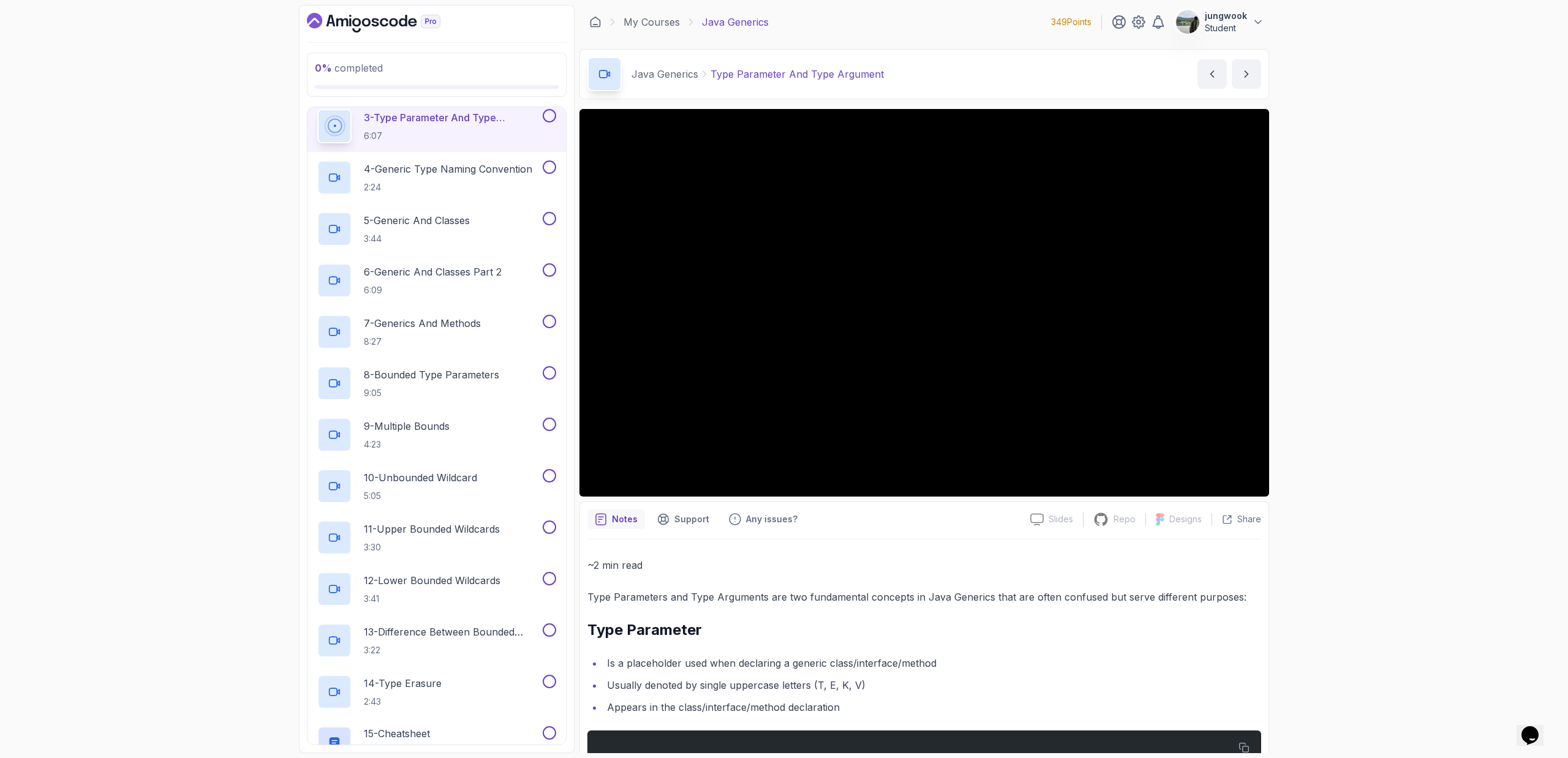
click at [460, 168] on p "4 - Generic Type Naming Convention" at bounding box center [448, 169] width 169 height 15
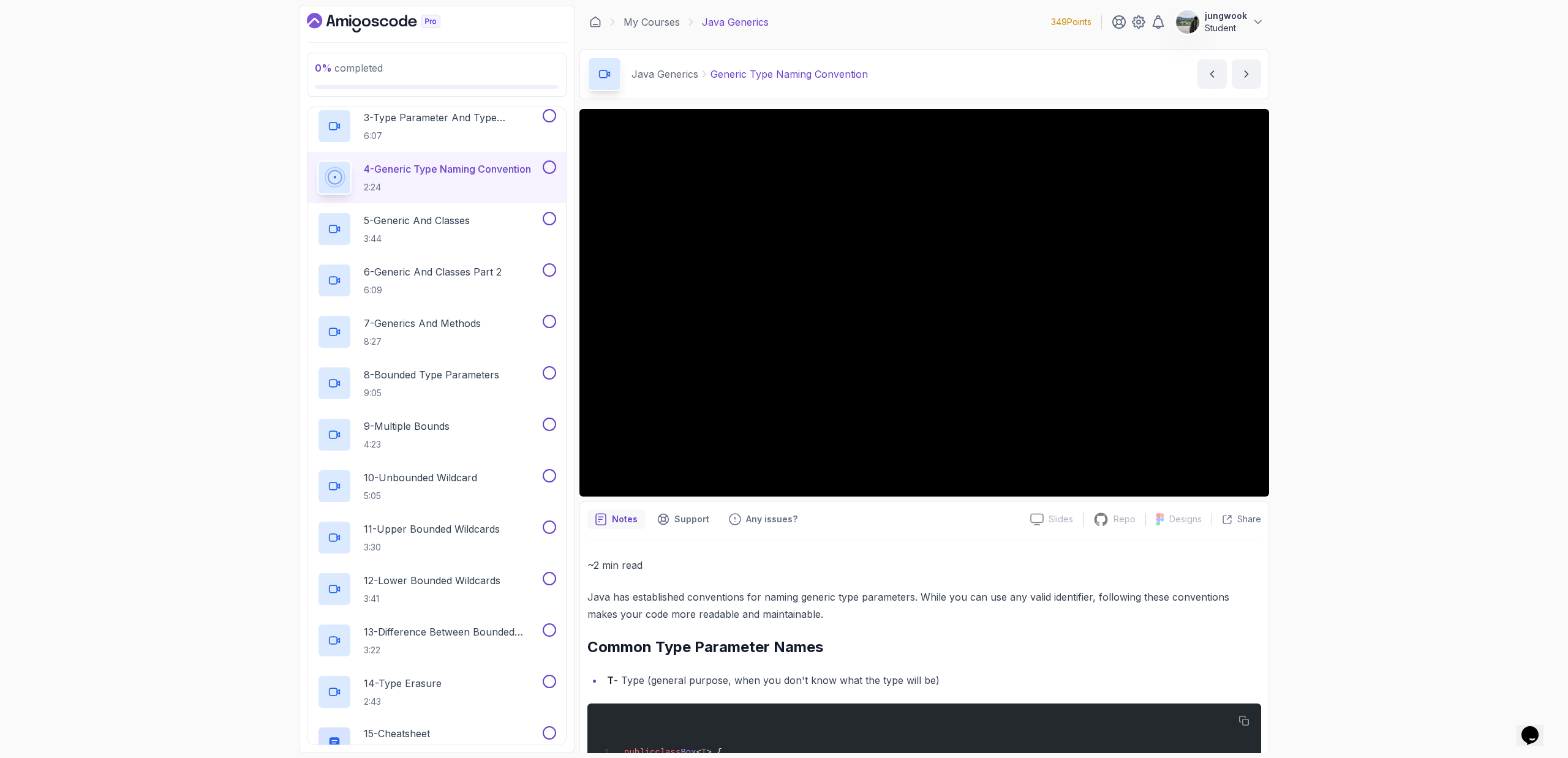
click at [359, 23] on icon "Dashboard" at bounding box center [357, 23] width 8 height 8
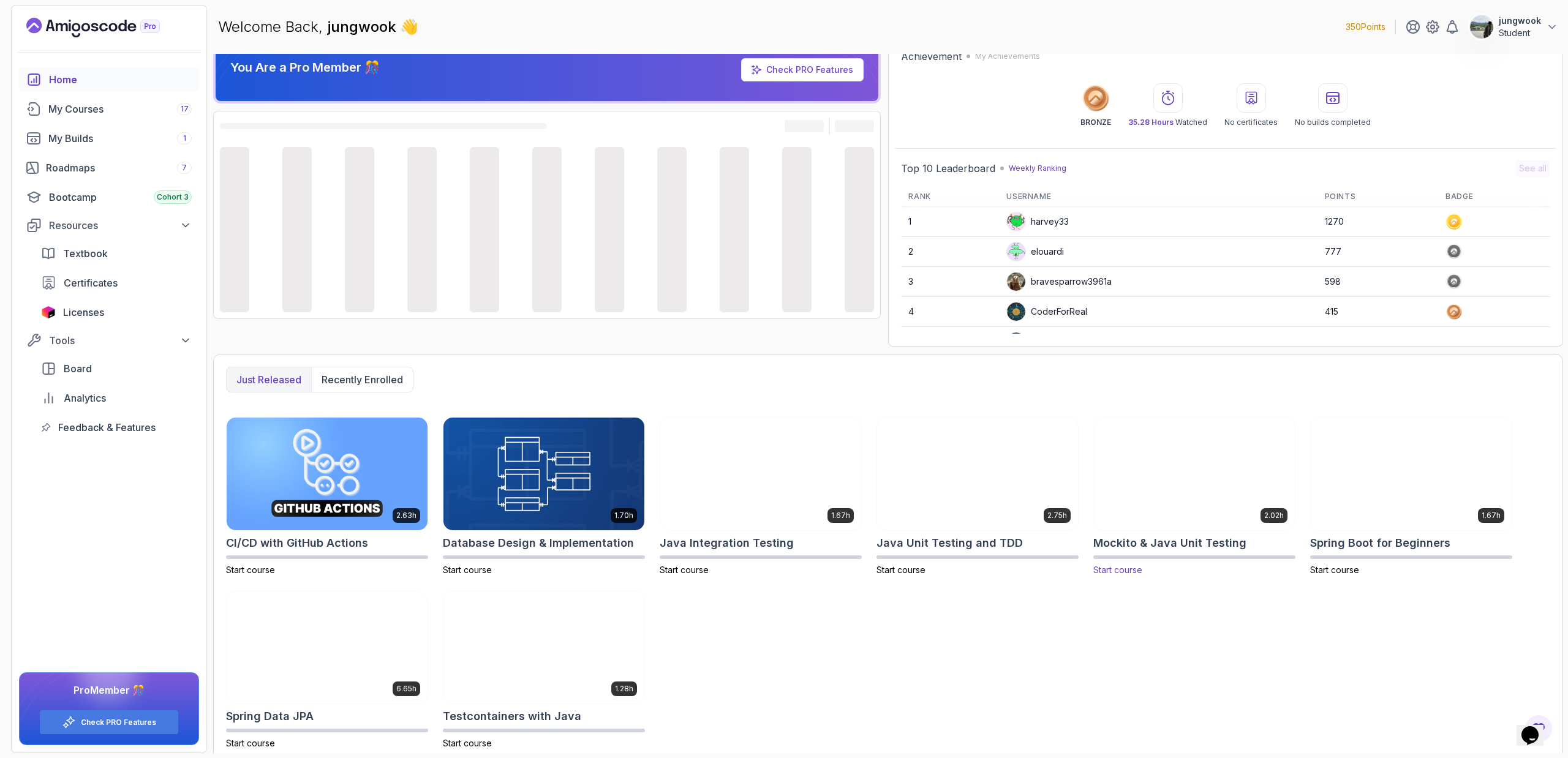
scroll to position [27, 0]
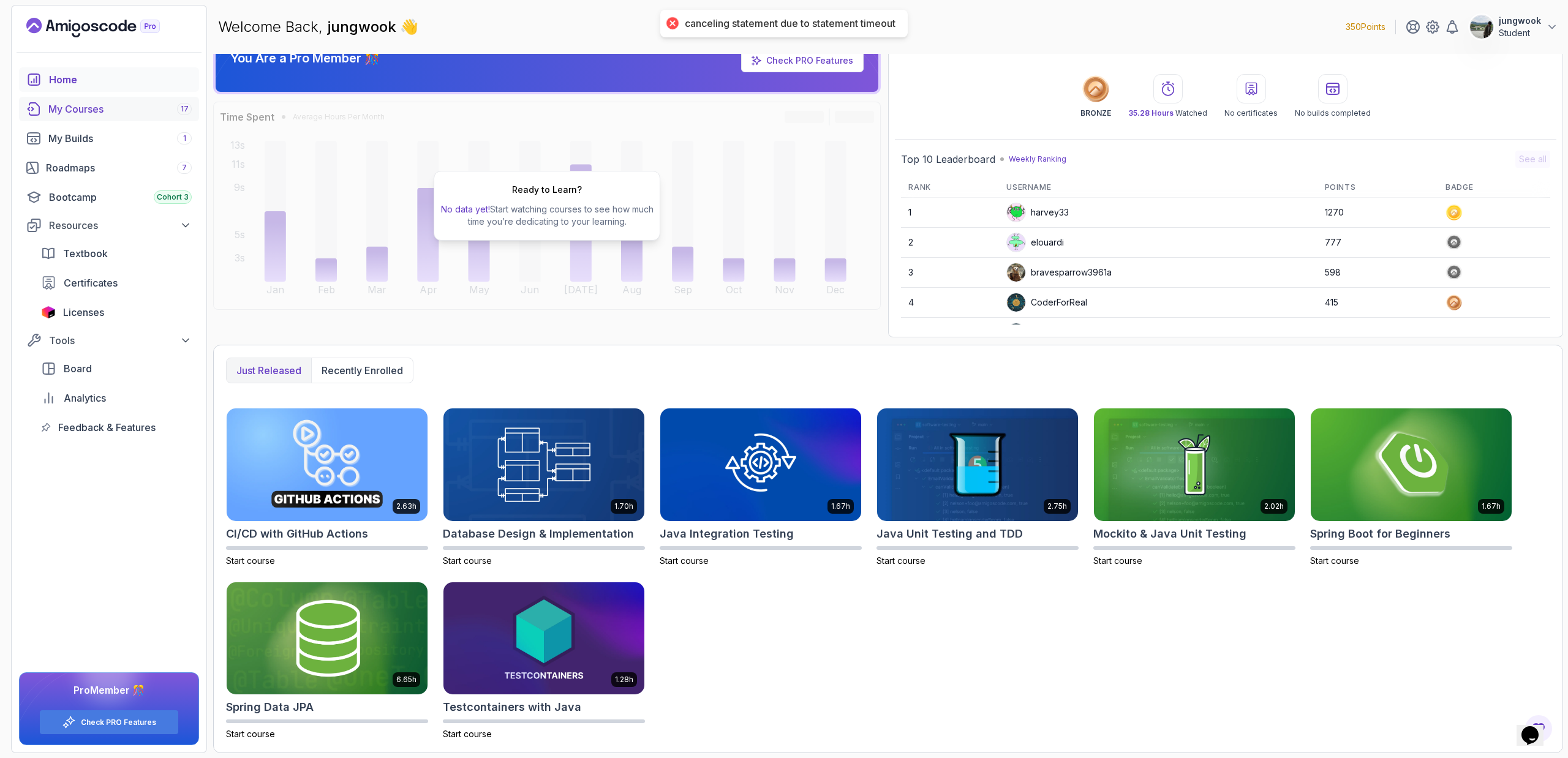
click at [105, 117] on link "My Courses 17" at bounding box center [108, 108] width 180 height 24
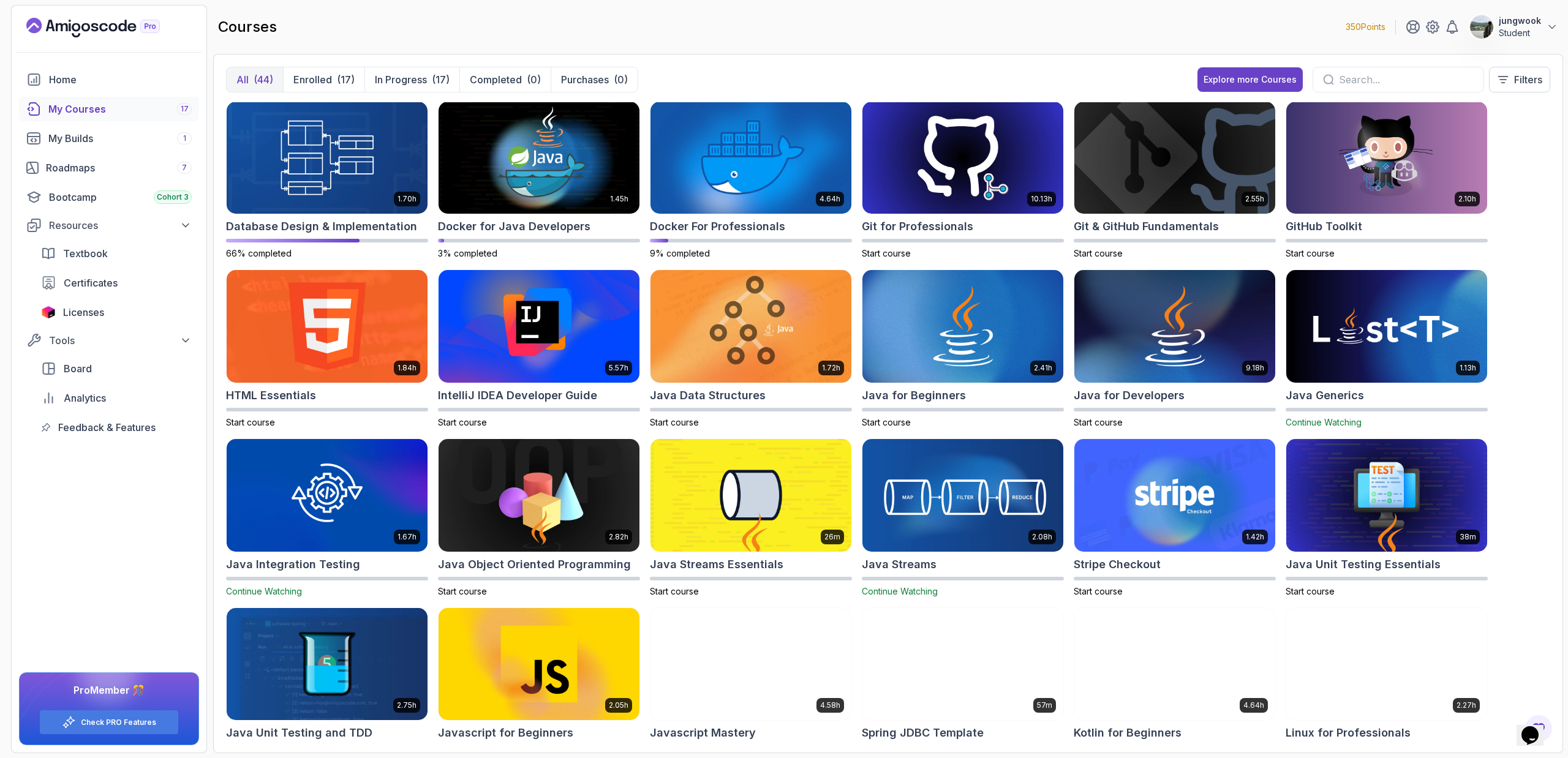
scroll to position [178, 0]
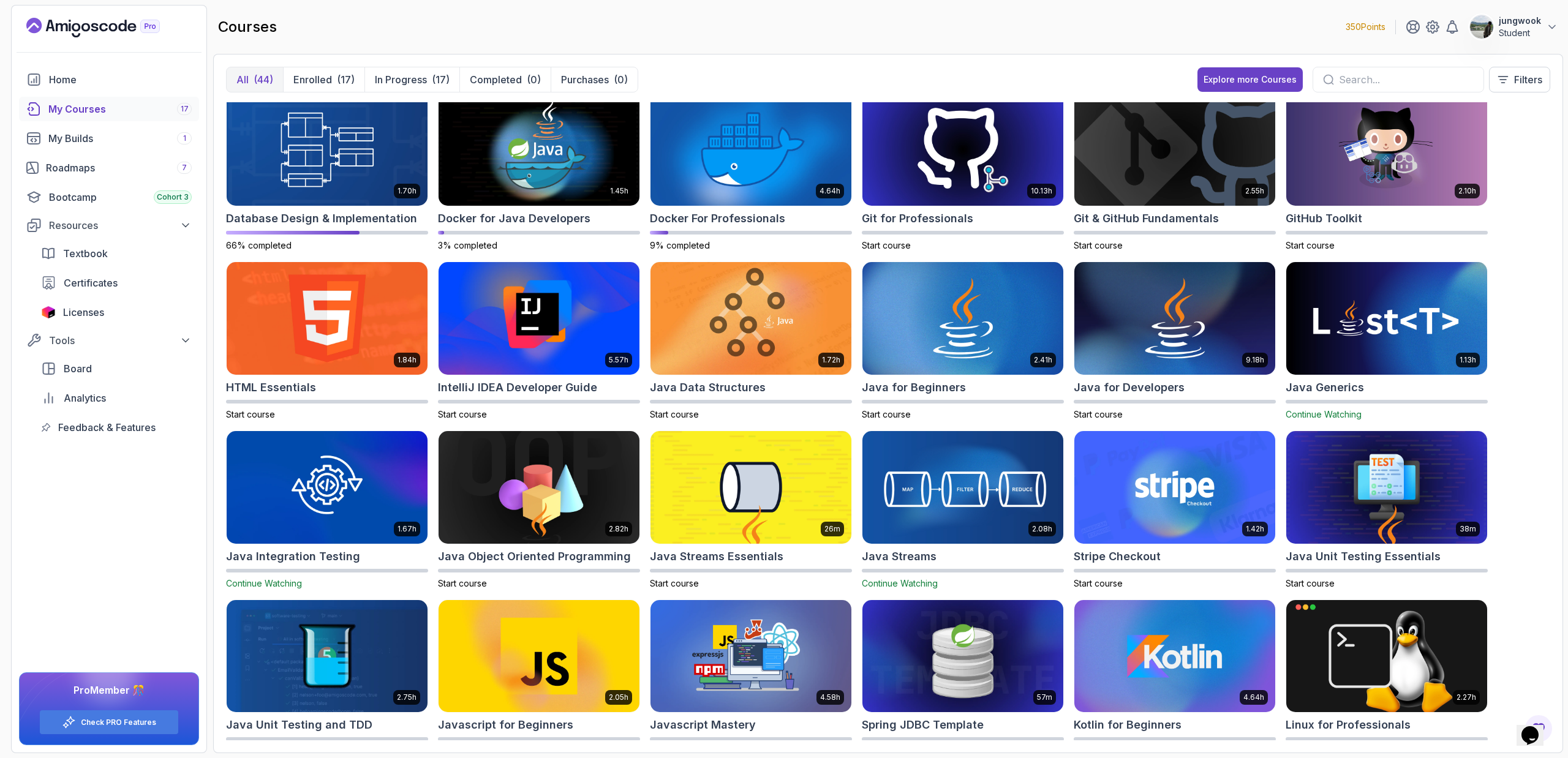
click at [983, 491] on img at bounding box center [963, 486] width 211 height 118
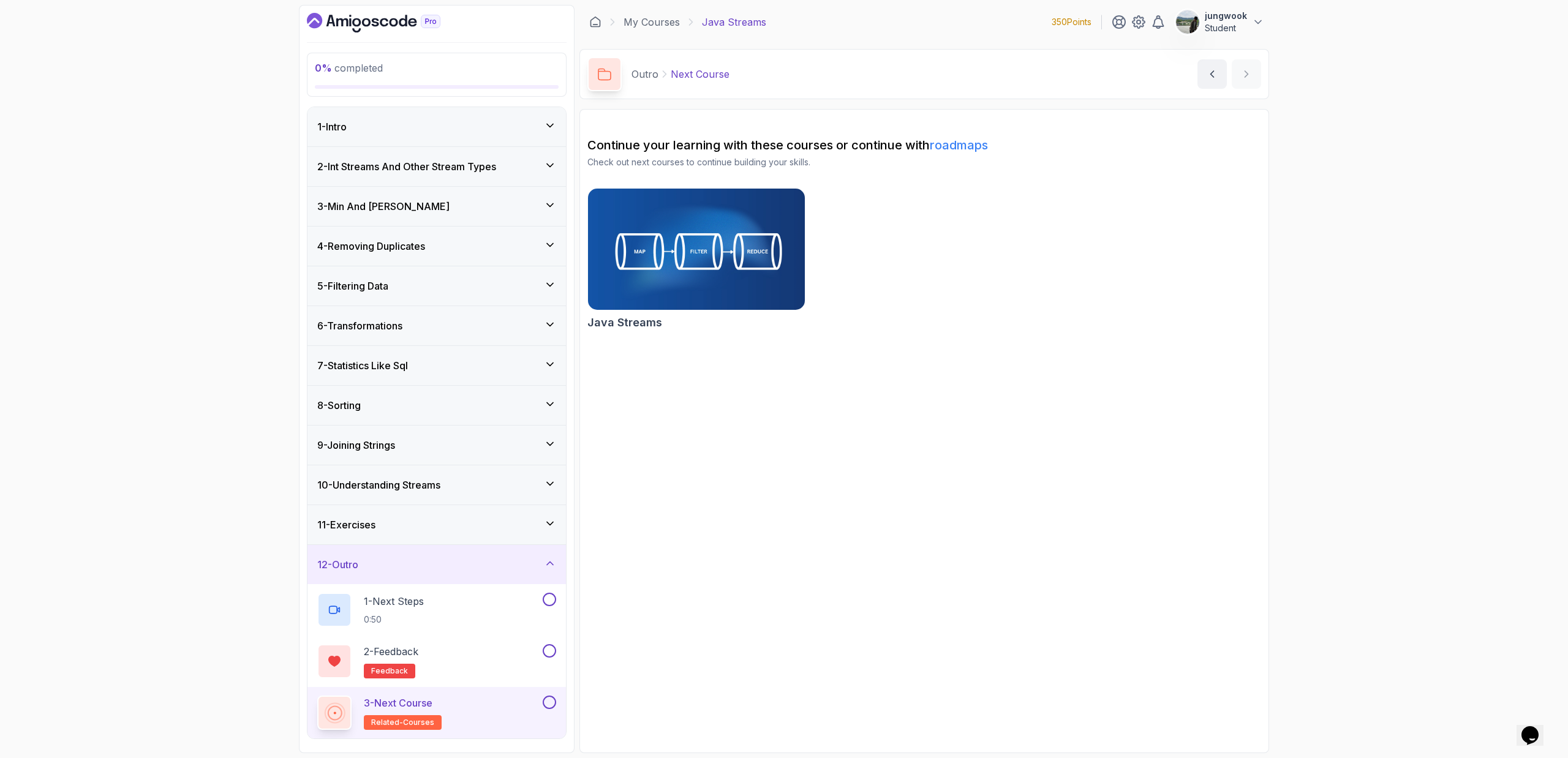
click at [464, 122] on div "1 - Intro" at bounding box center [437, 126] width 239 height 15
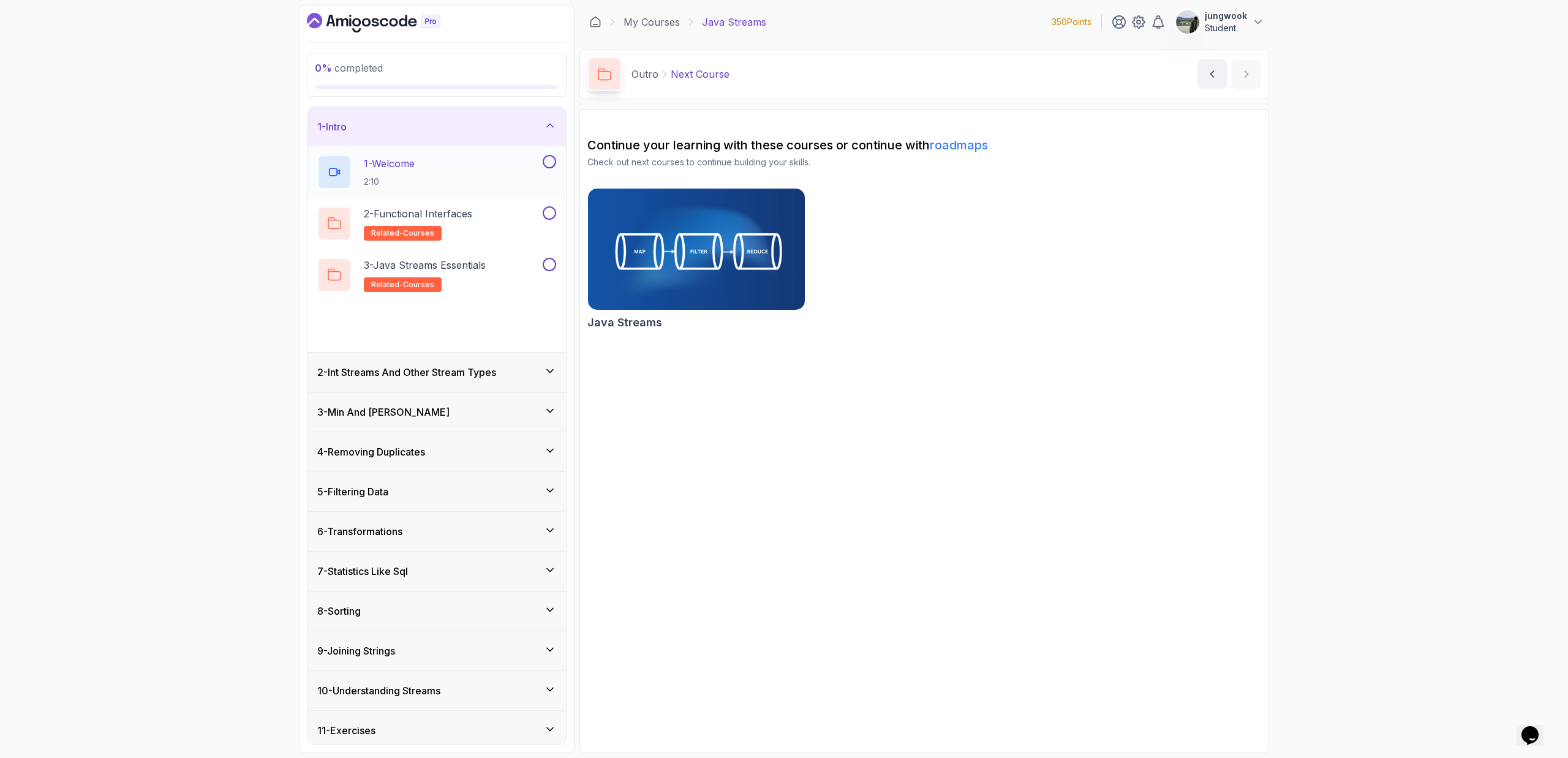
click at [498, 172] on div "1 - Welcome 2:10" at bounding box center [428, 172] width 223 height 35
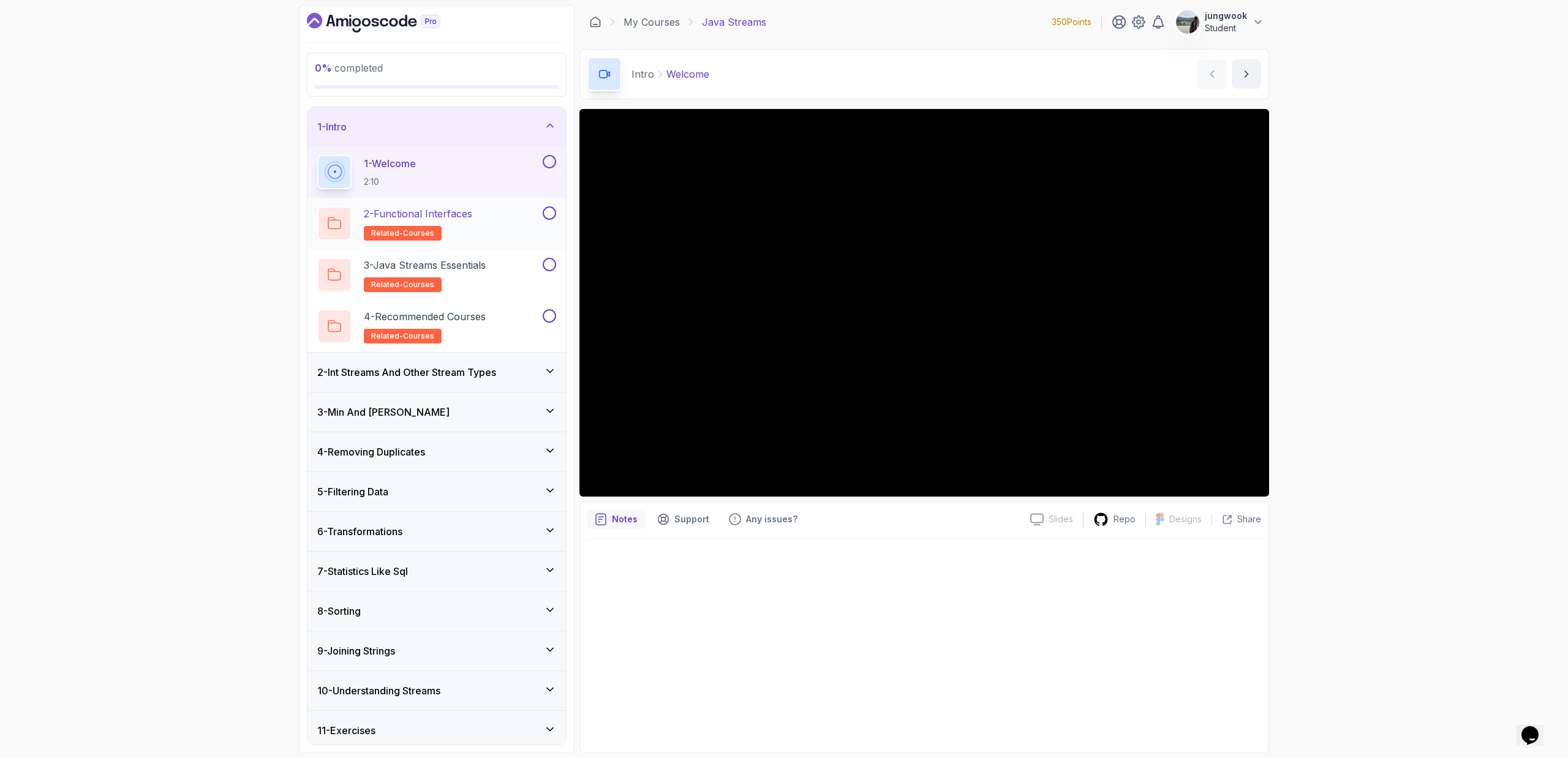
click at [504, 232] on div "2 - Functional Interfaces related-courses" at bounding box center [428, 224] width 223 height 35
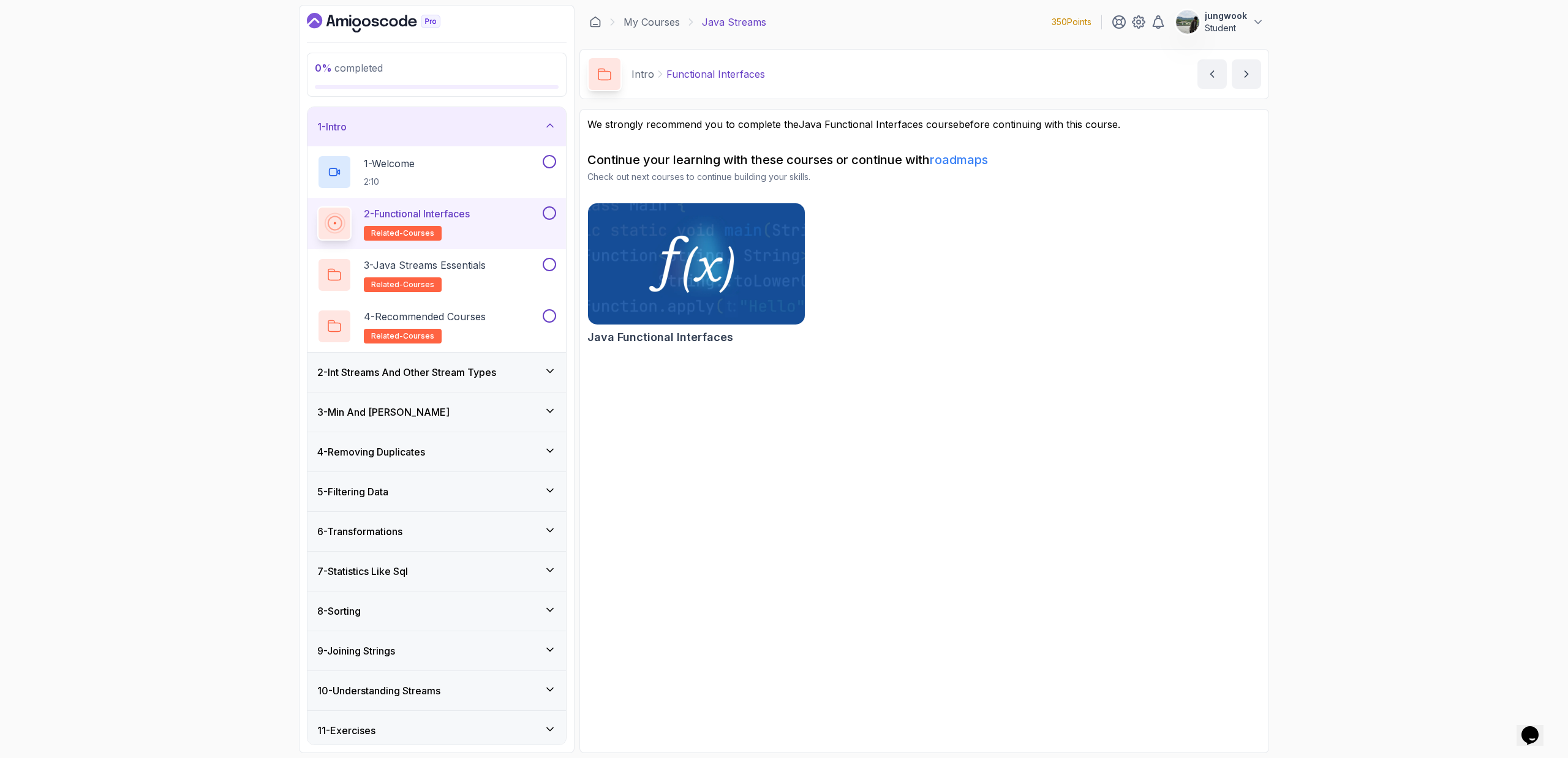
click at [688, 265] on img at bounding box center [697, 264] width 228 height 127
click at [503, 281] on div "3 - Java Streams Essentials related-courses" at bounding box center [428, 275] width 223 height 35
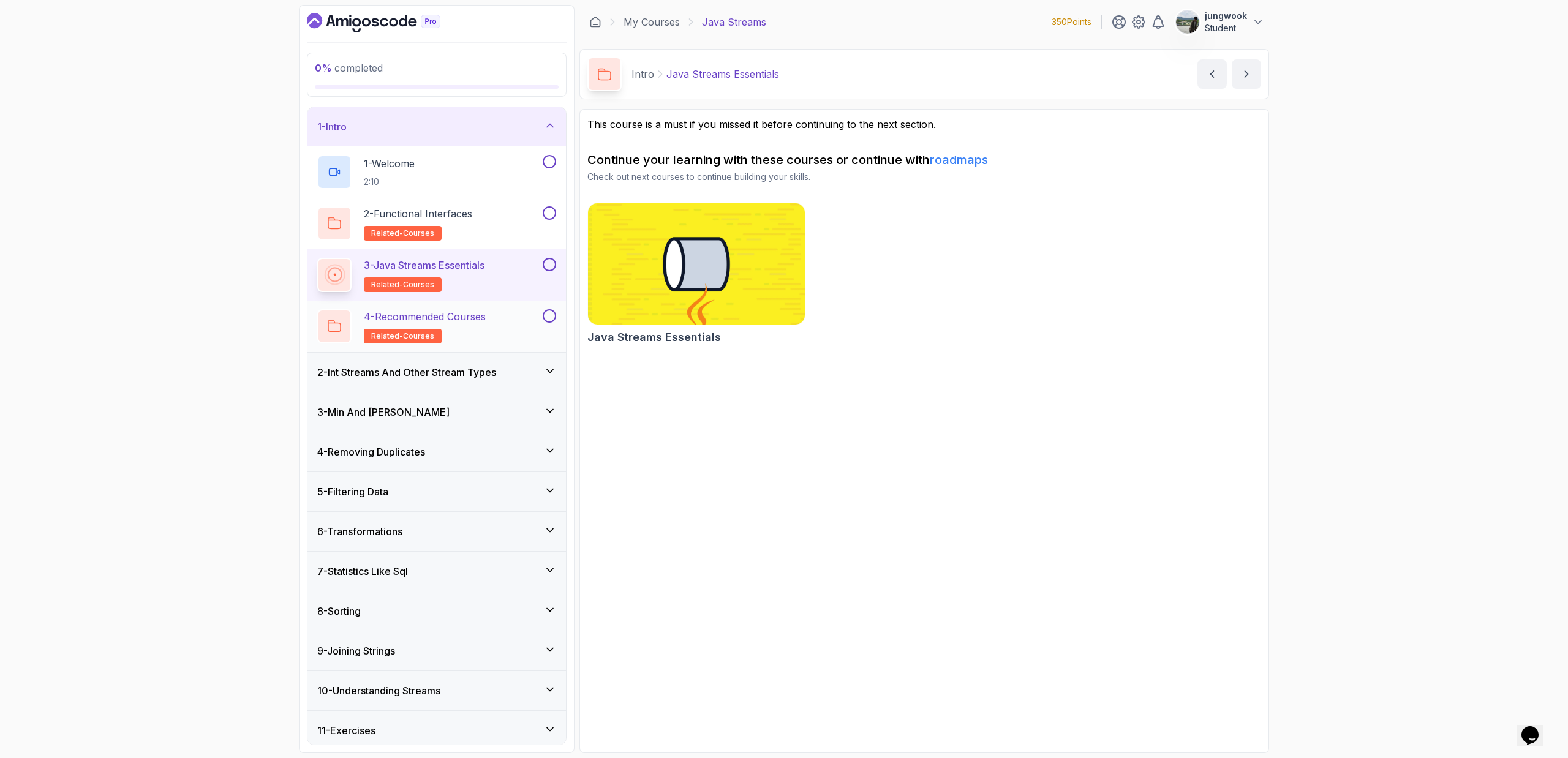
click at [494, 316] on div "4 - Recommended Courses related-courses" at bounding box center [428, 327] width 223 height 35
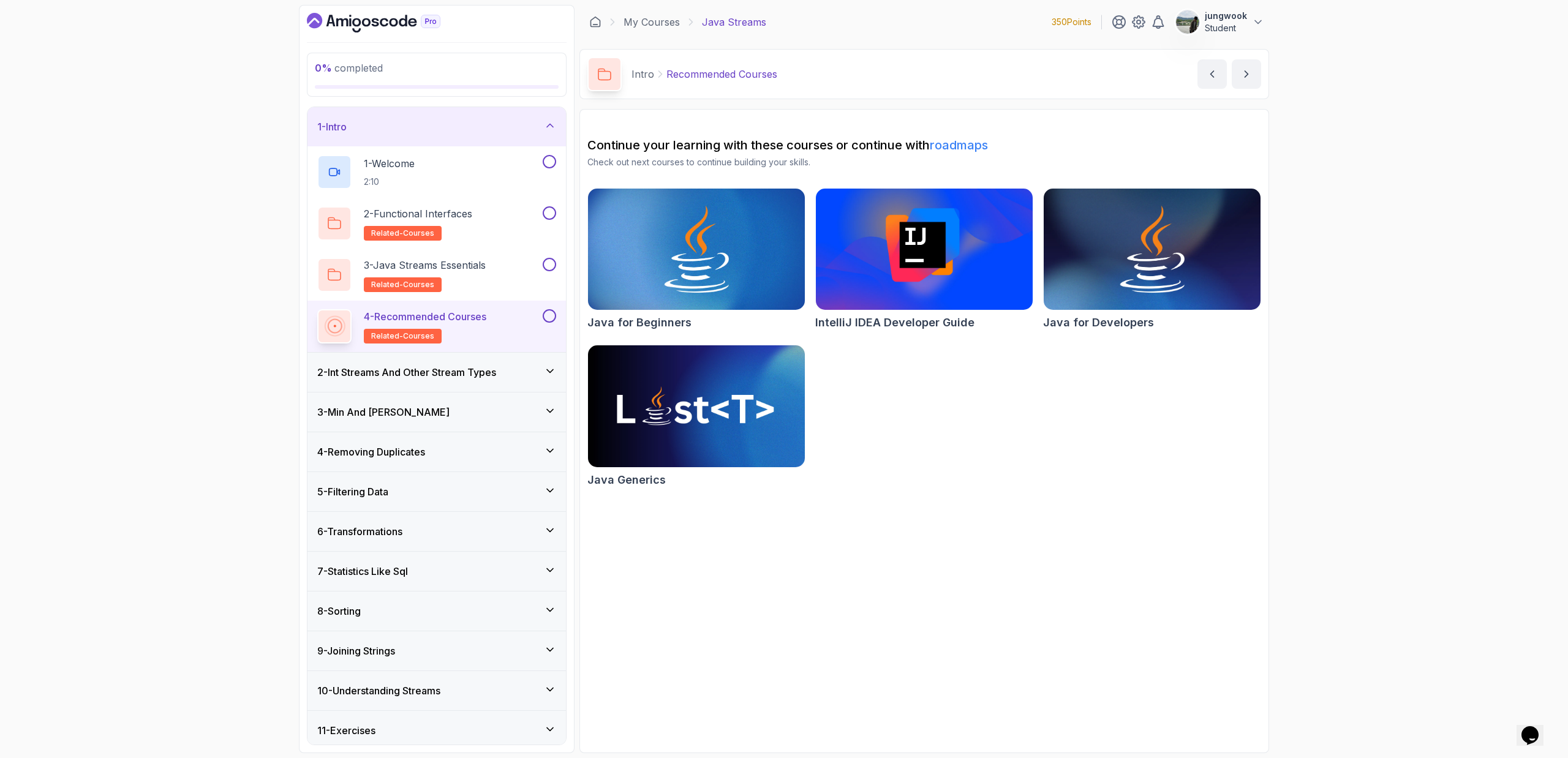
click at [471, 375] on h3 "2 - Int Streams And Other Stream Types" at bounding box center [406, 372] width 179 height 15
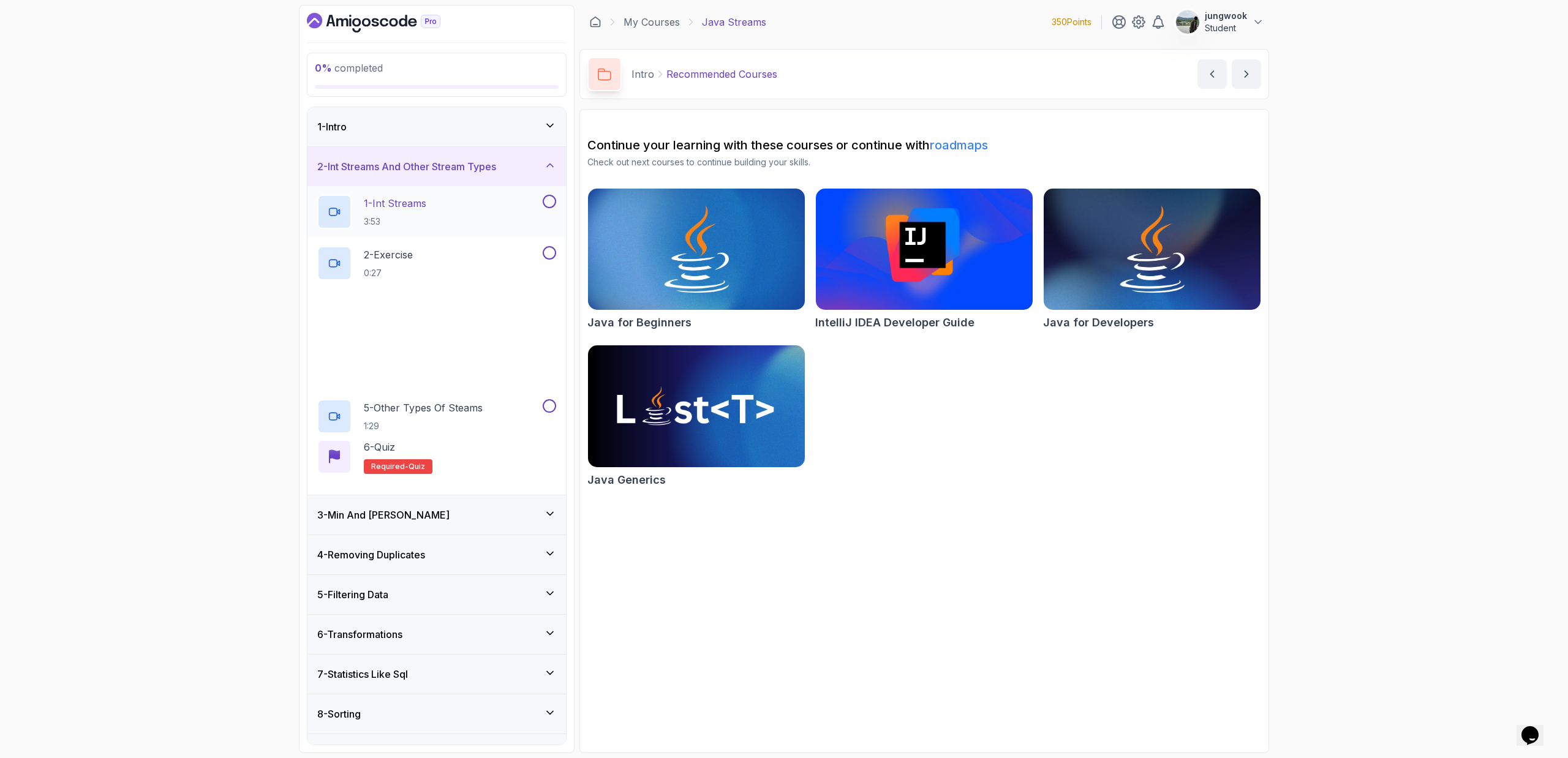
click at [476, 202] on div "1 - Int Streams 3:53" at bounding box center [428, 212] width 223 height 35
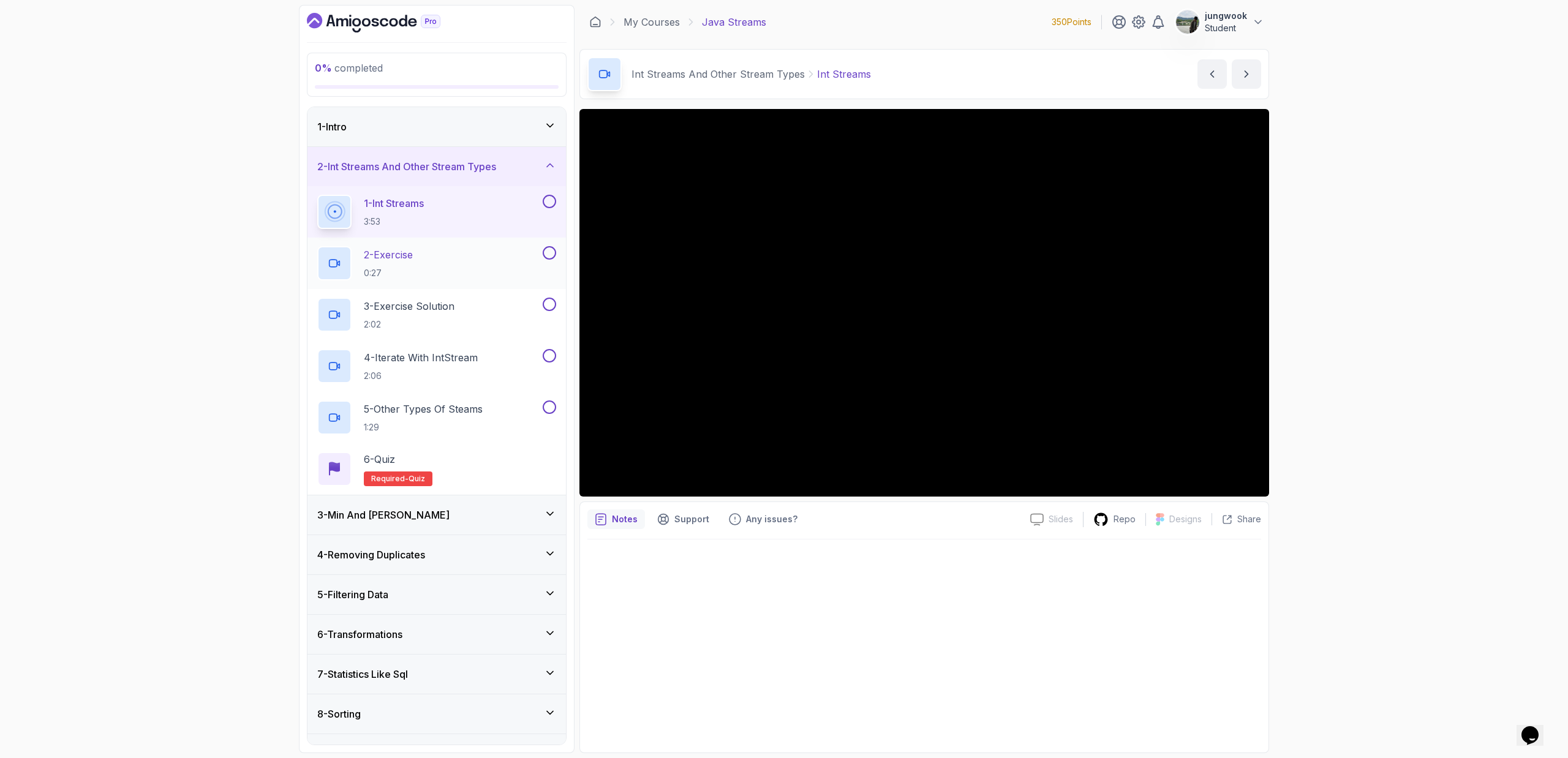
click at [420, 257] on div "2 - Exercise 0:27" at bounding box center [428, 263] width 223 height 35
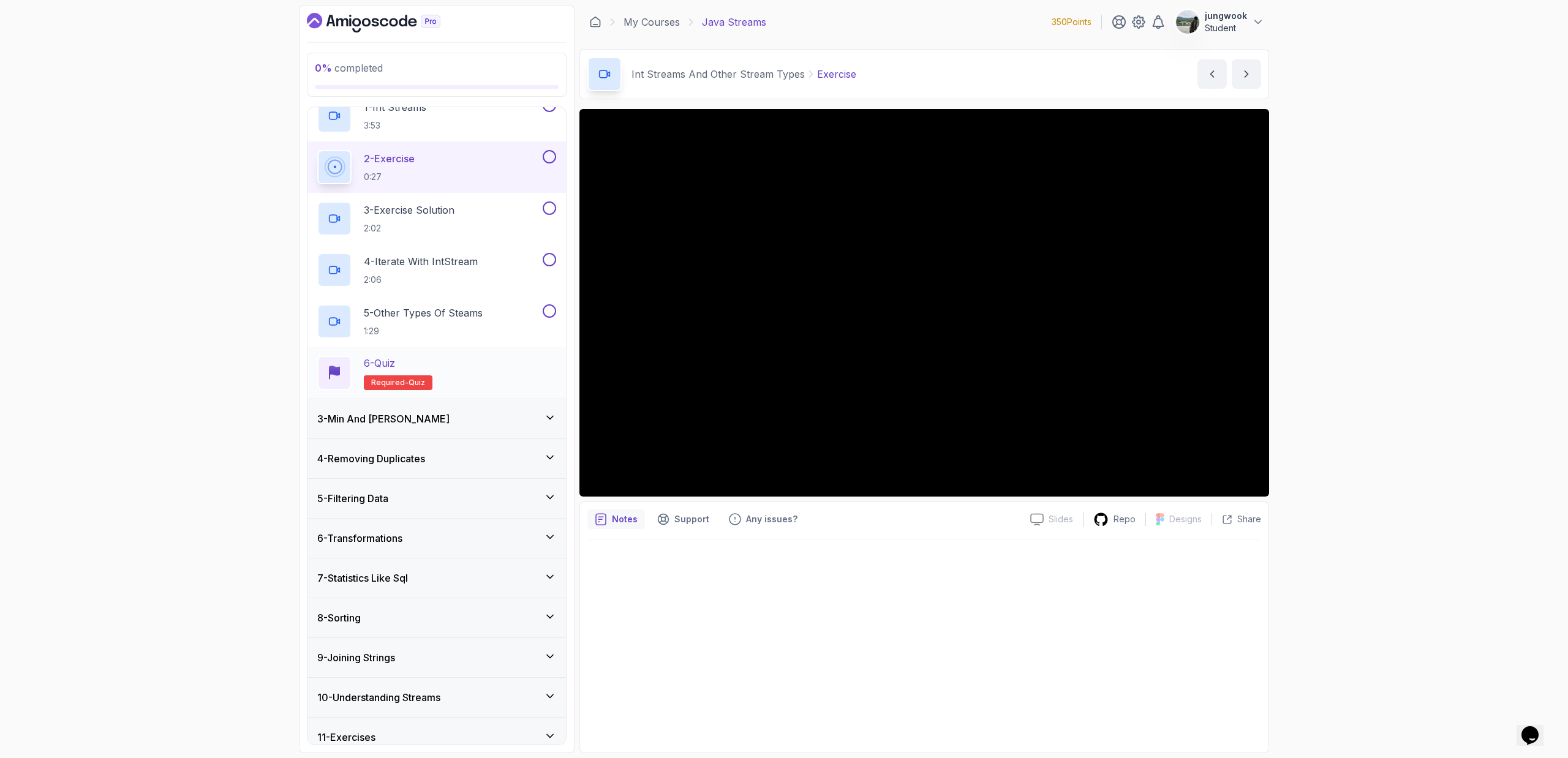
scroll to position [115, 0]
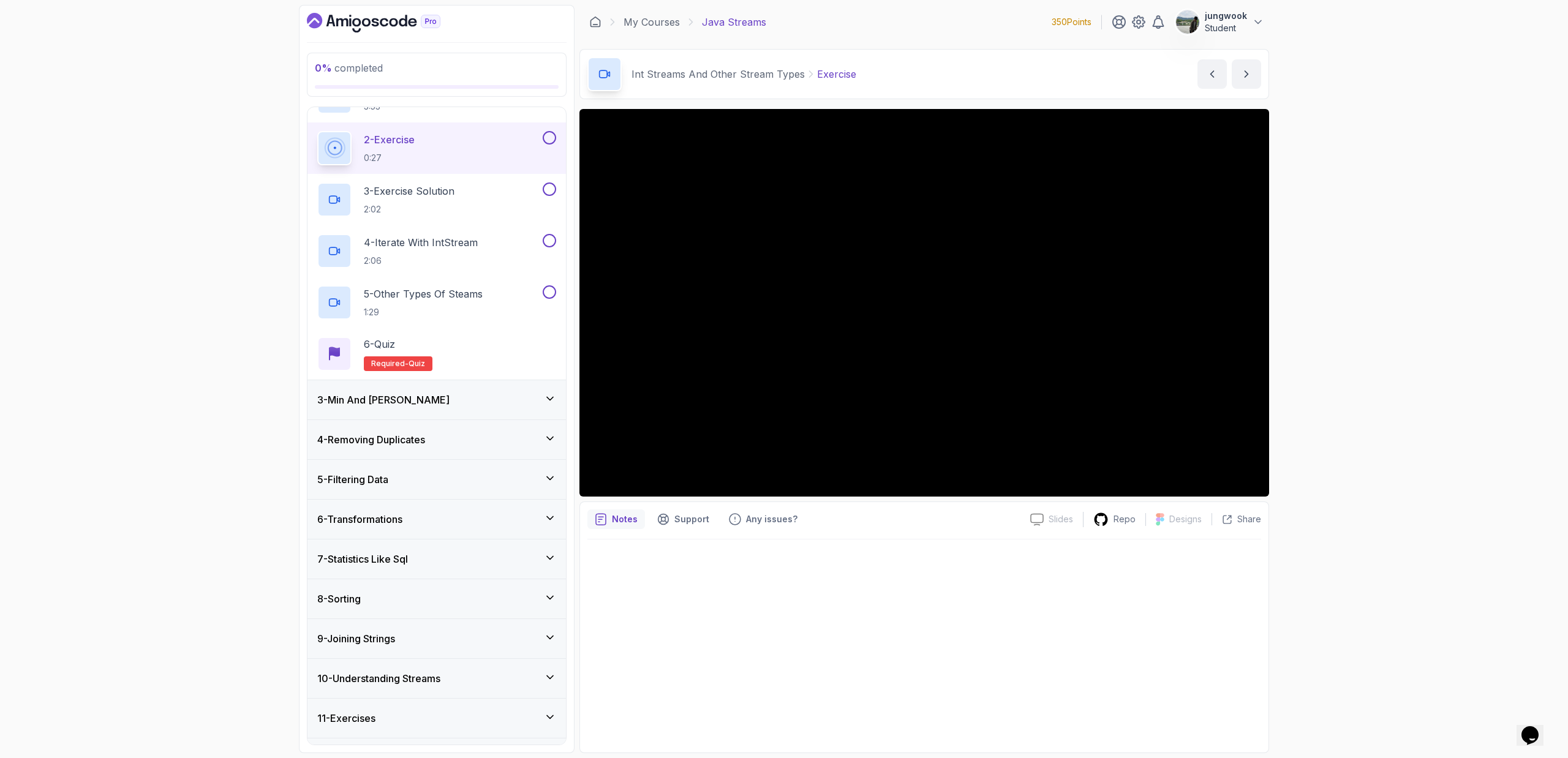
click at [468, 401] on div "3 - Min And Max" at bounding box center [437, 399] width 239 height 15
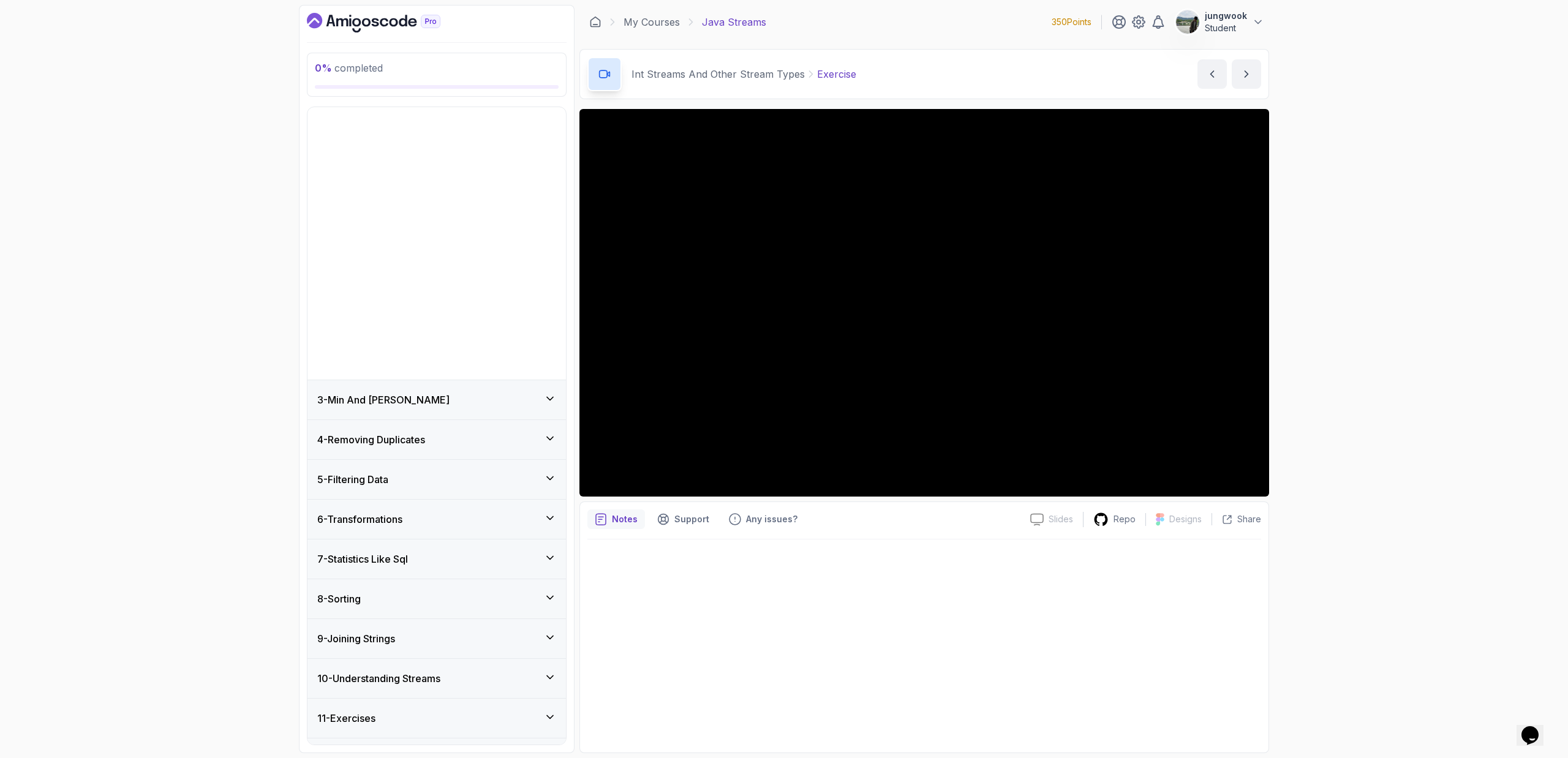
scroll to position [0, 0]
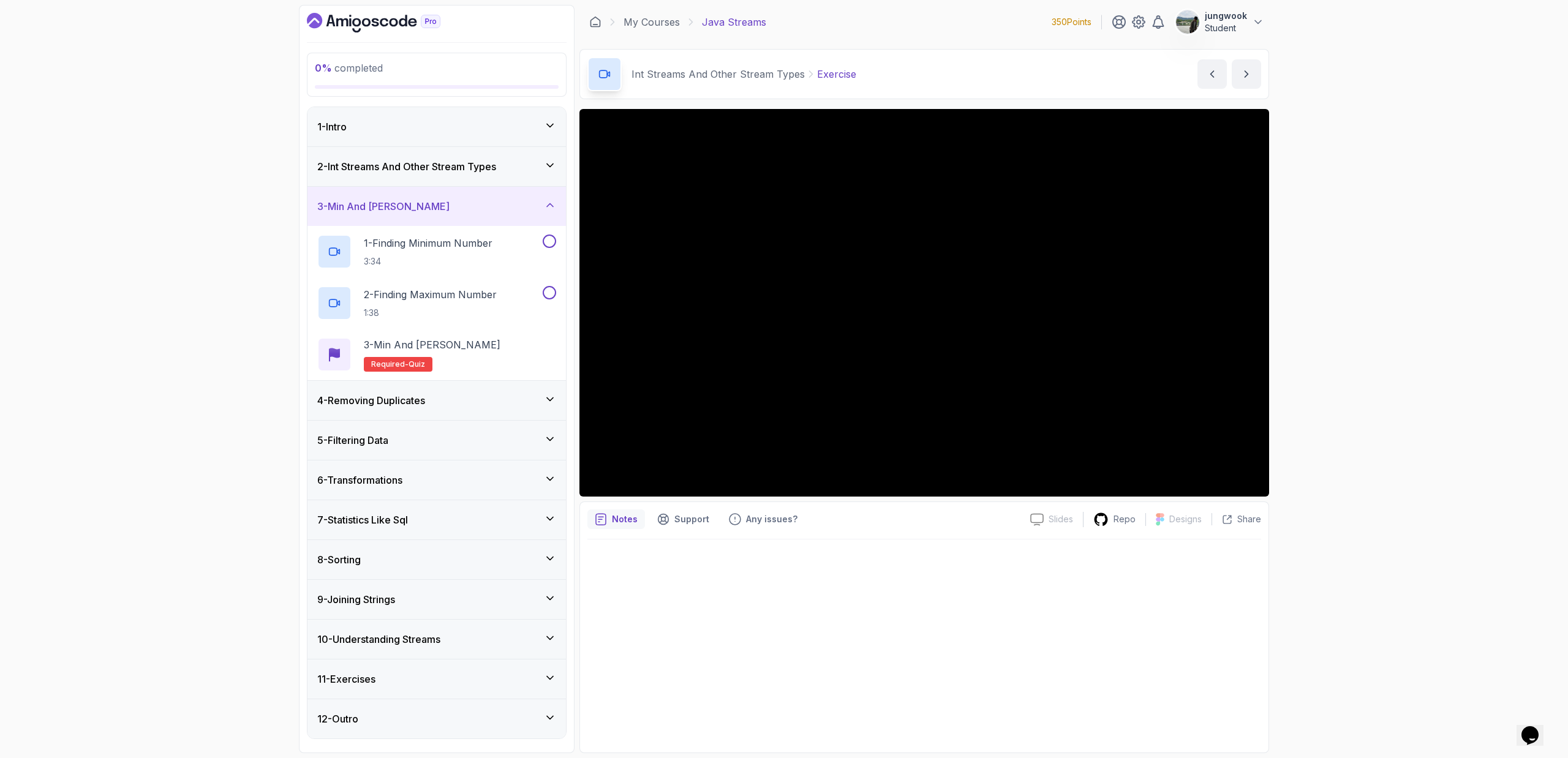
click at [498, 178] on div "2 - Int Streams And Other Stream Types" at bounding box center [437, 167] width 258 height 39
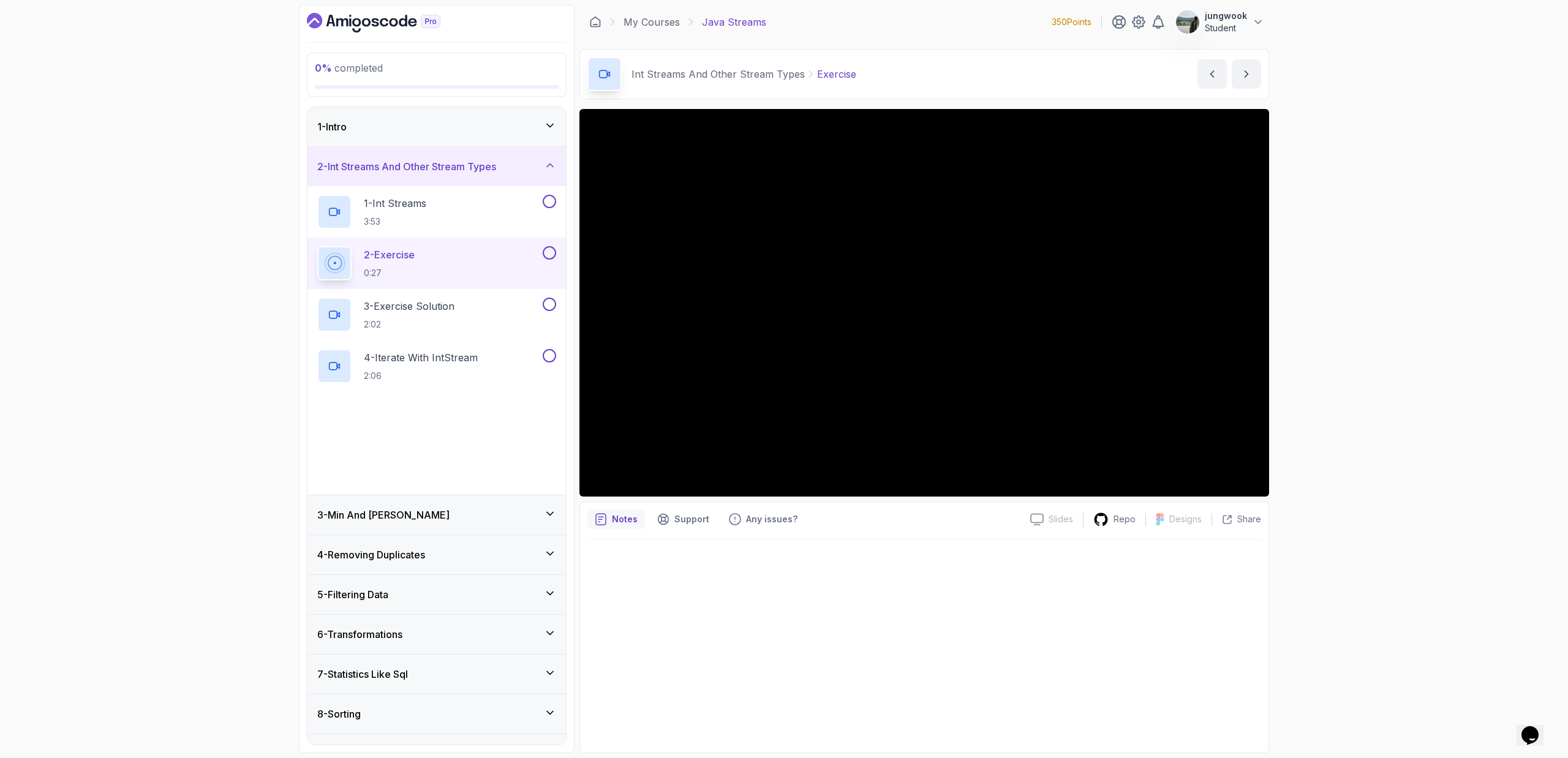
click at [461, 500] on div "3 - Min And Max" at bounding box center [437, 515] width 258 height 39
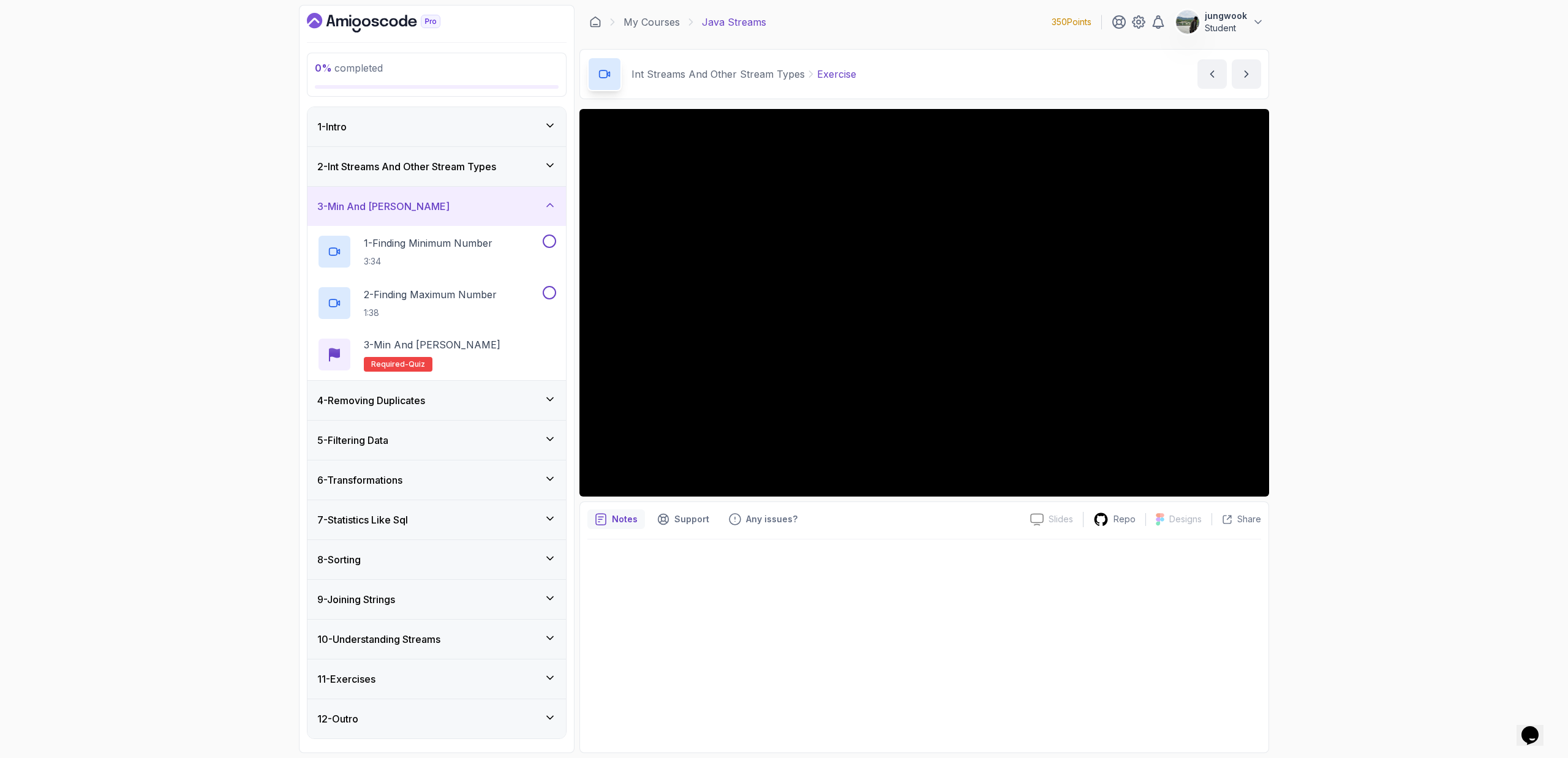
click at [440, 394] on div "4 - Removing Duplicates" at bounding box center [437, 400] width 239 height 15
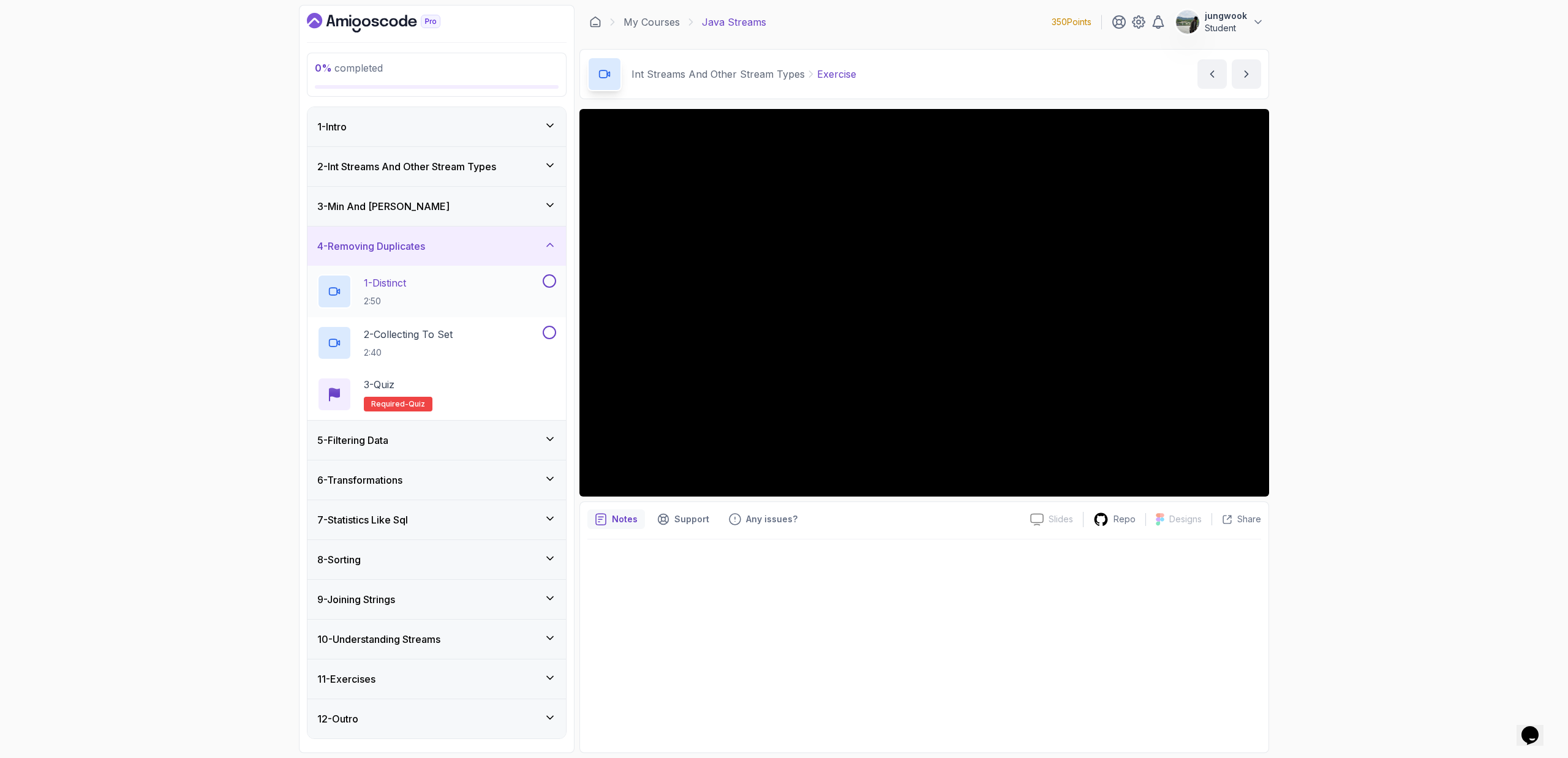
click at [482, 292] on div "1 - Distinct 2:50" at bounding box center [428, 292] width 223 height 35
click at [457, 199] on div "3 - Min And Max" at bounding box center [437, 206] width 239 height 15
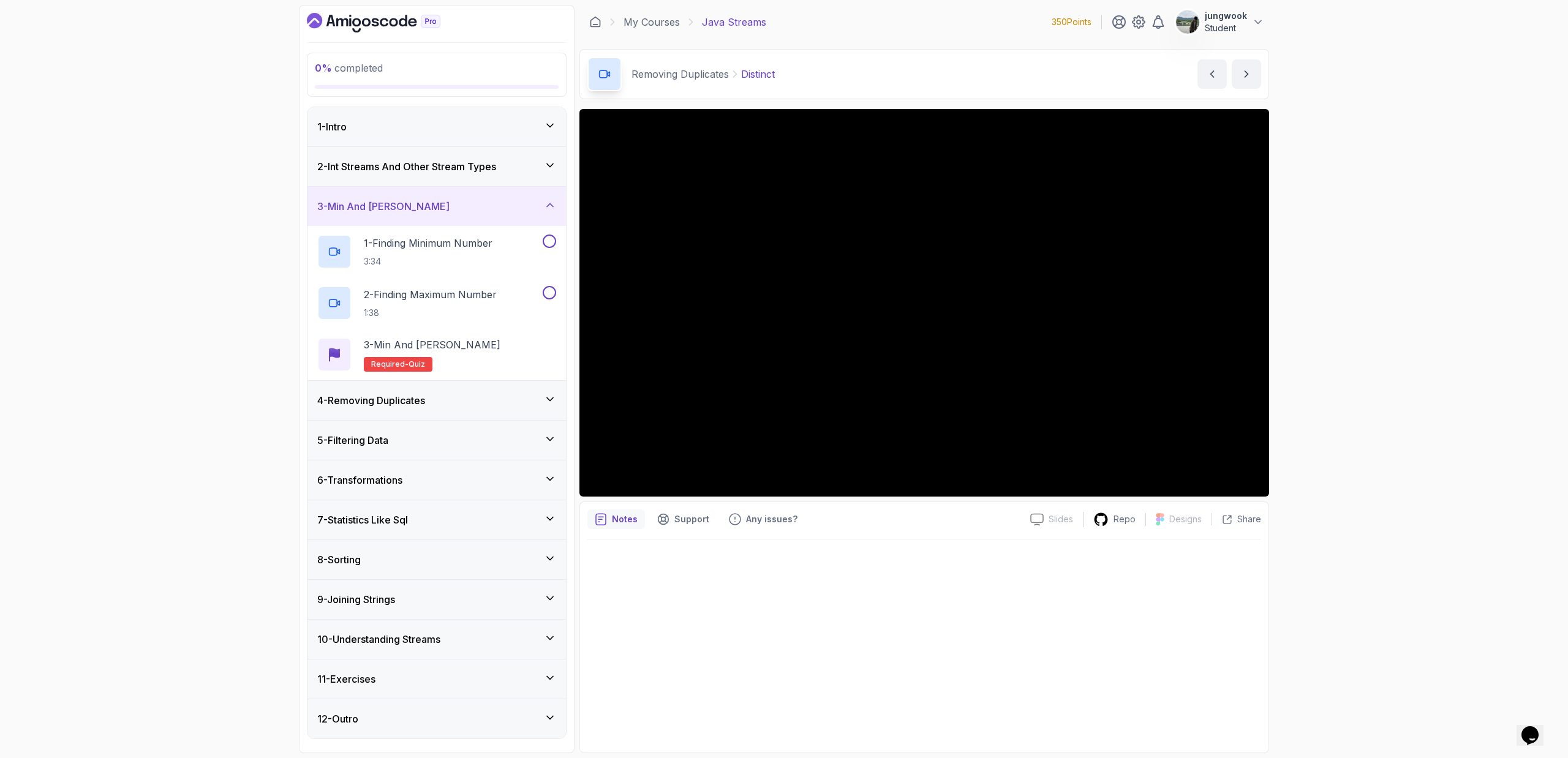
click at [457, 199] on div "3 - Min And Max" at bounding box center [437, 206] width 239 height 15
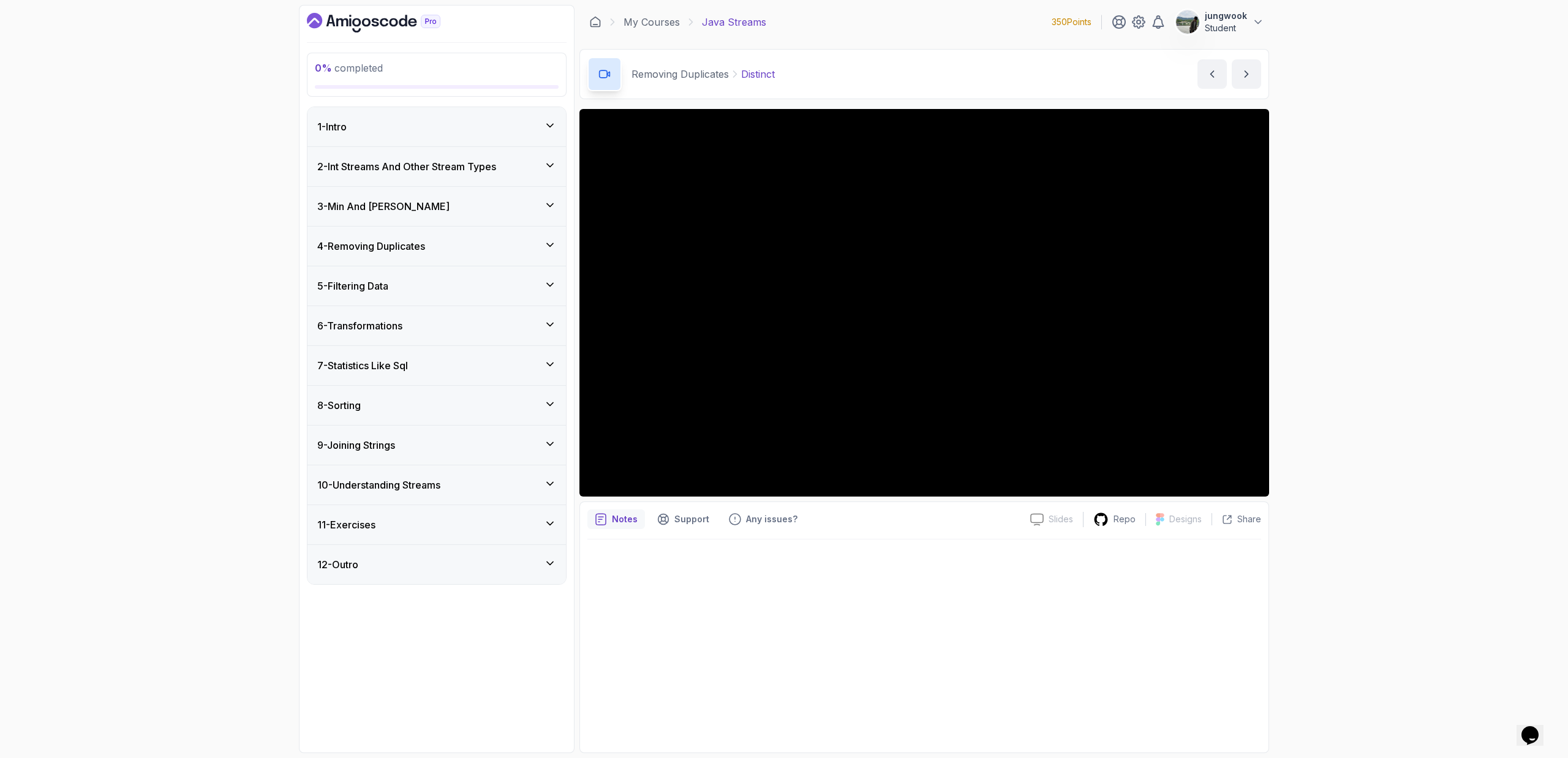
click at [498, 247] on div "4 - Removing Duplicates" at bounding box center [437, 246] width 239 height 15
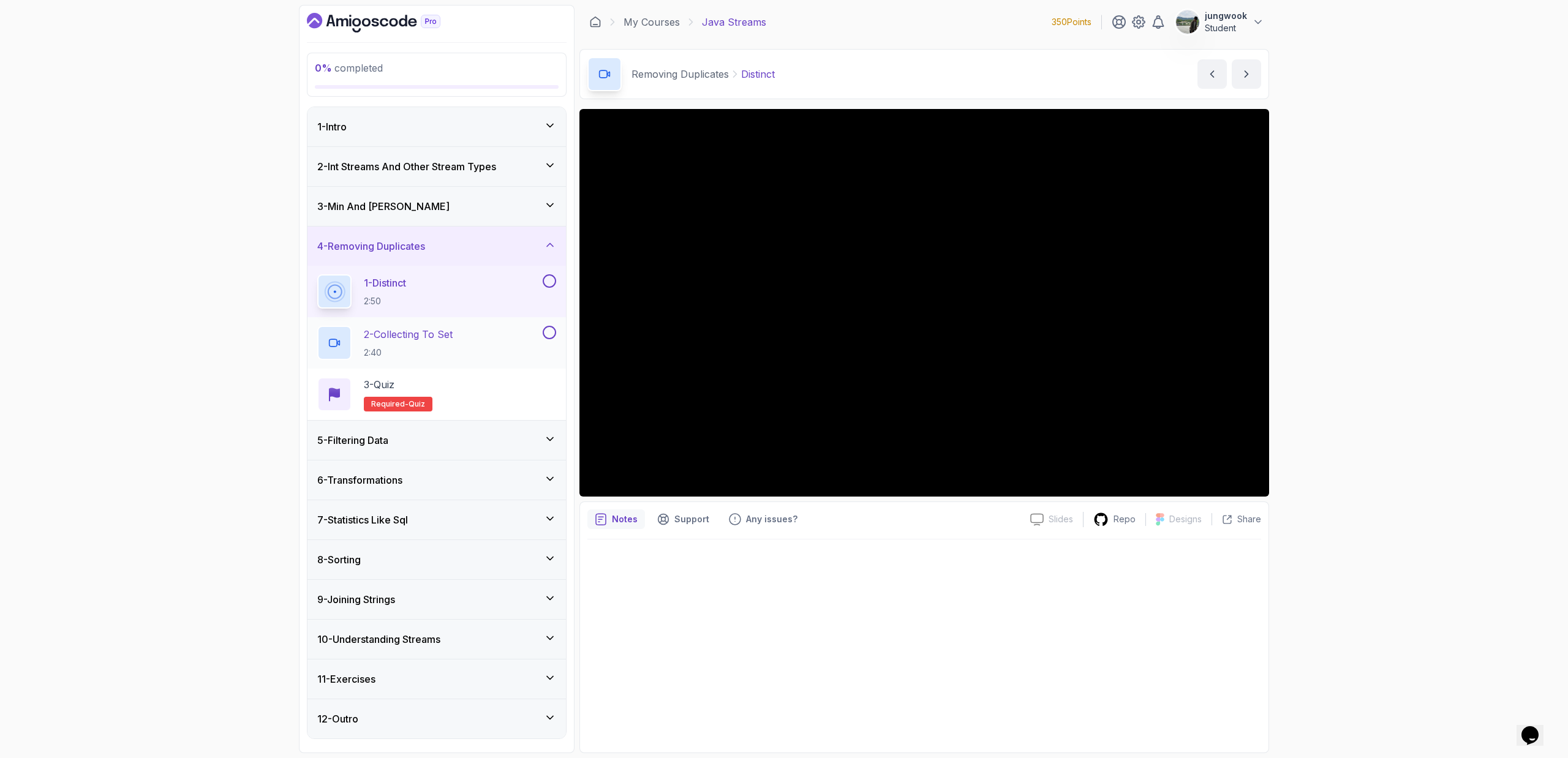
click at [534, 357] on div "2 - Collecting To Set 2:40" at bounding box center [428, 343] width 223 height 35
click at [473, 430] on div "5 - Filtering Data" at bounding box center [437, 440] width 258 height 39
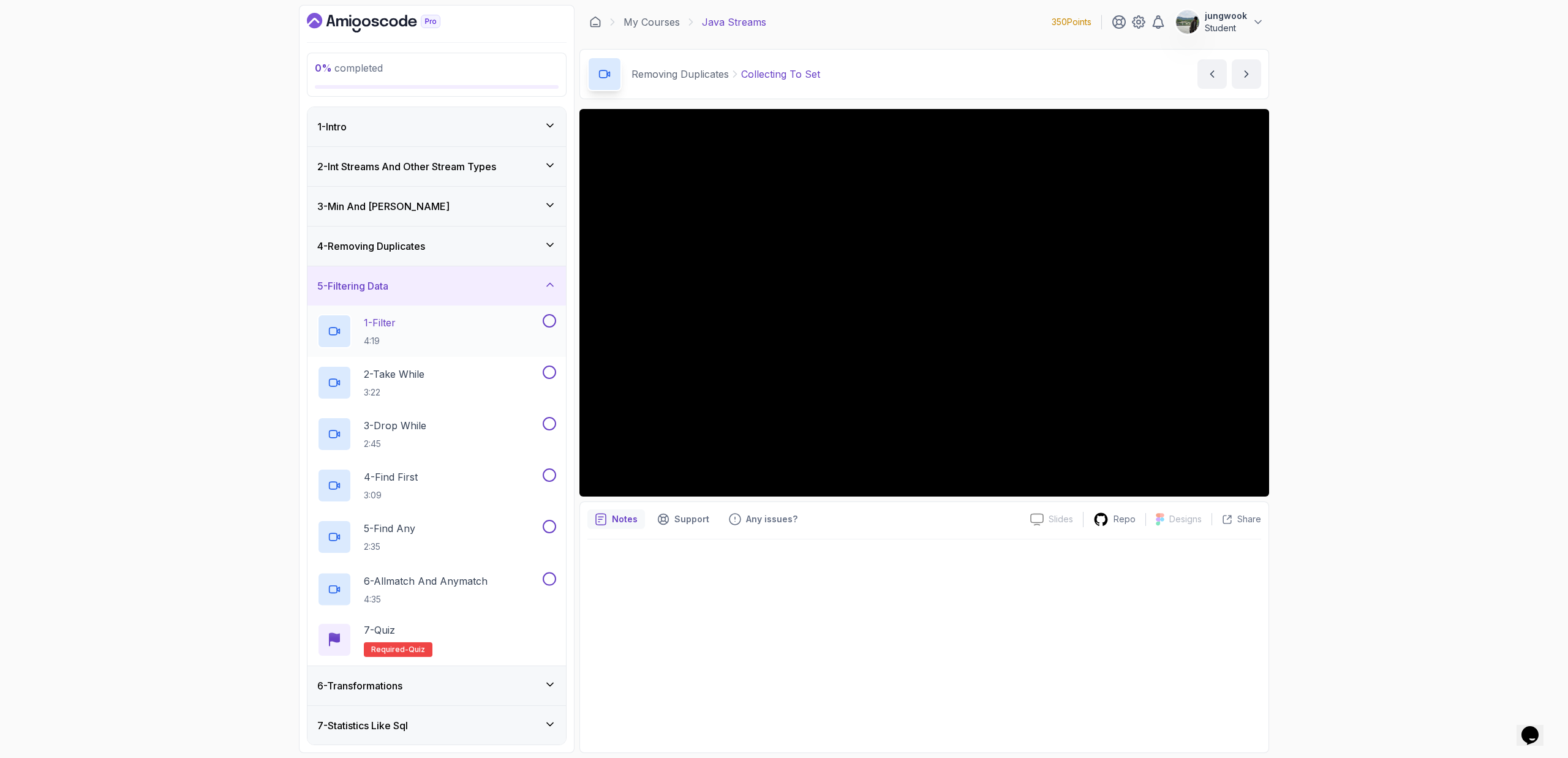
click at [522, 320] on div "1 - Filter 4:19" at bounding box center [428, 332] width 223 height 35
click at [433, 674] on div "6 - Transformations" at bounding box center [437, 685] width 258 height 39
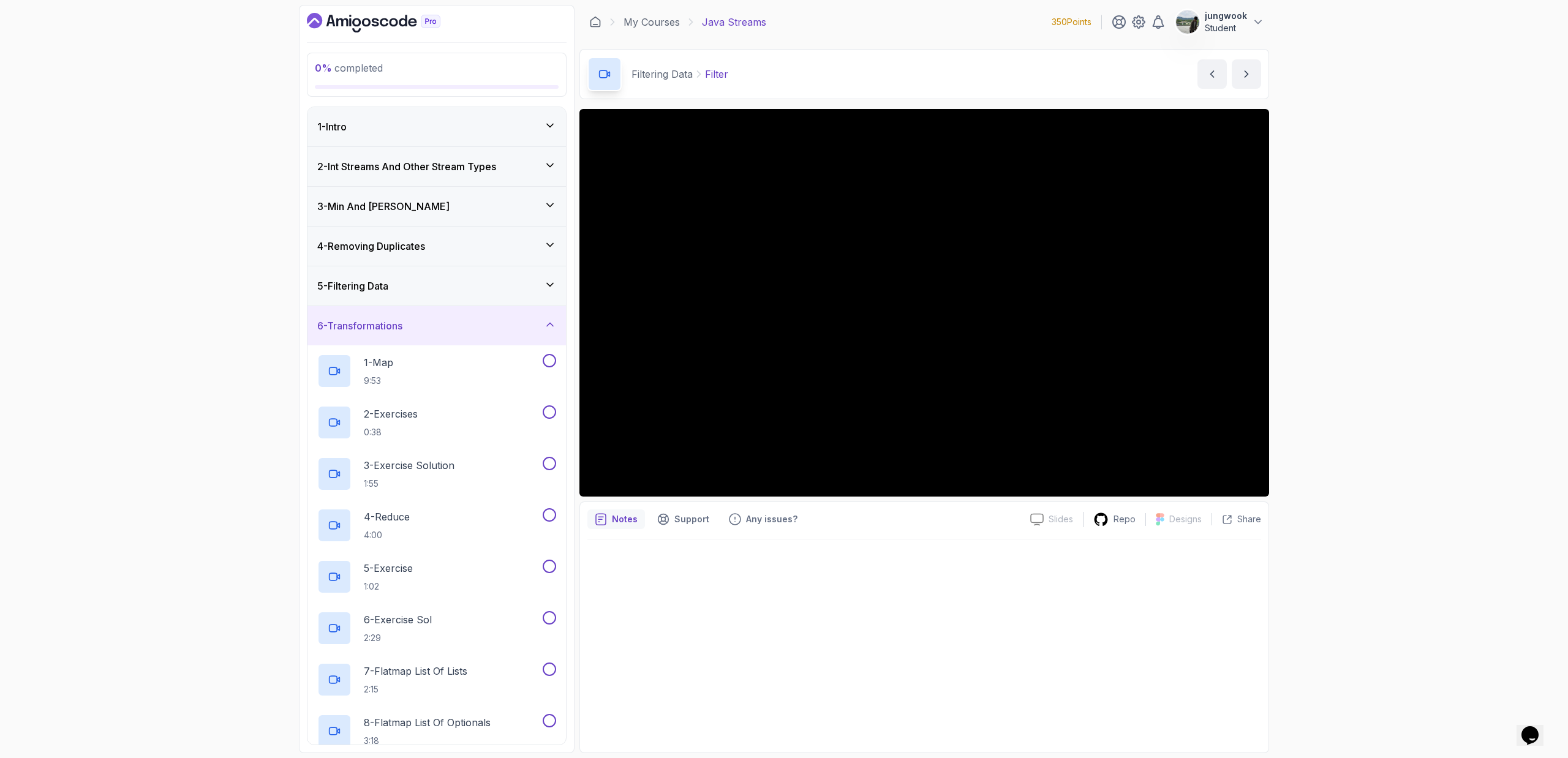
click at [473, 283] on div "5 - Filtering Data" at bounding box center [437, 285] width 239 height 15
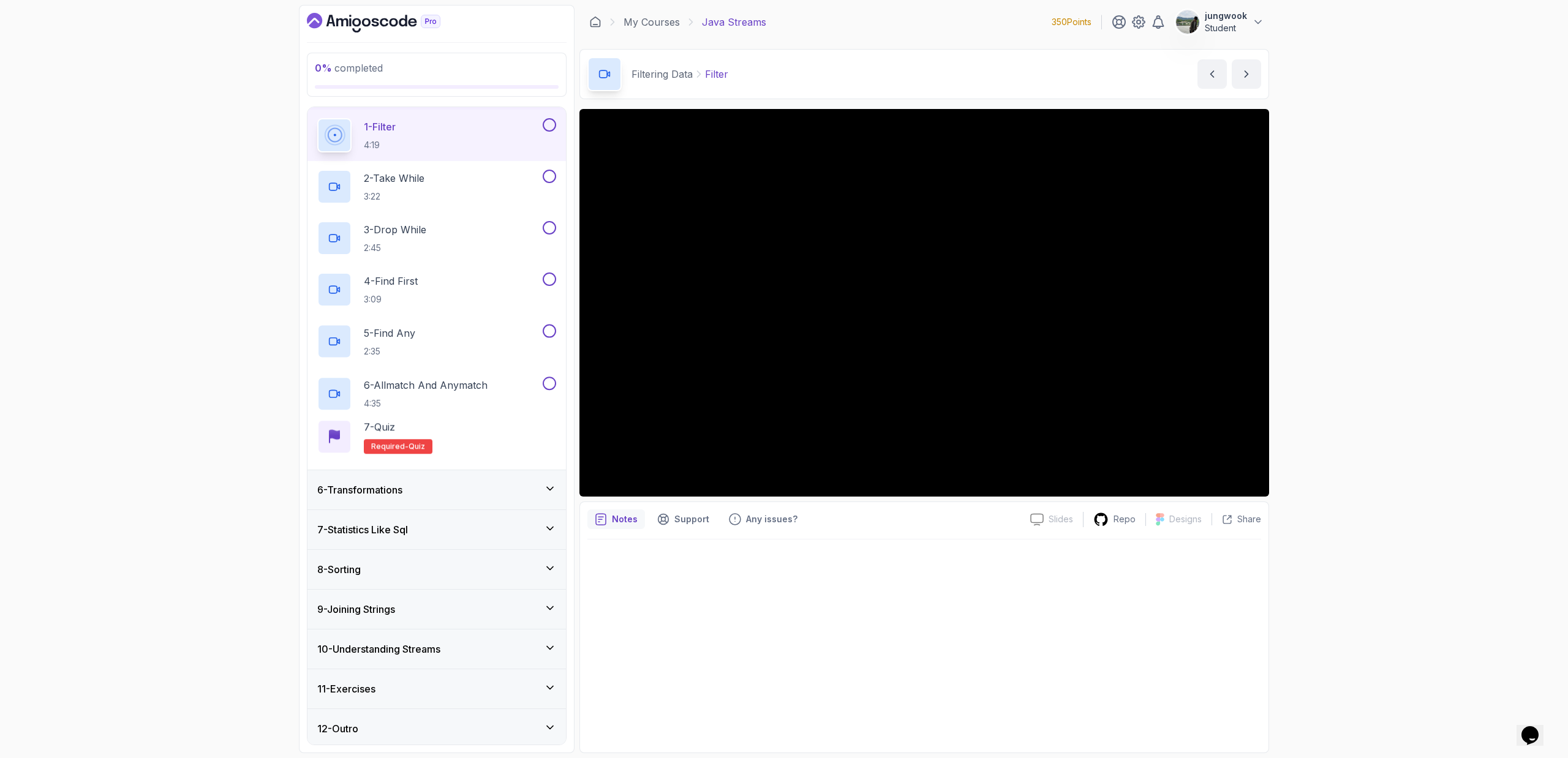
scroll to position [200, 0]
click at [509, 487] on div "6 - Transformations" at bounding box center [437, 486] width 239 height 15
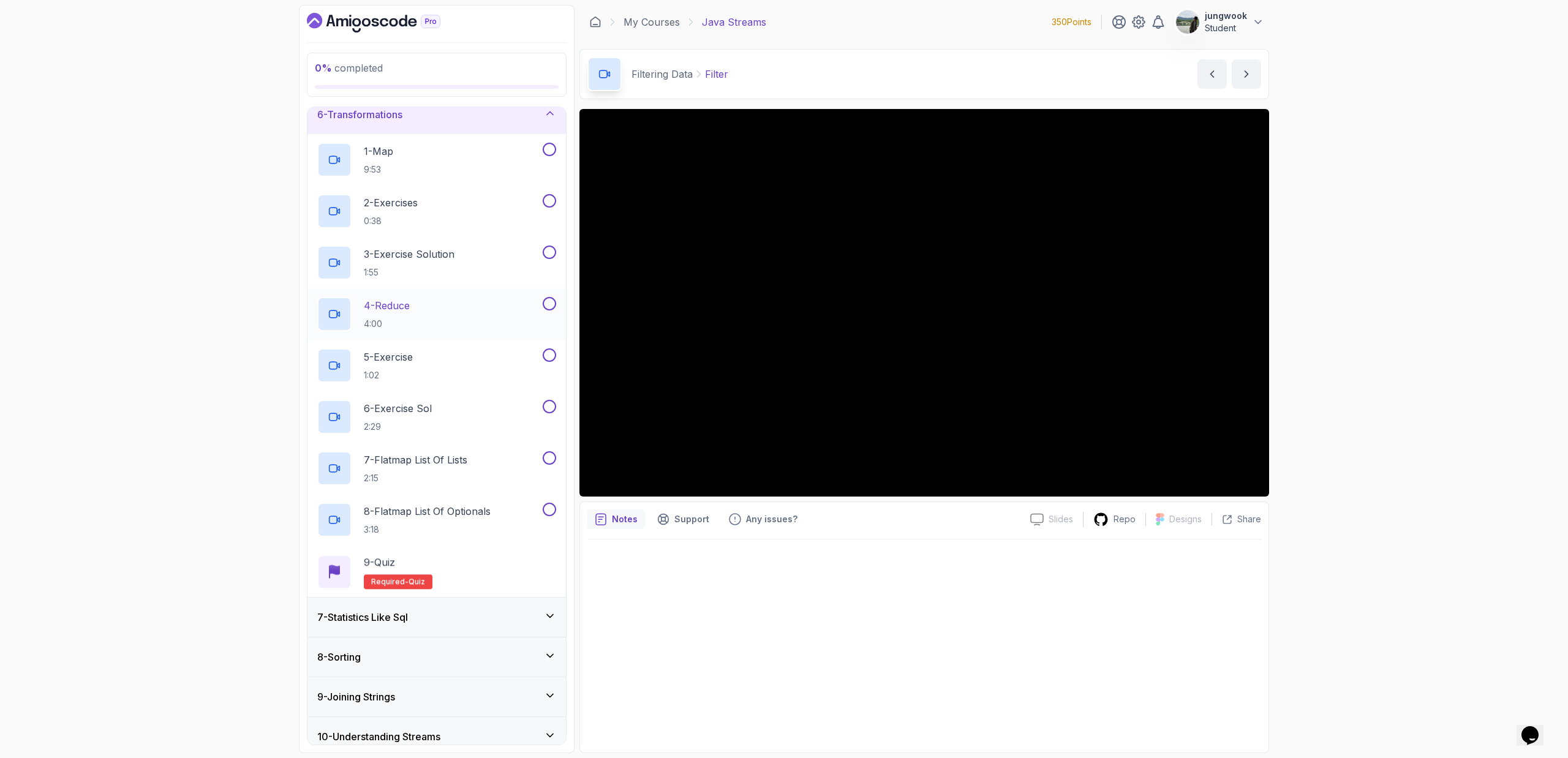
scroll to position [303, 0]
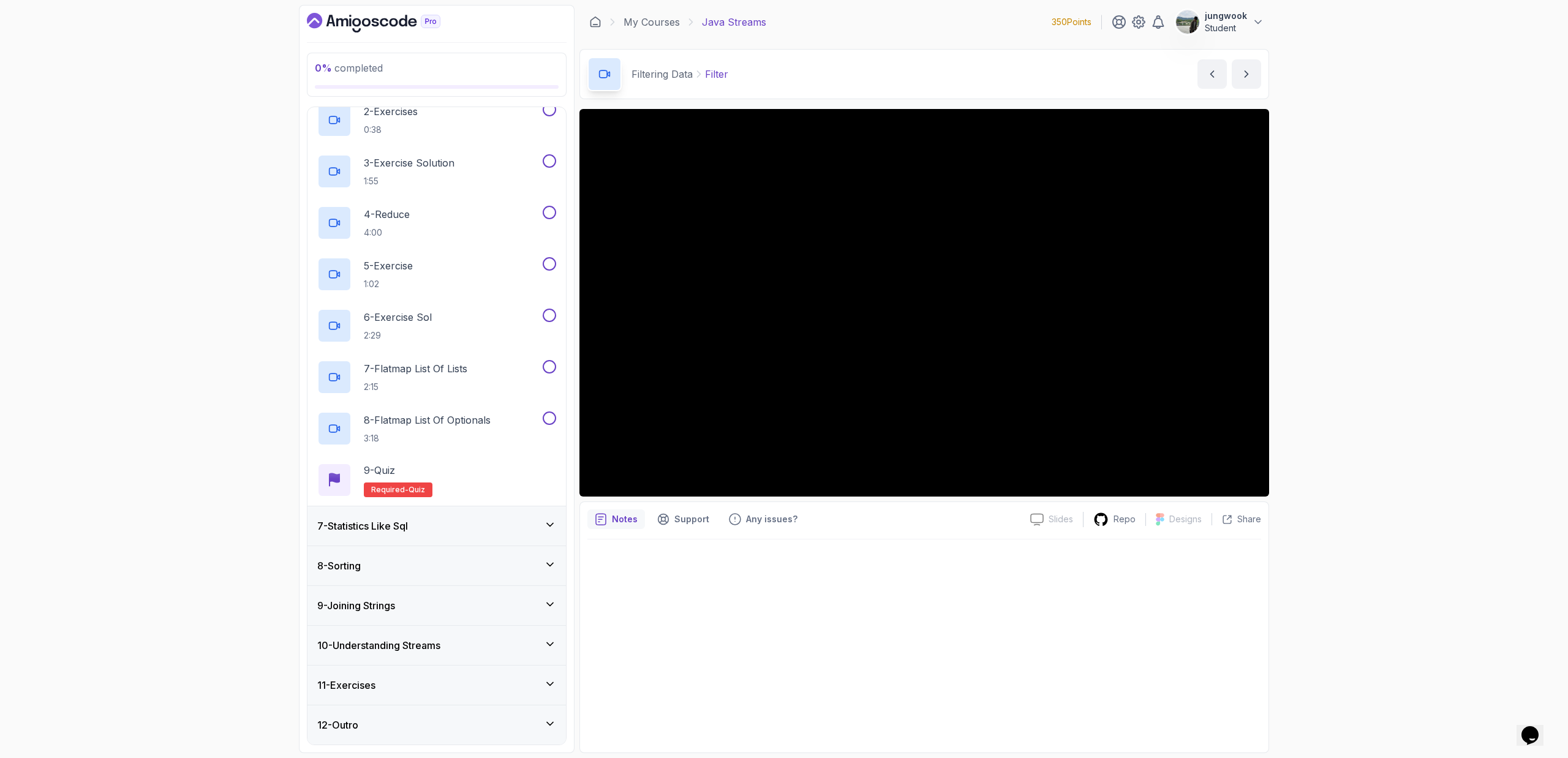
click at [536, 520] on div "7 - Statistics Like Sql" at bounding box center [437, 526] width 239 height 15
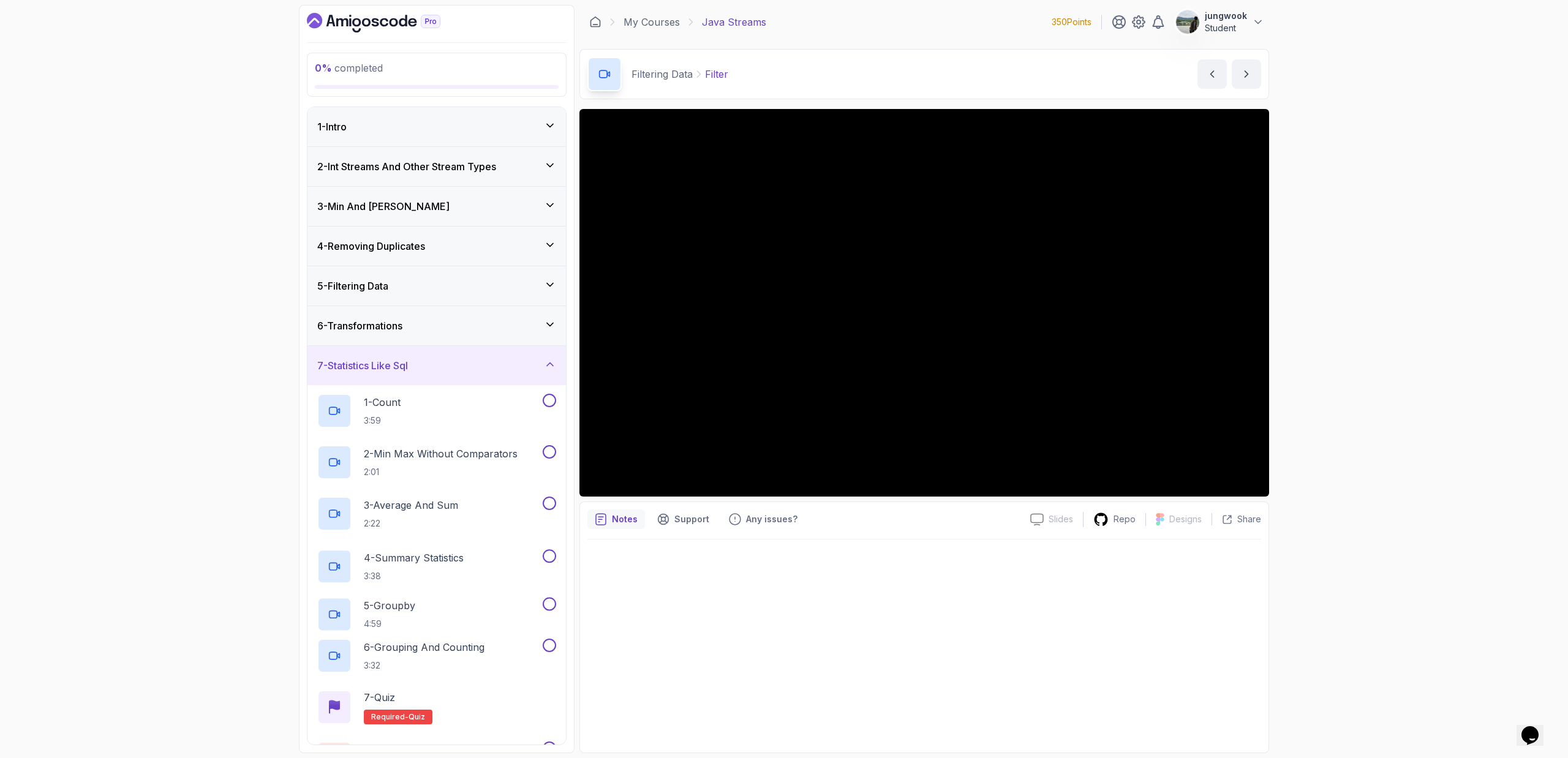
scroll to position [180, 0]
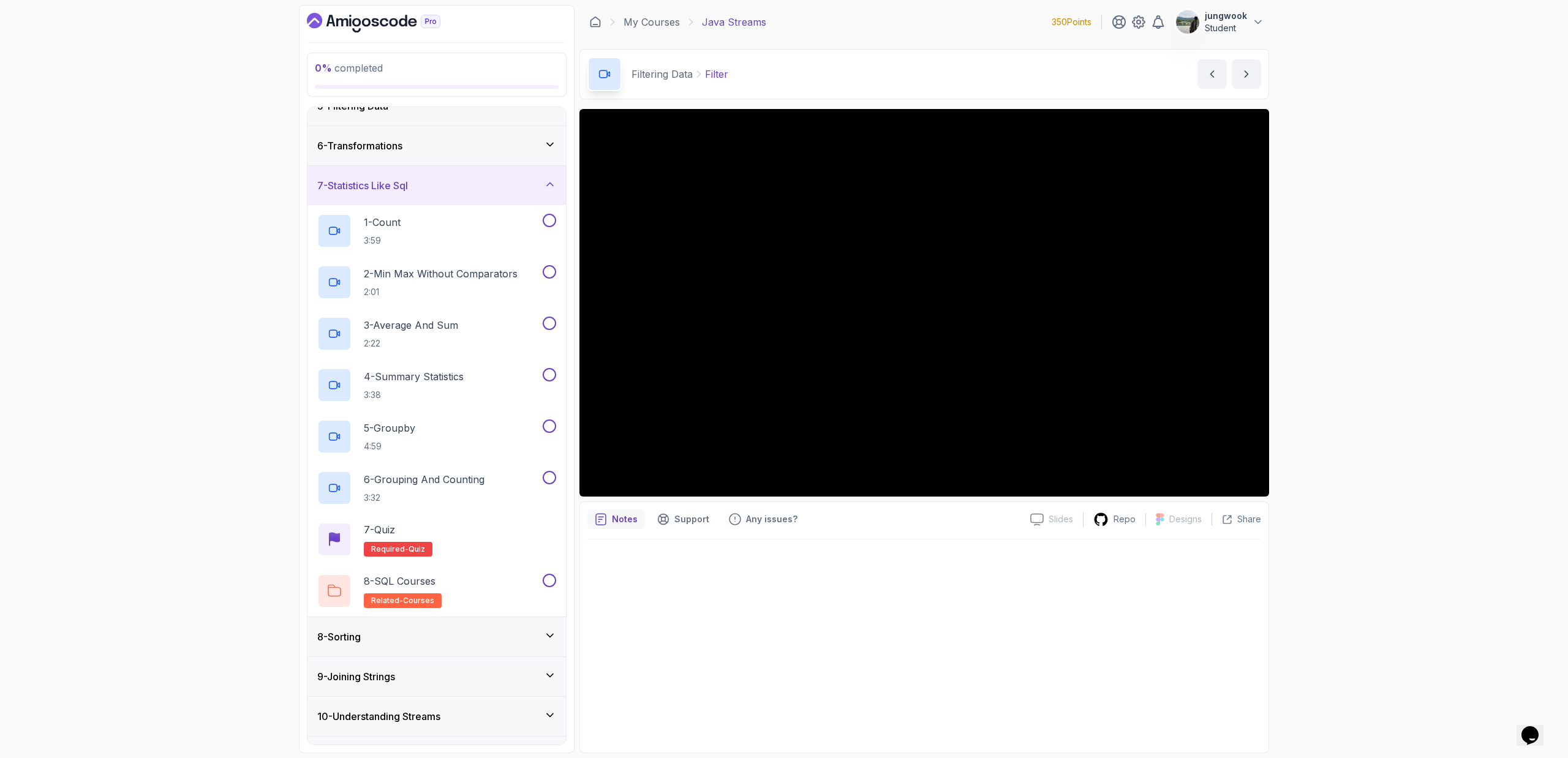
click at [527, 643] on div "8 - Sorting" at bounding box center [437, 636] width 239 height 15
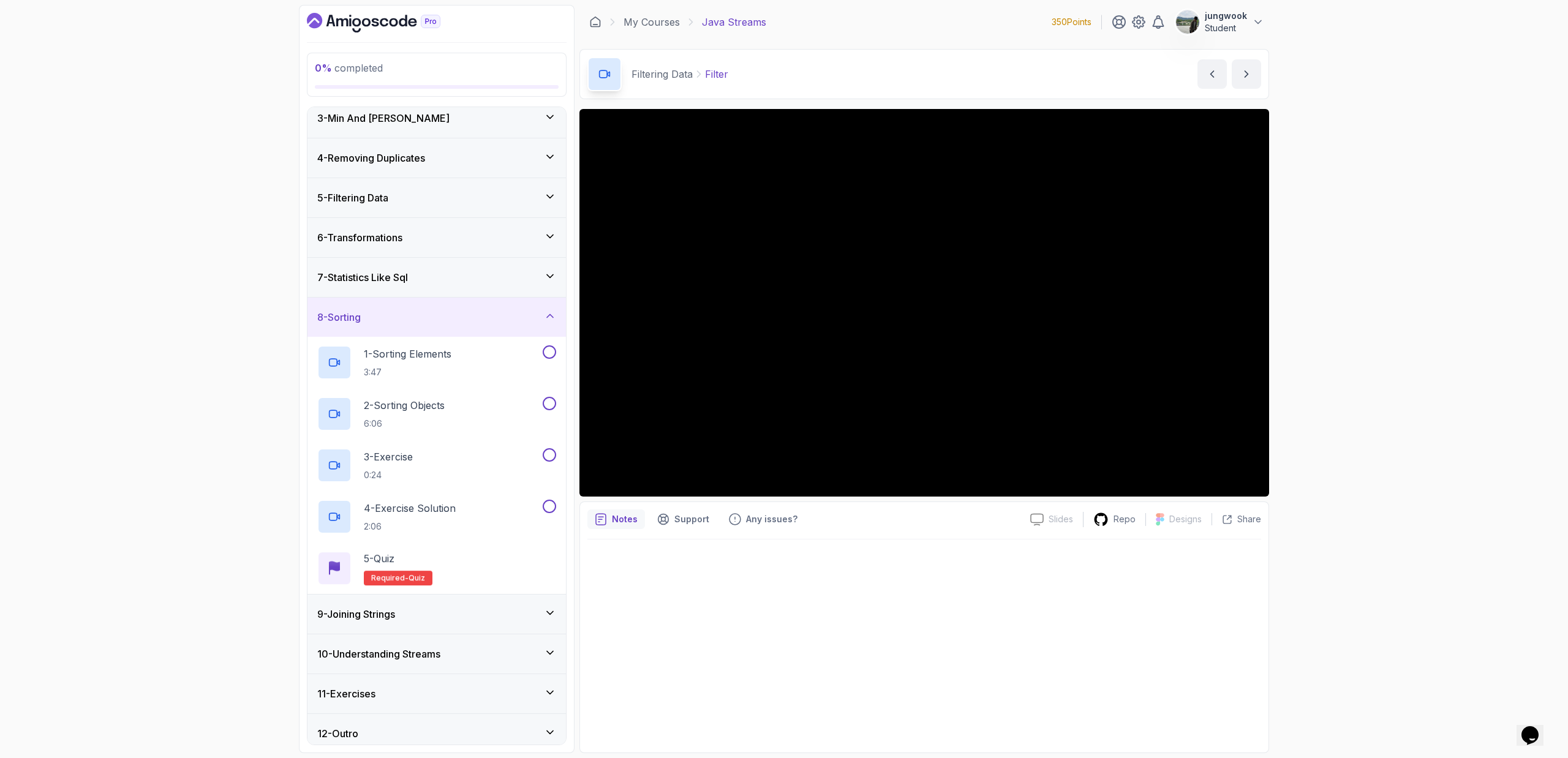
scroll to position [97, 0]
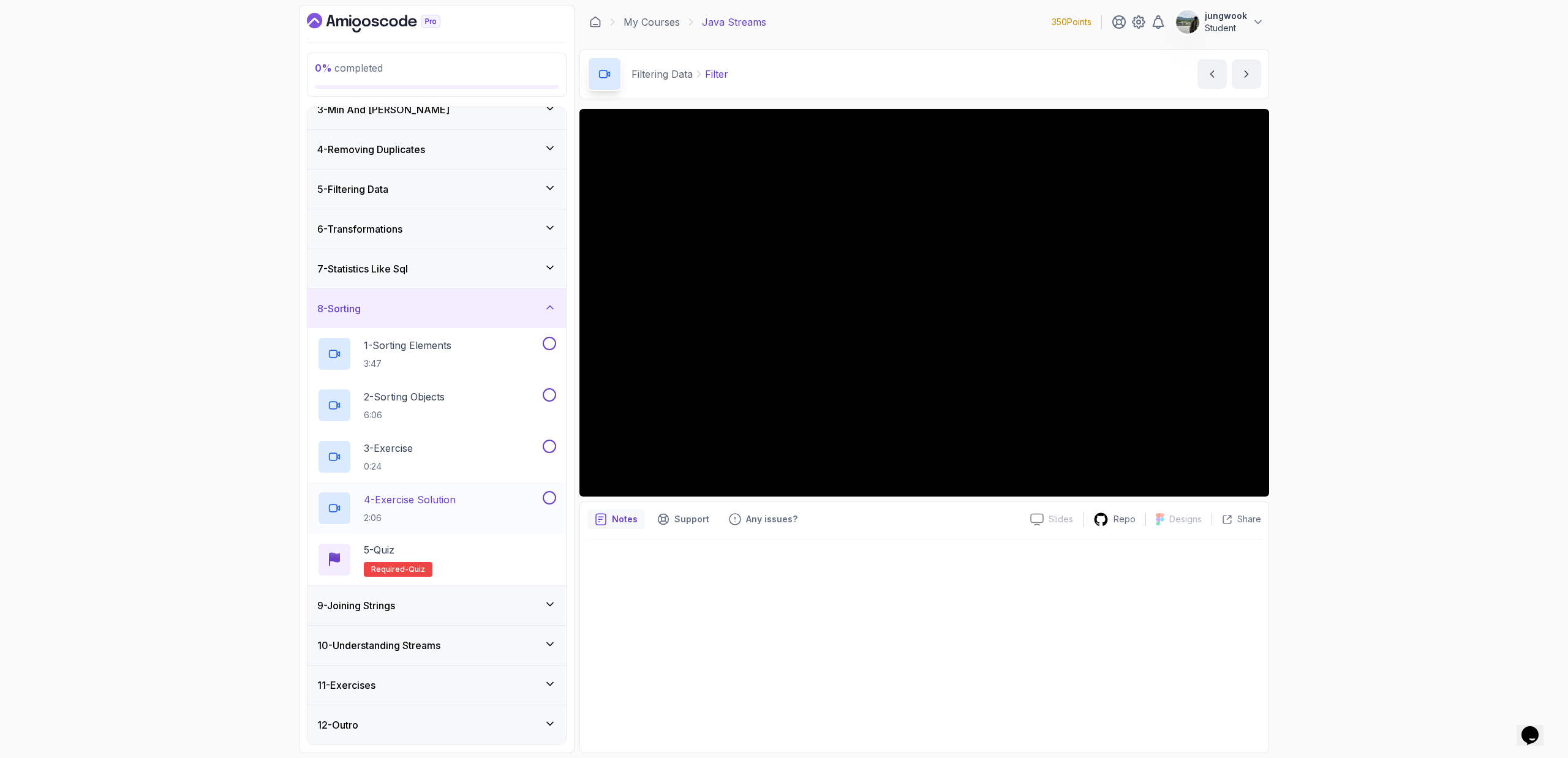
click at [534, 603] on div "9 - Joining Strings" at bounding box center [437, 605] width 239 height 15
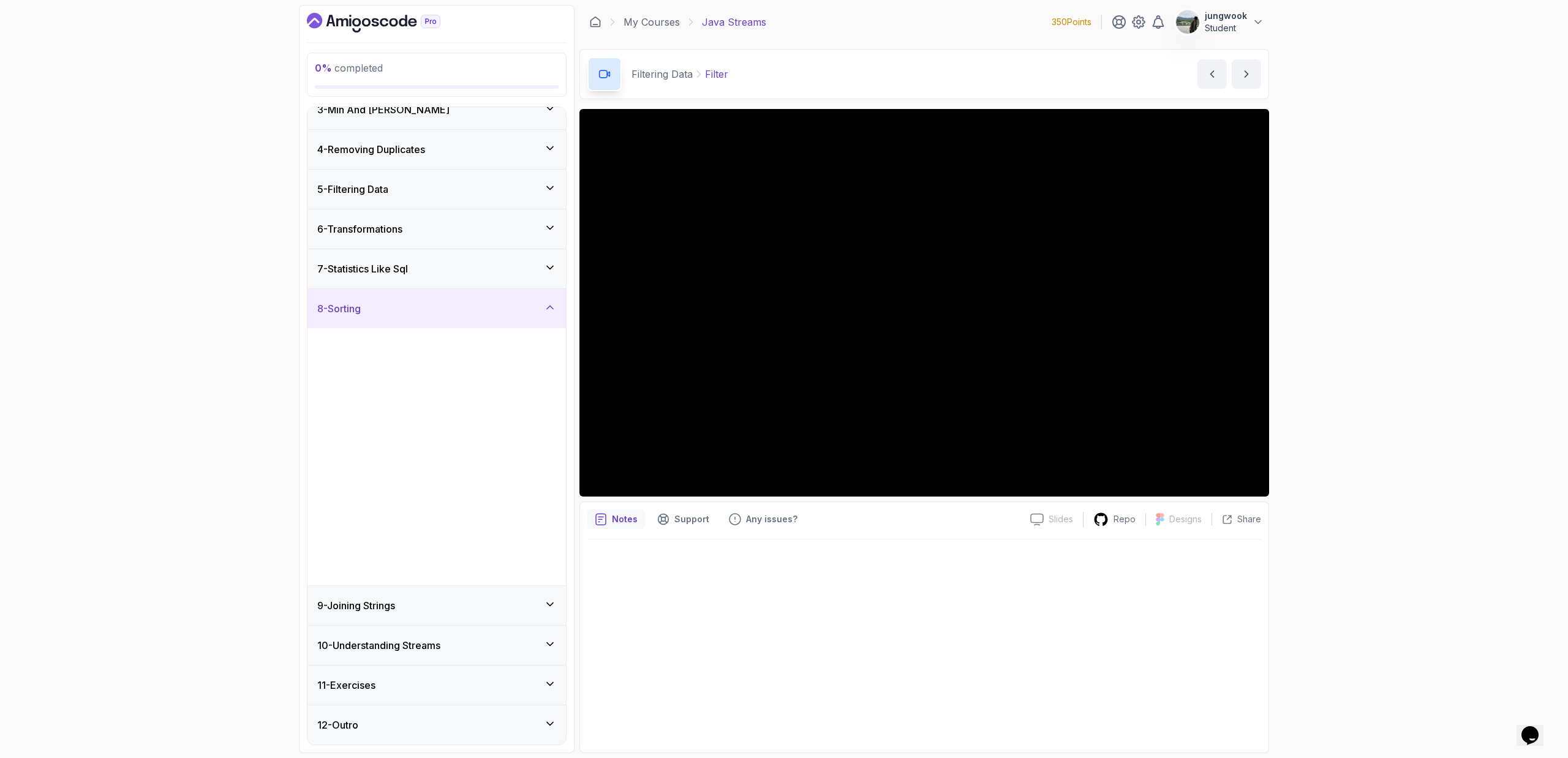
scroll to position [0, 0]
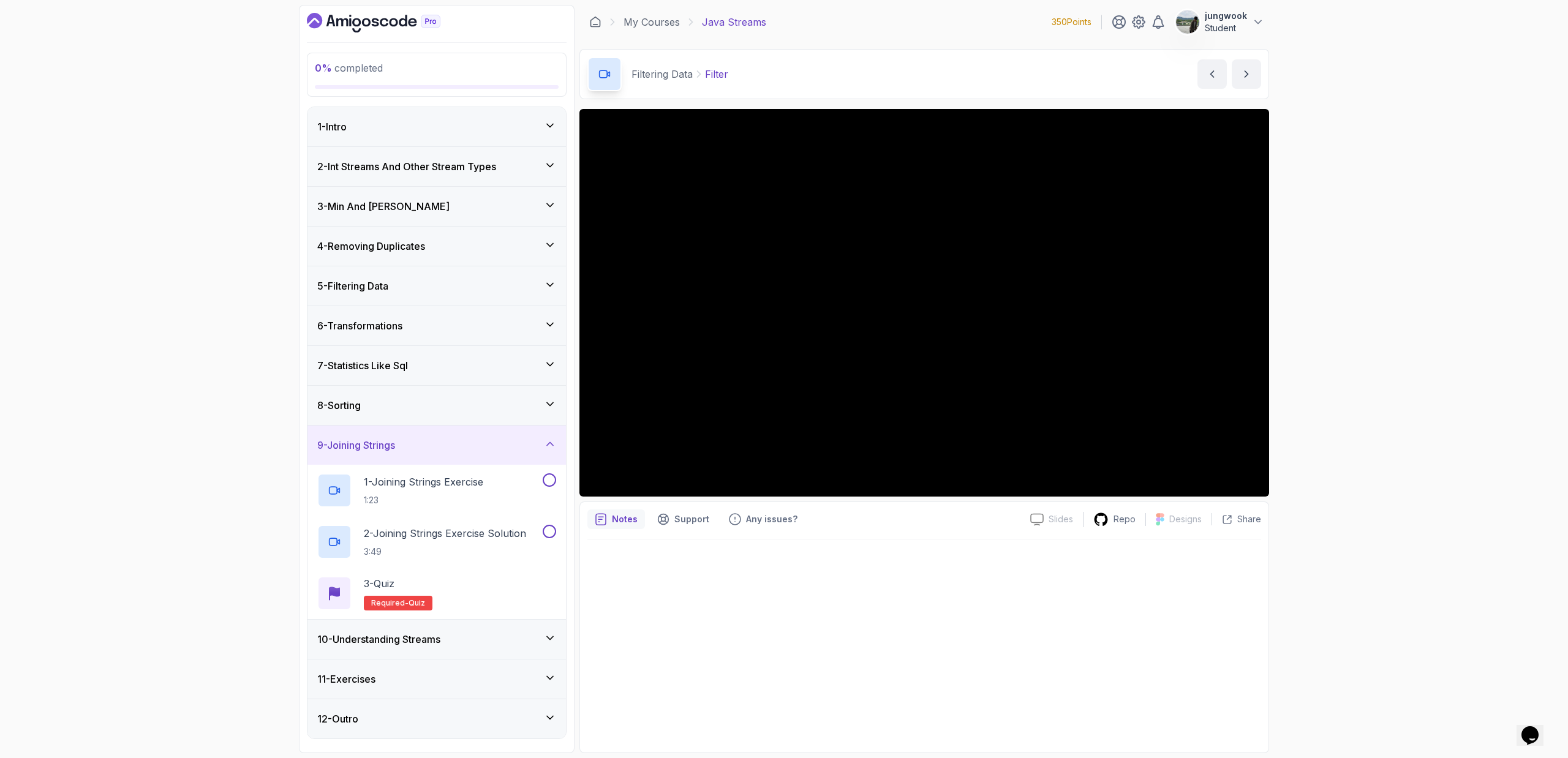
click at [531, 638] on div "10 - Understanding Streams" at bounding box center [437, 639] width 239 height 15
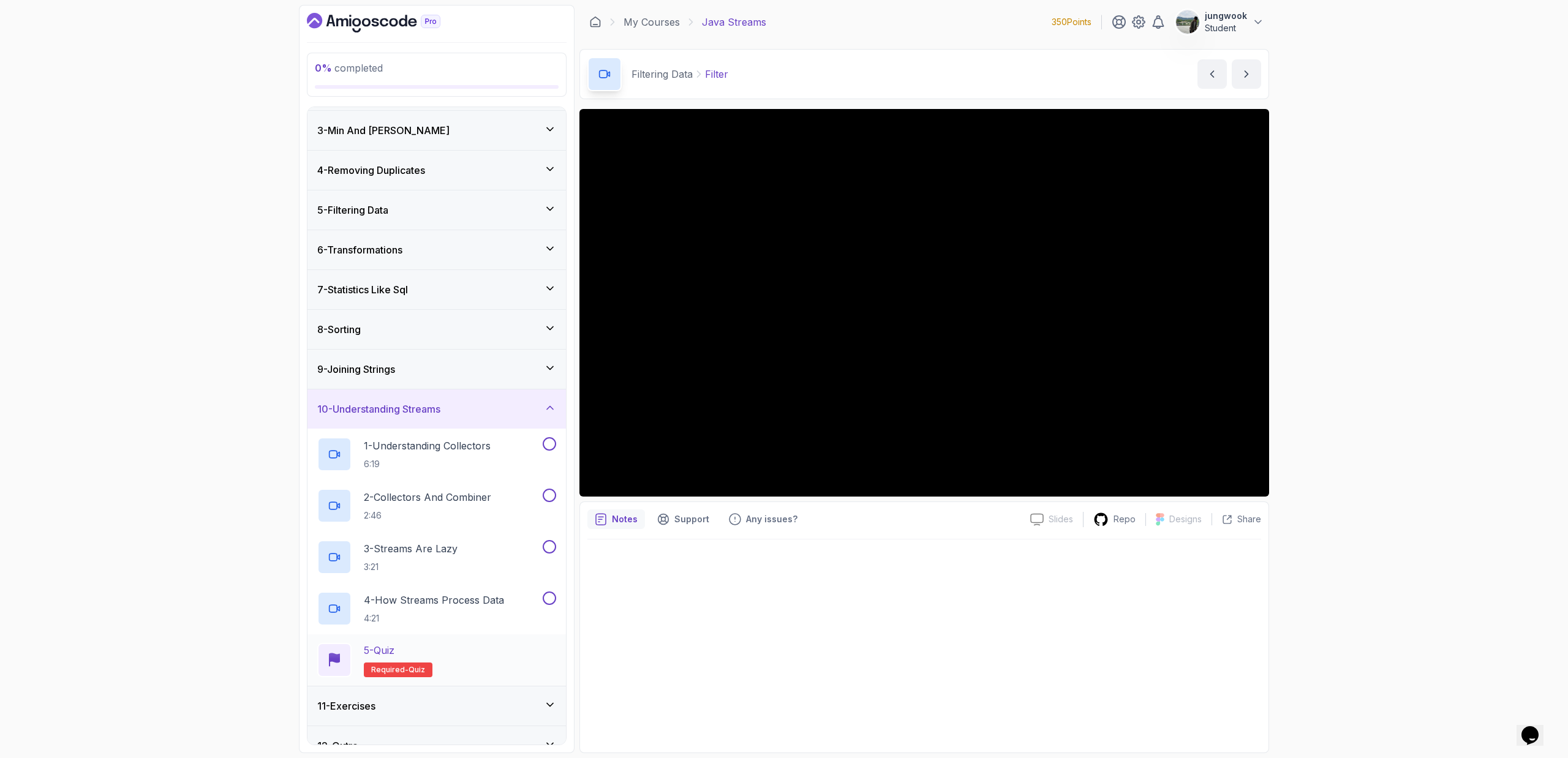
scroll to position [97, 0]
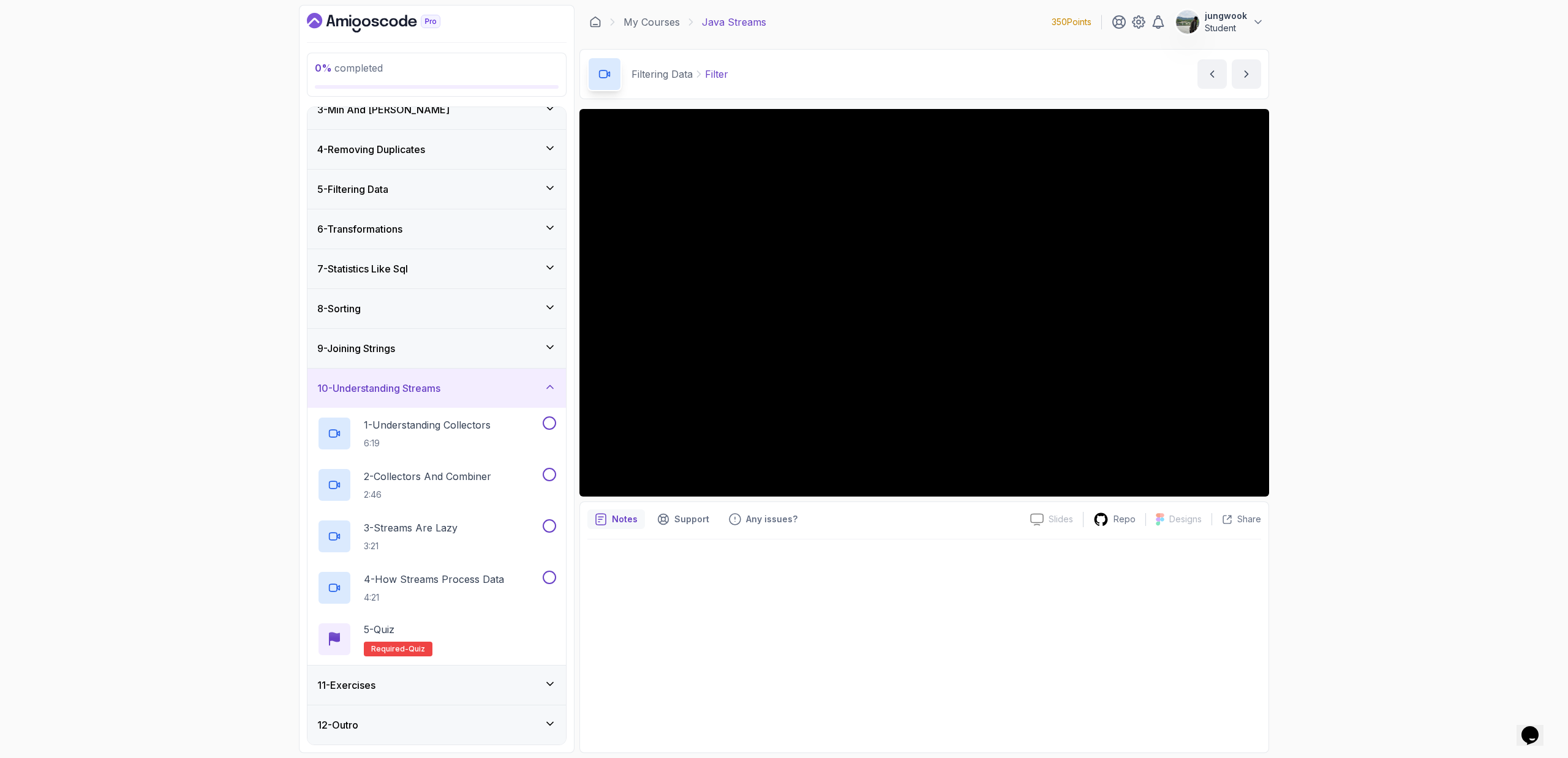
click at [533, 690] on div "11 - Exercises" at bounding box center [437, 685] width 239 height 15
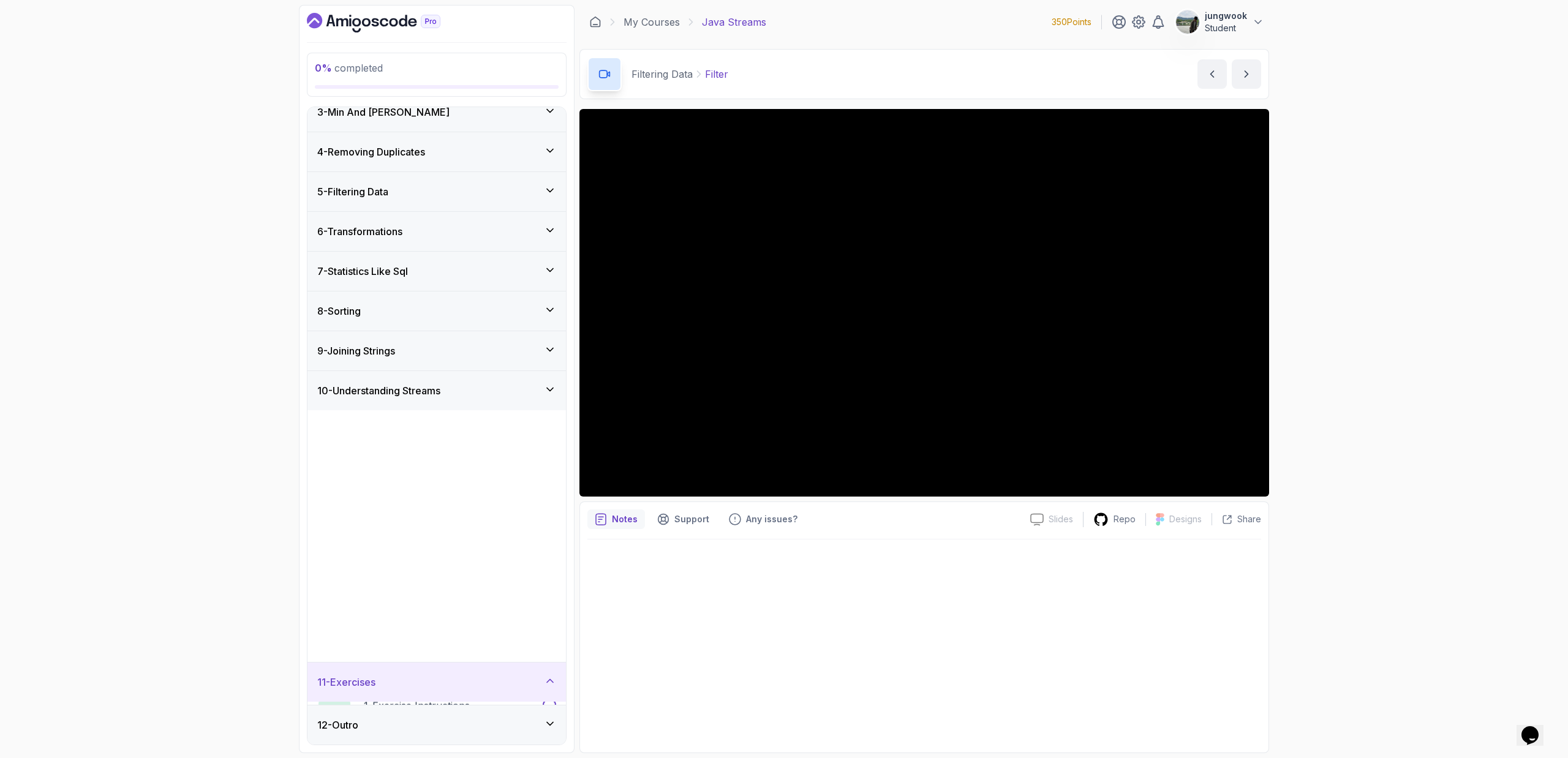
scroll to position [0, 0]
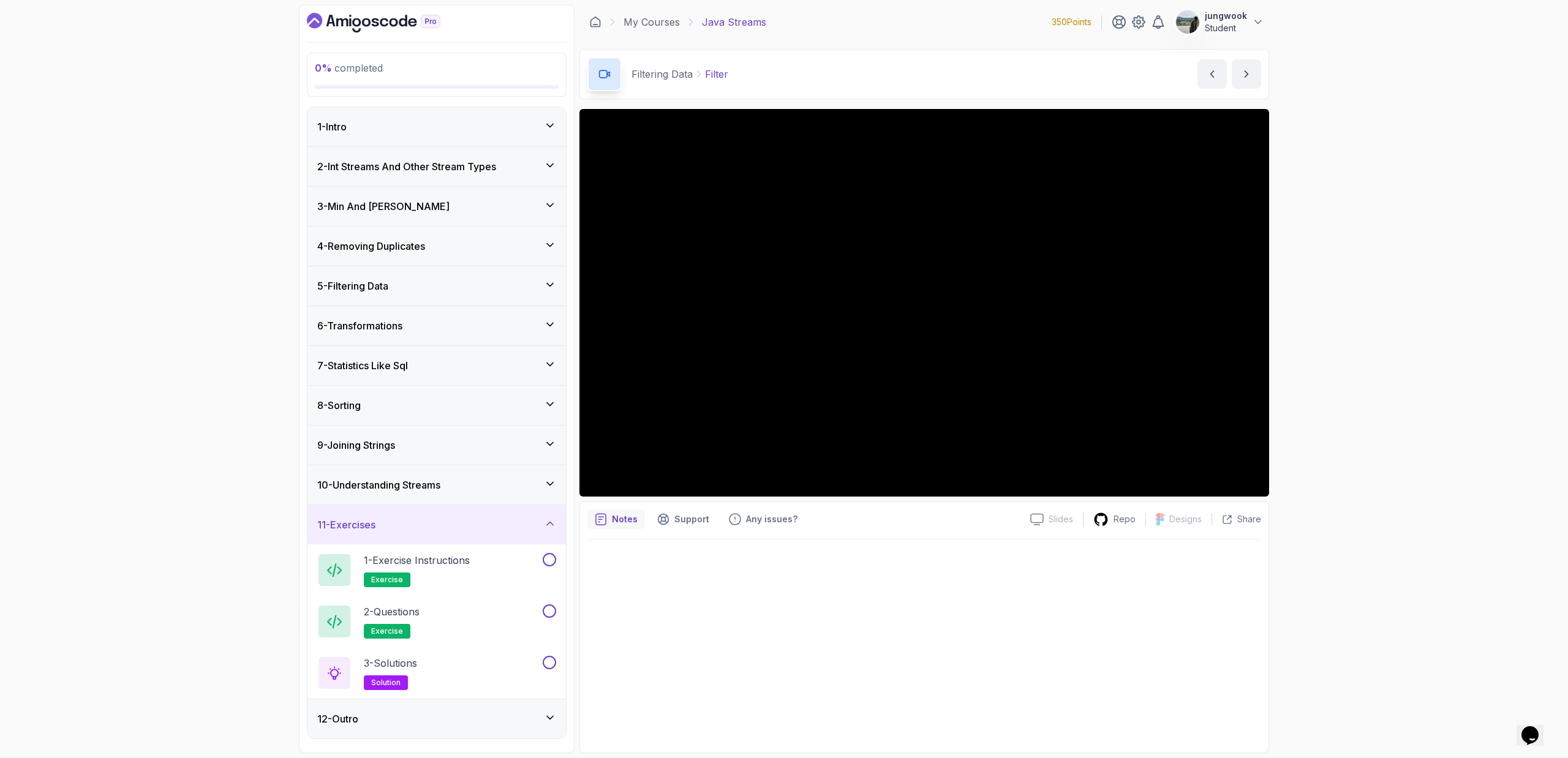
click at [529, 725] on div "12 - Outro" at bounding box center [437, 719] width 239 height 15
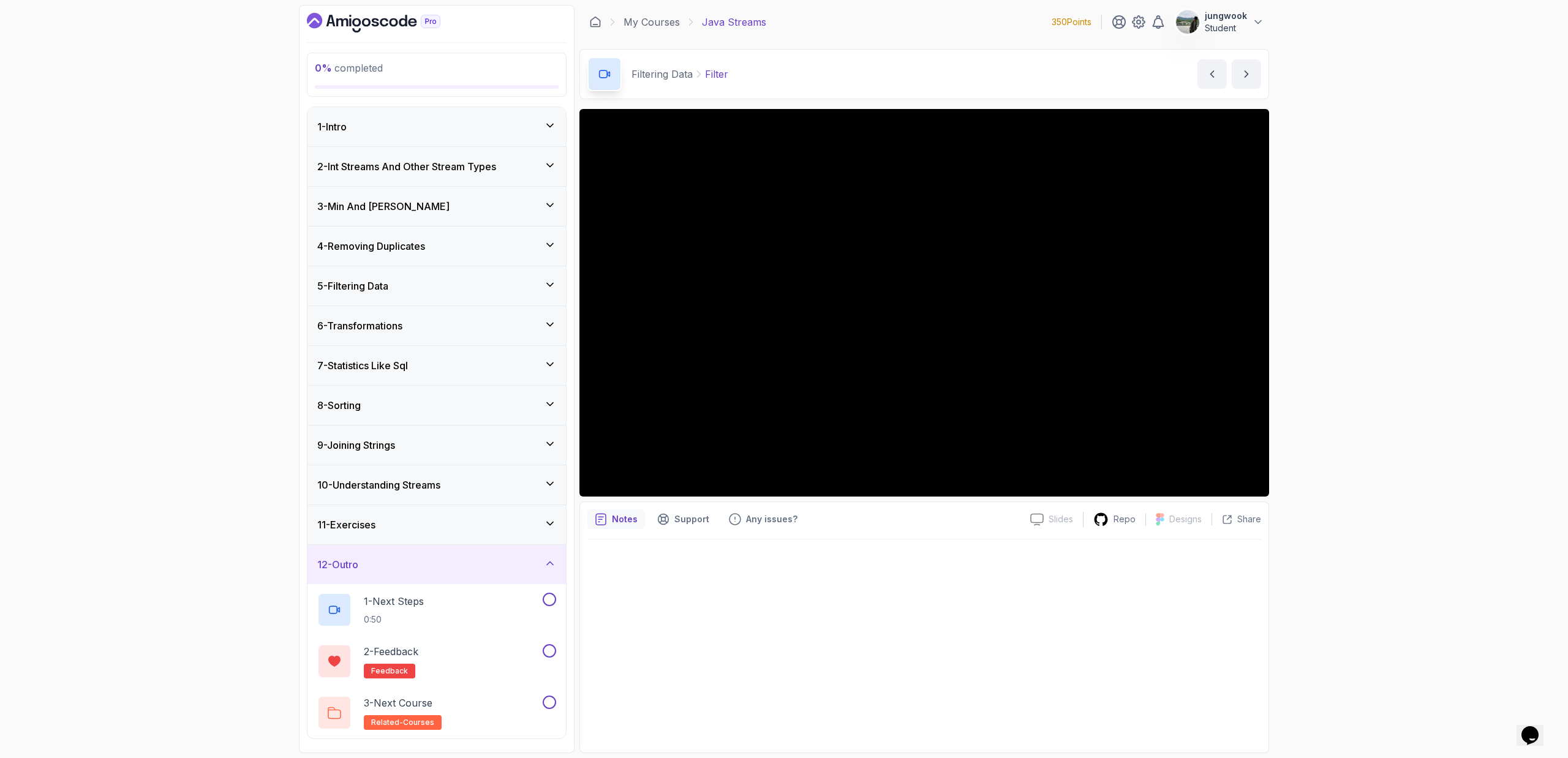
click at [498, 533] on div "11 - Exercises" at bounding box center [437, 524] width 258 height 39
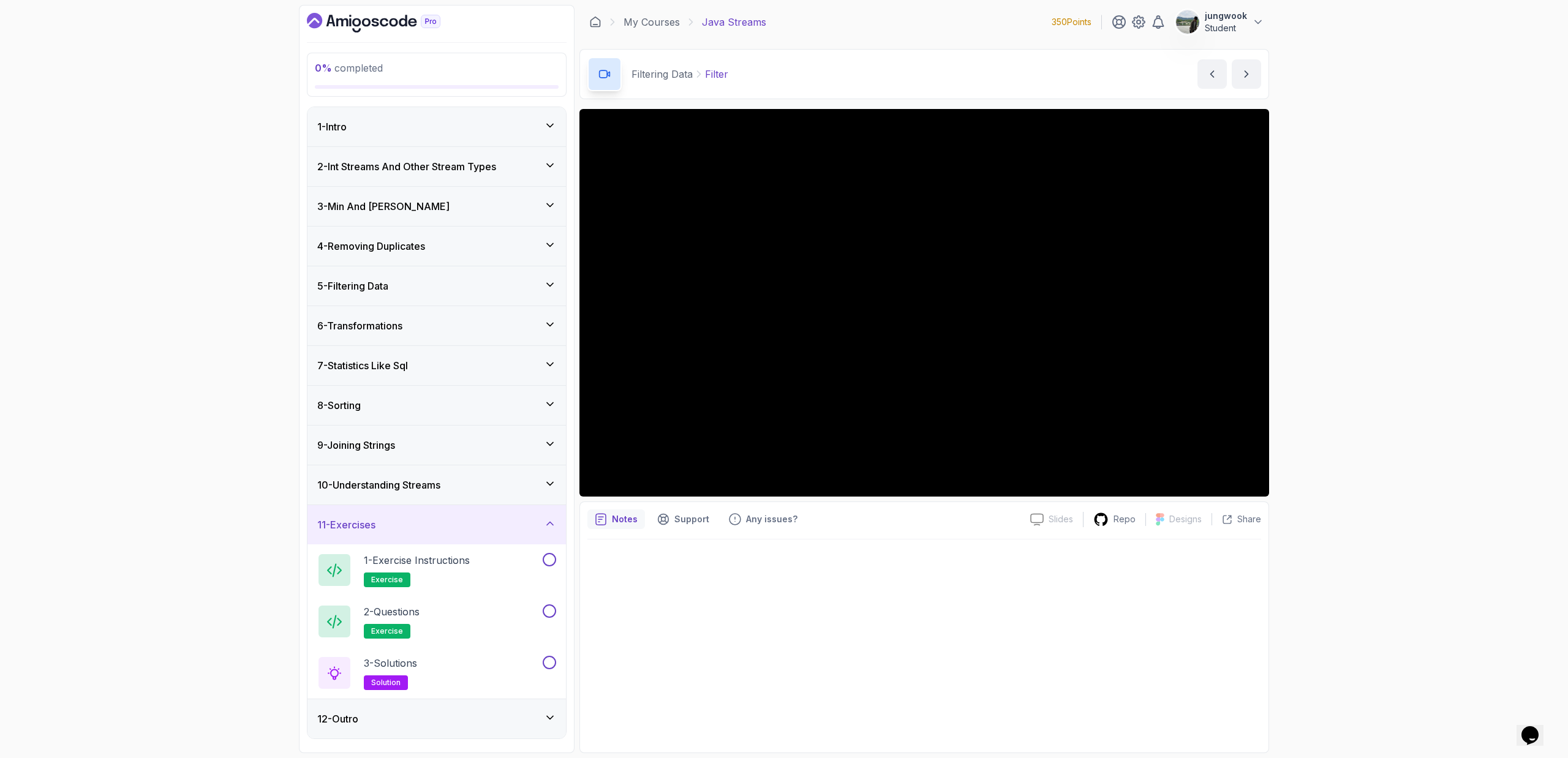
click at [525, 479] on div "10 - Understanding Streams" at bounding box center [437, 484] width 239 height 15
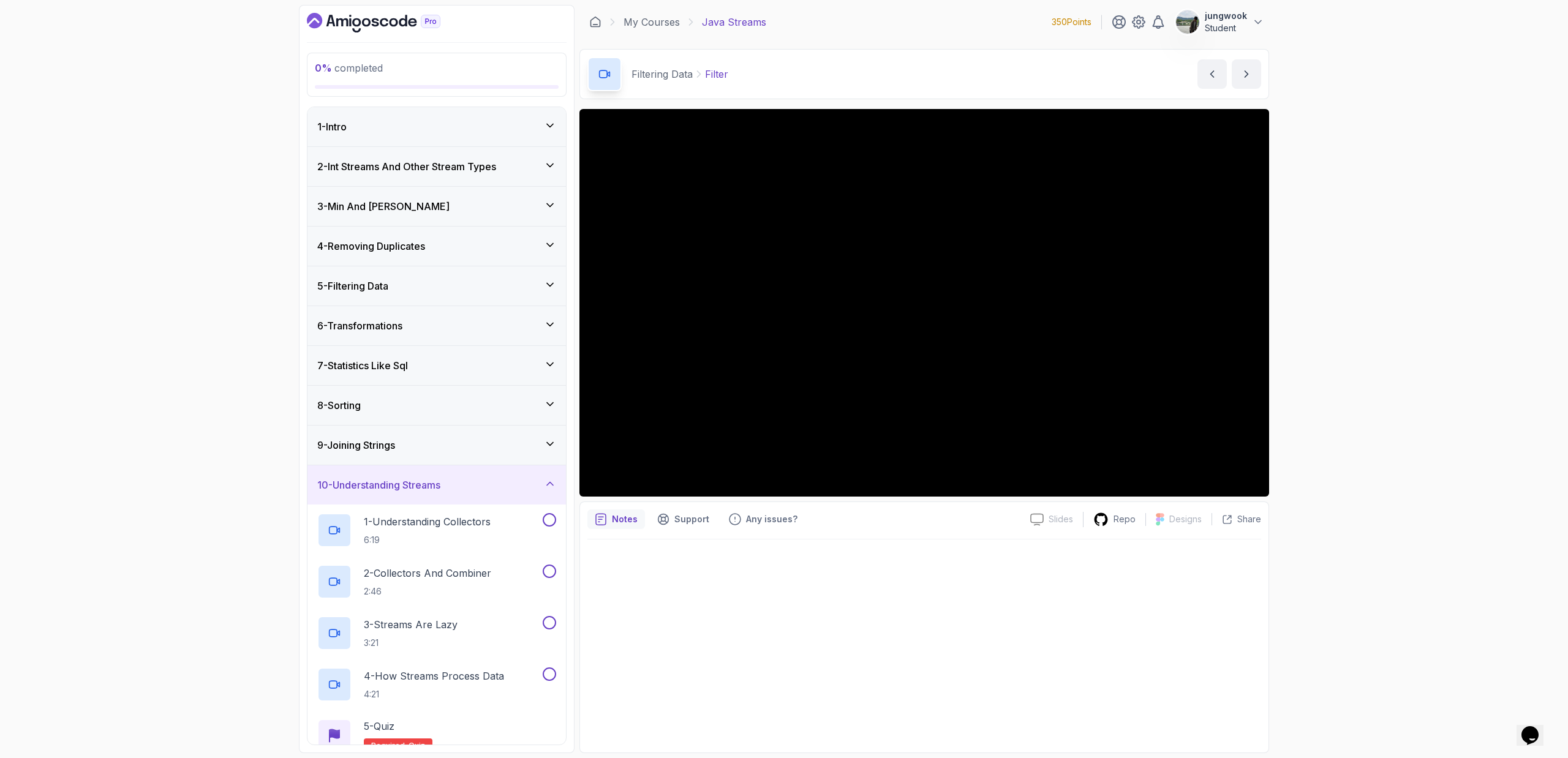
click at [506, 446] on div "9 - Joining Strings" at bounding box center [437, 445] width 239 height 15
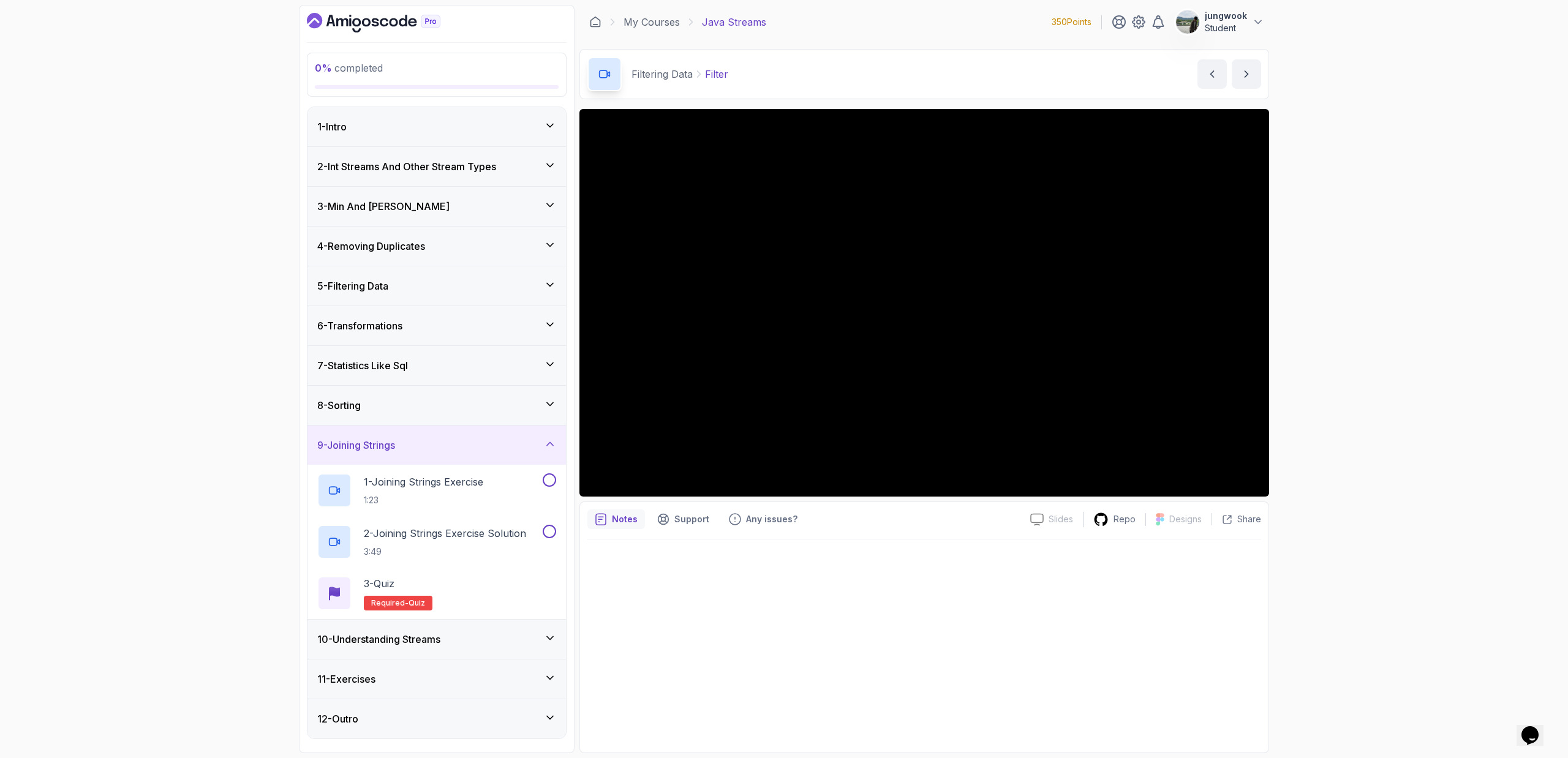
click at [503, 399] on div "8 - Sorting" at bounding box center [437, 405] width 239 height 15
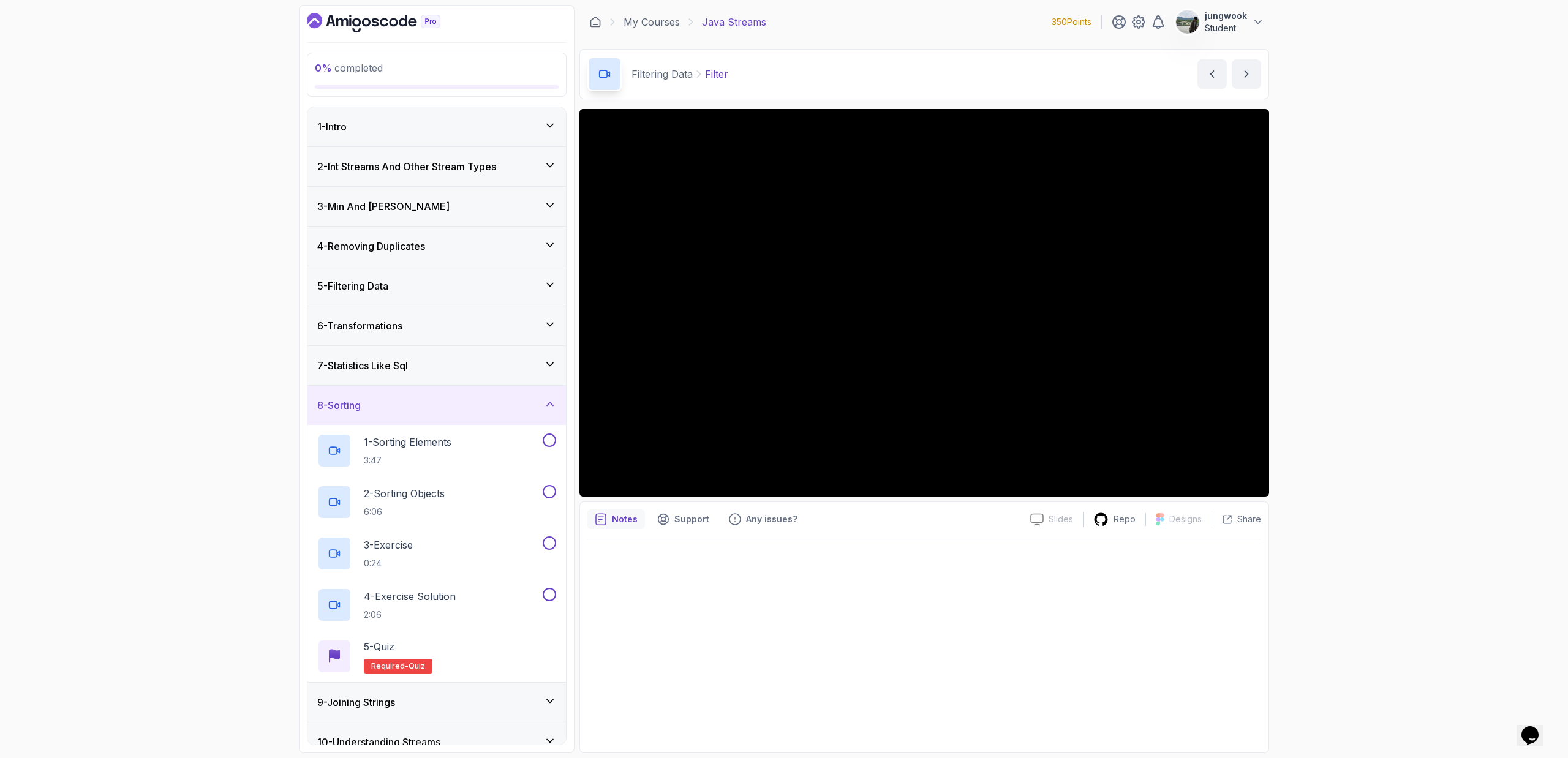
click at [504, 379] on div "7 - Statistics Like Sql" at bounding box center [437, 366] width 258 height 39
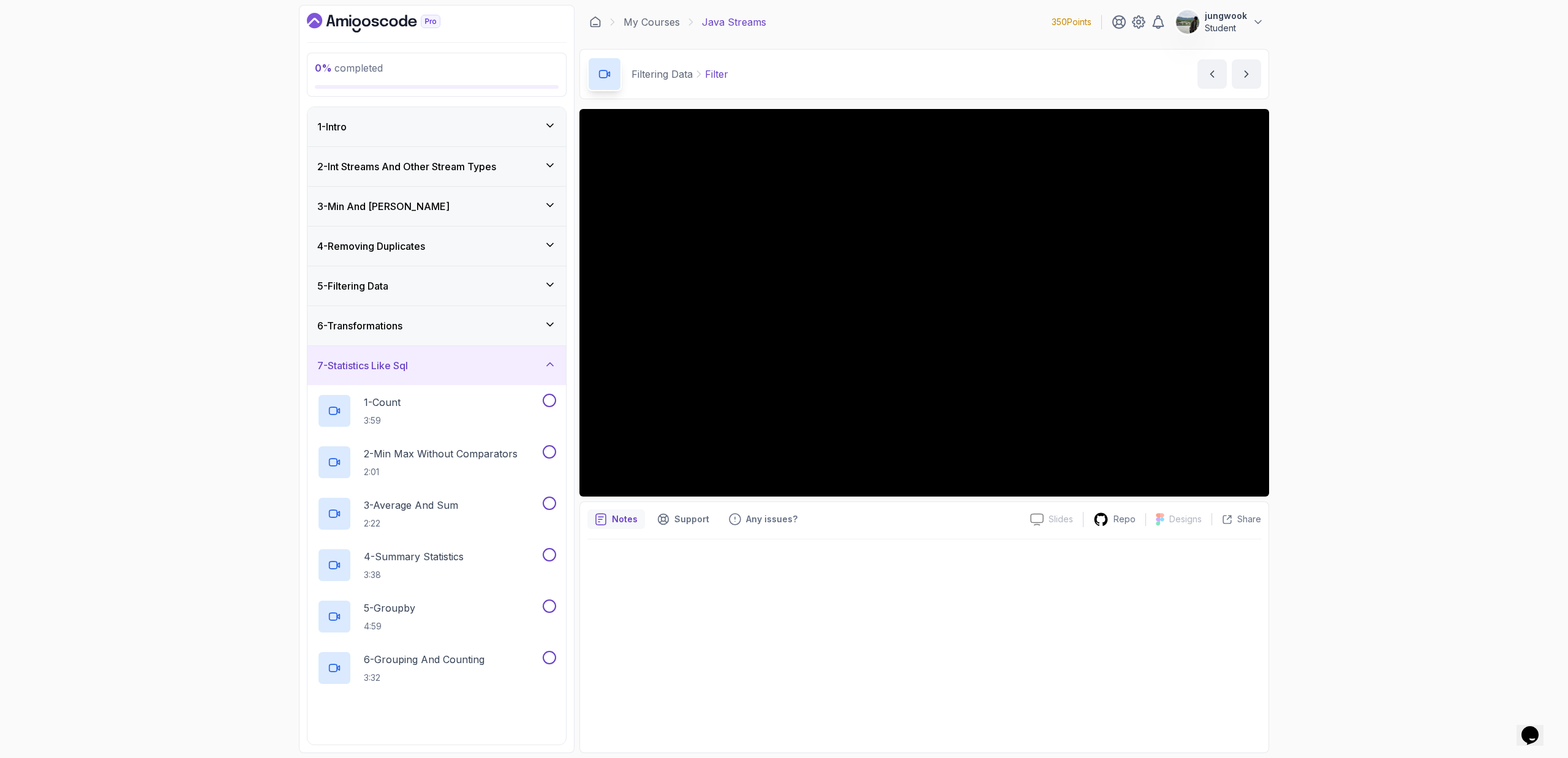
drag, startPoint x: 527, startPoint y: 344, endPoint x: 540, endPoint y: 332, distance: 17.7
click at [527, 343] on div "6 - Transformations" at bounding box center [437, 325] width 258 height 39
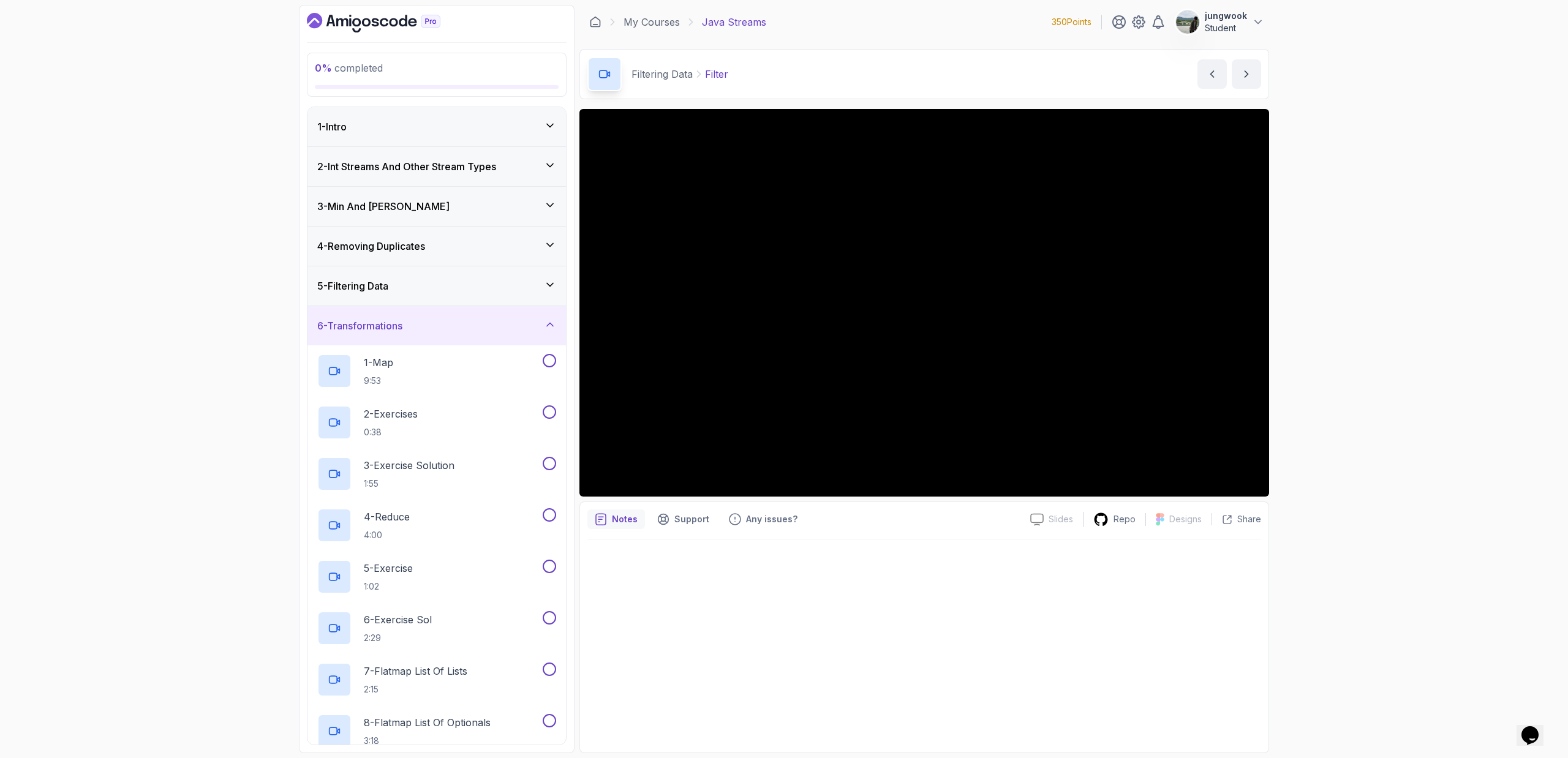
click at [530, 284] on div "5 - Filtering Data" at bounding box center [437, 285] width 239 height 15
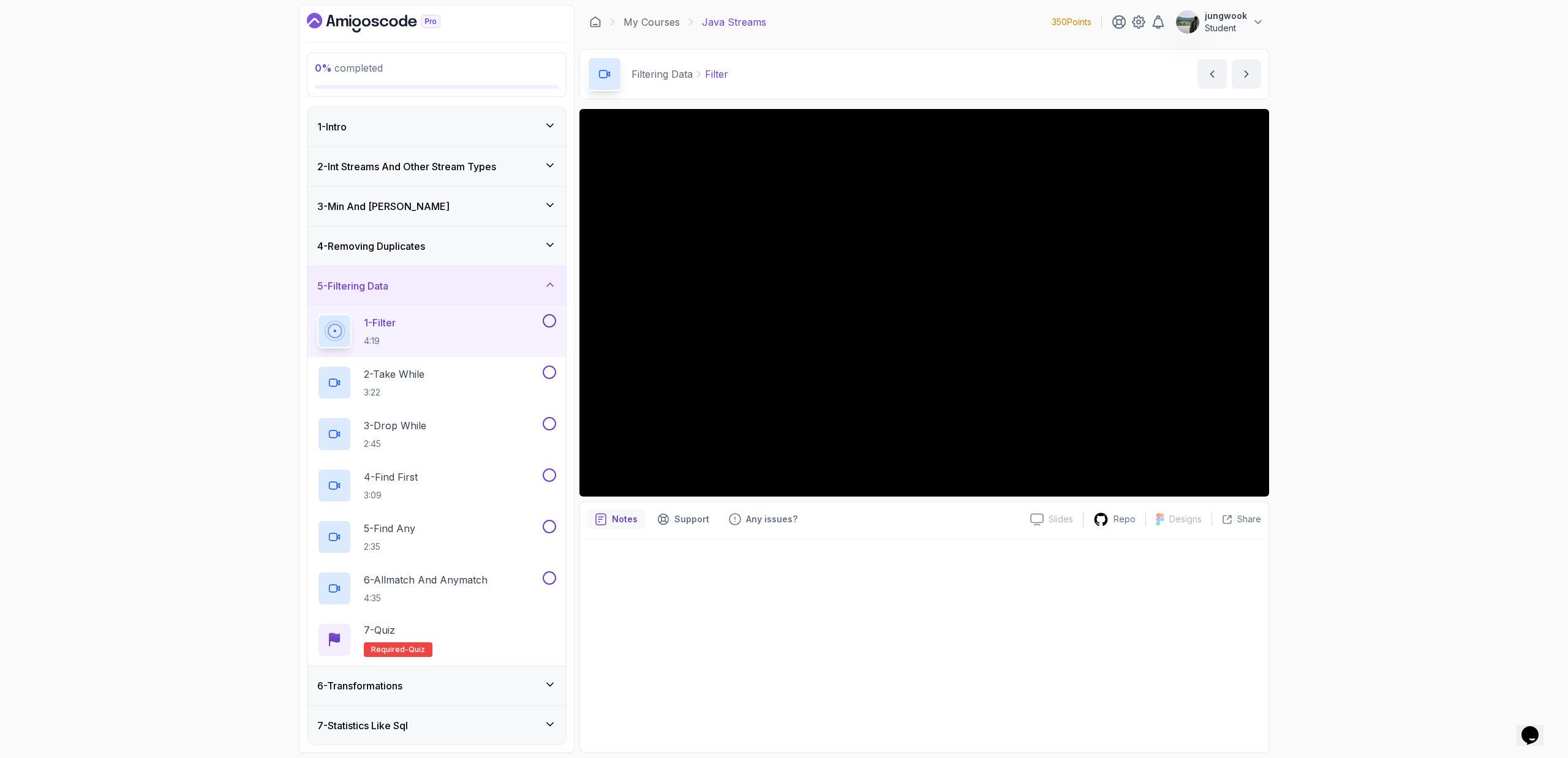
click at [535, 250] on div "4 - Removing Duplicates" at bounding box center [437, 246] width 239 height 15
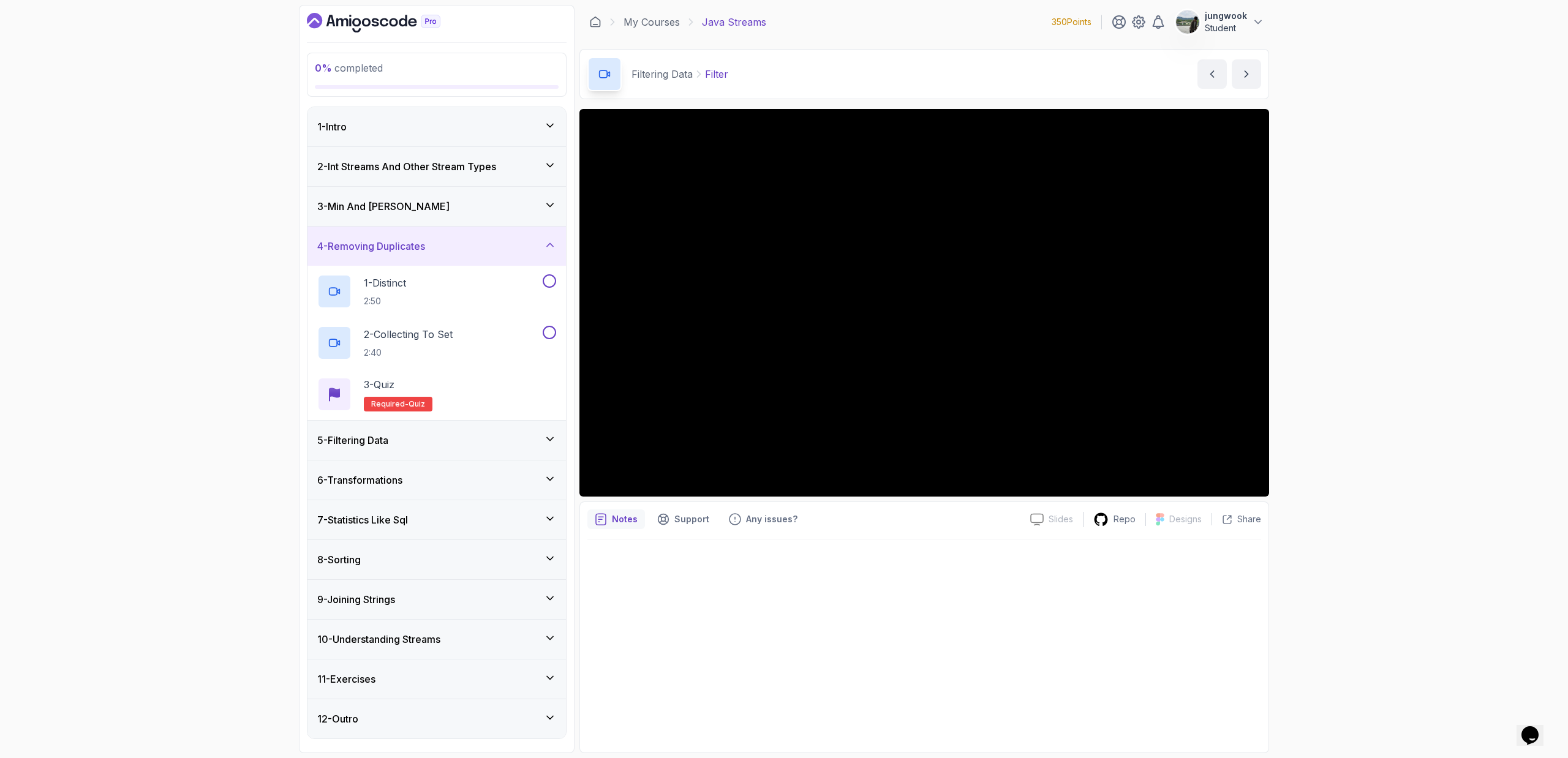
click at [424, 449] on div "5 - Filtering Data" at bounding box center [437, 440] width 258 height 39
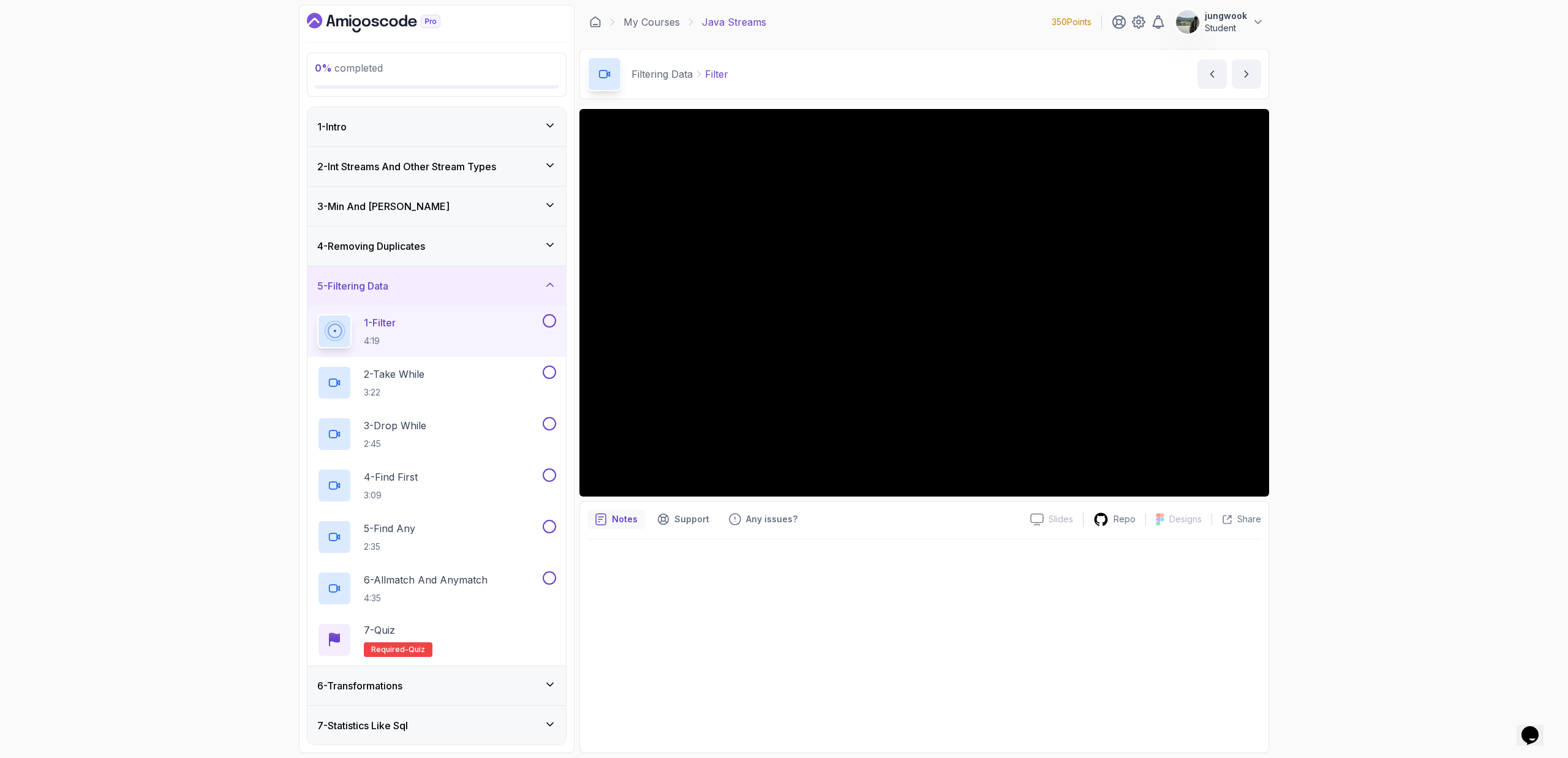
click at [503, 227] on div "4 - Removing Duplicates" at bounding box center [437, 246] width 258 height 39
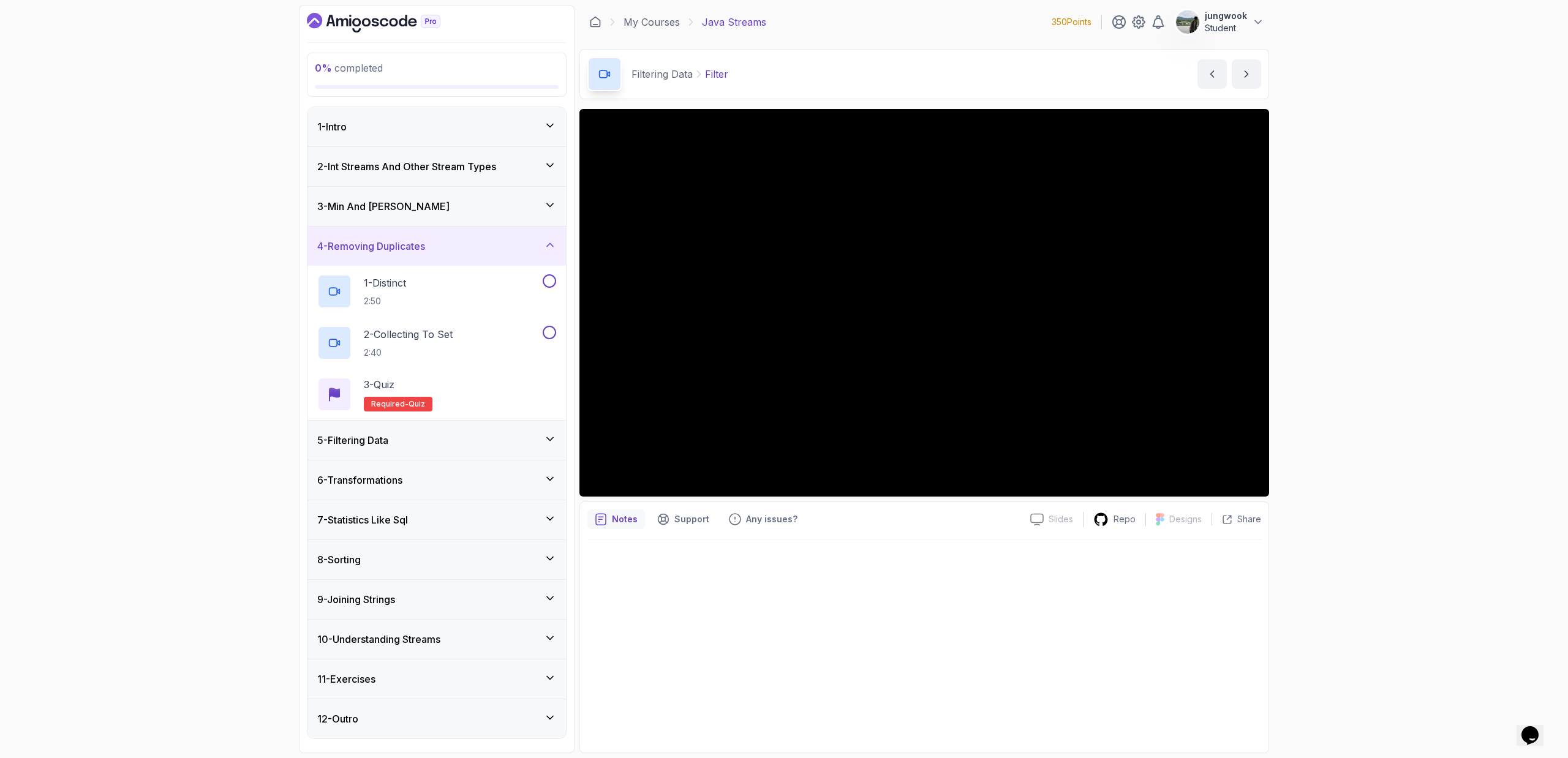
click at [507, 187] on div "3 - Min And Max" at bounding box center [437, 206] width 258 height 39
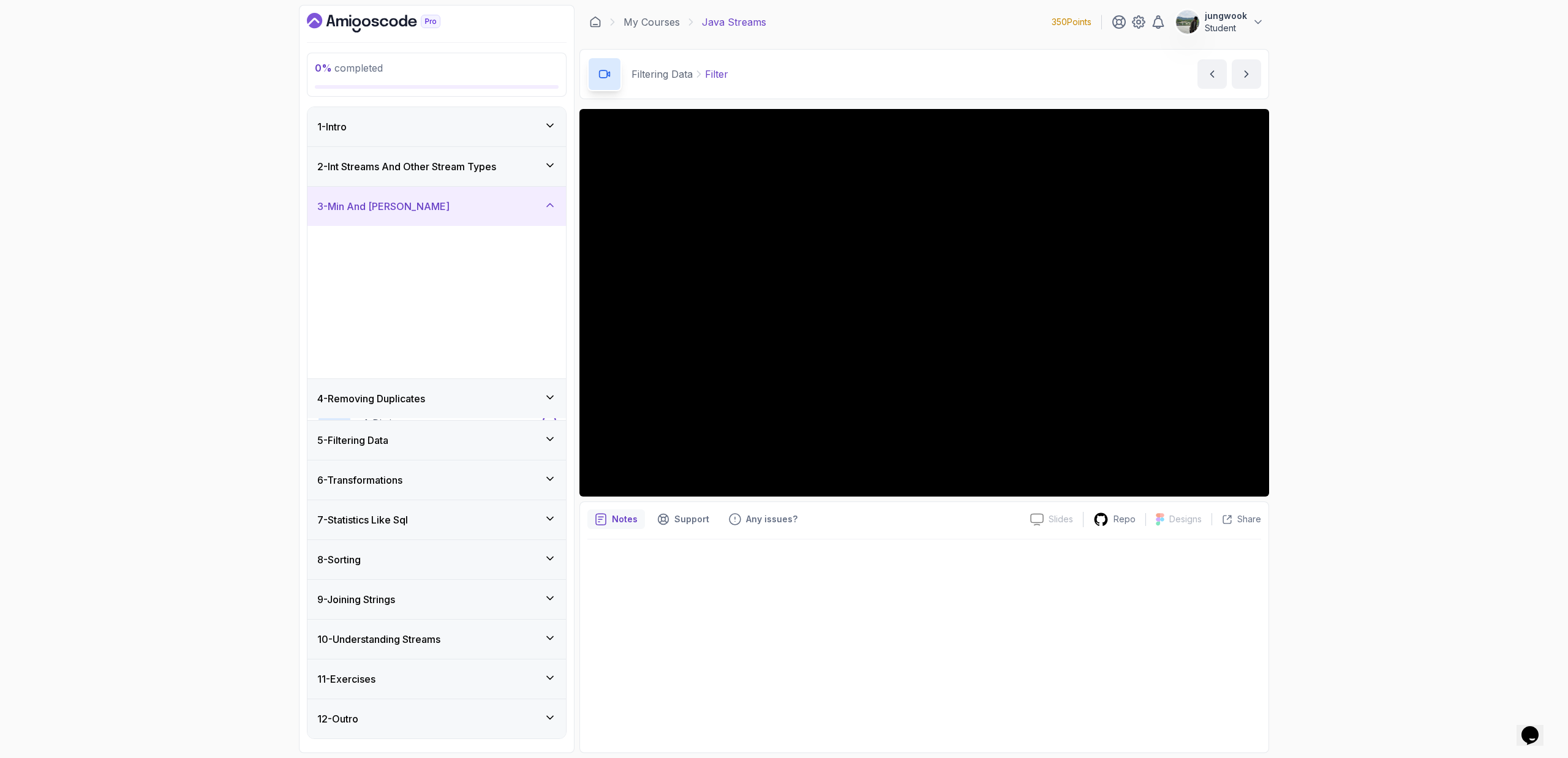
click at [507, 187] on div "3 - Min And Max" at bounding box center [437, 206] width 258 height 39
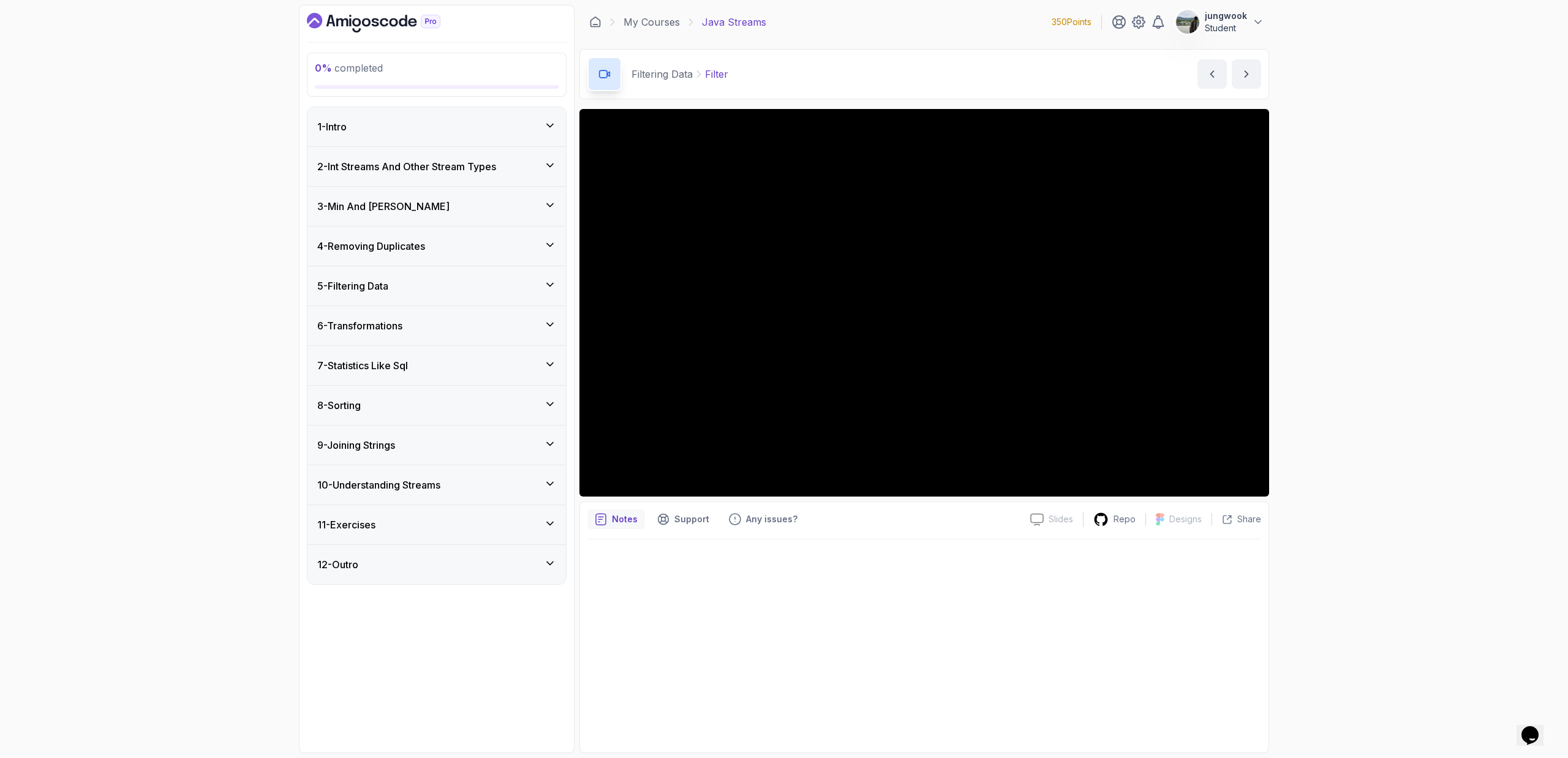
click at [480, 242] on div "4 - Removing Duplicates" at bounding box center [437, 246] width 239 height 15
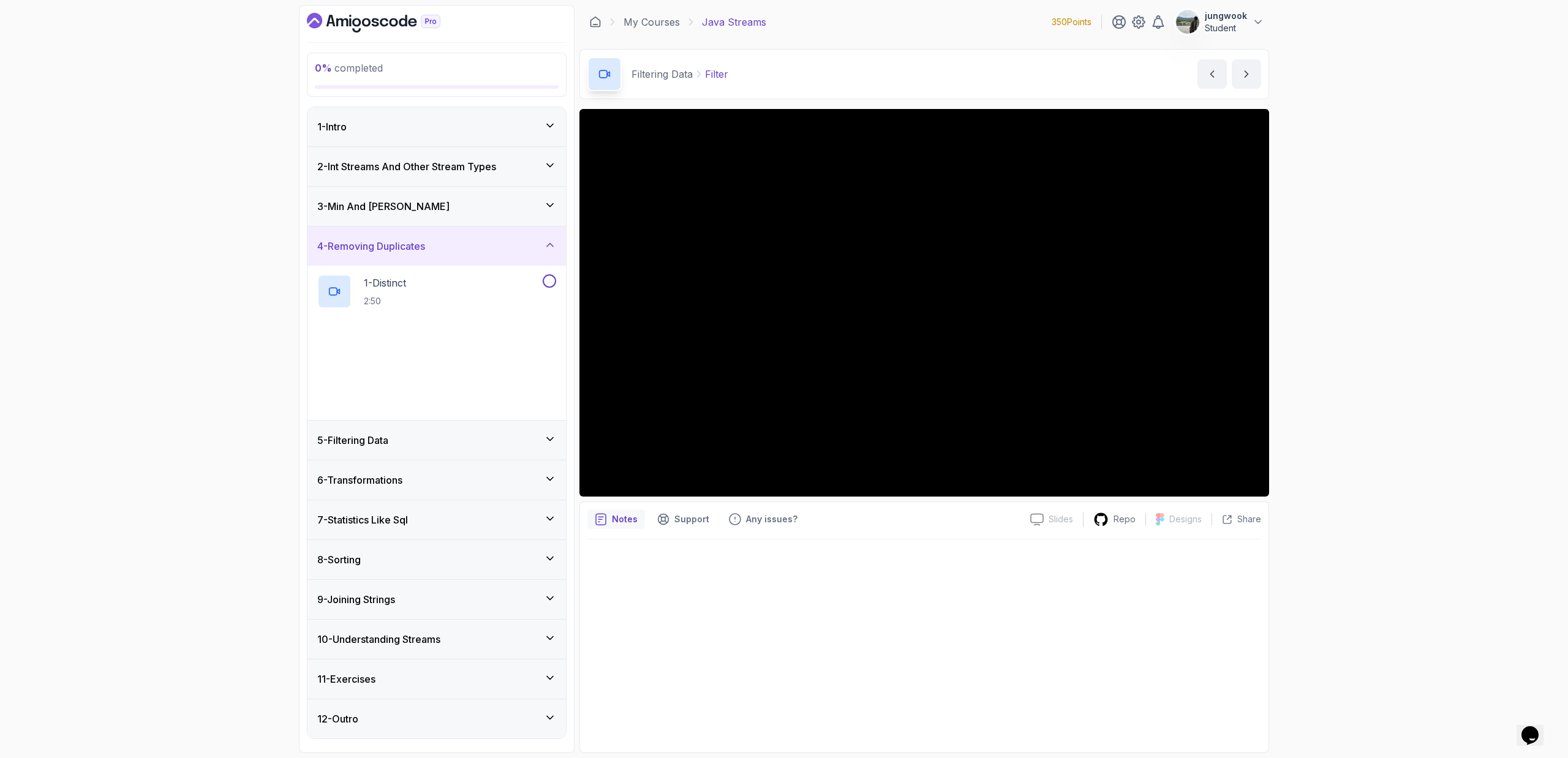
click at [482, 241] on div "4 - Removing Duplicates" at bounding box center [437, 246] width 239 height 15
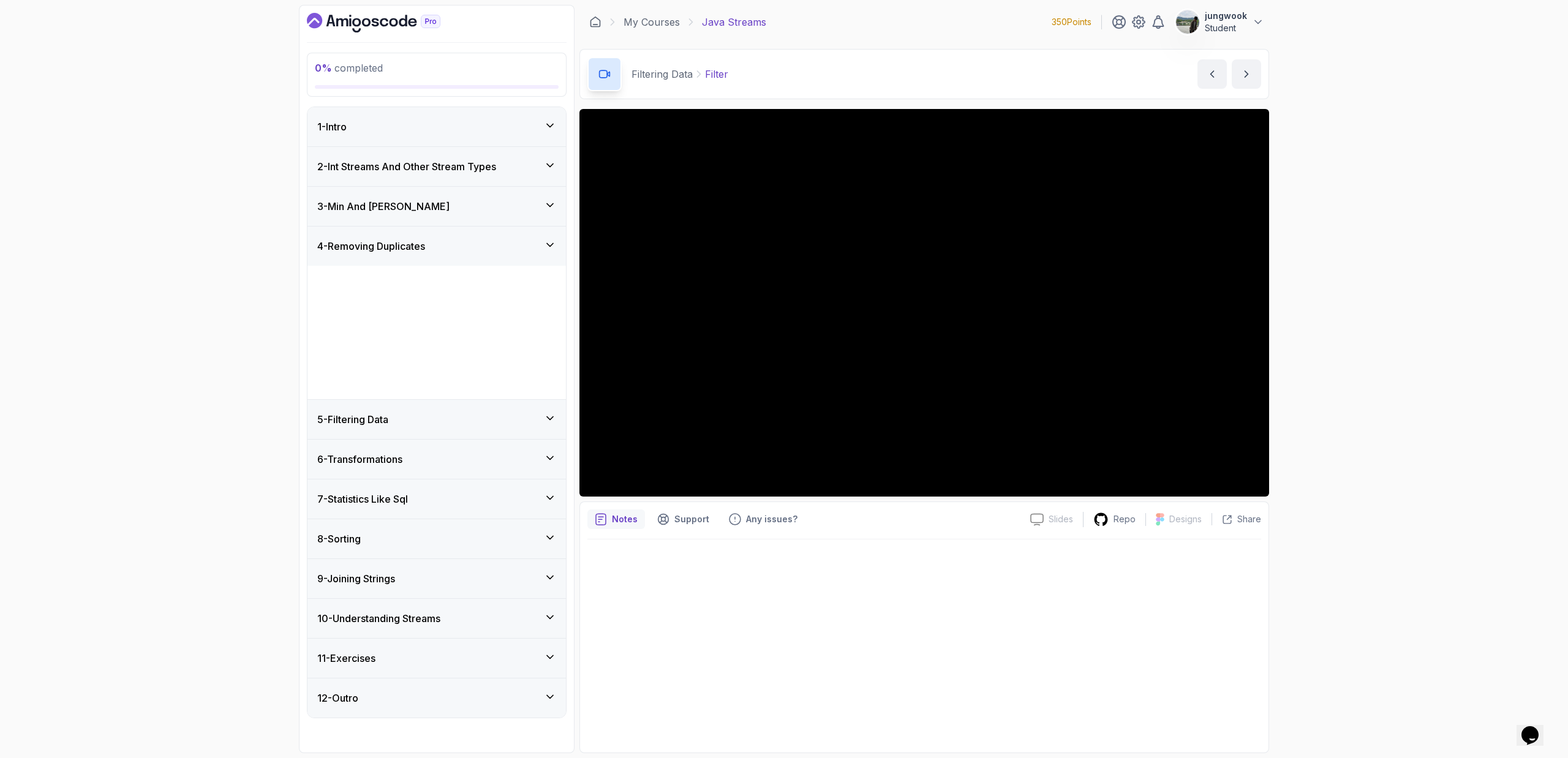
click at [482, 241] on div "4 - Removing Duplicates" at bounding box center [437, 246] width 239 height 15
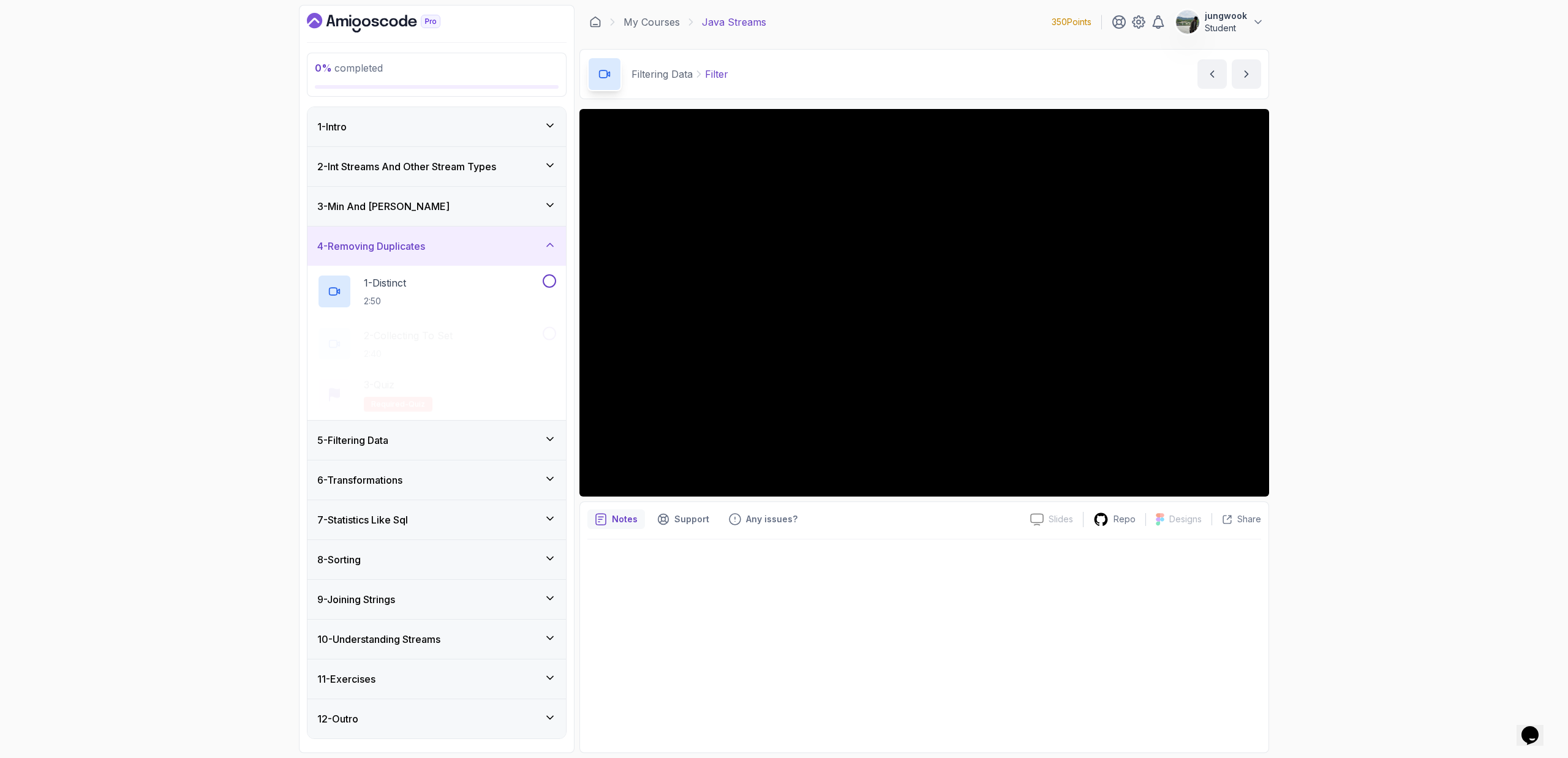
click at [501, 201] on div "3 - Min And Max" at bounding box center [437, 206] width 239 height 15
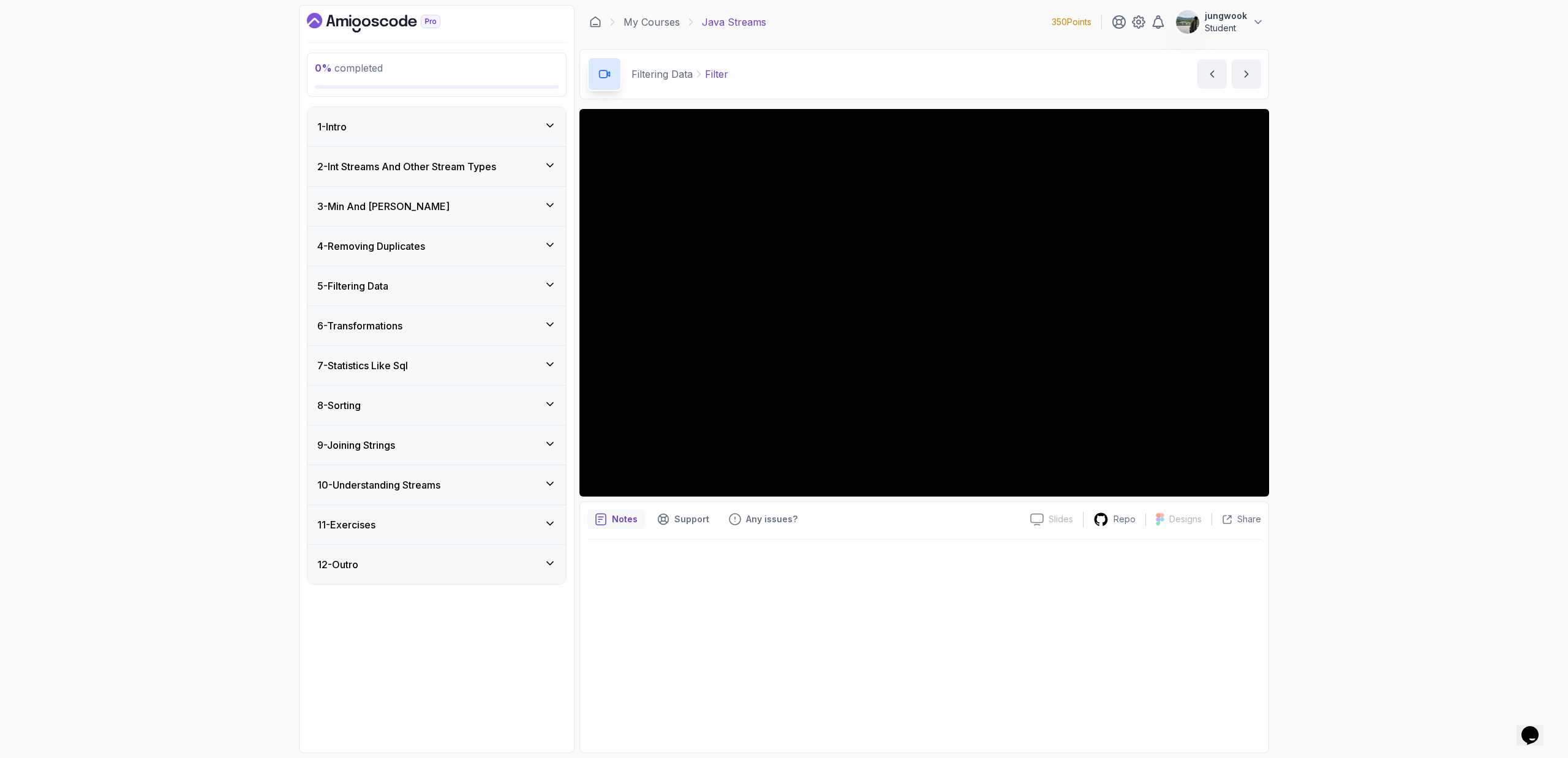
click at [501, 201] on div "3 - Min And Max" at bounding box center [437, 206] width 239 height 15
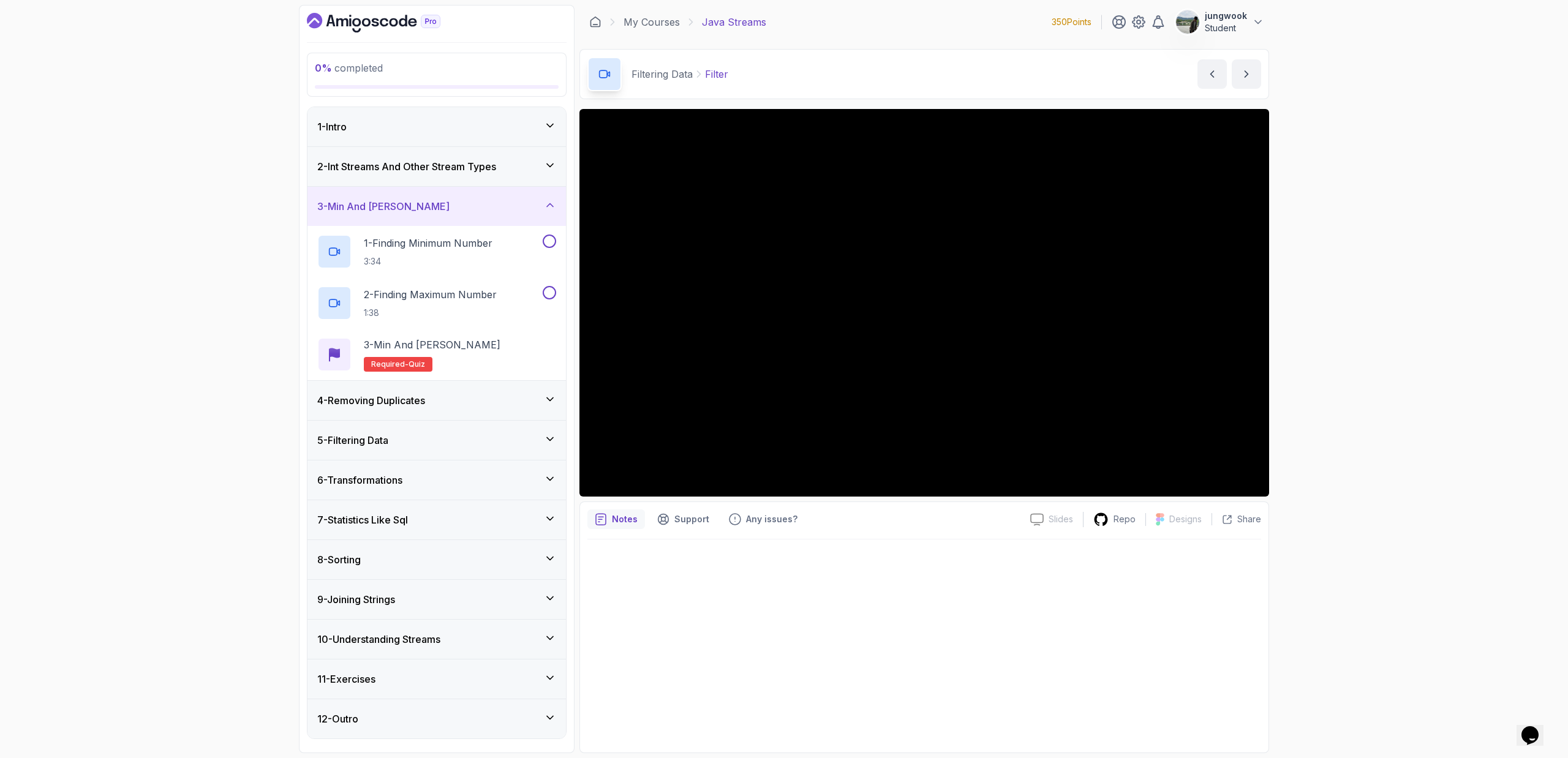
click at [501, 201] on div "3 - Min And Max" at bounding box center [437, 206] width 239 height 15
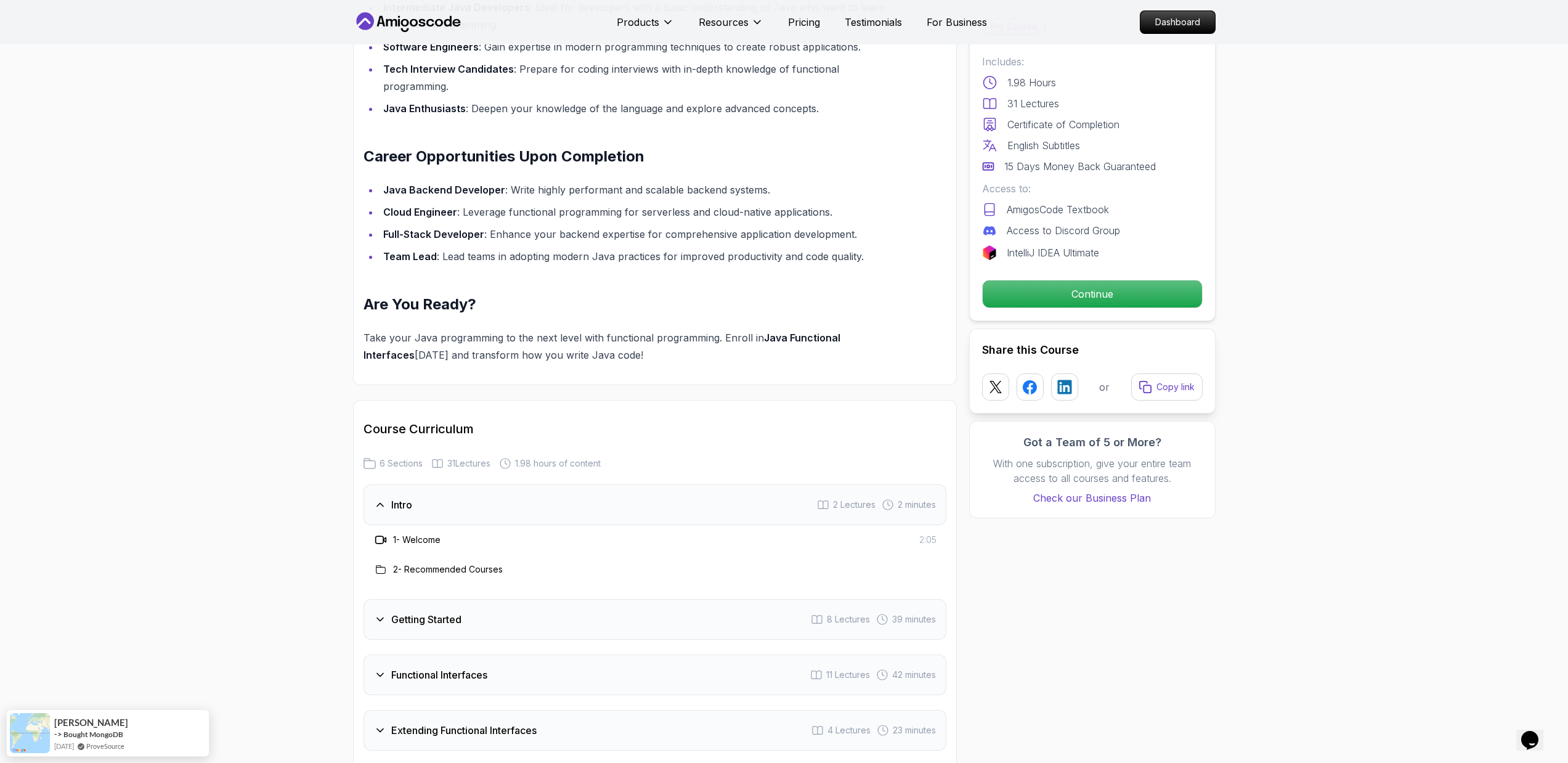
scroll to position [1692, 0]
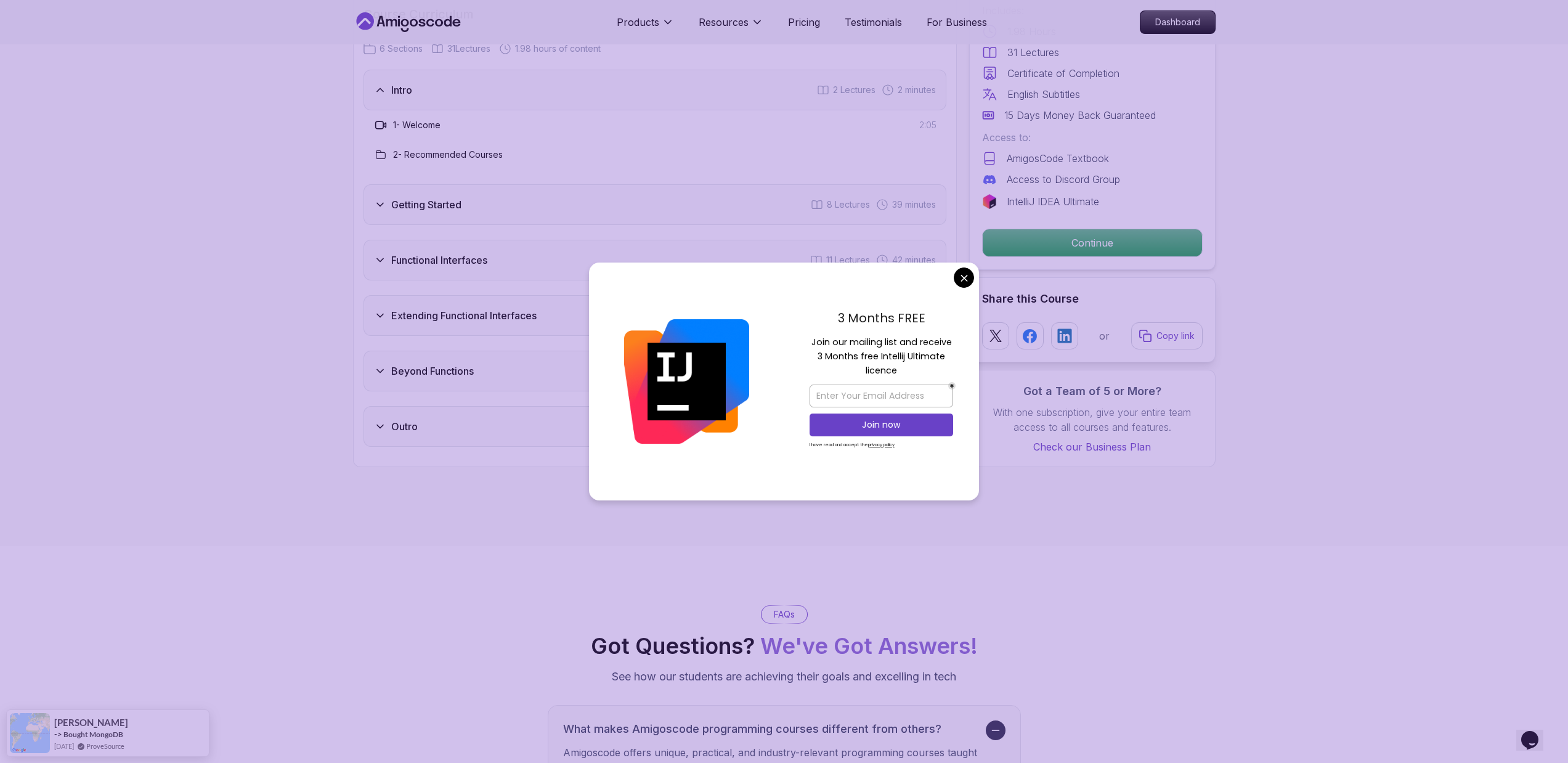
click at [951, 281] on div "3 Months FREE Join our mailing list and receive 3 Months free Intellij Ultimate…" at bounding box center [881, 382] width 195 height 238
click at [976, 287] on div "3 Months FREE Join our mailing list and receive 3 Months free Intellij Ultimate…" at bounding box center [881, 382] width 195 height 238
click at [969, 284] on body "Products Resources Pricing Testimonials For Business Dashboard Products Resourc…" at bounding box center [784, 308] width 1568 height 4001
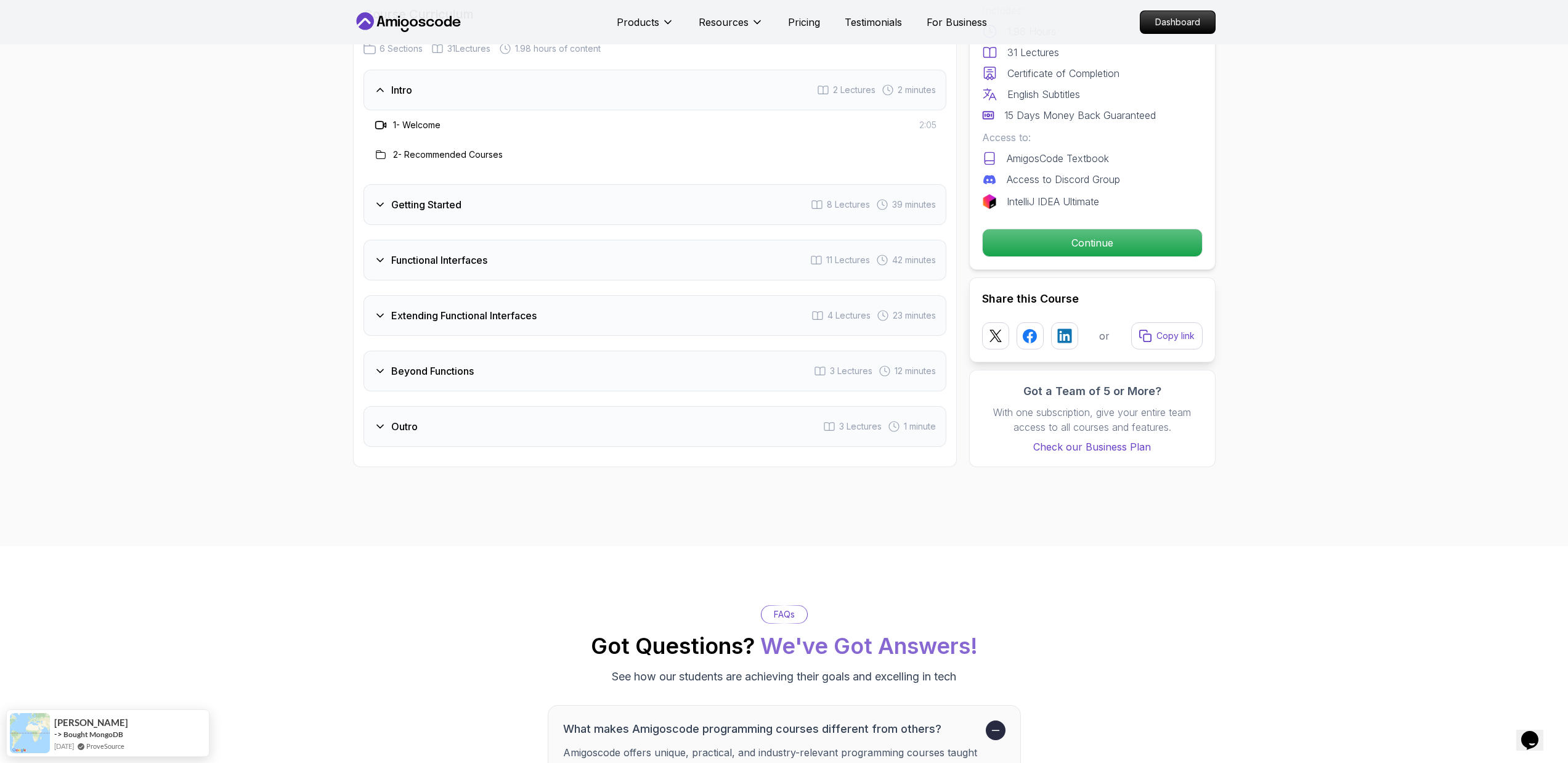
click at [533, 200] on div "Getting Started 8 Lectures 39 minutes" at bounding box center [655, 204] width 583 height 40
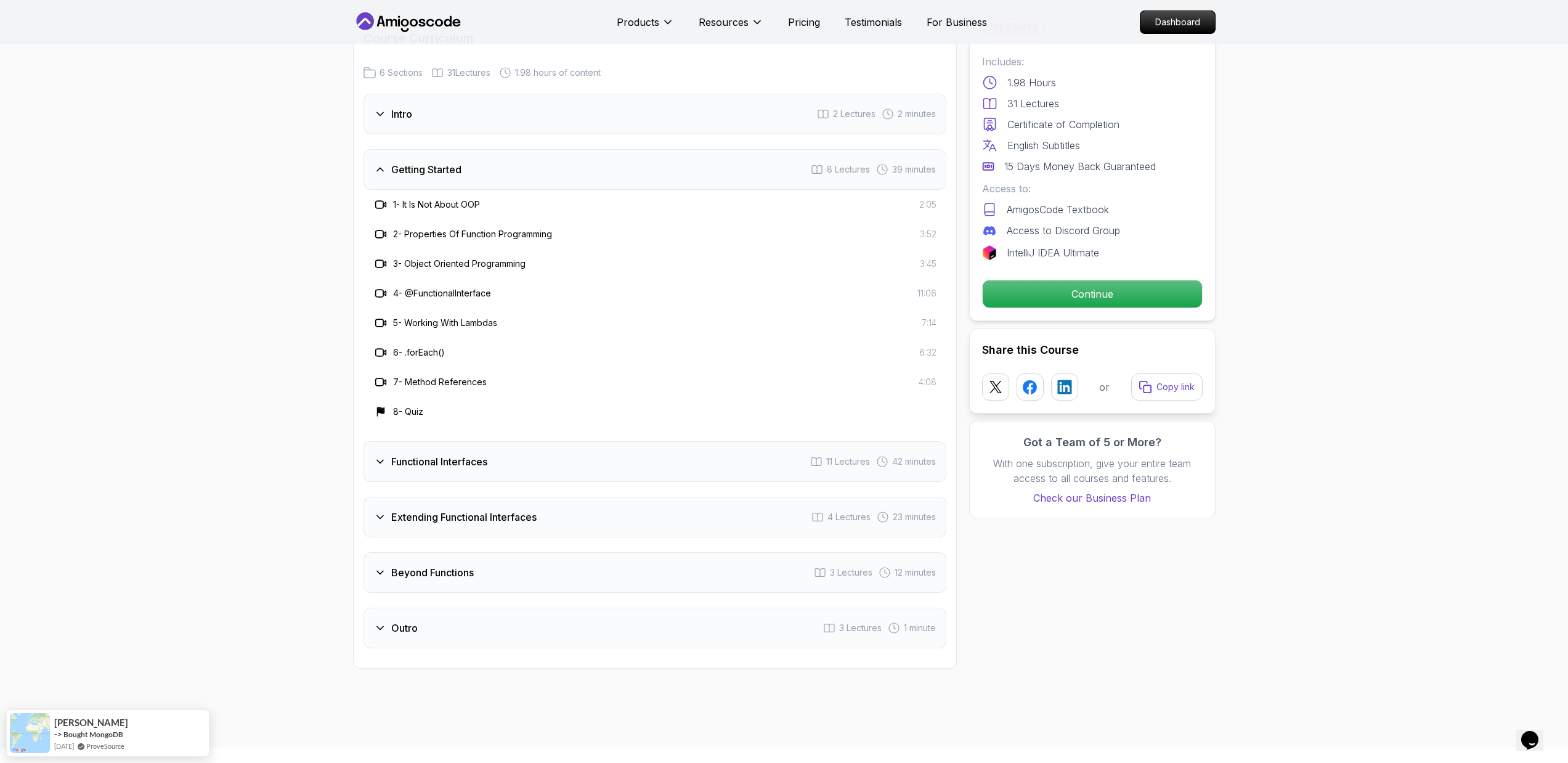
scroll to position [1665, 0]
click at [517, 451] on div "Functional Interfaces 11 Lectures 42 minutes" at bounding box center [655, 465] width 583 height 40
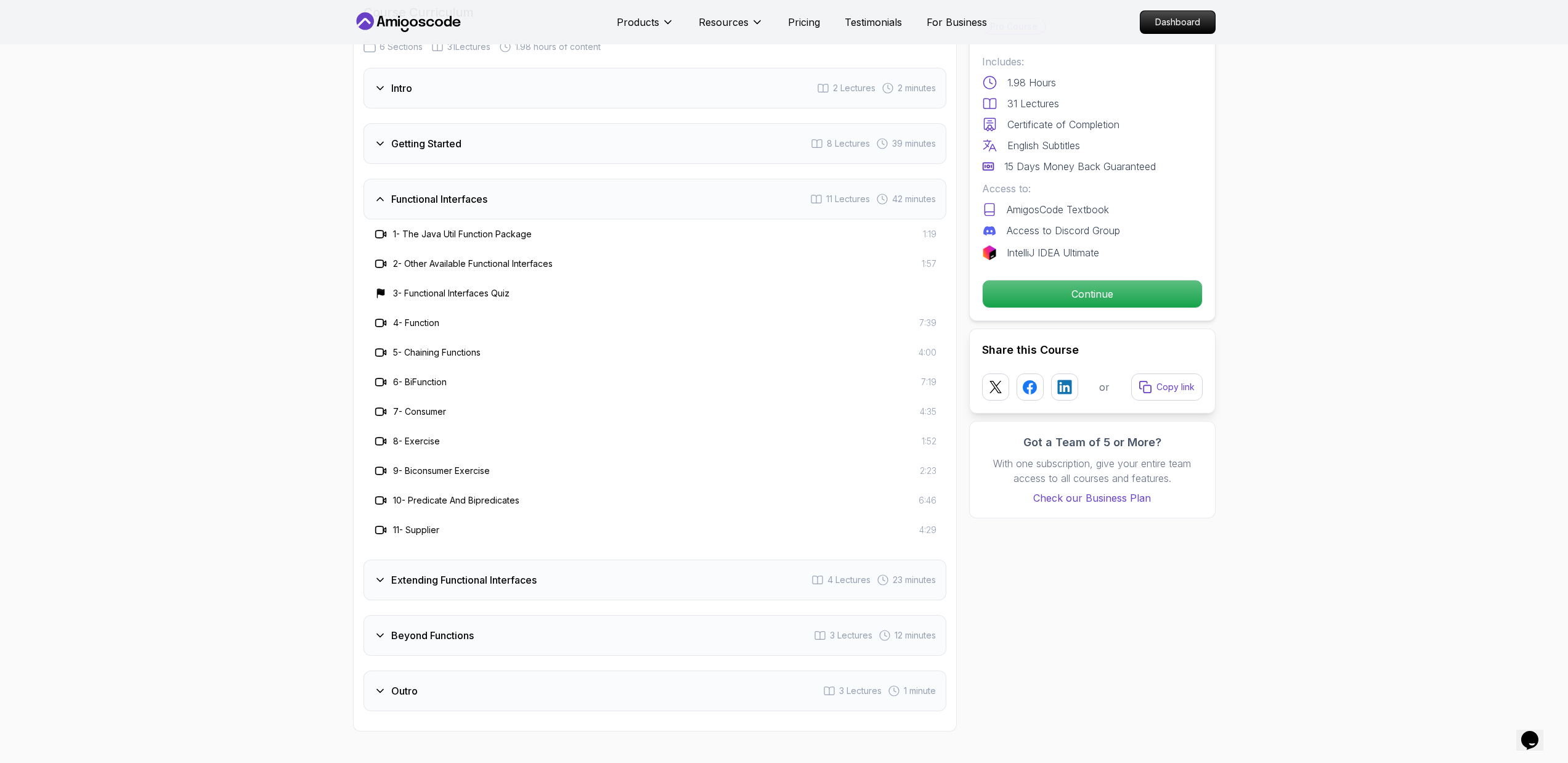
scroll to position [1738, 0]
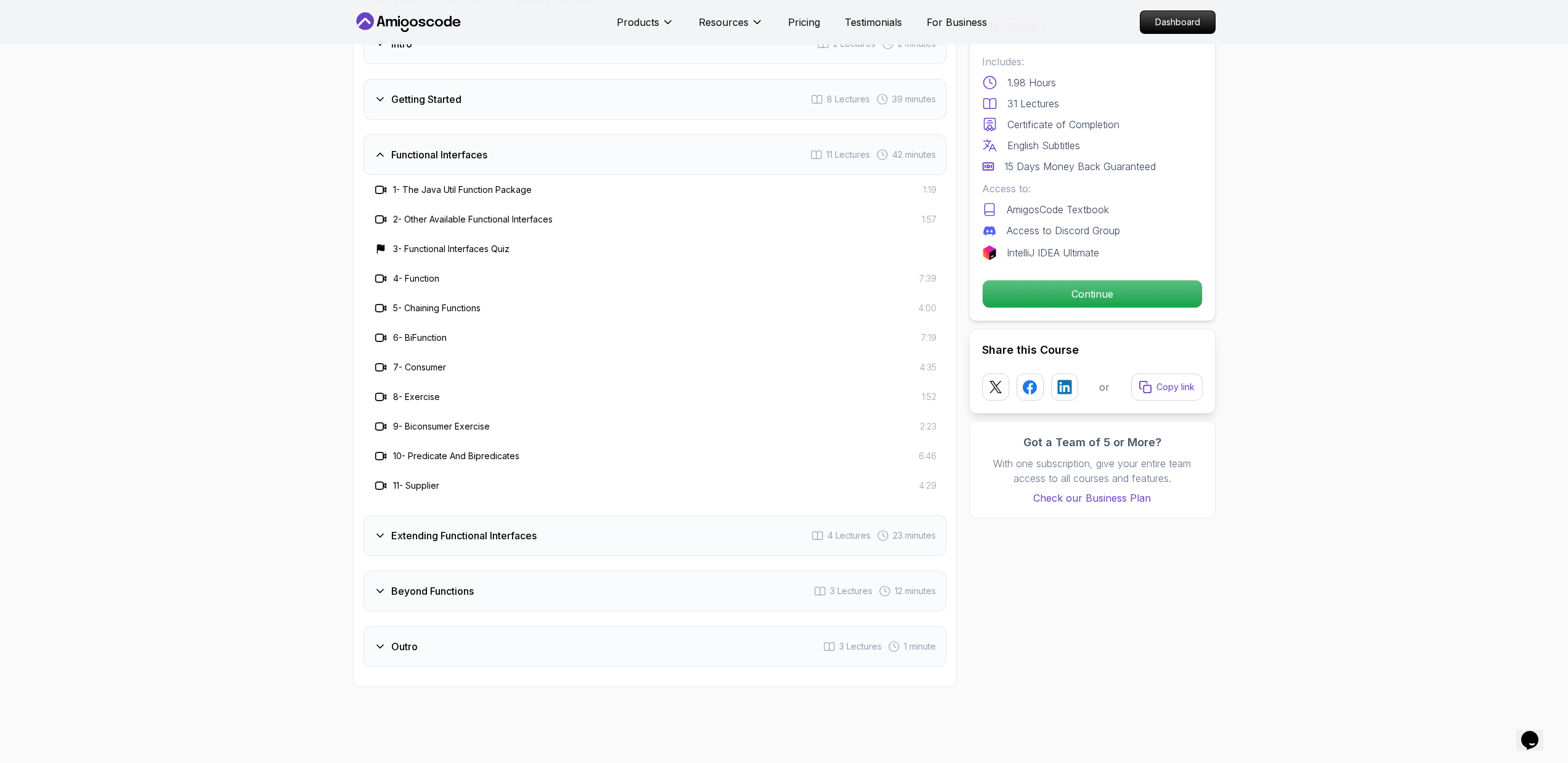
click at [508, 527] on div "Extending Functional Interfaces 4 Lectures 23 minutes" at bounding box center [655, 536] width 583 height 40
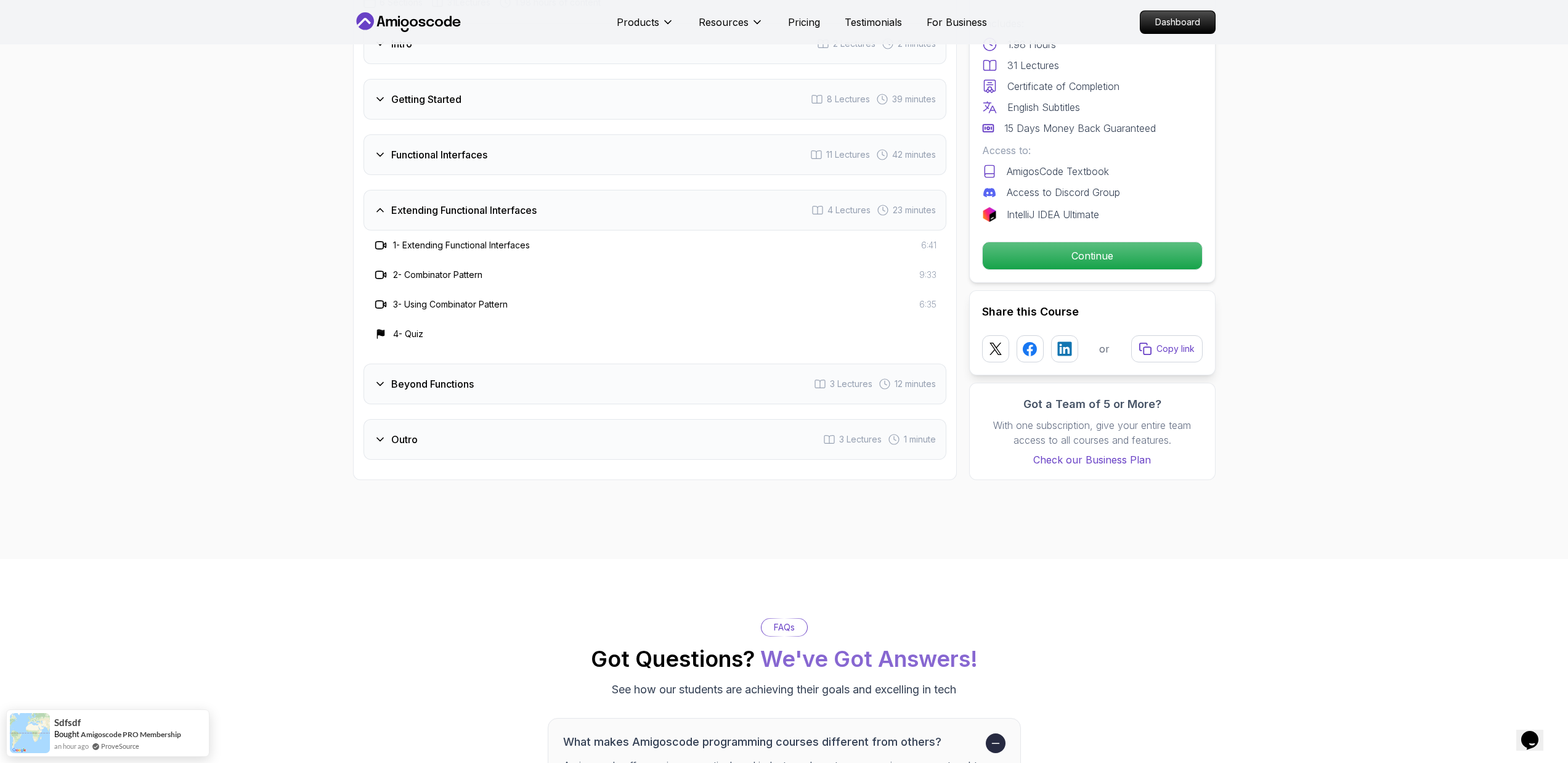
click at [543, 387] on div "Beyond Functions 3 Lectures 12 minutes" at bounding box center [655, 384] width 583 height 40
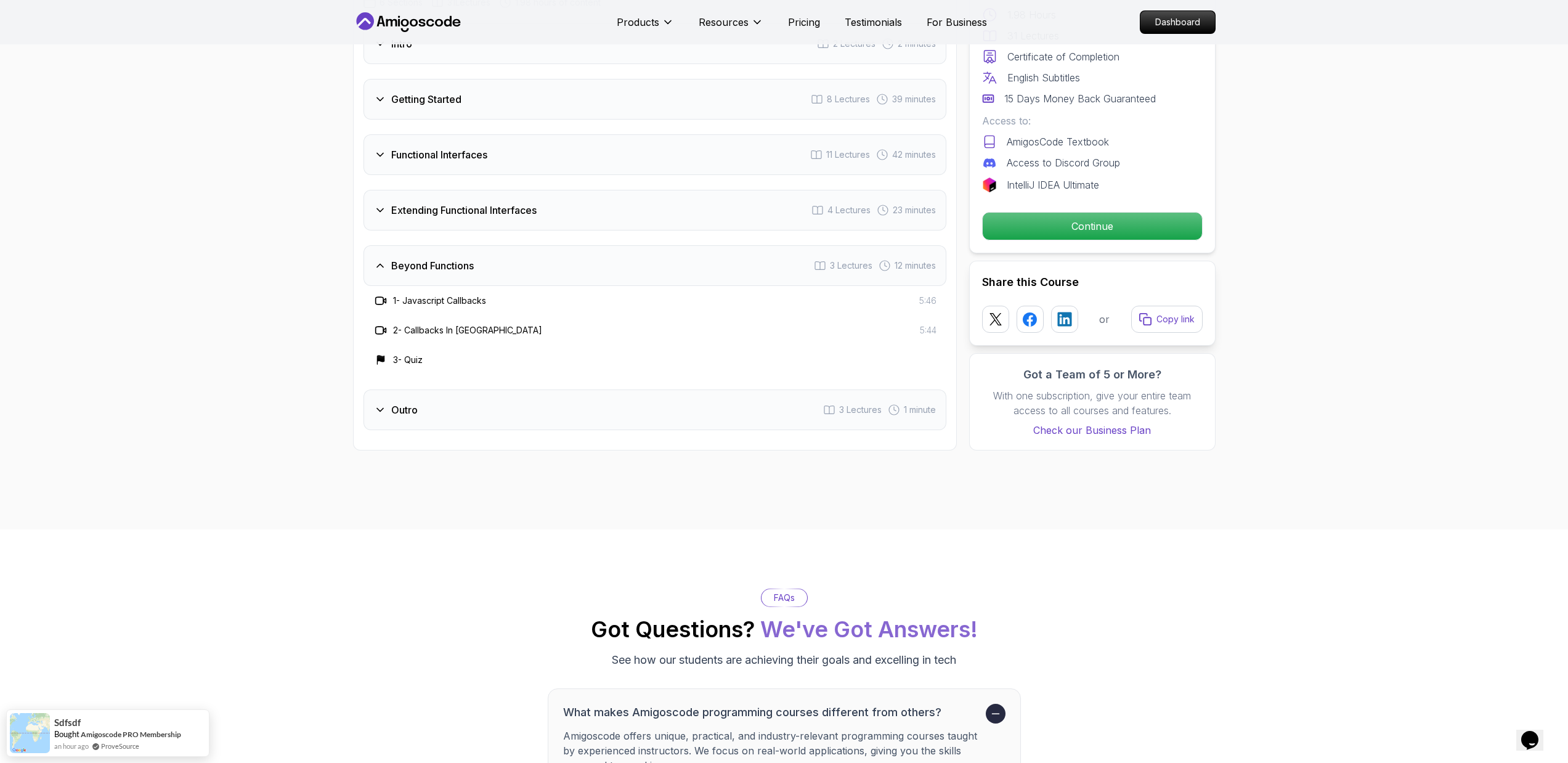
click at [531, 423] on div "Outro 3 Lectures 1 minute" at bounding box center [655, 410] width 583 height 40
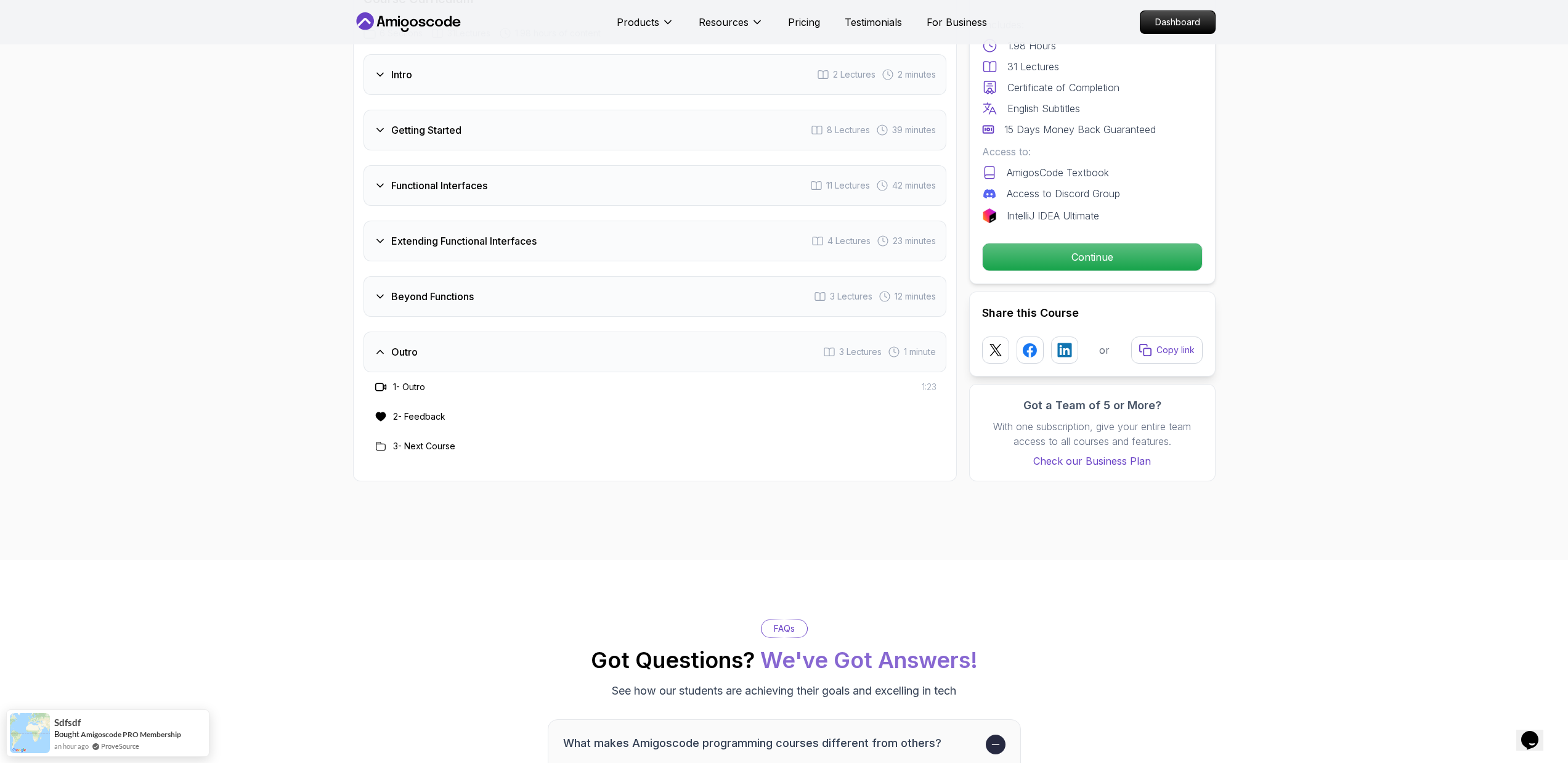
scroll to position [1705, 0]
click at [572, 314] on div "Beyond Functions 3 Lectures 12 minutes" at bounding box center [655, 299] width 583 height 40
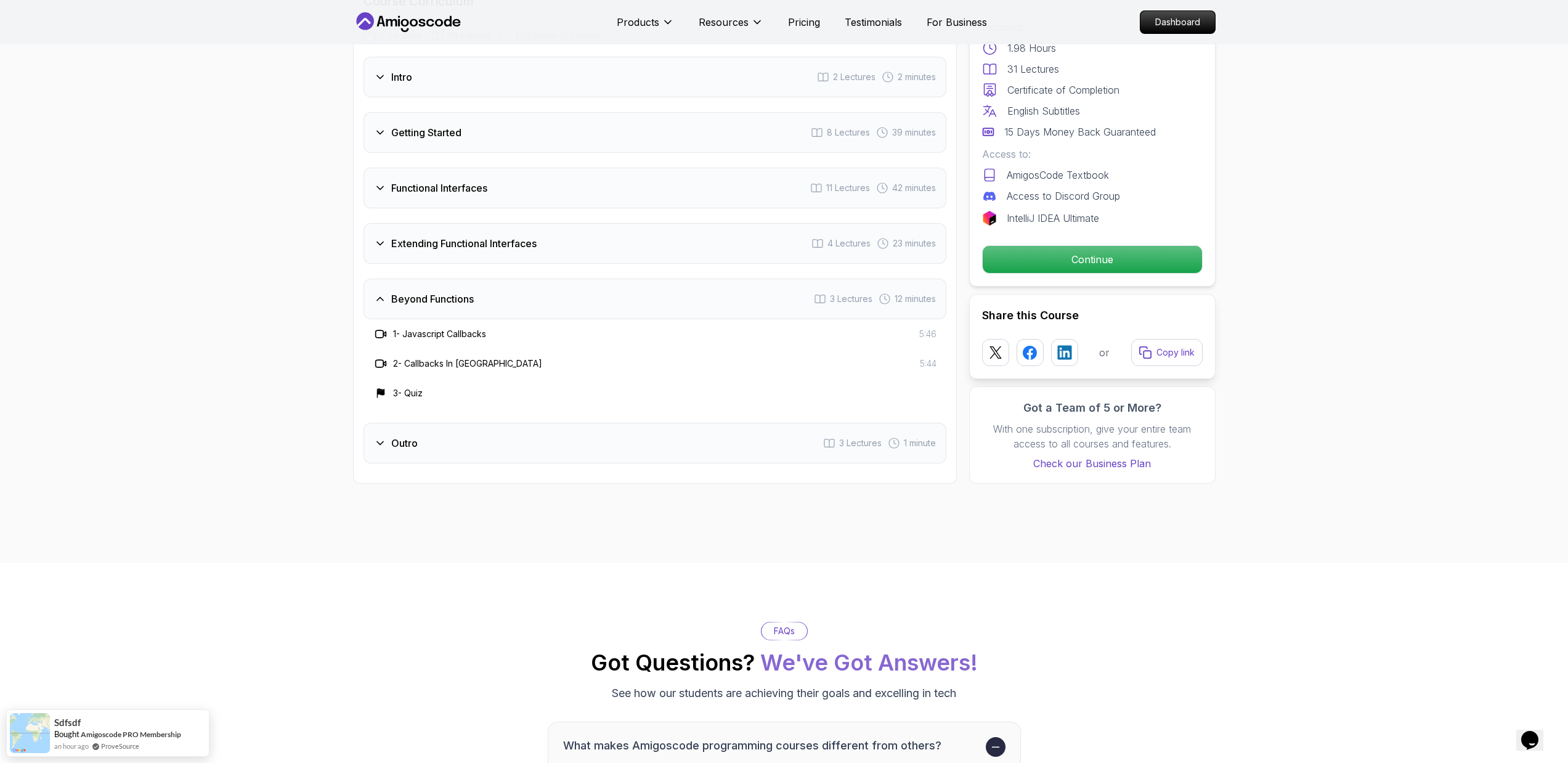
click at [588, 262] on div "Extending Functional Interfaces 4 Lectures 23 minutes" at bounding box center [655, 243] width 583 height 40
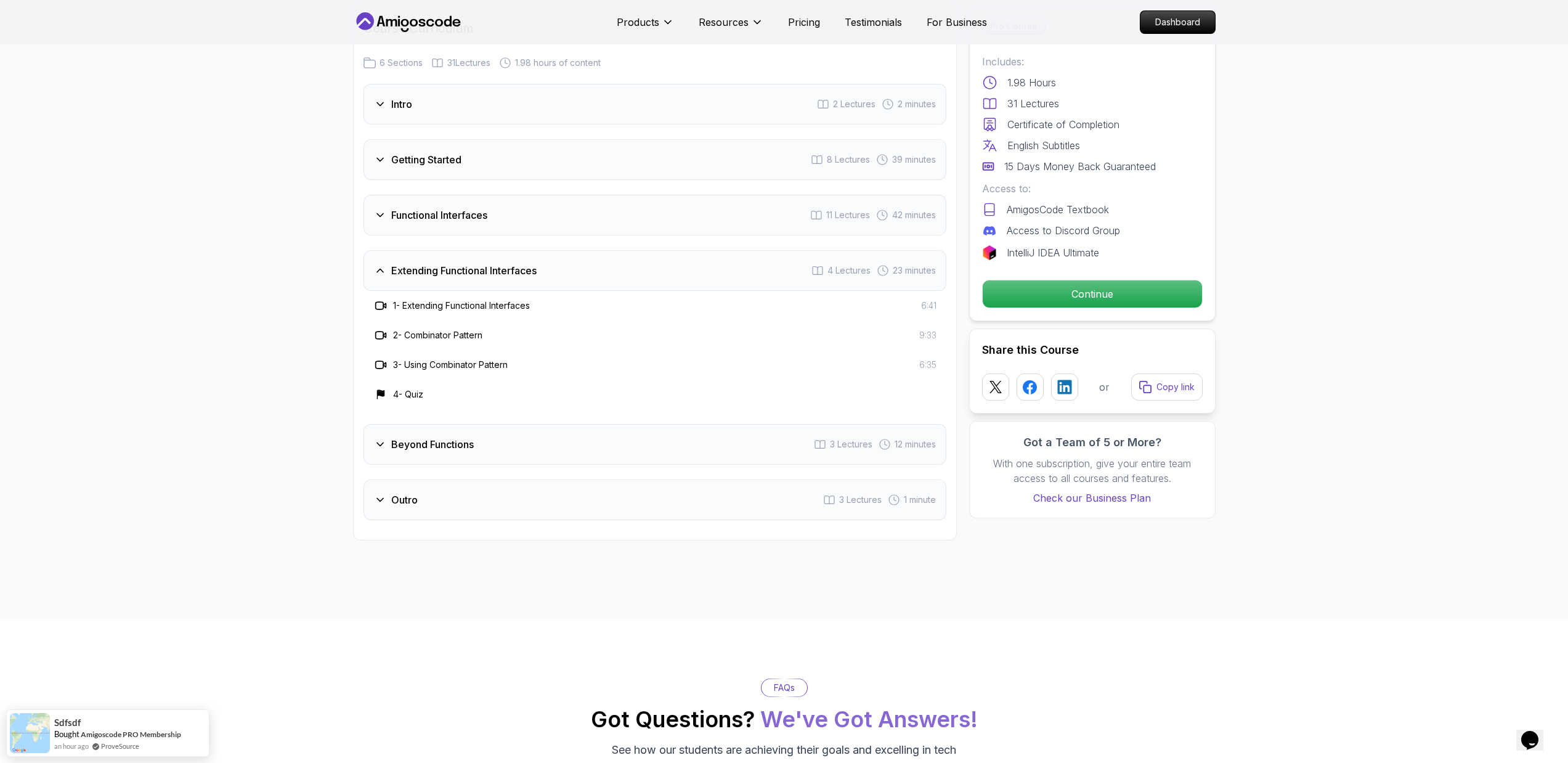
scroll to position [1671, 0]
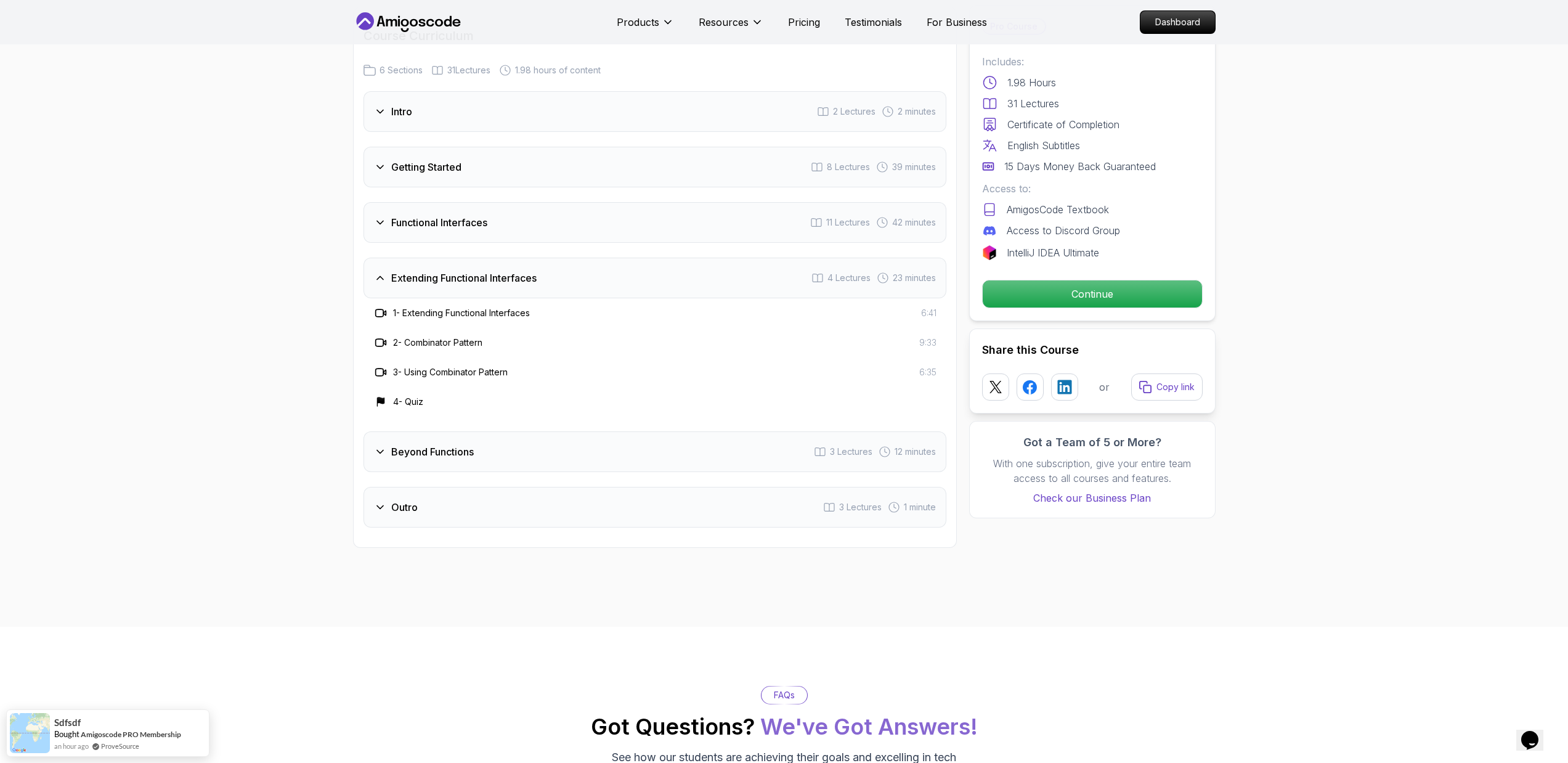
click at [597, 232] on div "Functional Interfaces 11 Lectures 42 minutes" at bounding box center [655, 223] width 583 height 40
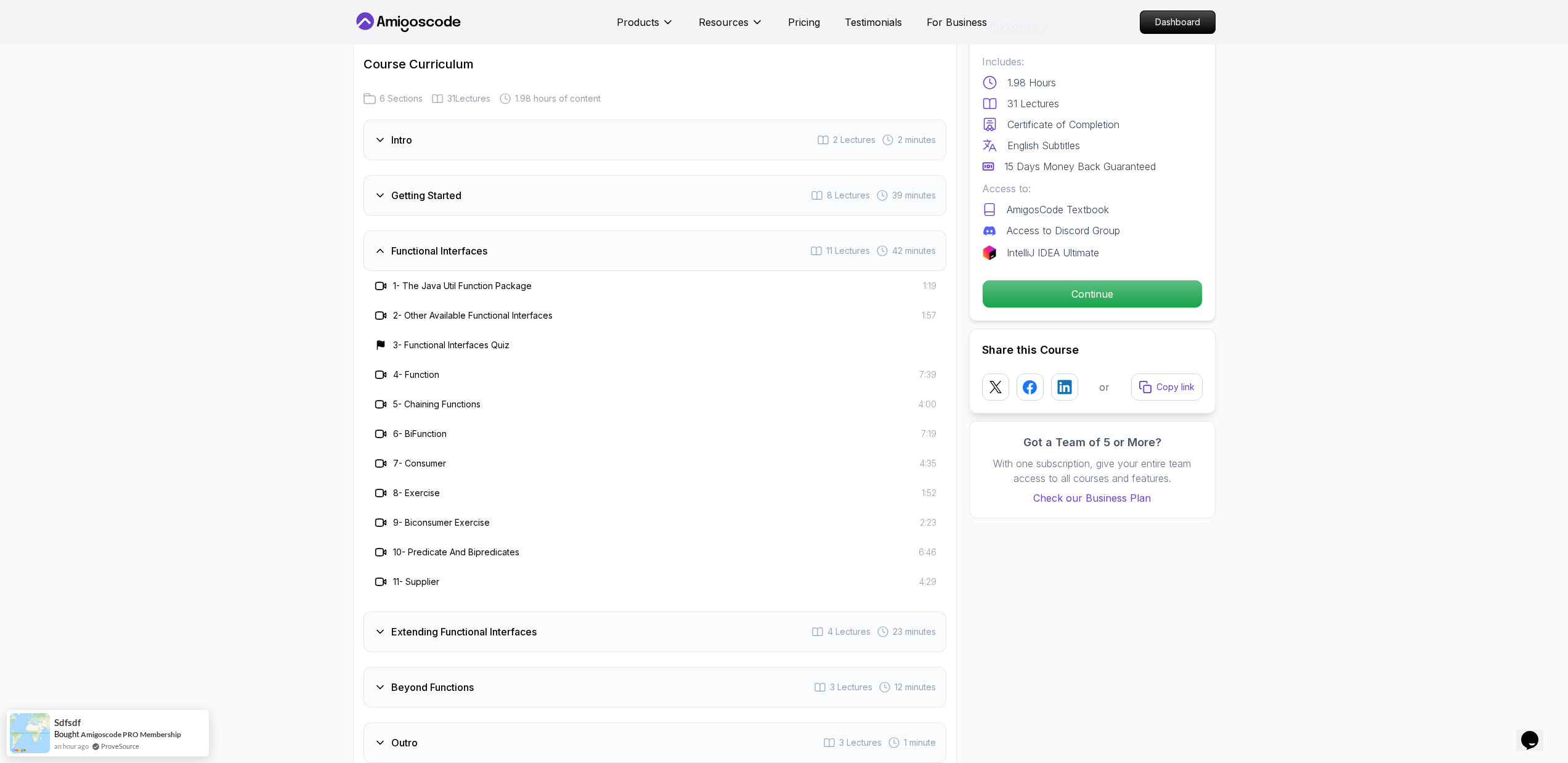
scroll to position [1641, 0]
click at [611, 195] on div "Getting Started 8 Lectures 39 minutes" at bounding box center [655, 196] width 583 height 40
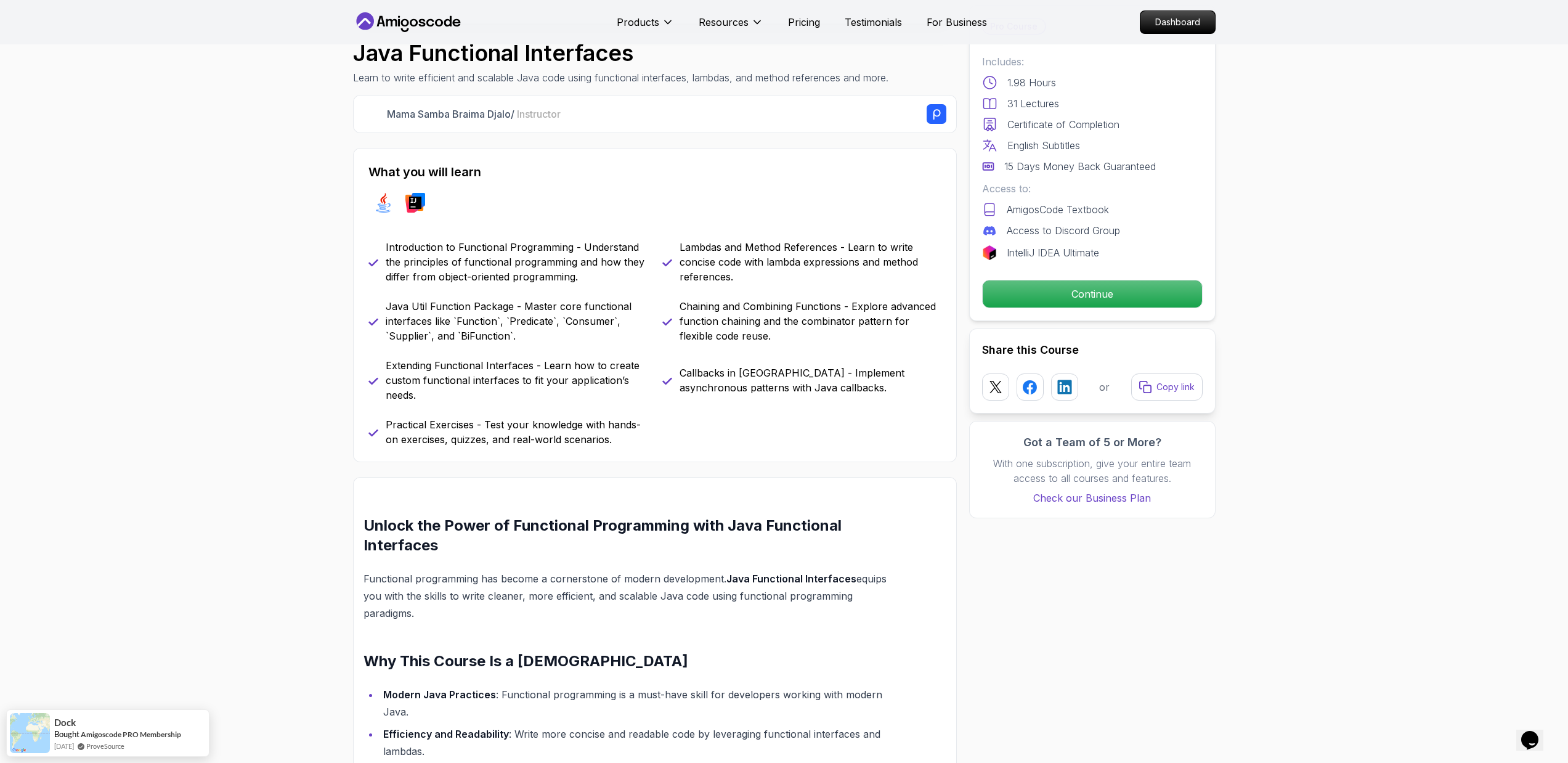
scroll to position [388, 0]
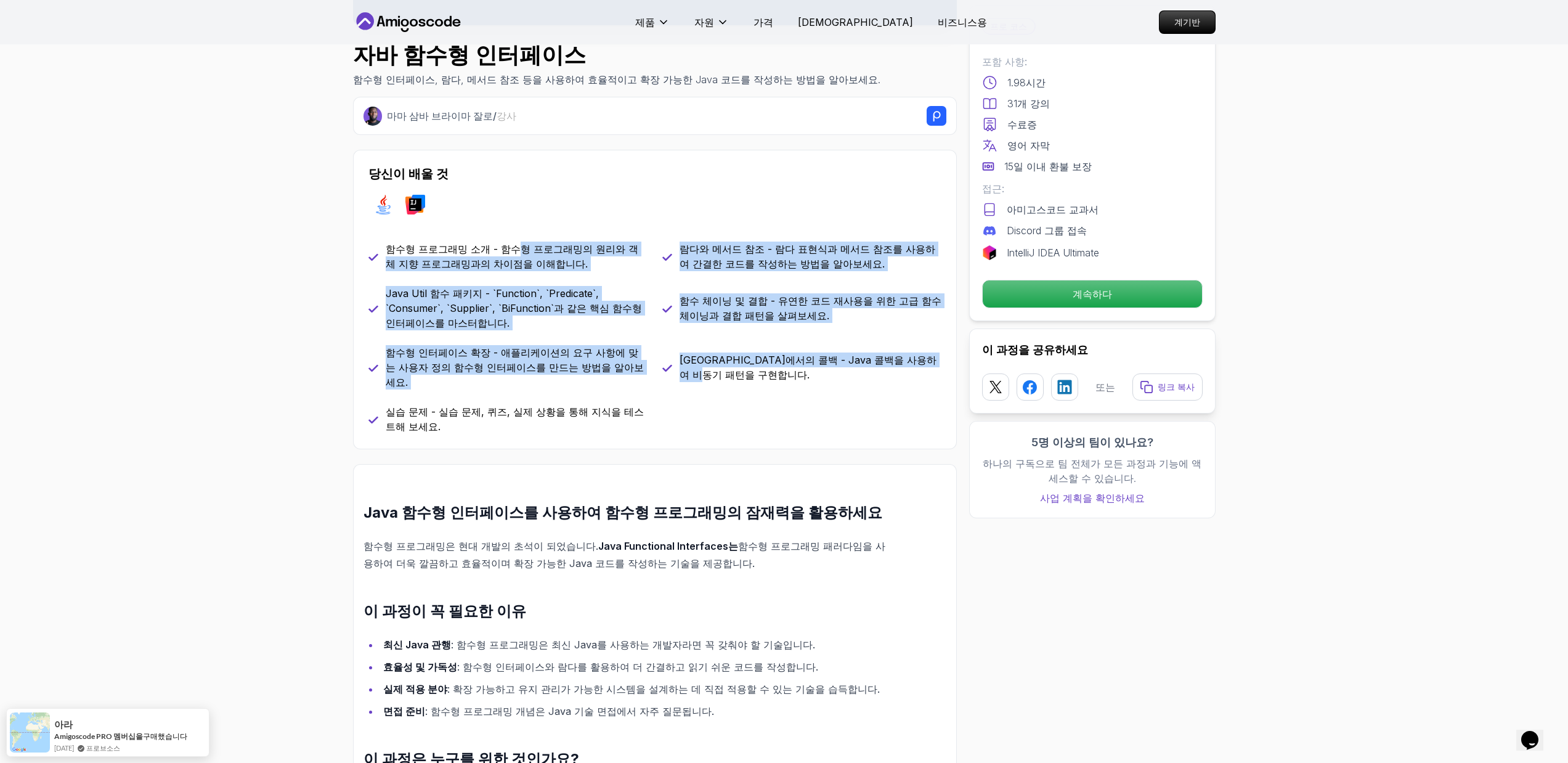
drag, startPoint x: 503, startPoint y: 249, endPoint x: 785, endPoint y: 388, distance: 314.4
click at [785, 388] on div "함수형 프로그래밍 소개 - 함수형 프로그래밍의 원리와 객체 지향 프로그래밍과의 차이점을 이해합니다. 람다와 메서드 참조 - 람다 표현식과 메서…" at bounding box center [655, 337] width 573 height 192
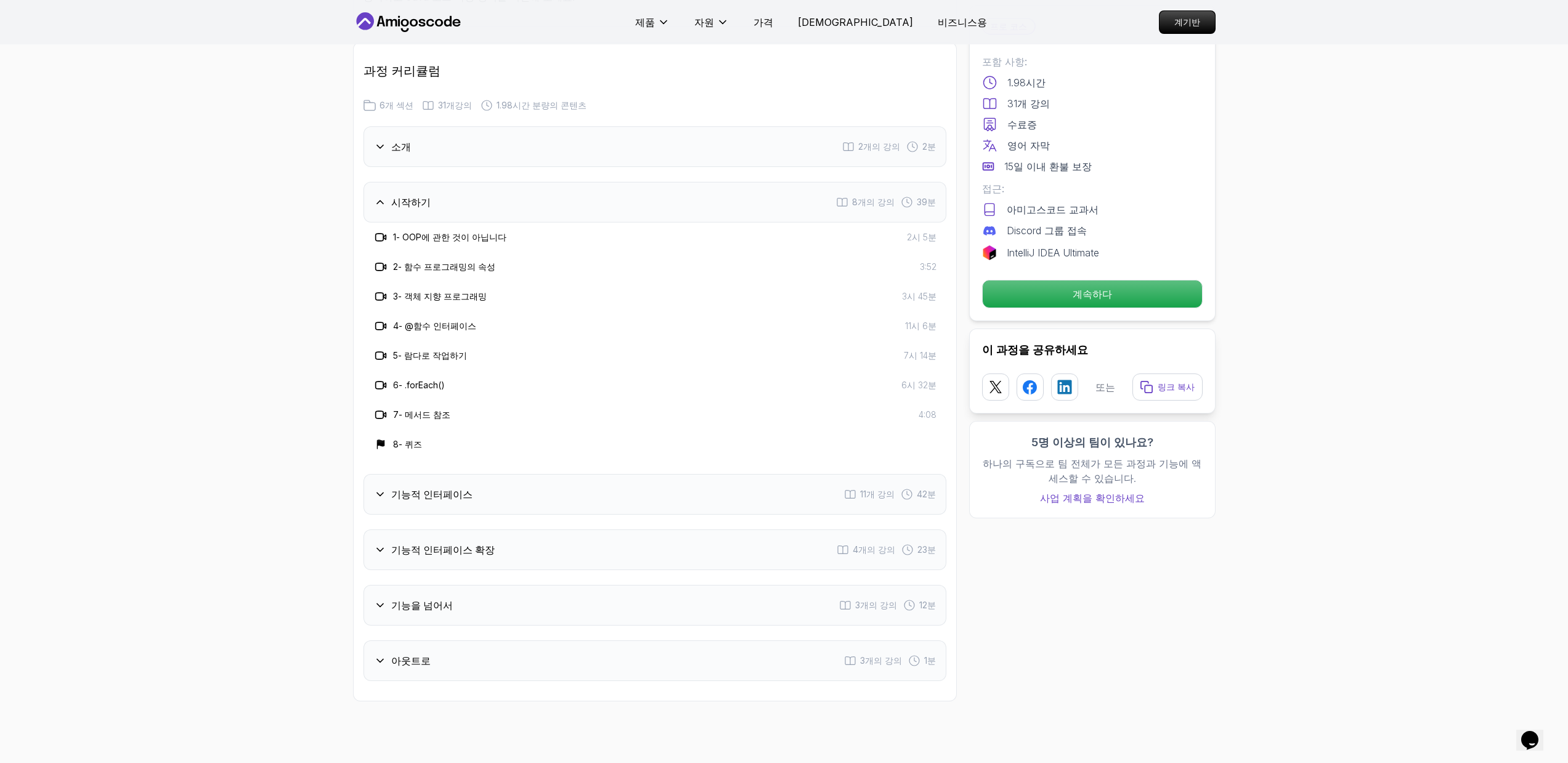
click at [580, 474] on div "기능적 인터페이스 11개 강의 42분" at bounding box center [655, 494] width 583 height 40
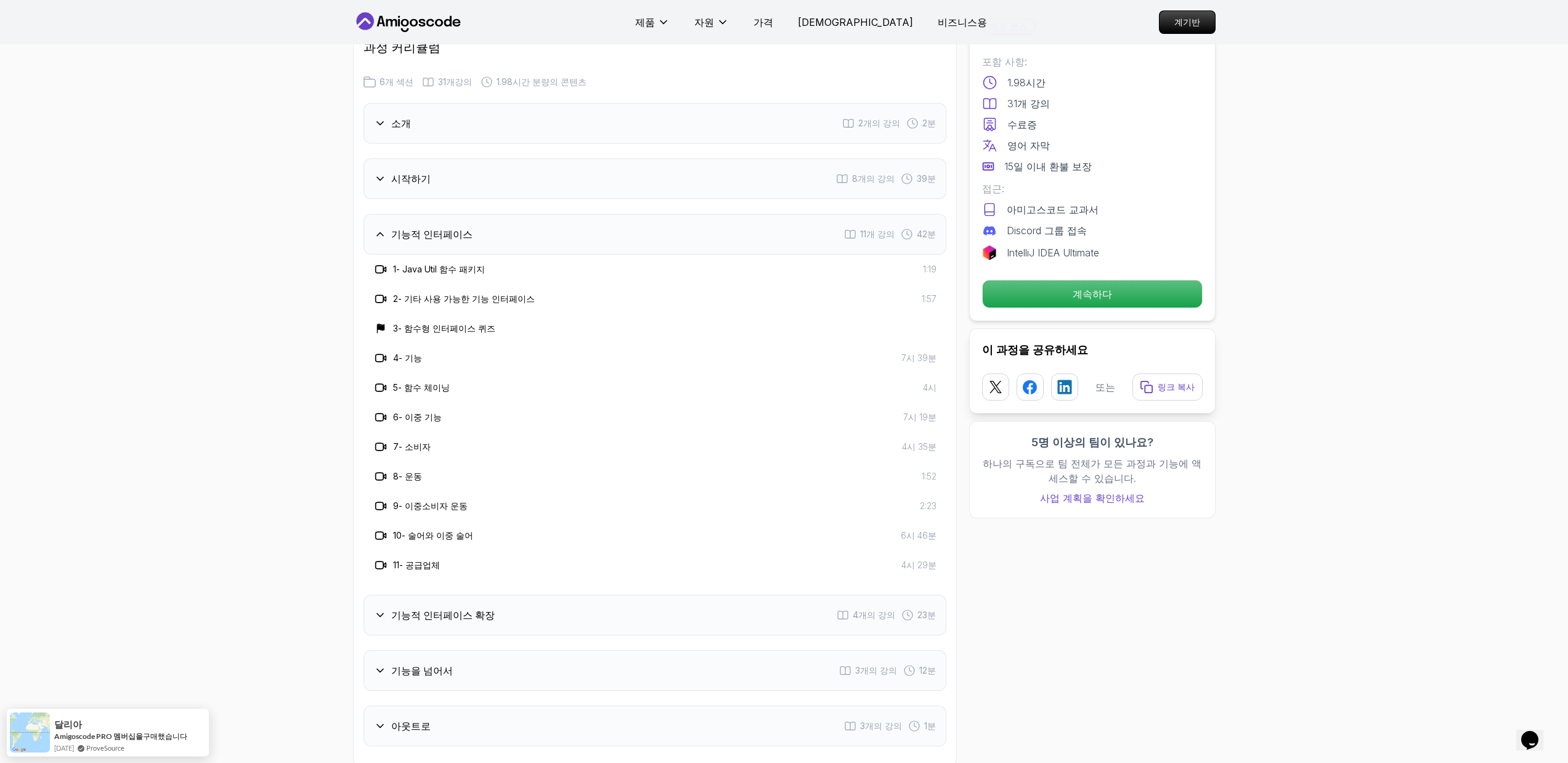
click at [506, 595] on div "기능적 인터페이스 확장 4개의 강의 23분" at bounding box center [655, 615] width 583 height 40
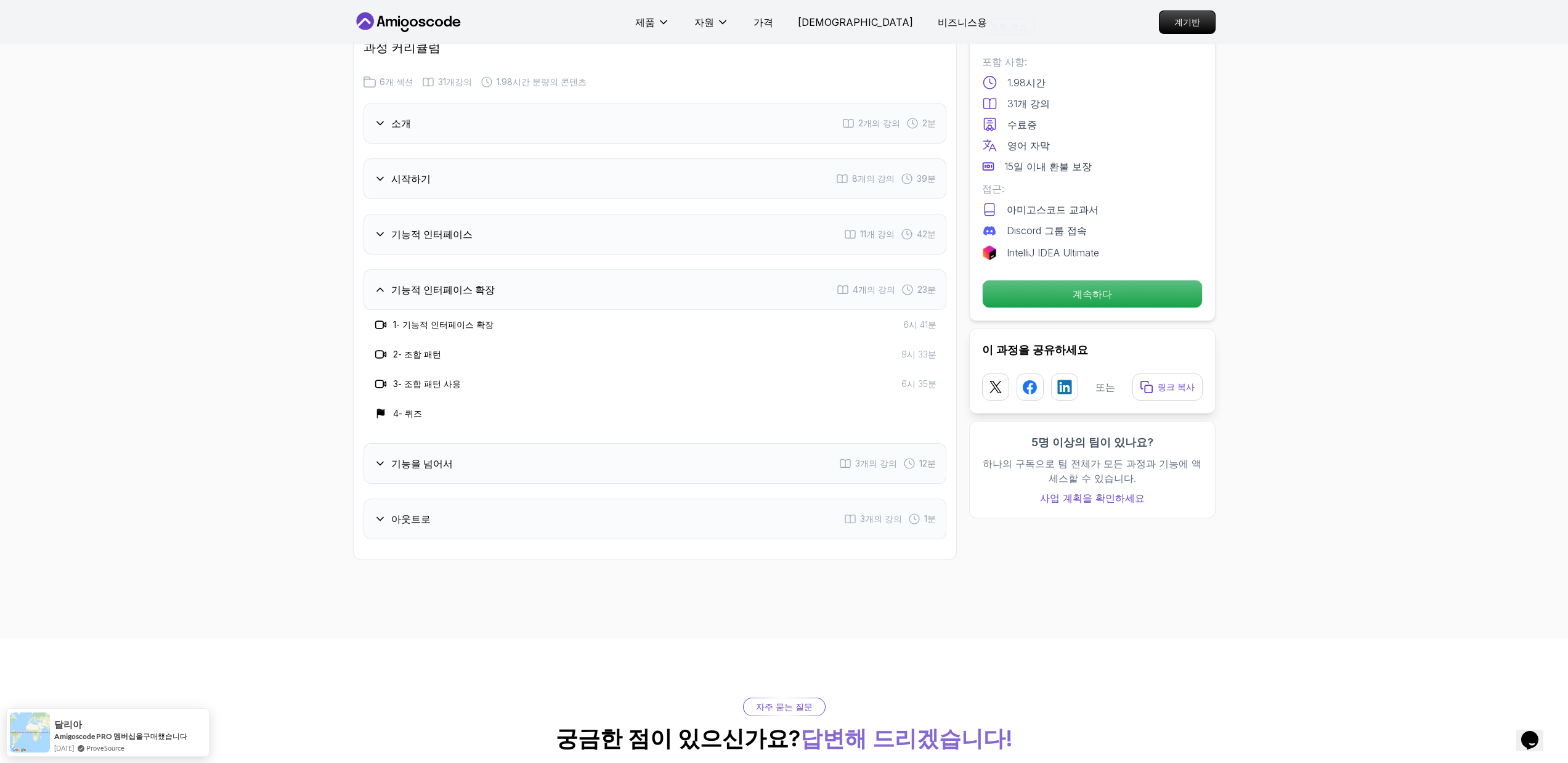
click at [549, 443] on div "기능을 넘어서 3개의 강의 12분" at bounding box center [655, 463] width 583 height 40
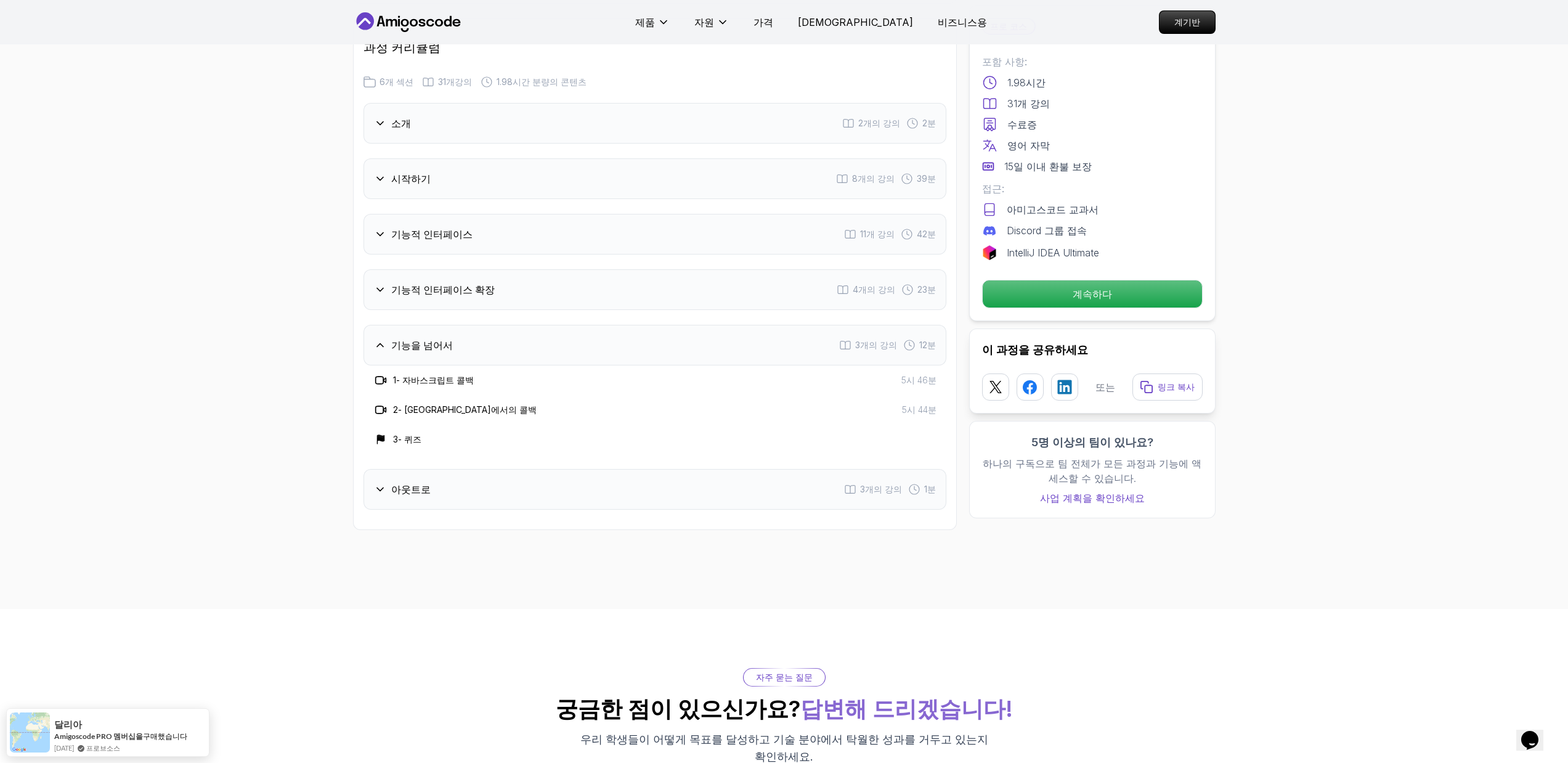
click at [542, 469] on div "아웃트로 3개의 강의 1분" at bounding box center [655, 489] width 583 height 40
click at [563, 325] on div "기능을 넘어서 3개의 강의 12분" at bounding box center [655, 345] width 583 height 40
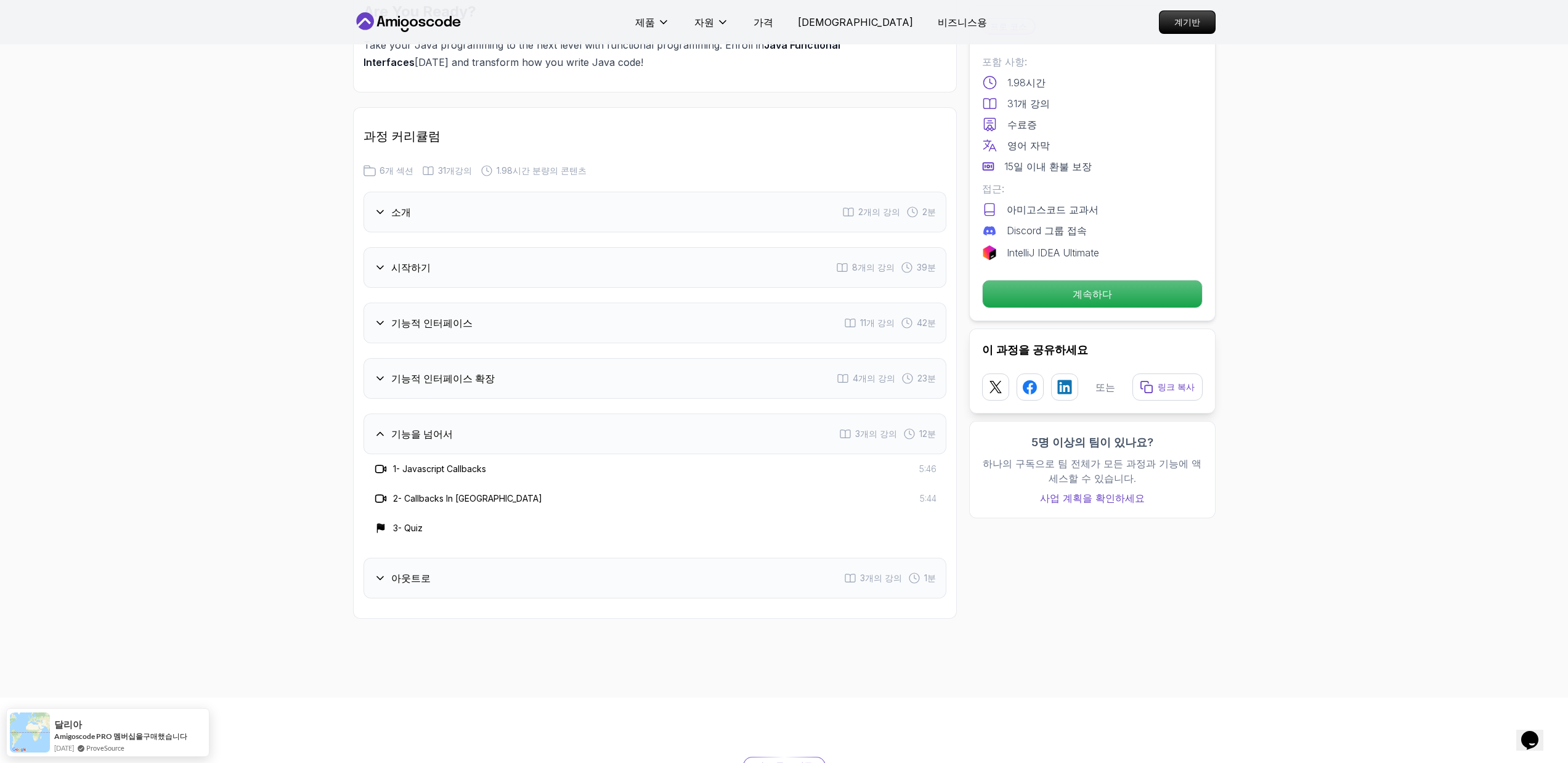
scroll to position [1555, 0]
